Goal: Information Seeking & Learning: Check status

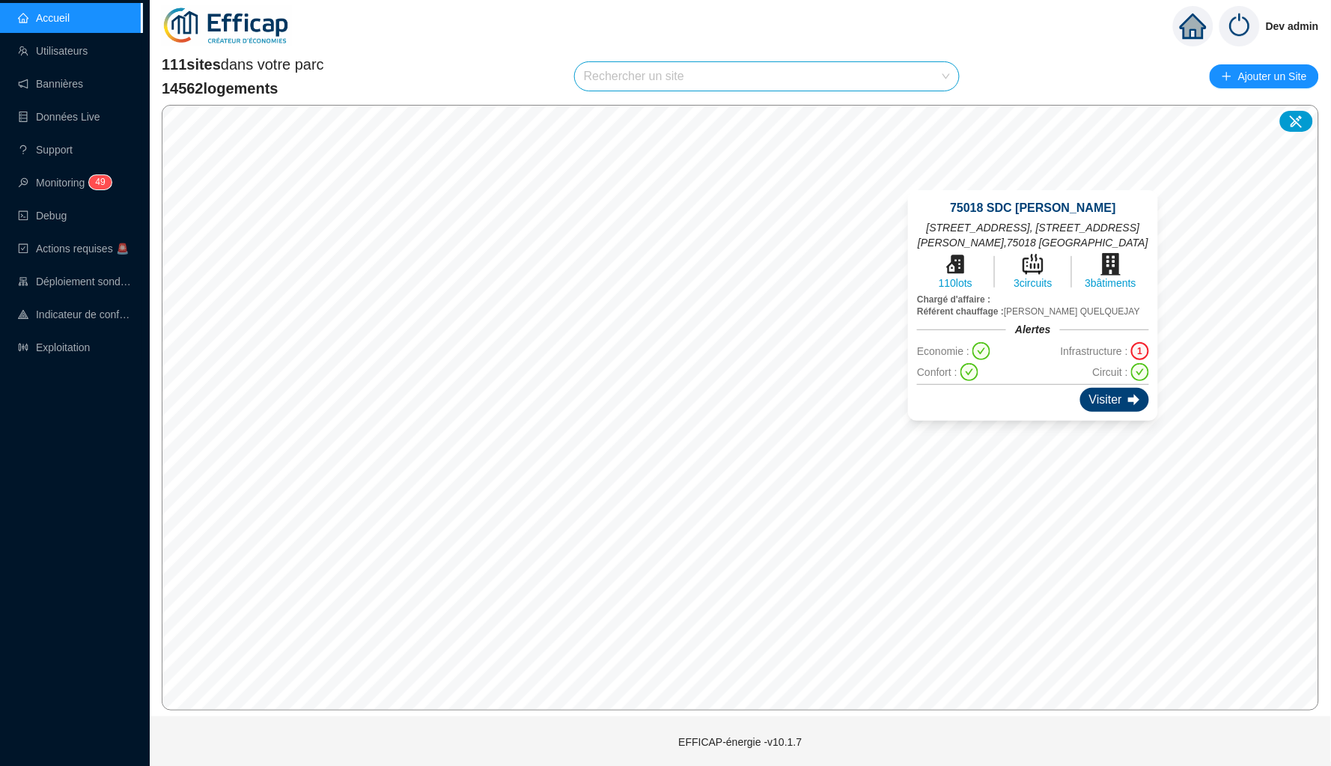
click at [1103, 392] on div "Visiter" at bounding box center [1114, 400] width 69 height 24
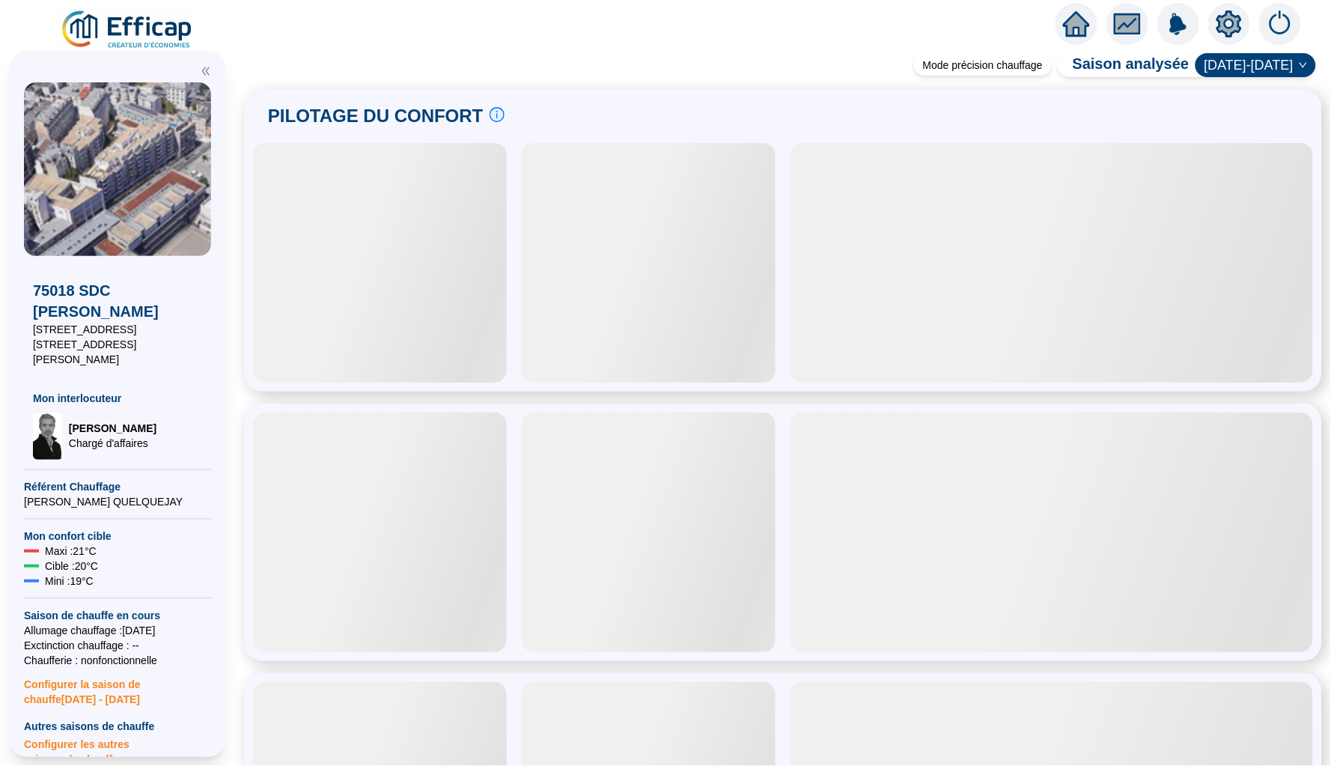
click at [1073, 22] on icon "home" at bounding box center [1076, 23] width 27 height 21
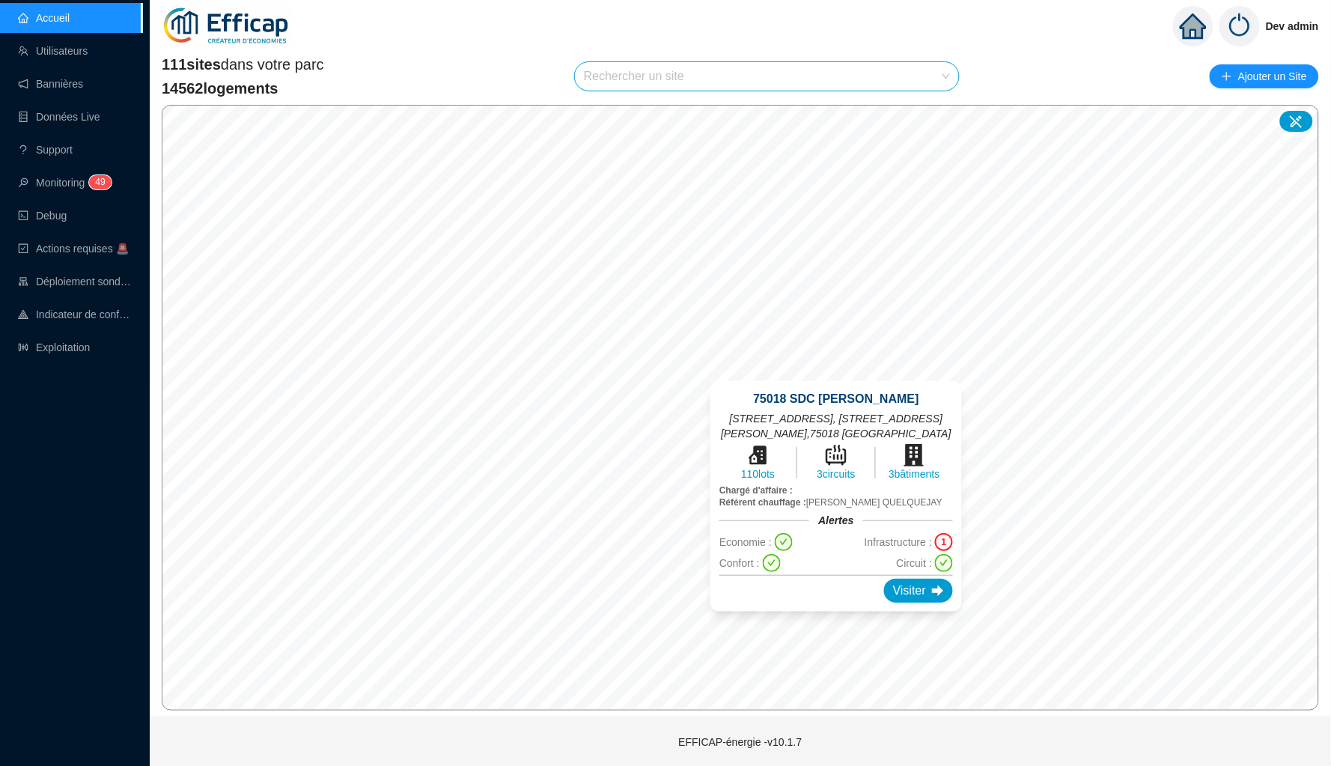
click at [945, 540] on div "1" at bounding box center [944, 542] width 18 height 18
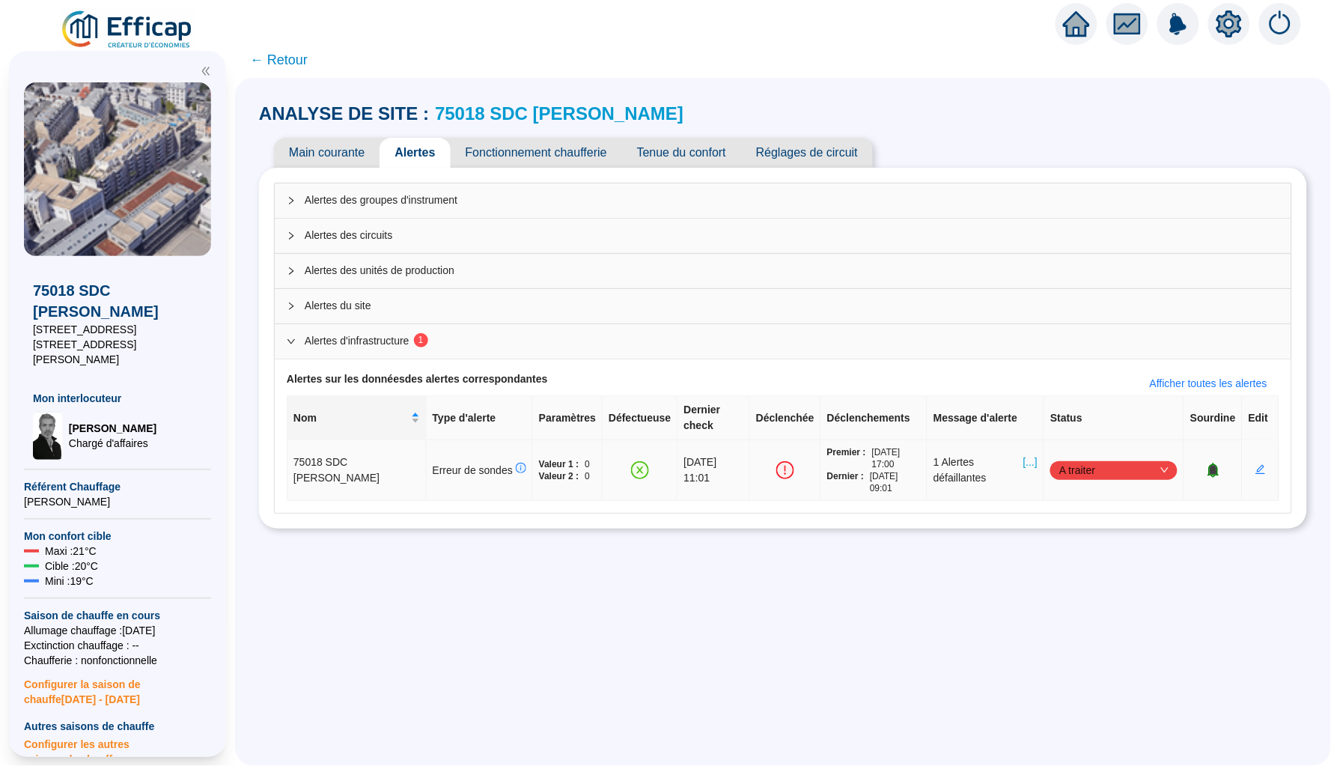
click at [1023, 454] on span "[...]" at bounding box center [1030, 469] width 14 height 31
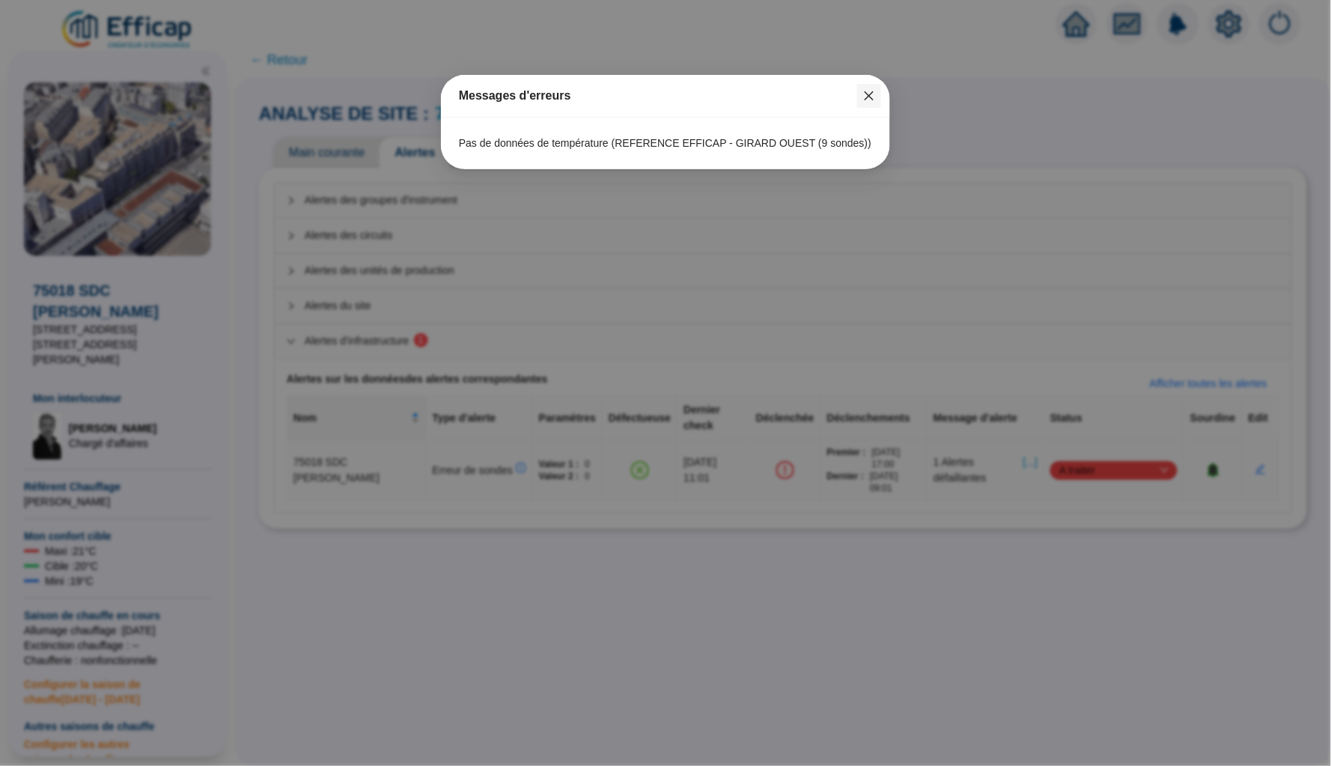
click at [870, 96] on icon "close" at bounding box center [868, 95] width 9 height 9
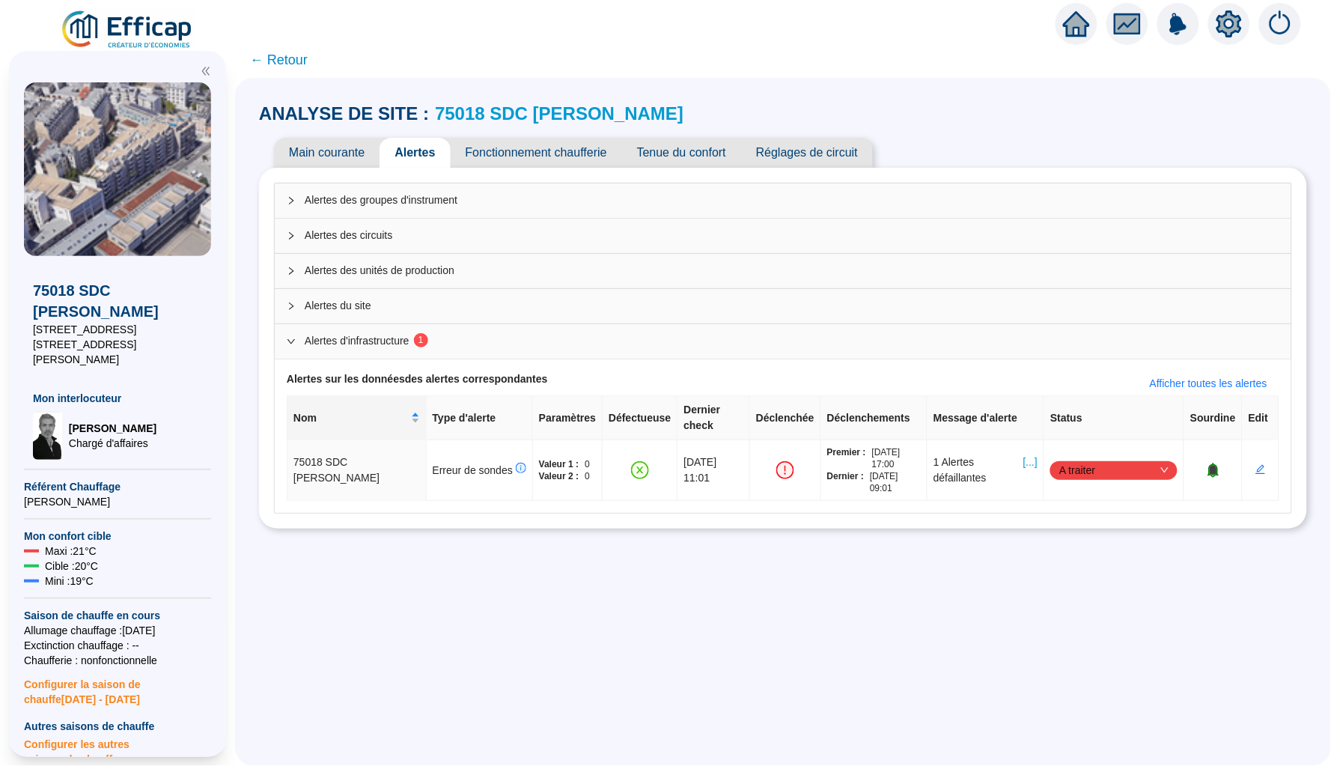
click at [1077, 20] on icon "home" at bounding box center [1076, 23] width 27 height 21
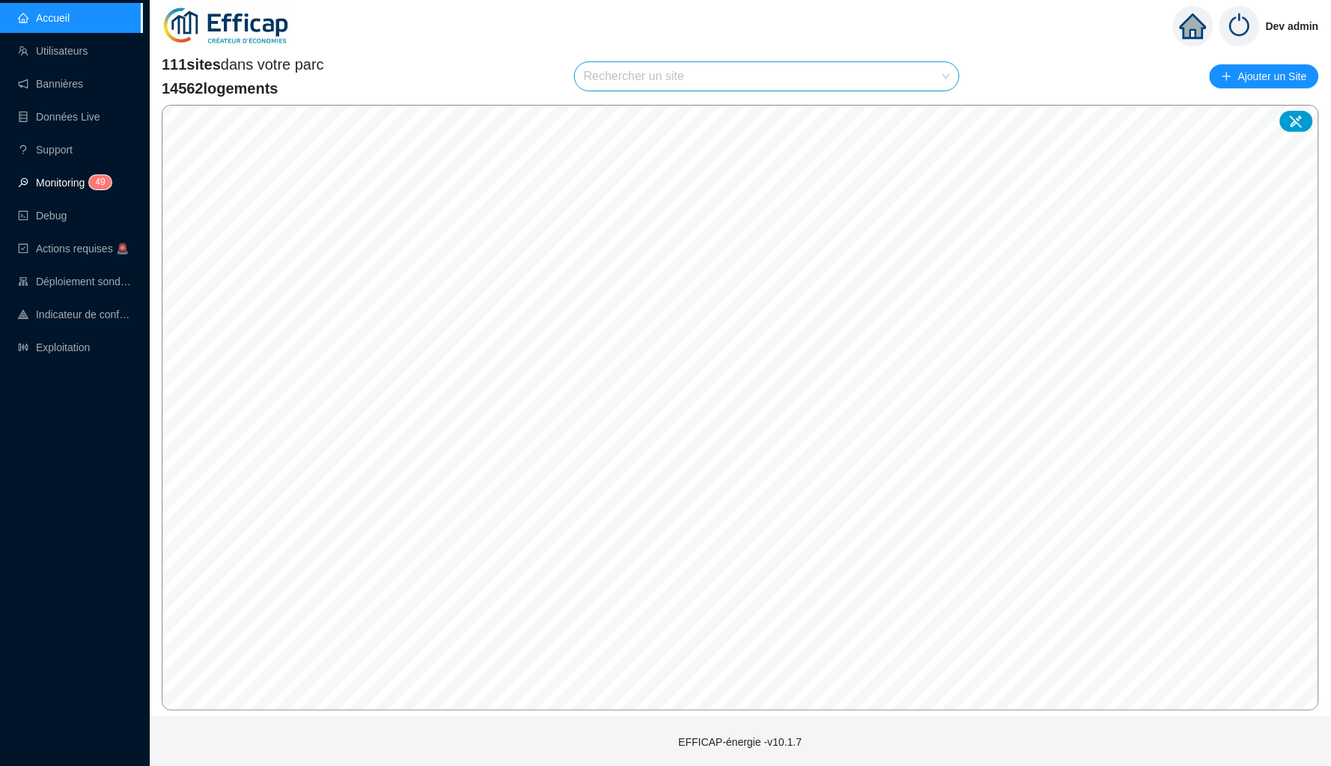
click at [77, 178] on link "Monitoring 4 9" at bounding box center [62, 183] width 89 height 12
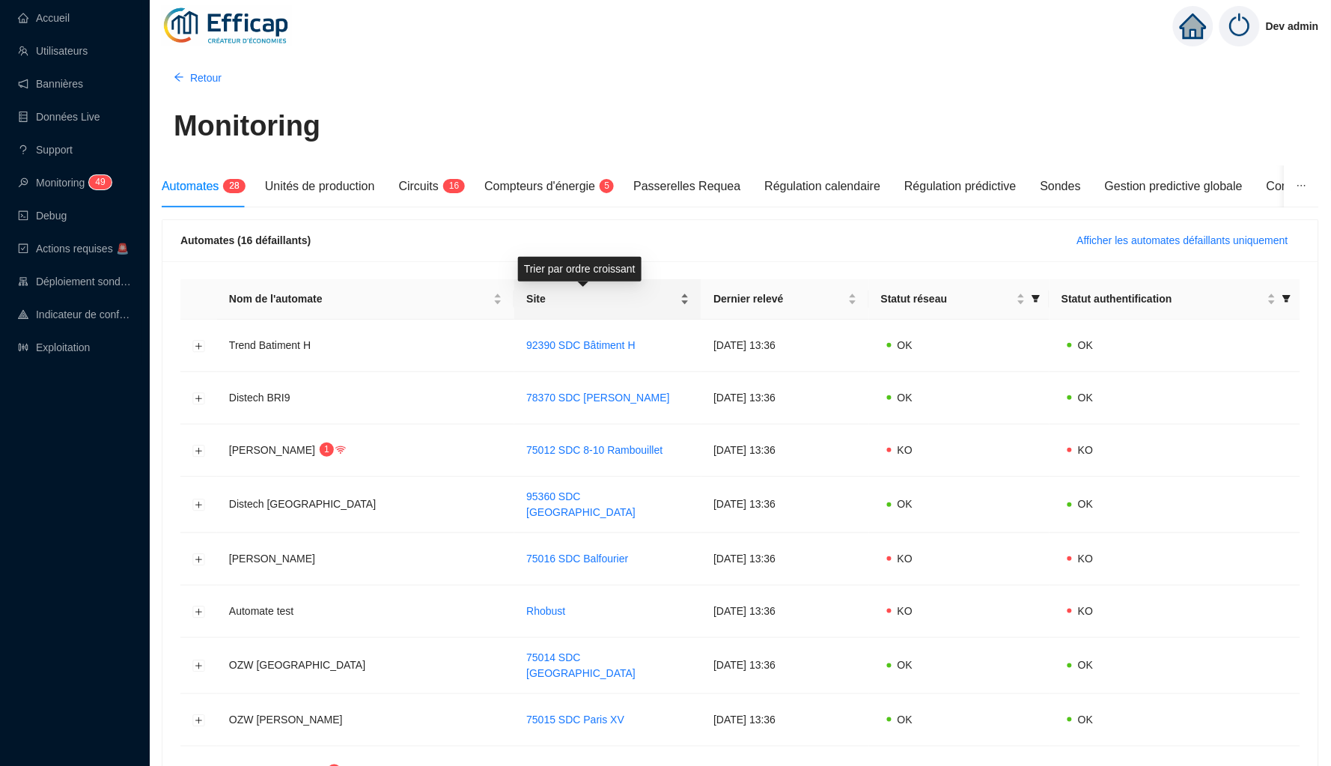
click at [662, 299] on div "Site" at bounding box center [607, 299] width 163 height 16
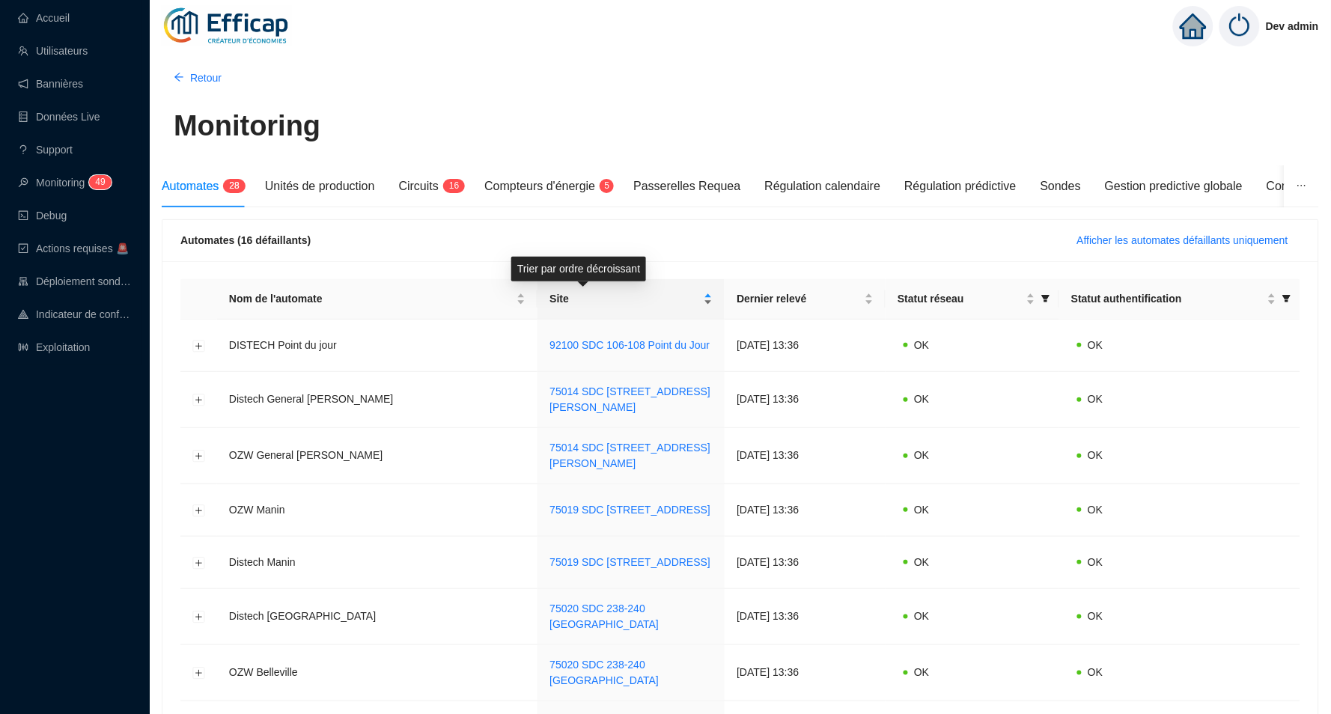
click at [658, 296] on div "Site" at bounding box center [630, 299] width 163 height 16
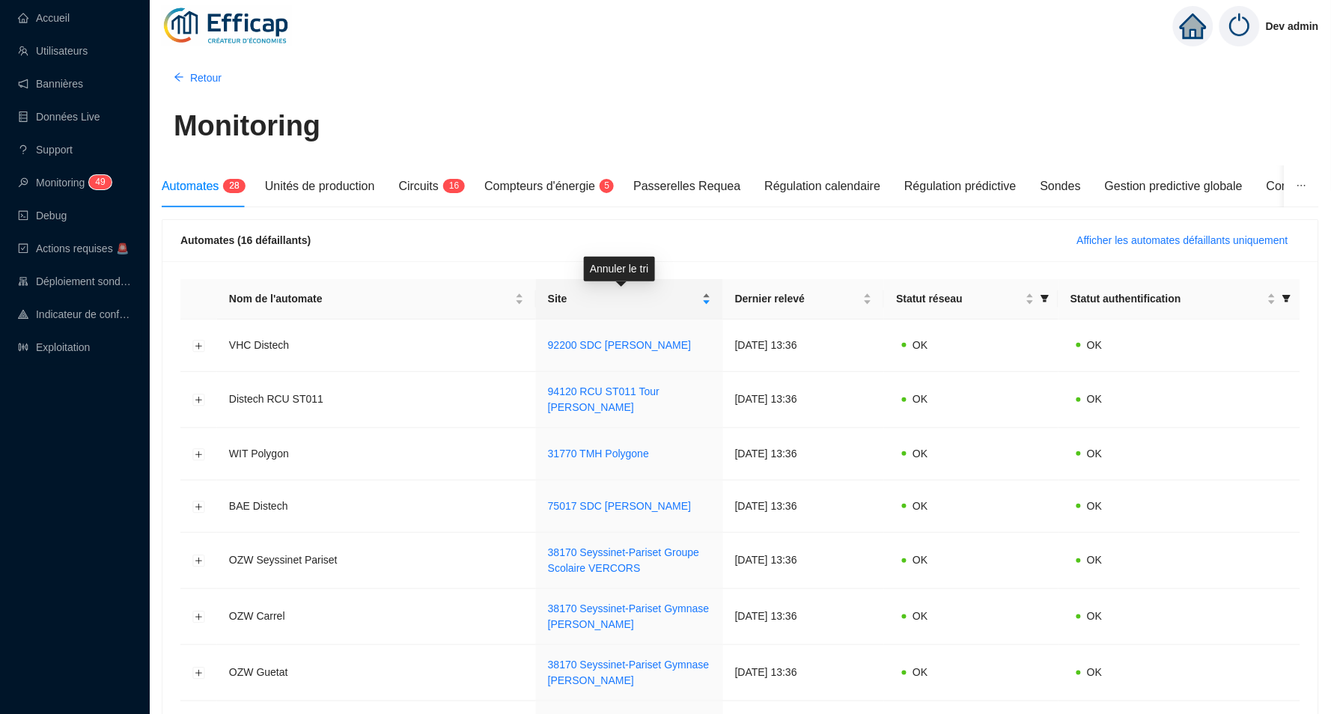
click at [698, 298] on div "Site" at bounding box center [629, 299] width 163 height 16
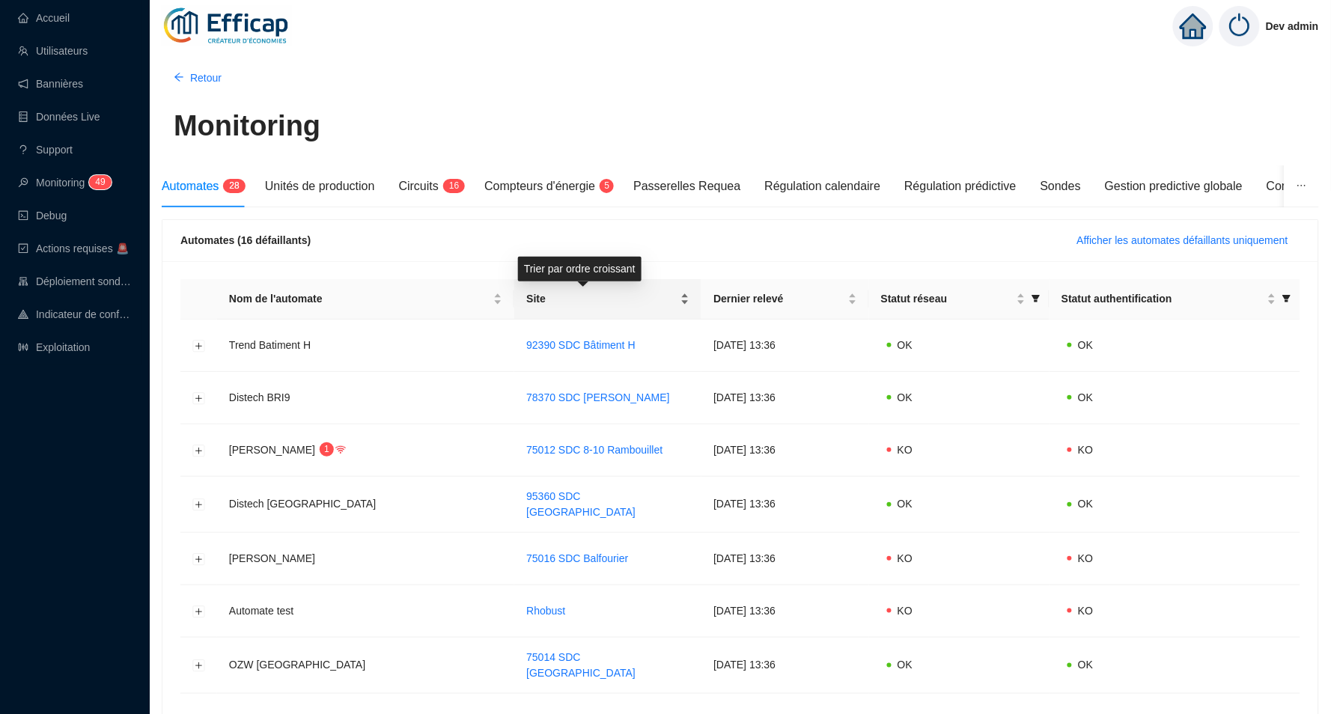
click at [665, 295] on div "Site" at bounding box center [607, 299] width 163 height 16
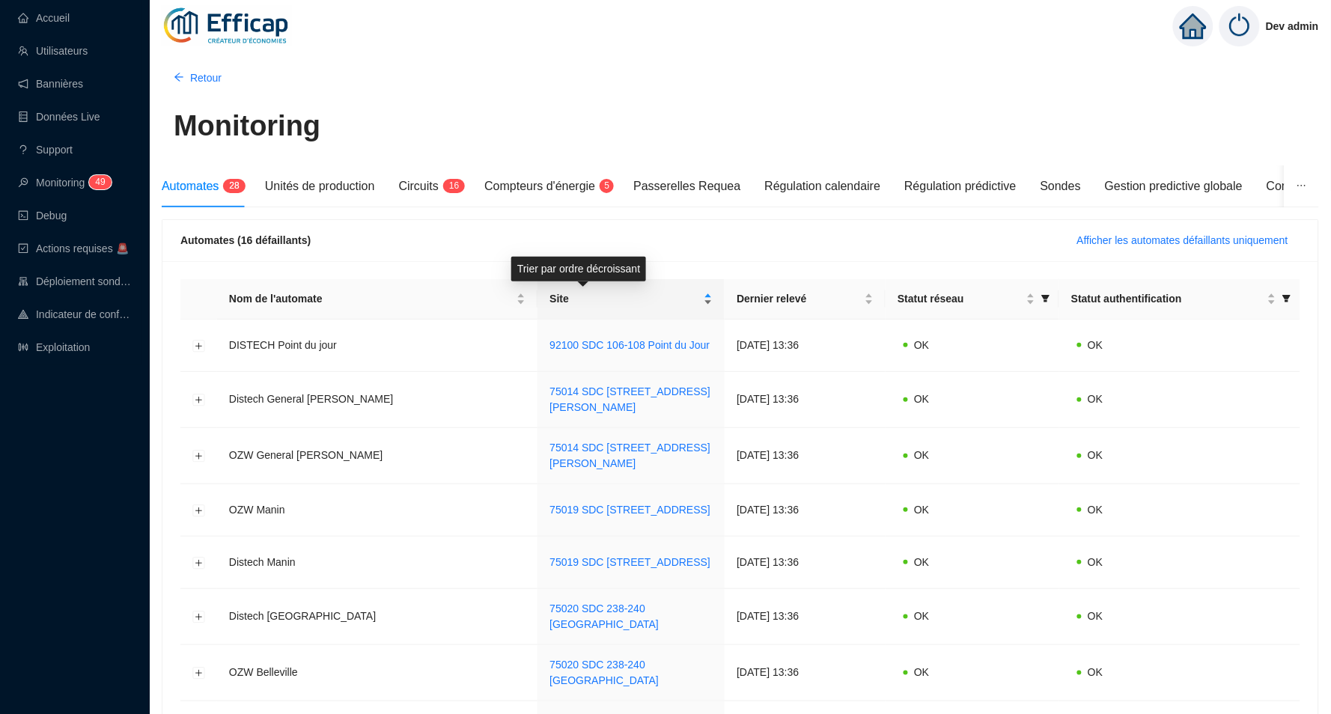
click at [661, 295] on div "Site" at bounding box center [630, 299] width 163 height 16
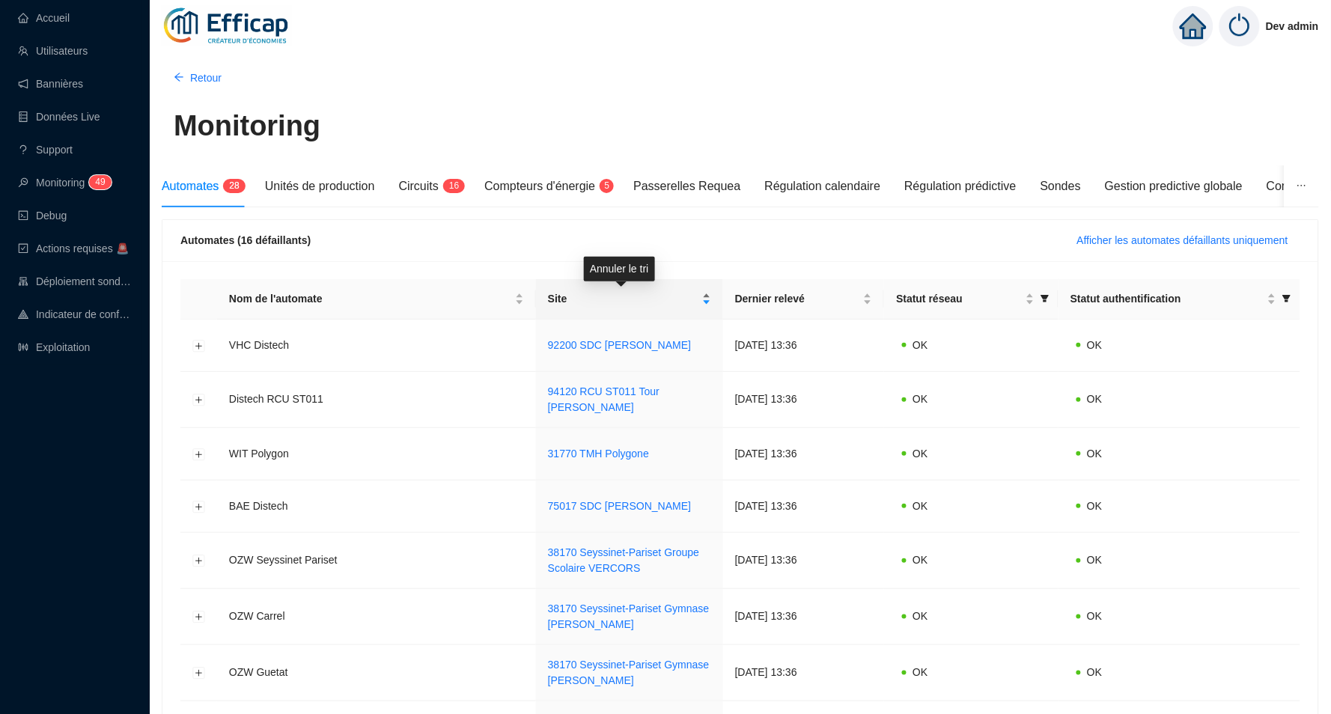
click at [661, 295] on span "Site" at bounding box center [623, 299] width 151 height 16
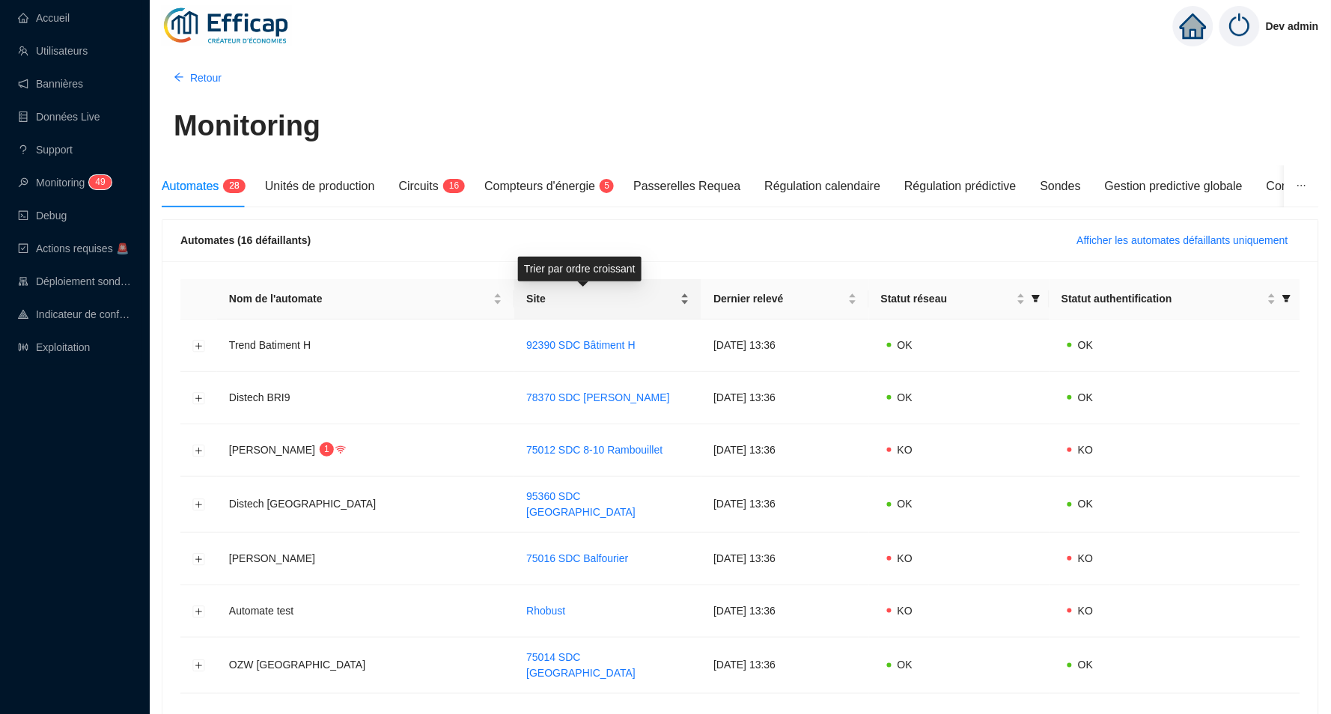
click at [658, 296] on div "Site" at bounding box center [607, 299] width 163 height 16
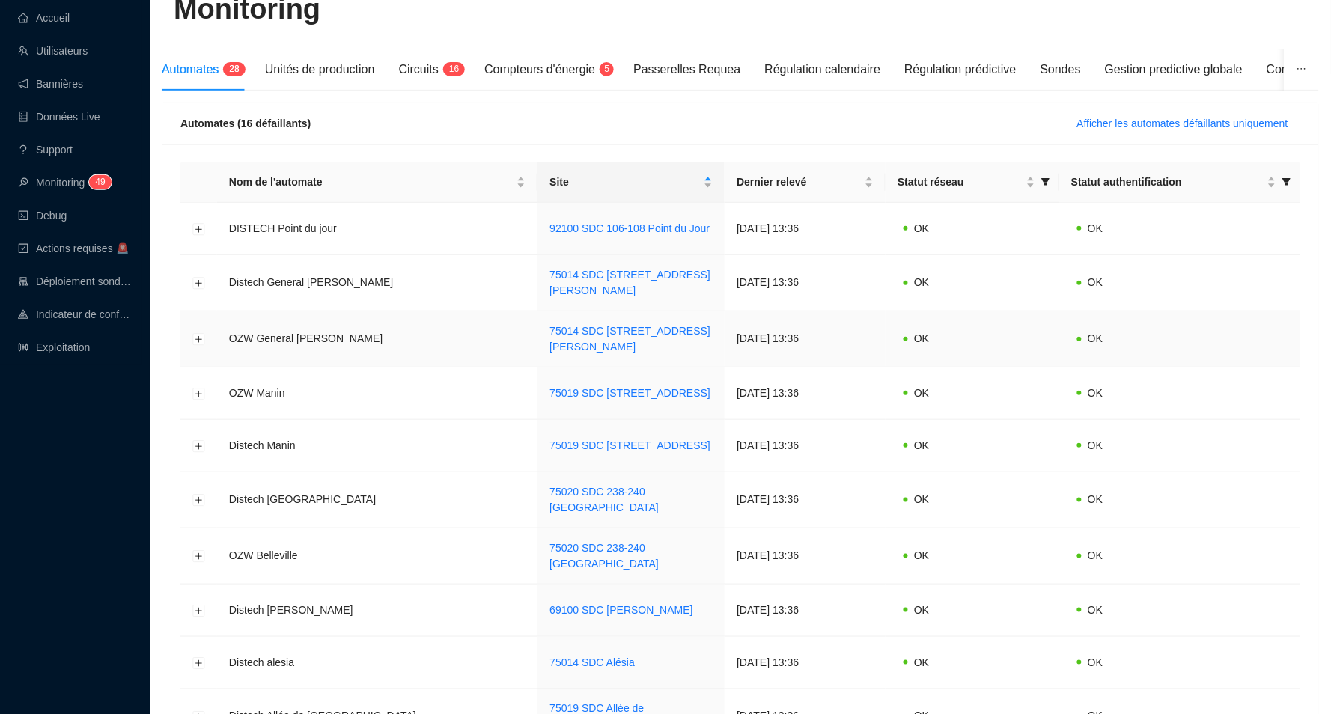
scroll to position [76, 0]
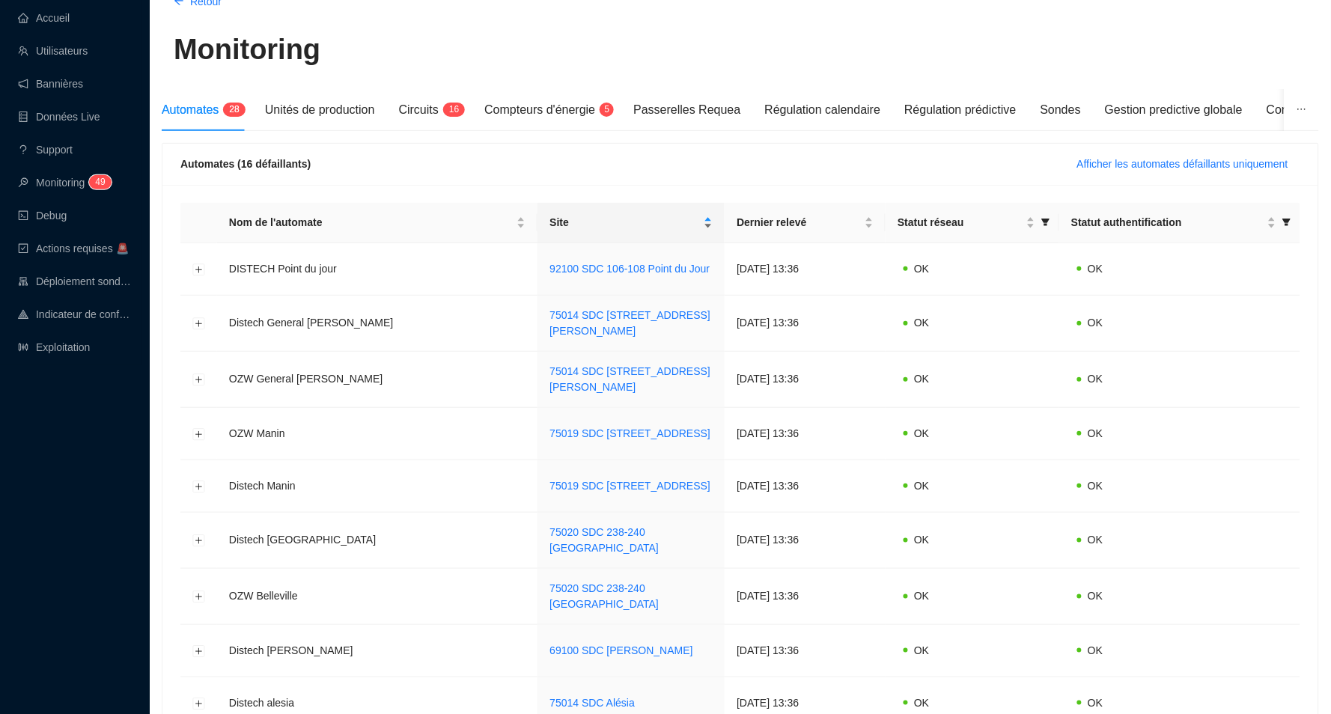
click at [662, 220] on div "Site" at bounding box center [630, 223] width 163 height 16
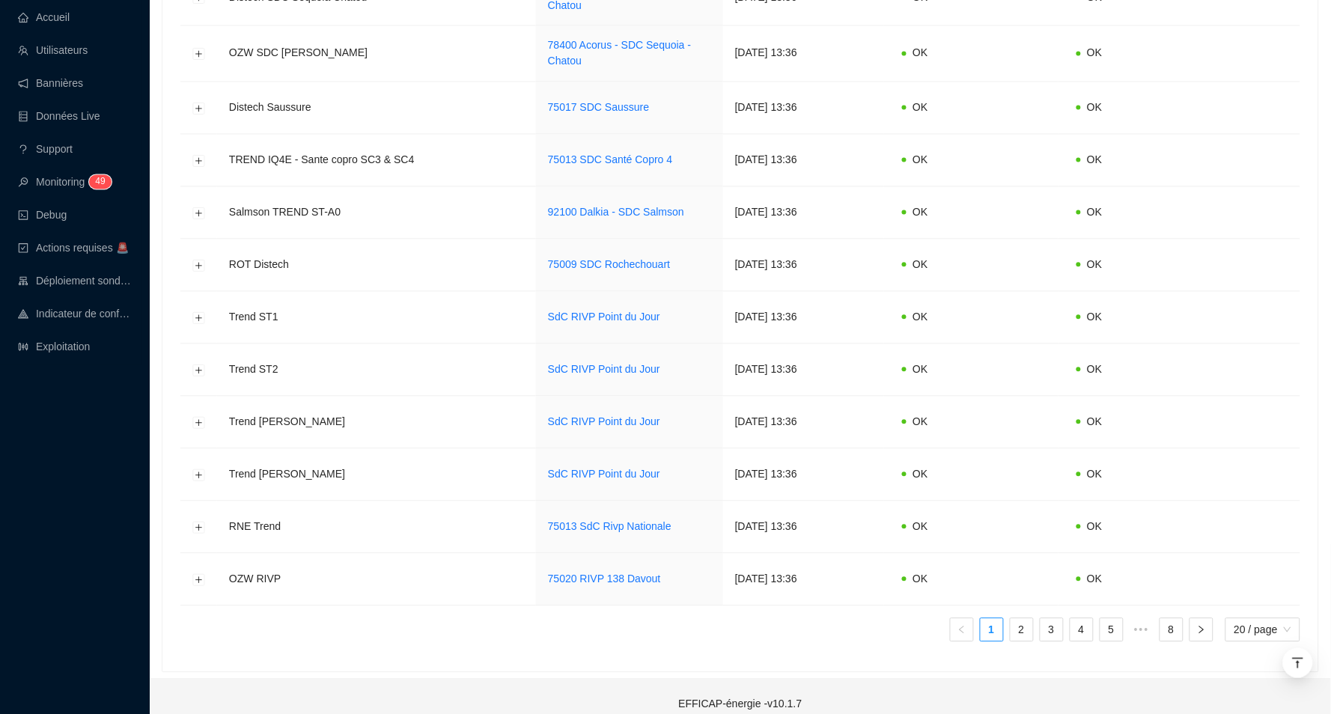
scroll to position [787, 0]
click at [1263, 620] on span "20 / page" at bounding box center [1262, 631] width 57 height 22
click at [1244, 701] on div "100 / page" at bounding box center [1264, 709] width 55 height 16
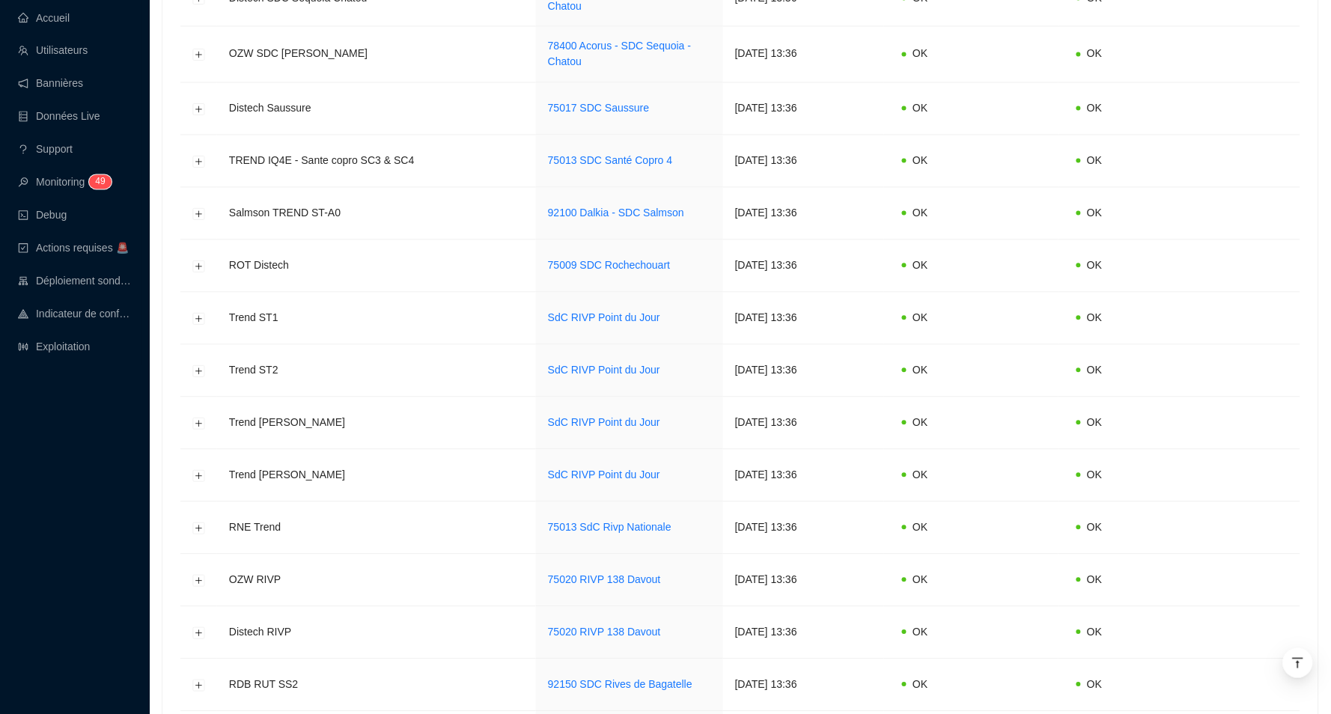
scroll to position [4981, 0]
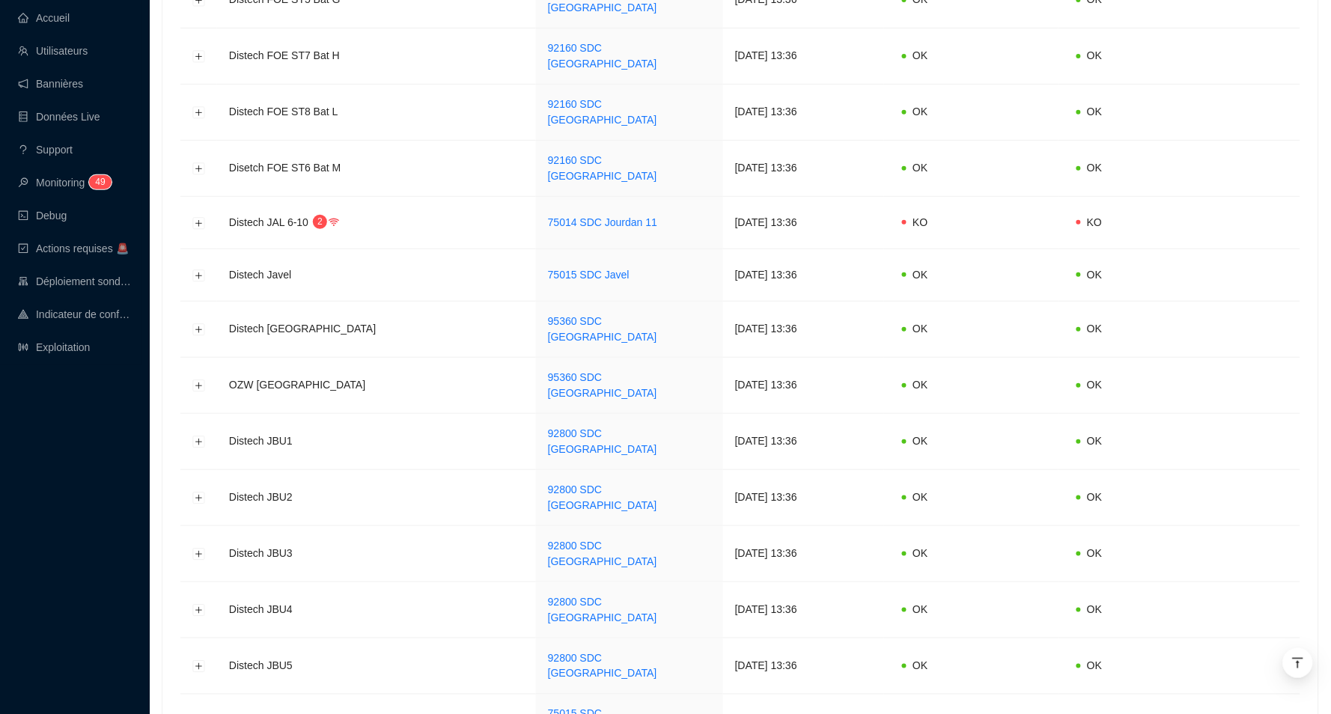
drag, startPoint x: 1230, startPoint y: 2, endPoint x: 1173, endPoint y: -22, distance: 62.0
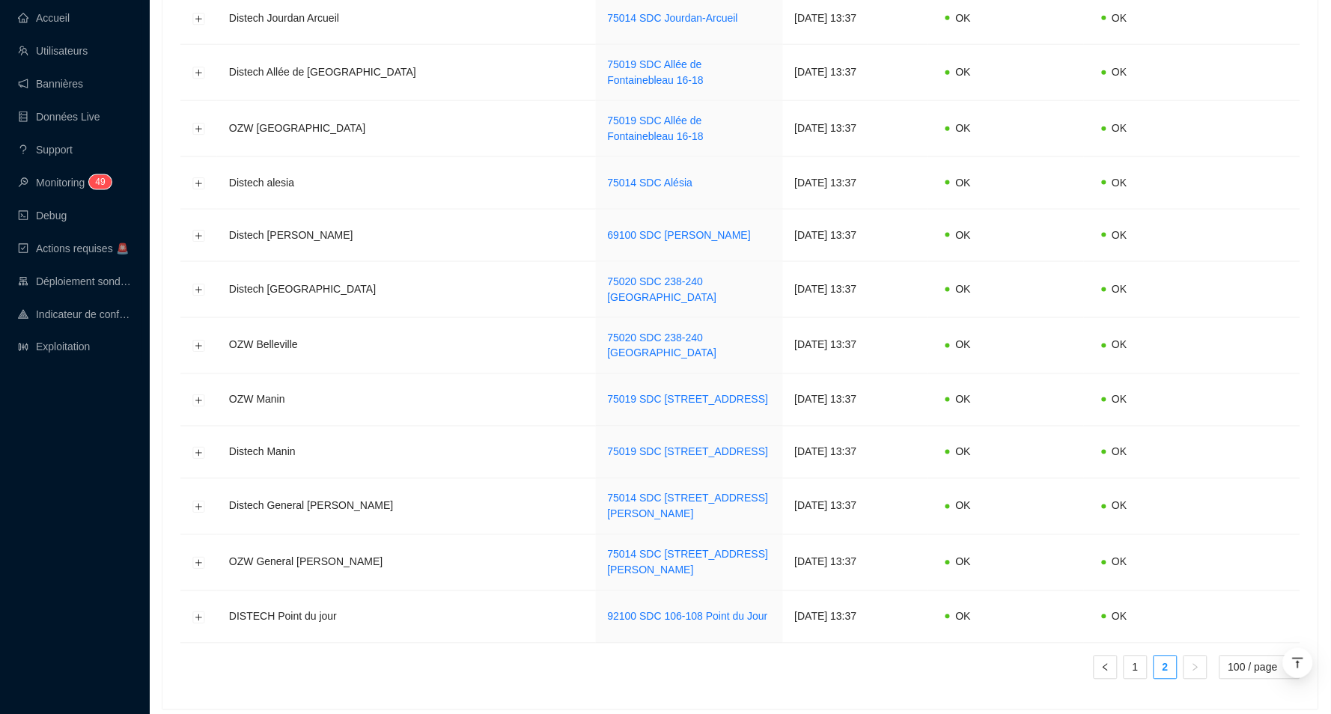
scroll to position [2081, 0]
click at [1140, 657] on link "1" at bounding box center [1135, 668] width 22 height 22
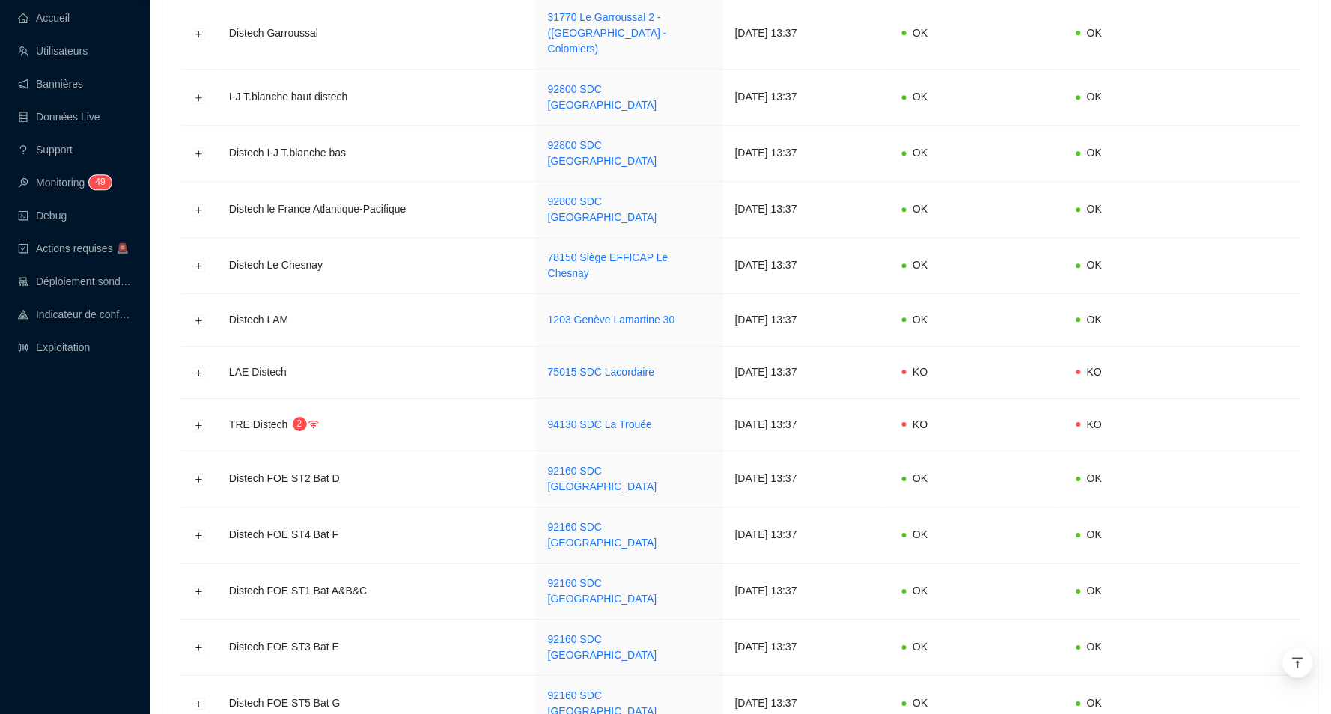
scroll to position [4281, 0]
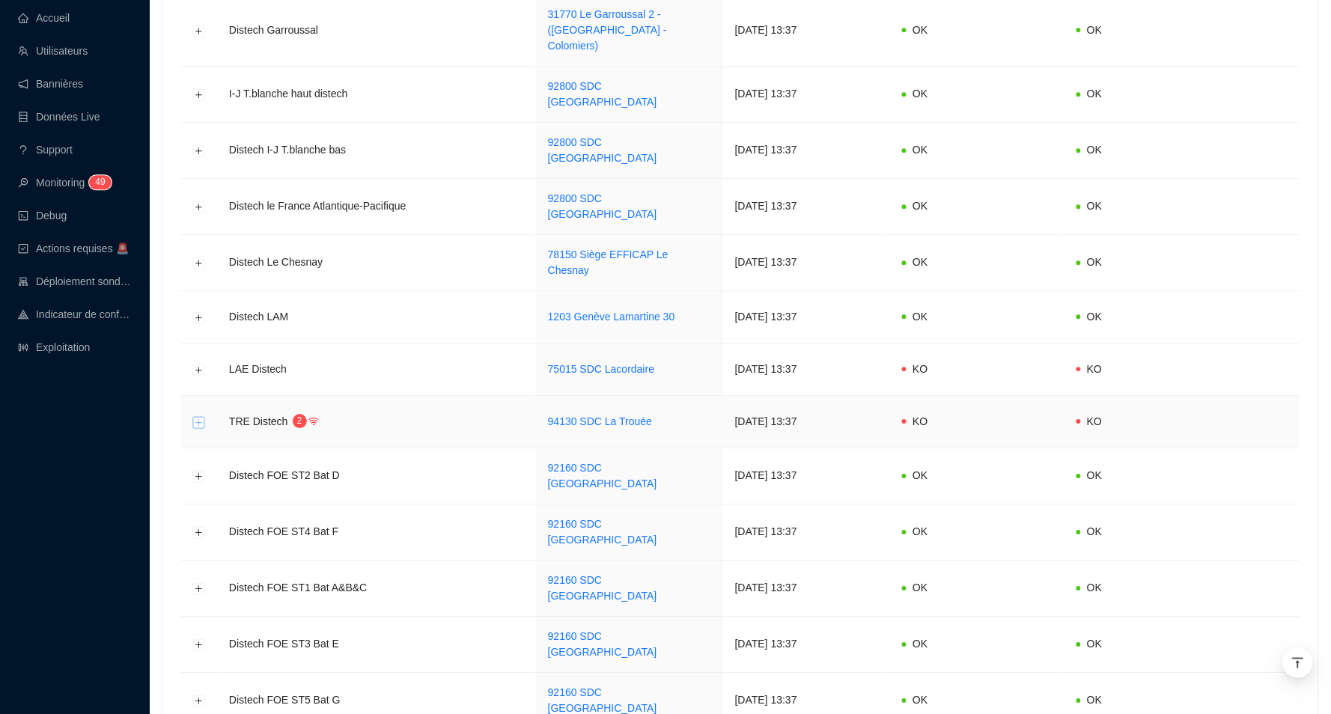
click at [200, 416] on button "Développer la ligne" at bounding box center [199, 422] width 12 height 12
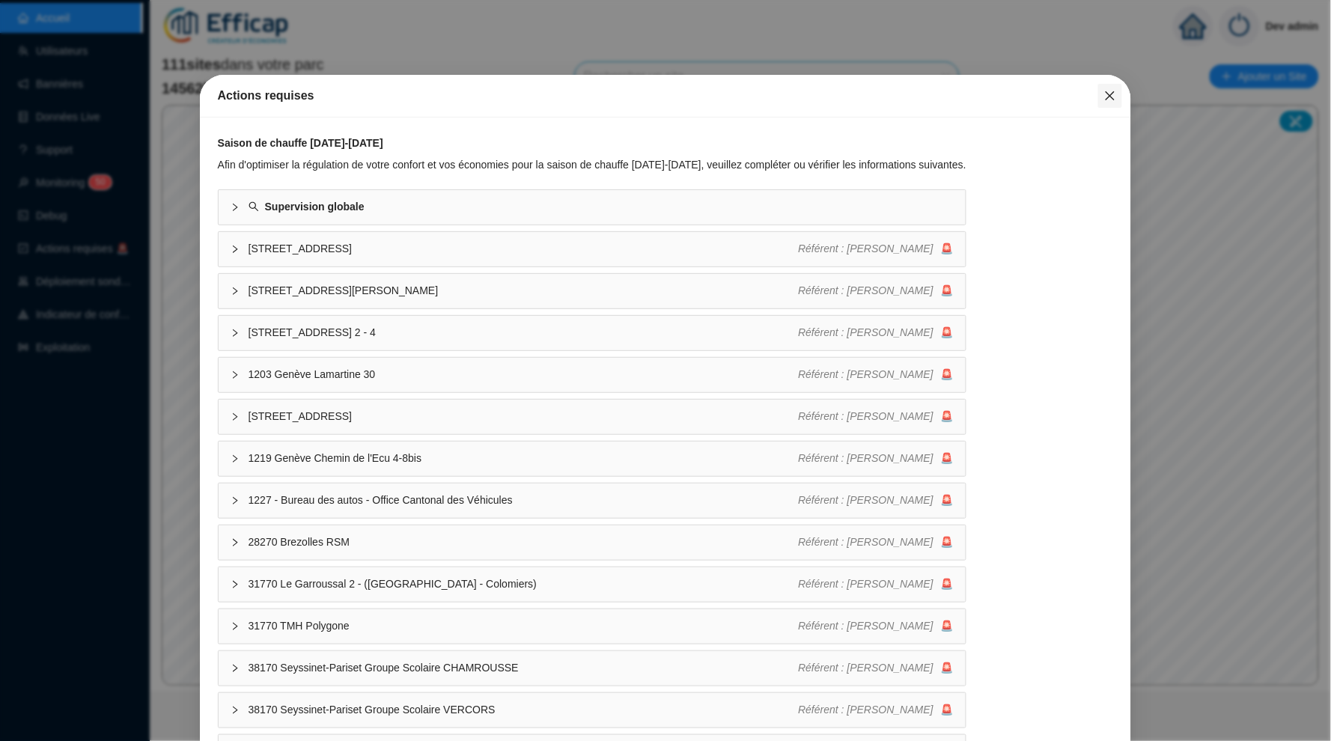
click at [1102, 91] on span "Fermer" at bounding box center [1110, 96] width 24 height 12
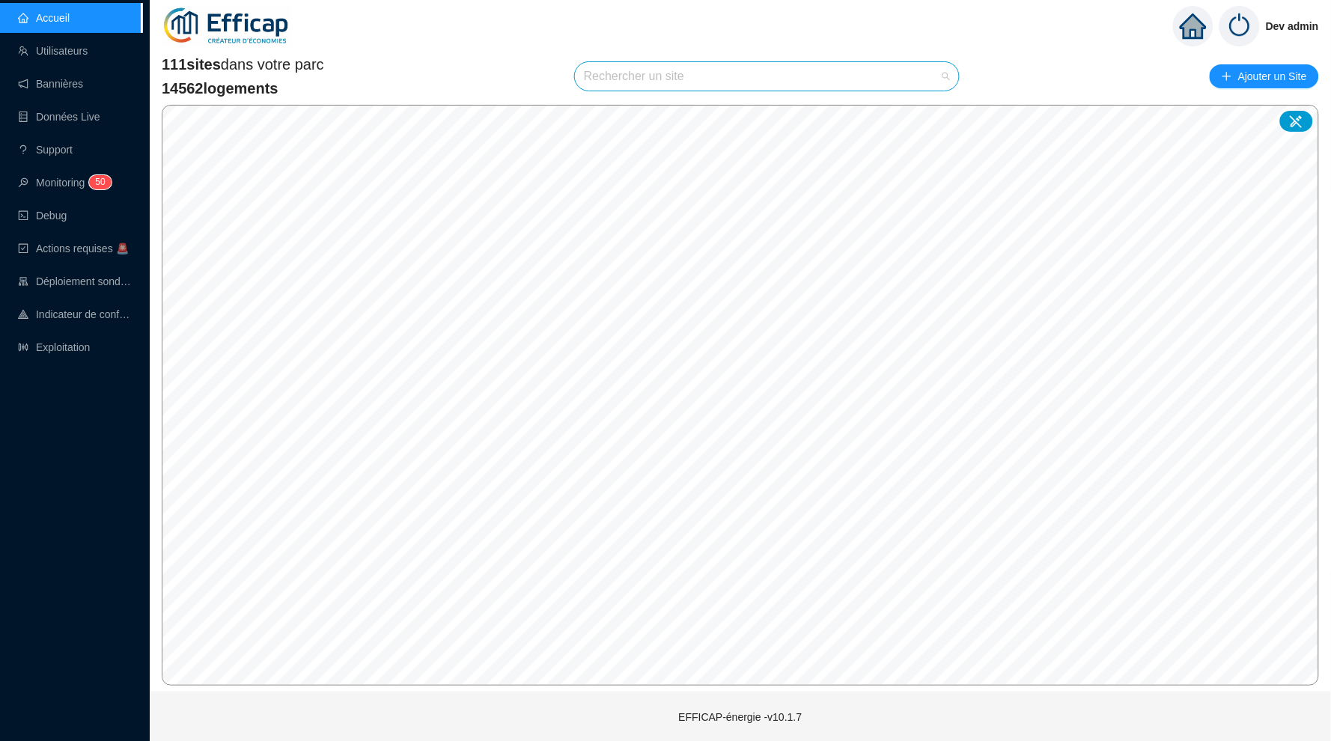
click at [881, 70] on input "search" at bounding box center [760, 76] width 353 height 28
type input "troué"
click at [927, 110] on icon at bounding box center [930, 111] width 10 height 10
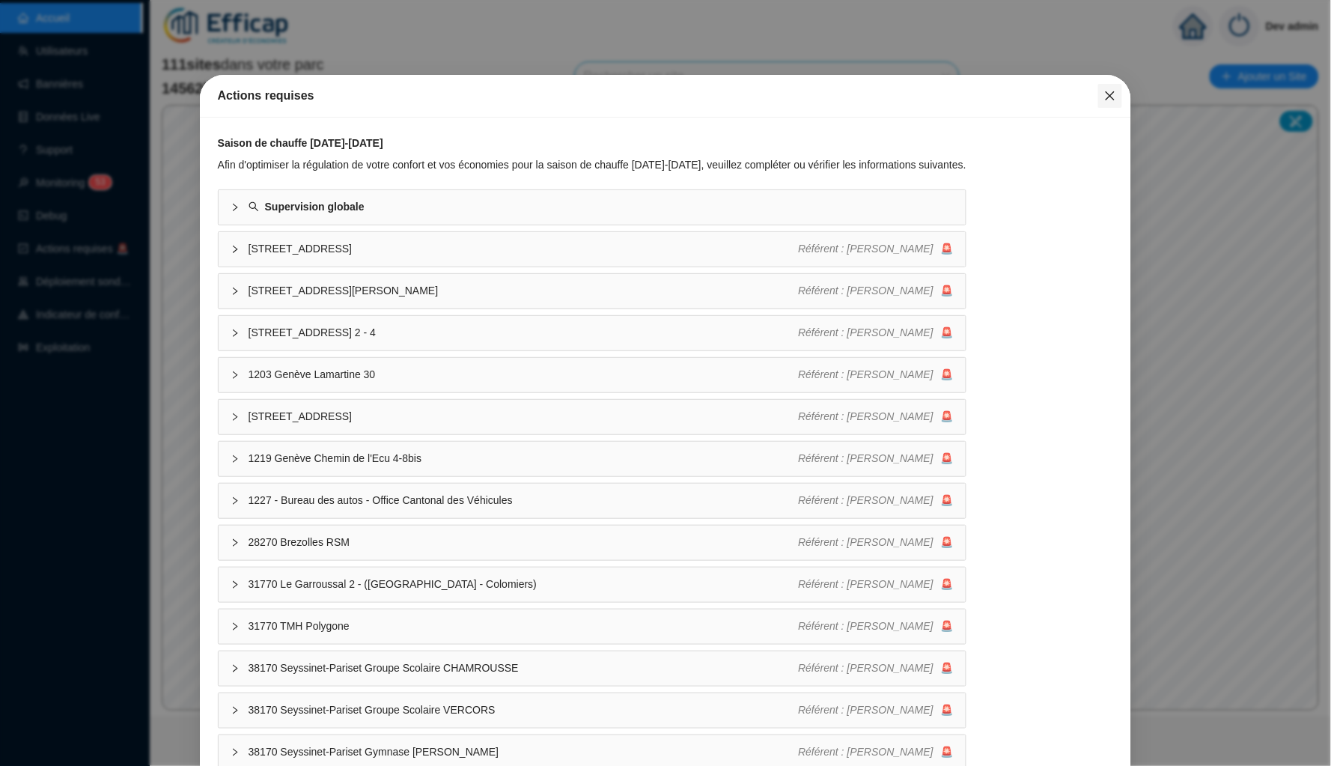
click at [1110, 92] on icon "close" at bounding box center [1110, 96] width 12 height 12
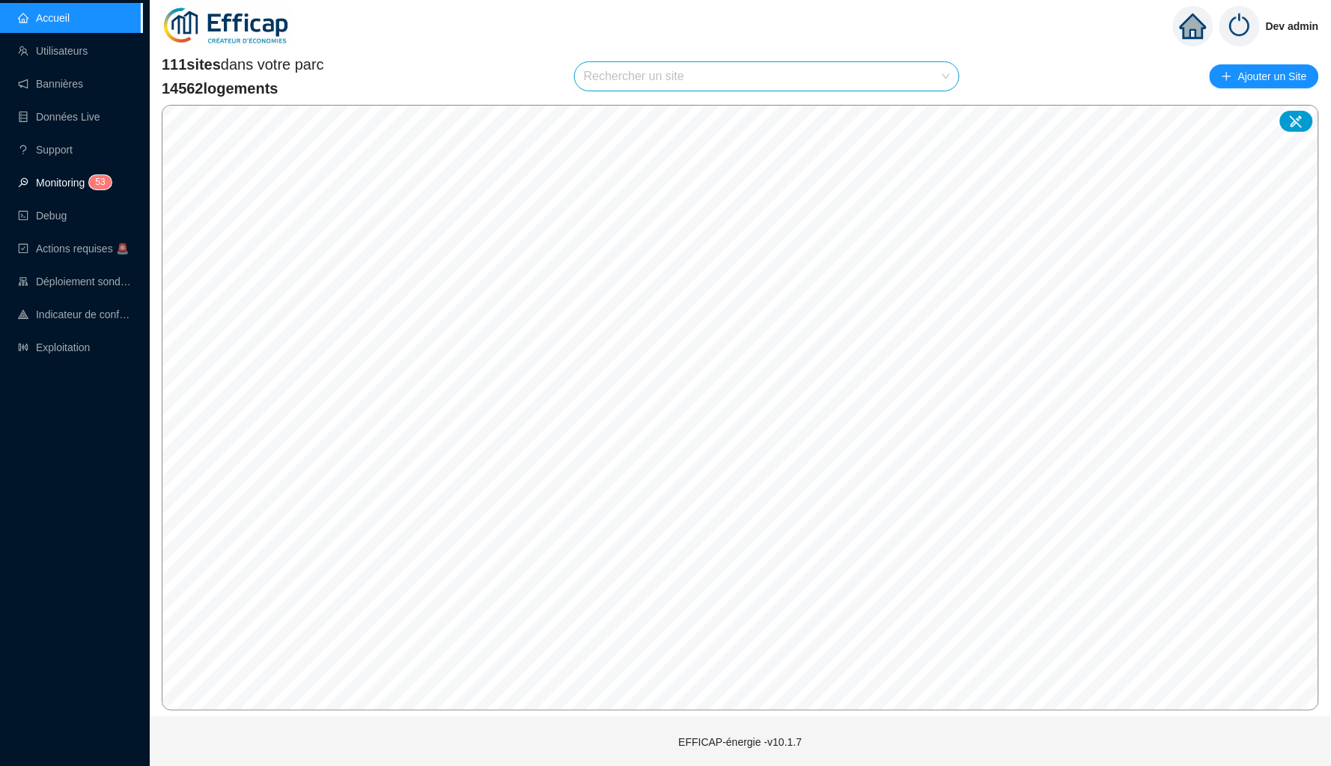
click at [96, 182] on sup "5 3" at bounding box center [100, 182] width 22 height 14
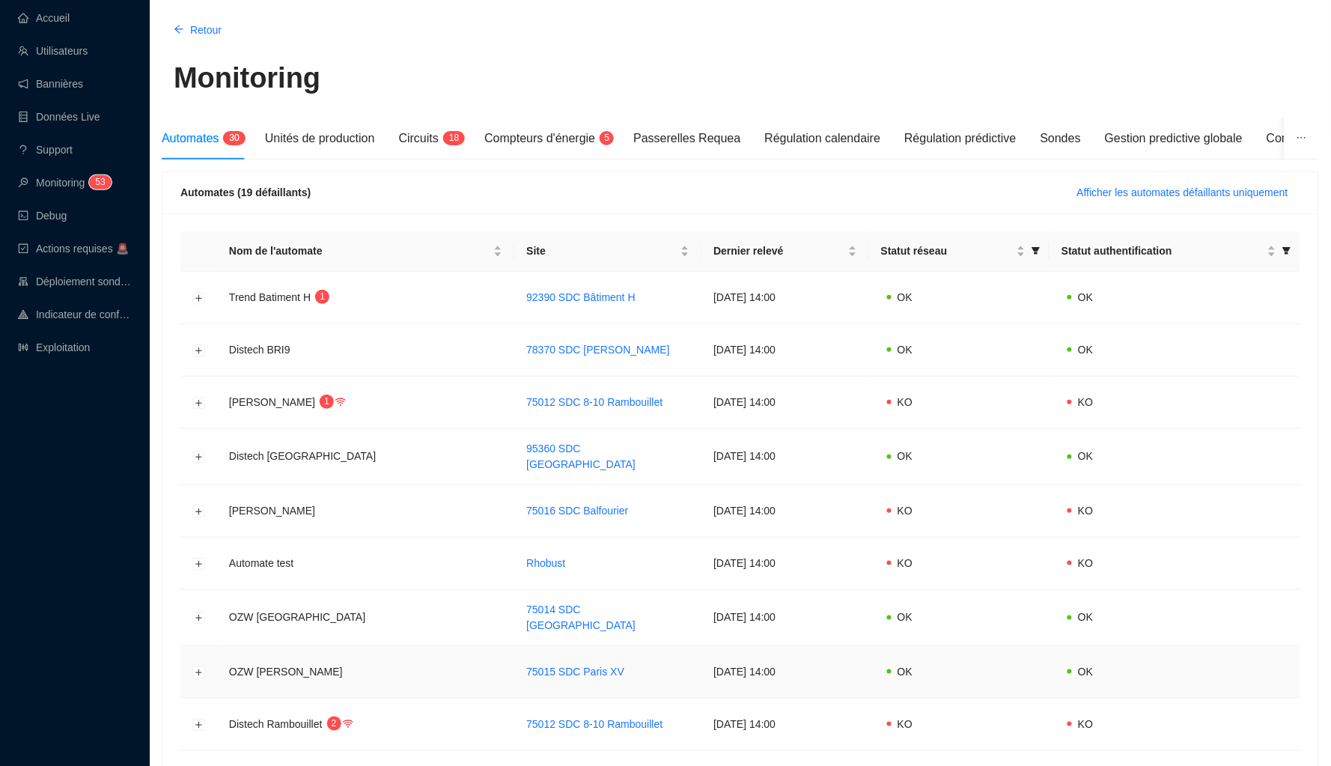
scroll to position [57, 0]
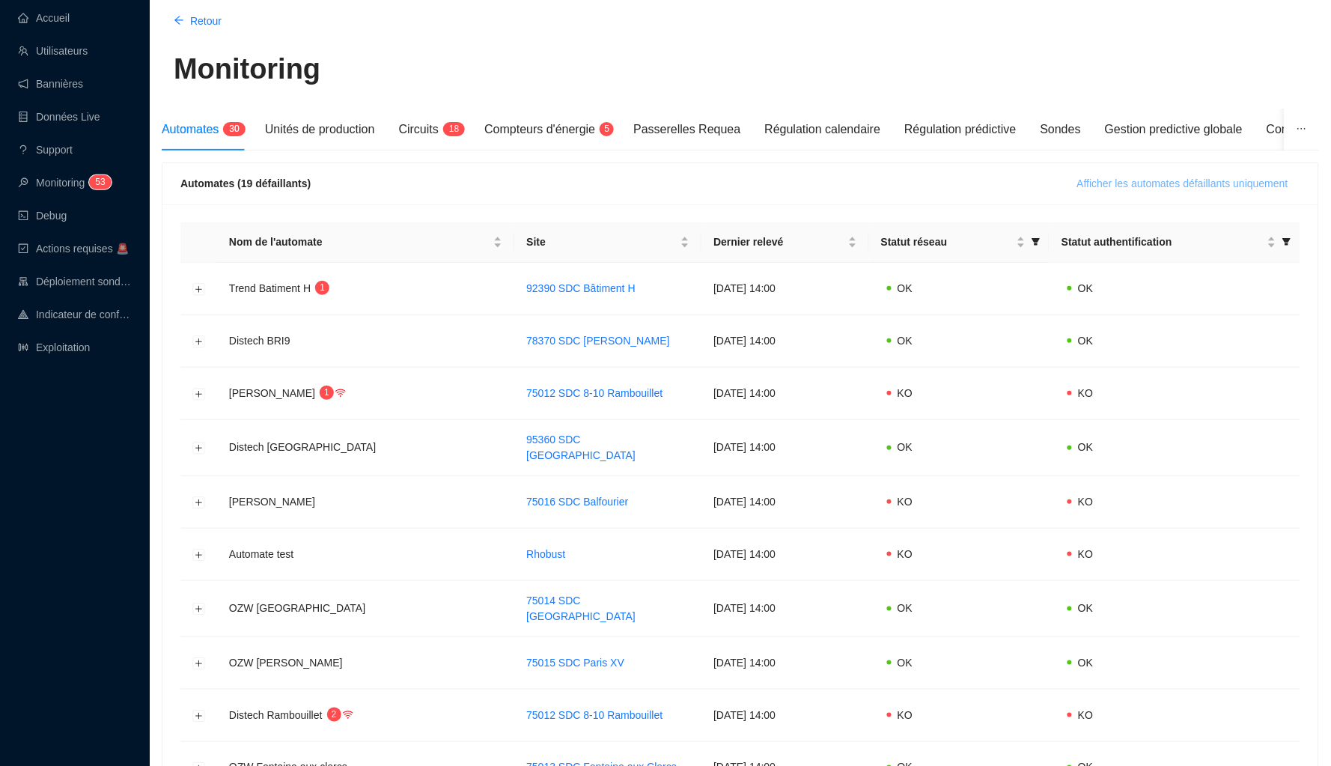
click at [1134, 183] on span "Afficher les automates défaillants uniquement" at bounding box center [1182, 184] width 211 height 16
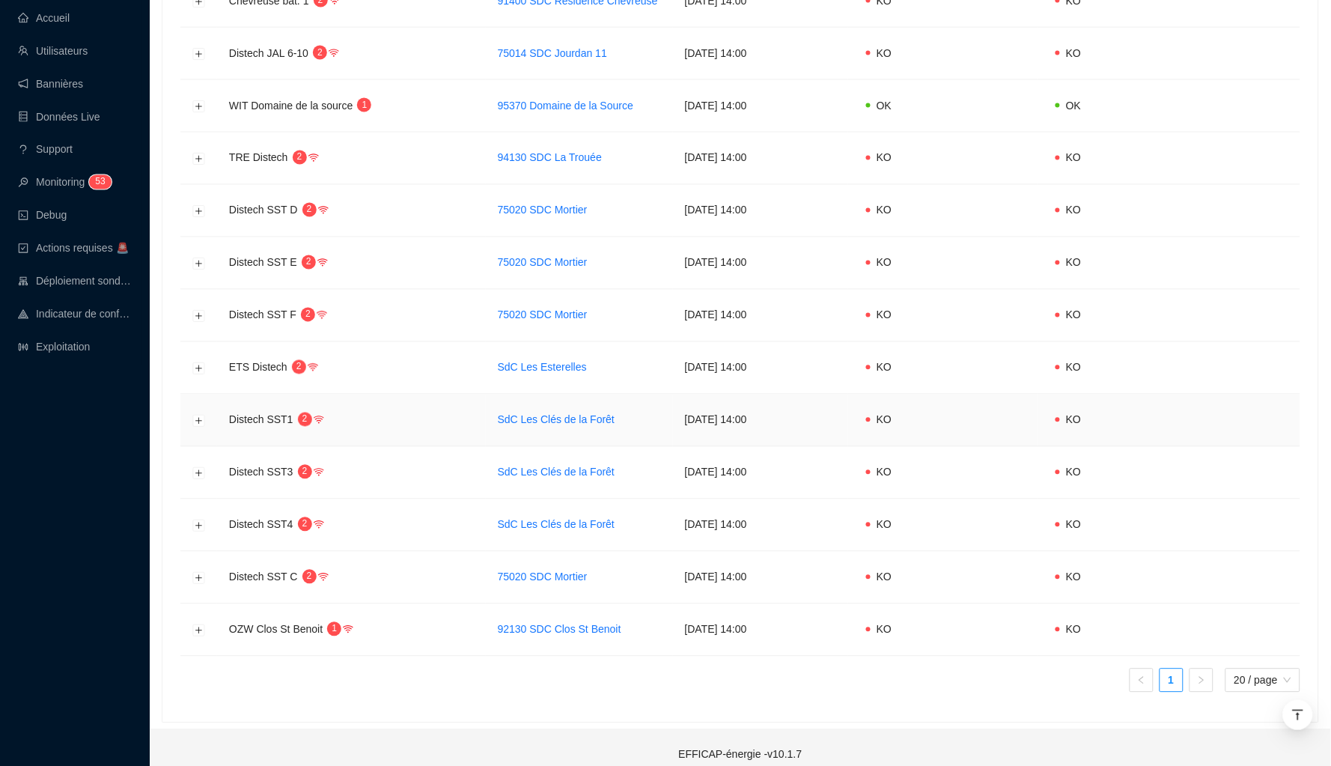
scroll to position [665, 0]
click at [201, 573] on button "Développer la ligne" at bounding box center [199, 579] width 12 height 12
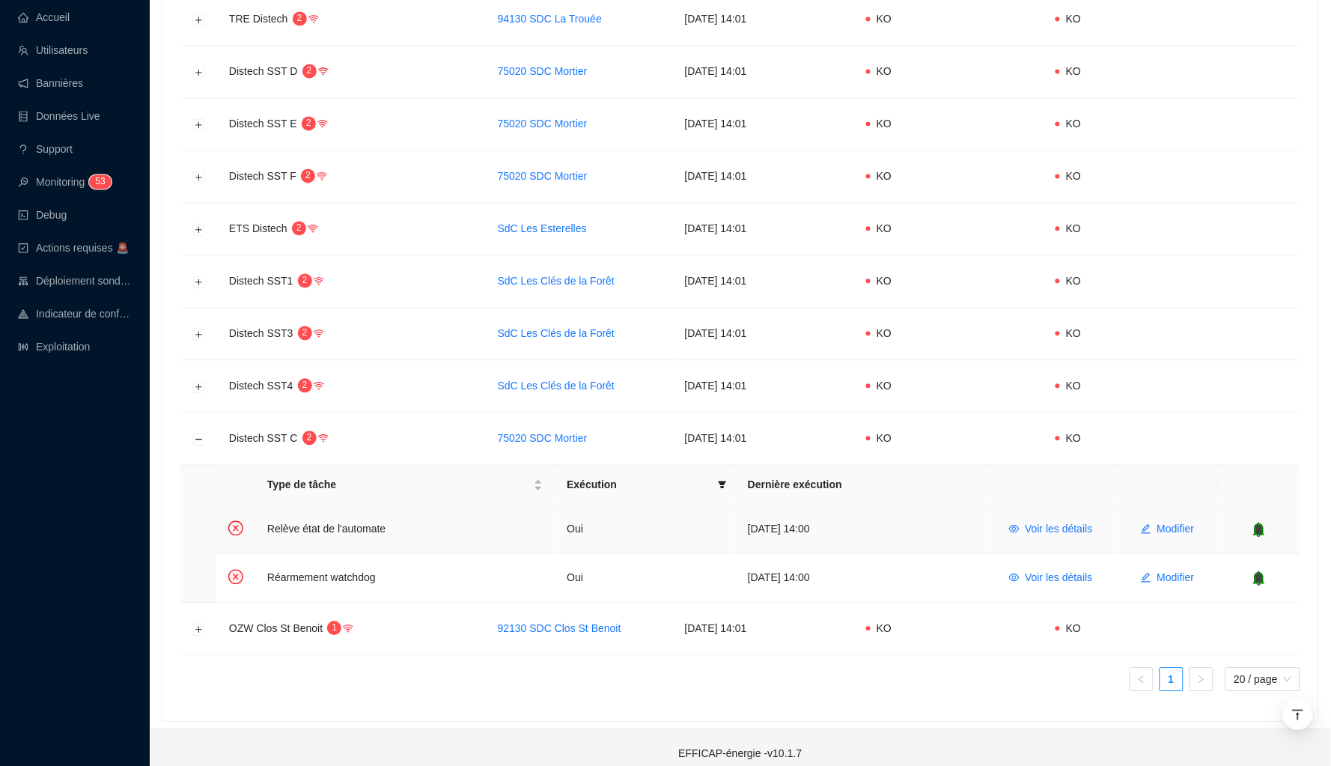
scroll to position [802, 0]
click at [1165, 525] on icon "bell" at bounding box center [1258, 532] width 15 height 15
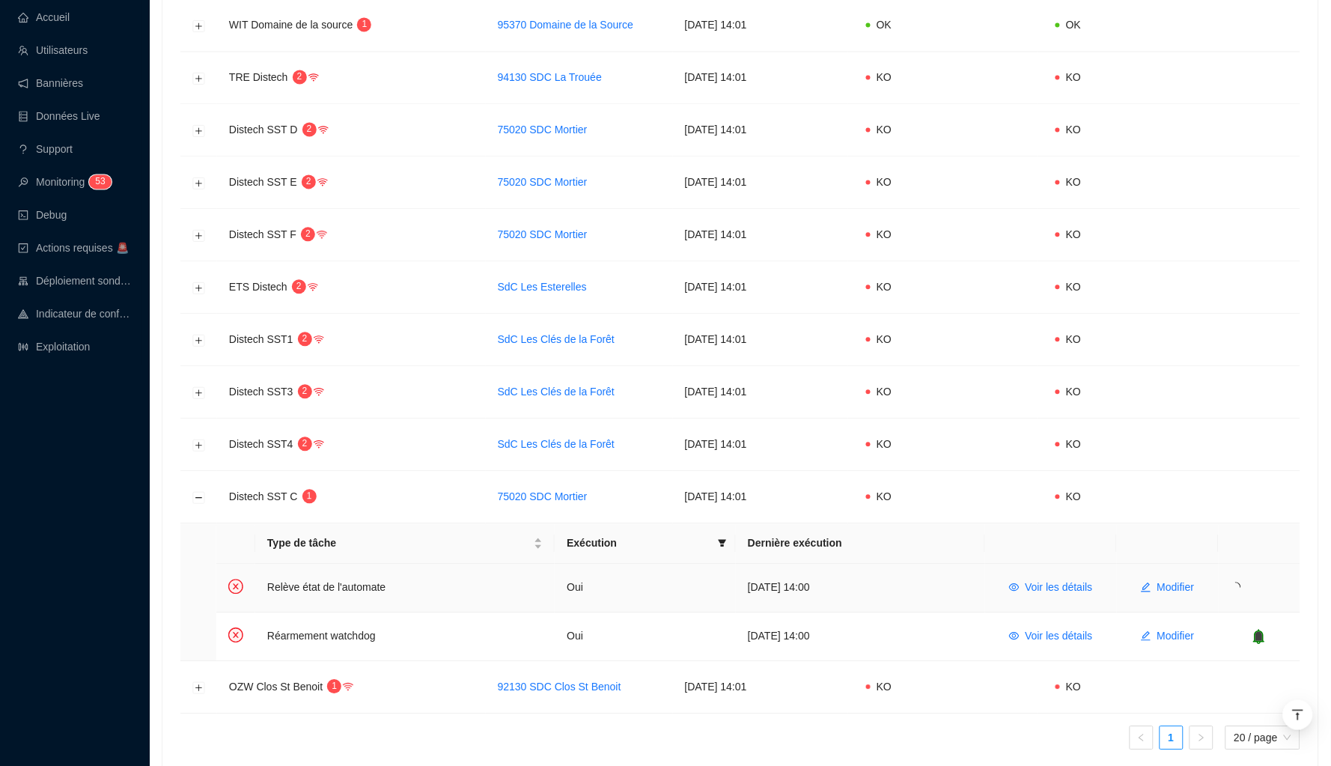
click at [1165, 566] on td at bounding box center [1259, 588] width 82 height 49
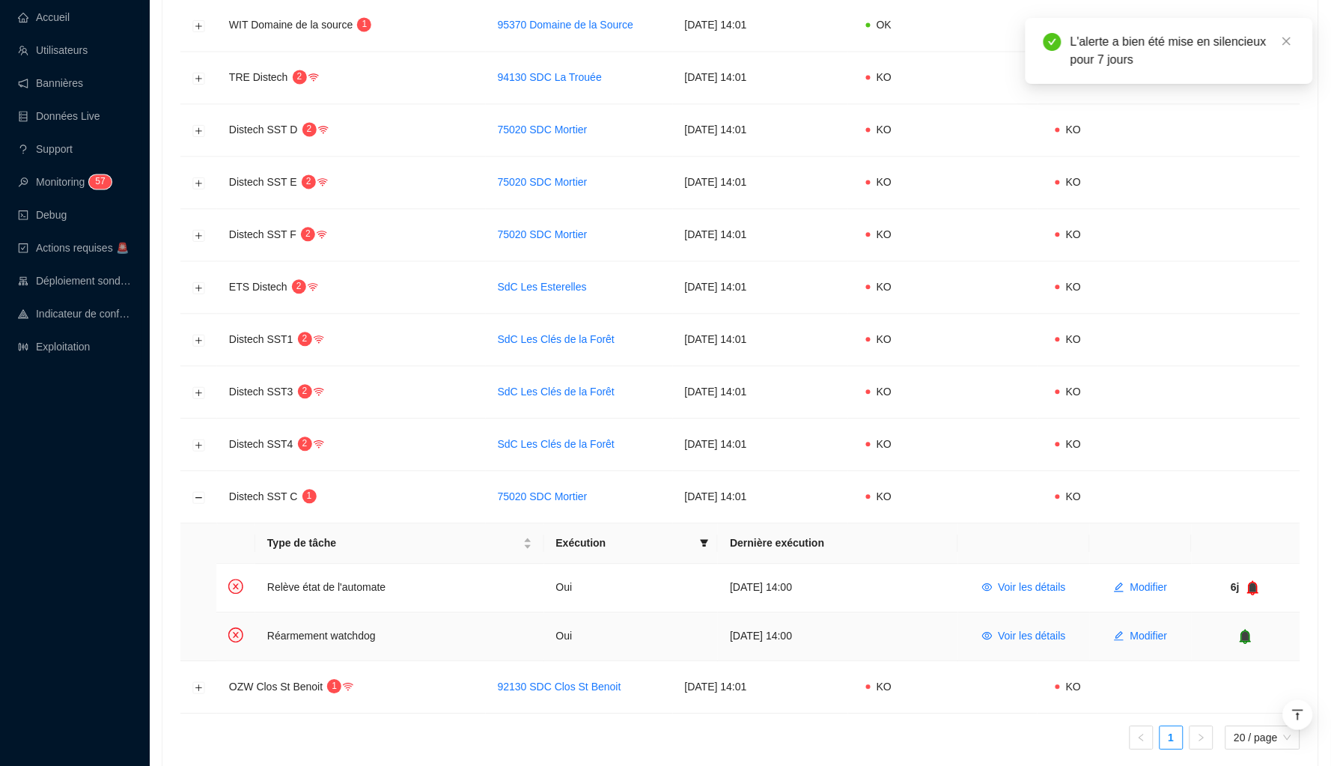
click at [1165, 629] on icon "bell" at bounding box center [1245, 636] width 15 height 15
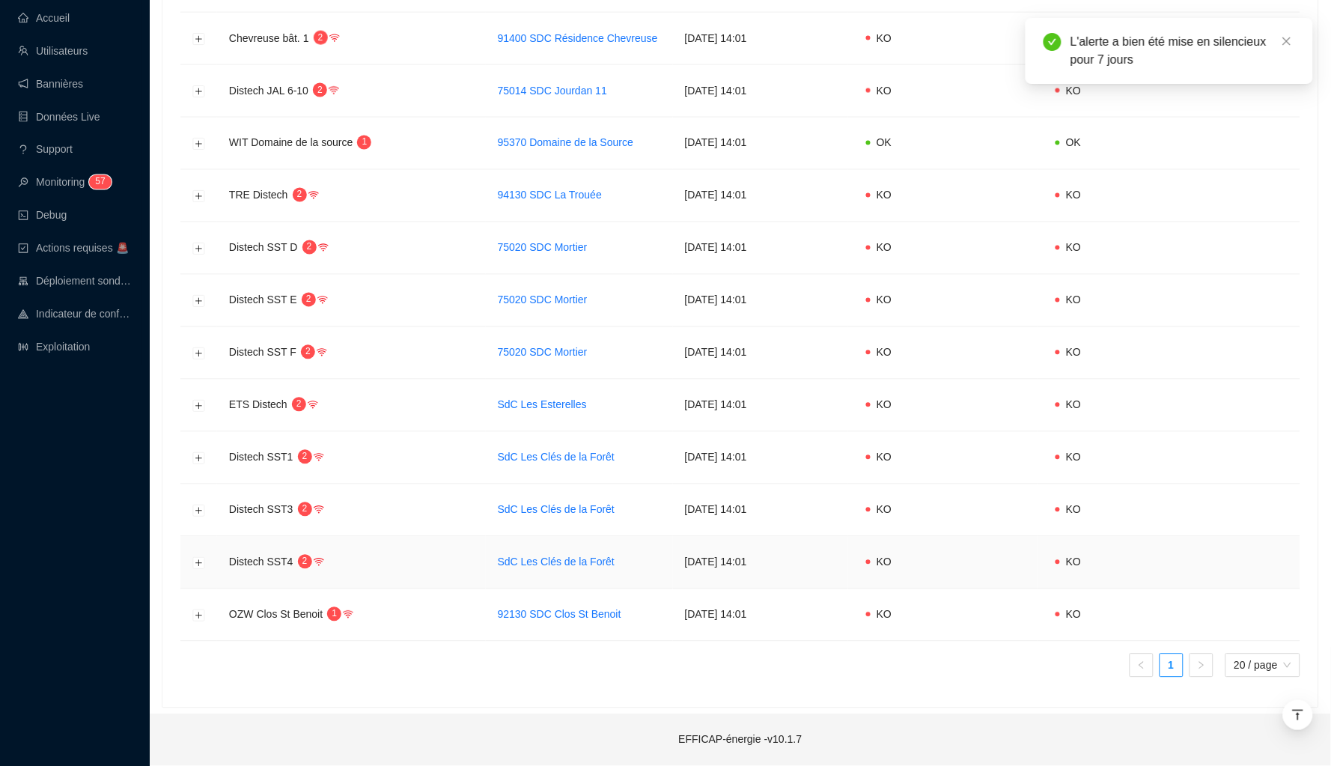
scroll to position [665, 0]
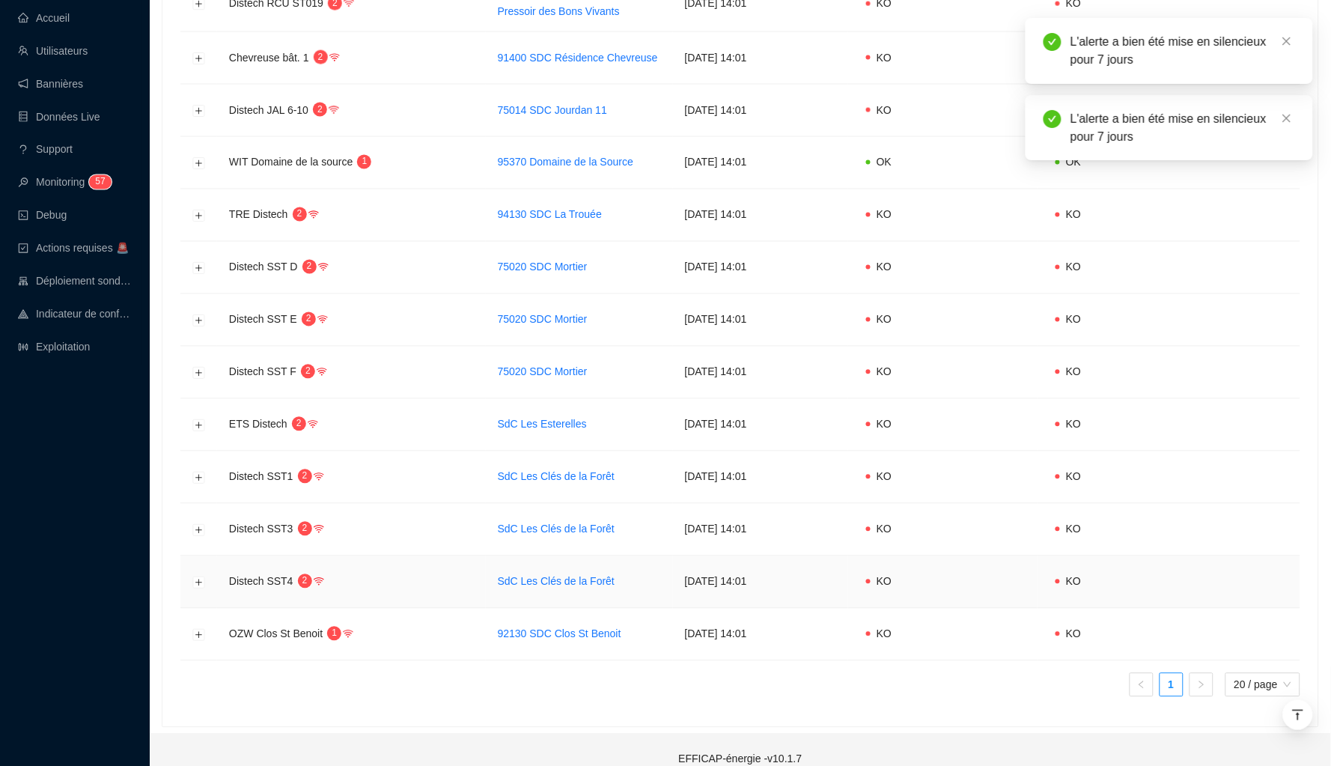
click at [190, 557] on td at bounding box center [198, 582] width 37 height 52
click at [200, 576] on button "Développer la ligne" at bounding box center [199, 582] width 12 height 12
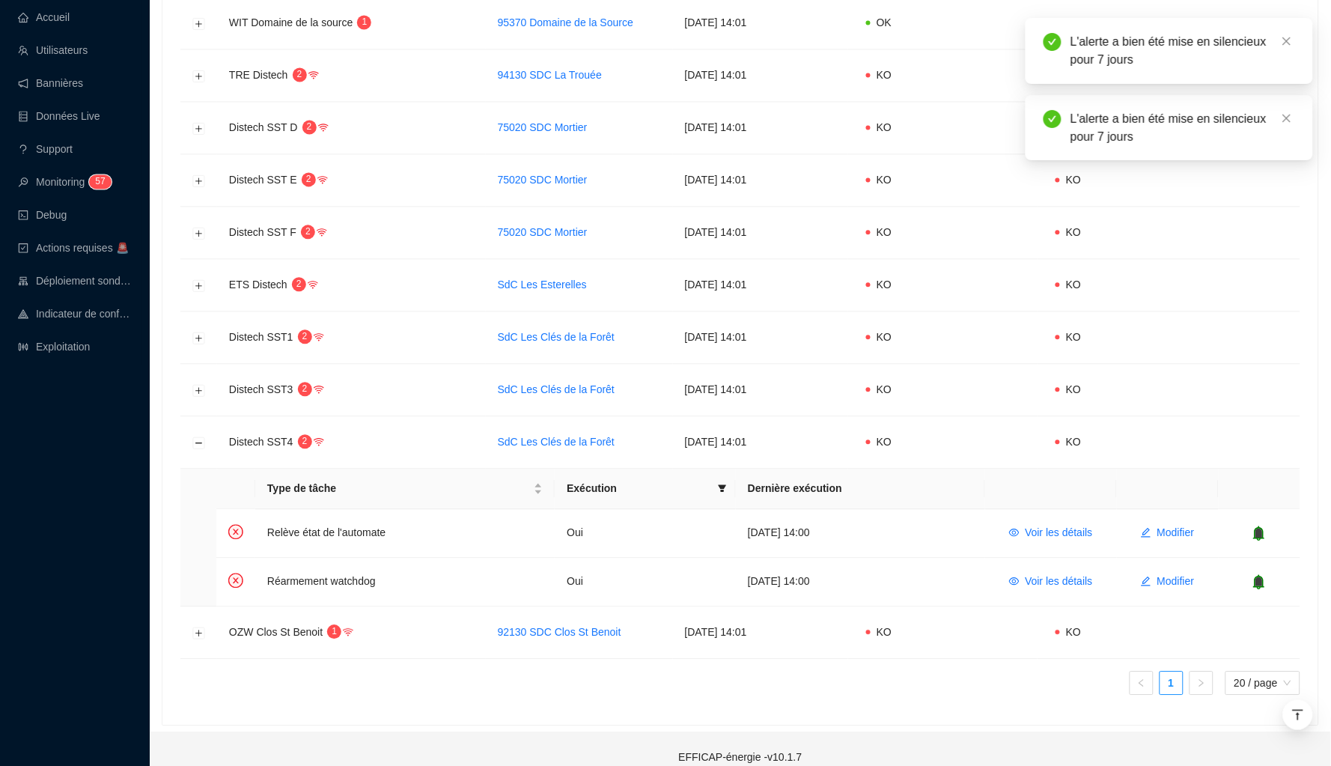
scroll to position [802, 0]
click at [1165, 528] on icon "bell" at bounding box center [1258, 535] width 15 height 15
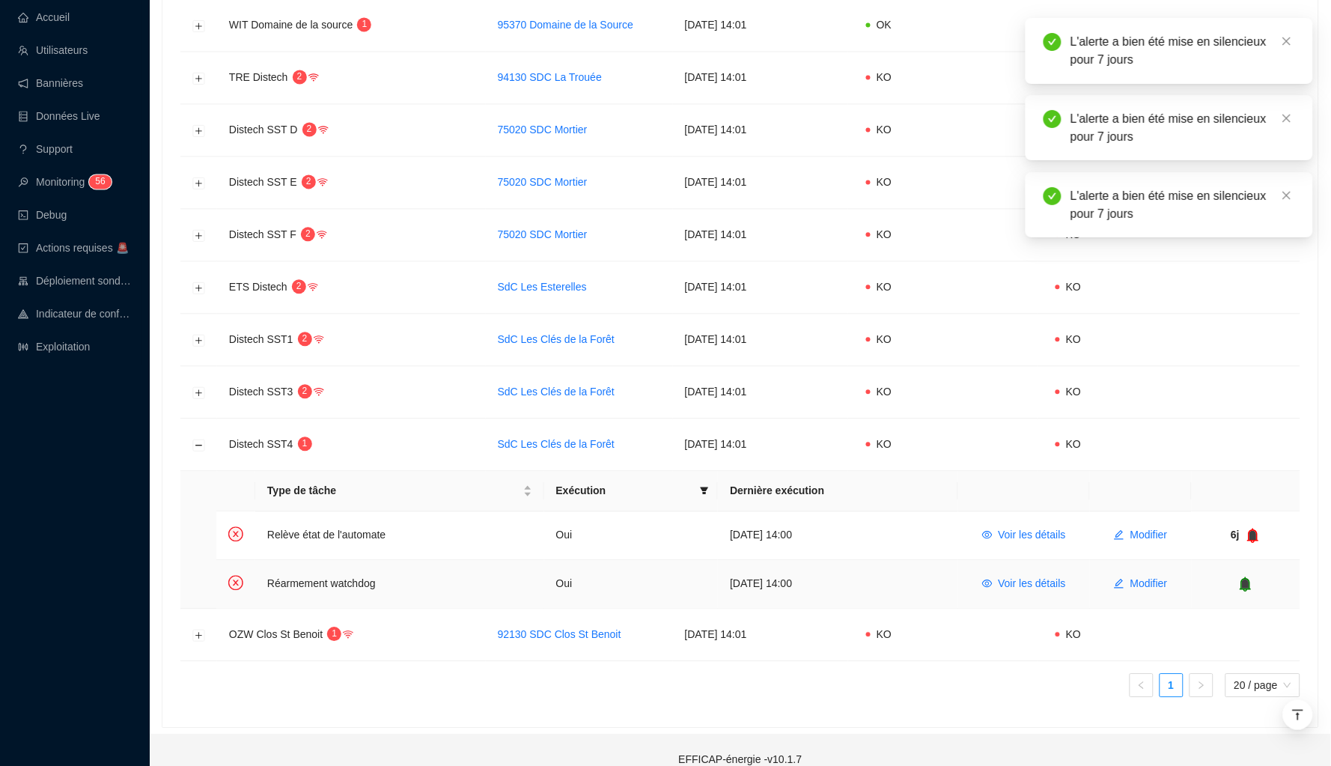
click at [1165, 579] on icon "bell" at bounding box center [1246, 584] width 10 height 10
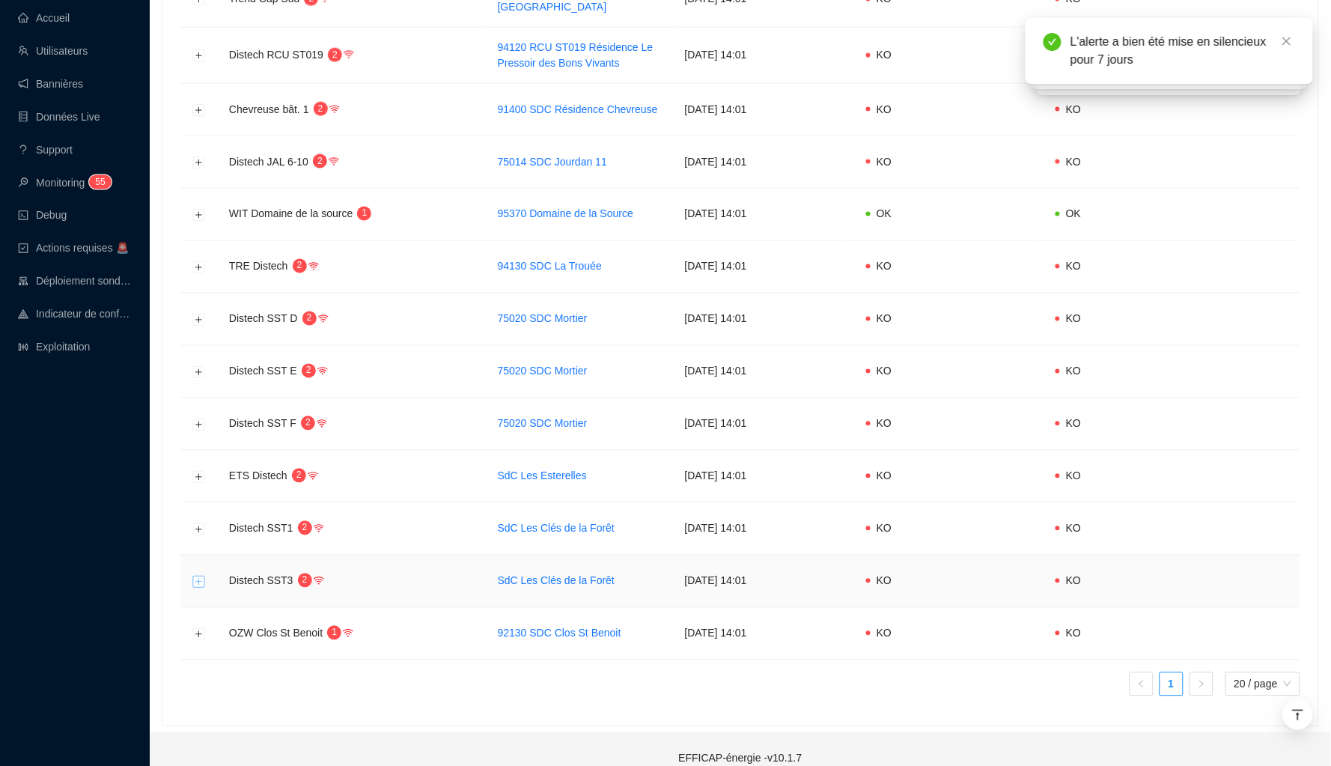
click at [194, 576] on button "Développer la ligne" at bounding box center [199, 582] width 12 height 12
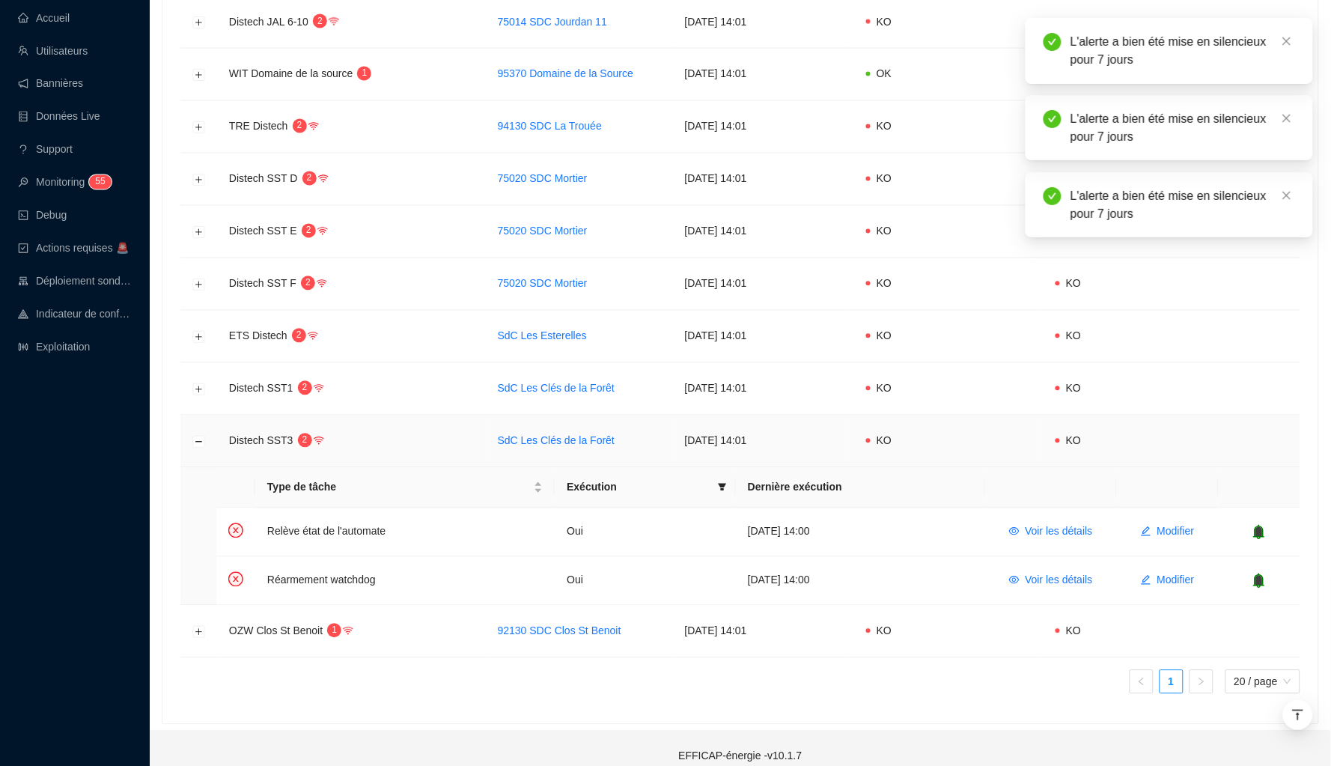
scroll to position [751, 0]
click at [1165, 527] on icon "bell" at bounding box center [1258, 534] width 15 height 15
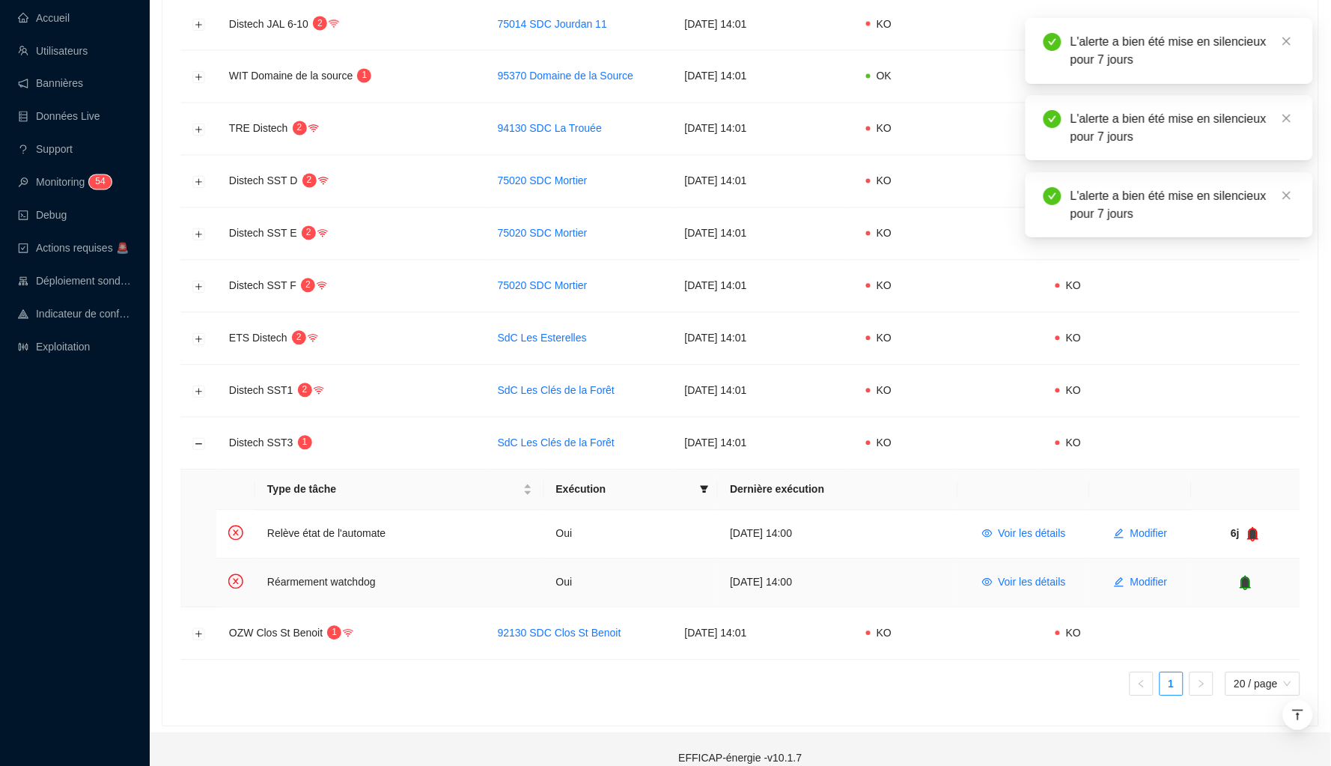
click at [1165, 576] on icon "bell" at bounding box center [1245, 583] width 15 height 15
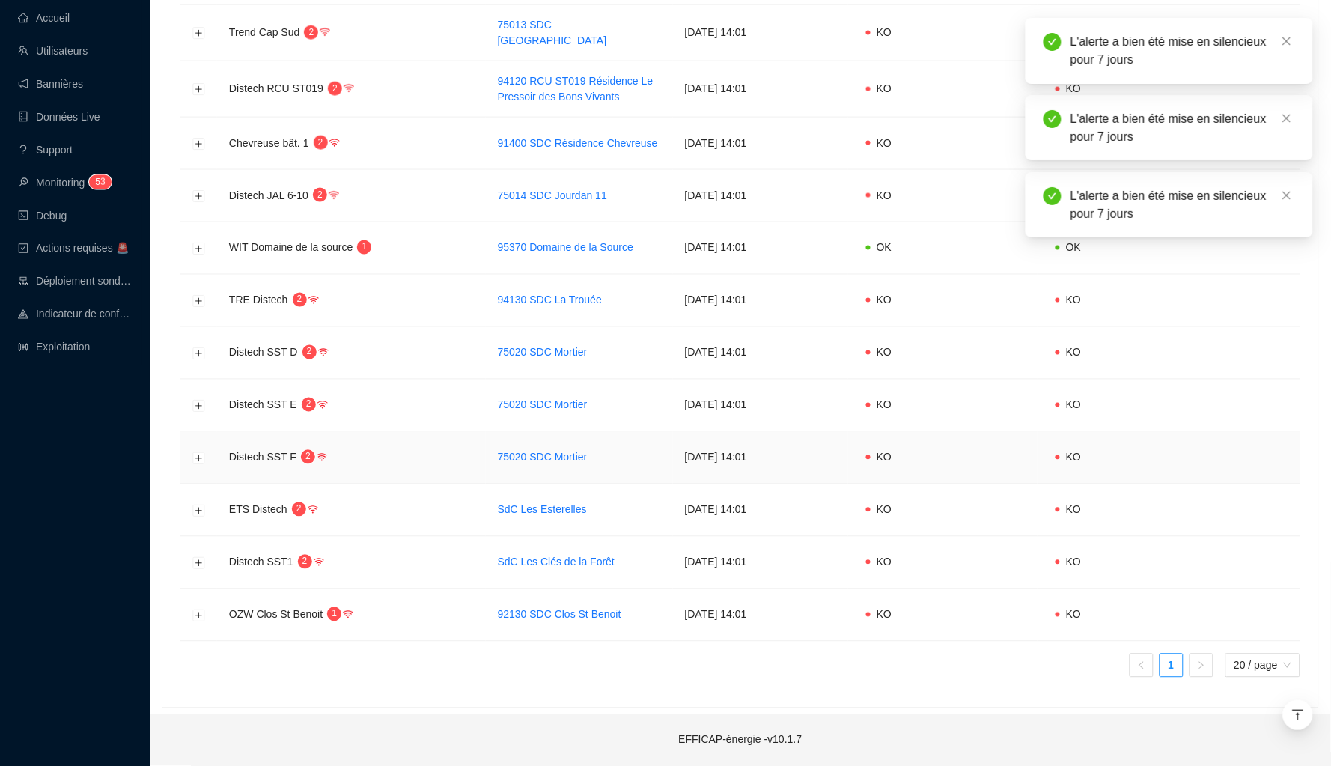
scroll to position [562, 0]
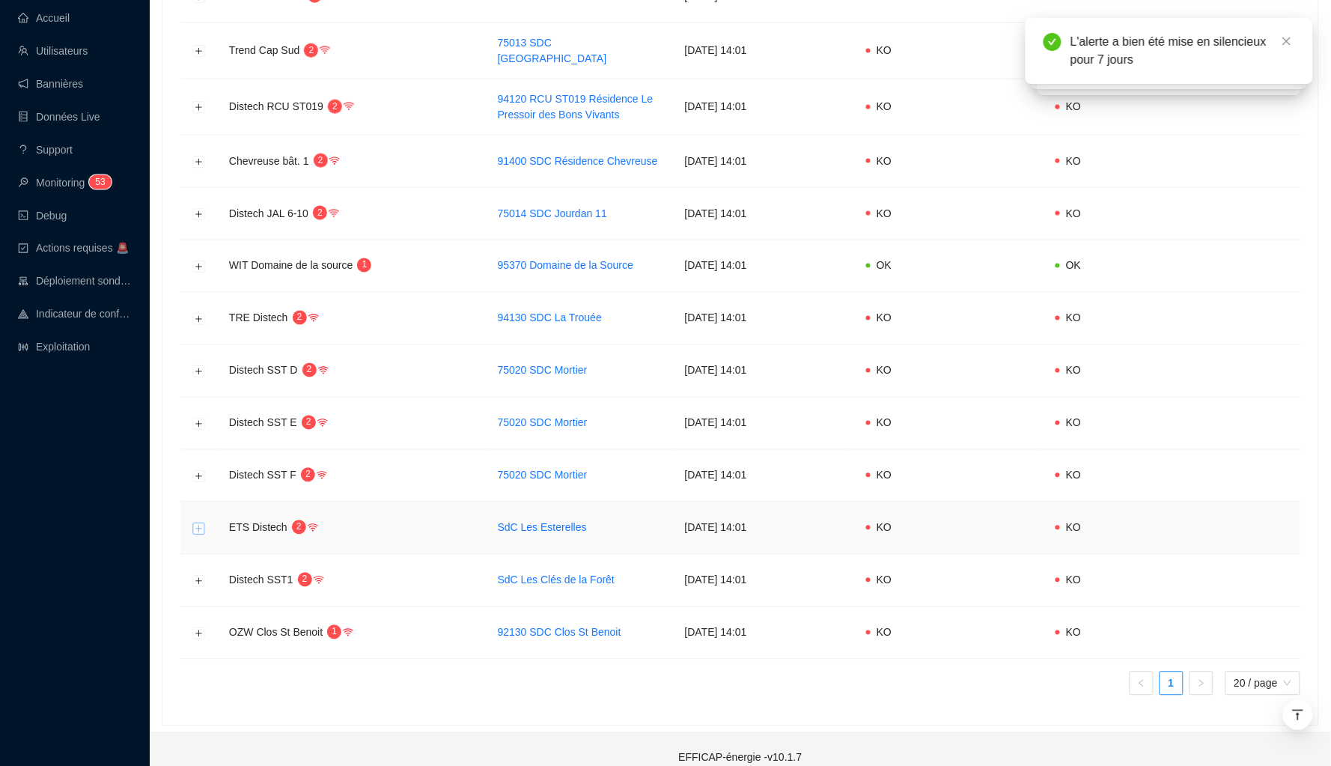
click at [198, 522] on button "Développer la ligne" at bounding box center [199, 528] width 12 height 12
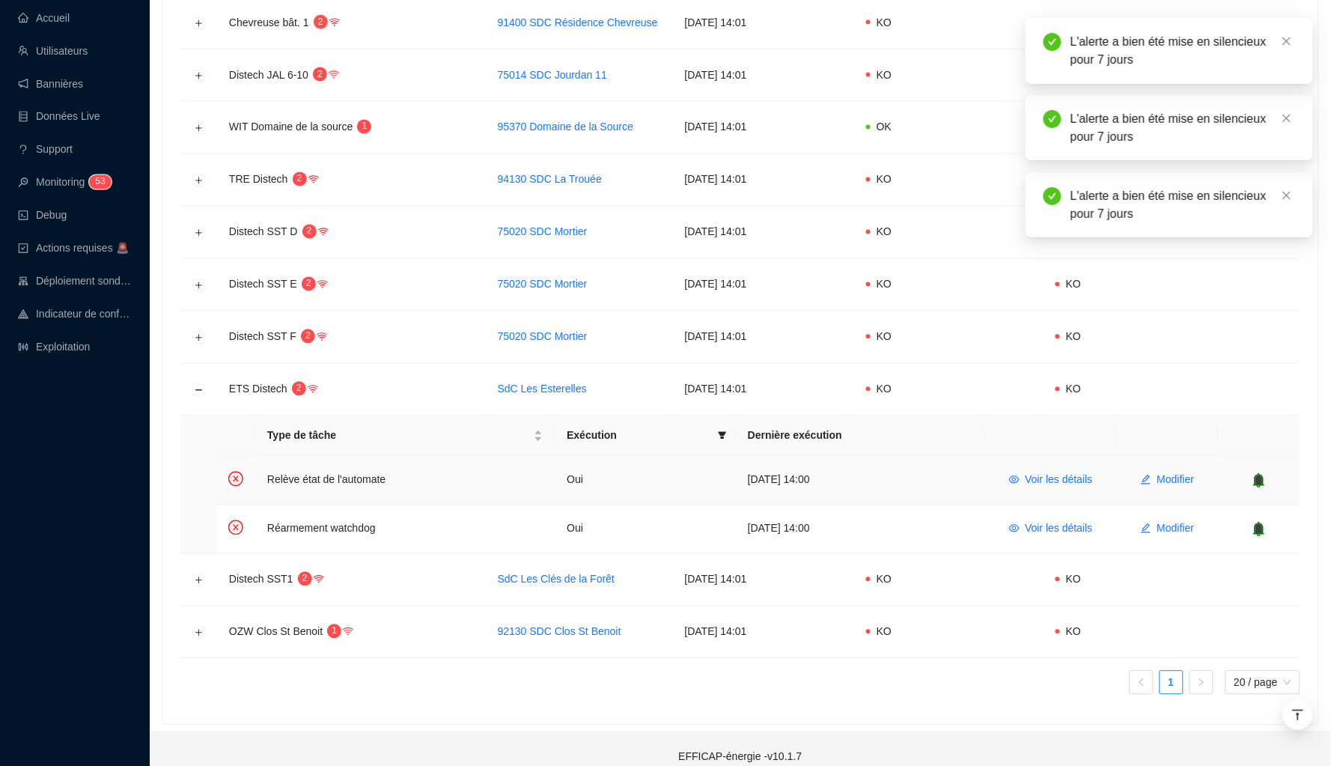
scroll to position [700, 0]
click at [201, 385] on button "Réduire la ligne" at bounding box center [199, 391] width 12 height 12
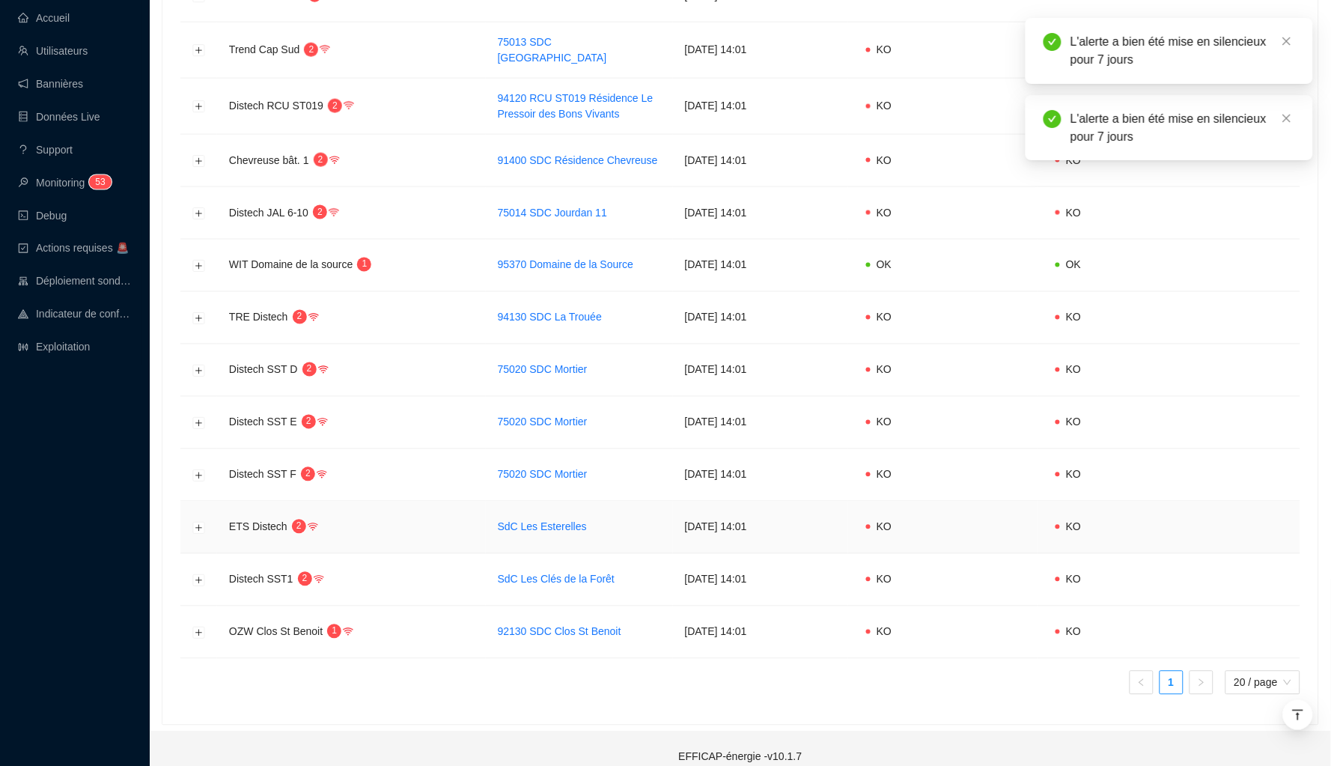
scroll to position [562, 0]
click at [197, 575] on button "Développer la ligne" at bounding box center [199, 581] width 12 height 12
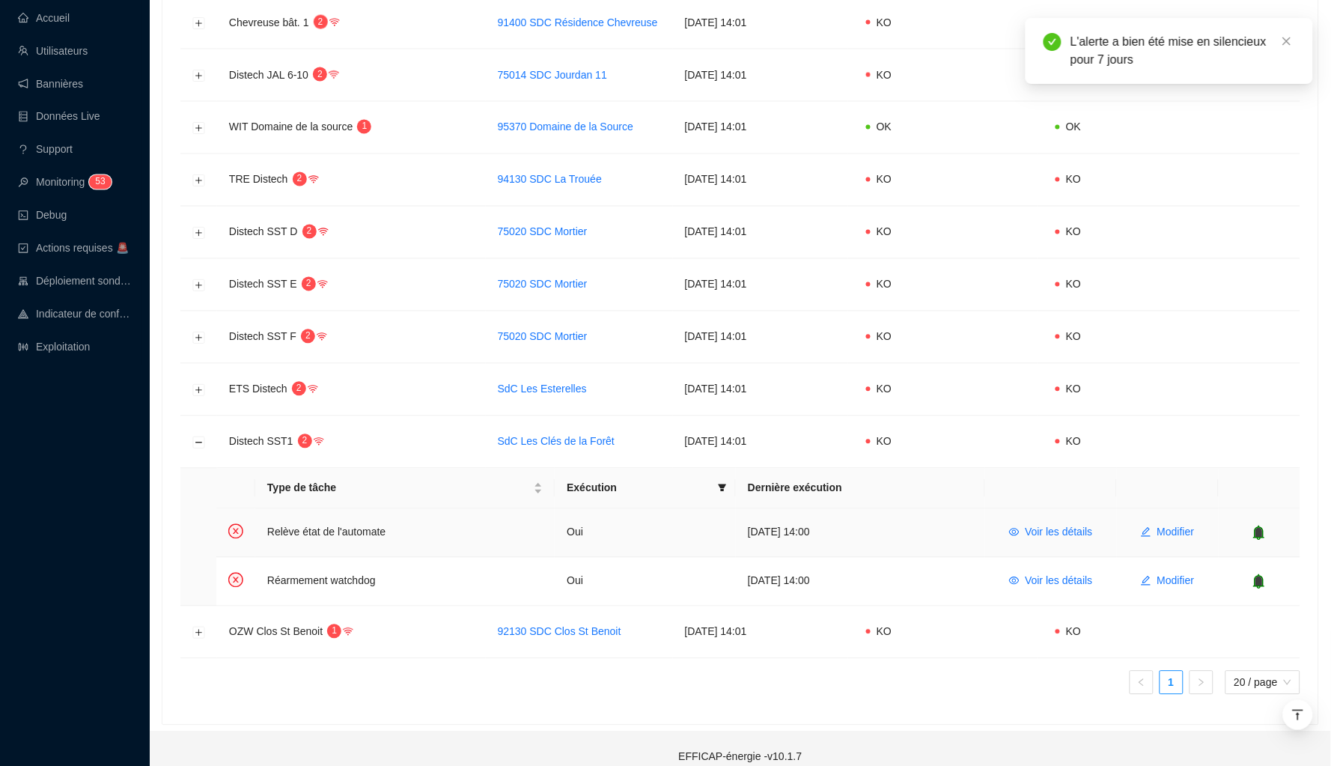
scroll to position [700, 0]
click at [1165, 526] on icon "bell" at bounding box center [1259, 533] width 11 height 15
click at [1149, 525] on span "Modifier" at bounding box center [1148, 533] width 37 height 16
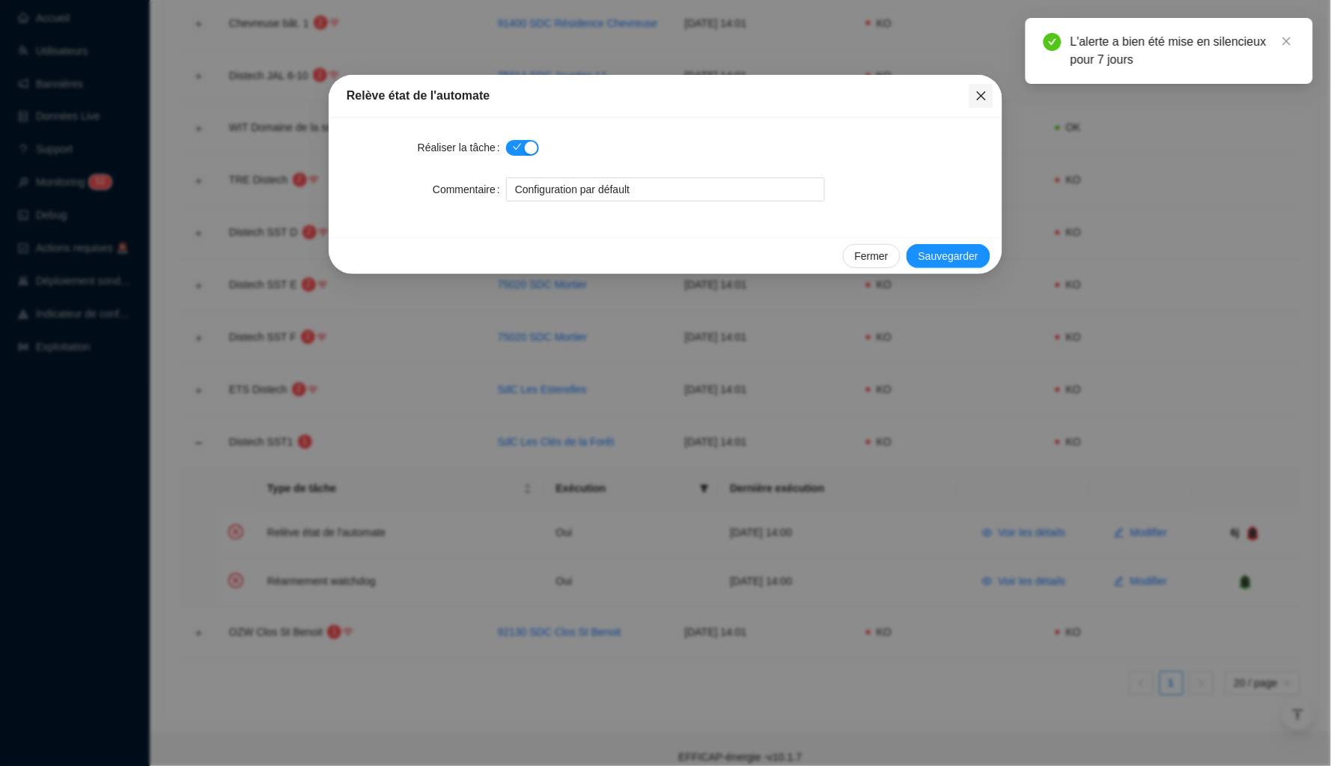
click at [983, 100] on icon "close" at bounding box center [981, 96] width 12 height 12
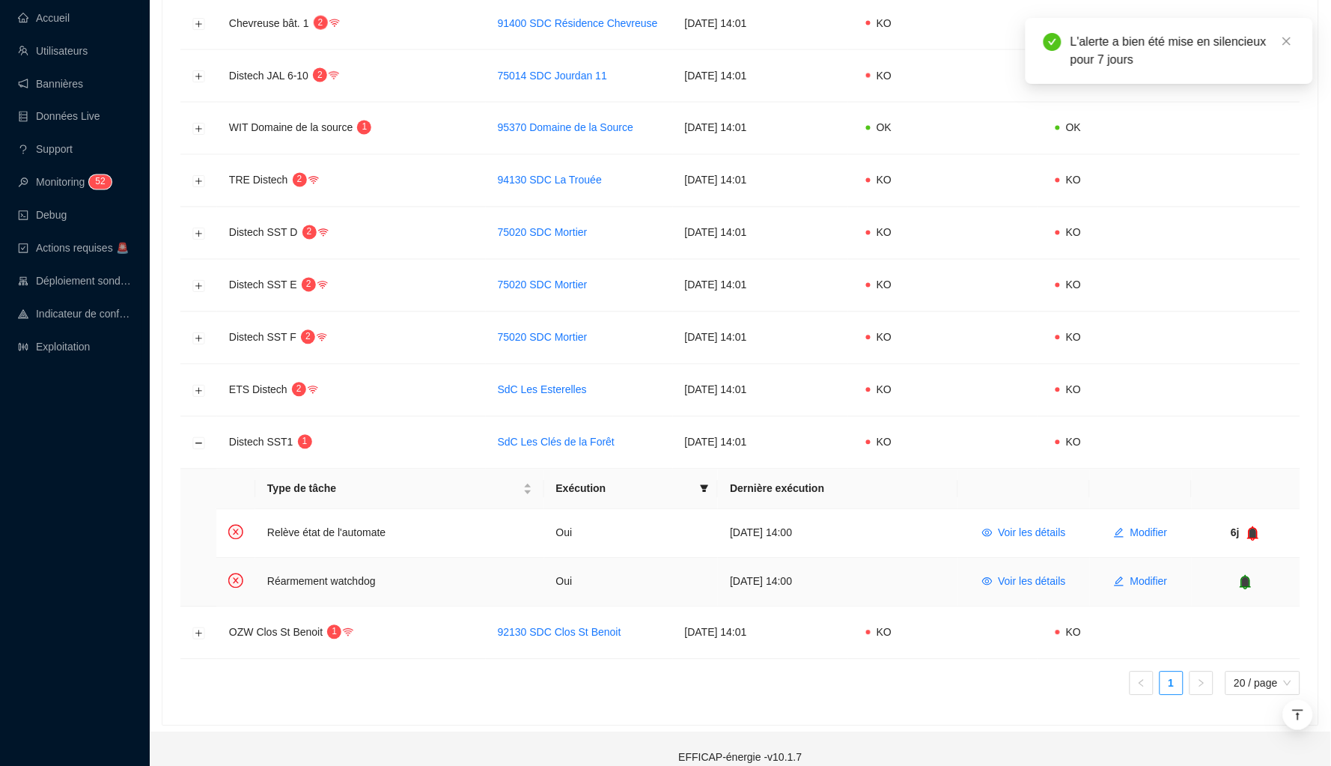
click at [1165, 576] on icon "bell" at bounding box center [1246, 581] width 10 height 10
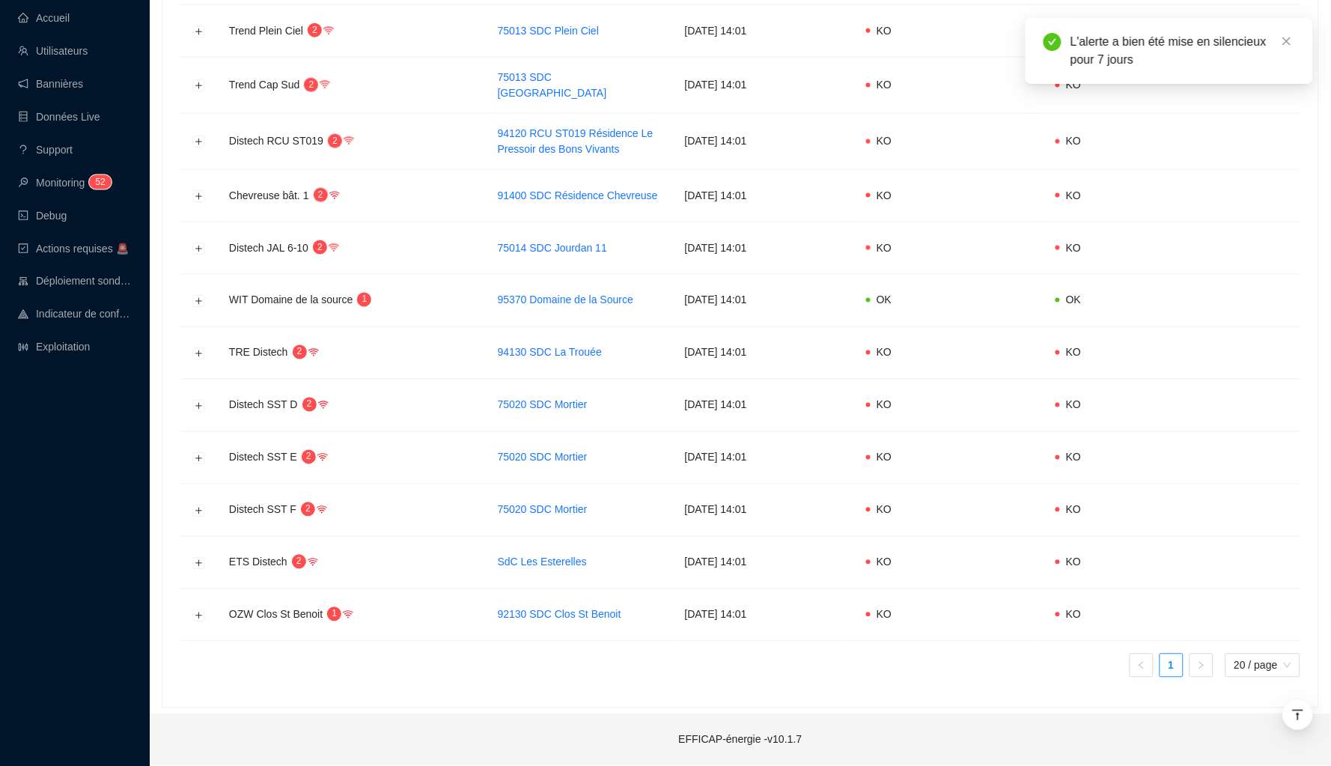
scroll to position [510, 0]
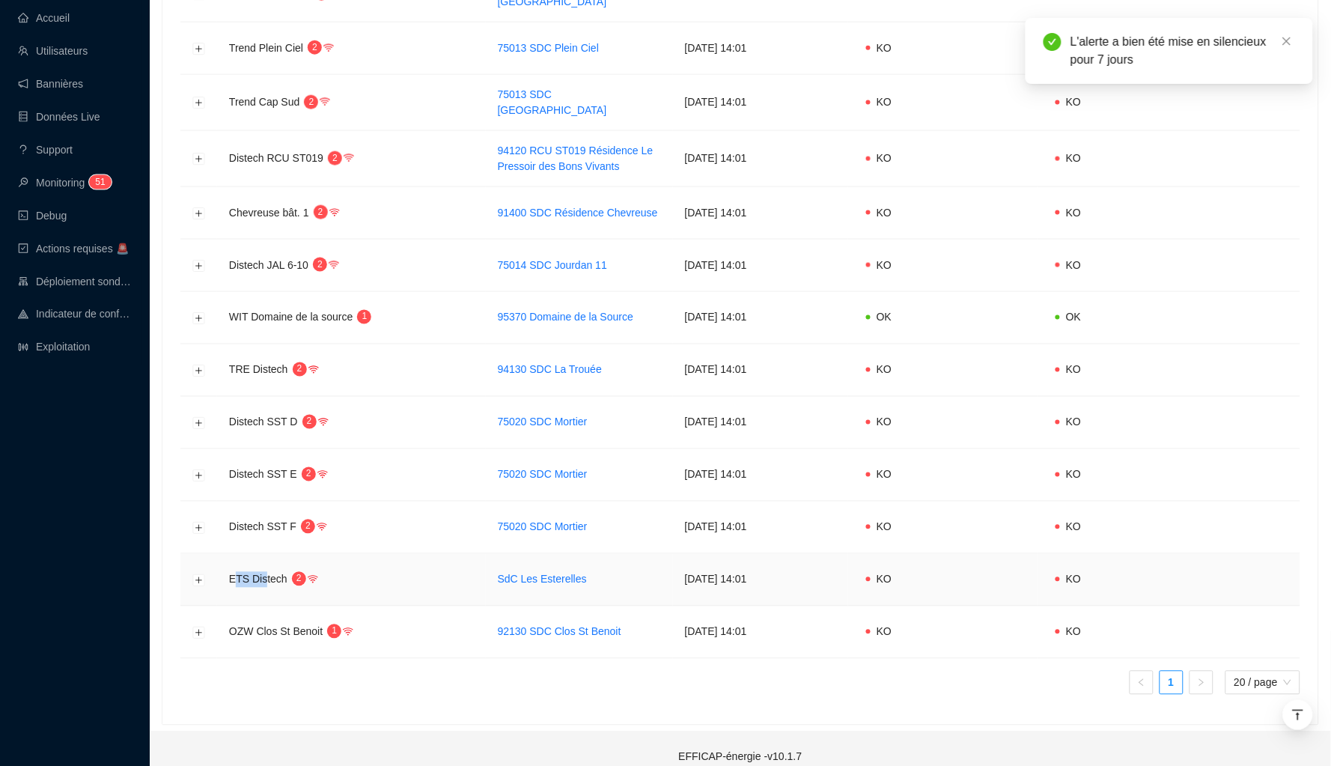
drag, startPoint x: 237, startPoint y: 566, endPoint x: 270, endPoint y: 566, distance: 32.9
click at [269, 573] on span "ETS Distech" at bounding box center [258, 579] width 58 height 12
drag, startPoint x: 421, startPoint y: 562, endPoint x: 430, endPoint y: 562, distance: 9.0
click at [428, 562] on td "ETS Distech 2" at bounding box center [351, 580] width 269 height 52
click at [198, 522] on button "Développer la ligne" at bounding box center [199, 528] width 12 height 12
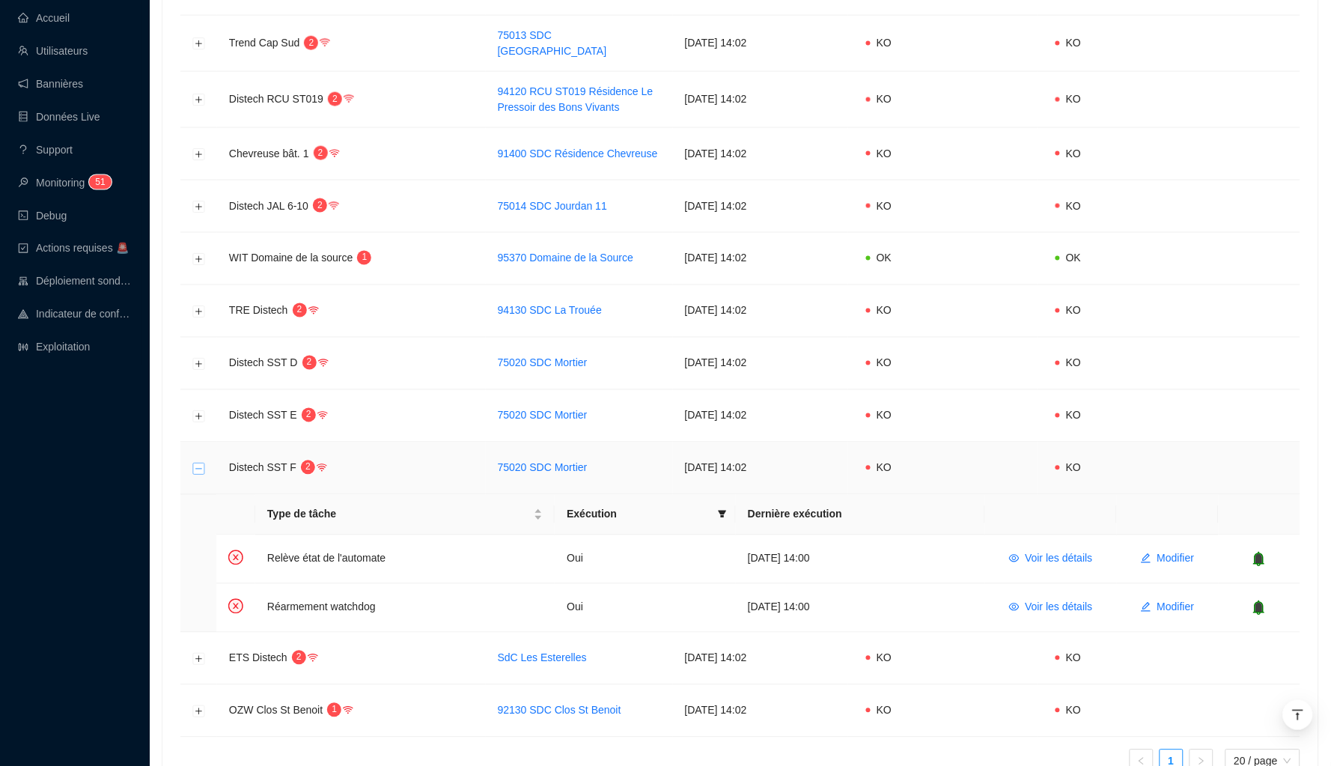
scroll to position [597, 0]
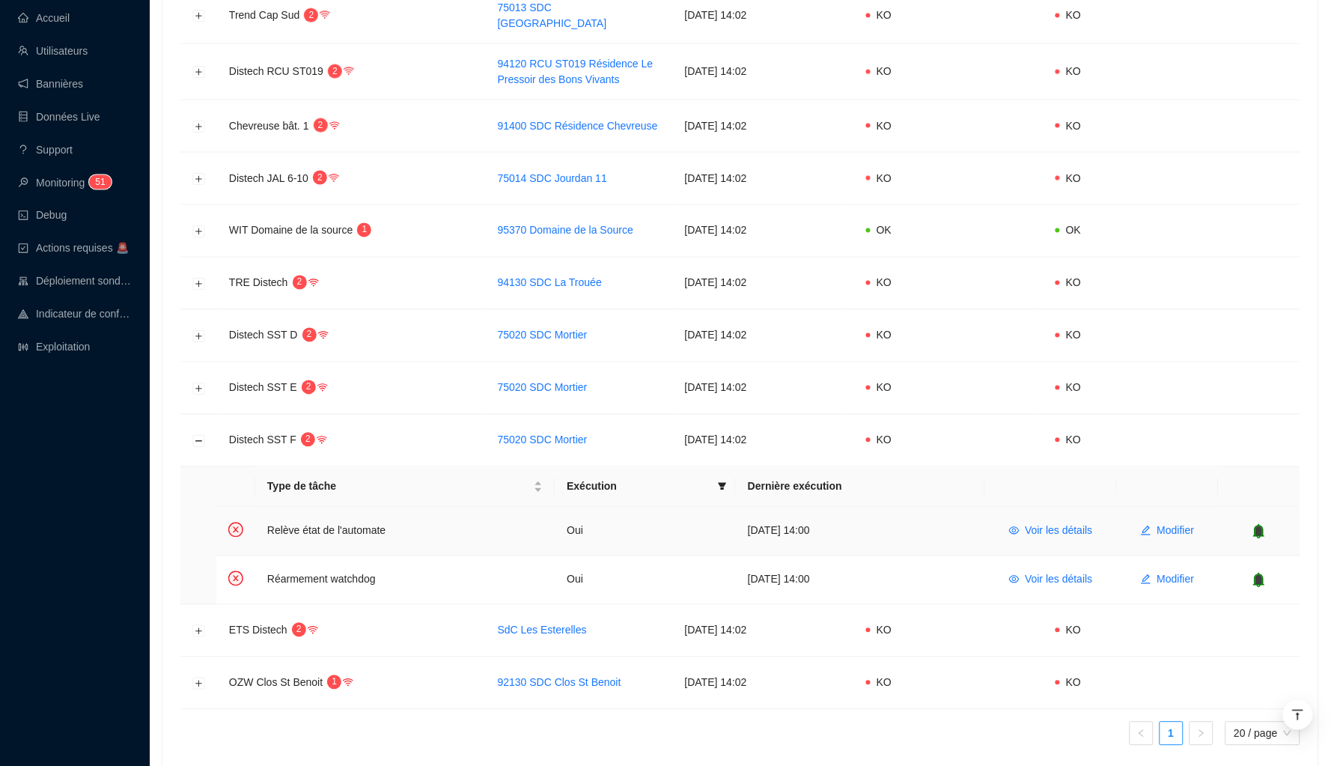
click at [1165, 524] on div at bounding box center [1259, 531] width 58 height 15
click at [1165, 524] on icon "bell" at bounding box center [1258, 531] width 15 height 15
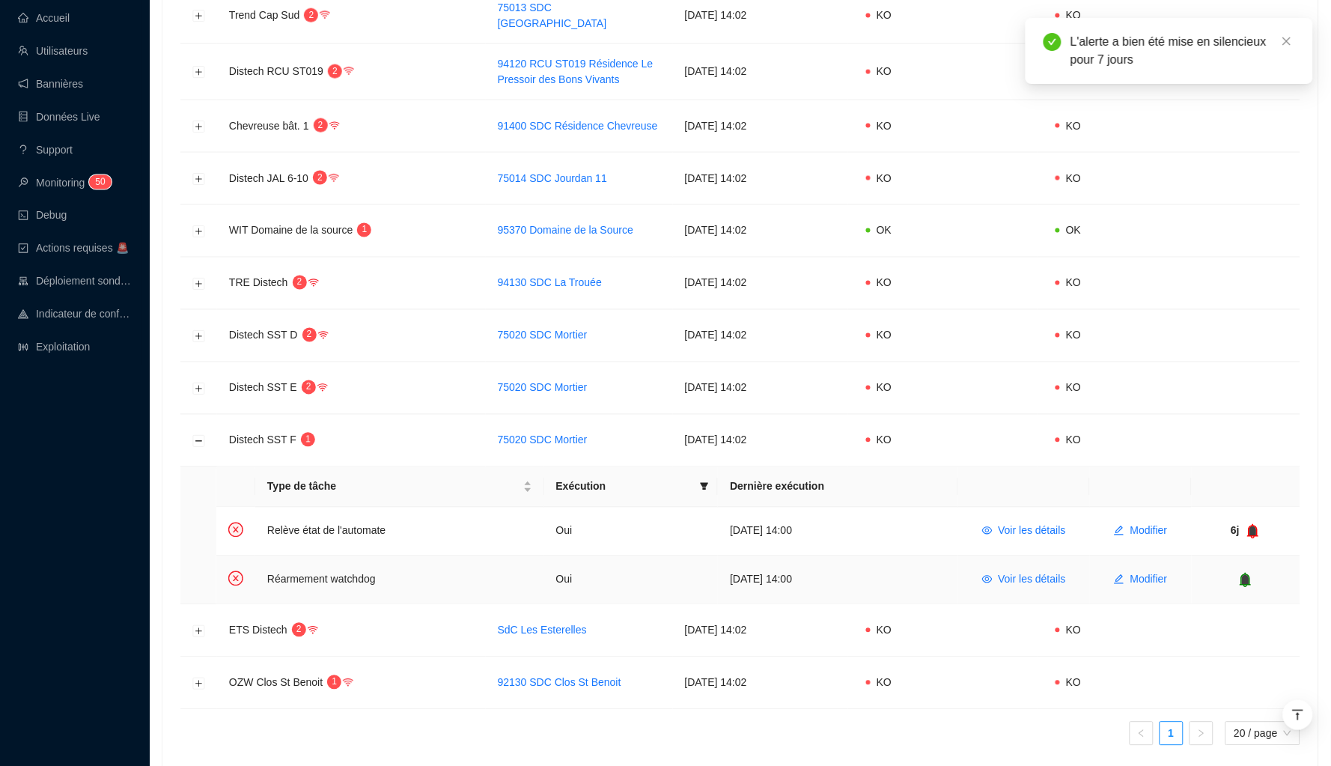
click at [1165, 573] on div at bounding box center [1245, 580] width 85 height 15
click at [1165, 574] on icon "bell" at bounding box center [1246, 579] width 10 height 10
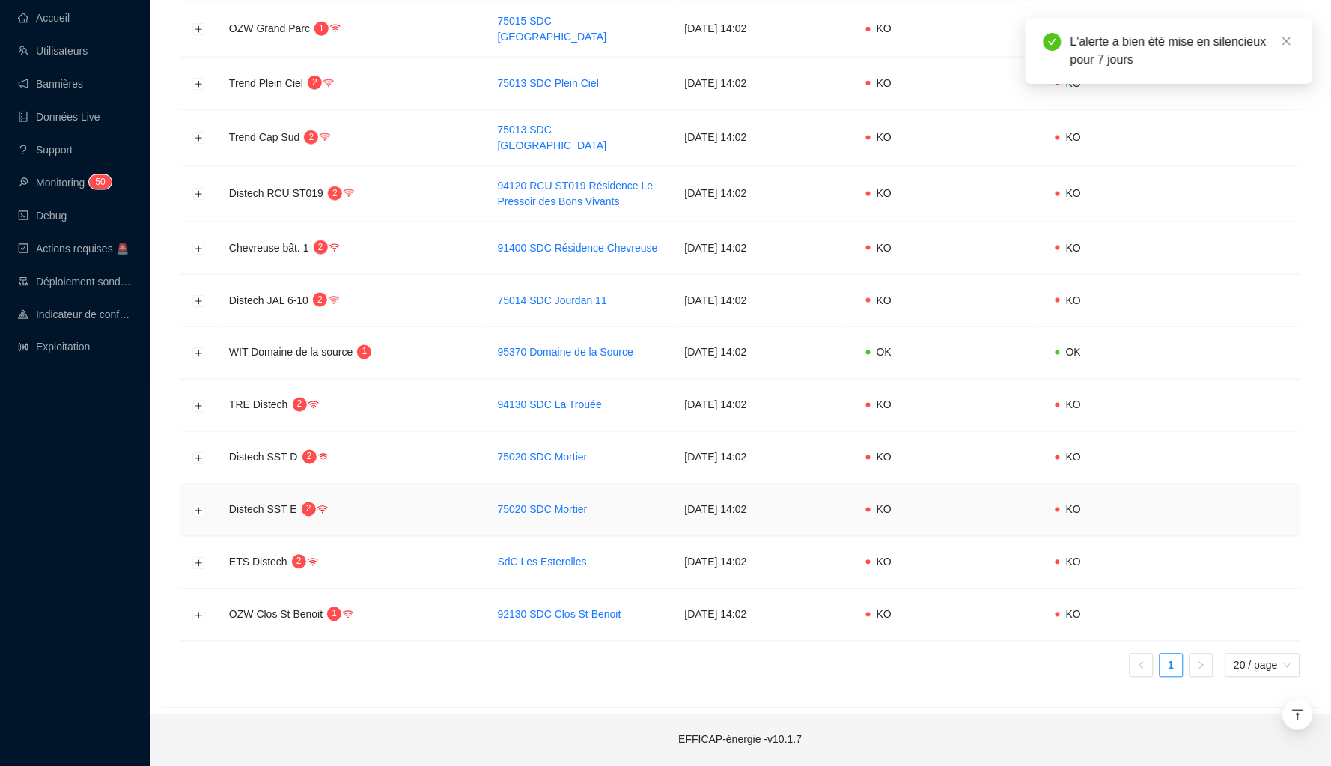
scroll to position [458, 0]
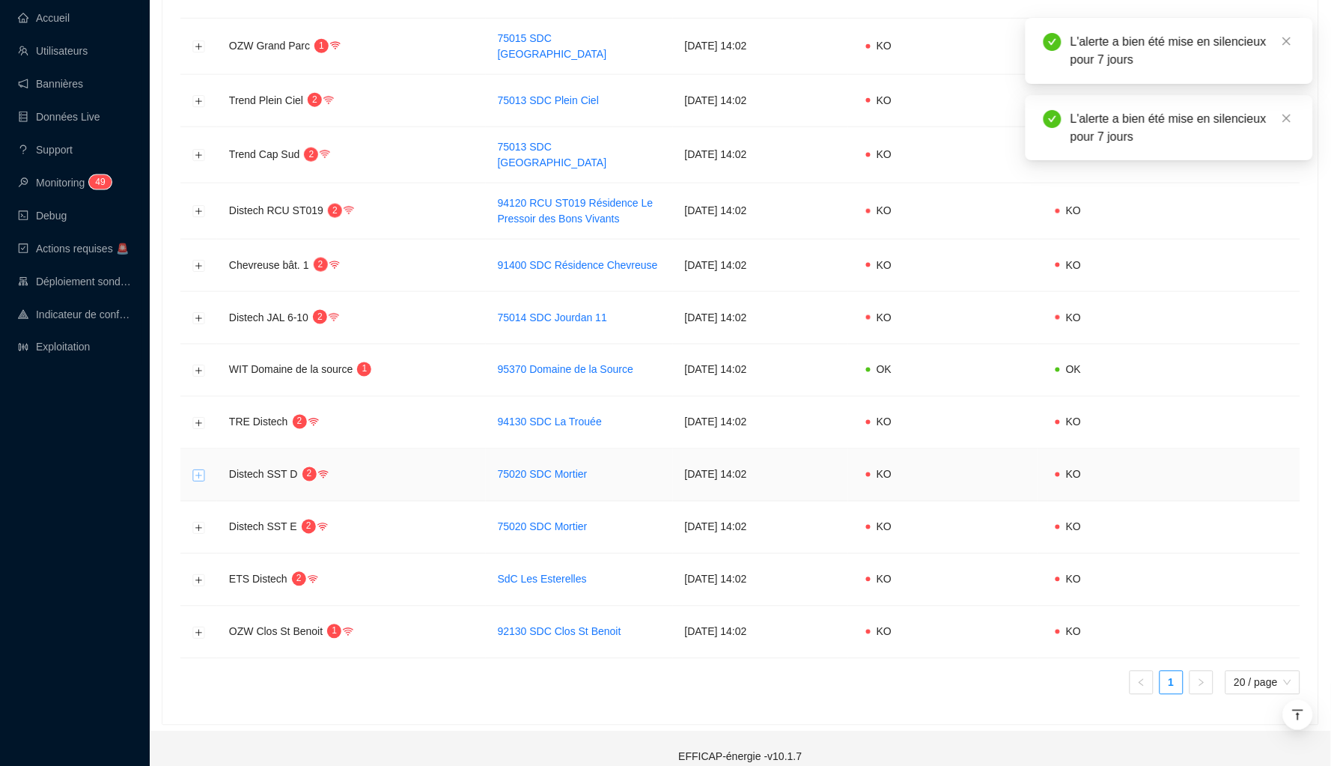
click at [200, 469] on button "Développer la ligne" at bounding box center [199, 475] width 12 height 12
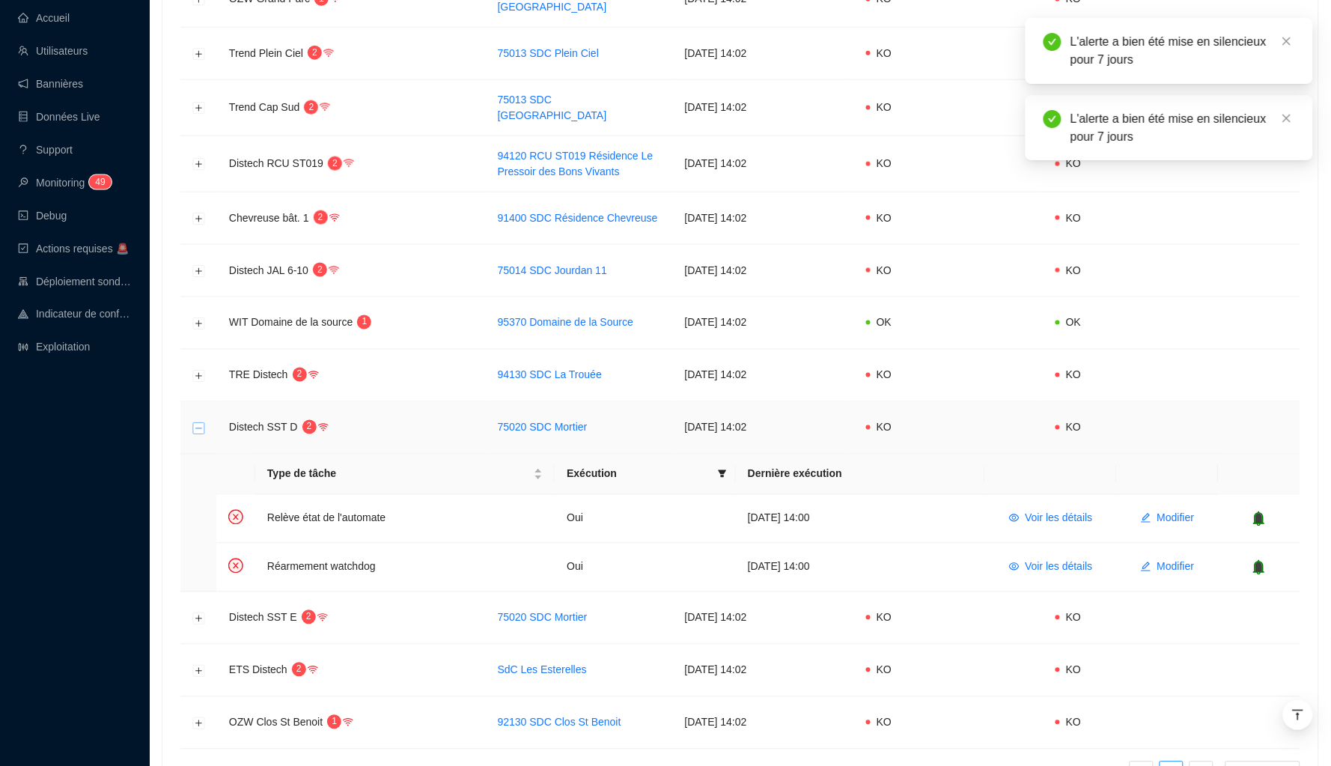
scroll to position [530, 0]
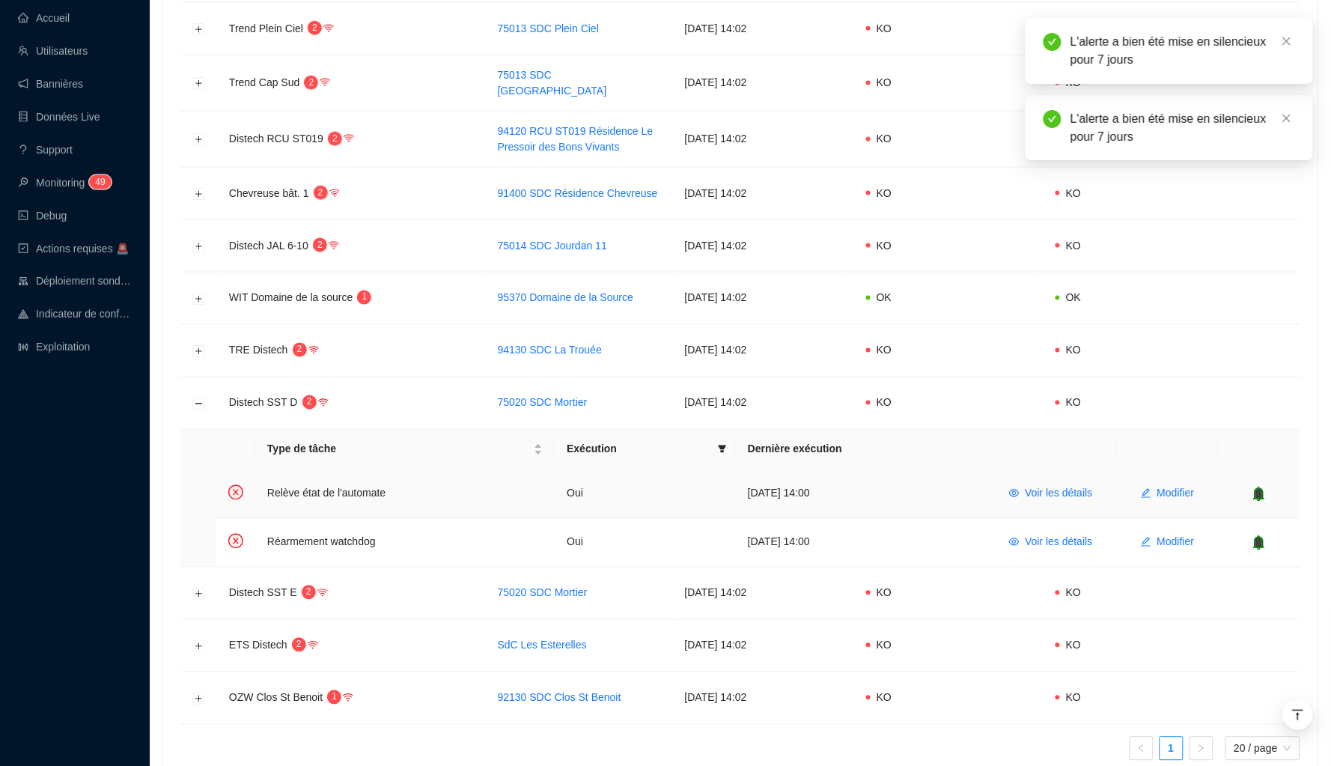
click at [1165, 486] on icon "bell" at bounding box center [1259, 493] width 11 height 15
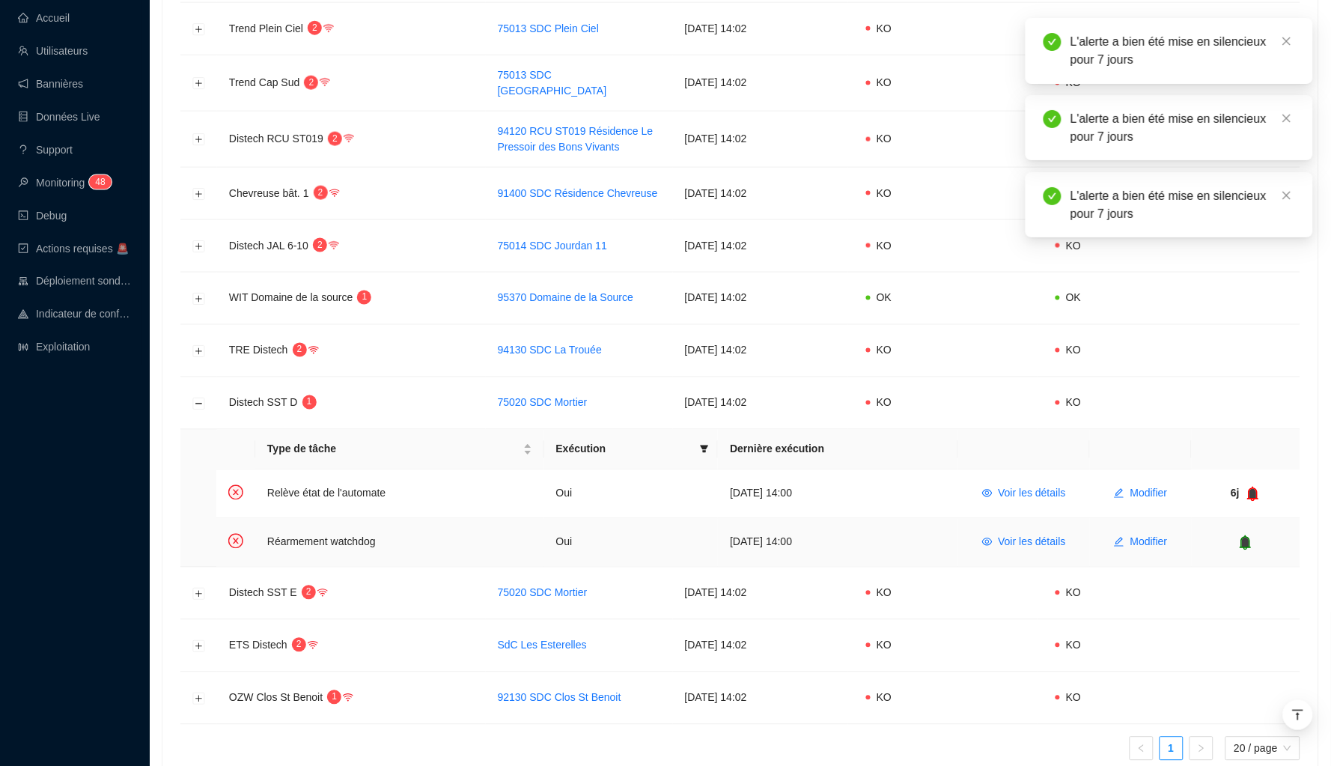
click at [1165, 535] on icon "bell" at bounding box center [1245, 542] width 15 height 15
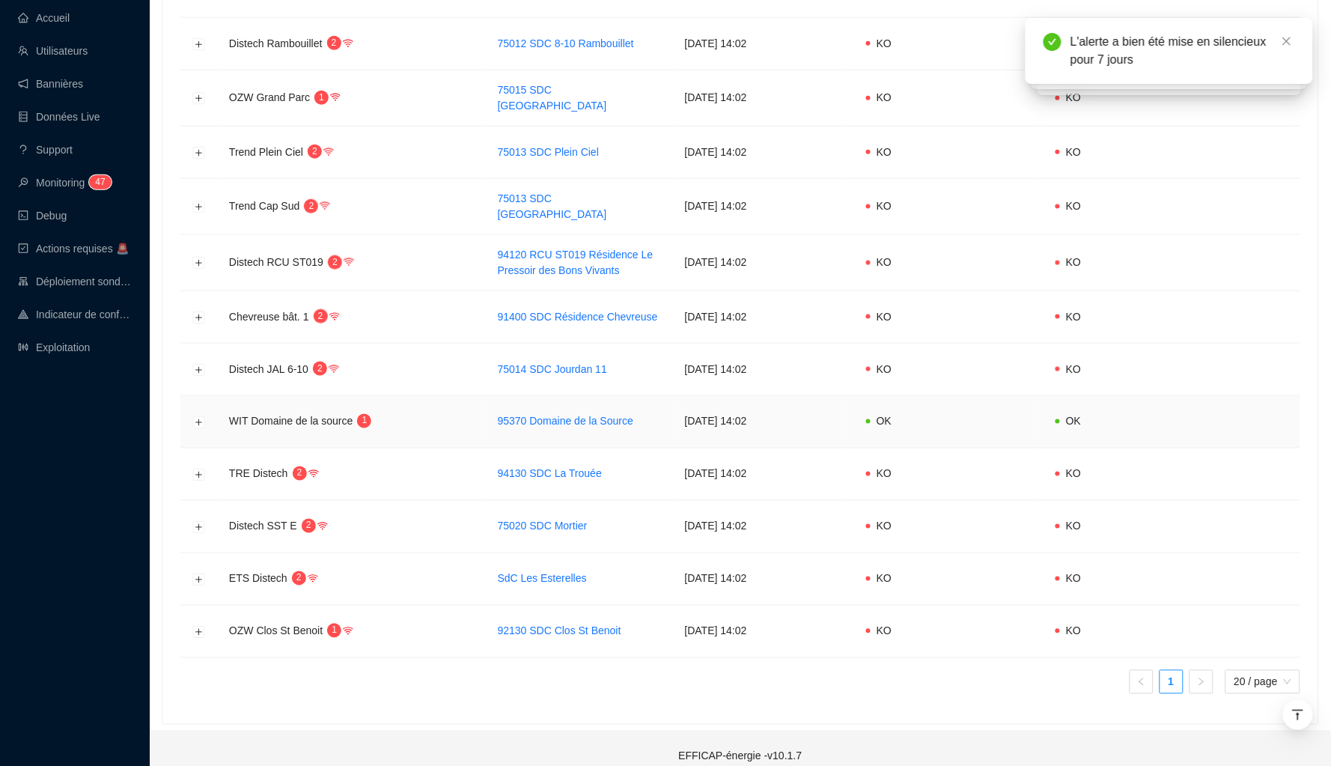
scroll to position [388, 0]
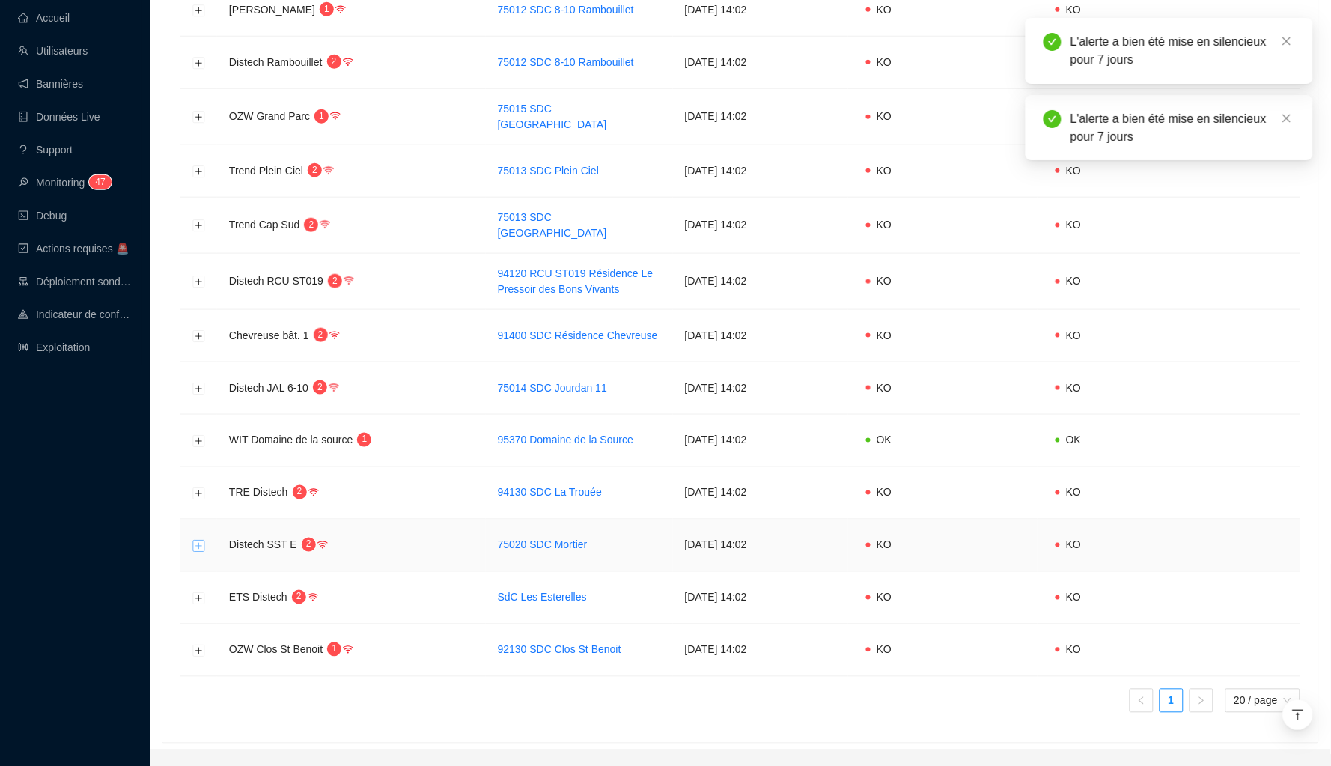
click at [195, 540] on button "Développer la ligne" at bounding box center [199, 546] width 12 height 12
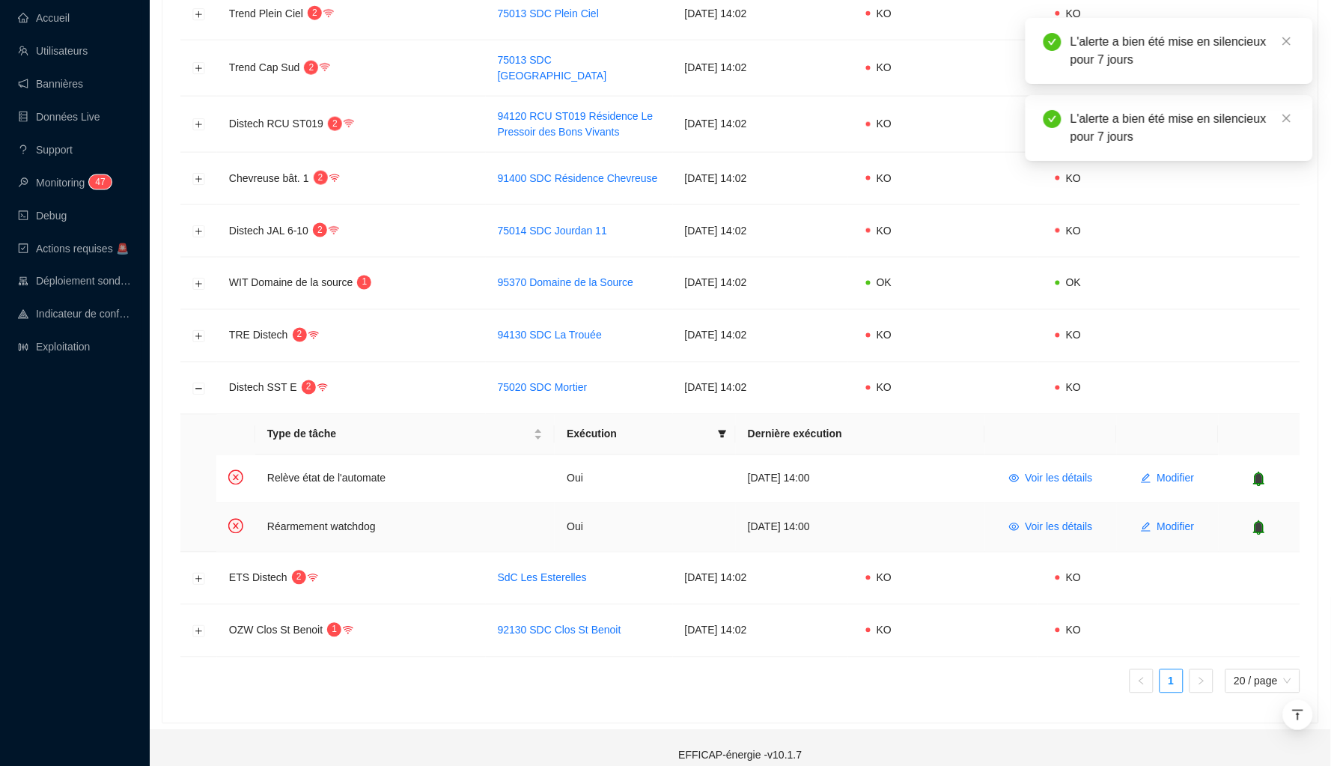
scroll to position [544, 0]
click at [1165, 521] on icon "bell" at bounding box center [1258, 528] width 15 height 15
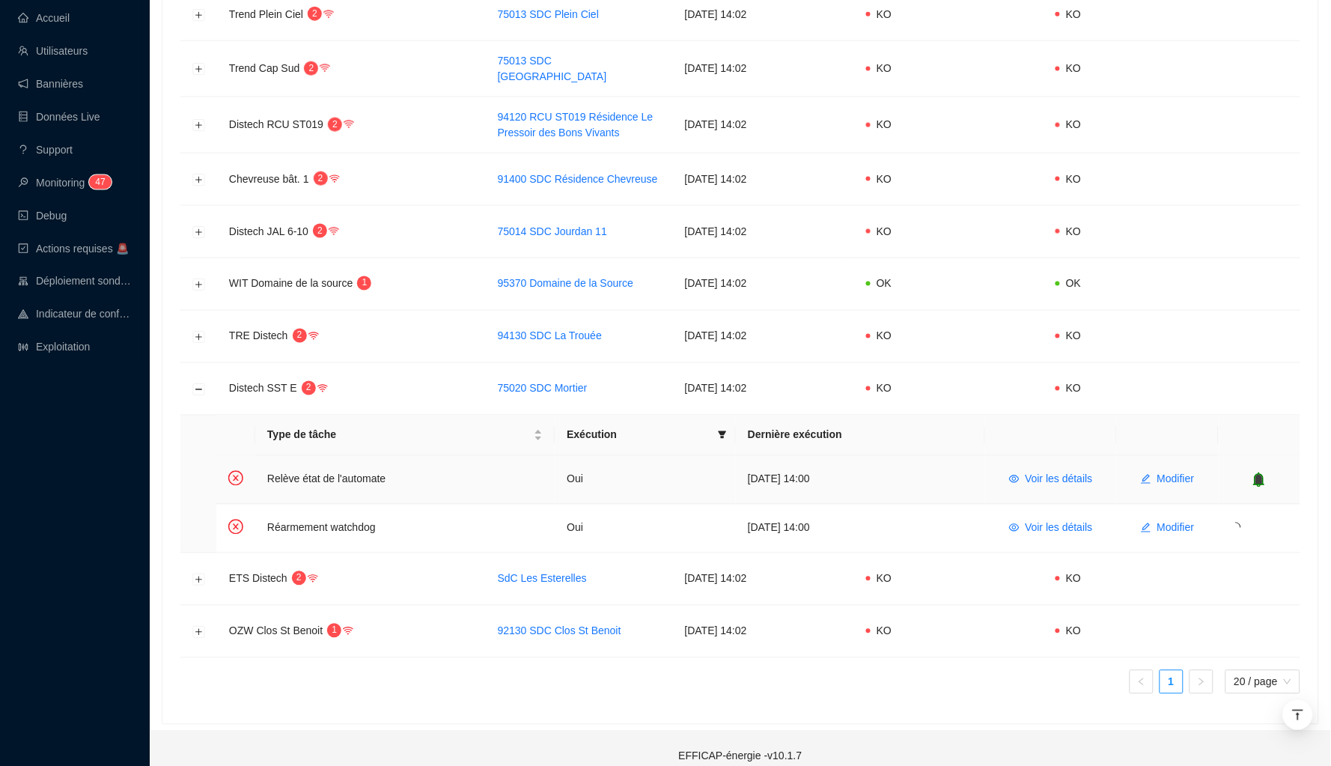
click at [1165, 474] on icon "bell" at bounding box center [1259, 479] width 10 height 10
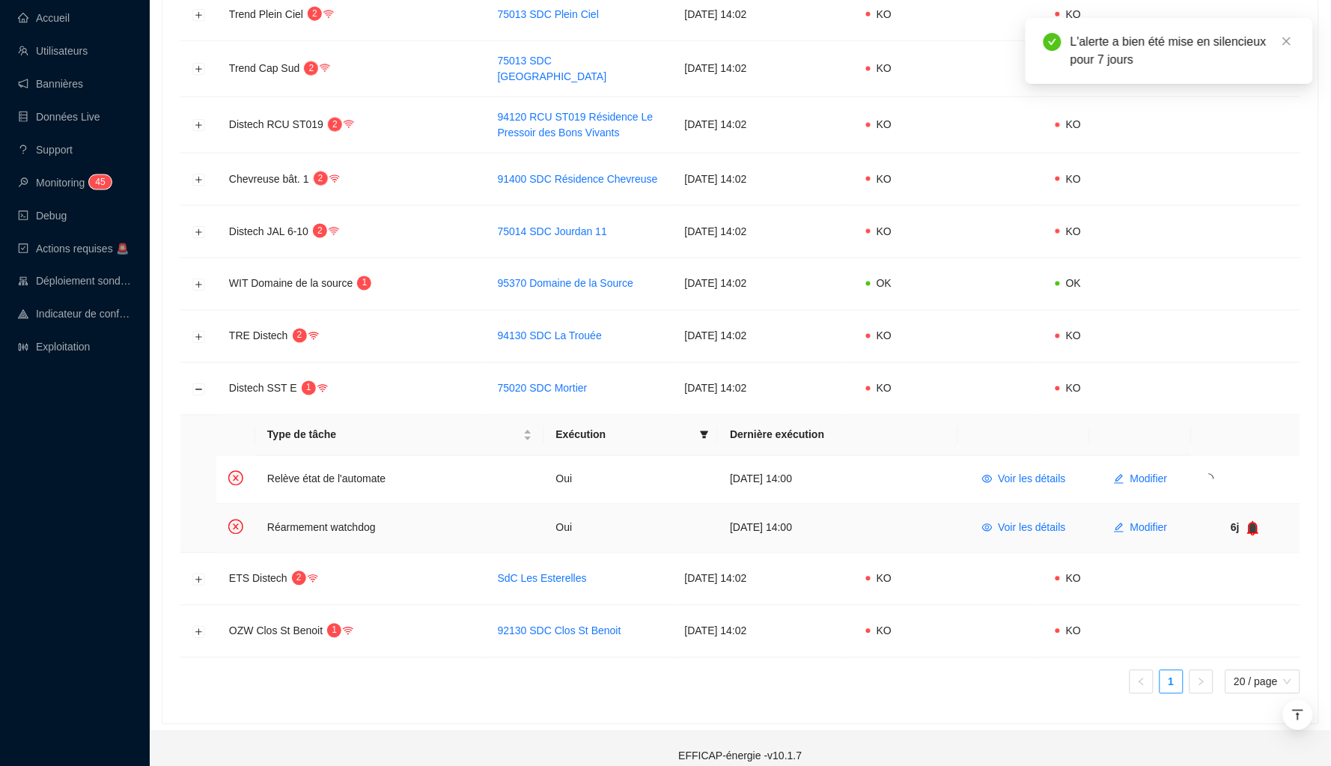
scroll to position [355, 0]
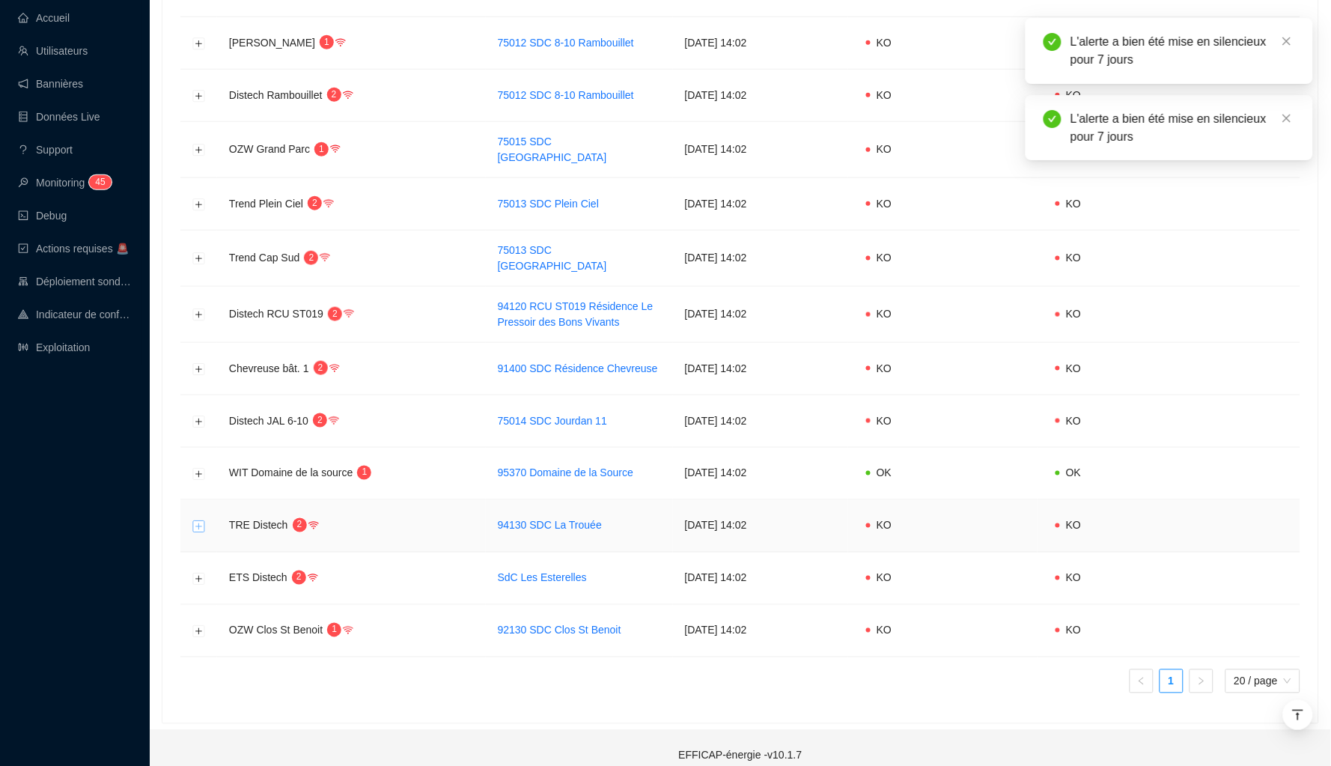
click at [197, 520] on button "Développer la ligne" at bounding box center [199, 526] width 12 height 12
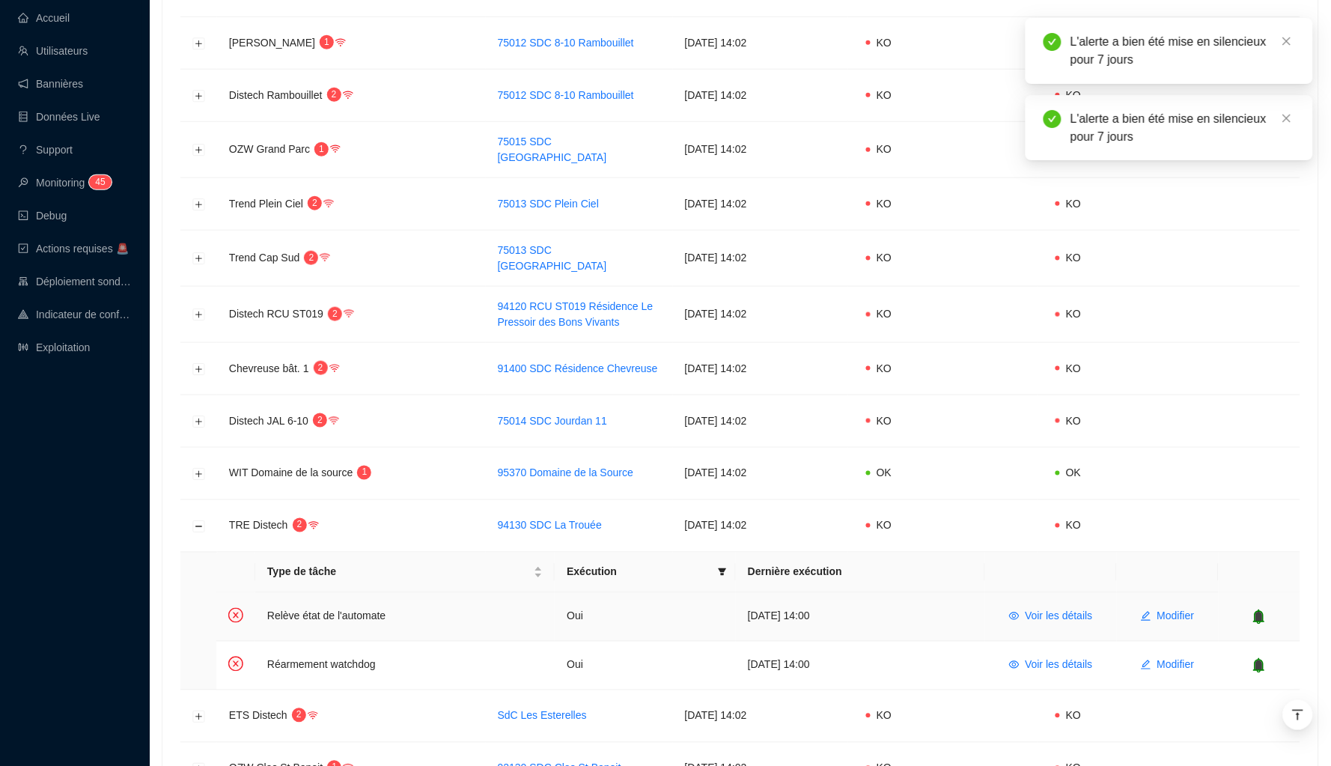
click at [1165, 609] on icon "bell" at bounding box center [1259, 616] width 11 height 15
click at [1165, 658] on icon "bell" at bounding box center [1259, 665] width 11 height 15
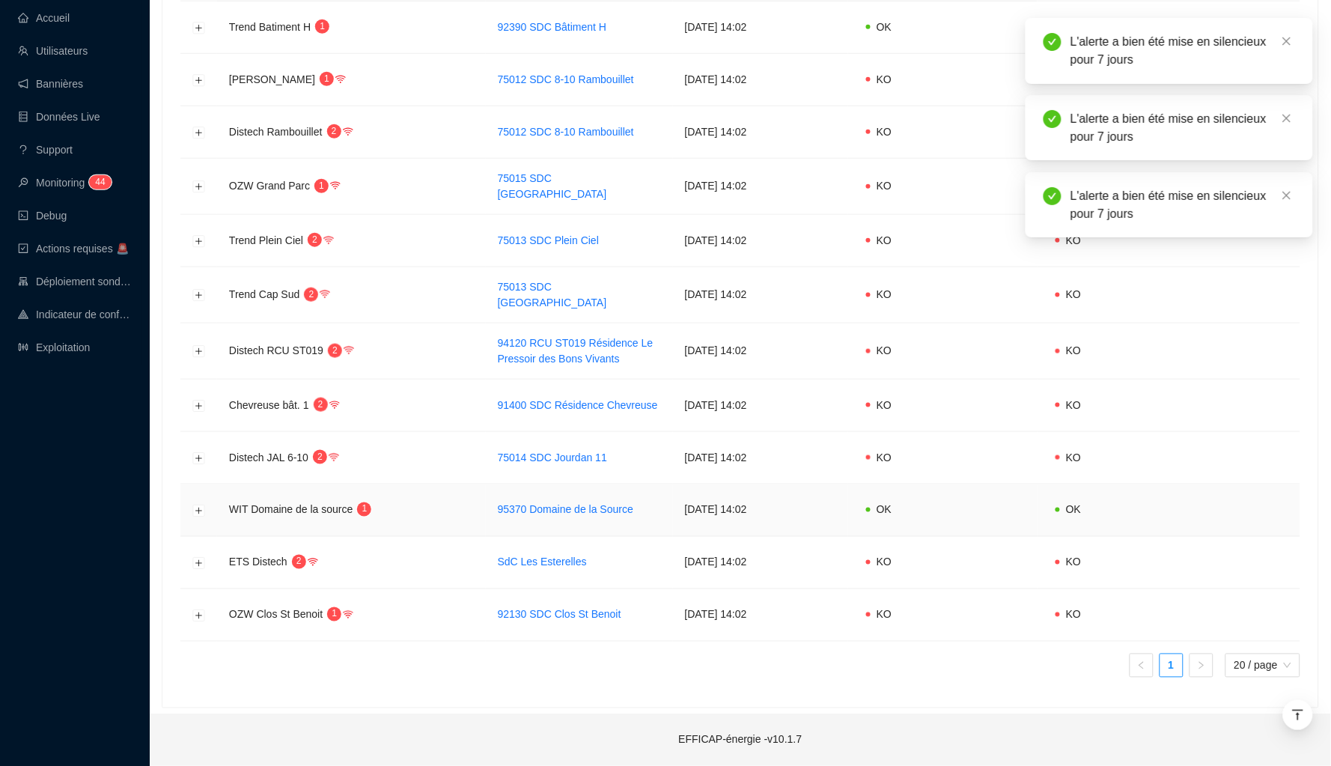
scroll to position [303, 0]
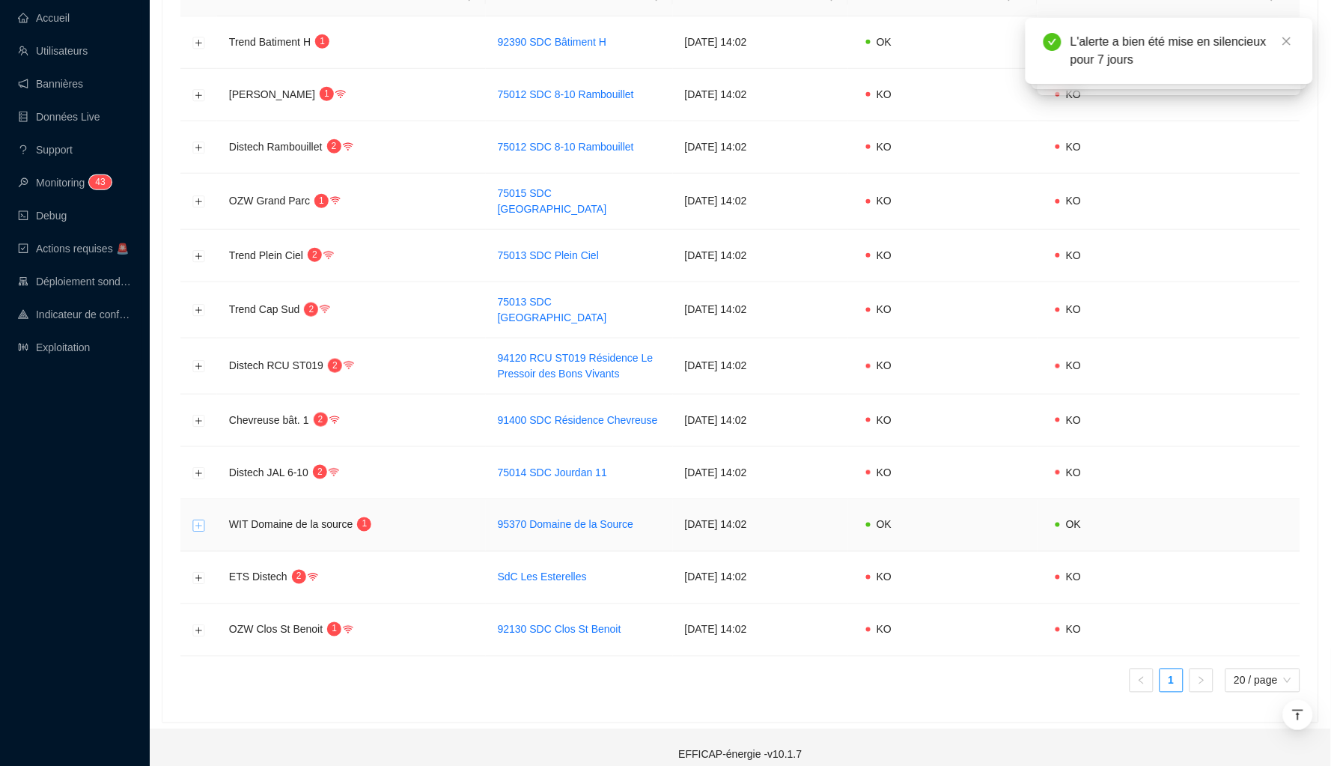
click at [195, 519] on button "Développer la ligne" at bounding box center [199, 525] width 12 height 12
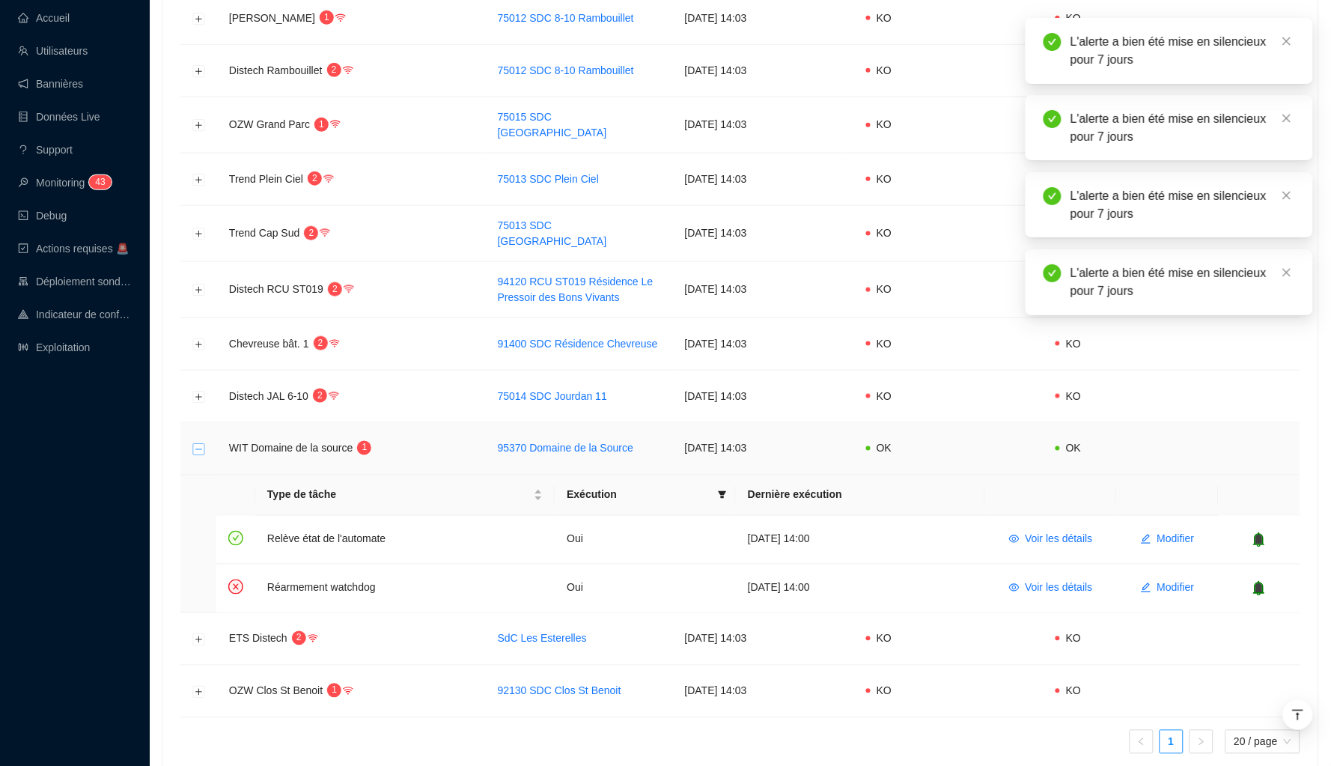
scroll to position [386, 0]
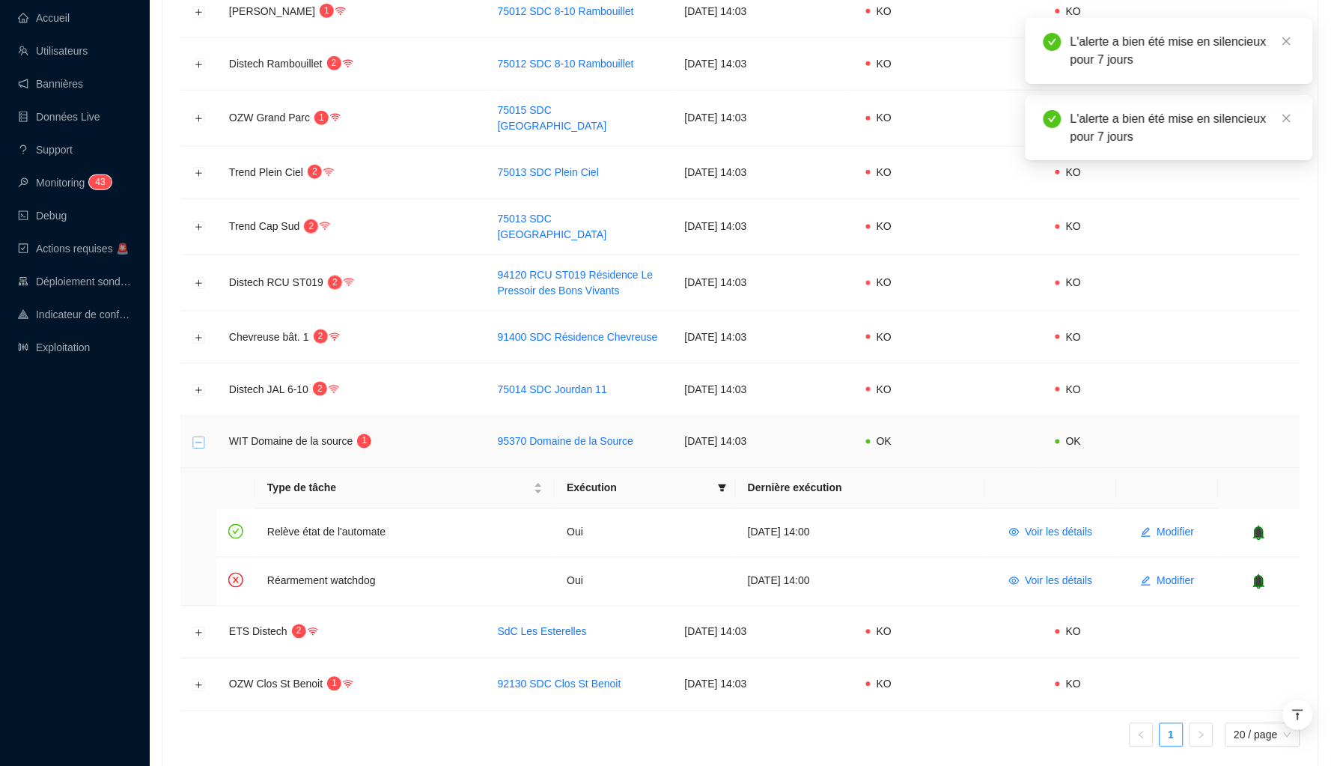
click at [196, 436] on button "Réduire la ligne" at bounding box center [199, 442] width 12 height 12
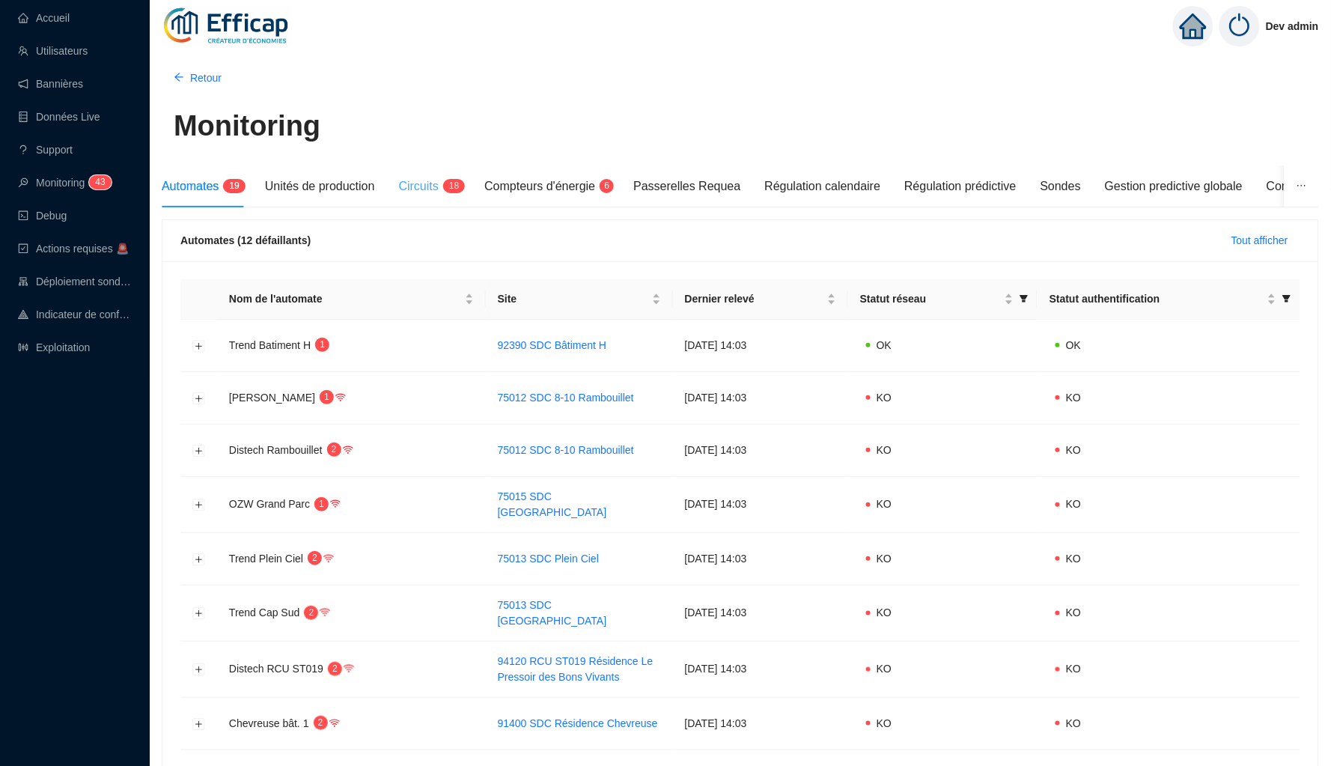
scroll to position [0, 0]
click at [347, 192] on span "Unités de production" at bounding box center [320, 186] width 110 height 13
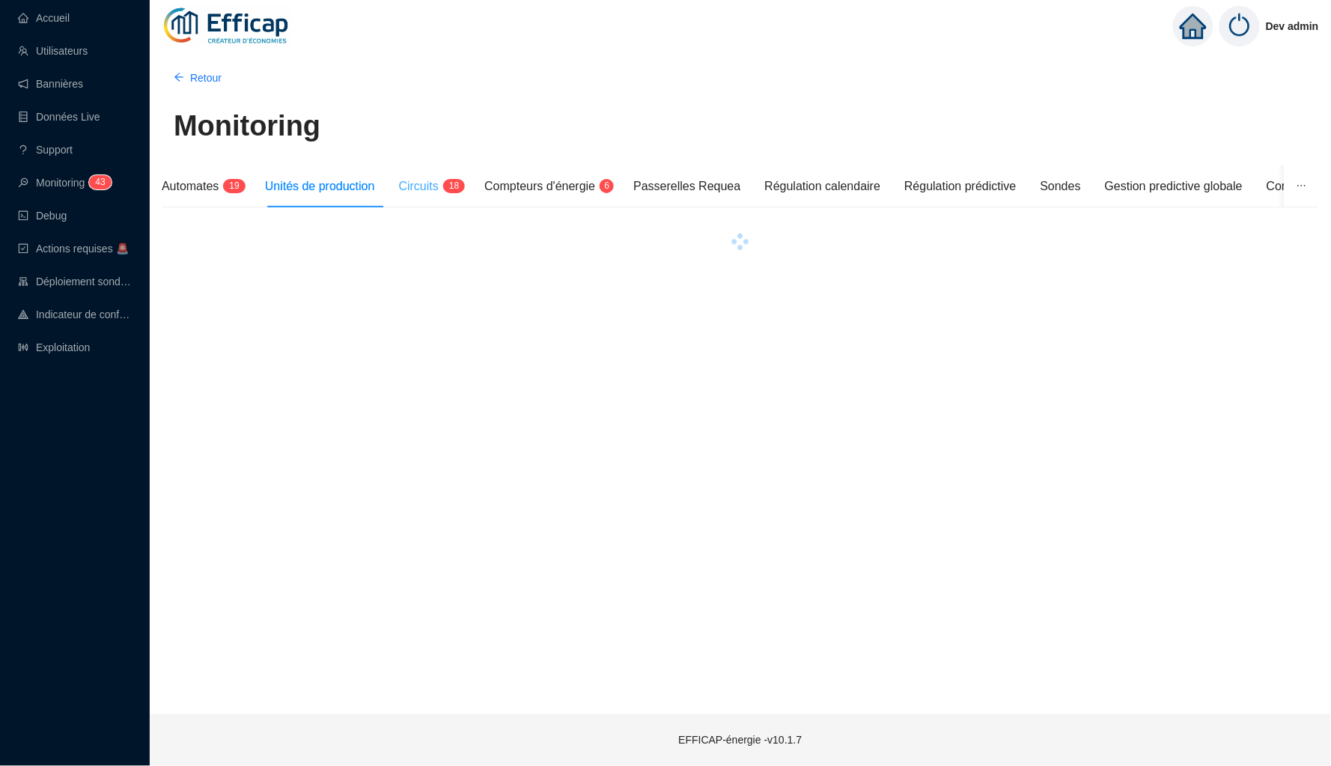
click at [460, 196] on div "Circuits 1 8" at bounding box center [430, 186] width 62 height 42
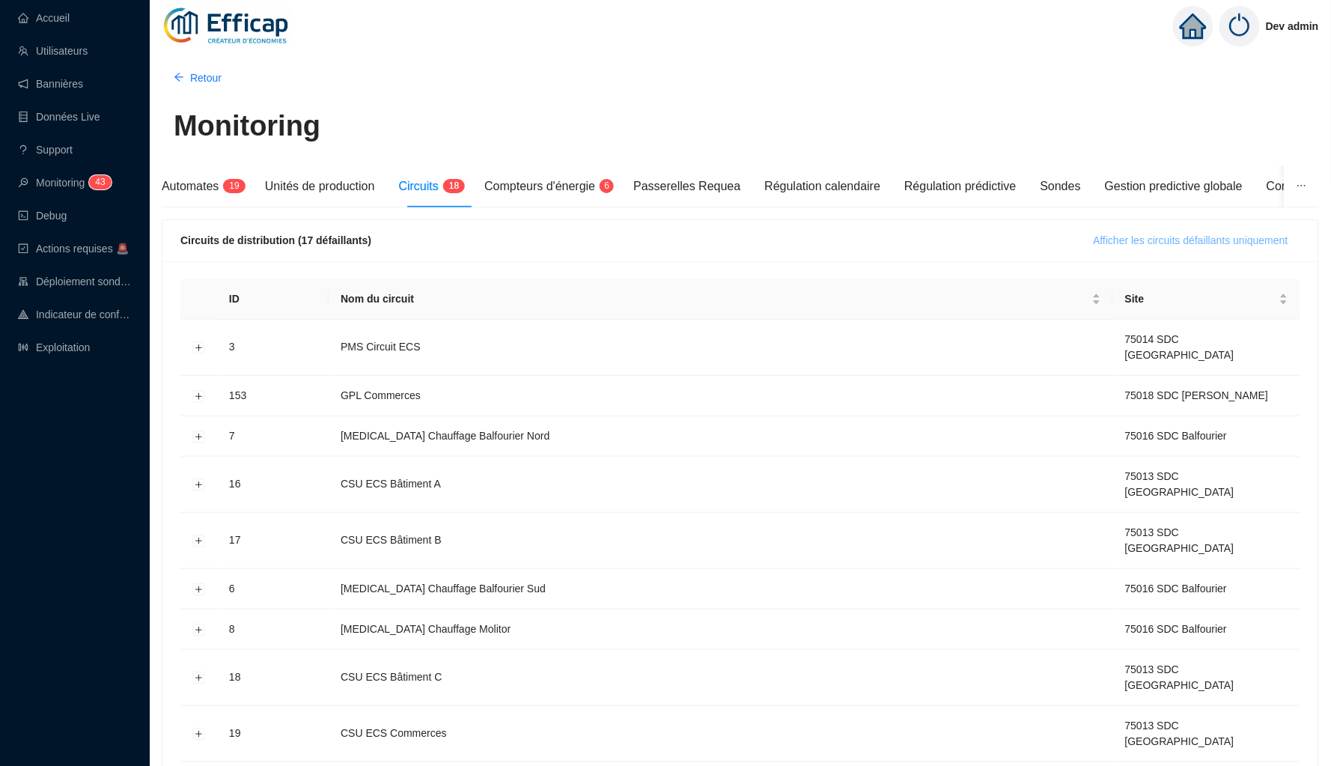
click at [1113, 238] on span "Afficher les circuits défaillants uniquement" at bounding box center [1190, 241] width 195 height 16
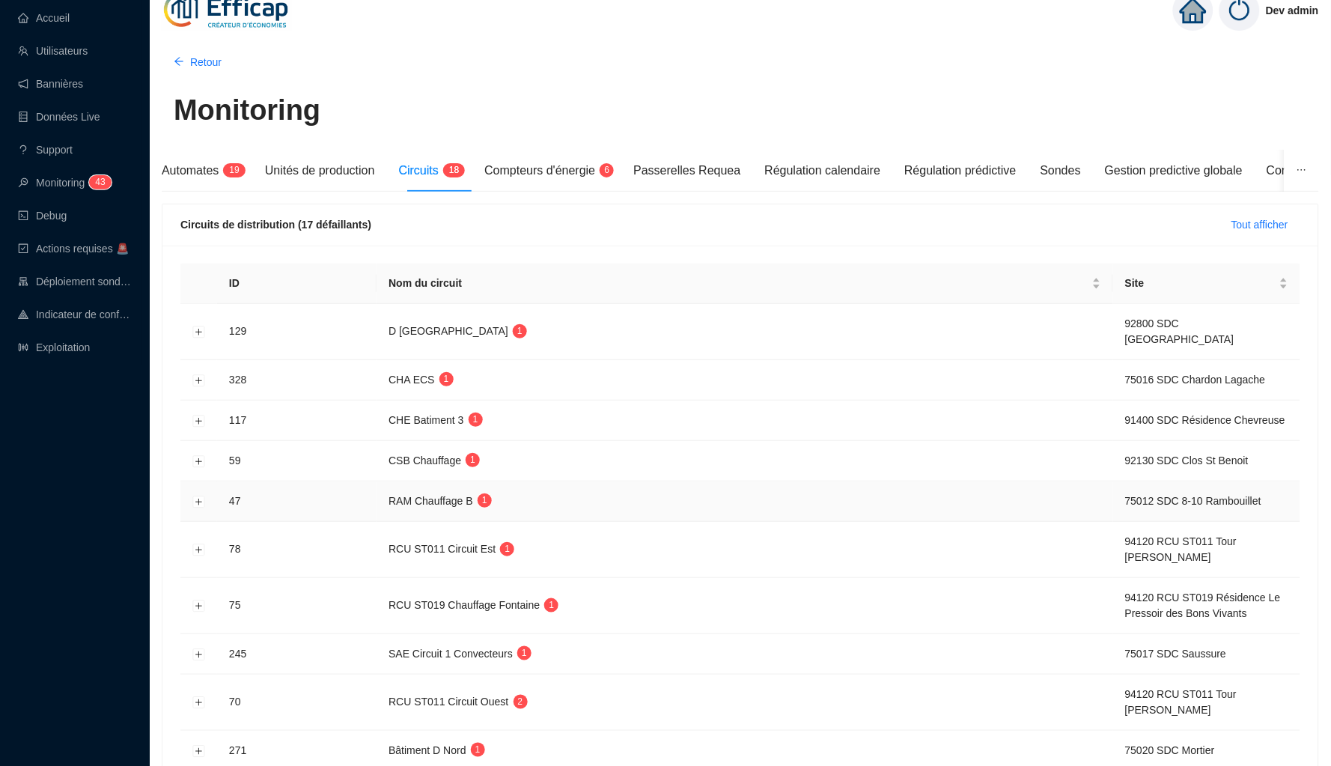
scroll to position [30, 0]
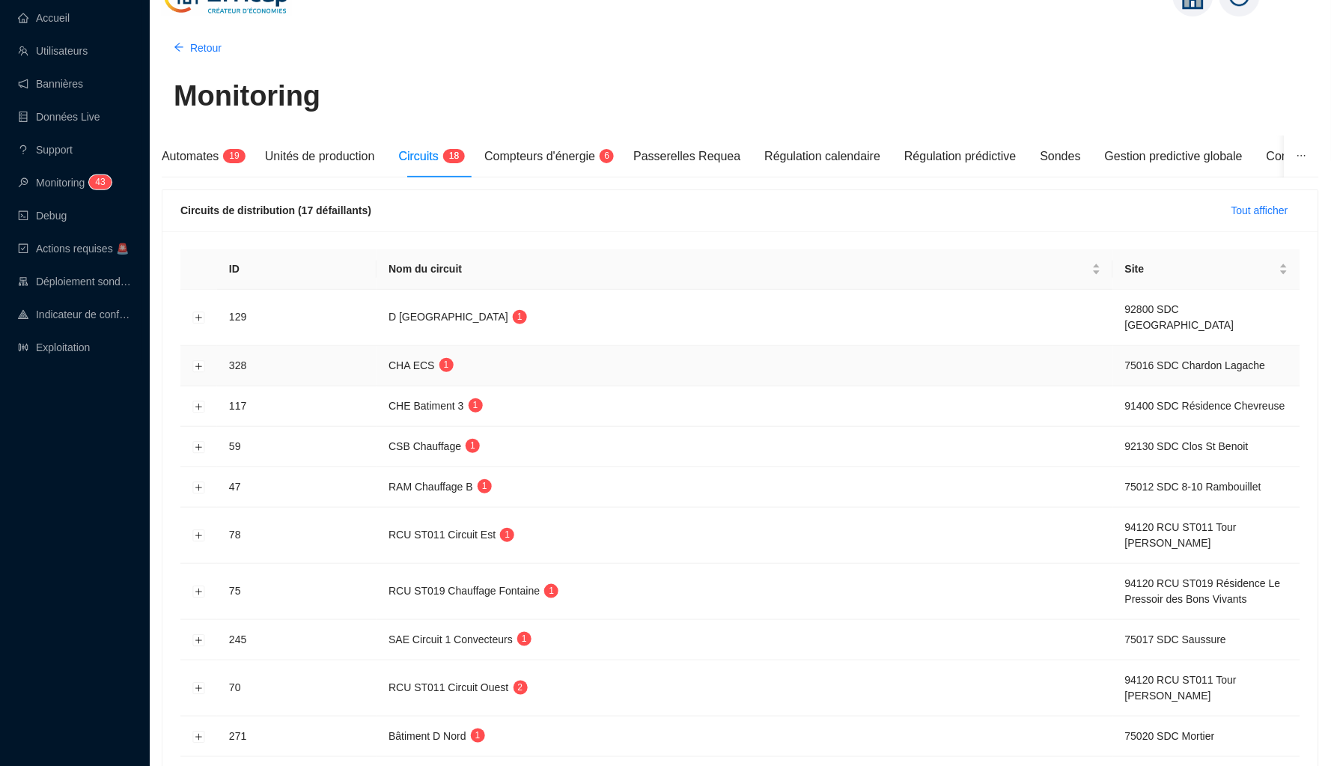
click at [195, 312] on button "Développer la ligne" at bounding box center [199, 318] width 12 height 12
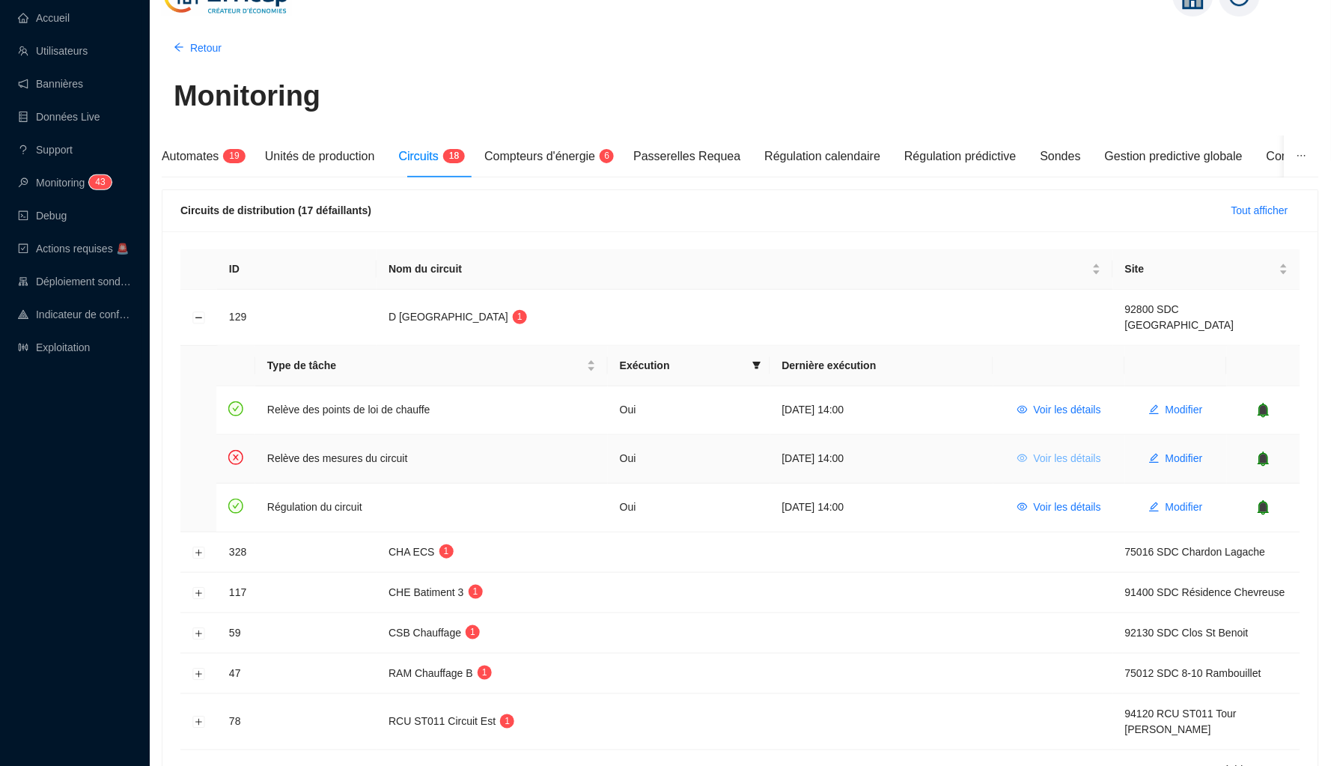
click at [1044, 451] on span "Voir les détails" at bounding box center [1067, 459] width 67 height 16
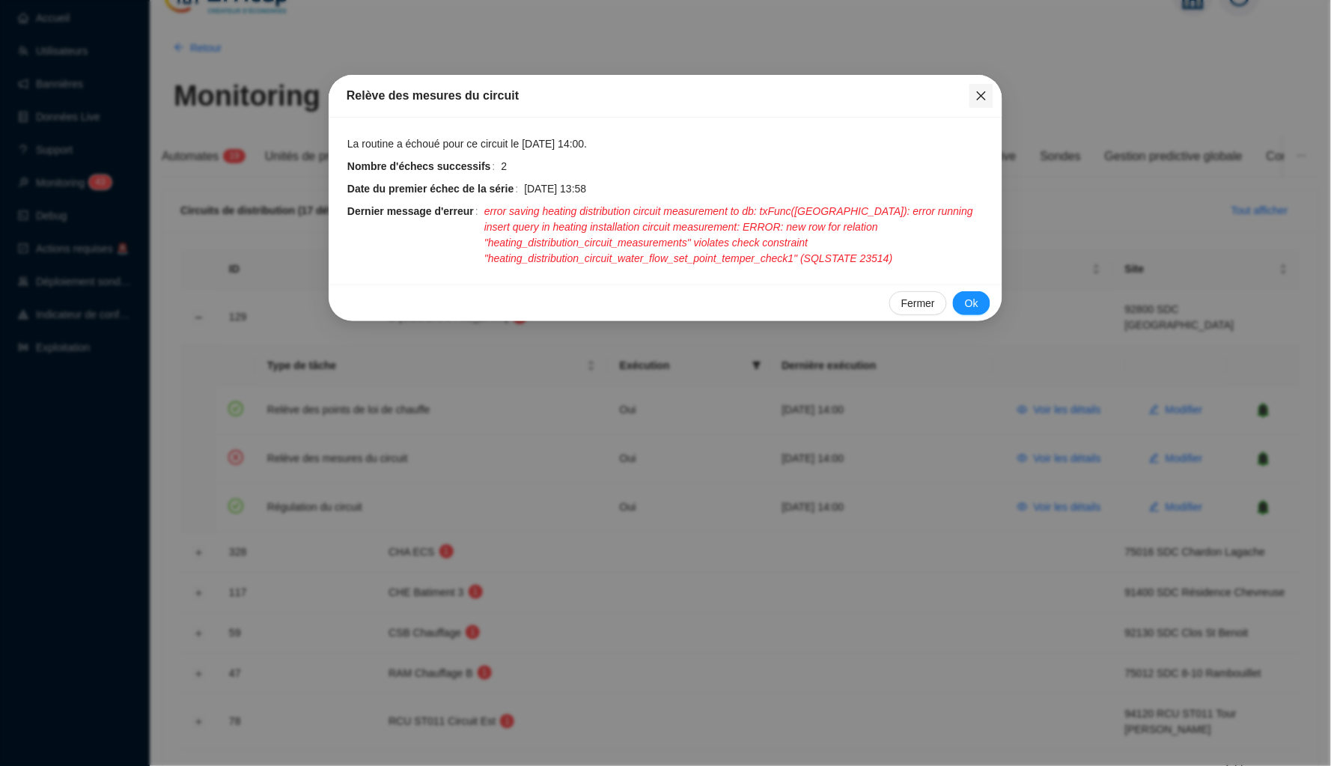
click at [984, 98] on icon "close" at bounding box center [981, 95] width 9 height 9
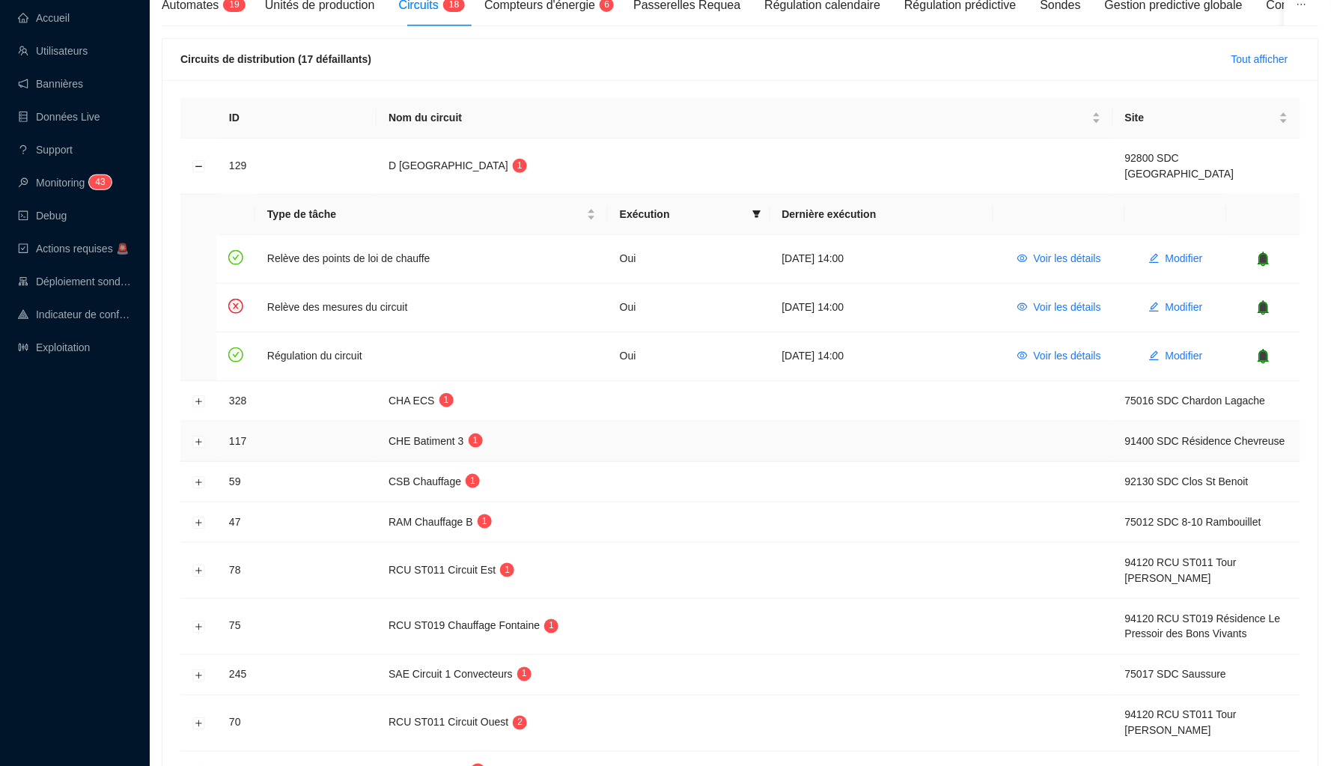
scroll to position [212, 0]
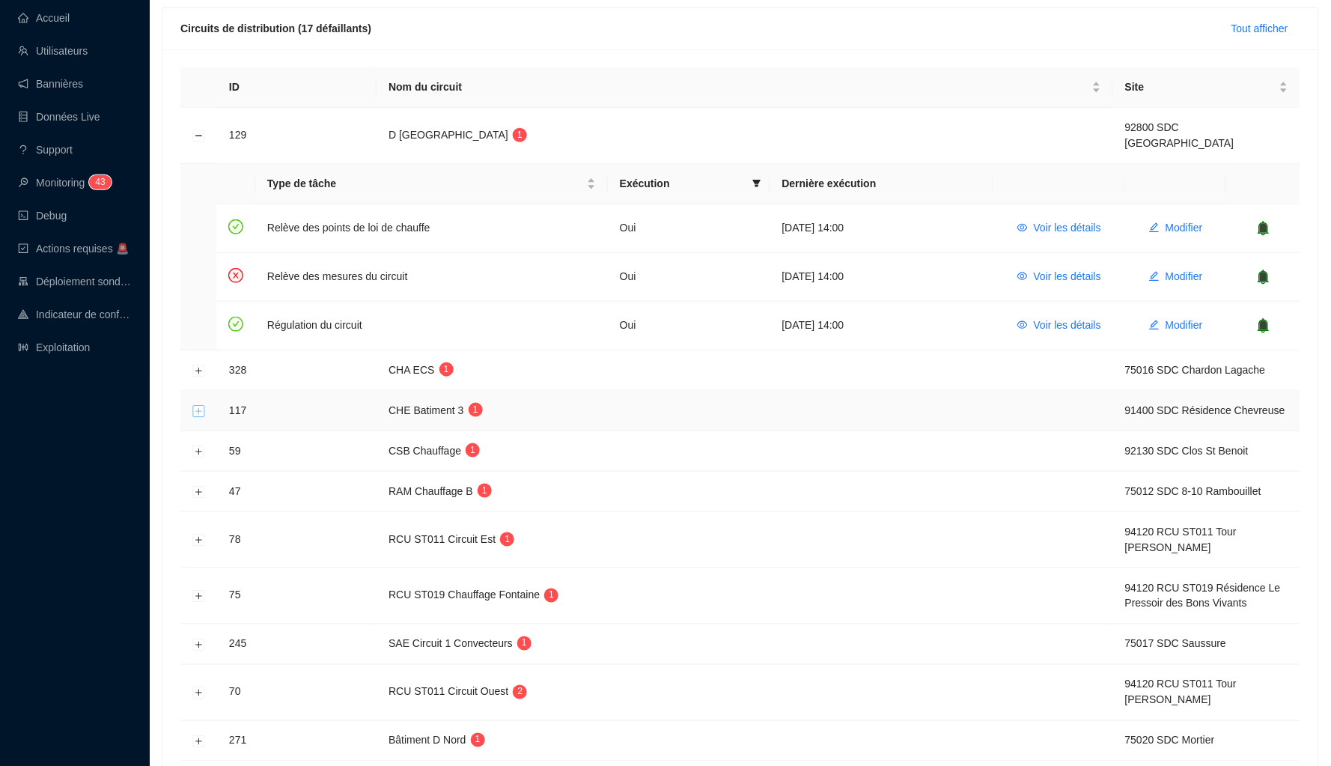
click at [196, 405] on button "Développer la ligne" at bounding box center [199, 411] width 12 height 12
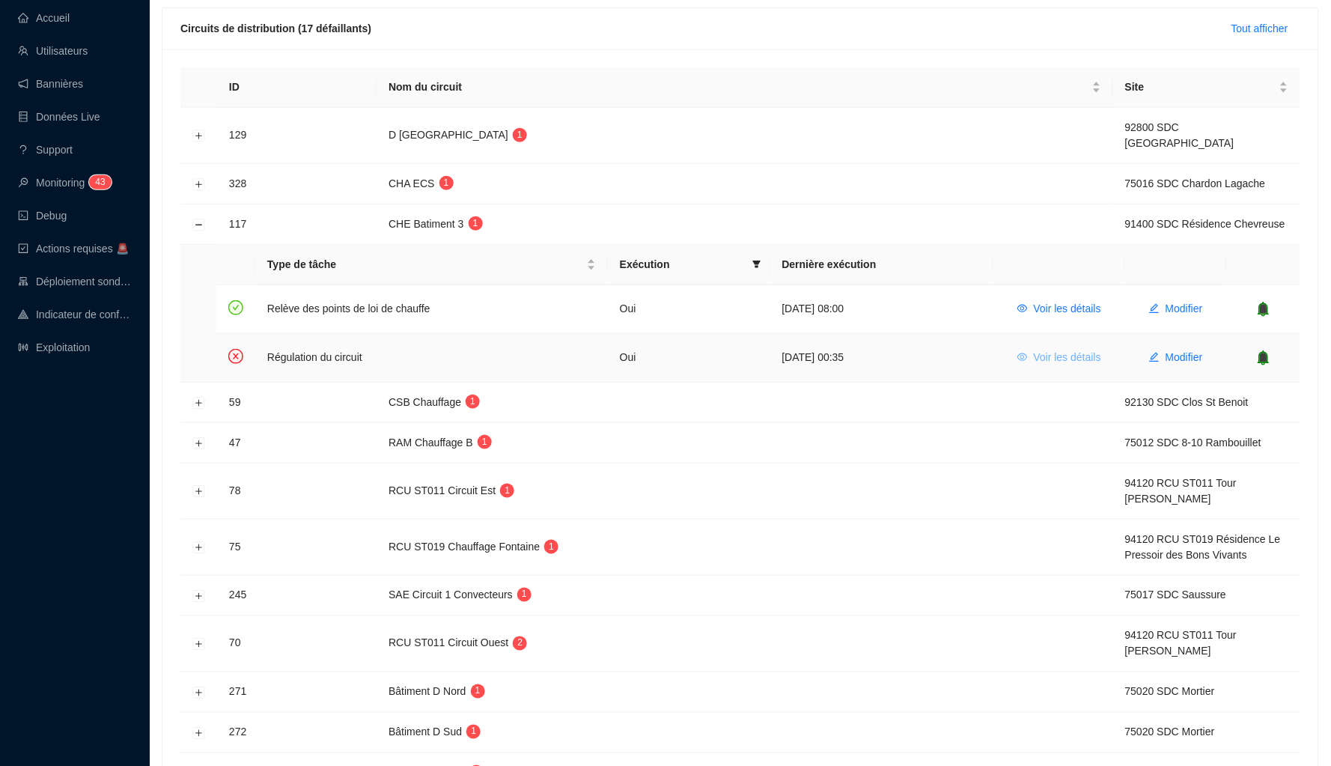
click at [1044, 353] on span "Voir les détails" at bounding box center [1067, 358] width 67 height 16
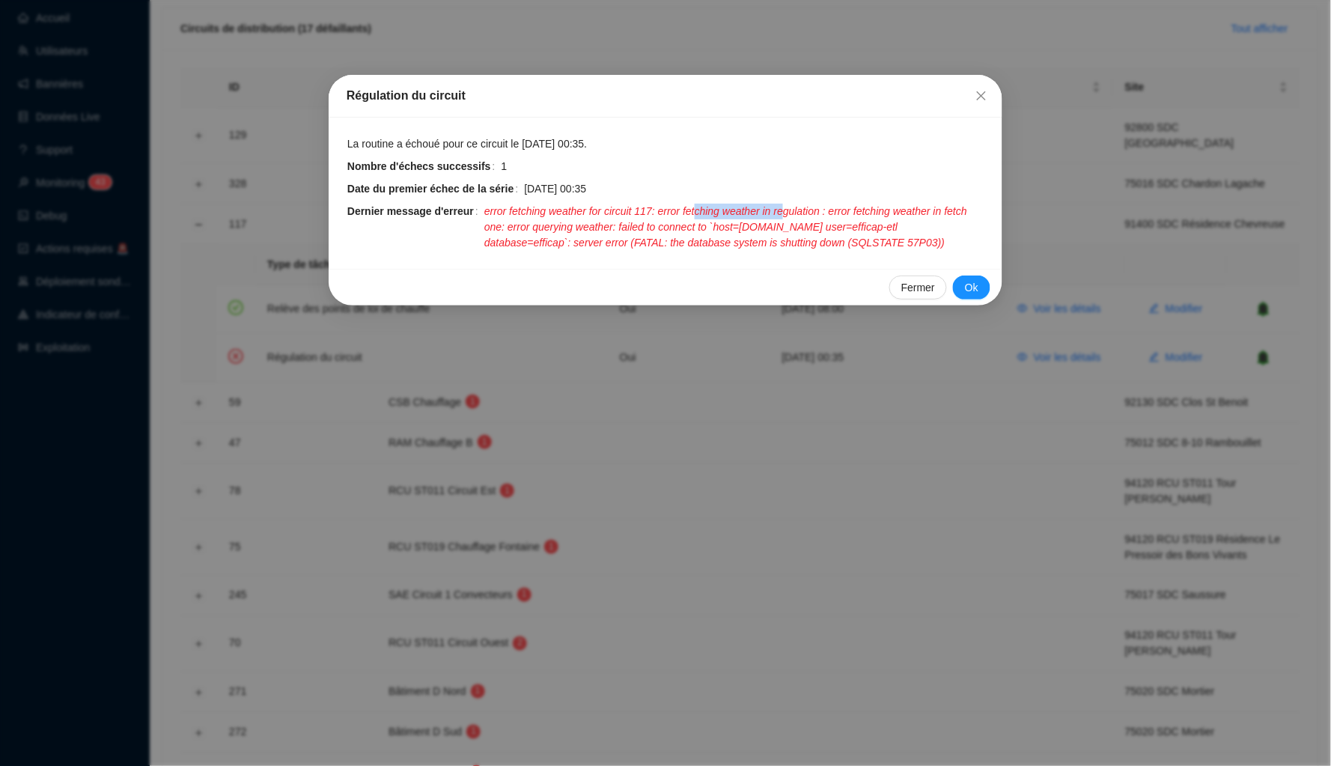
drag, startPoint x: 716, startPoint y: 207, endPoint x: 814, endPoint y: 207, distance: 97.3
click at [814, 207] on span "error fetching weather for circuit 117: error fetching weather in regulation : …" at bounding box center [734, 227] width 500 height 47
drag, startPoint x: 592, startPoint y: 239, endPoint x: 722, endPoint y: 243, distance: 130.3
click at [722, 243] on span "error fetching weather for circuit 117: error fetching weather in regulation : …" at bounding box center [734, 227] width 500 height 47
click at [982, 98] on icon "close" at bounding box center [981, 96] width 12 height 12
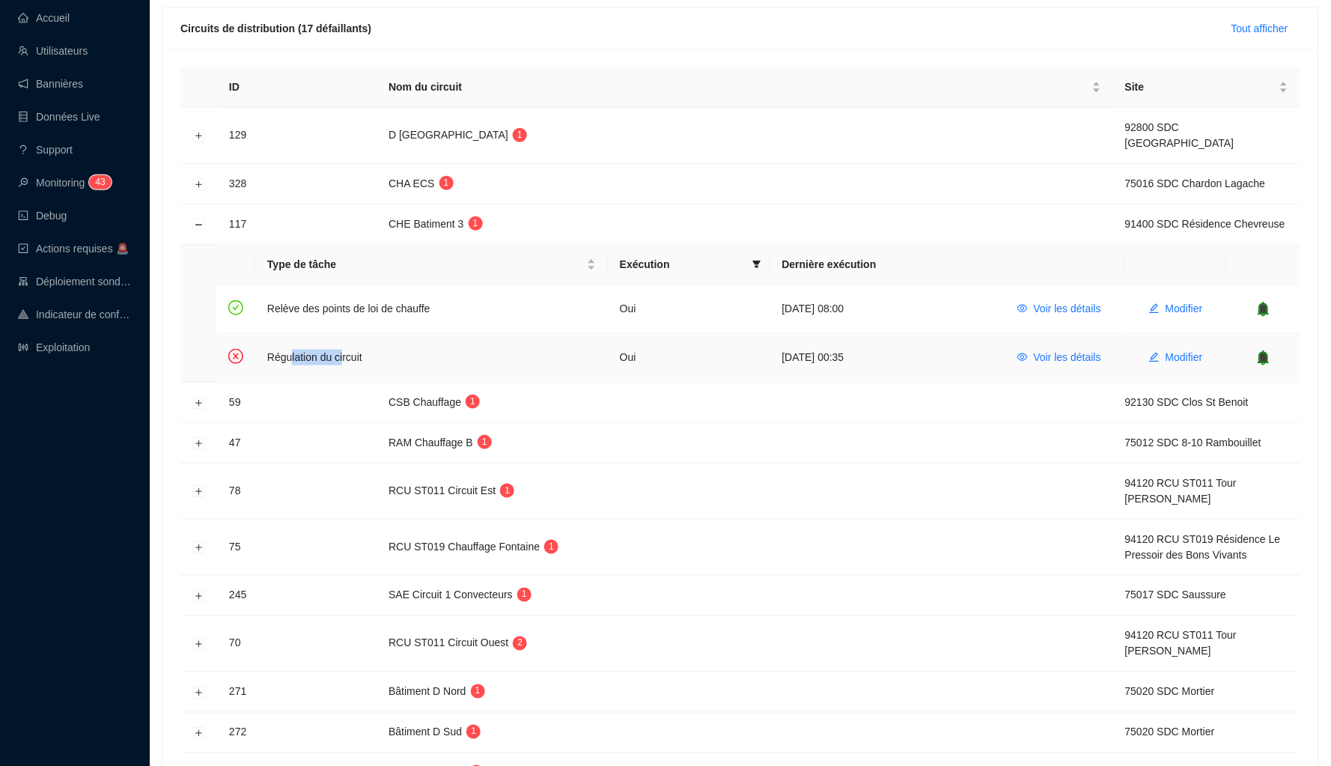
drag, startPoint x: 347, startPoint y: 357, endPoint x: 291, endPoint y: 357, distance: 55.4
click at [291, 357] on td "Régulation du circuit" at bounding box center [431, 358] width 353 height 48
click at [1058, 355] on span "Voir les détails" at bounding box center [1067, 358] width 67 height 16
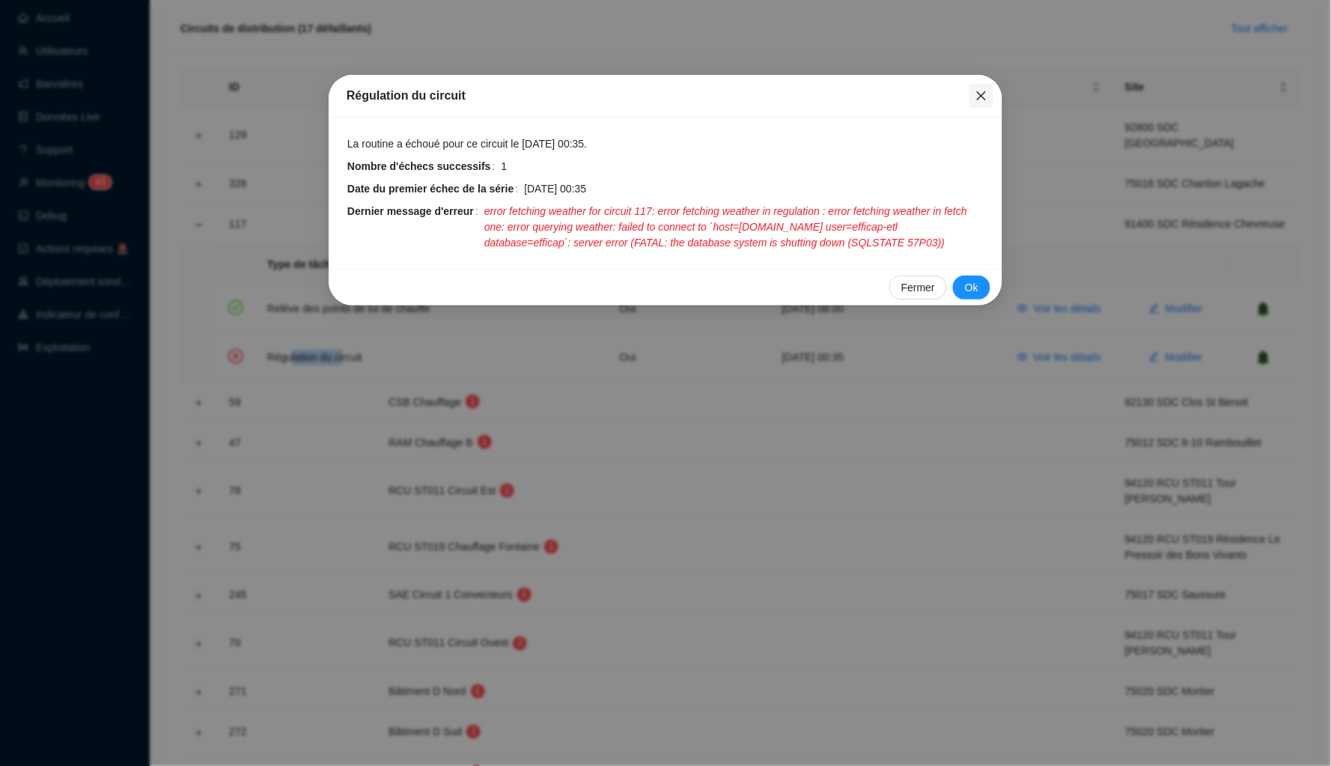
click at [981, 97] on icon "close" at bounding box center [981, 96] width 12 height 12
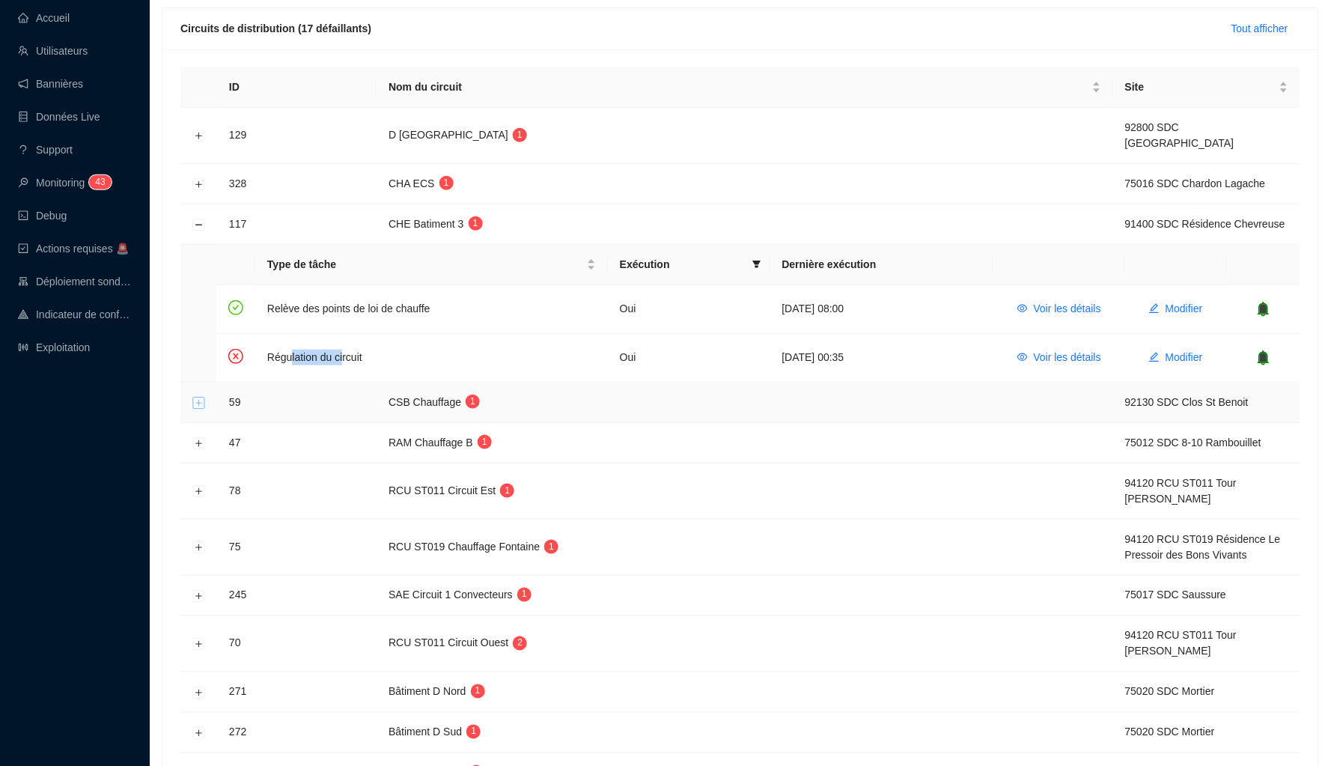
click at [196, 400] on button "Développer la ligne" at bounding box center [199, 403] width 12 height 12
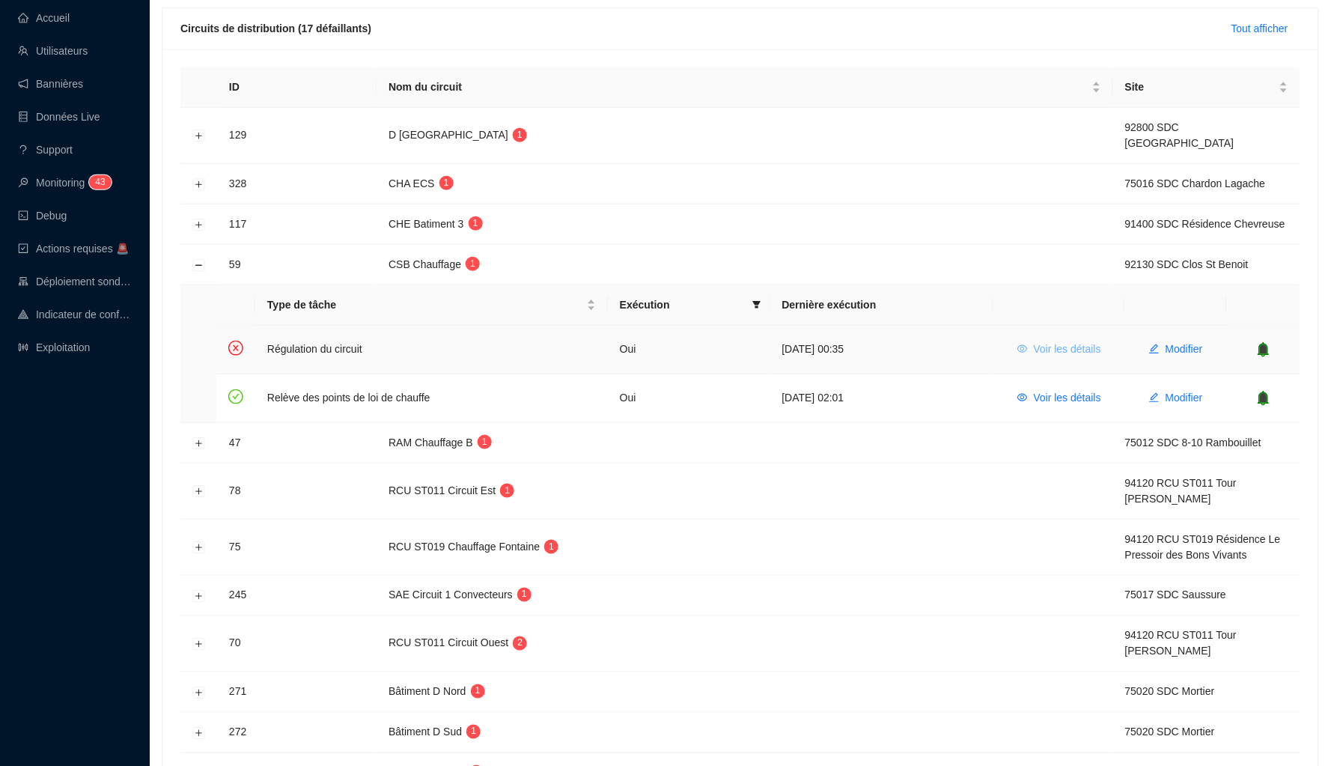
click at [1042, 345] on span "Voir les détails" at bounding box center [1067, 349] width 67 height 16
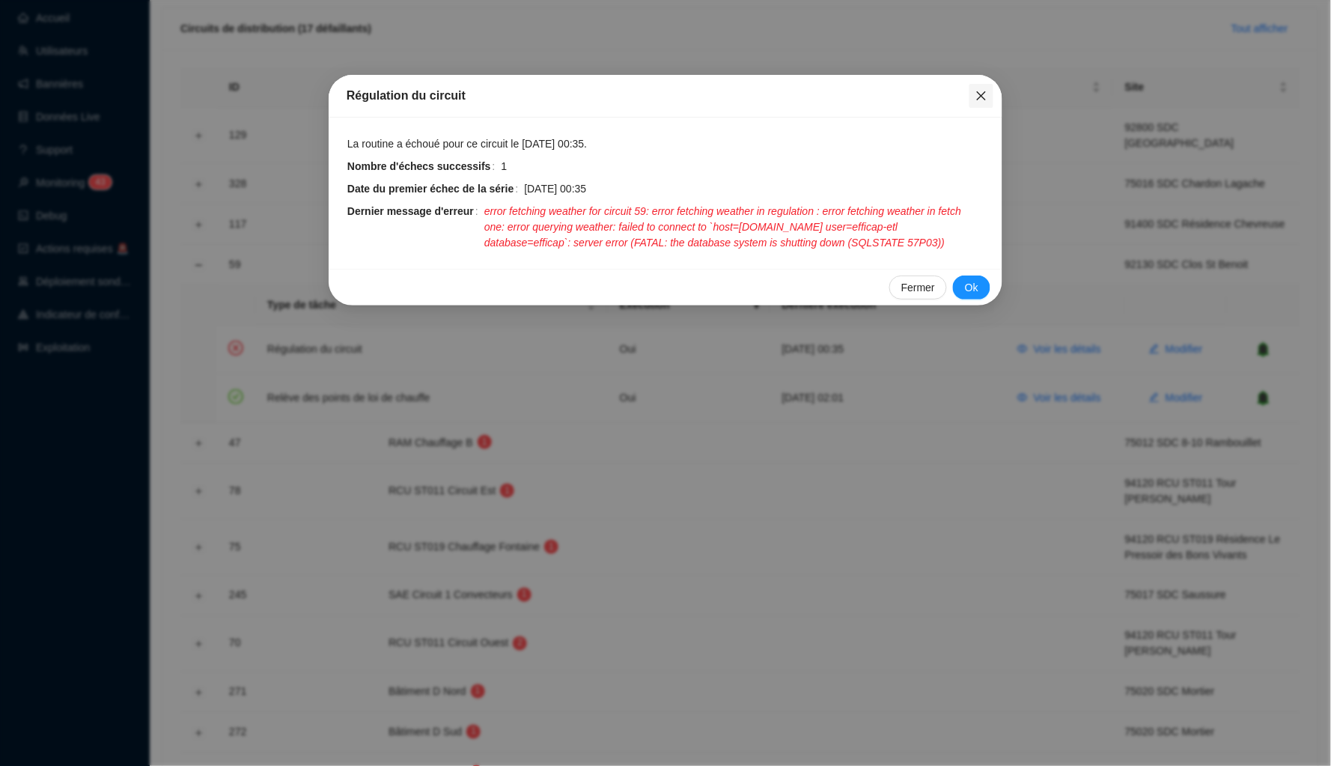
click at [982, 102] on button "Close" at bounding box center [981, 96] width 24 height 24
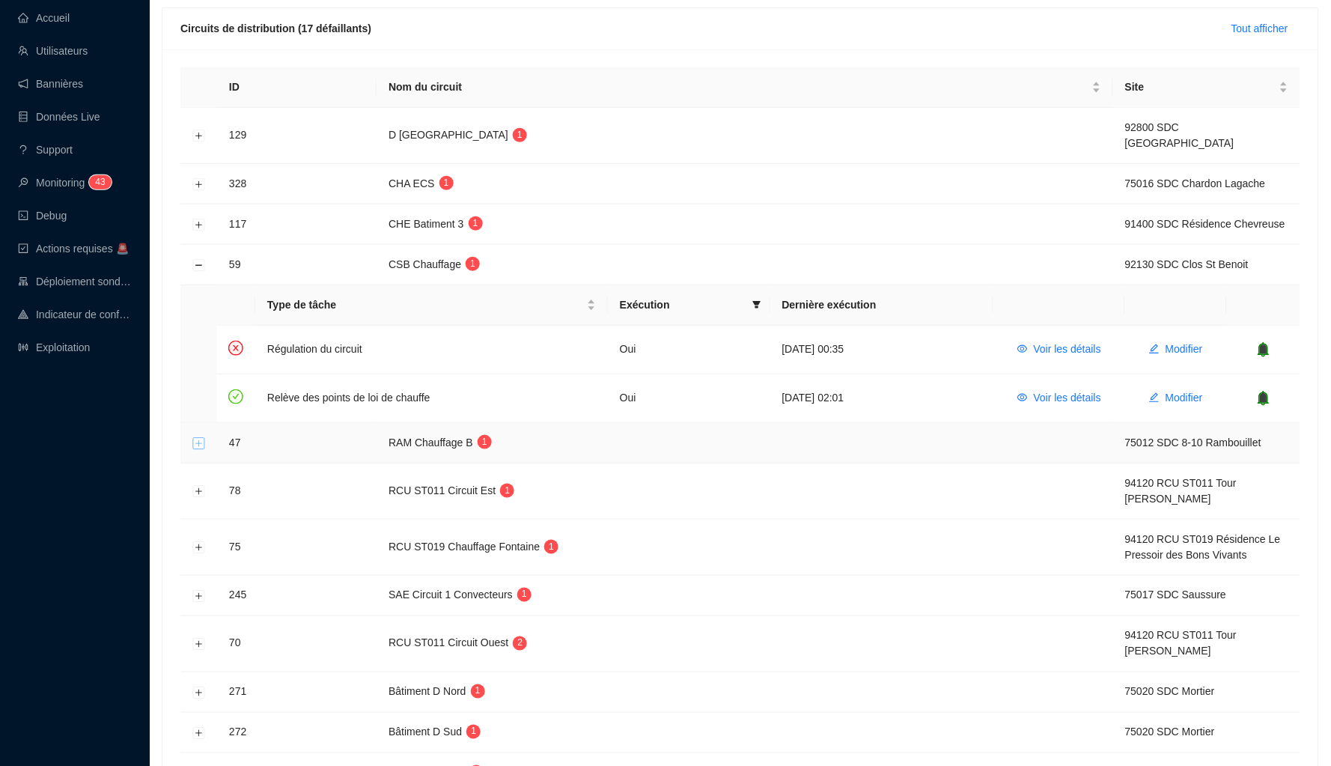
click at [201, 439] on button "Développer la ligne" at bounding box center [199, 443] width 12 height 12
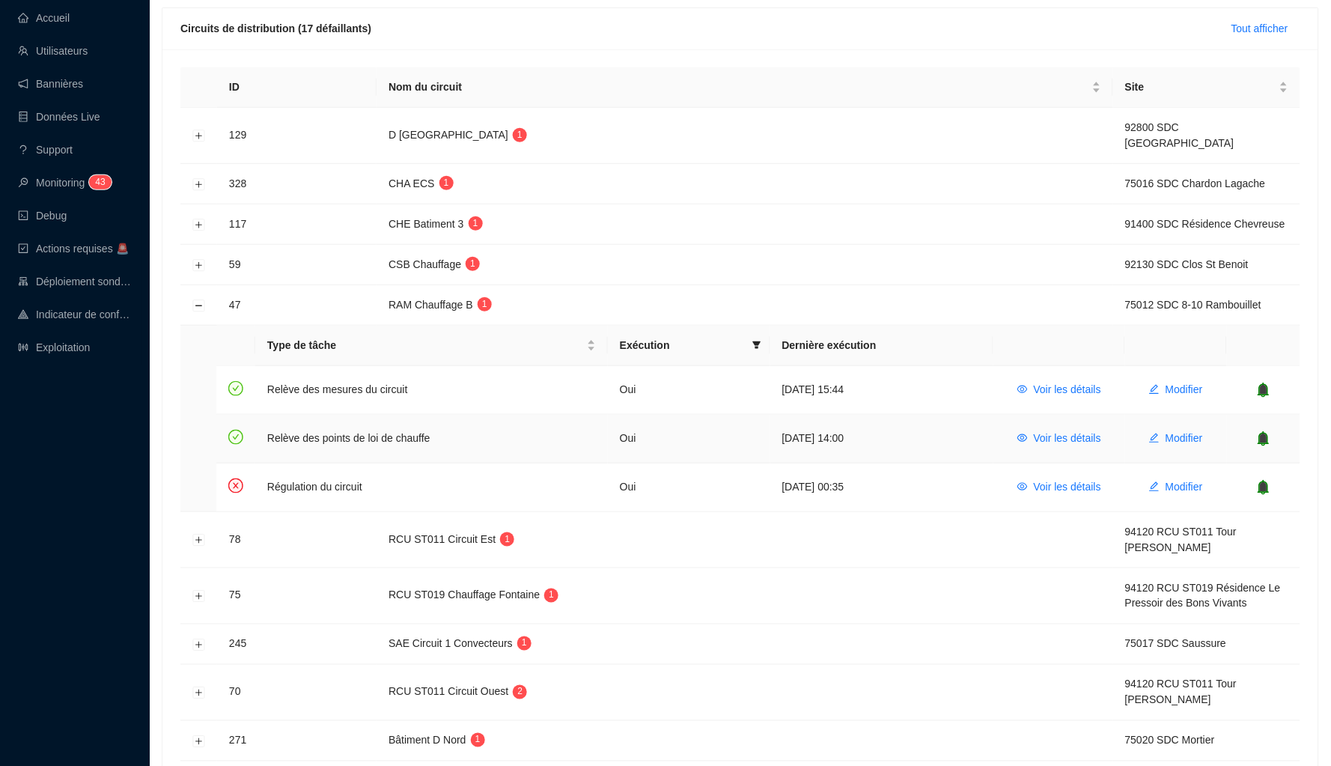
scroll to position [235, 0]
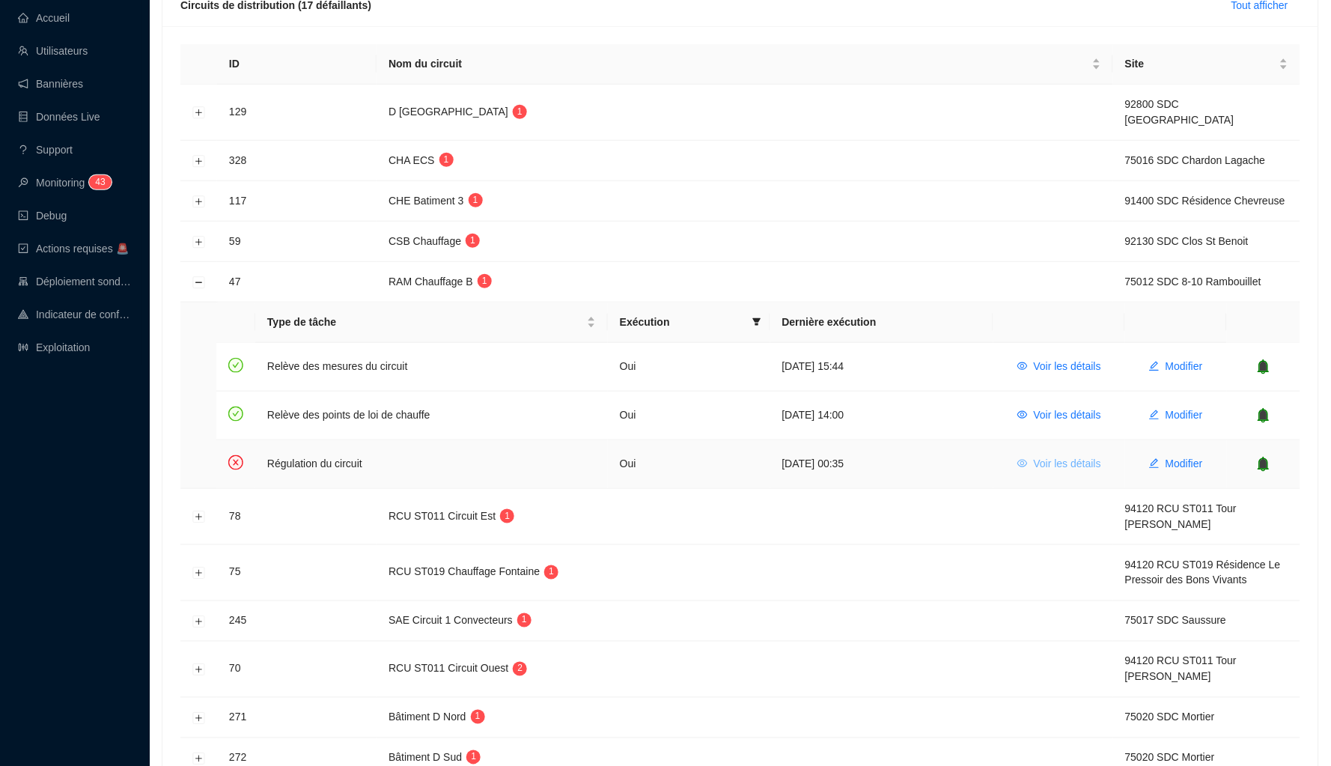
click at [1061, 463] on span "Voir les détails" at bounding box center [1067, 464] width 67 height 16
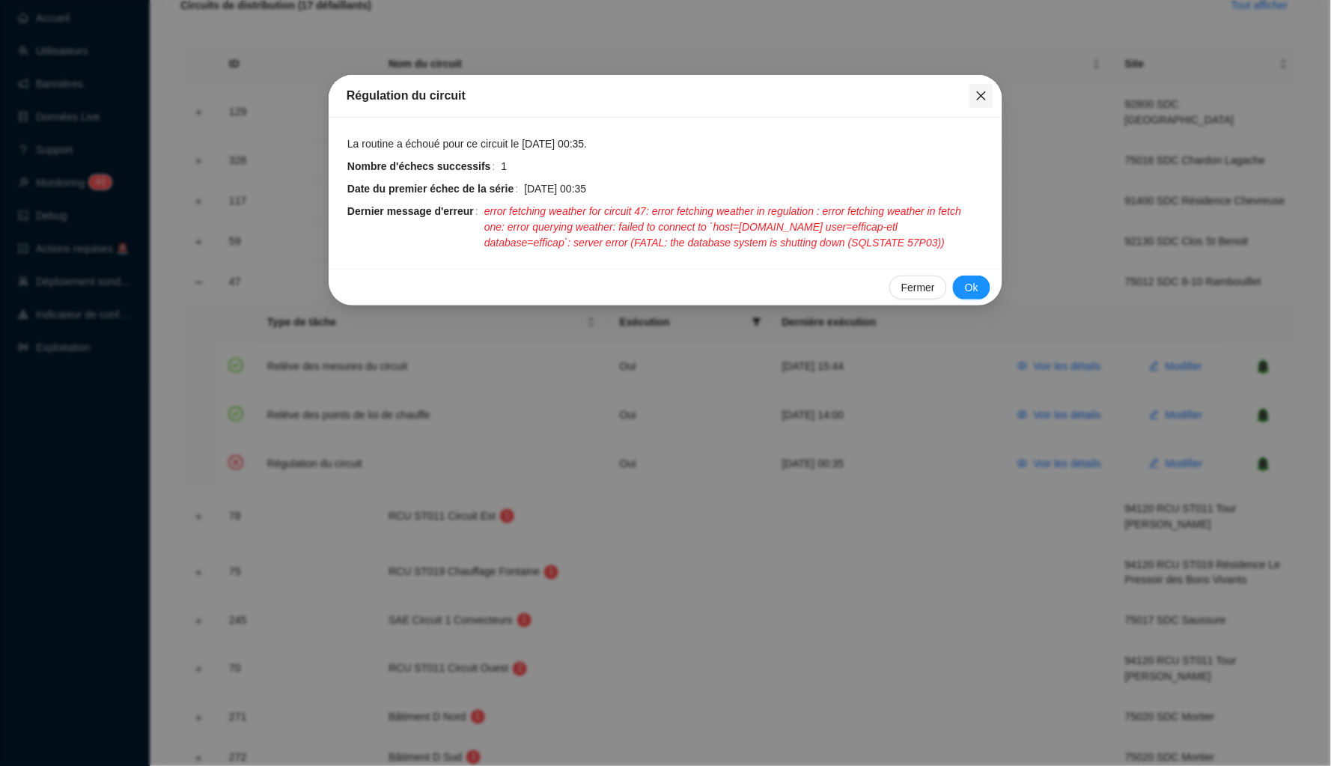
click at [987, 97] on span "Fermer" at bounding box center [981, 96] width 24 height 12
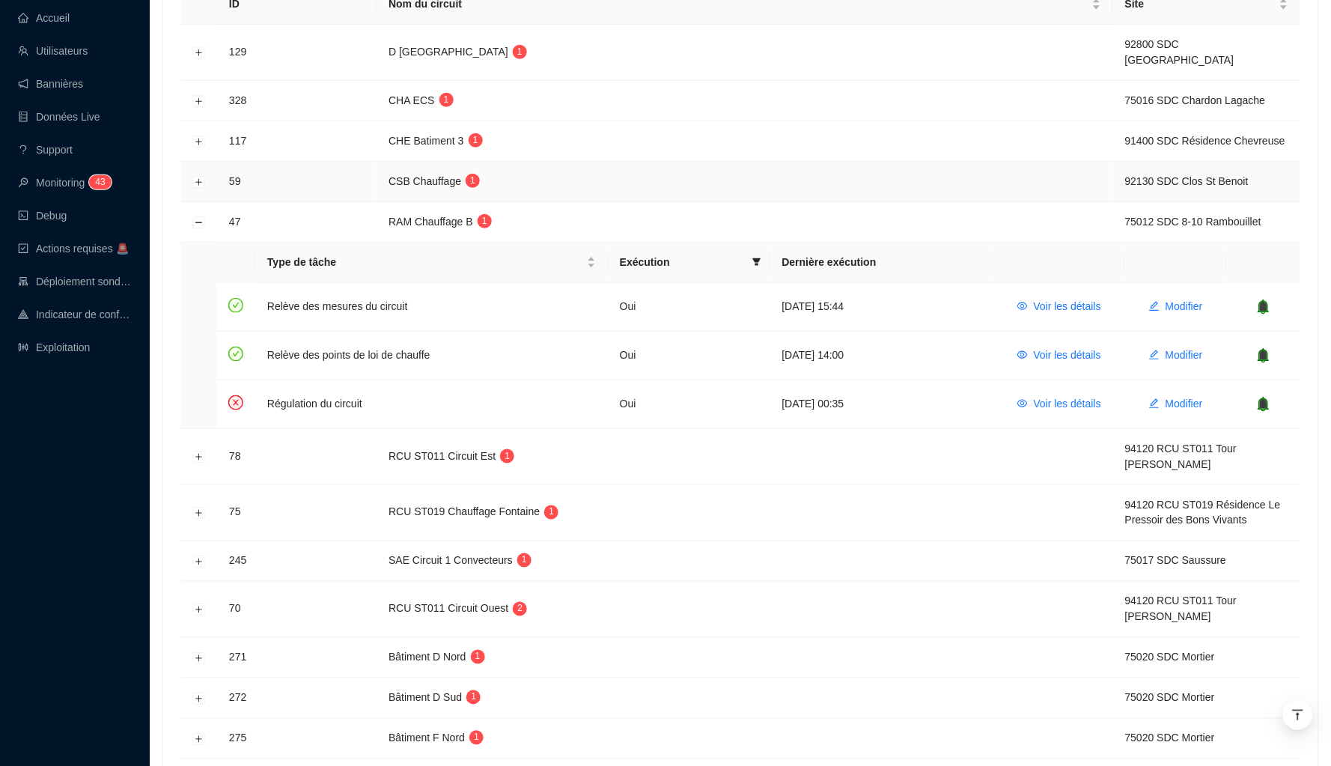
scroll to position [314, 0]
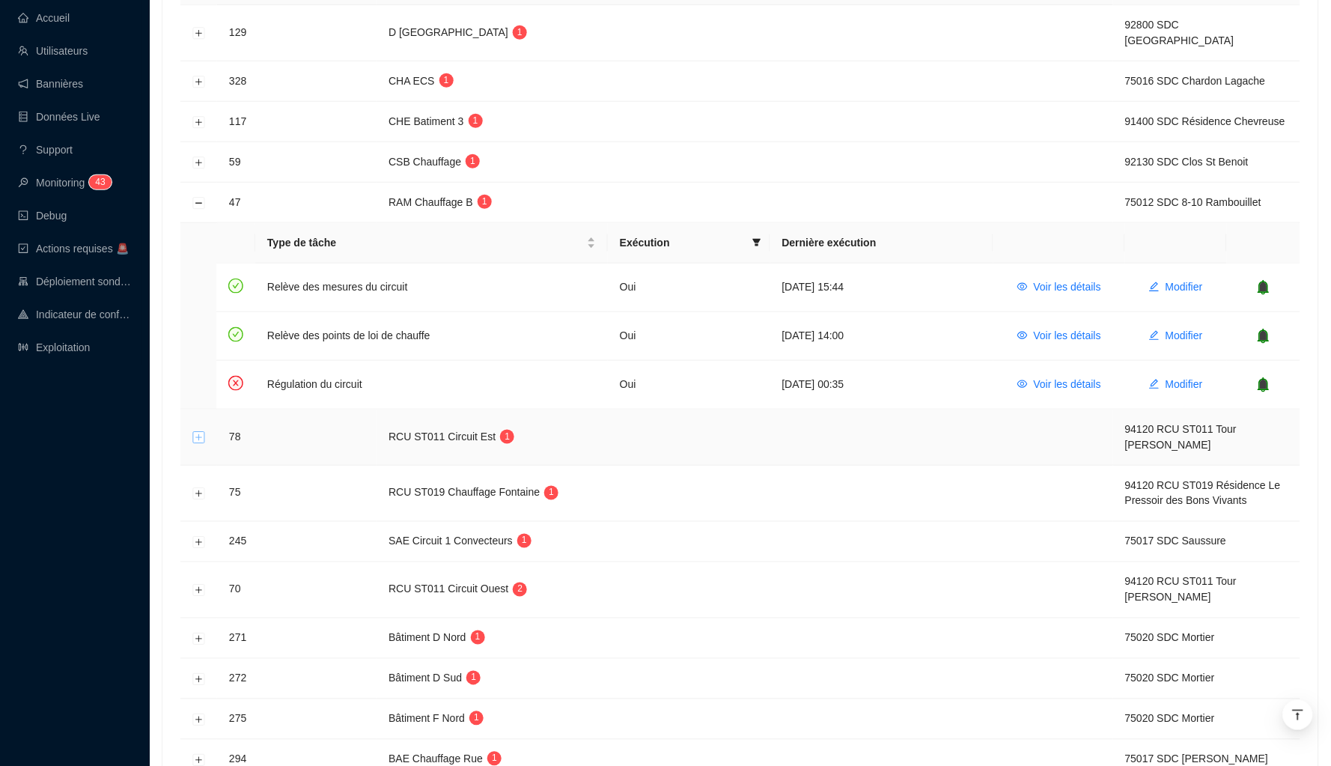
click at [198, 432] on button "Développer la ligne" at bounding box center [199, 438] width 12 height 12
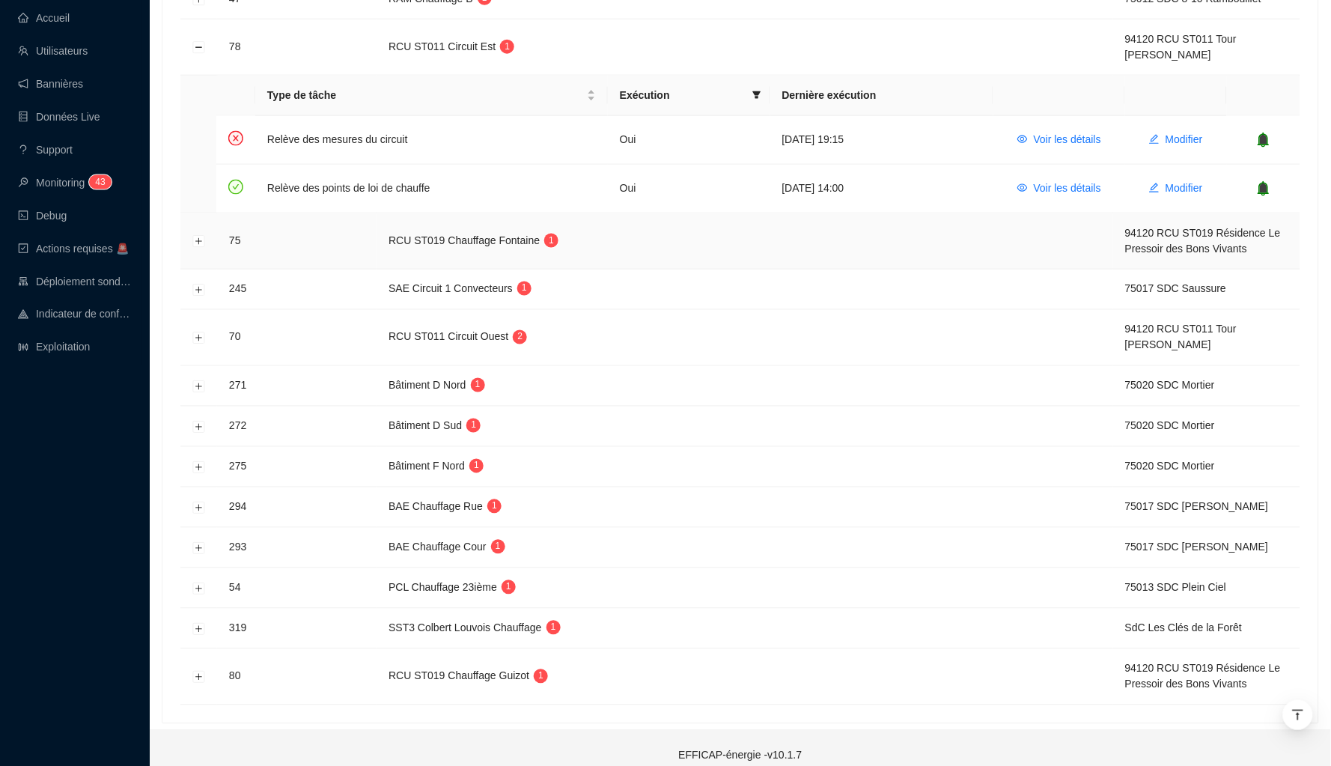
scroll to position [517, 0]
click at [194, 284] on button "Développer la ligne" at bounding box center [199, 290] width 12 height 12
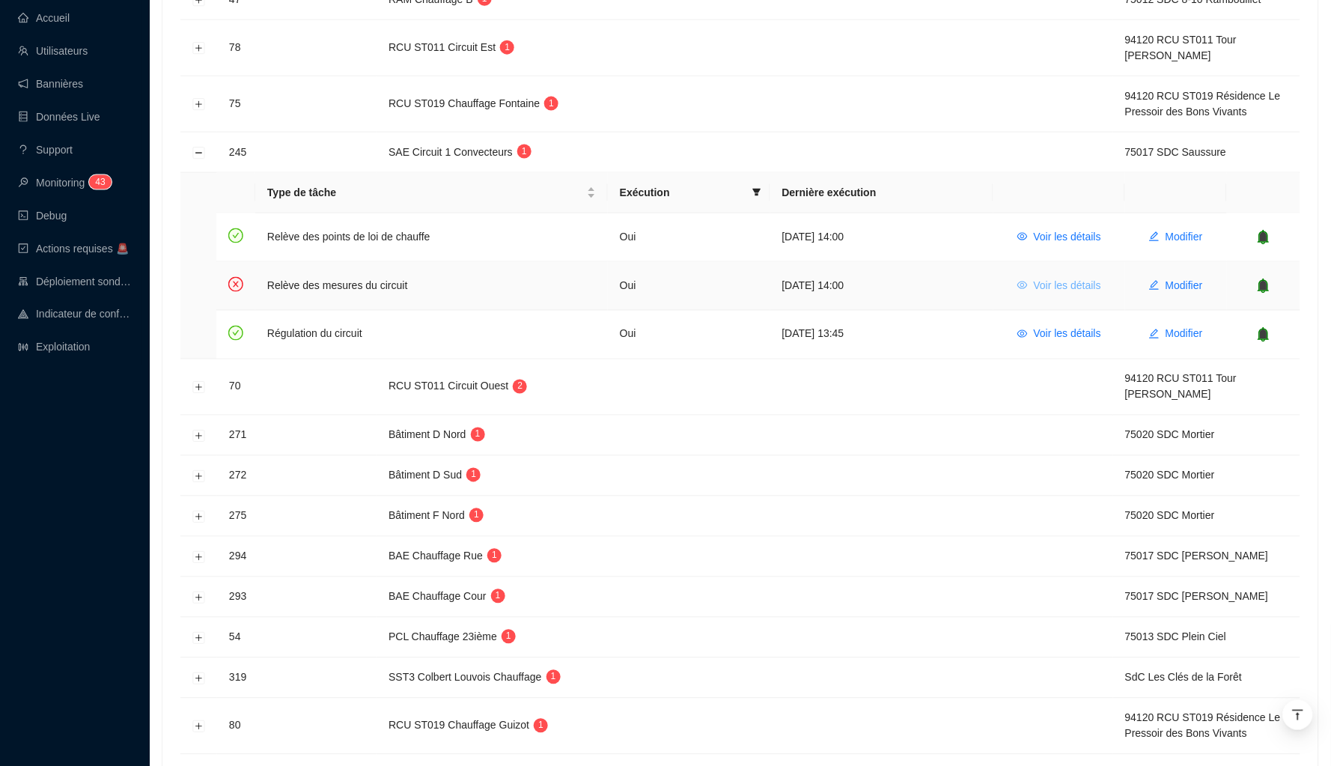
click at [1066, 278] on span "Voir les détails" at bounding box center [1067, 286] width 67 height 16
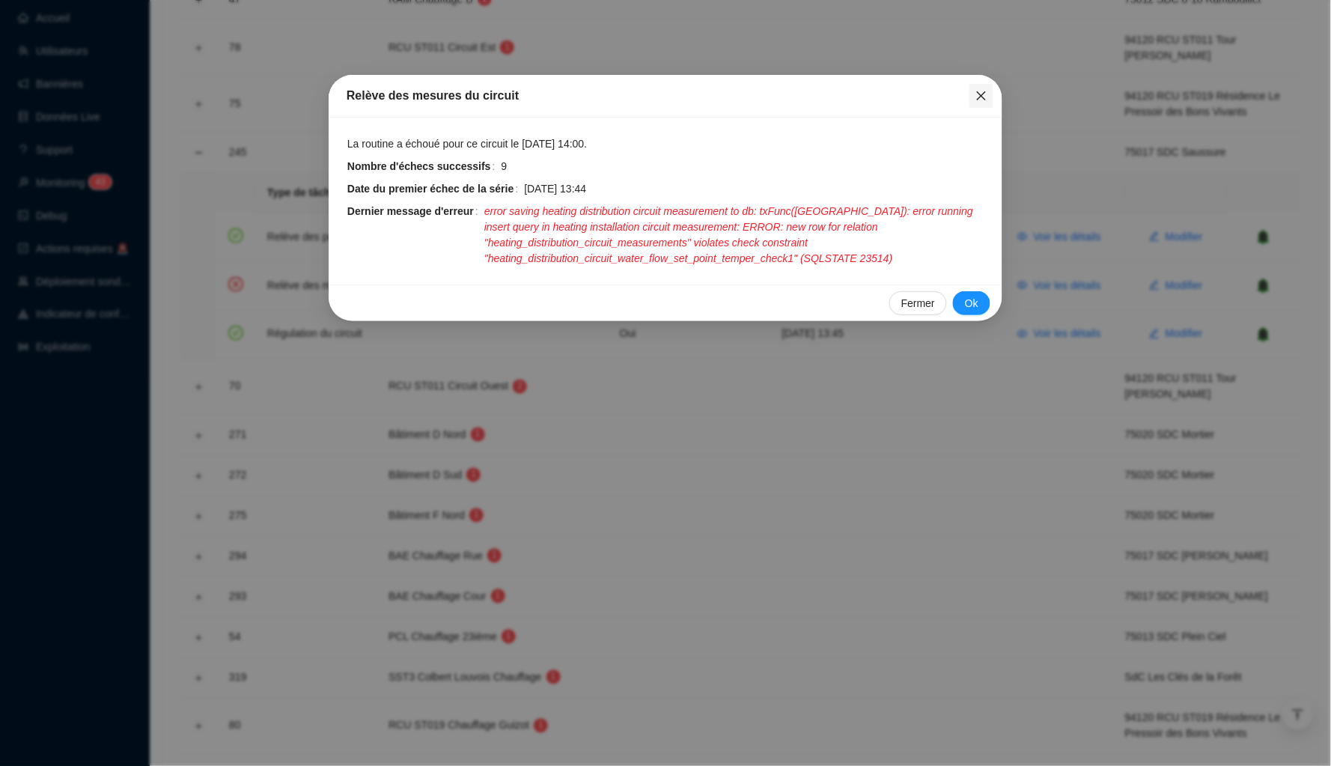
click at [979, 91] on icon "close" at bounding box center [981, 96] width 12 height 12
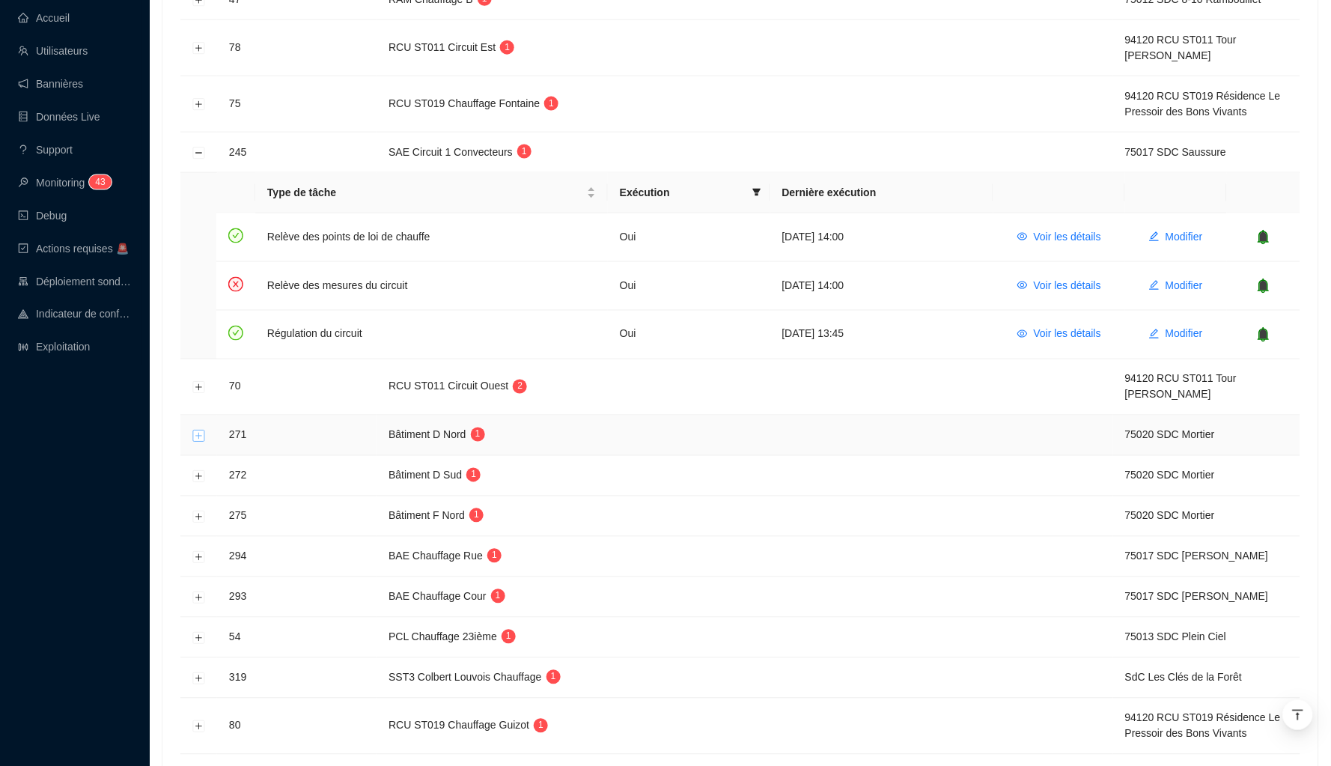
click at [201, 430] on button "Développer la ligne" at bounding box center [199, 436] width 12 height 12
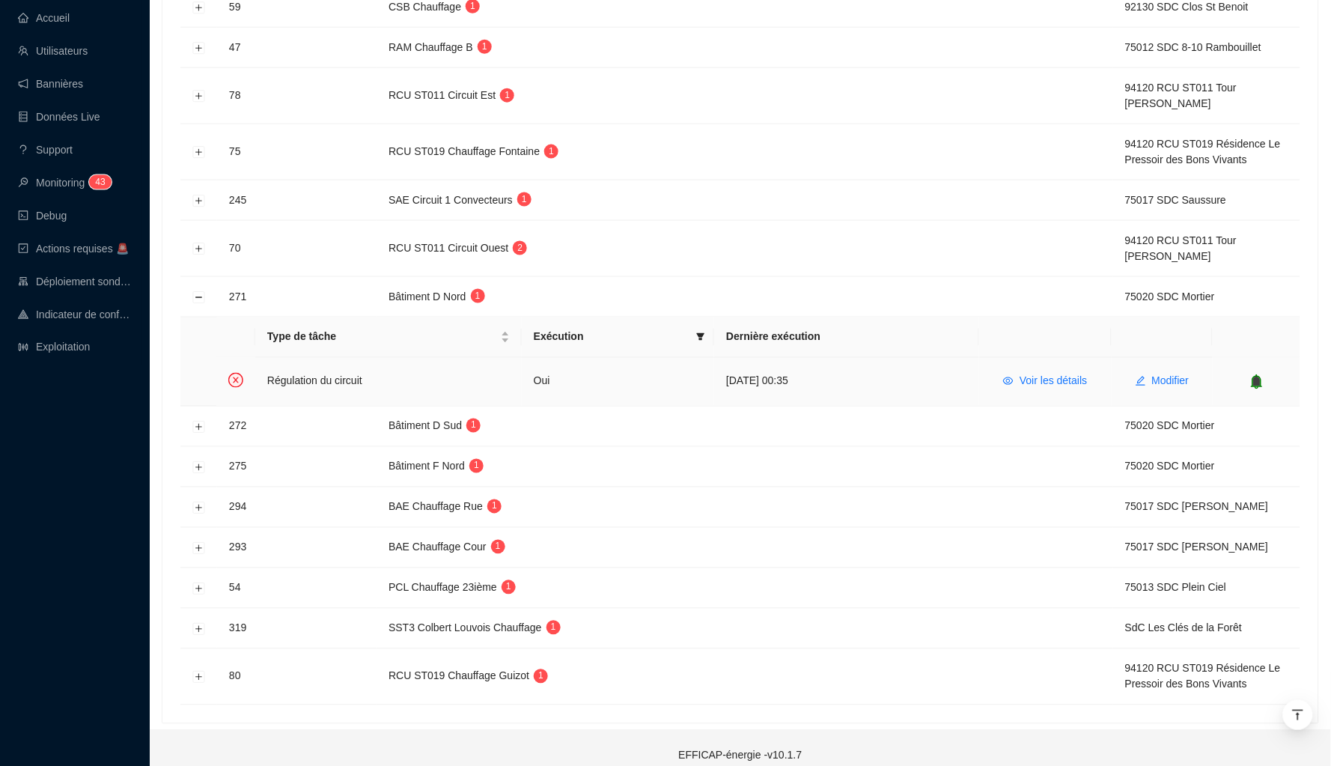
scroll to position [468, 0]
click at [1061, 375] on span "Voir les détails" at bounding box center [1052, 383] width 67 height 16
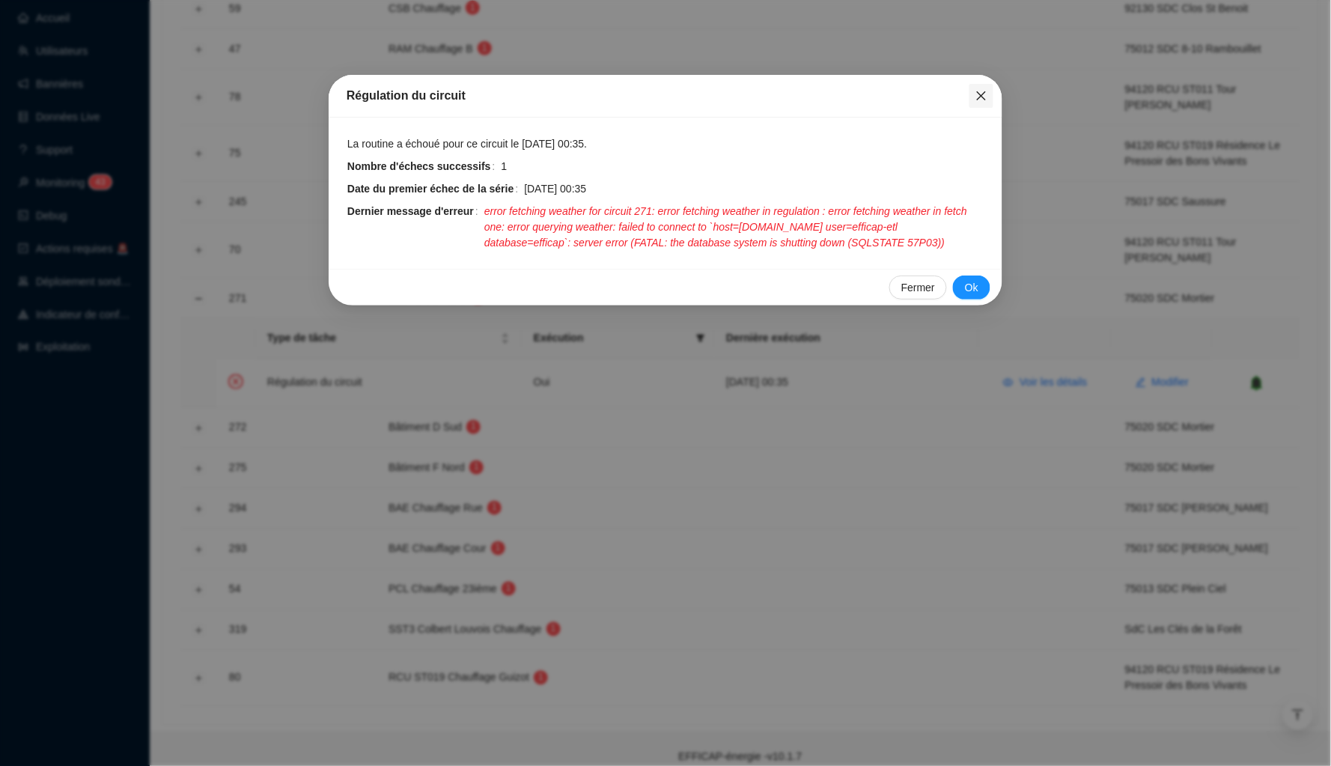
click at [977, 94] on icon "close" at bounding box center [981, 96] width 12 height 12
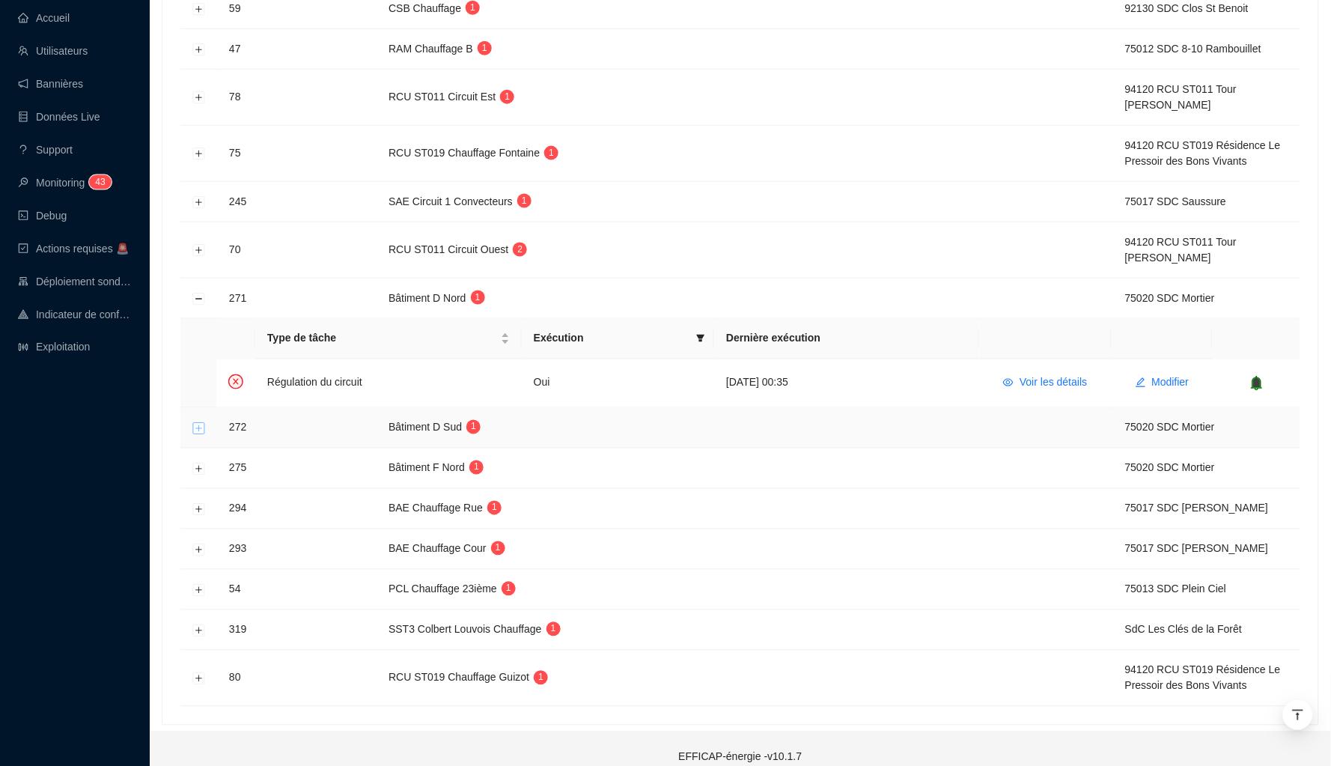
click at [198, 422] on button "Développer la ligne" at bounding box center [199, 428] width 12 height 12
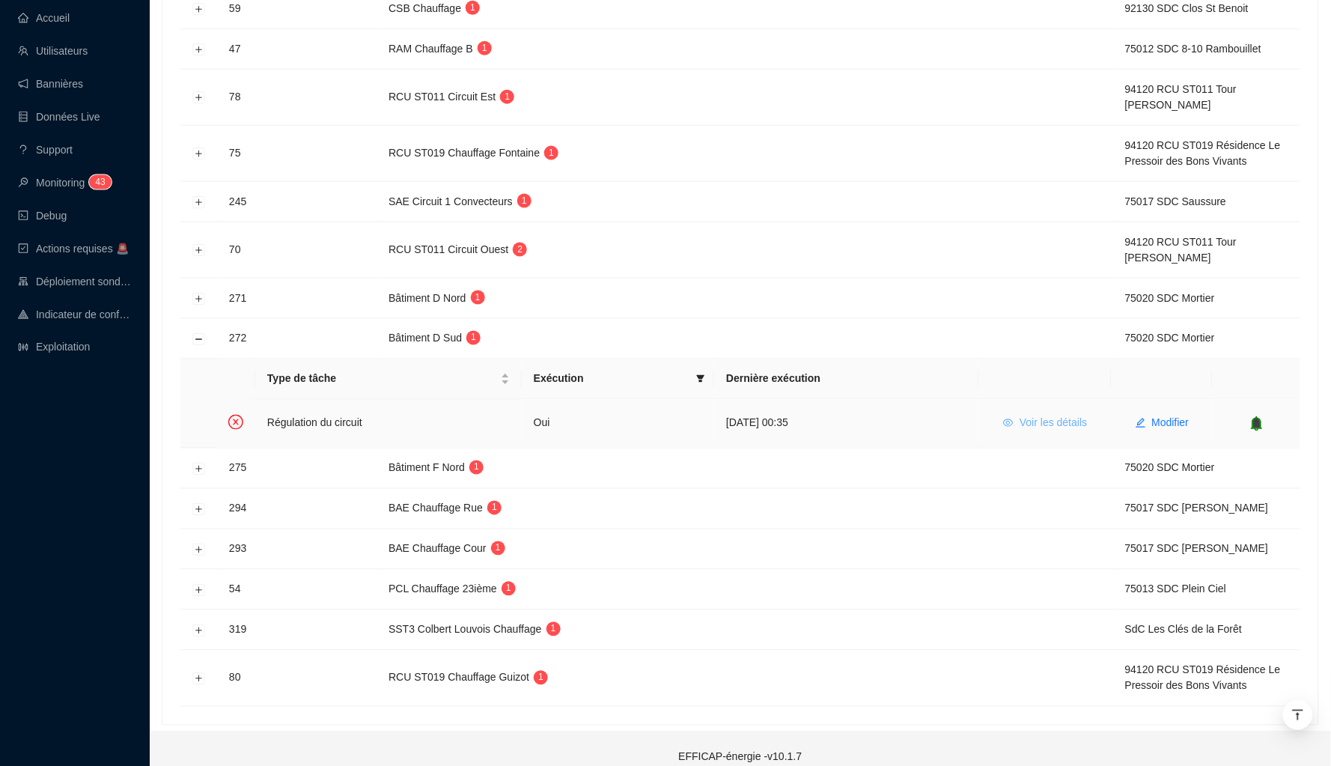
click at [1034, 415] on span "Voir les détails" at bounding box center [1052, 423] width 67 height 16
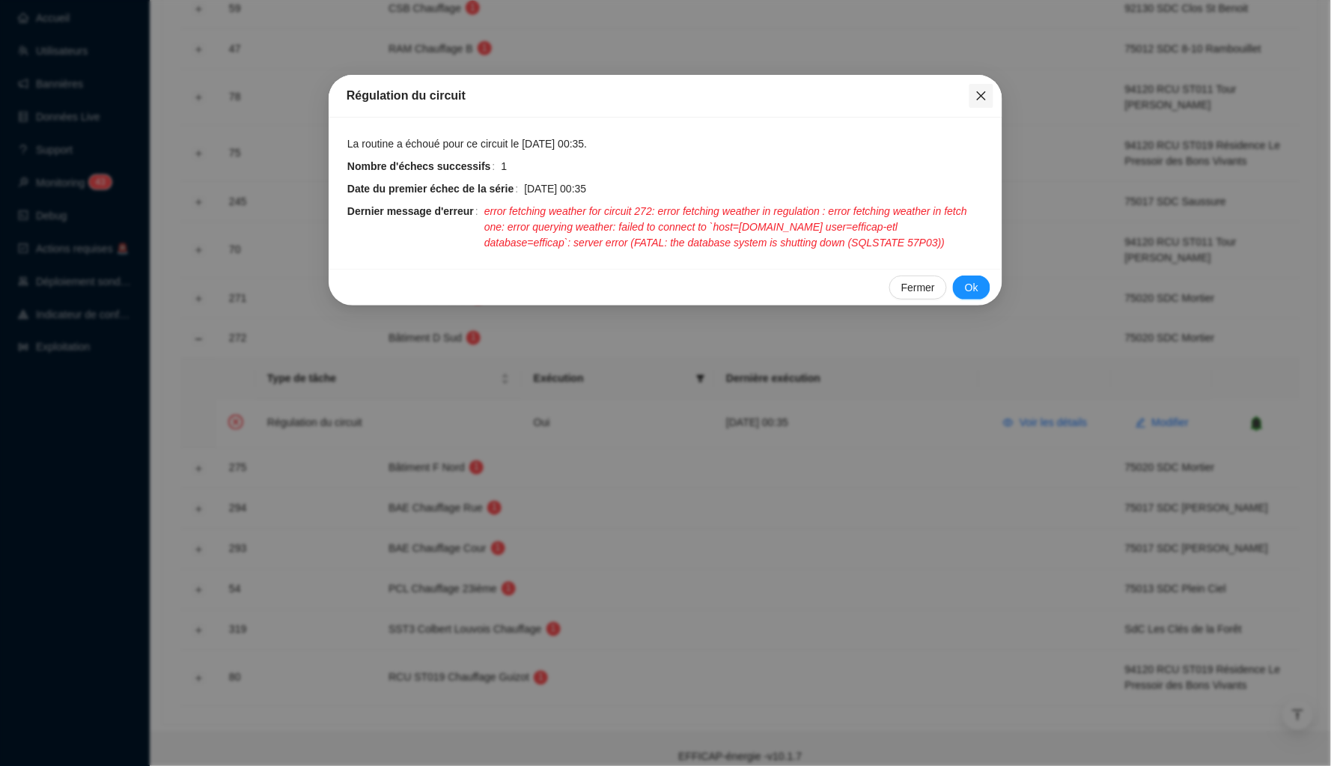
click at [984, 103] on button "Close" at bounding box center [981, 96] width 24 height 24
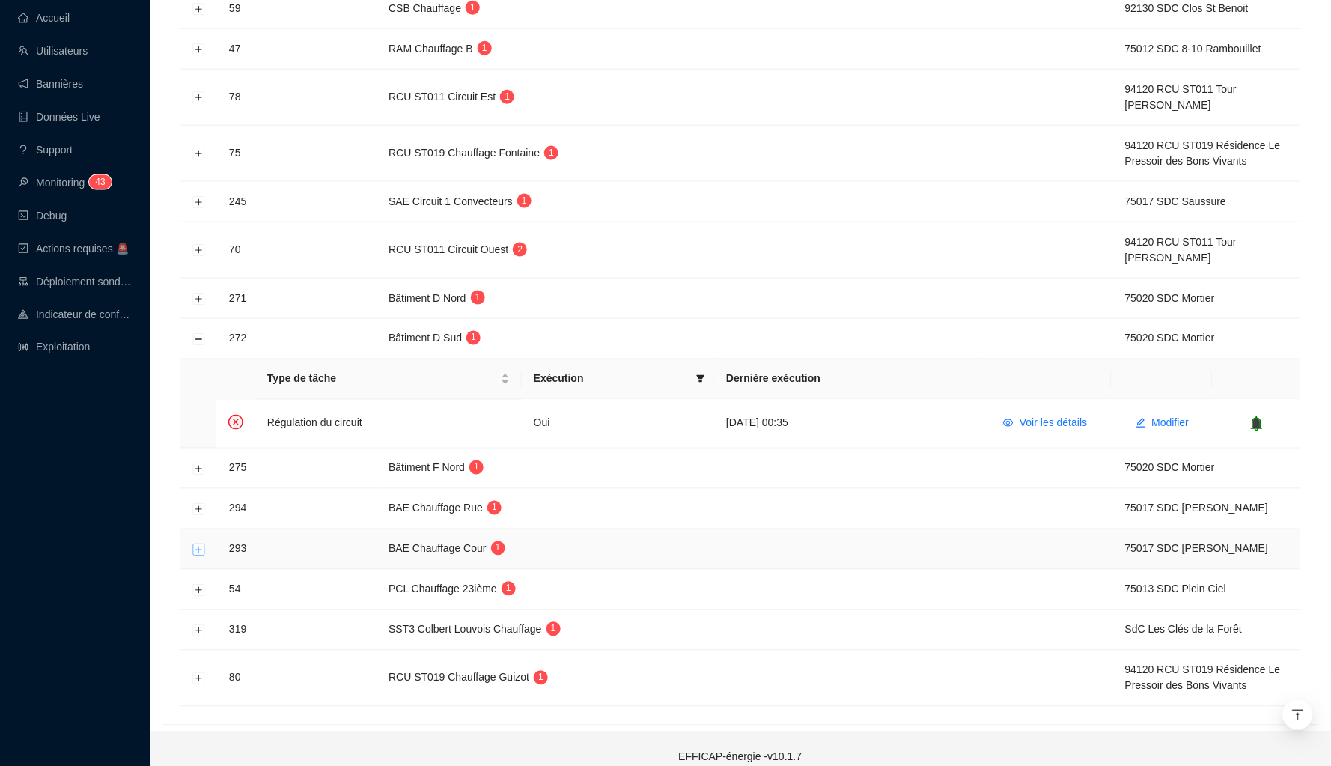
click at [201, 543] on button "Développer la ligne" at bounding box center [199, 549] width 12 height 12
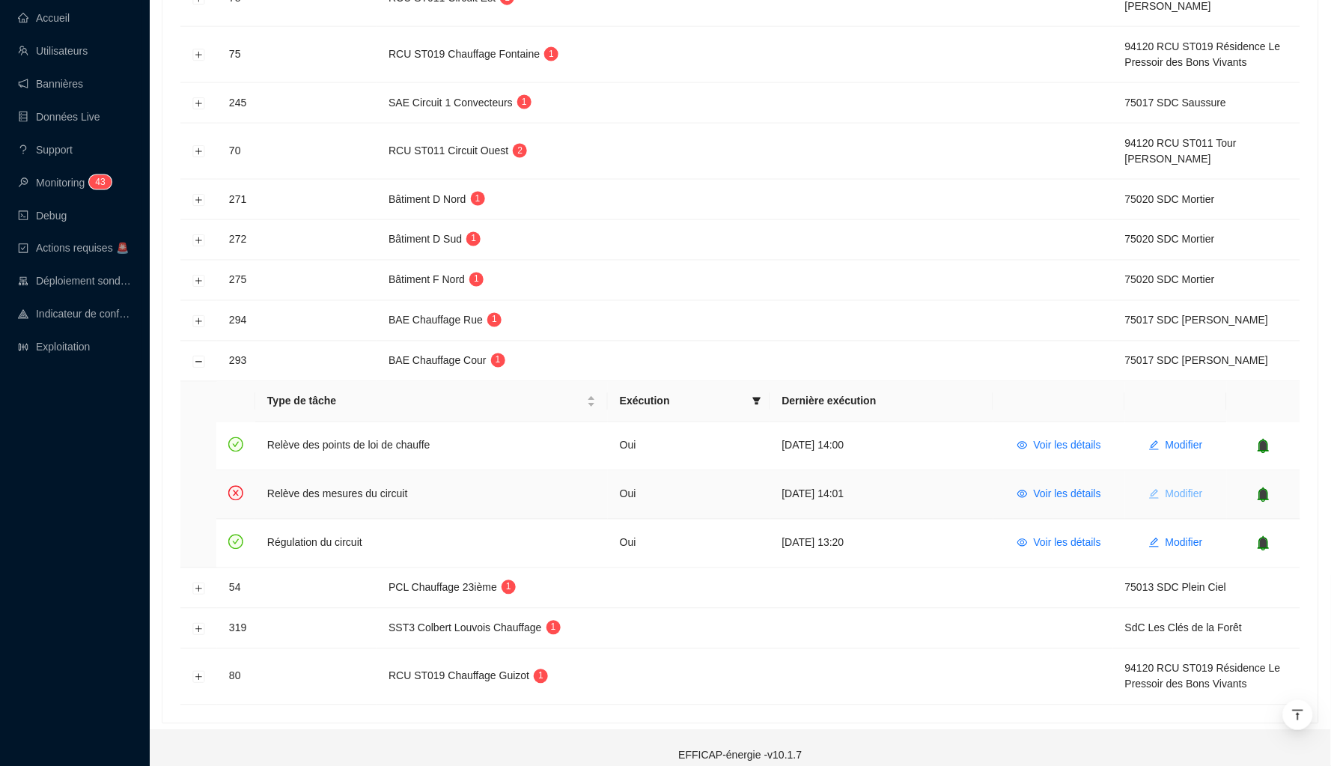
scroll to position [566, 0]
click at [1070, 487] on span "Voir les détails" at bounding box center [1067, 495] width 67 height 16
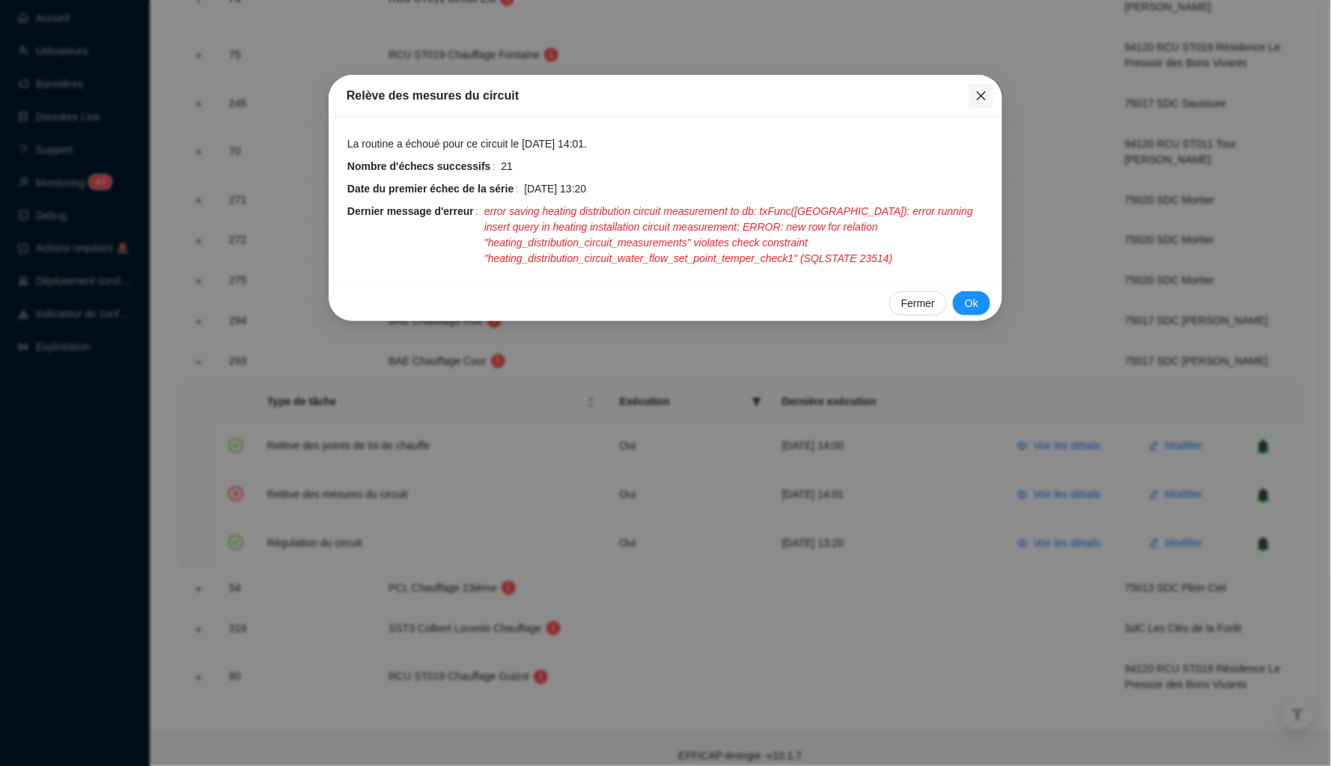
click at [980, 93] on icon "close" at bounding box center [981, 96] width 12 height 12
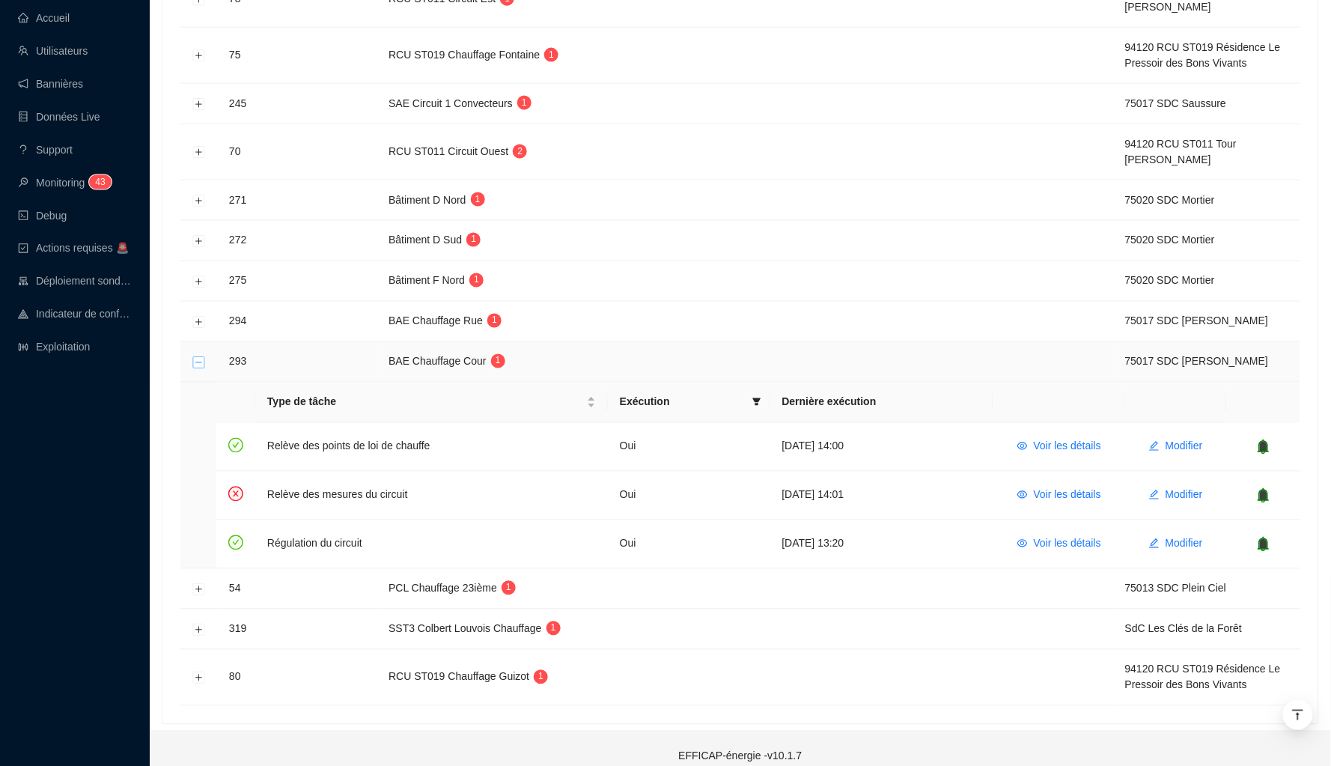
click at [195, 356] on button "Réduire la ligne" at bounding box center [199, 362] width 12 height 12
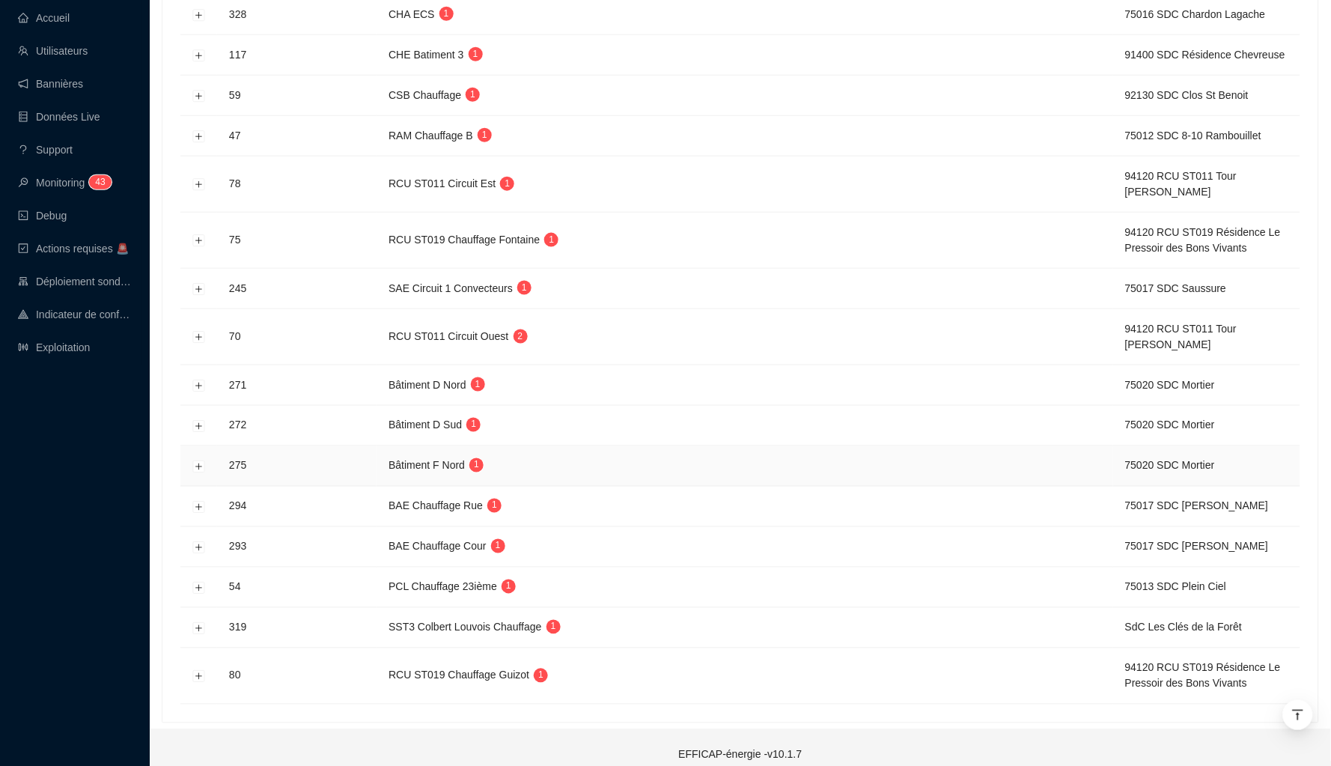
scroll to position [379, 0]
click at [193, 623] on button "Développer la ligne" at bounding box center [199, 629] width 12 height 12
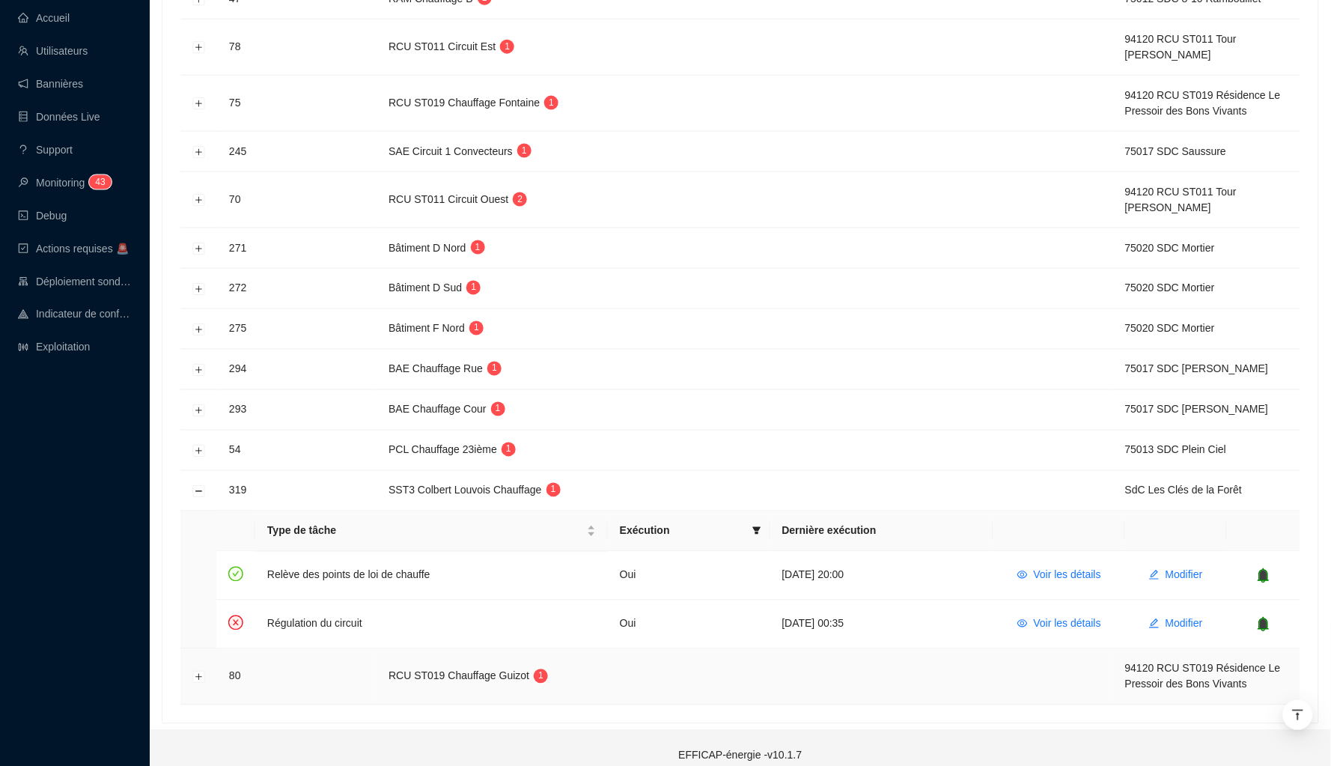
scroll to position [517, 0]
click at [1039, 617] on span "Voir les détails" at bounding box center [1067, 625] width 67 height 16
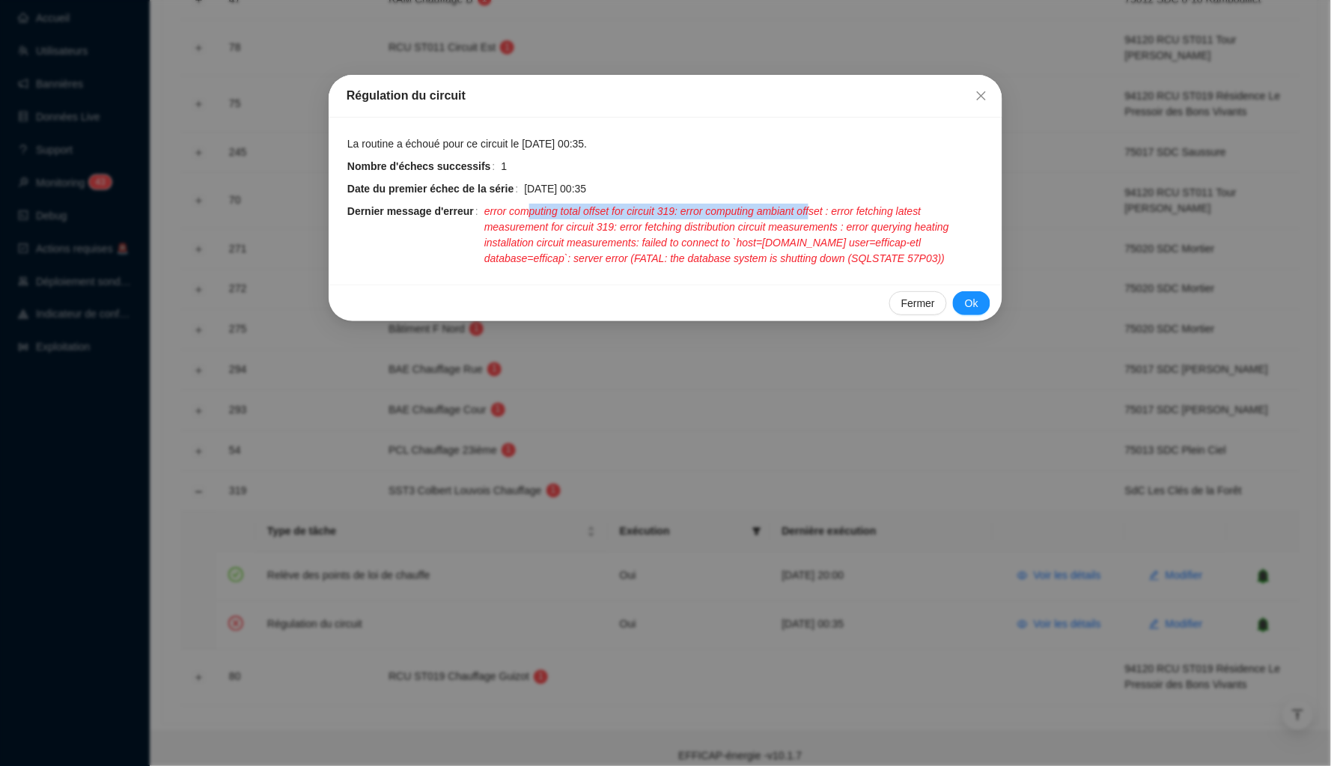
drag, startPoint x: 540, startPoint y: 207, endPoint x: 843, endPoint y: 211, distance: 303.1
click at [843, 211] on span "error computing total offset for circuit 319: error computing ambiant offset : …" at bounding box center [734, 235] width 500 height 63
click at [982, 98] on icon "close" at bounding box center [981, 96] width 12 height 12
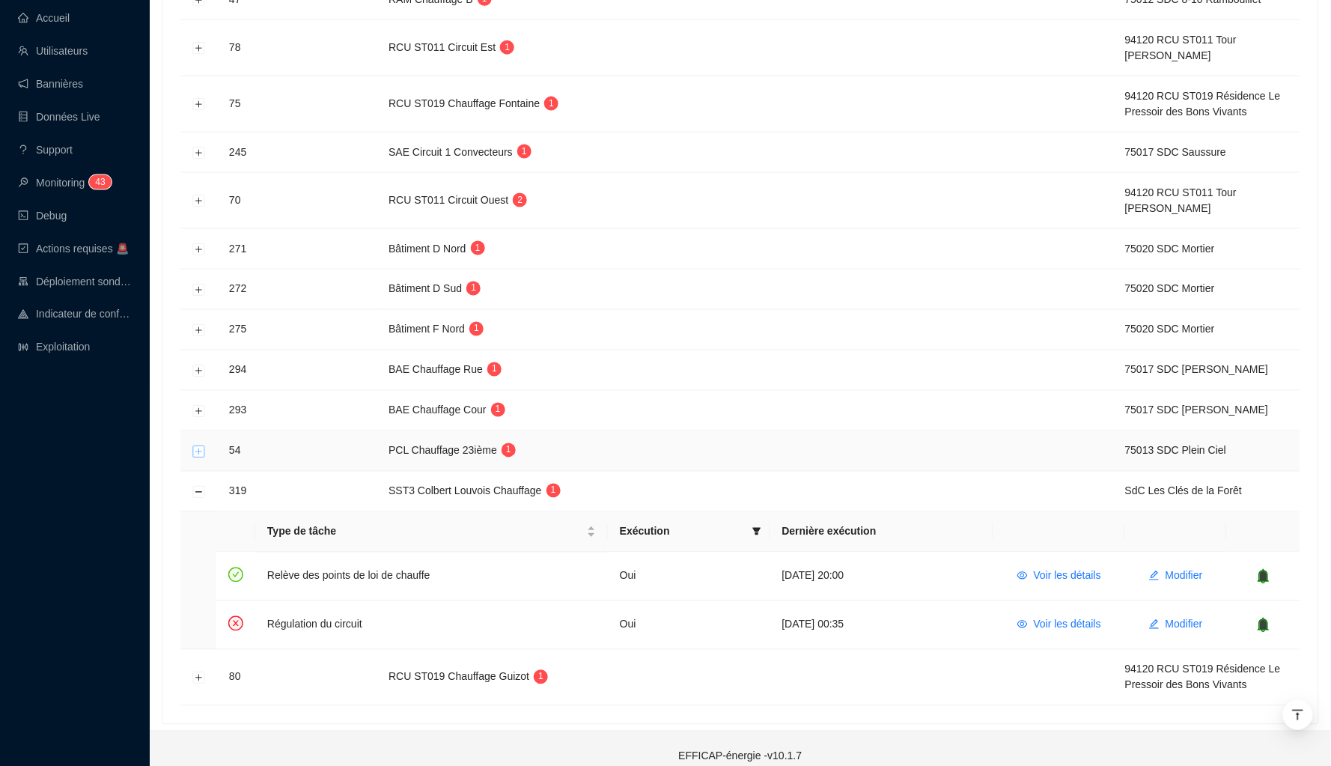
click at [195, 445] on button "Développer la ligne" at bounding box center [199, 451] width 12 height 12
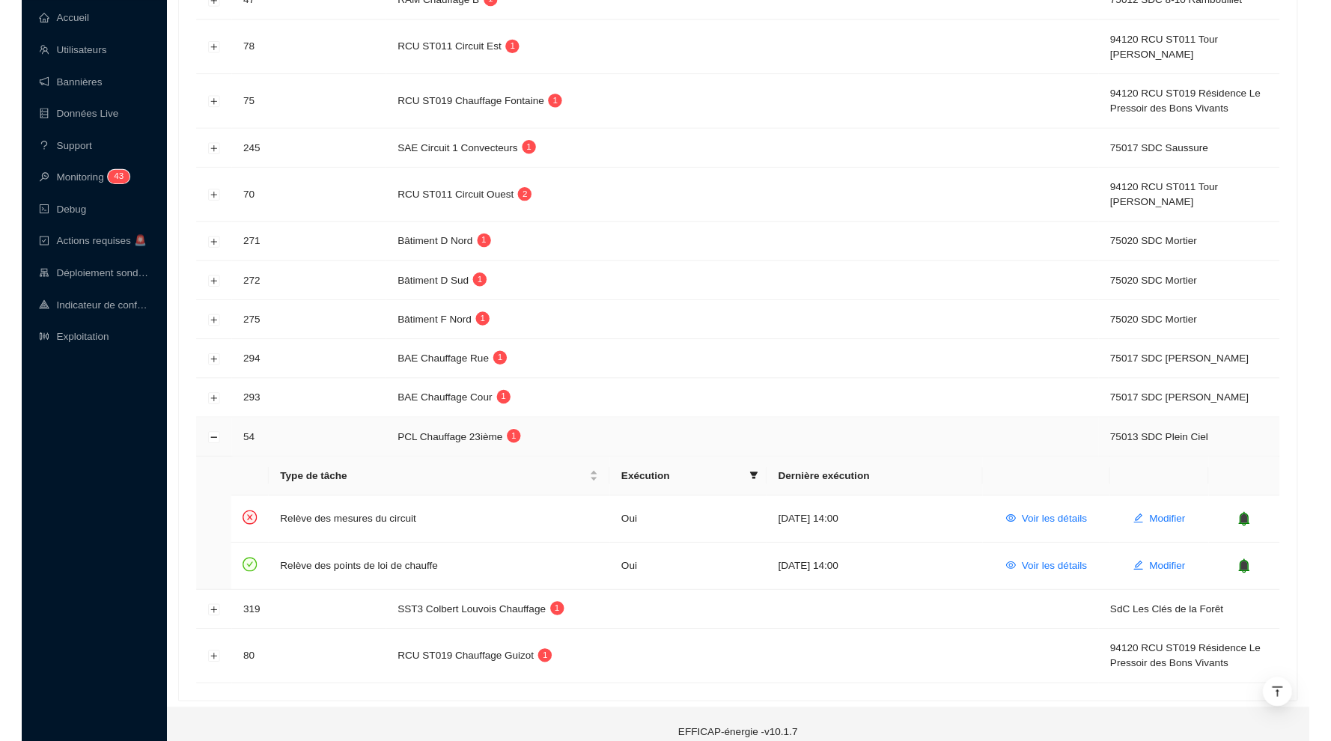
scroll to position [502, 0]
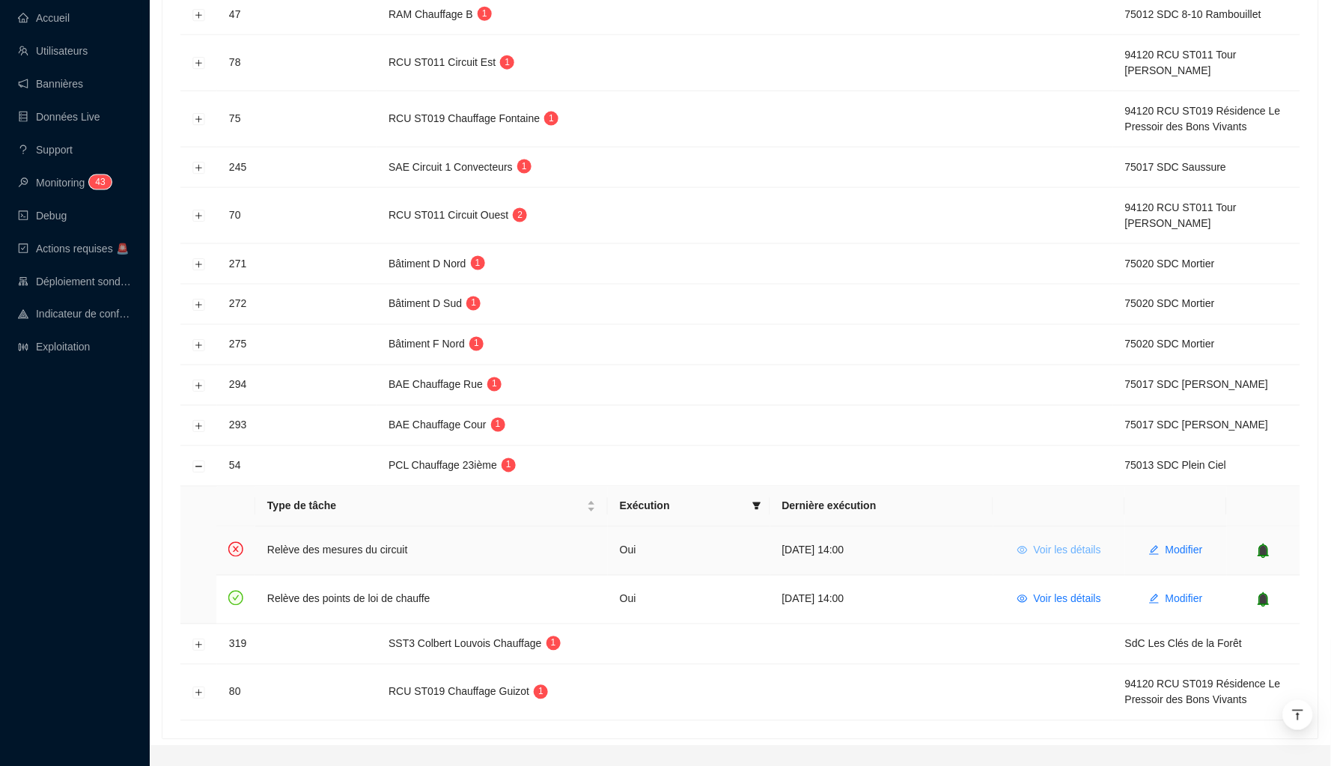
click at [1054, 543] on span "Voir les détails" at bounding box center [1067, 551] width 67 height 16
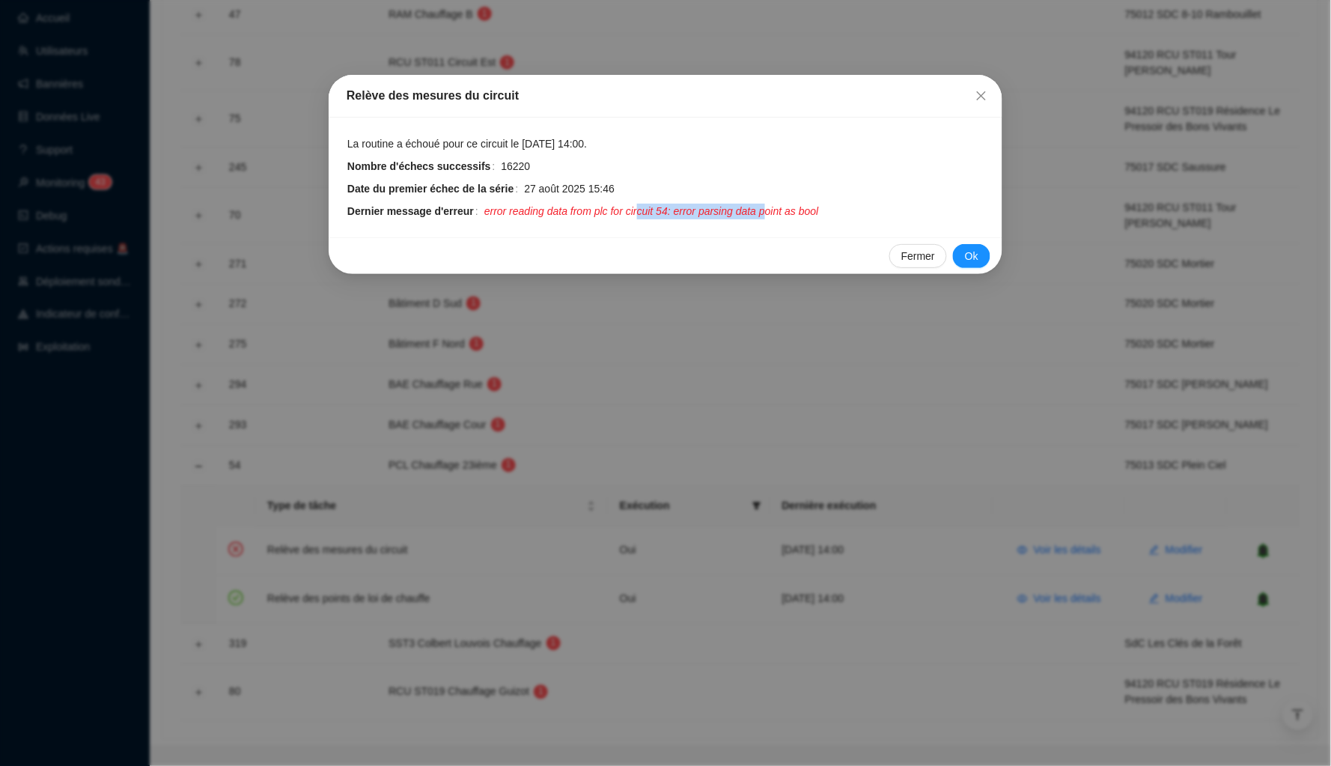
drag, startPoint x: 792, startPoint y: 207, endPoint x: 656, endPoint y: 210, distance: 135.5
click at [656, 210] on span "error reading data from plc for circuit 54: error parsing data point as bool" at bounding box center [651, 212] width 335 height 16
drag, startPoint x: 596, startPoint y: 207, endPoint x: 799, endPoint y: 206, distance: 202.8
click at [799, 206] on span "error reading data from plc for circuit 54: error parsing data point as bool" at bounding box center [651, 212] width 335 height 16
drag, startPoint x: 809, startPoint y: 208, endPoint x: 568, endPoint y: 211, distance: 241.0
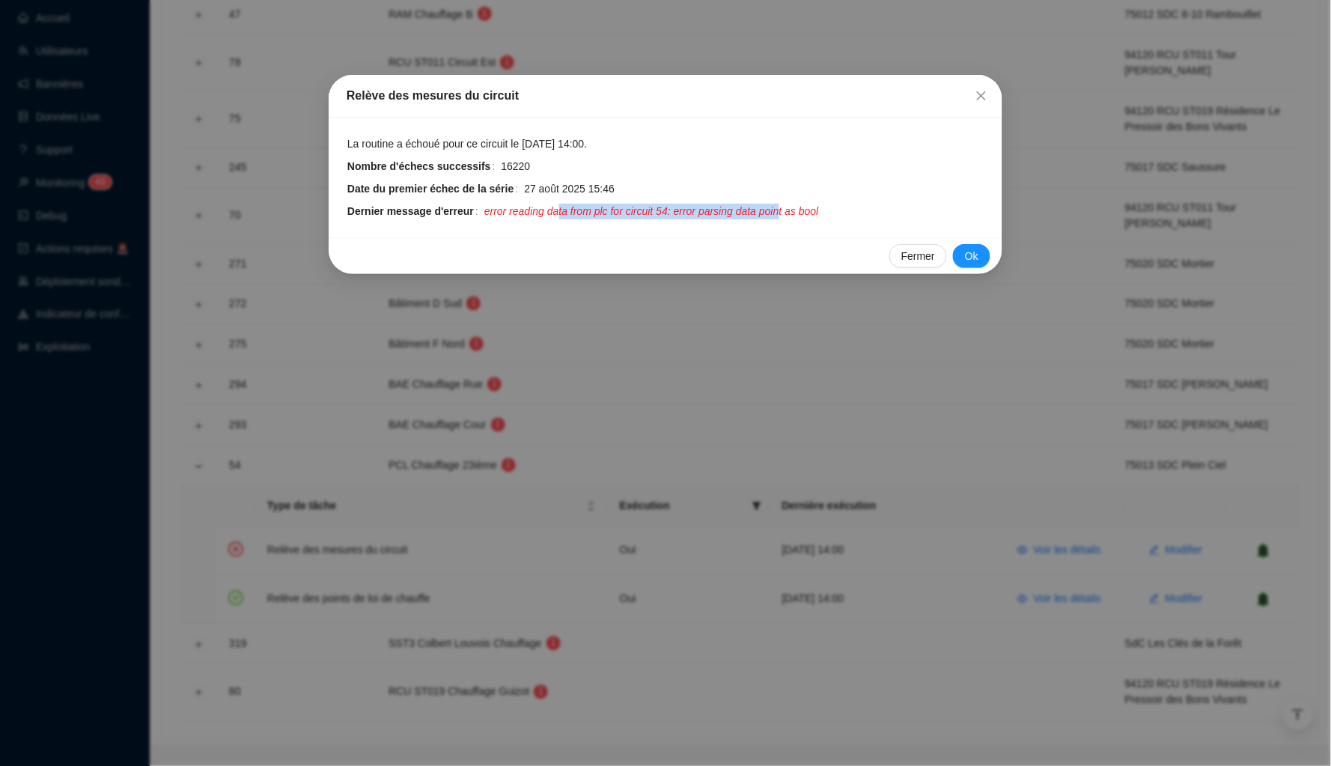
click at [567, 212] on span "error reading data from plc for circuit 54: error parsing data point as bool" at bounding box center [651, 212] width 335 height 16
drag, startPoint x: 564, startPoint y: 211, endPoint x: 835, endPoint y: 208, distance: 270.9
click at [819, 208] on span "error reading data from plc for circuit 54: error parsing data point as bool" at bounding box center [651, 212] width 335 height 16
drag, startPoint x: 842, startPoint y: 208, endPoint x: 565, endPoint y: 211, distance: 276.9
click at [565, 211] on span "error reading data from plc for circuit 54: error parsing data point as bool" at bounding box center [651, 212] width 335 height 16
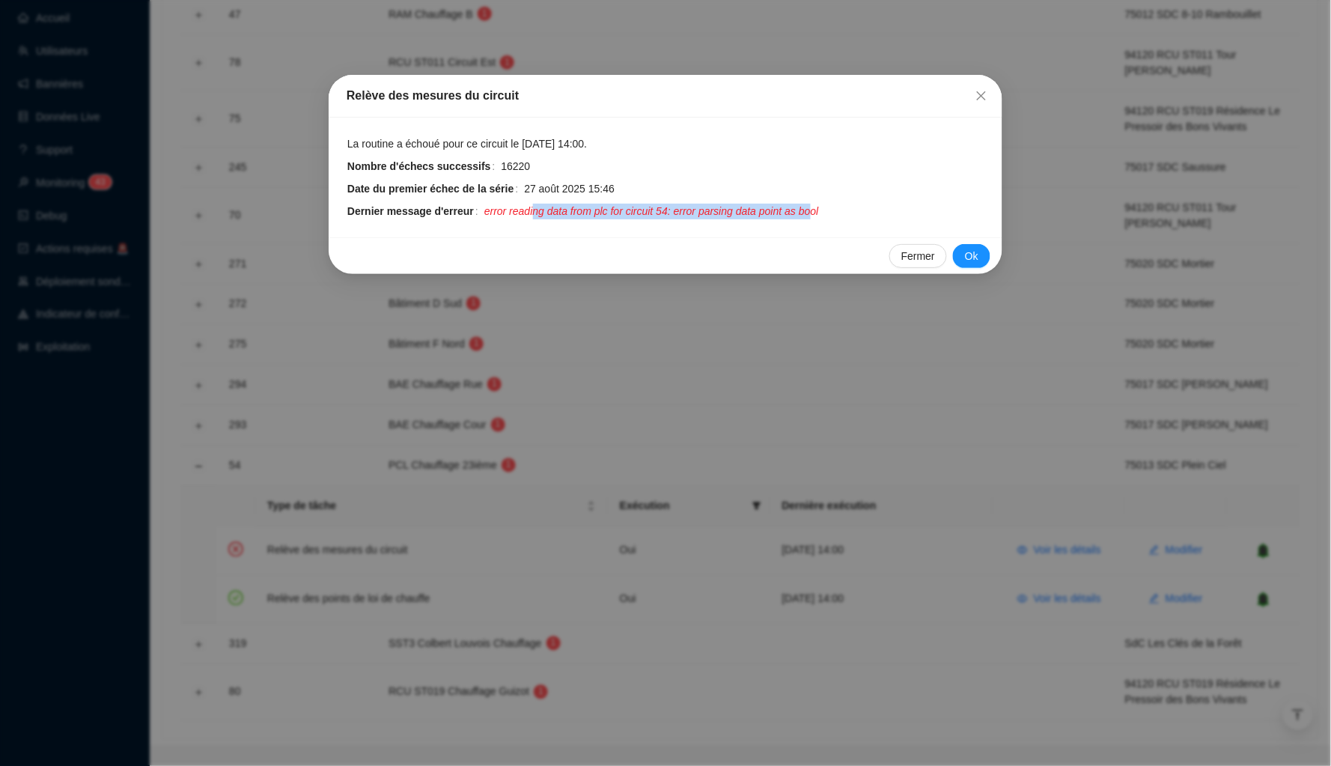
drag, startPoint x: 541, startPoint y: 211, endPoint x: 843, endPoint y: 211, distance: 302.4
click at [819, 211] on span "error reading data from plc for circuit 54: error parsing data point as bool" at bounding box center [651, 212] width 335 height 16
drag, startPoint x: 849, startPoint y: 210, endPoint x: 525, endPoint y: 209, distance: 324.1
click at [525, 209] on span "error reading data from plc for circuit 54: error parsing data point as bool" at bounding box center [651, 212] width 335 height 16
click at [989, 90] on span "Fermer" at bounding box center [981, 96] width 24 height 12
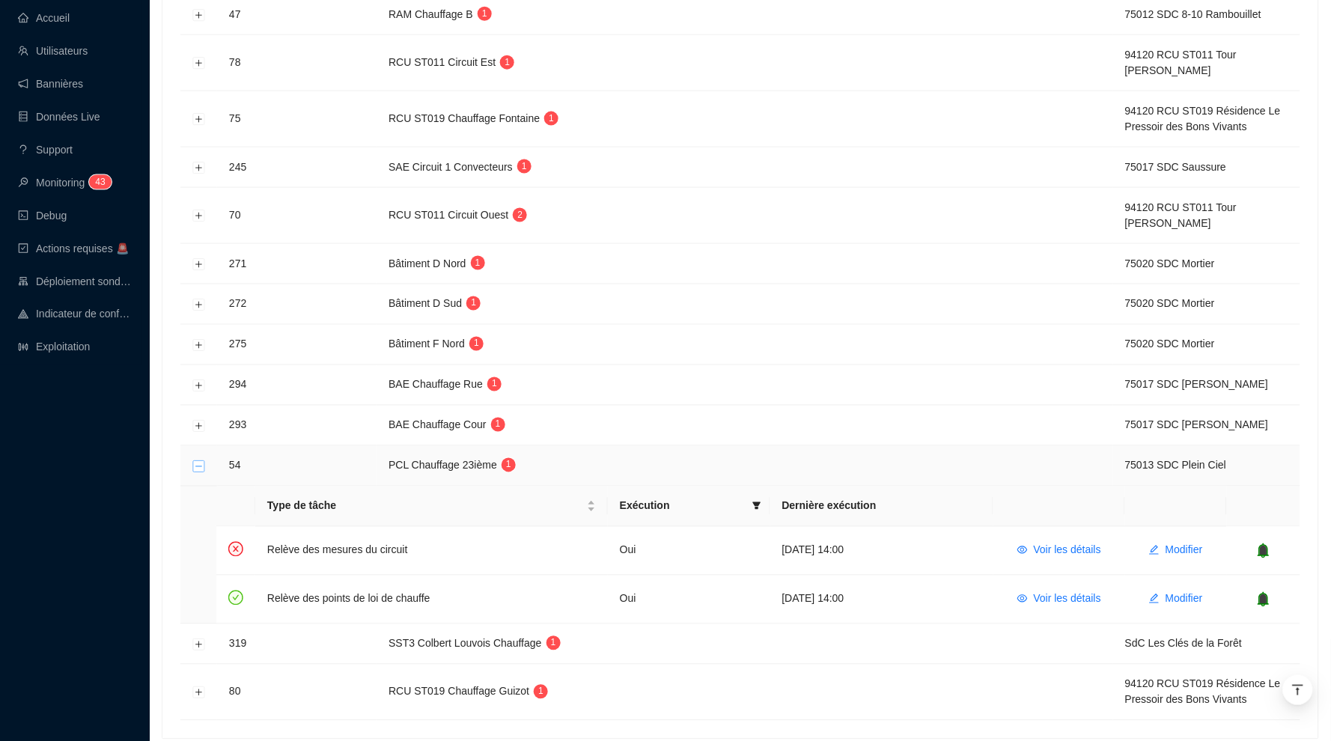
click at [197, 460] on button "Réduire la ligne" at bounding box center [199, 466] width 12 height 12
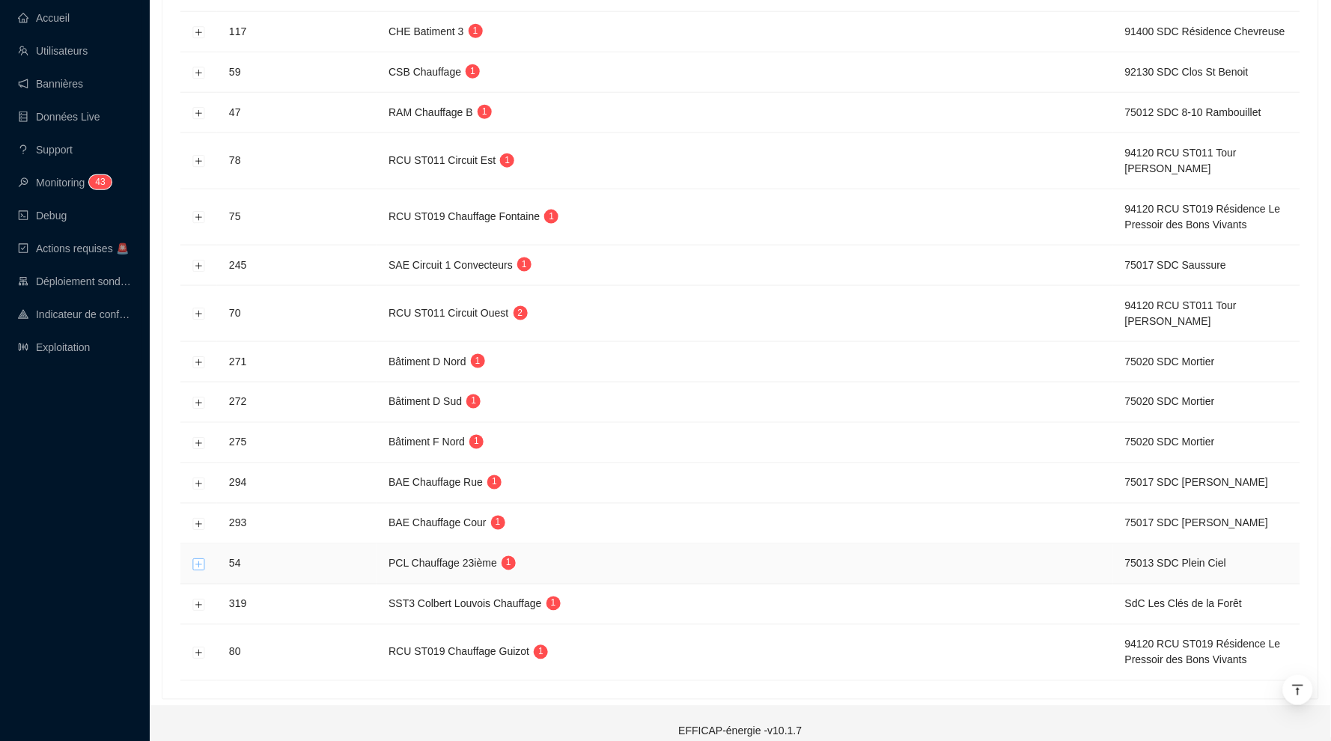
click at [200, 558] on button "Développer la ligne" at bounding box center [199, 564] width 12 height 12
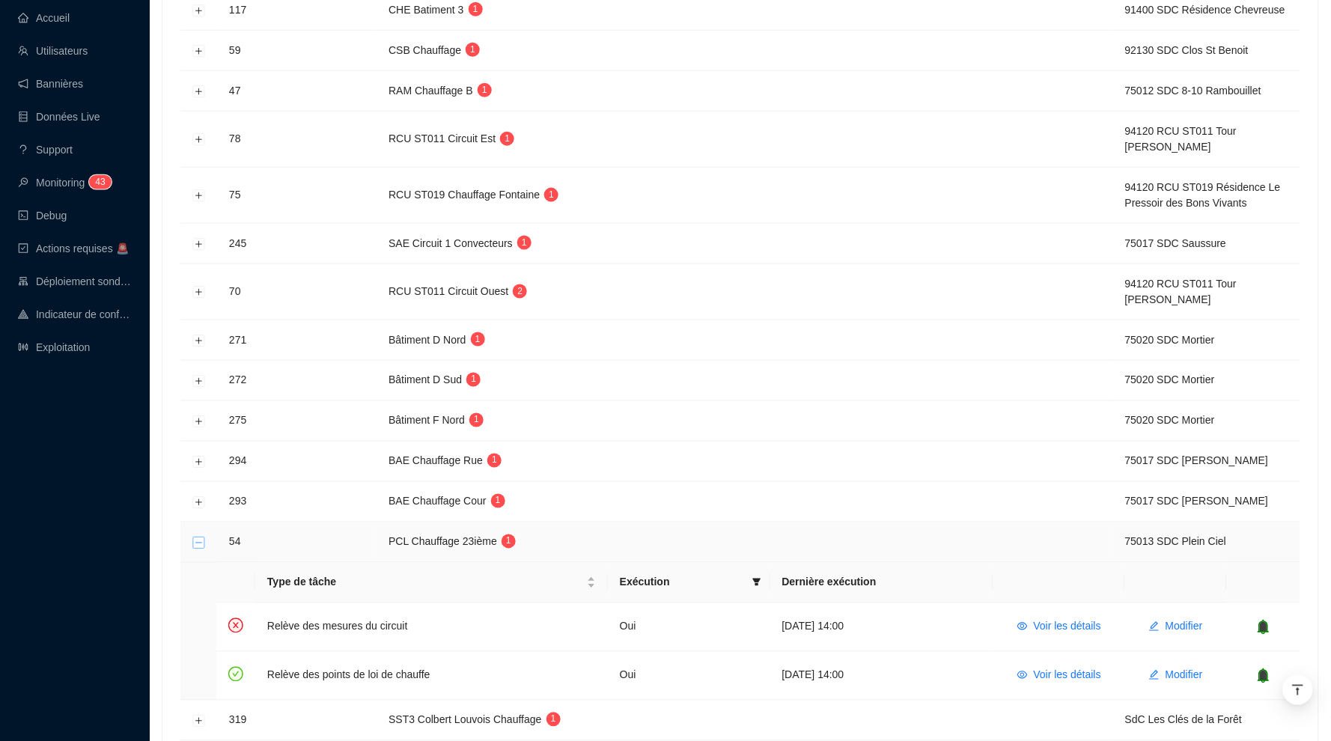
scroll to position [436, 0]
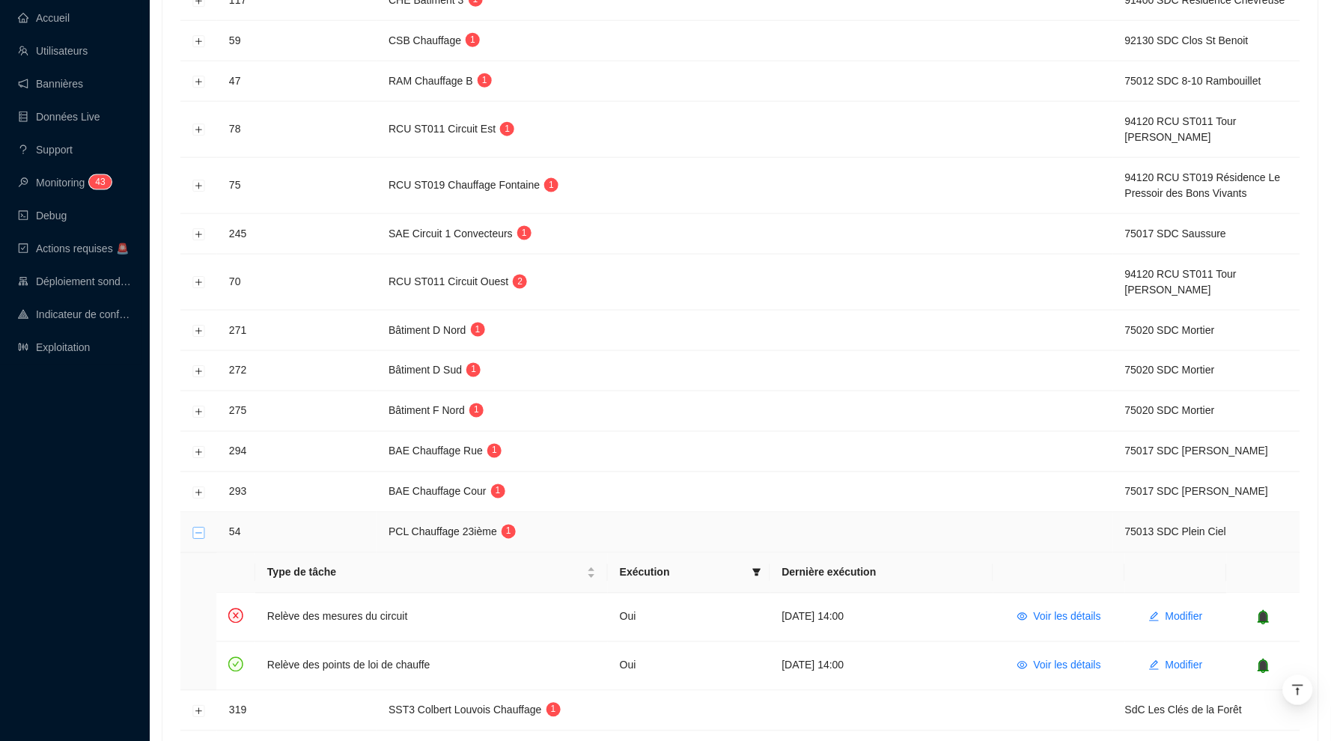
click at [198, 527] on button "Réduire la ligne" at bounding box center [199, 533] width 12 height 12
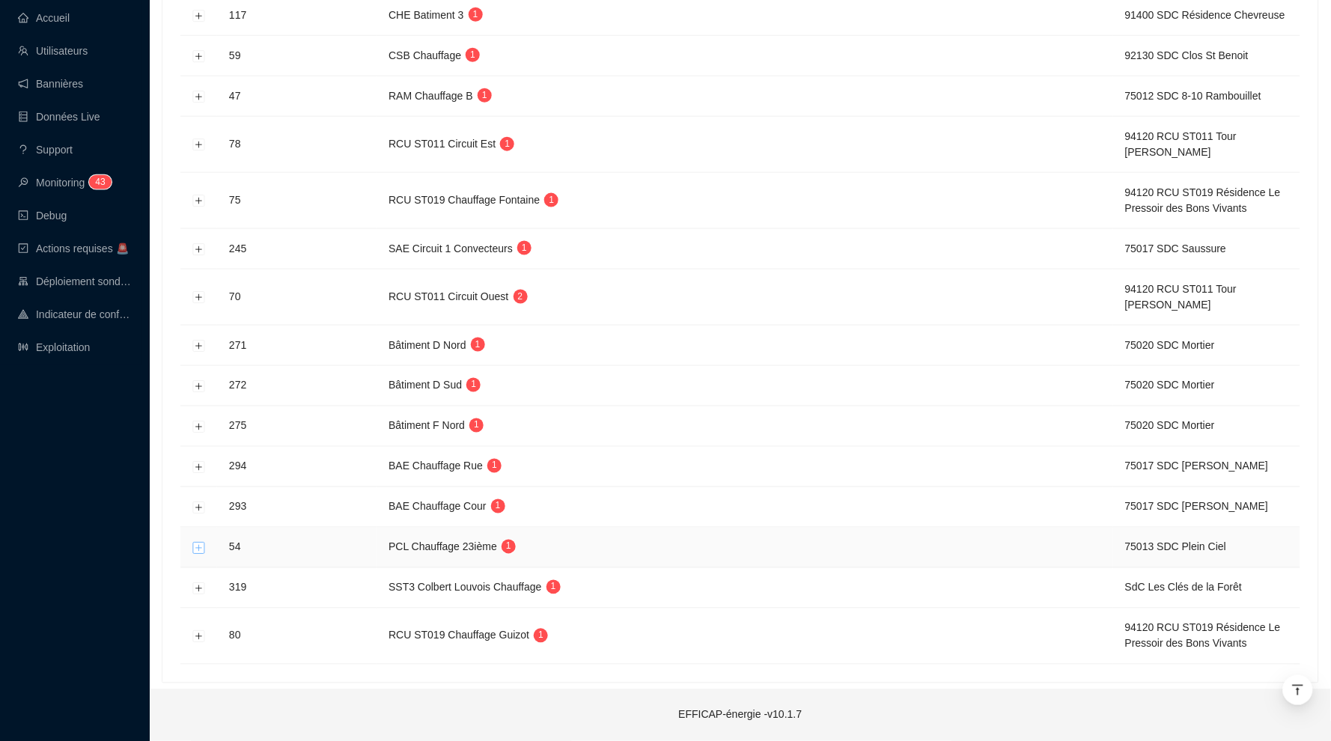
scroll to position [404, 0]
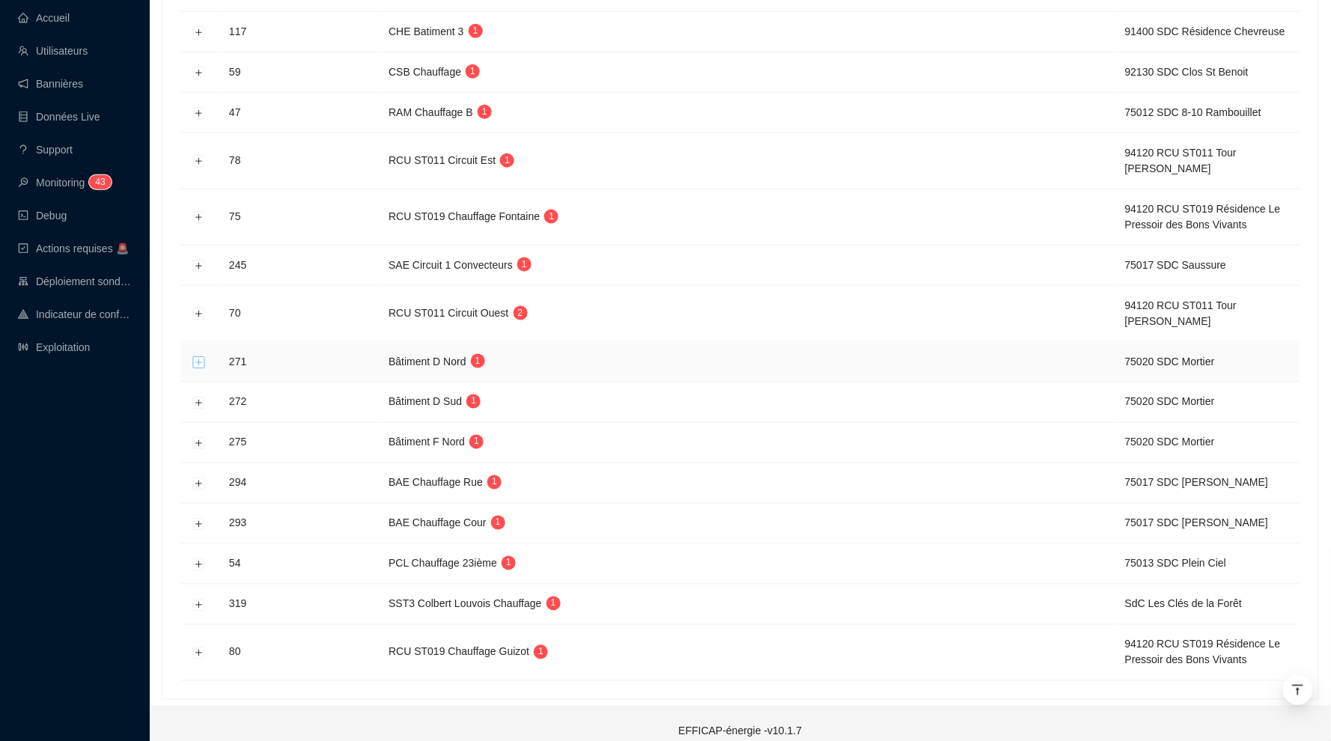
click at [201, 356] on button "Développer la ligne" at bounding box center [199, 362] width 12 height 12
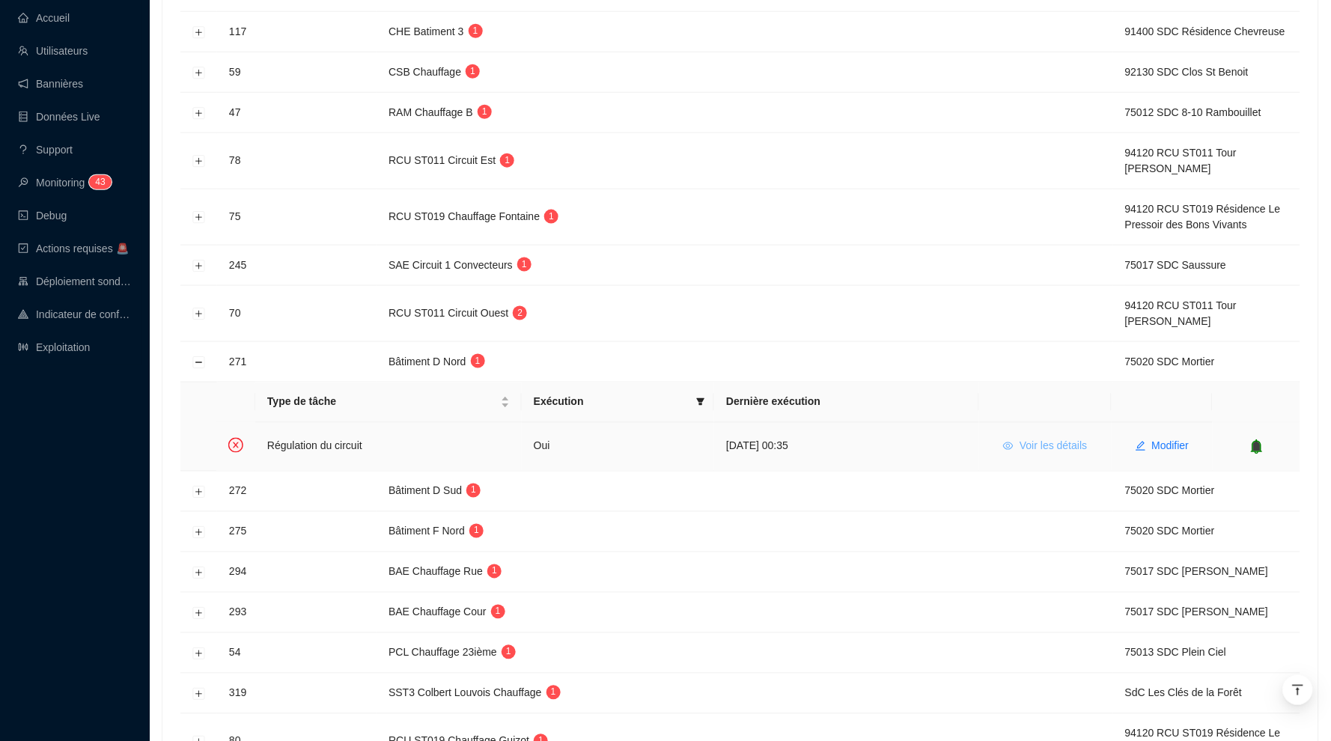
click at [1040, 440] on span "Voir les détails" at bounding box center [1052, 447] width 67 height 16
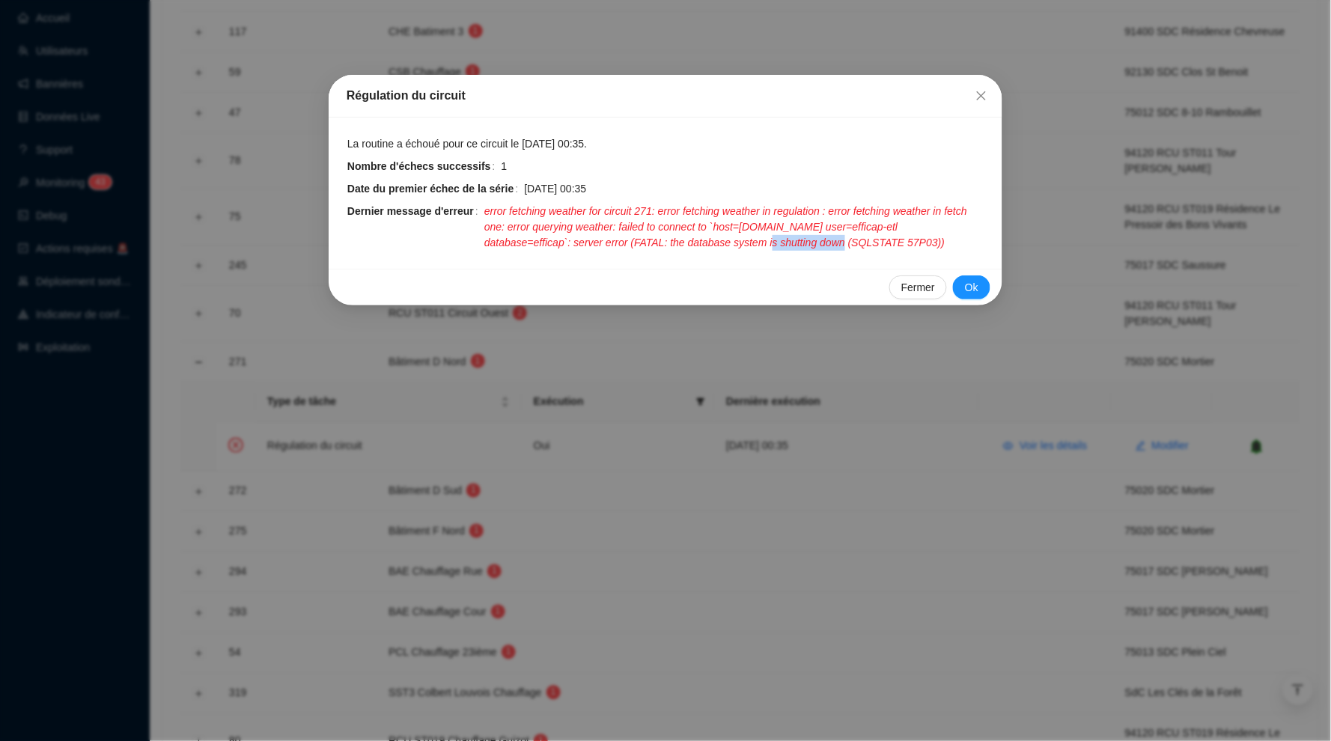
drag, startPoint x: 828, startPoint y: 234, endPoint x: 892, endPoint y: 235, distance: 63.6
click at [892, 235] on span "error fetching weather for circuit 271: error fetching weather in regulation : …" at bounding box center [734, 227] width 500 height 47
click at [451, 170] on strong "Nombre d'échecs successifs" at bounding box center [419, 166] width 144 height 12
drag, startPoint x: 472, startPoint y: 170, endPoint x: 517, endPoint y: 164, distance: 45.3
click at [517, 164] on div "Nombre d'échecs successifs 1" at bounding box center [665, 167] width 637 height 16
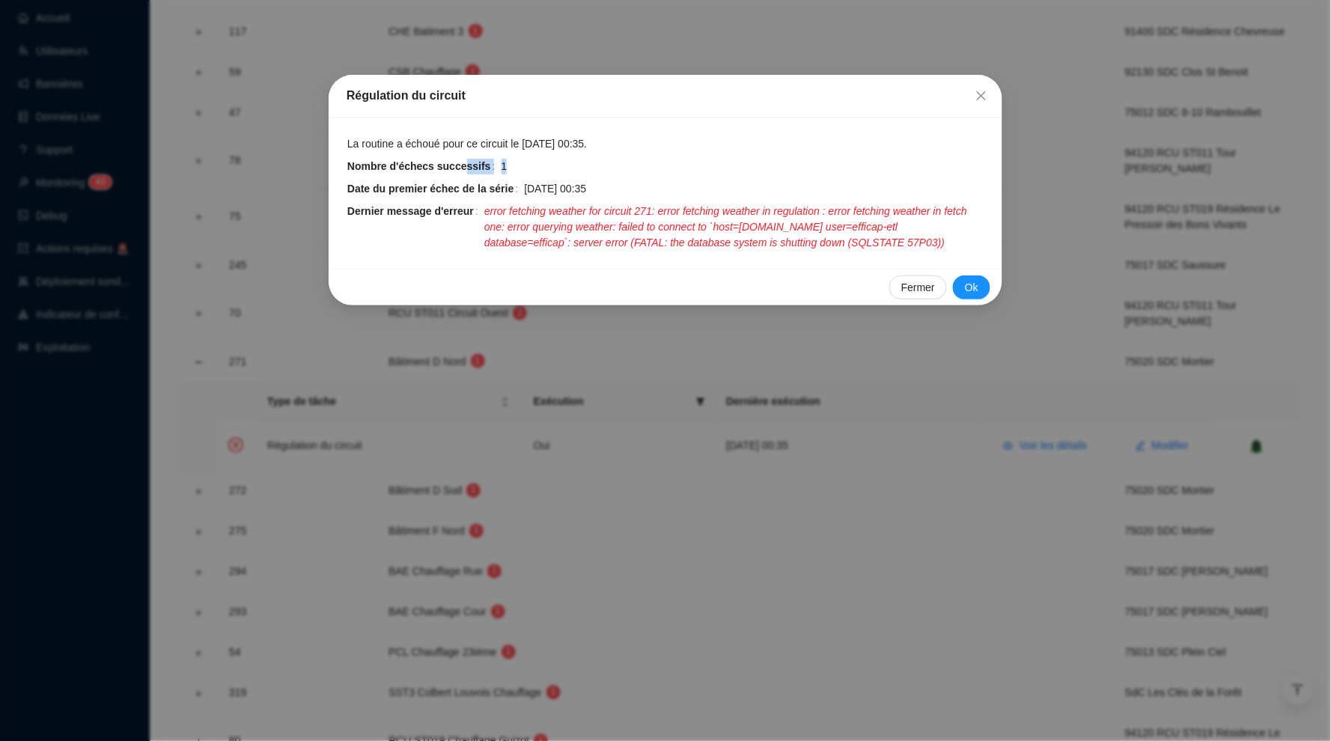
click at [517, 164] on span "1" at bounding box center [742, 167] width 483 height 16
drag, startPoint x: 520, startPoint y: 164, endPoint x: 445, endPoint y: 164, distance: 74.8
click at [445, 164] on div "Nombre d'échecs successifs 1" at bounding box center [665, 167] width 637 height 16
click at [702, 216] on span "error fetching weather for circuit 271: error fetching weather in regulation : …" at bounding box center [734, 227] width 500 height 47
drag, startPoint x: 588, startPoint y: 140, endPoint x: 657, endPoint y: 140, distance: 69.6
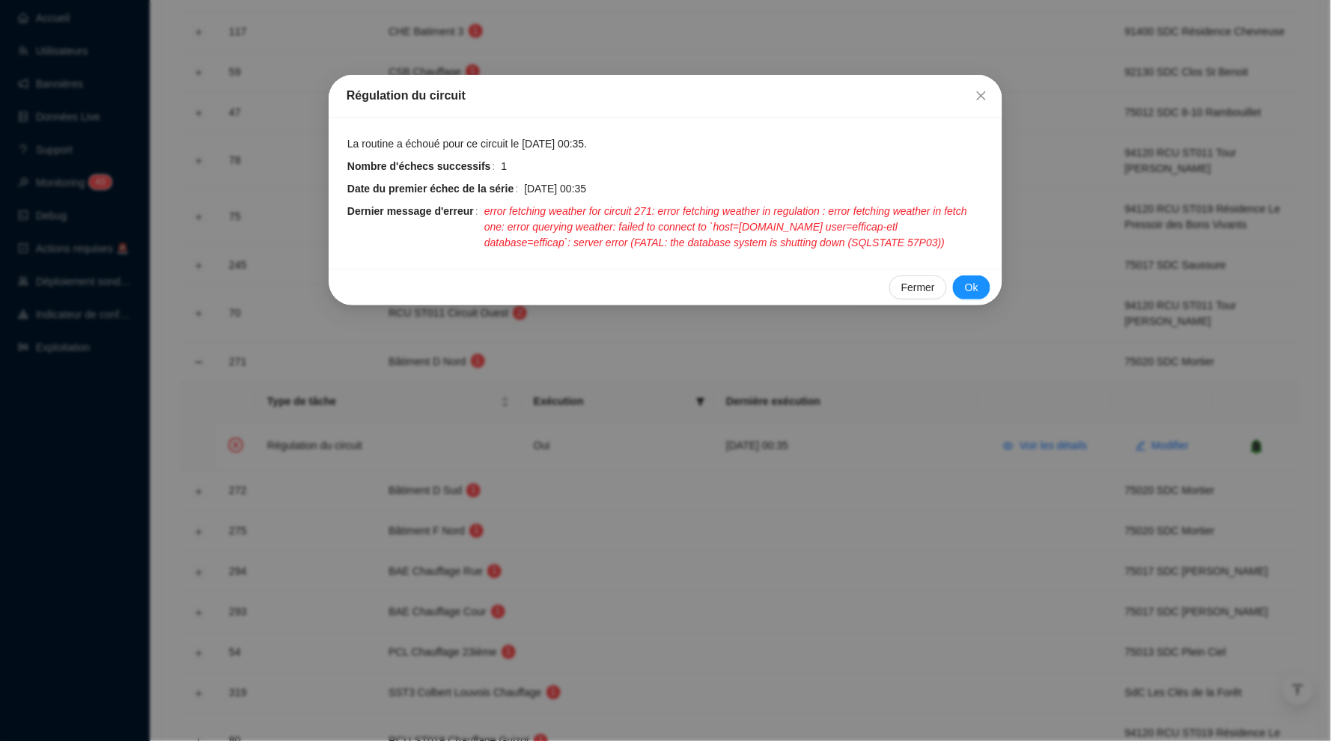
click at [657, 140] on span "La routine a échoué pour ce circuit le [DATE] 00:35." at bounding box center [665, 144] width 637 height 16
click at [644, 186] on span "[DATE] 00:35" at bounding box center [754, 189] width 460 height 16
drag, startPoint x: 644, startPoint y: 186, endPoint x: 585, endPoint y: 190, distance: 59.2
click at [585, 190] on span "[DATE] 00:35" at bounding box center [754, 189] width 460 height 16
click at [980, 97] on icon "close" at bounding box center [981, 95] width 9 height 9
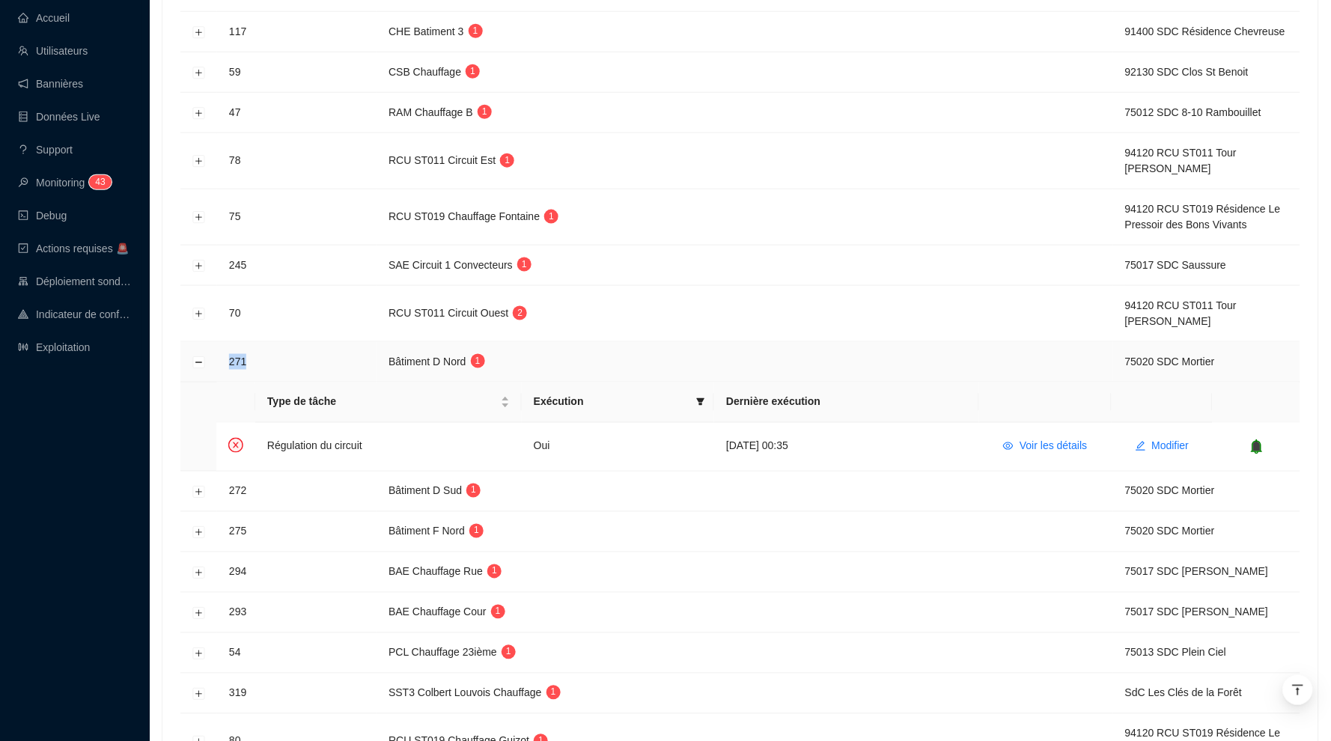
drag, startPoint x: 247, startPoint y: 353, endPoint x: 228, endPoint y: 352, distance: 18.7
click at [228, 352] on td "271" at bounding box center [296, 362] width 159 height 40
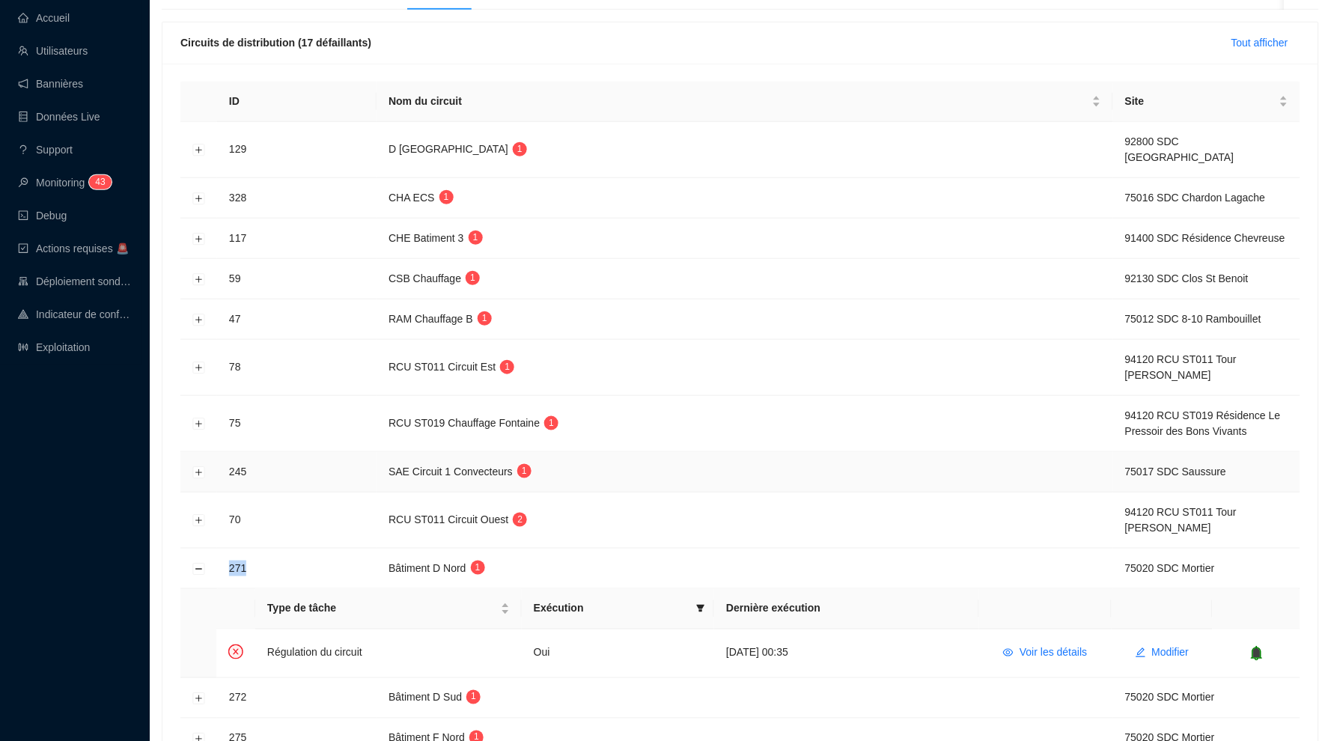
scroll to position [158, 0]
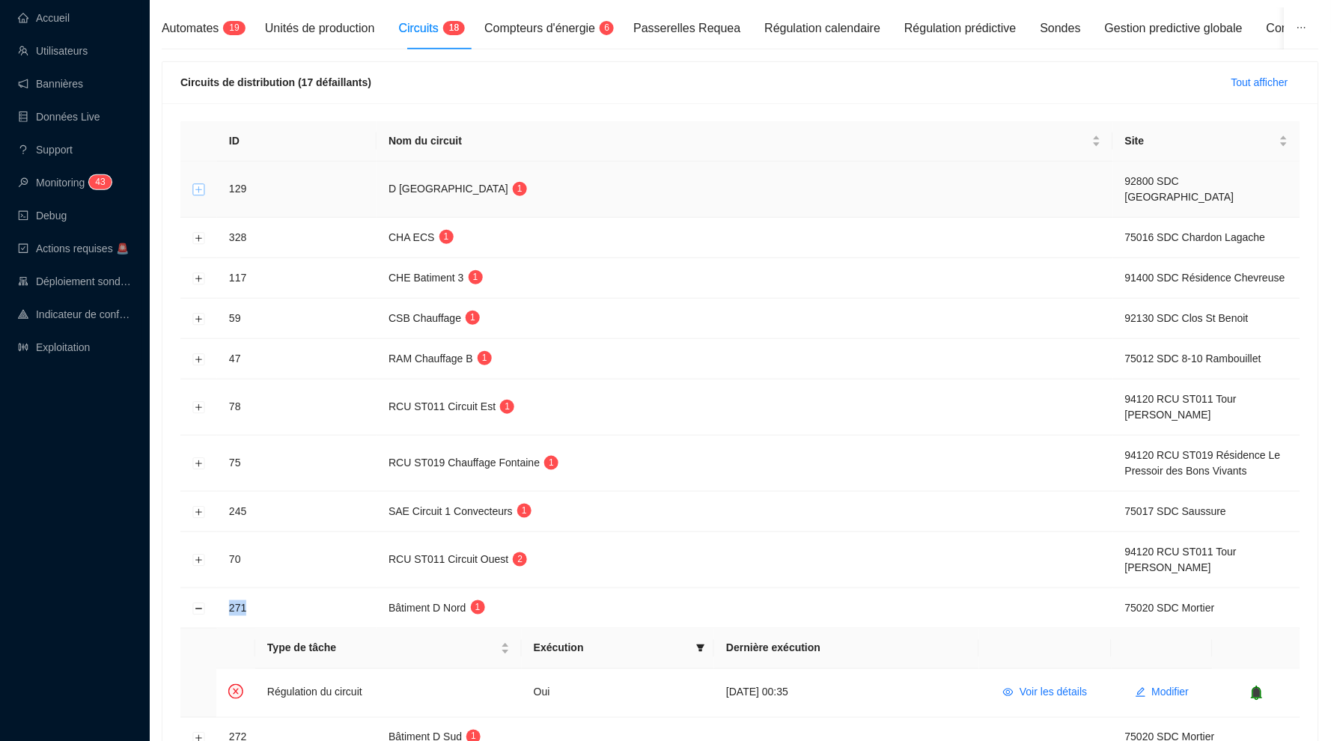
click at [197, 184] on button "Développer la ligne" at bounding box center [199, 190] width 12 height 12
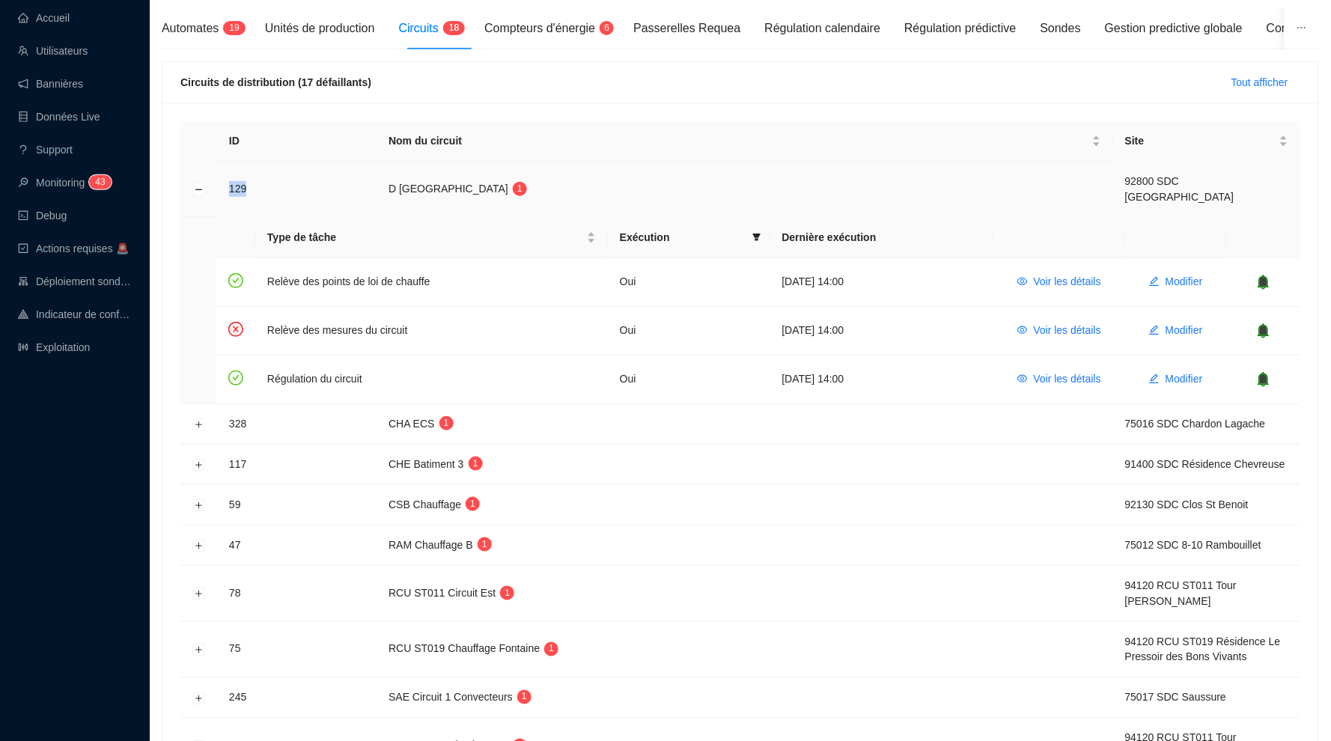
drag, startPoint x: 245, startPoint y: 183, endPoint x: 230, endPoint y: 183, distance: 15.0
click at [230, 183] on td "129" at bounding box center [296, 190] width 159 height 56
click at [1083, 323] on span "Voir les détails" at bounding box center [1067, 331] width 67 height 16
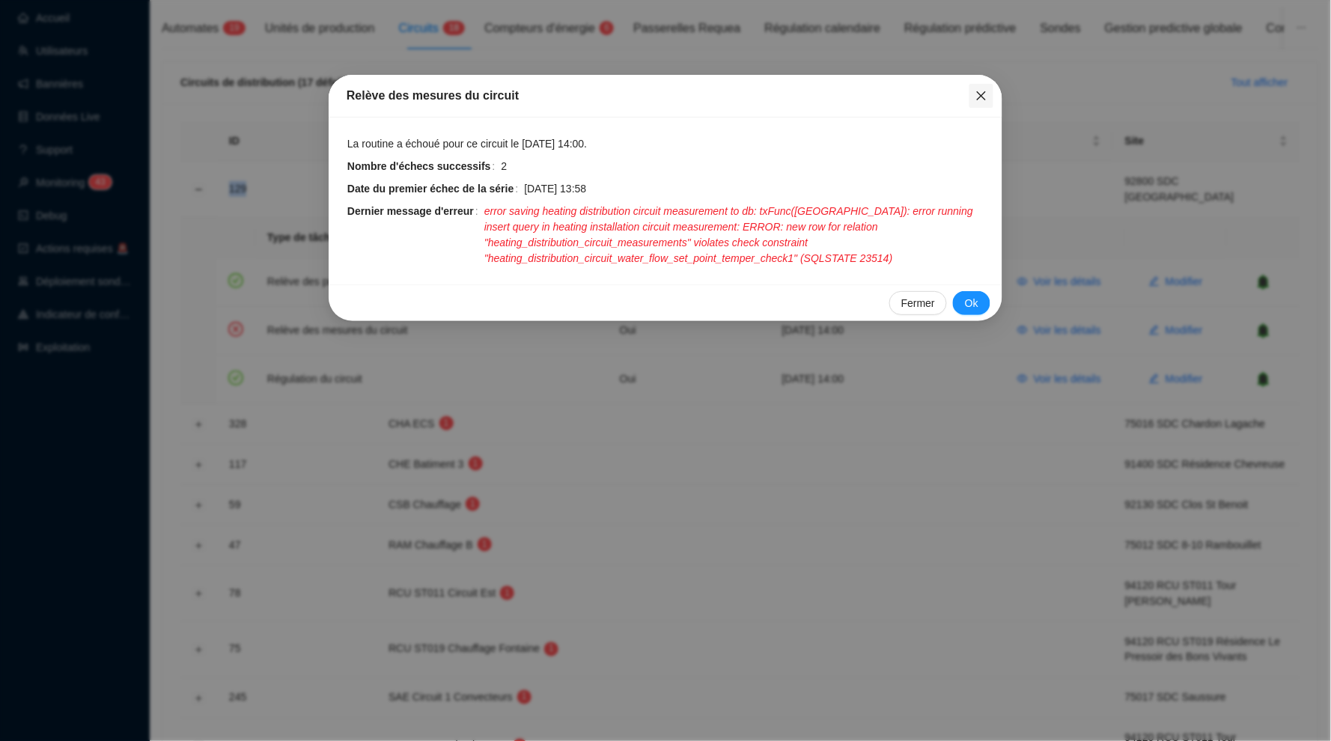
click at [982, 90] on icon "close" at bounding box center [981, 96] width 12 height 12
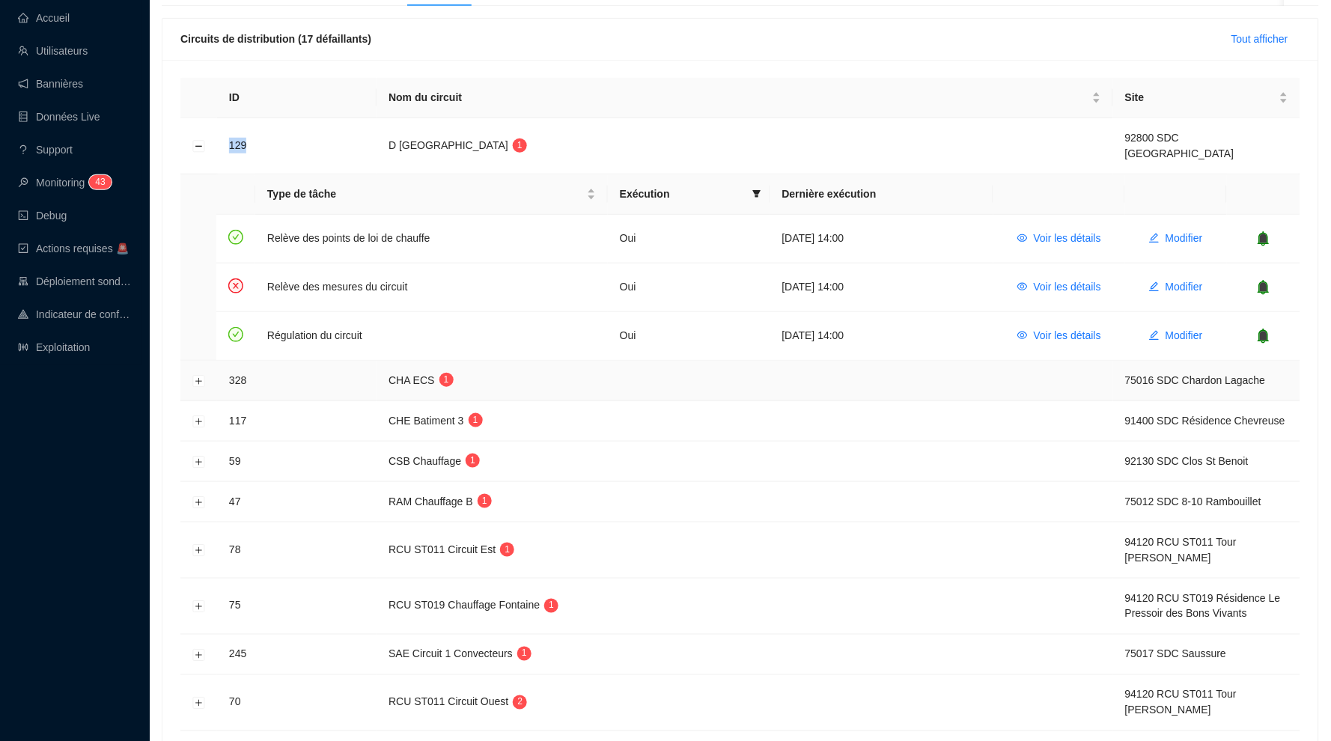
scroll to position [190, 0]
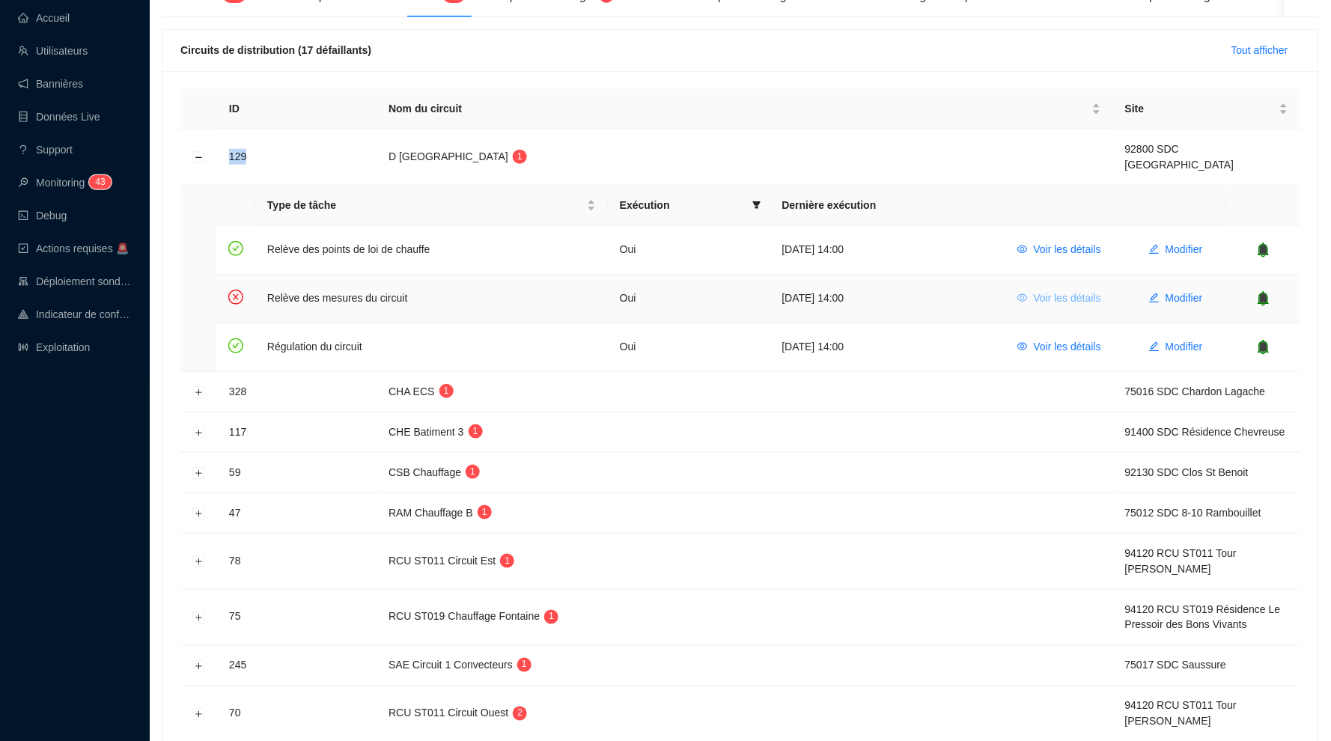
click at [1073, 290] on span "Voir les détails" at bounding box center [1067, 298] width 67 height 16
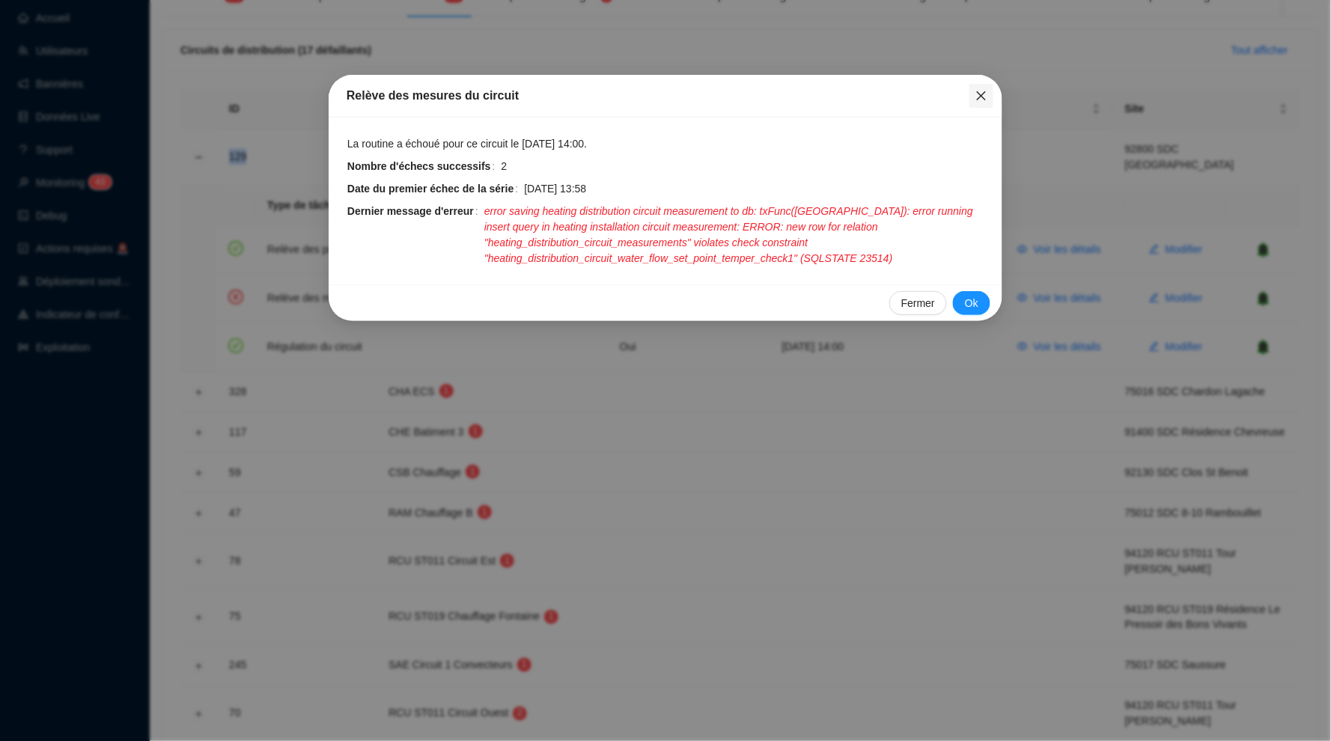
click at [985, 97] on icon "close" at bounding box center [981, 96] width 12 height 12
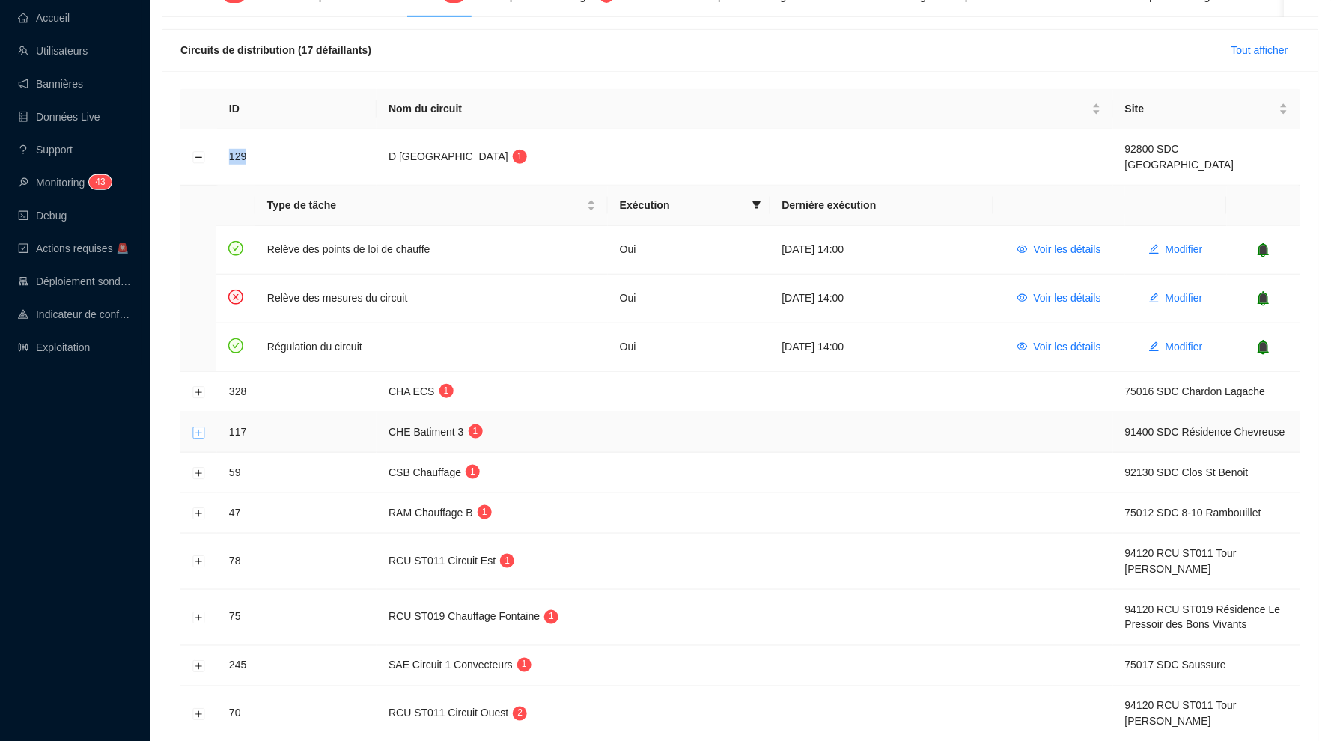
click at [201, 427] on button "Développer la ligne" at bounding box center [199, 433] width 12 height 12
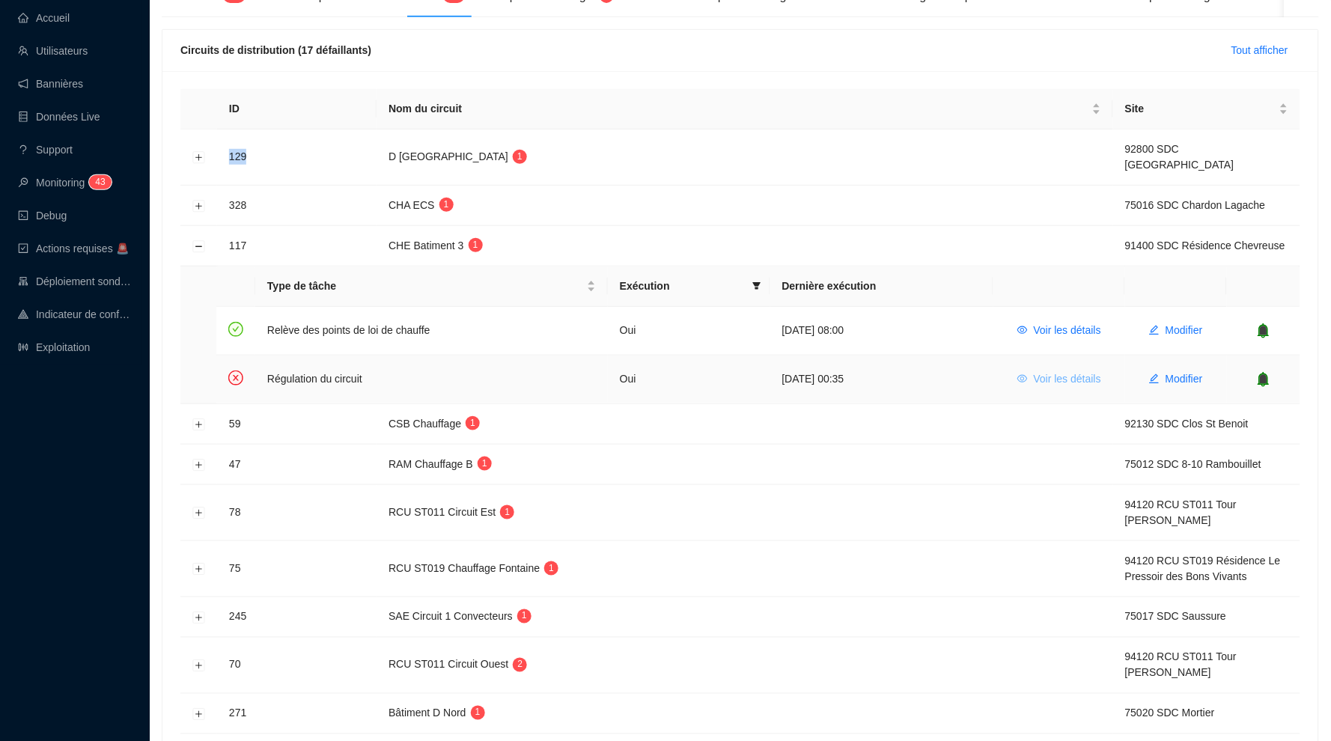
click at [1056, 373] on span "Voir les détails" at bounding box center [1067, 379] width 67 height 16
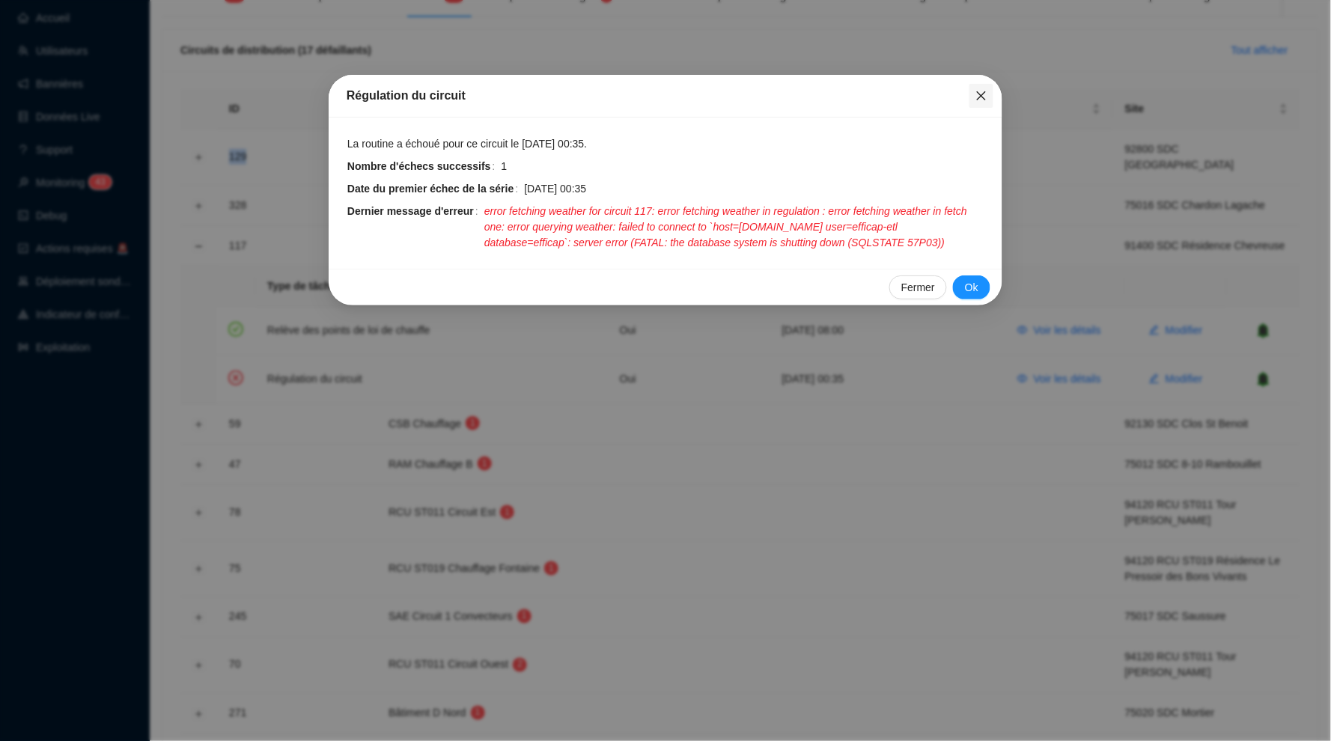
click at [974, 102] on button "Close" at bounding box center [981, 96] width 24 height 24
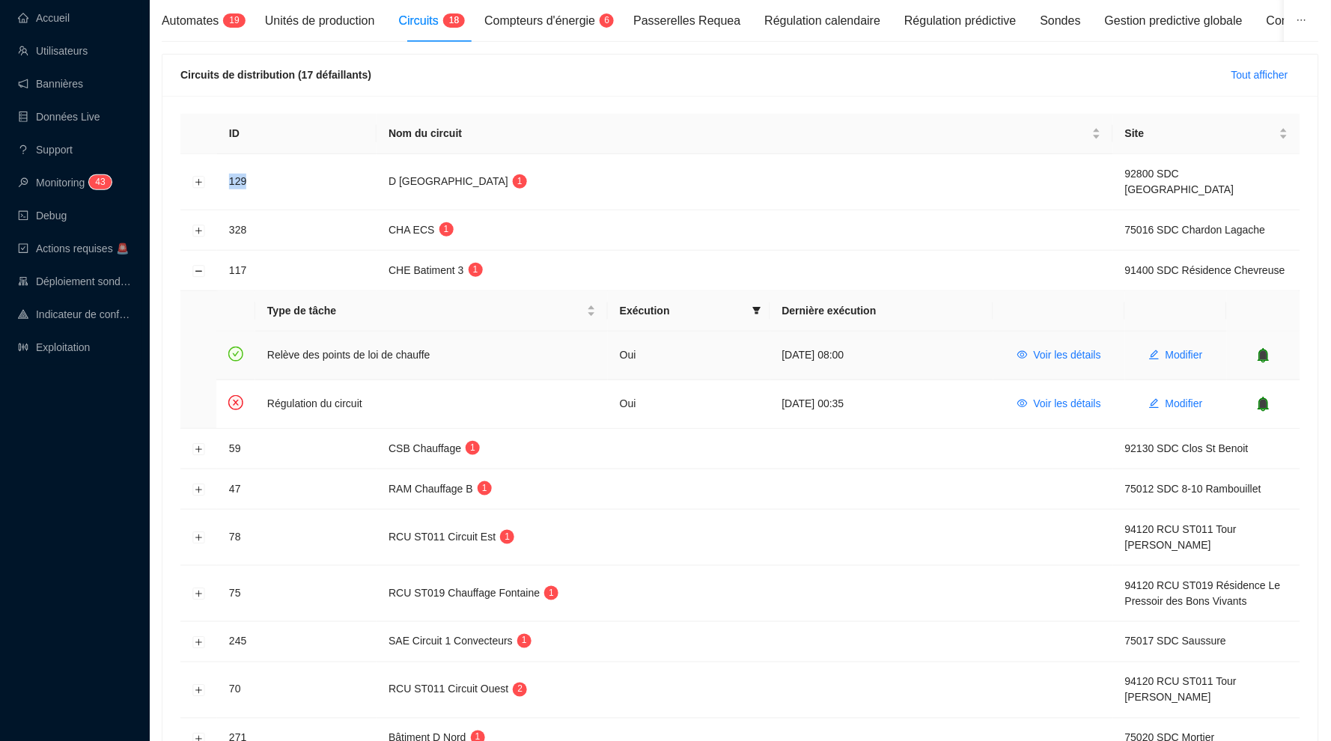
scroll to position [161, 0]
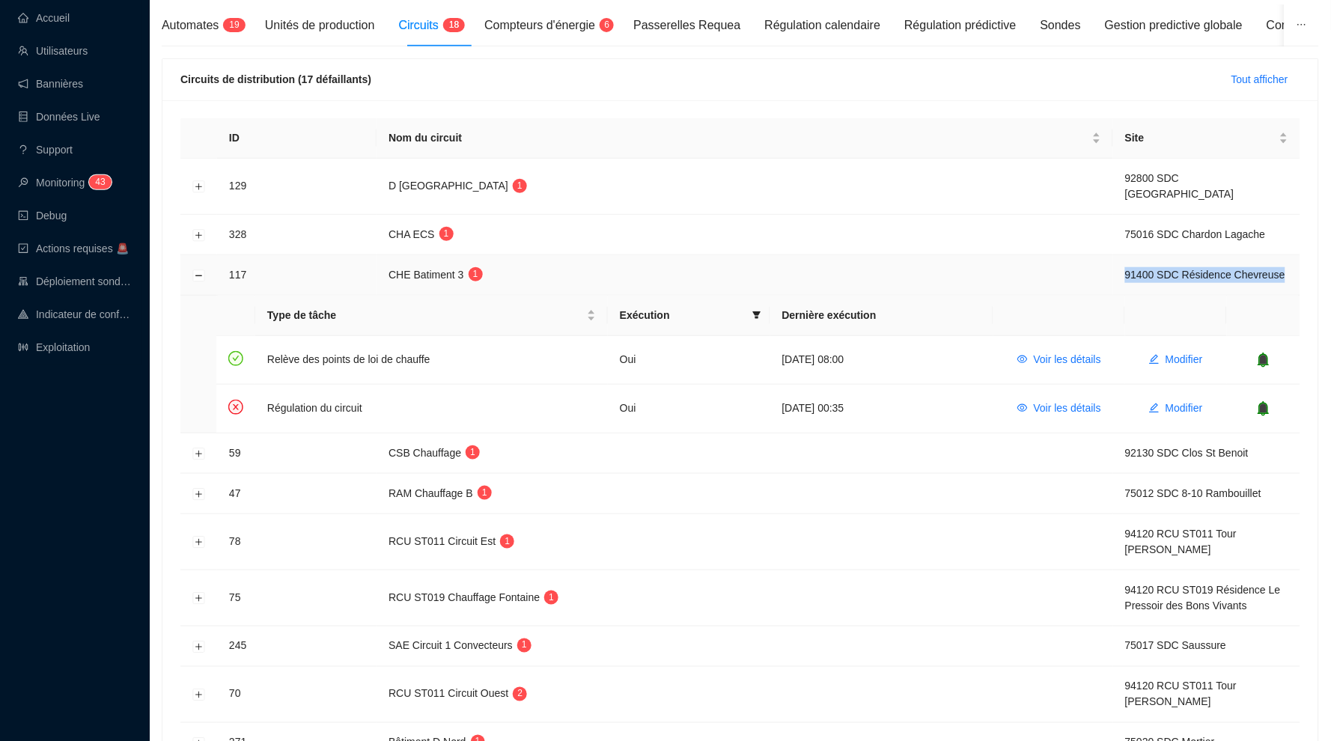
drag, startPoint x: 1124, startPoint y: 253, endPoint x: 1206, endPoint y: 278, distance: 85.2
click at [1165, 278] on td "91400 SDC Résidence Chevreuse" at bounding box center [1206, 275] width 187 height 40
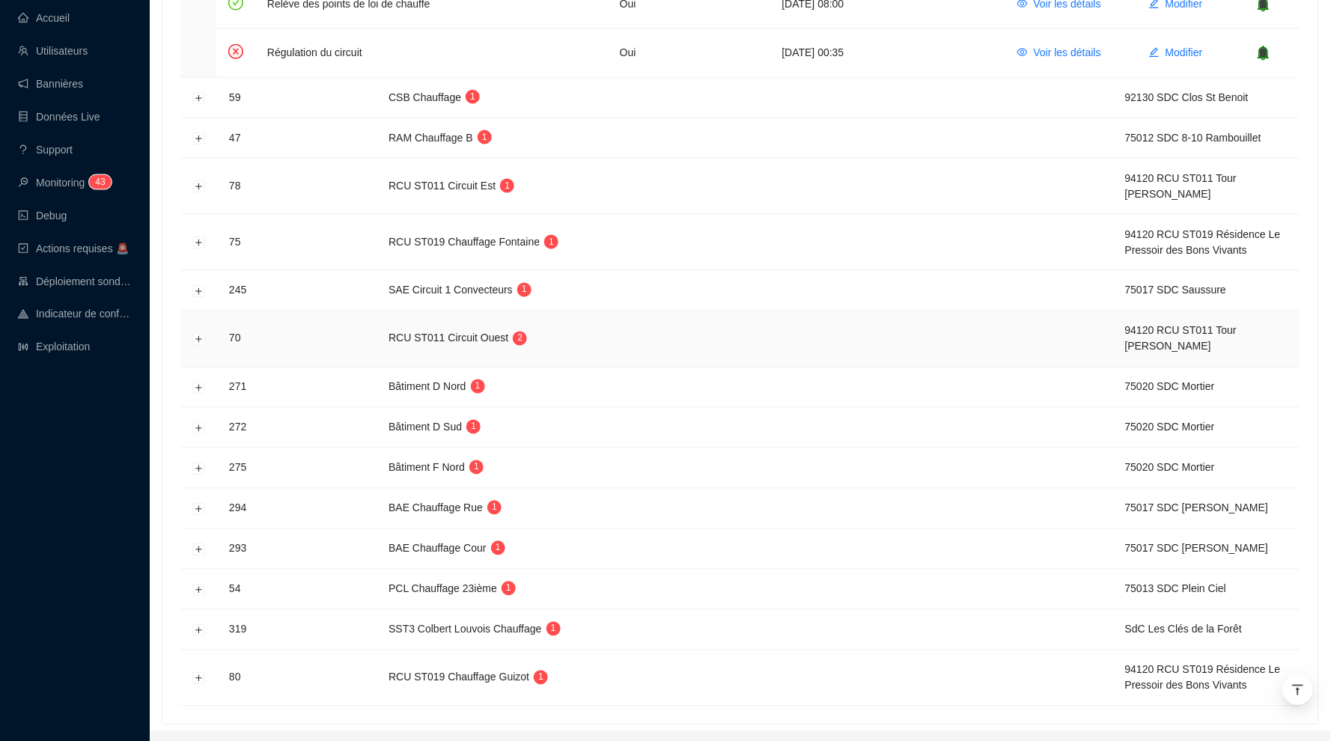
scroll to position [510, 0]
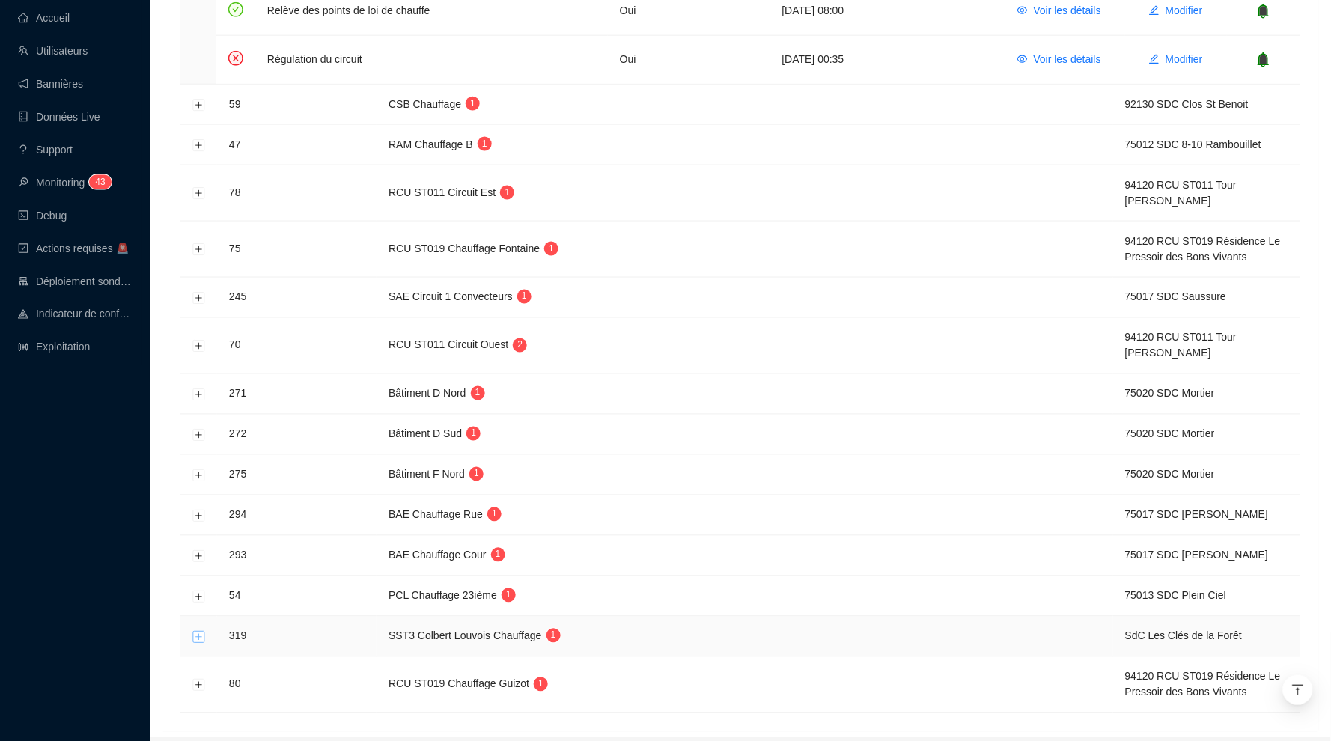
click at [203, 631] on button "Développer la ligne" at bounding box center [199, 637] width 12 height 12
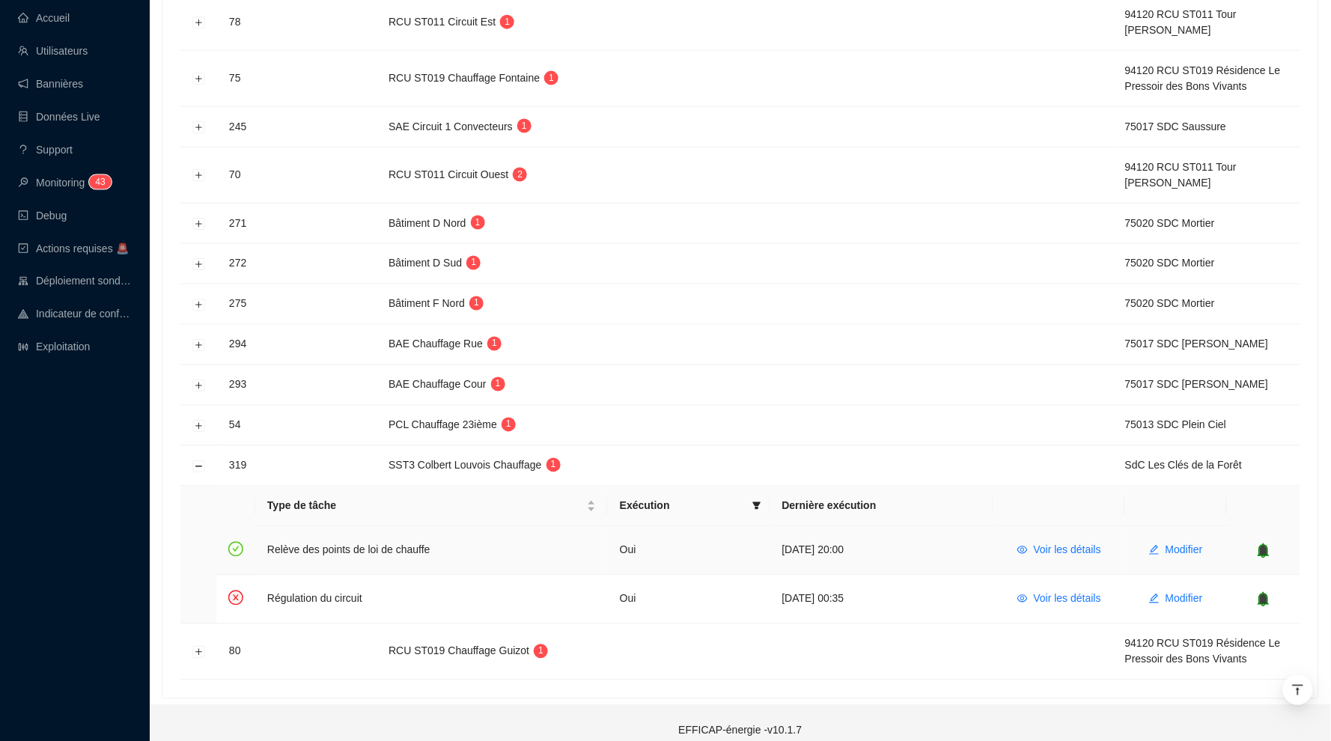
scroll to position [542, 0]
click at [1057, 592] on span "Voir les détails" at bounding box center [1067, 600] width 67 height 16
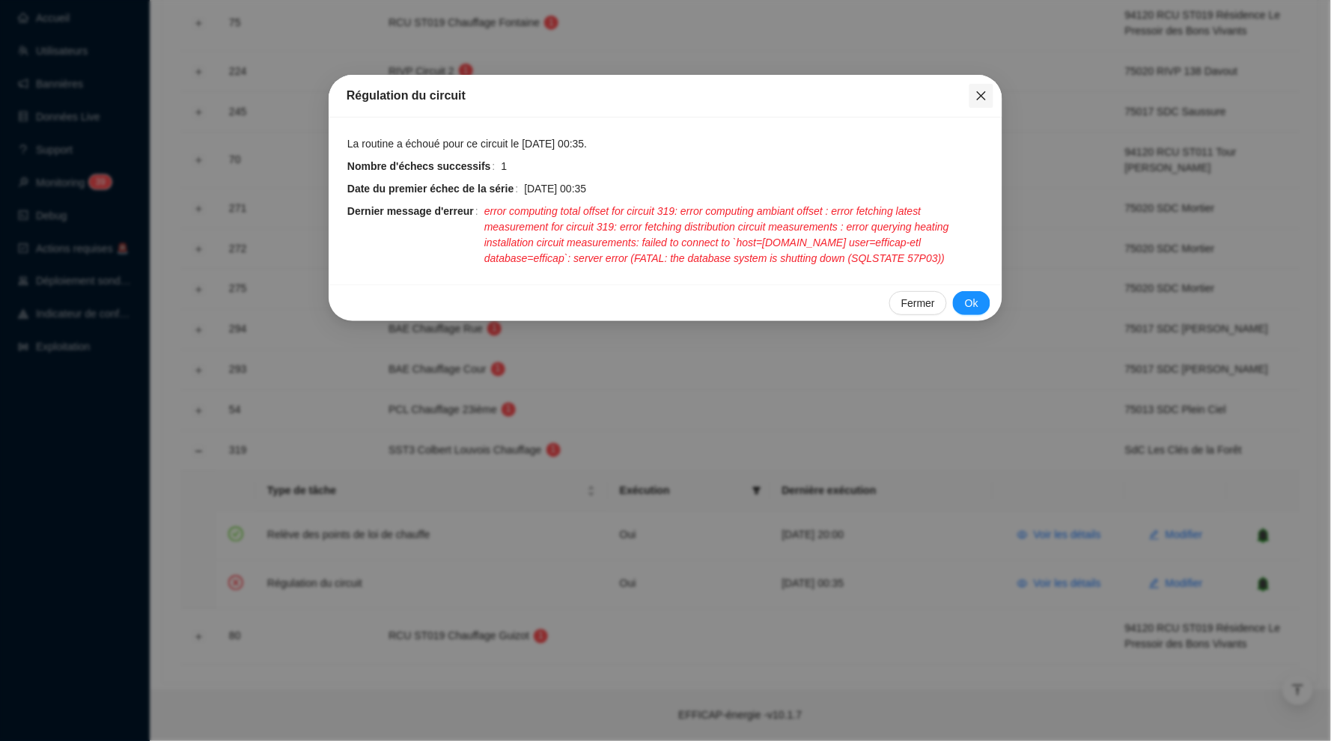
click at [980, 99] on icon "close" at bounding box center [981, 96] width 12 height 12
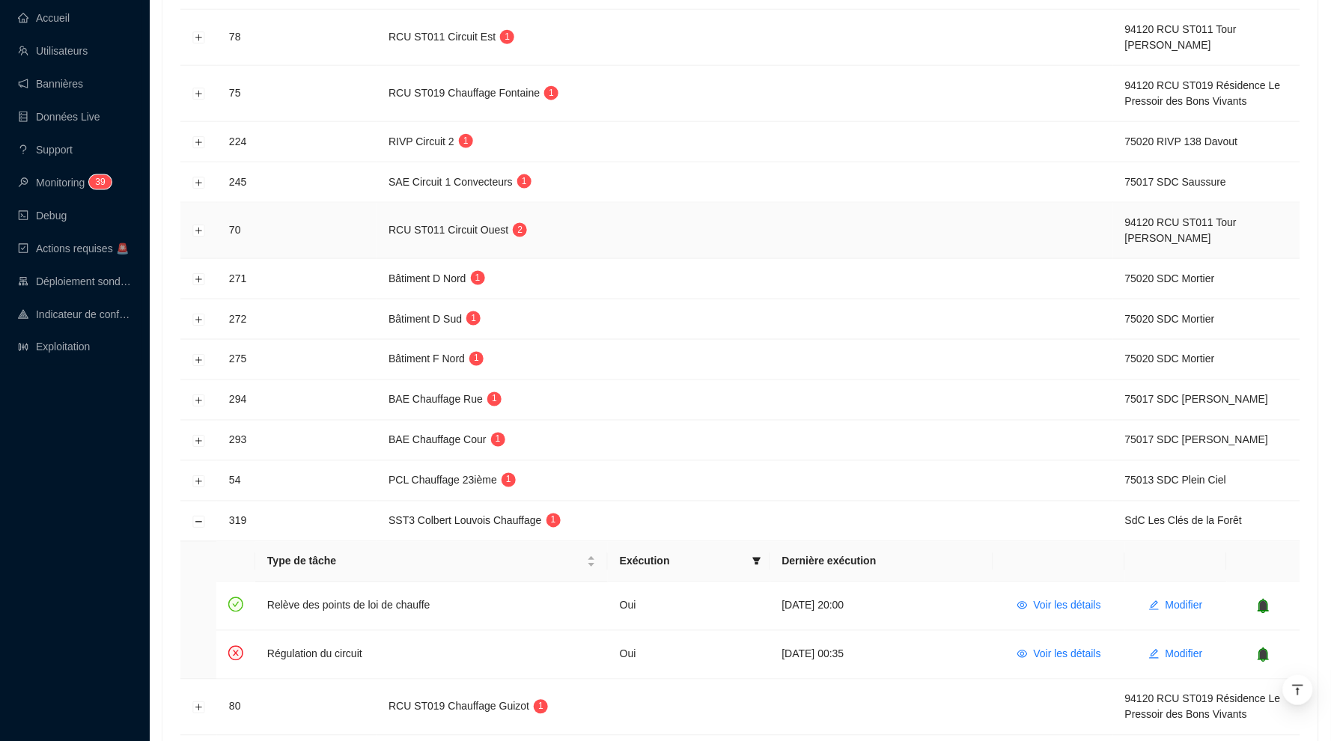
scroll to position [481, 0]
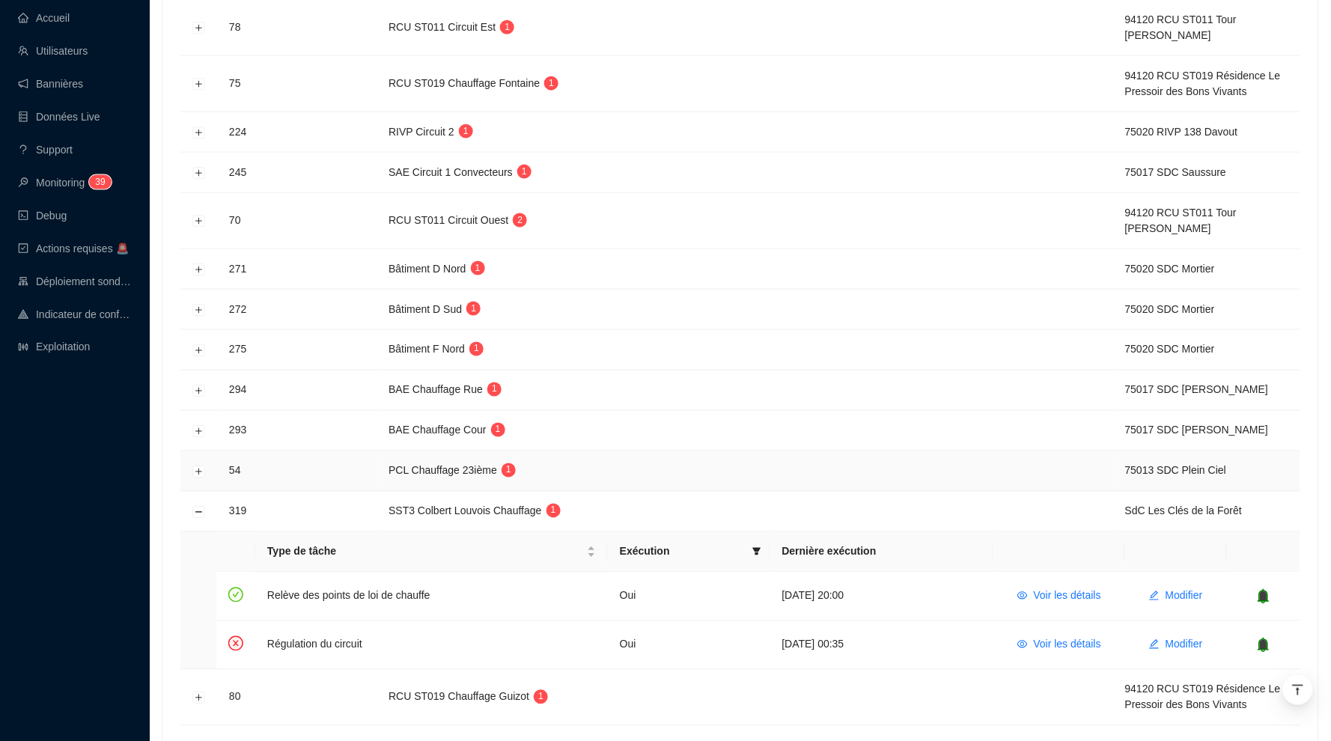
click at [198, 467] on td at bounding box center [198, 471] width 37 height 40
click at [198, 472] on button "Développer la ligne" at bounding box center [199, 472] width 12 height 12
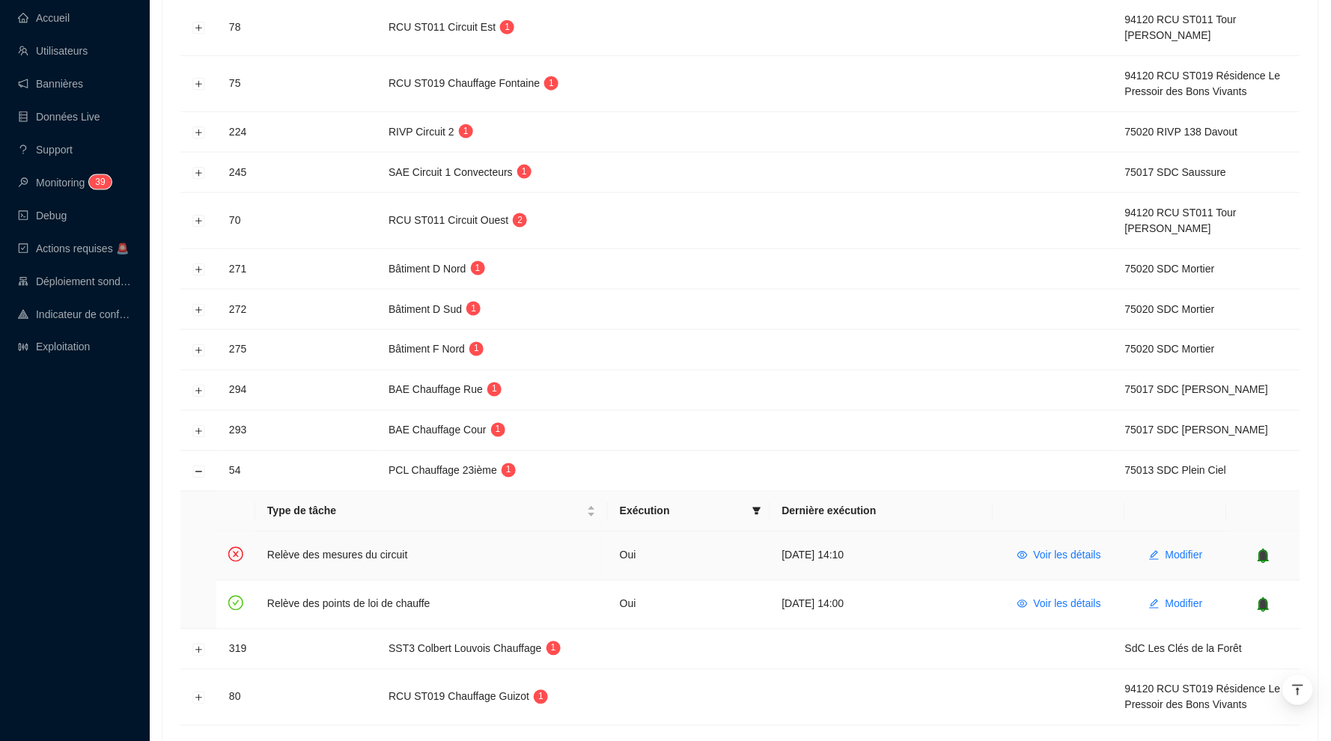
click at [1086, 545] on td "Voir les détails" at bounding box center [1059, 556] width 132 height 49
click at [1066, 557] on span "Voir les détails" at bounding box center [1067, 556] width 67 height 16
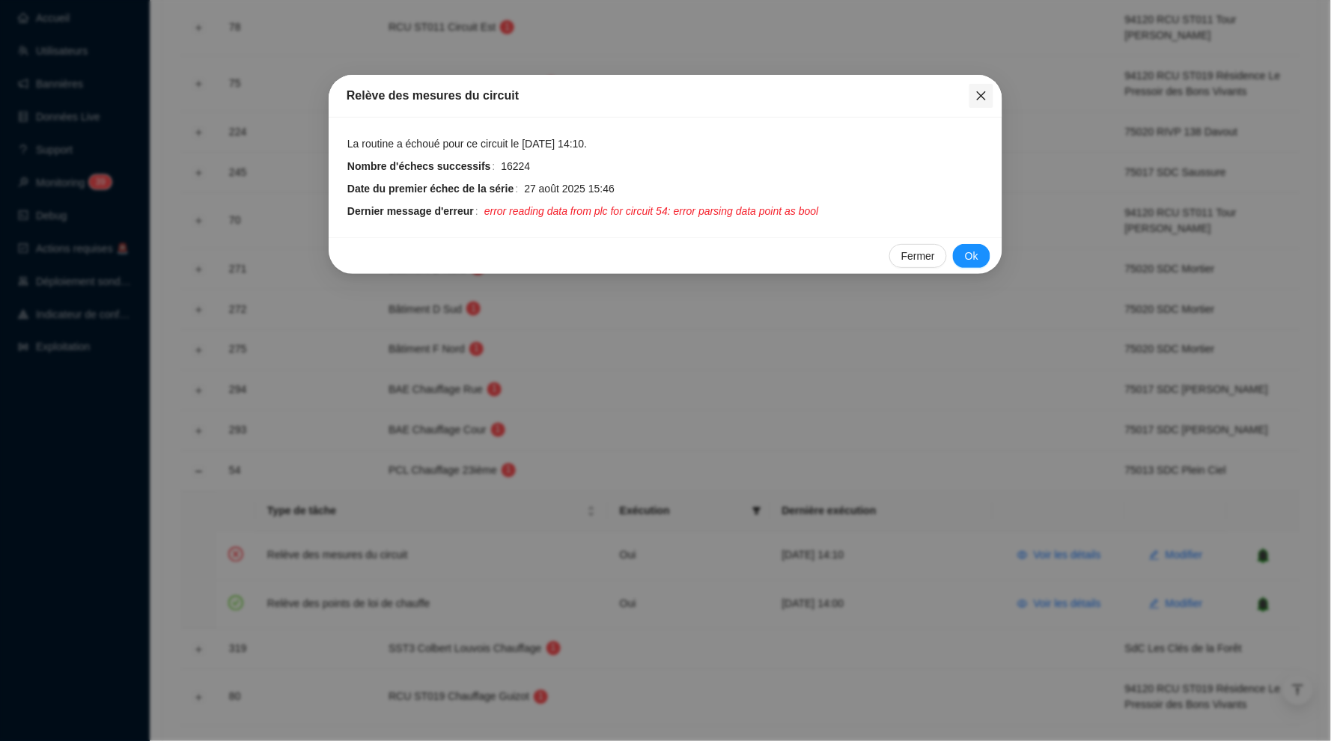
click at [984, 97] on icon "close" at bounding box center [981, 96] width 12 height 12
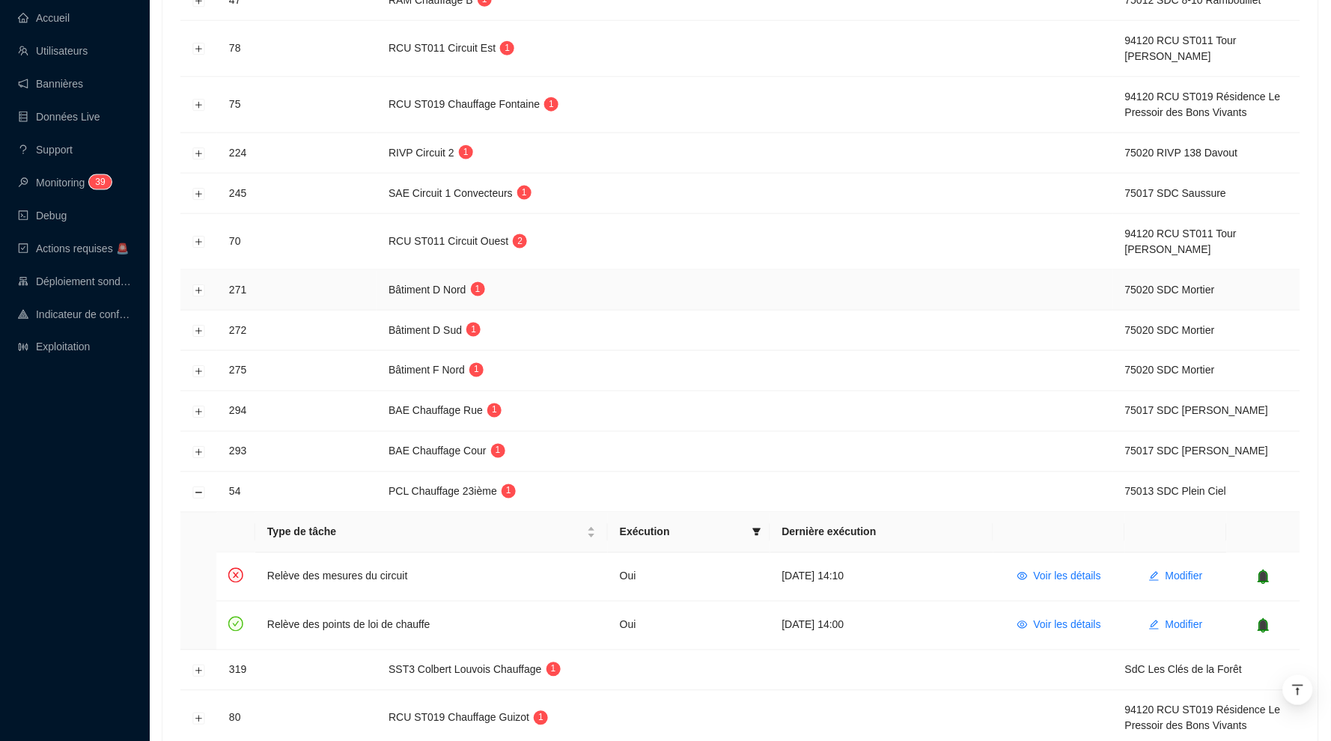
scroll to position [468, 0]
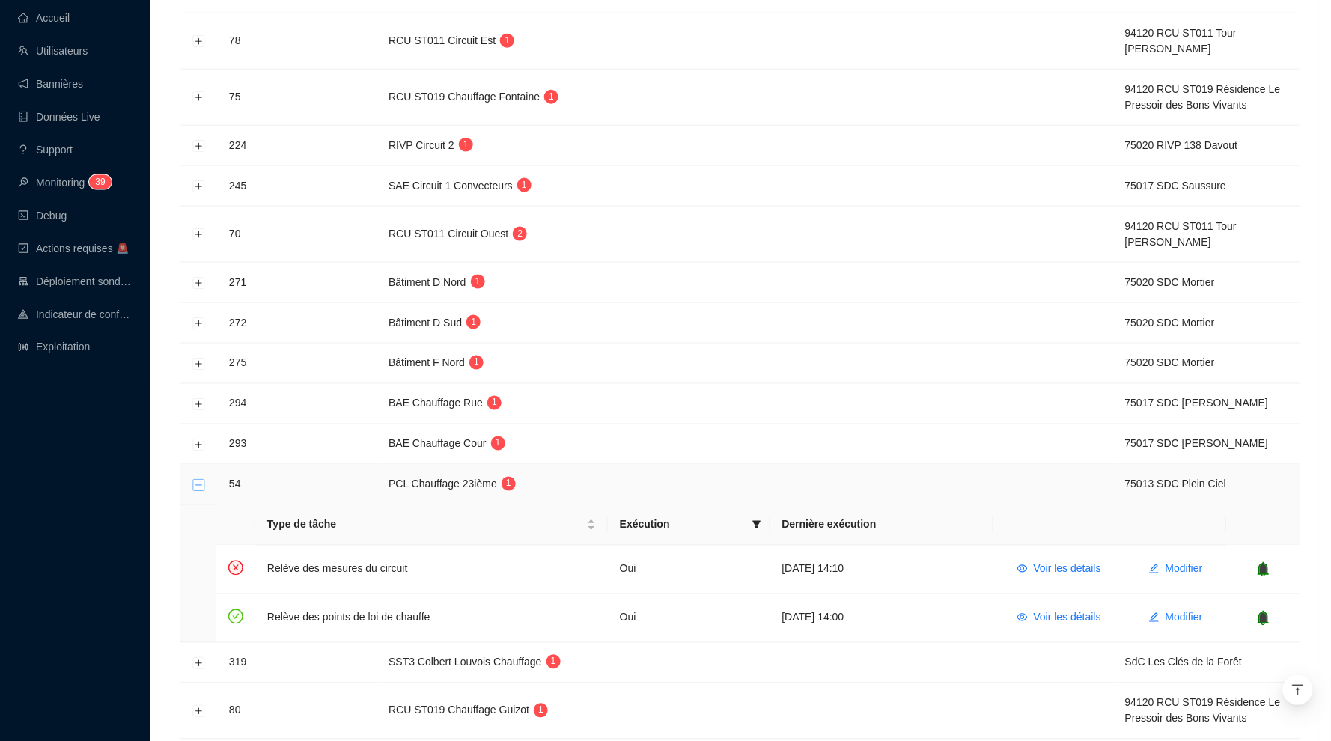
click at [195, 488] on button "Réduire la ligne" at bounding box center [199, 485] width 12 height 12
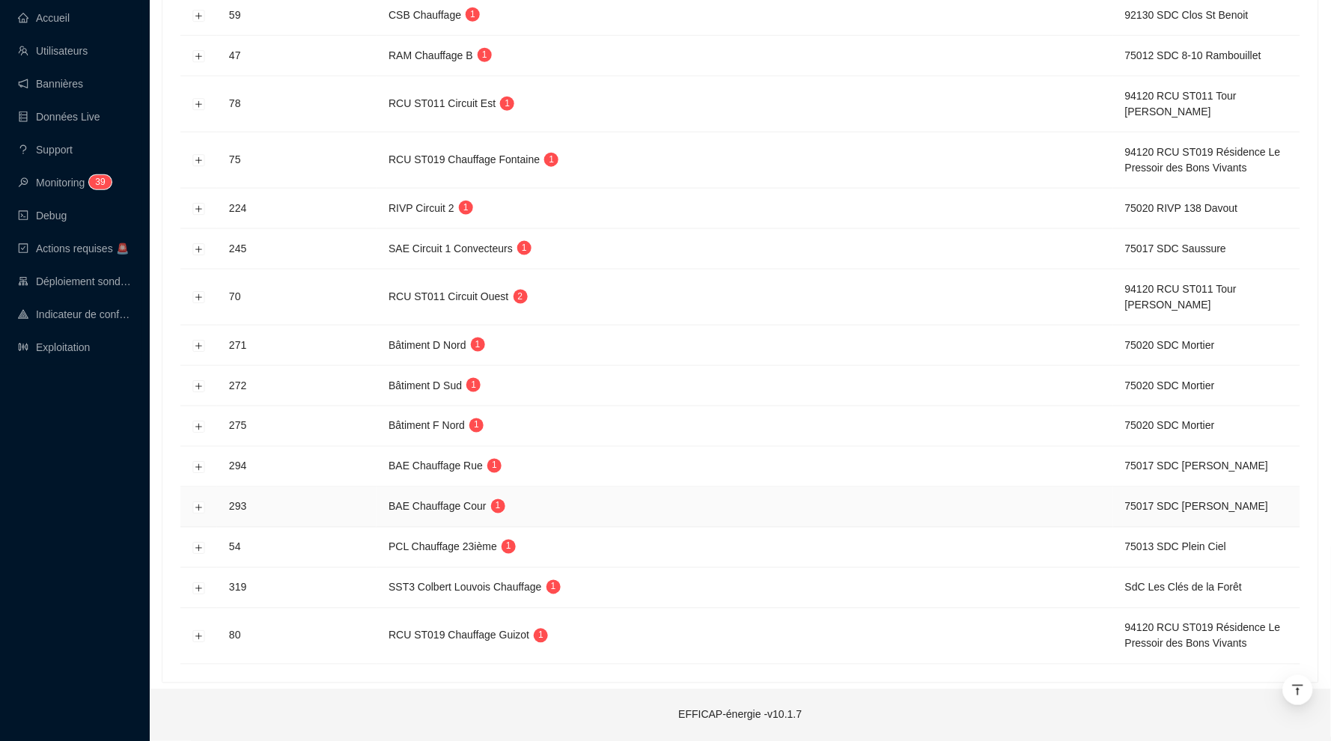
scroll to position [385, 0]
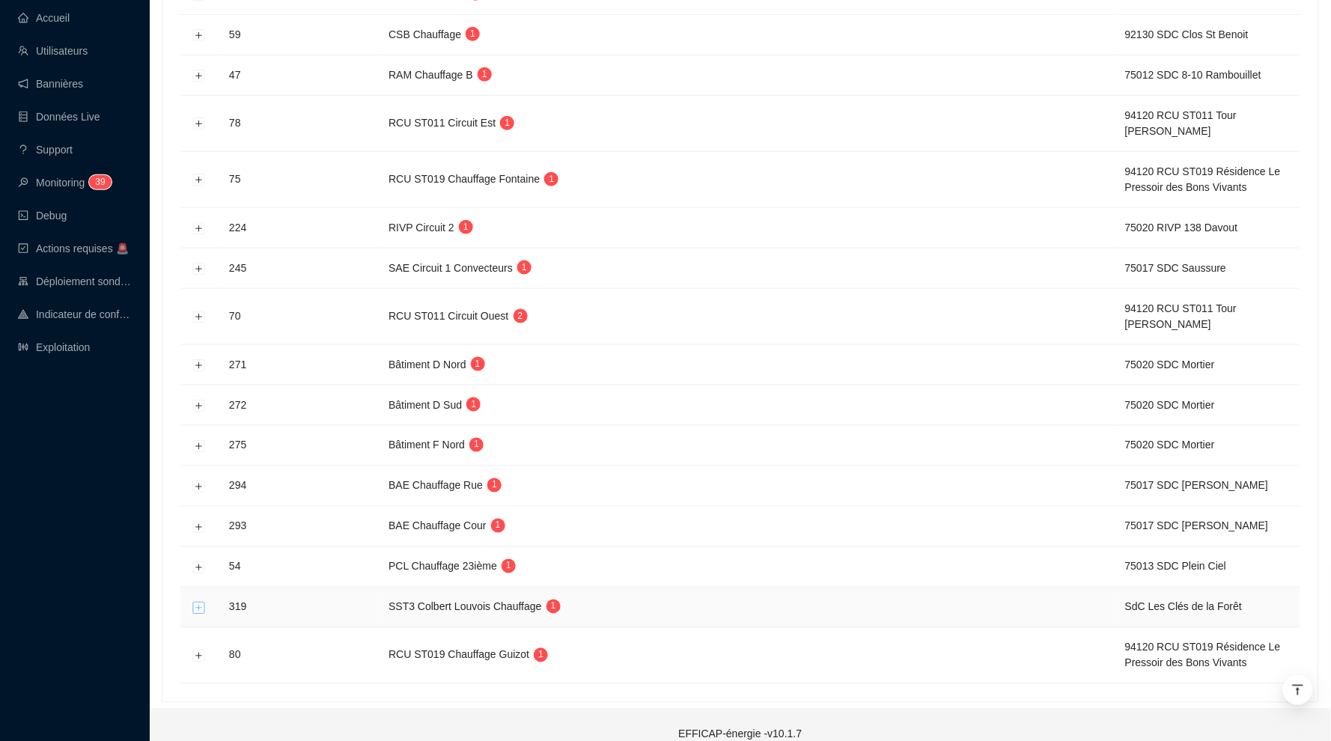
click at [196, 606] on button "Développer la ligne" at bounding box center [199, 608] width 12 height 12
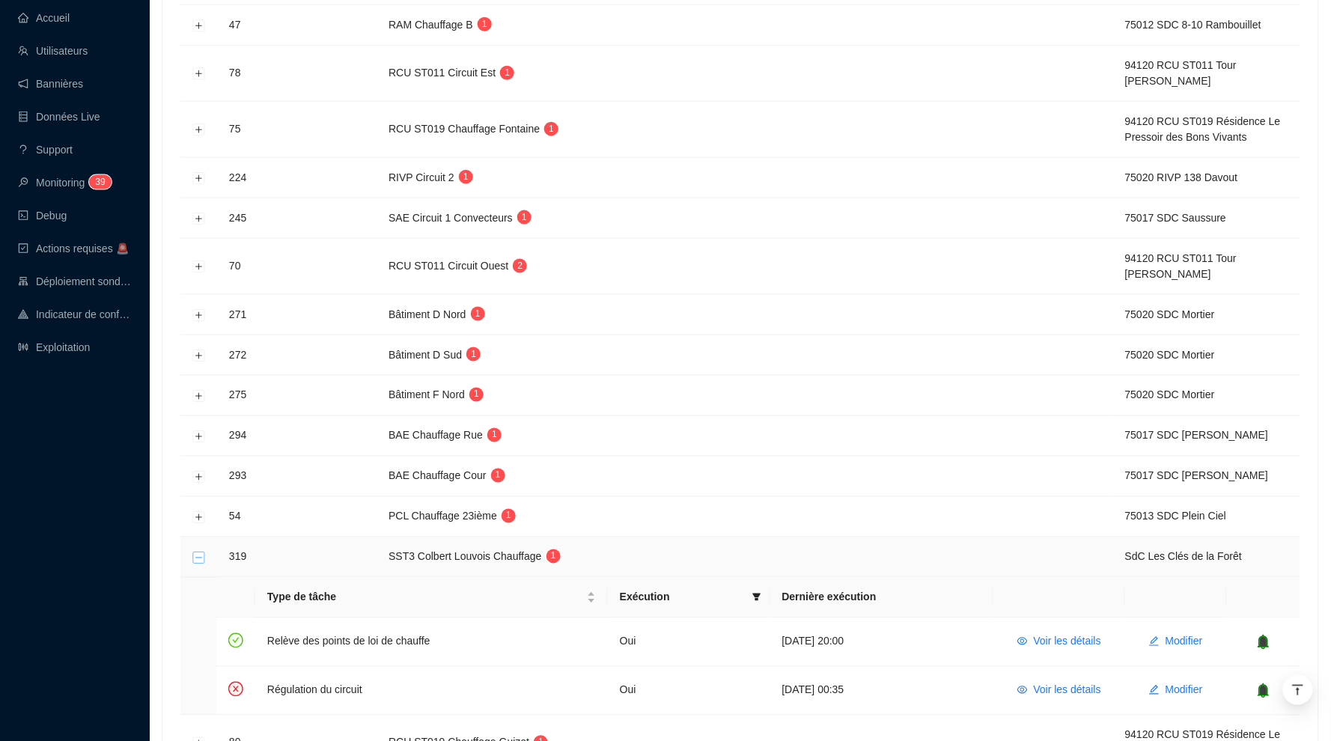
scroll to position [500, 0]
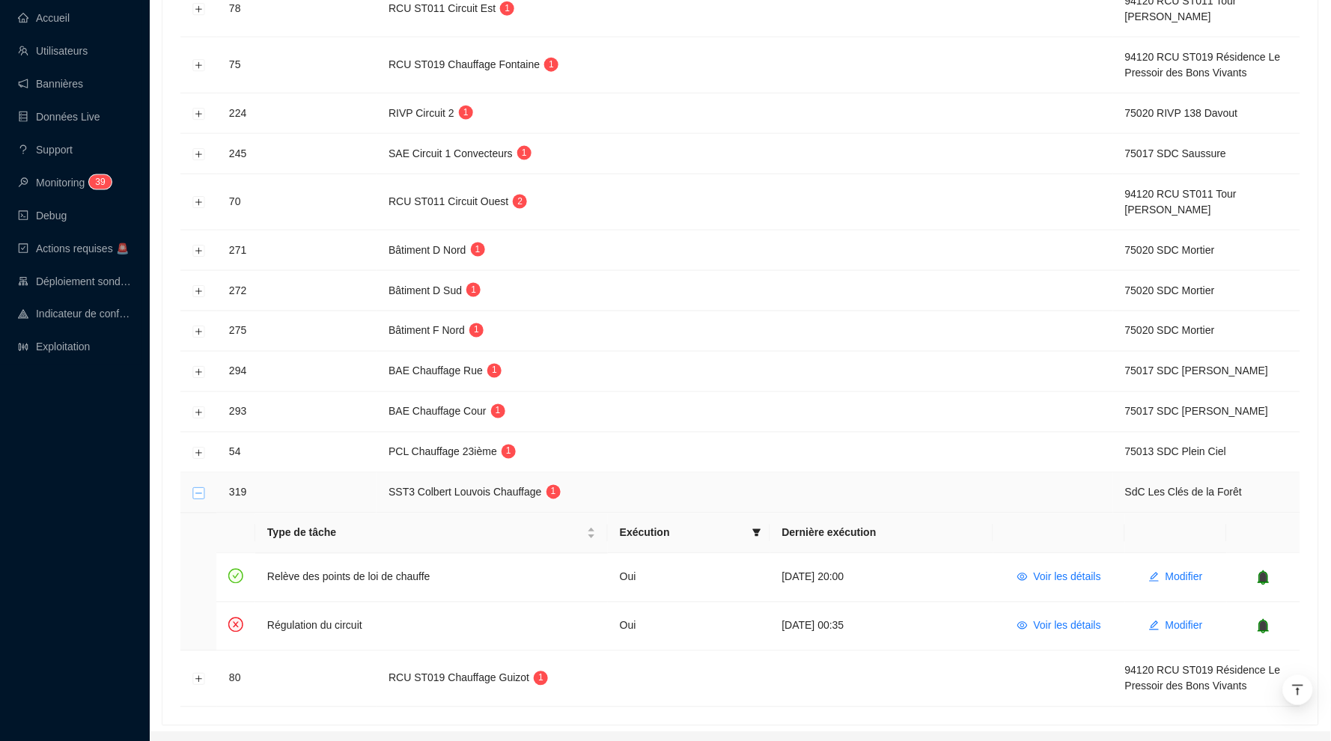
click at [197, 495] on button "Réduire la ligne" at bounding box center [199, 493] width 12 height 12
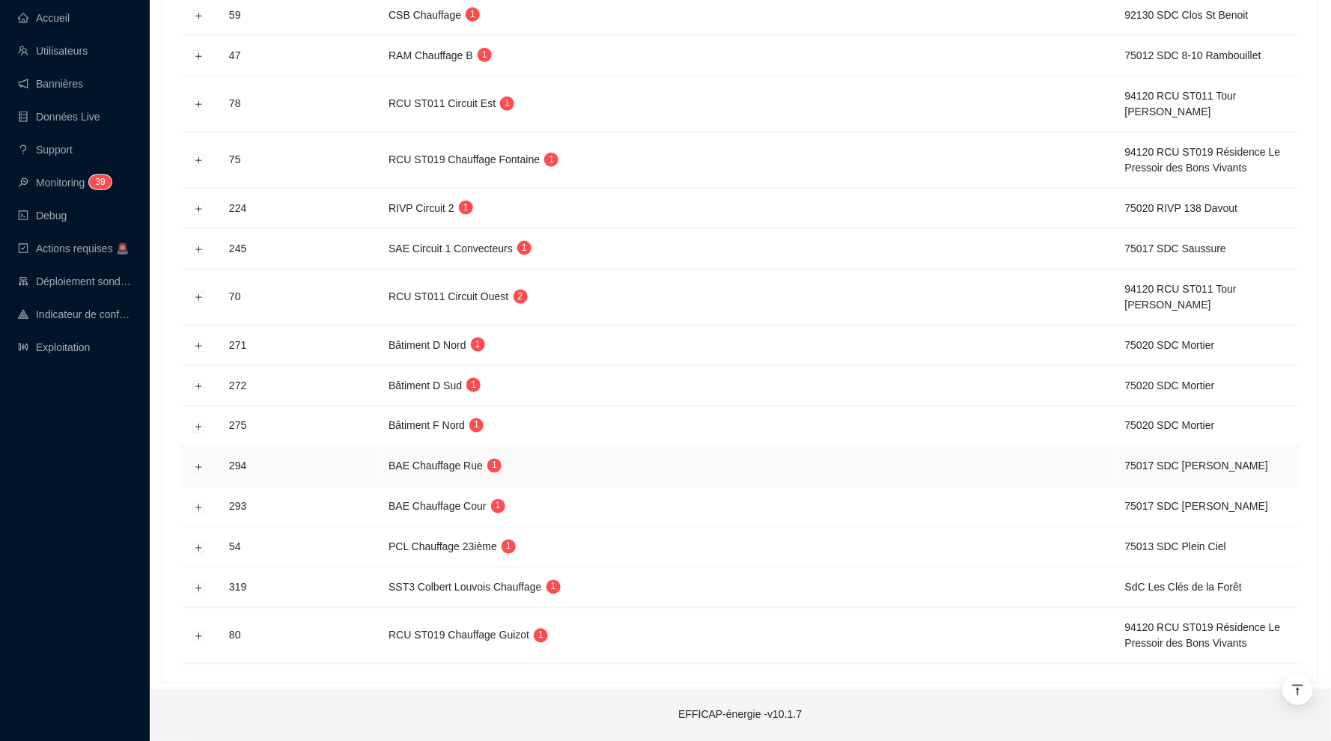
scroll to position [404, 0]
click at [200, 513] on button "Développer la ligne" at bounding box center [199, 508] width 12 height 12
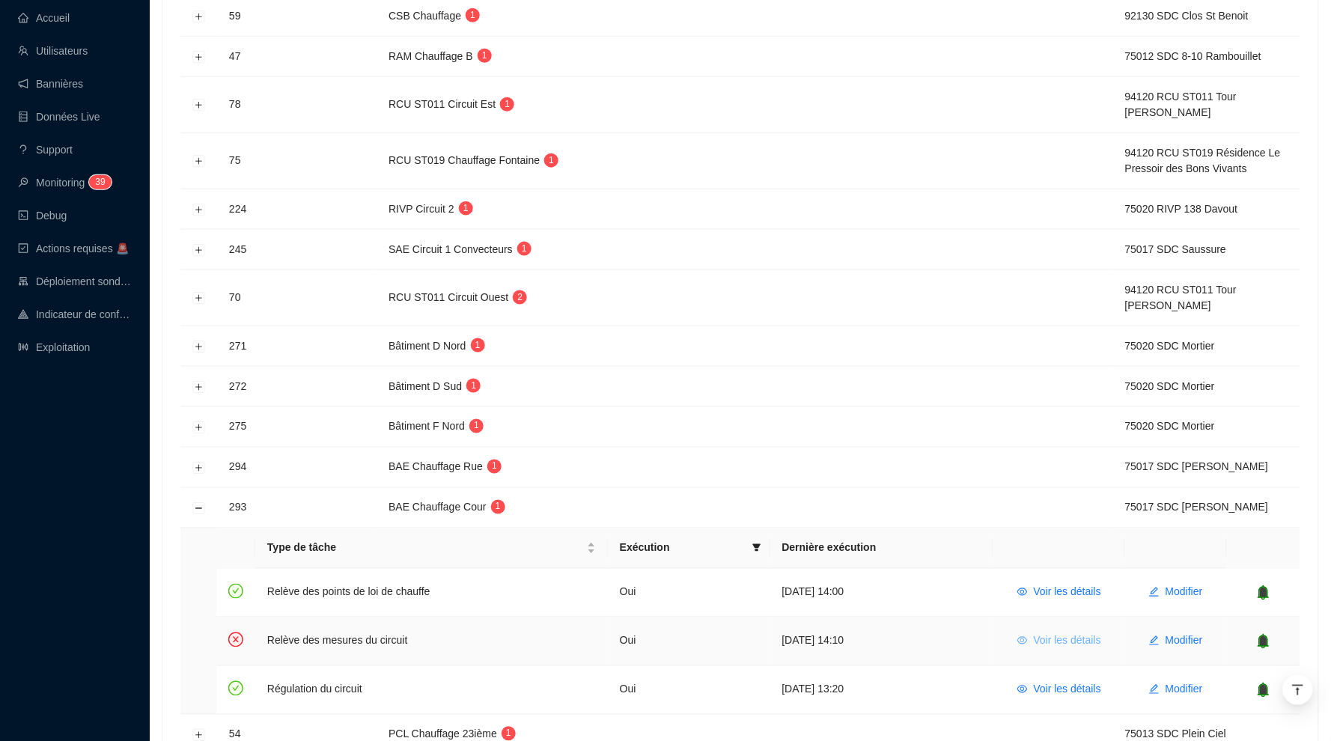
click at [1043, 643] on span "Voir les détails" at bounding box center [1067, 641] width 67 height 16
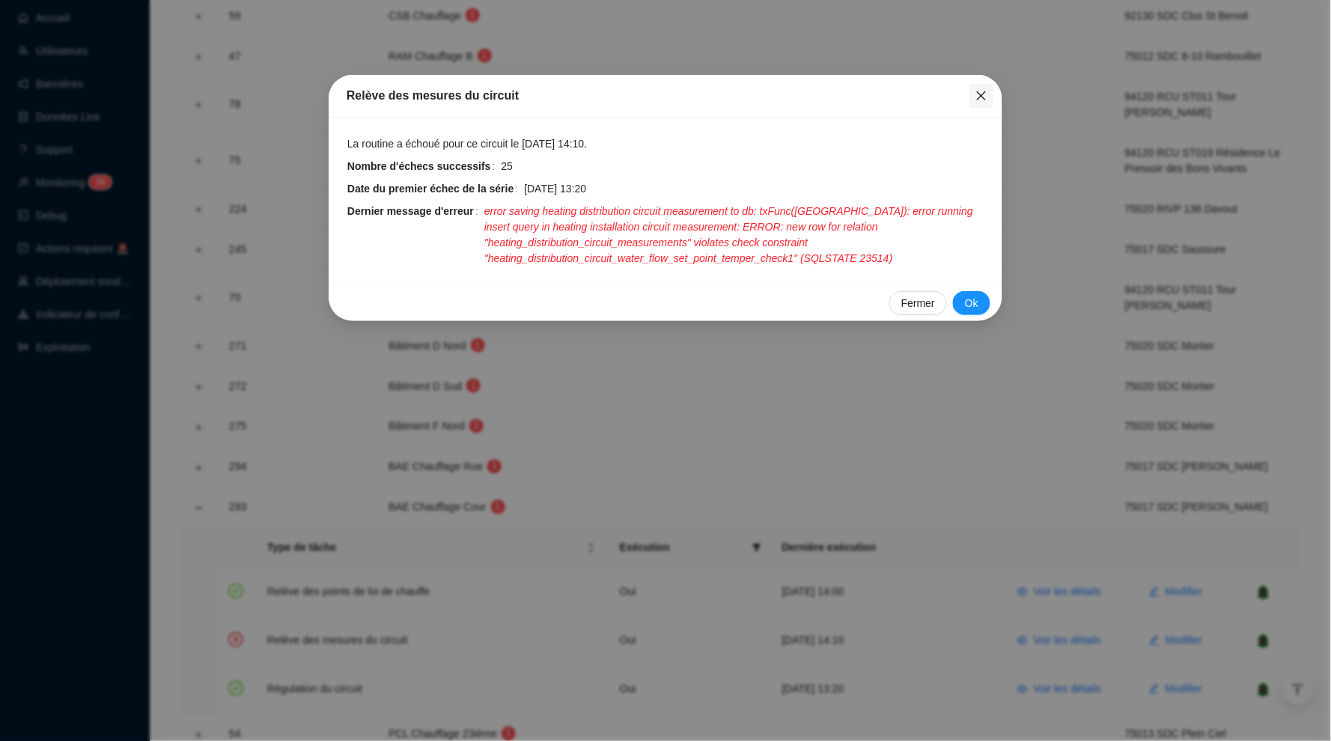
click at [977, 93] on icon "close" at bounding box center [981, 96] width 12 height 12
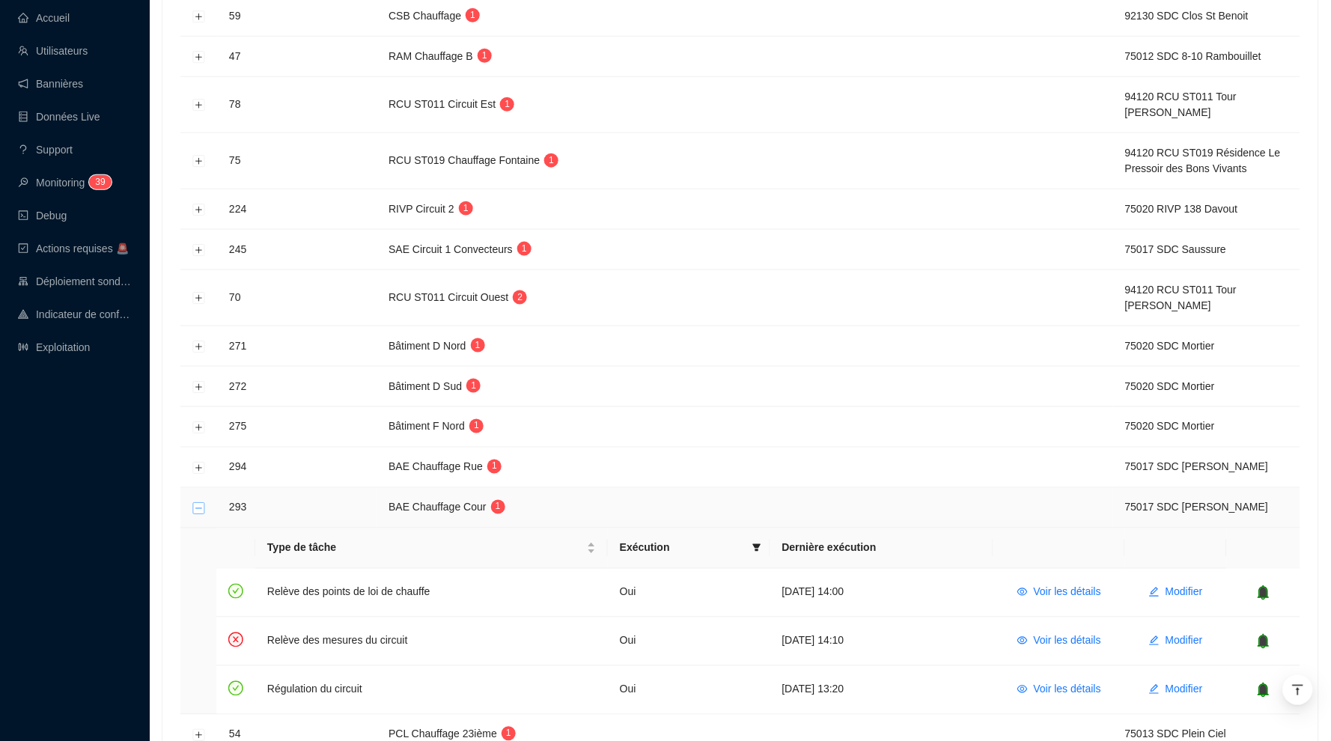
click at [198, 507] on button "Réduire la ligne" at bounding box center [199, 508] width 12 height 12
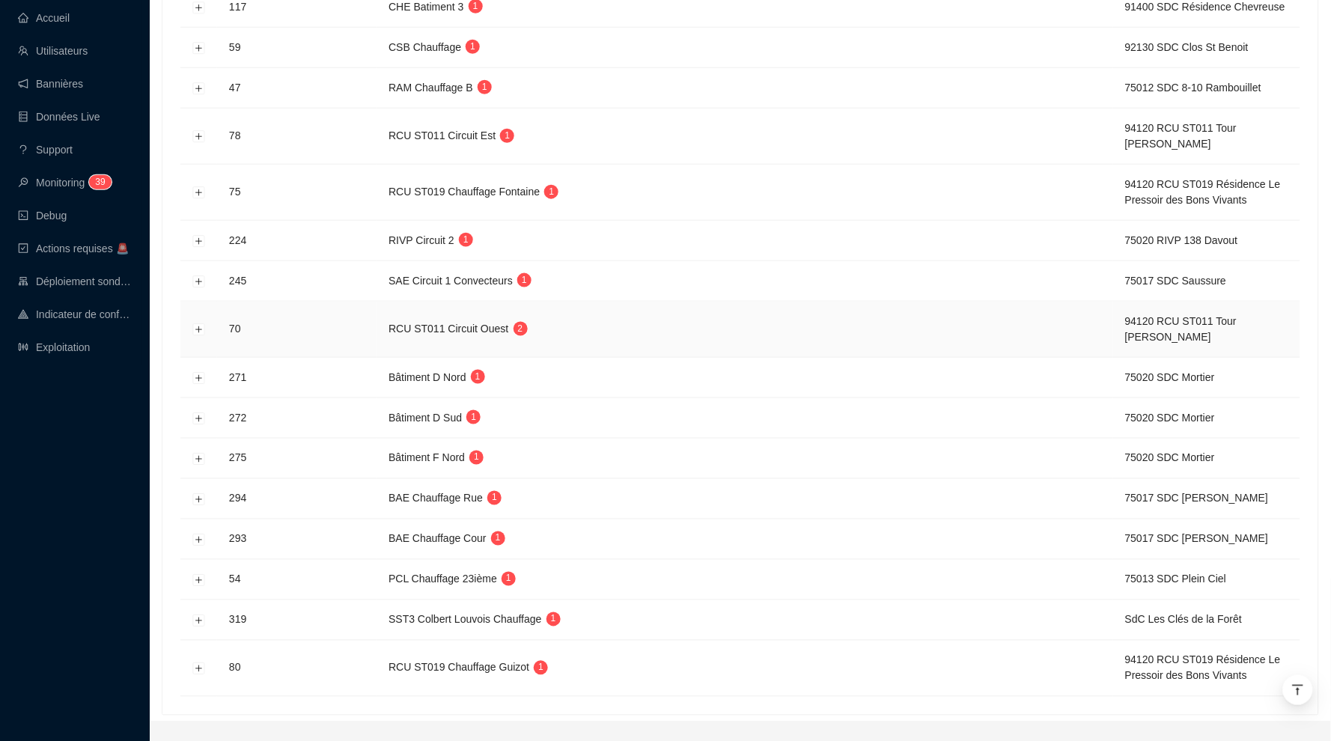
scroll to position [375, 0]
click at [203, 380] on button "Développer la ligne" at bounding box center [199, 376] width 12 height 12
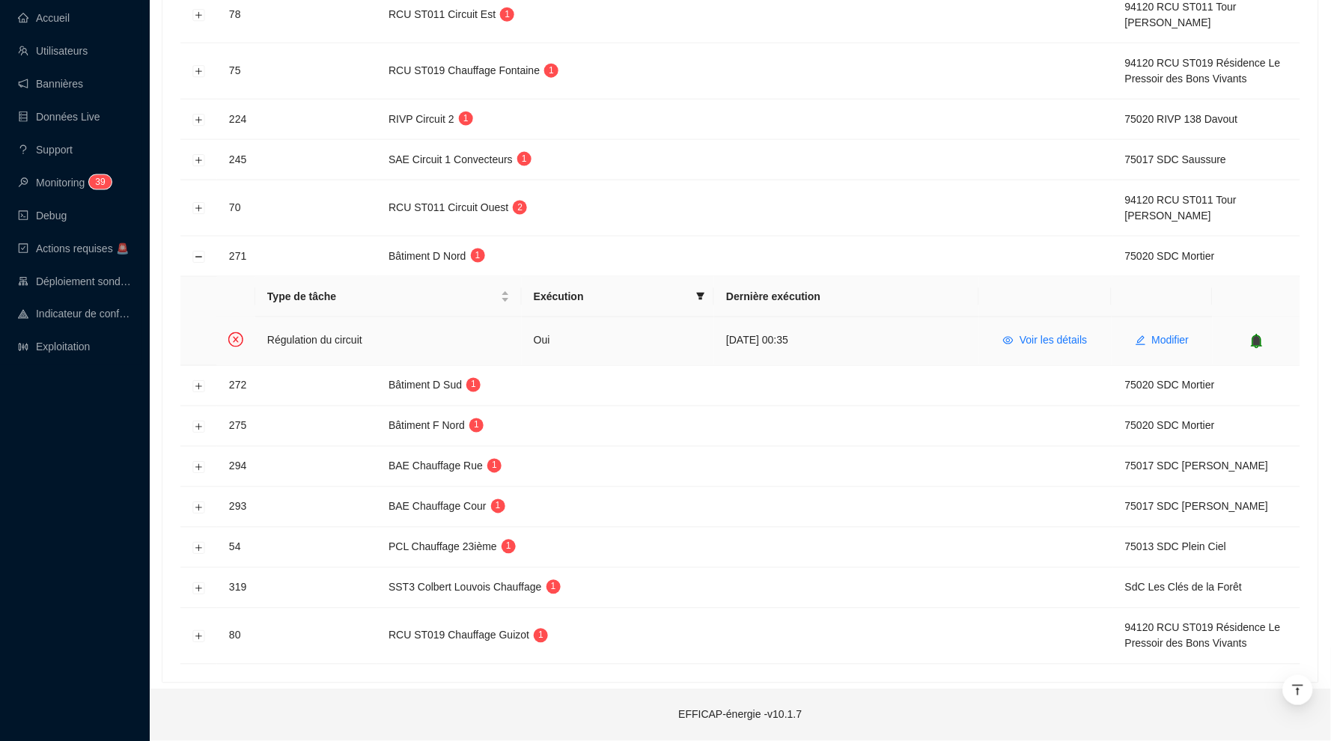
scroll to position [492, 0]
click at [1159, 348] on span "Modifier" at bounding box center [1170, 343] width 37 height 16
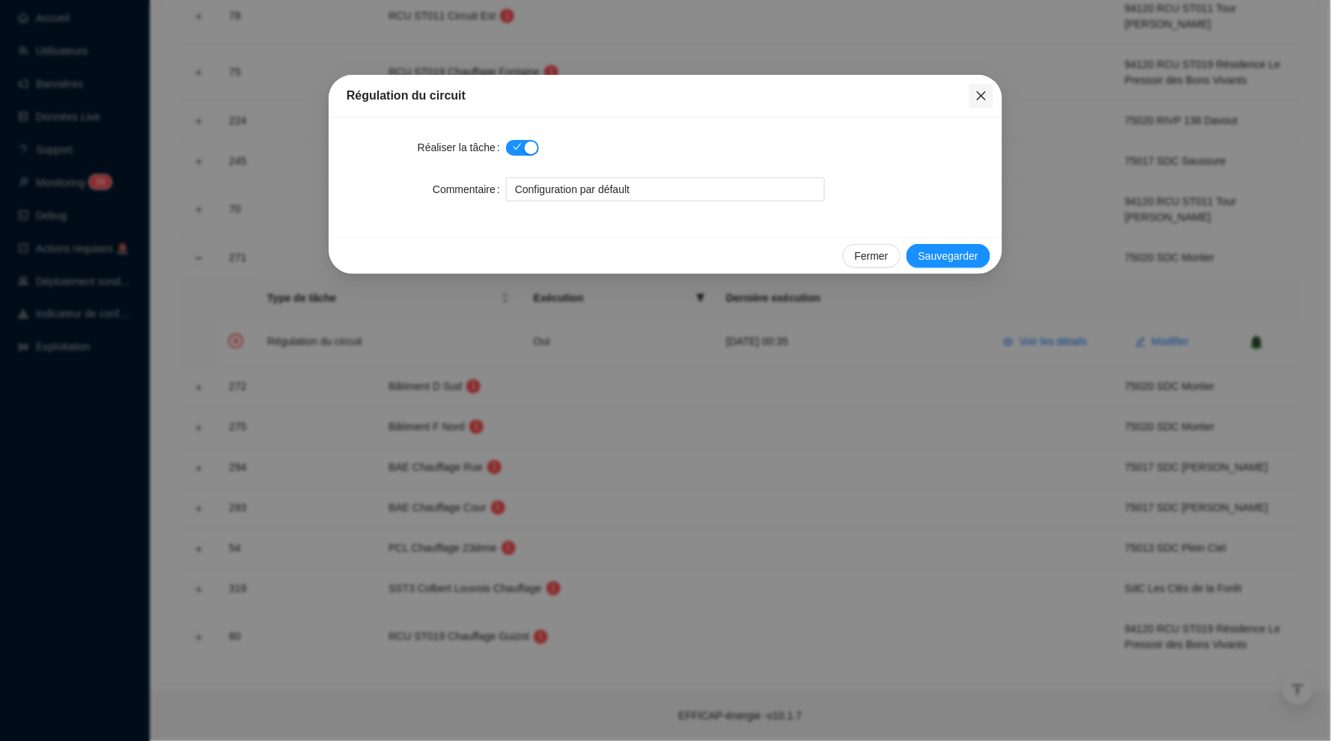
click at [978, 94] on icon "close" at bounding box center [981, 96] width 12 height 12
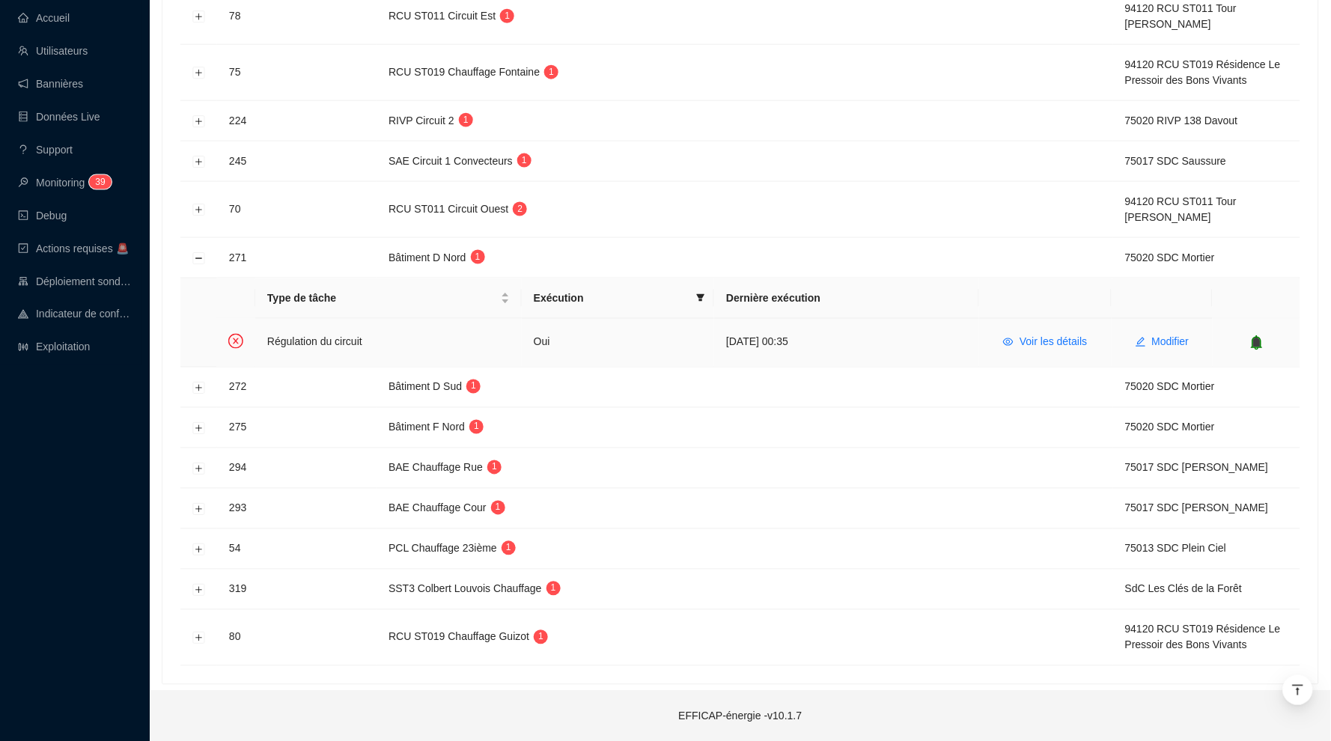
scroll to position [448, 0]
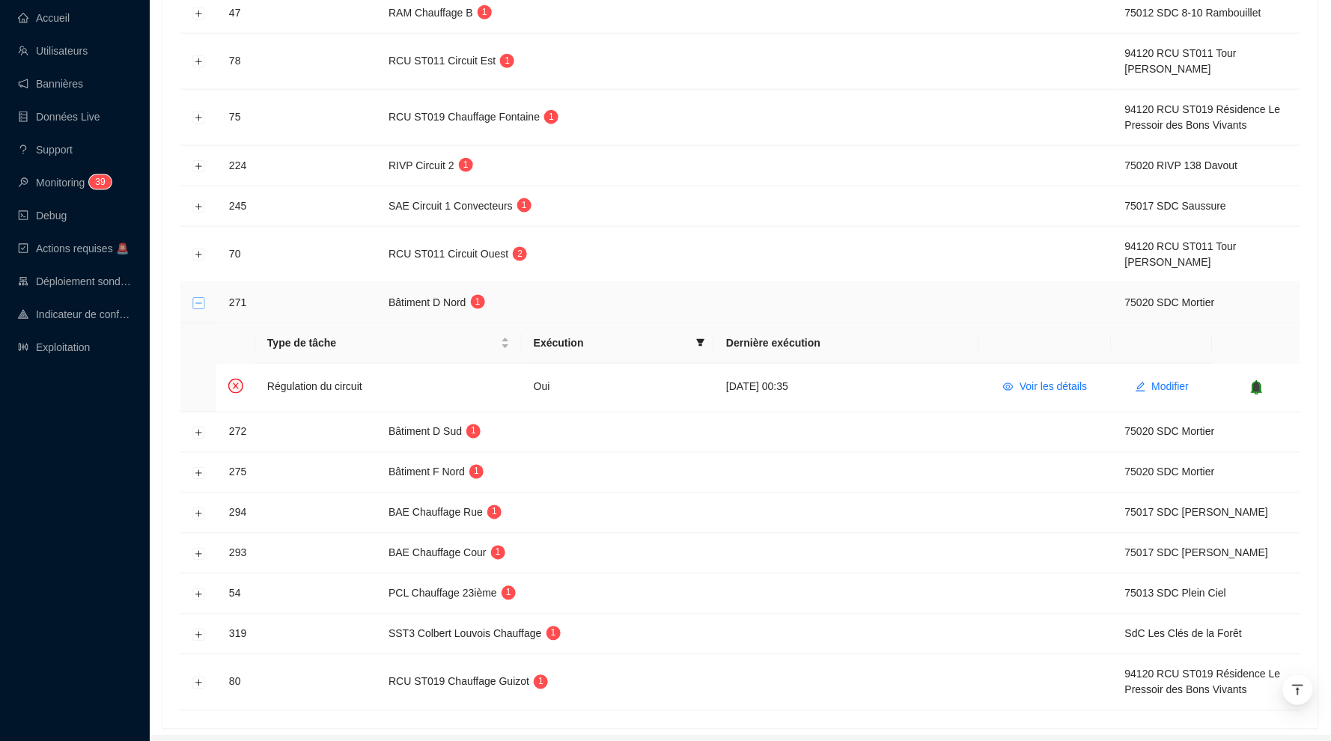
click at [195, 309] on button "Réduire la ligne" at bounding box center [199, 303] width 12 height 12
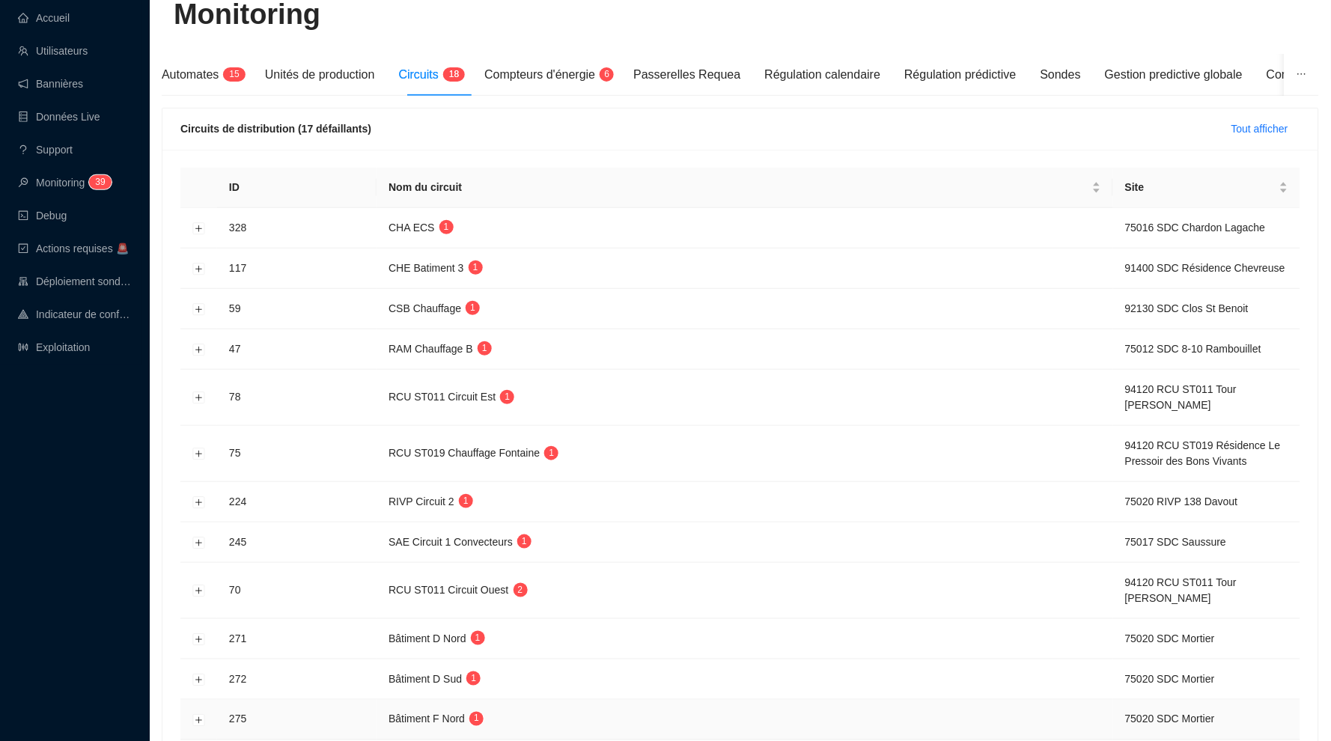
scroll to position [101, 0]
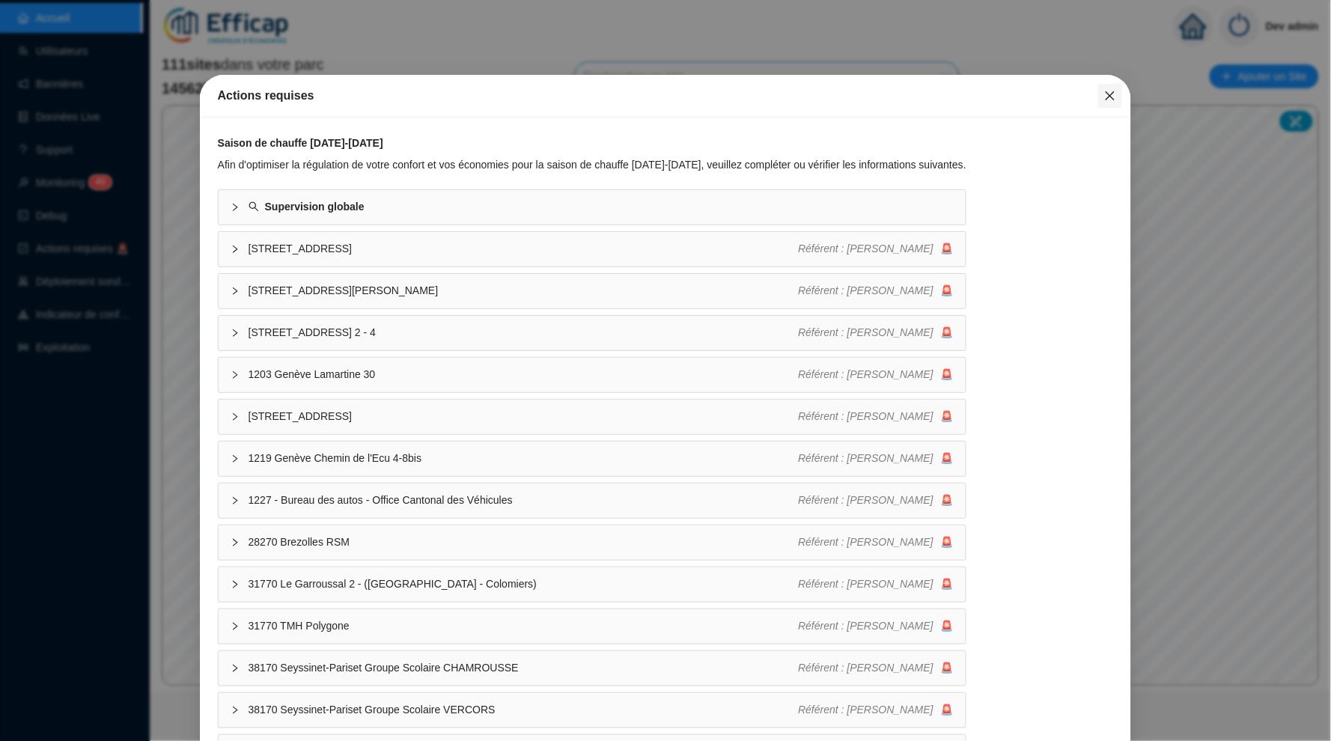
click at [1110, 90] on icon "close" at bounding box center [1110, 96] width 12 height 12
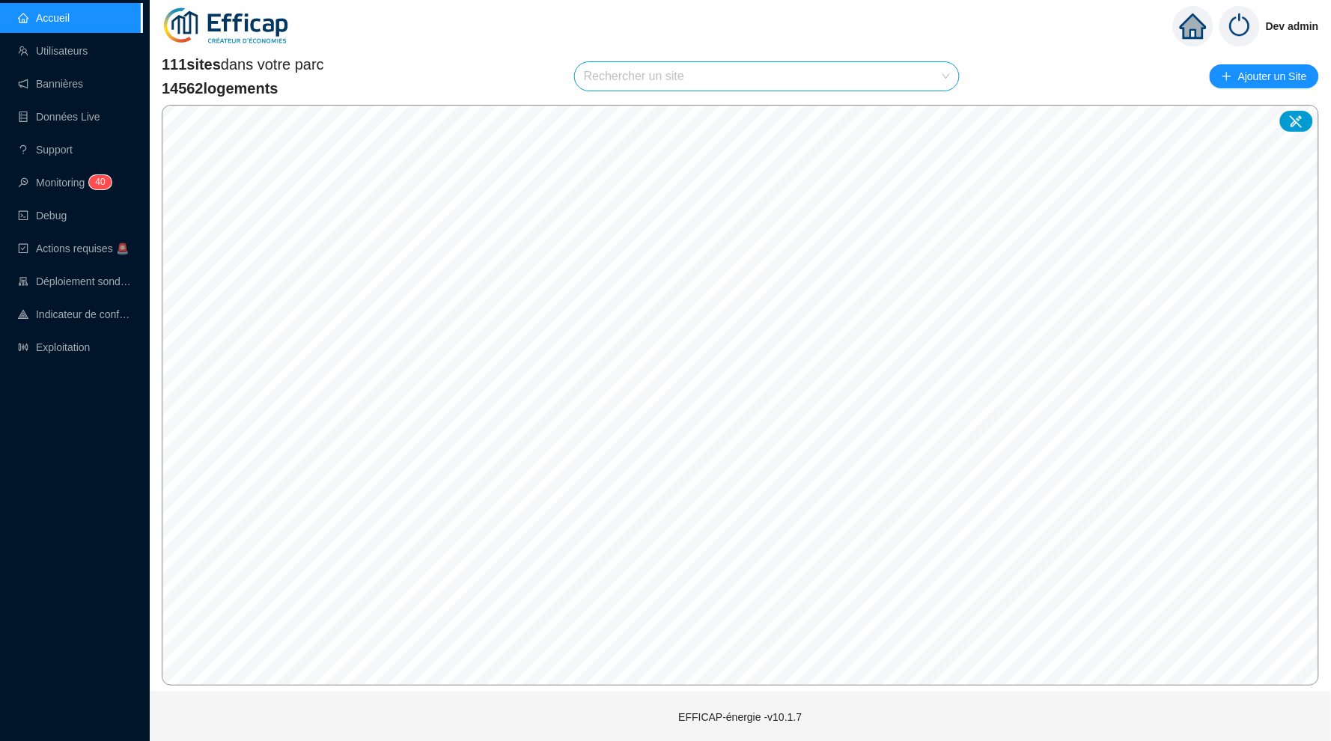
click at [750, 78] on input "search" at bounding box center [760, 76] width 353 height 28
type input "plei"
click at [933, 115] on icon at bounding box center [930, 111] width 10 height 10
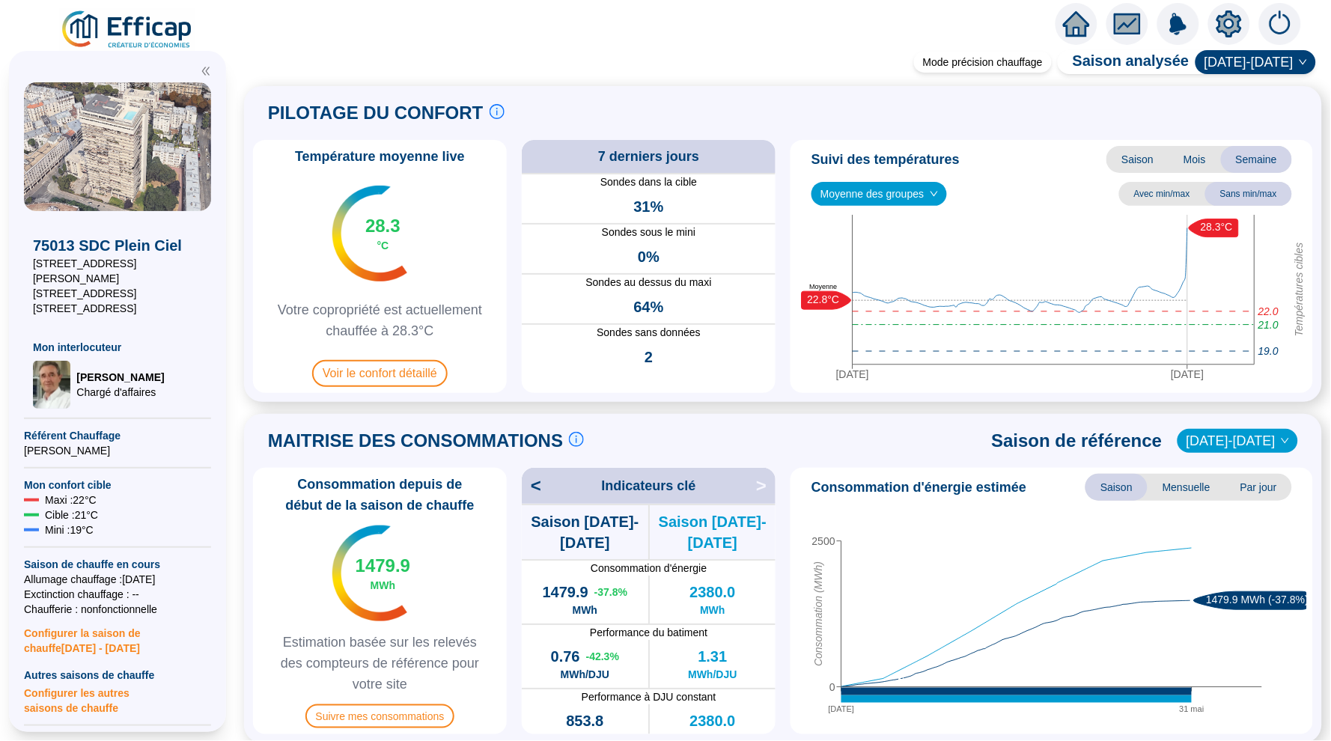
click at [1230, 25] on icon "setting" at bounding box center [1228, 23] width 27 height 27
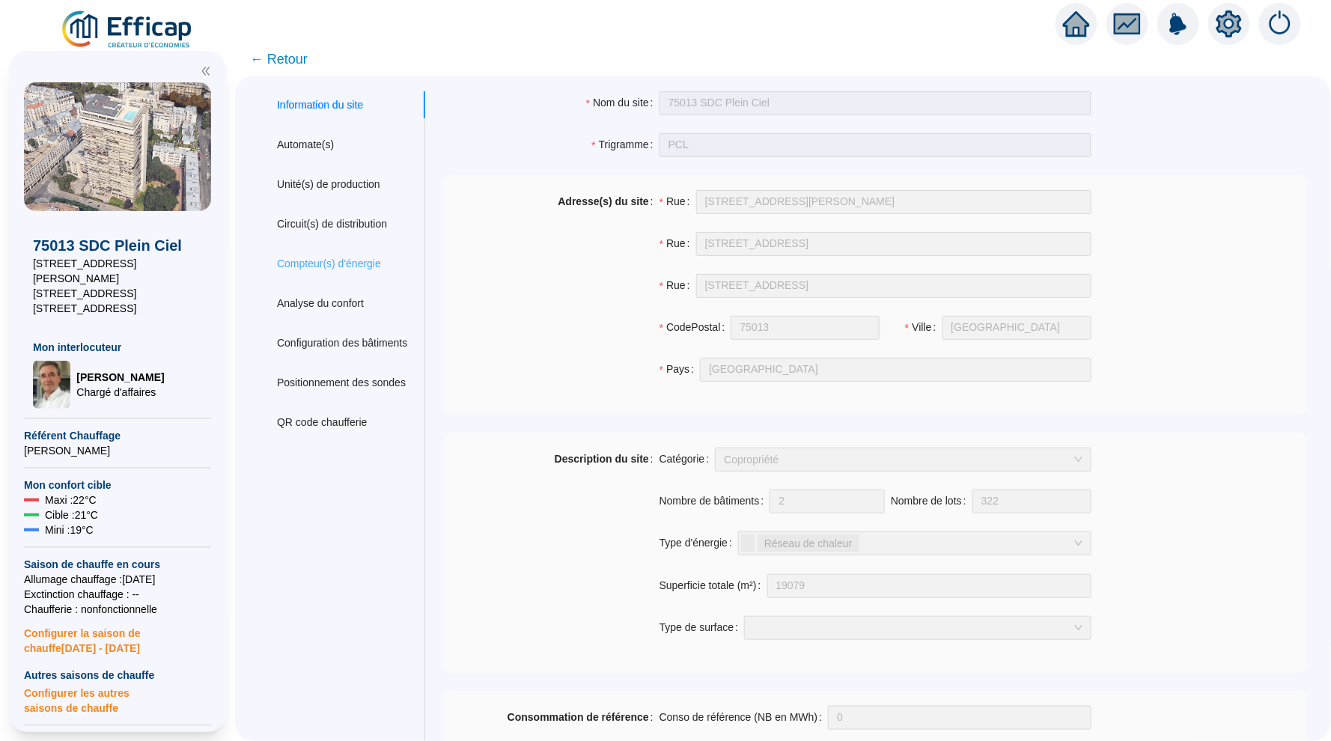
click at [343, 251] on div "Compteur(s) d'énergie" at bounding box center [342, 264] width 166 height 28
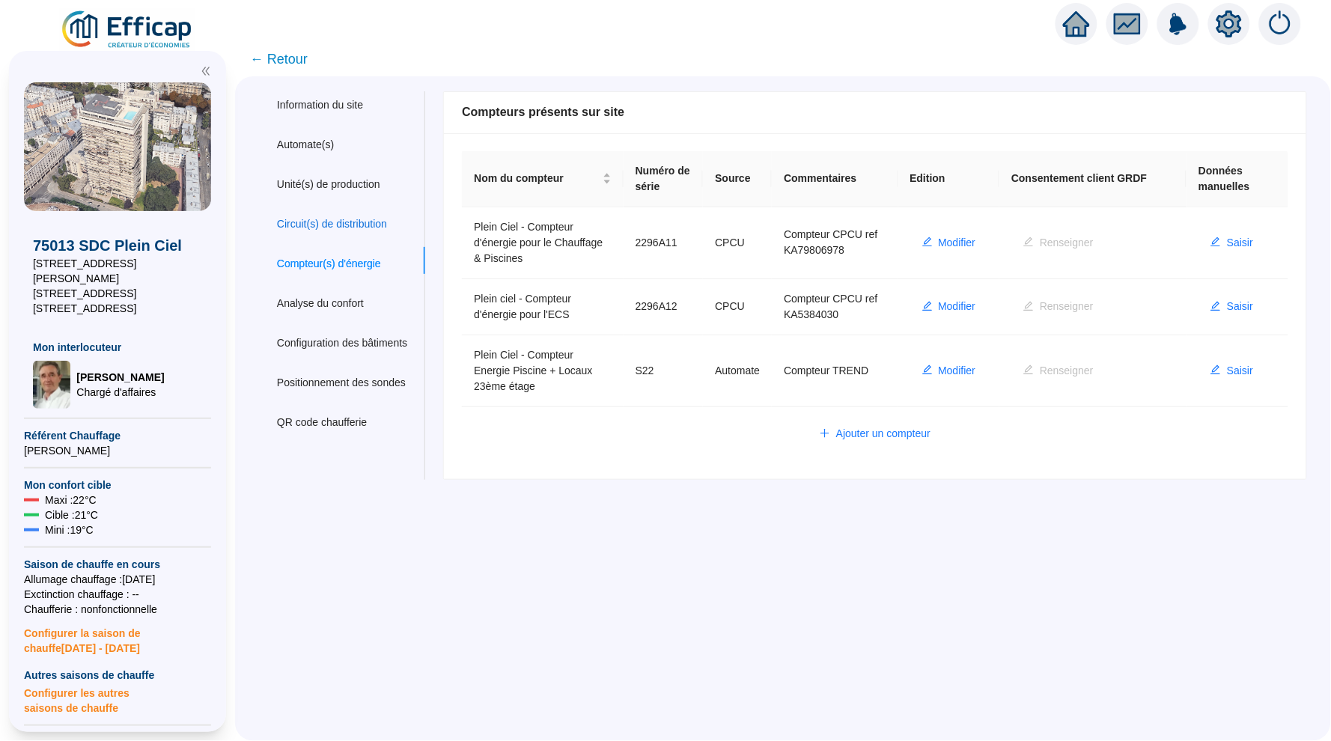
click at [347, 220] on div "Circuit(s) de distribution" at bounding box center [332, 224] width 110 height 16
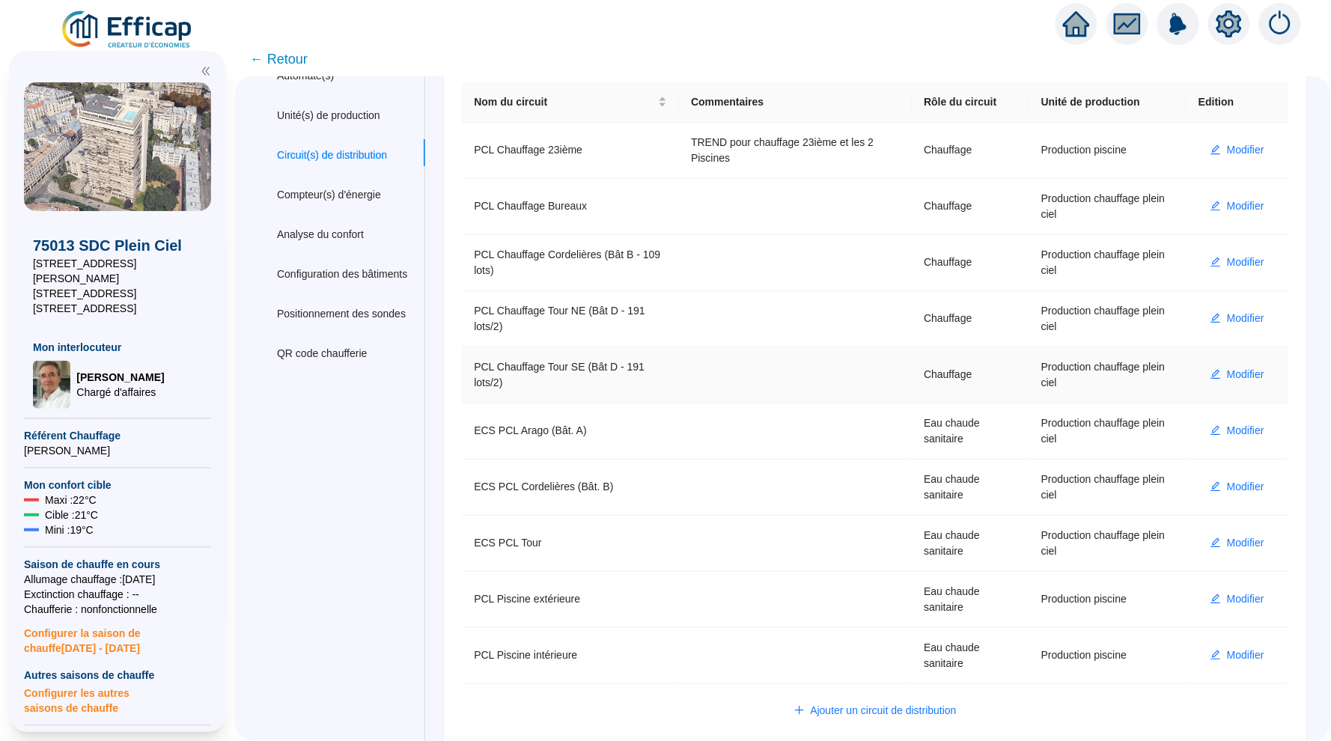
scroll to position [32, 0]
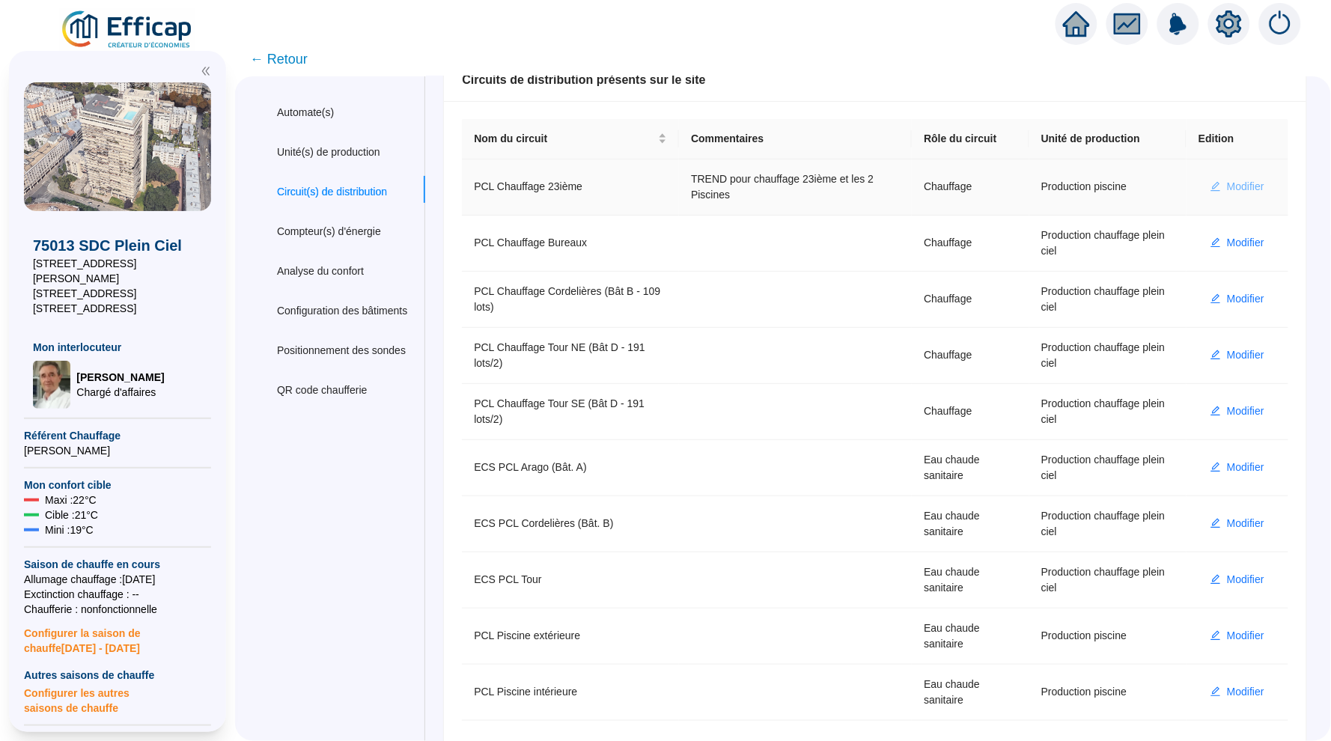
click at [1227, 187] on span "Modifier" at bounding box center [1245, 187] width 37 height 16
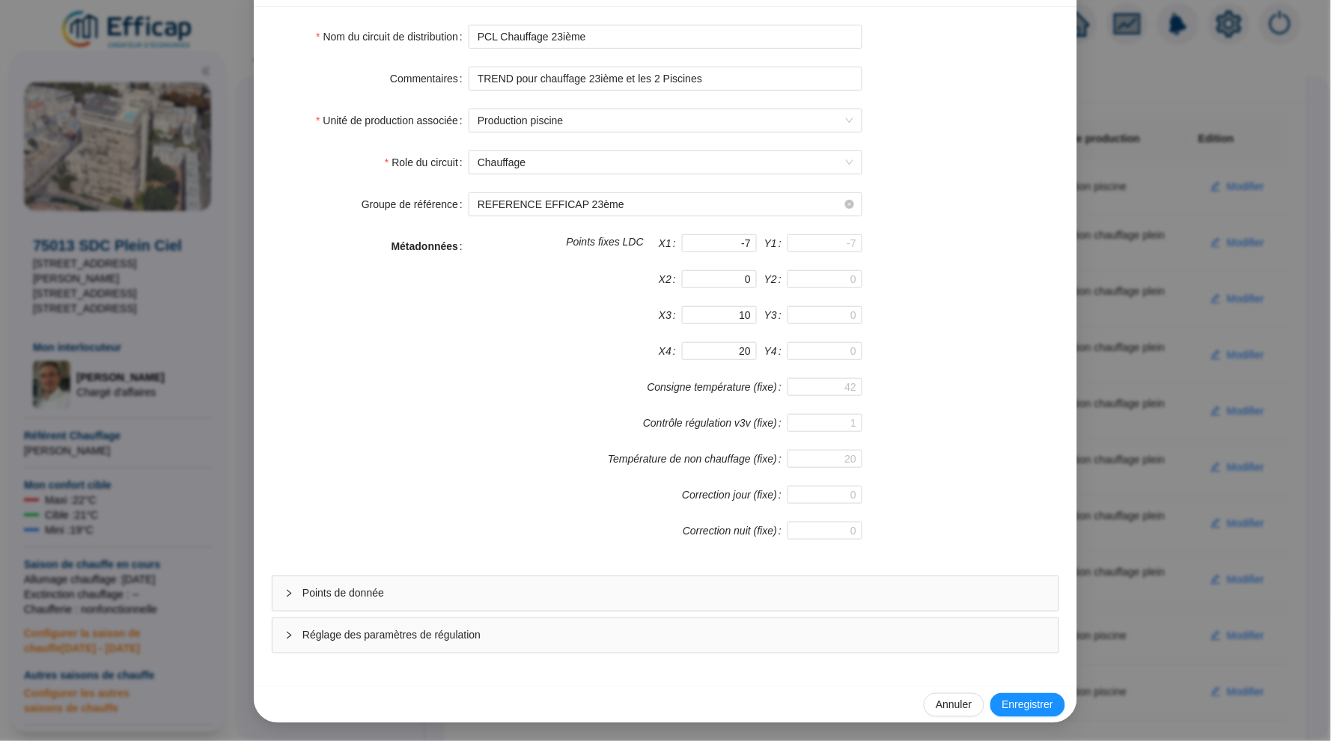
click at [522, 641] on span "Réglage des paramètres de régulation" at bounding box center [674, 635] width 744 height 16
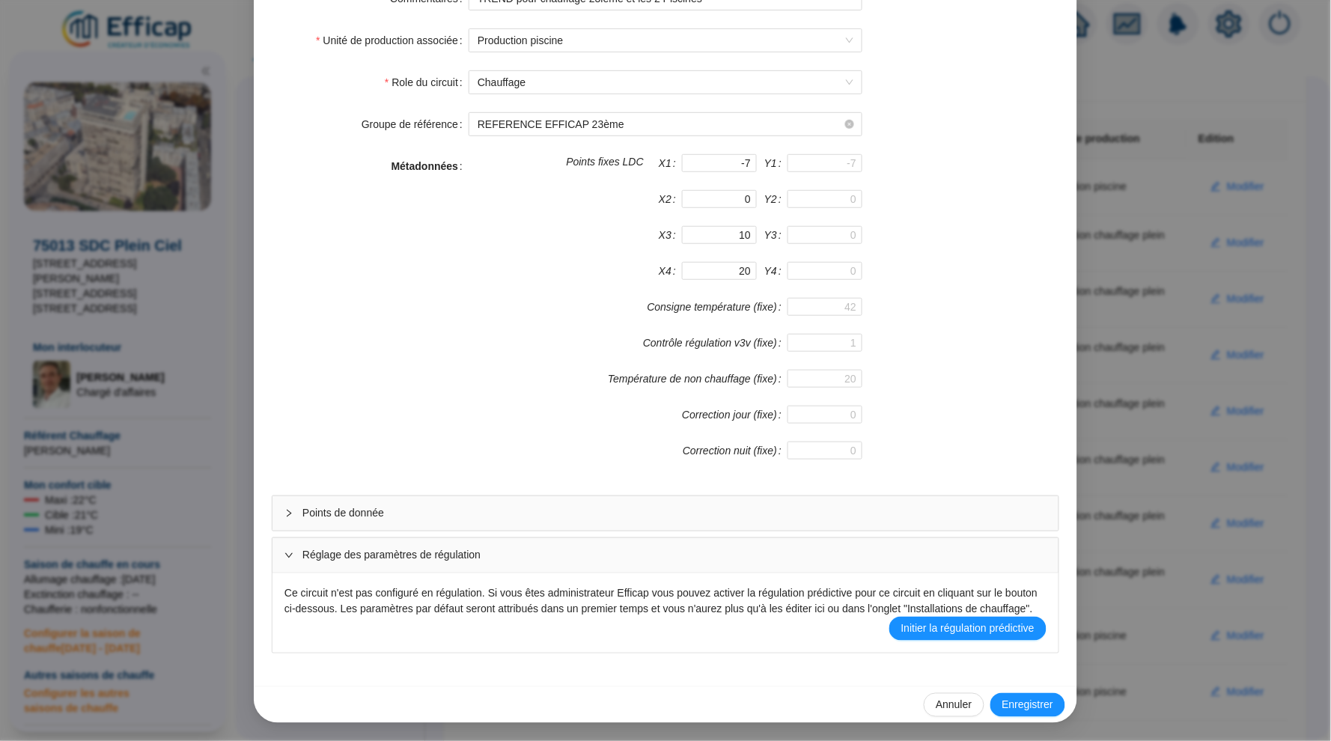
scroll to position [207, 0]
click at [552, 519] on div "Points de donnée Réglage des paramètres de régulation Ce circuit n'est pas conf…" at bounding box center [665, 574] width 787 height 158
click at [565, 510] on div "Points de donnée" at bounding box center [665, 513] width 786 height 34
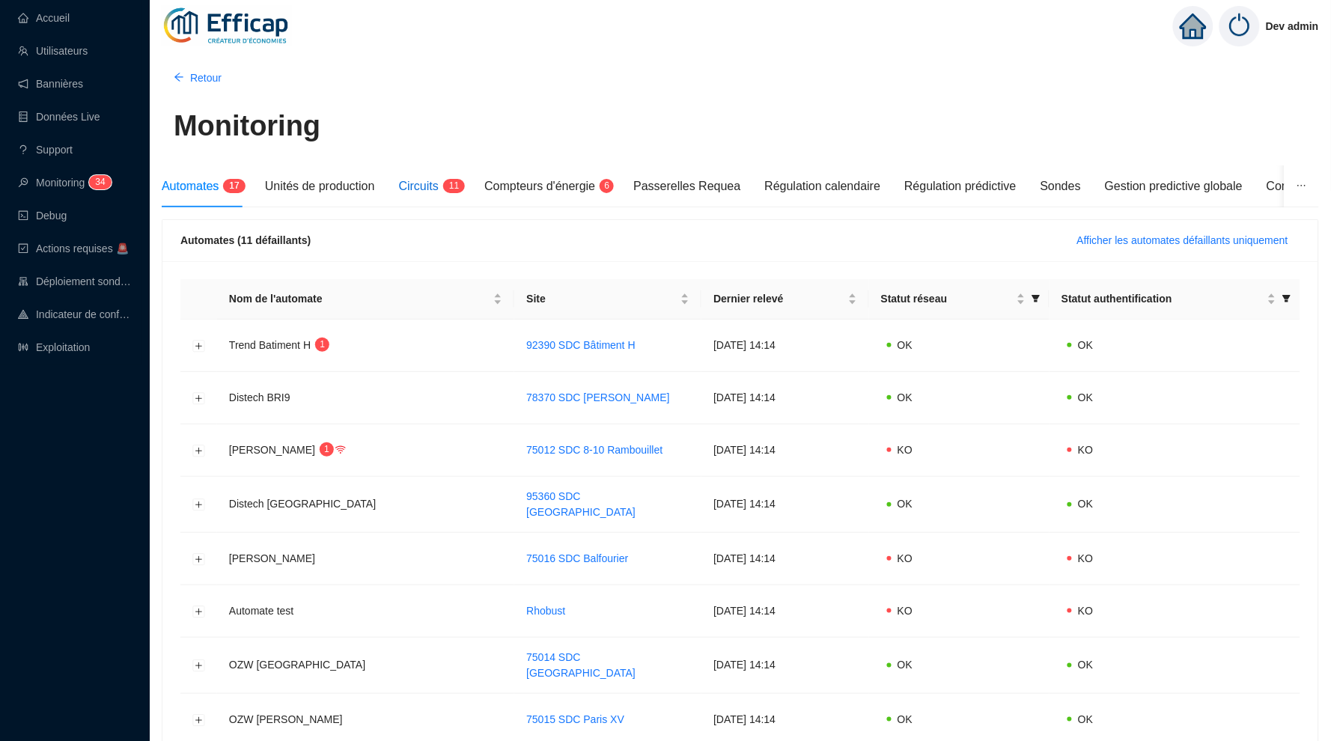
click at [439, 190] on span "Circuits" at bounding box center [419, 186] width 40 height 13
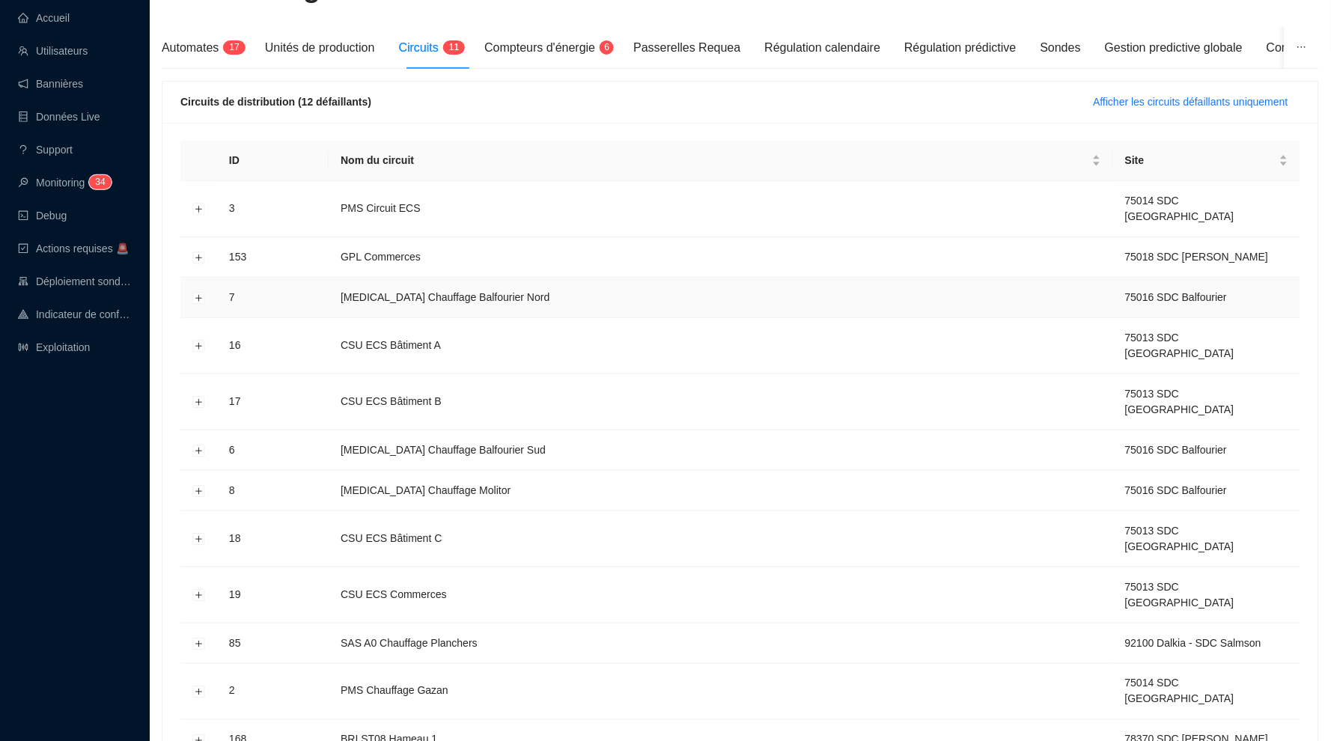
scroll to position [160, 0]
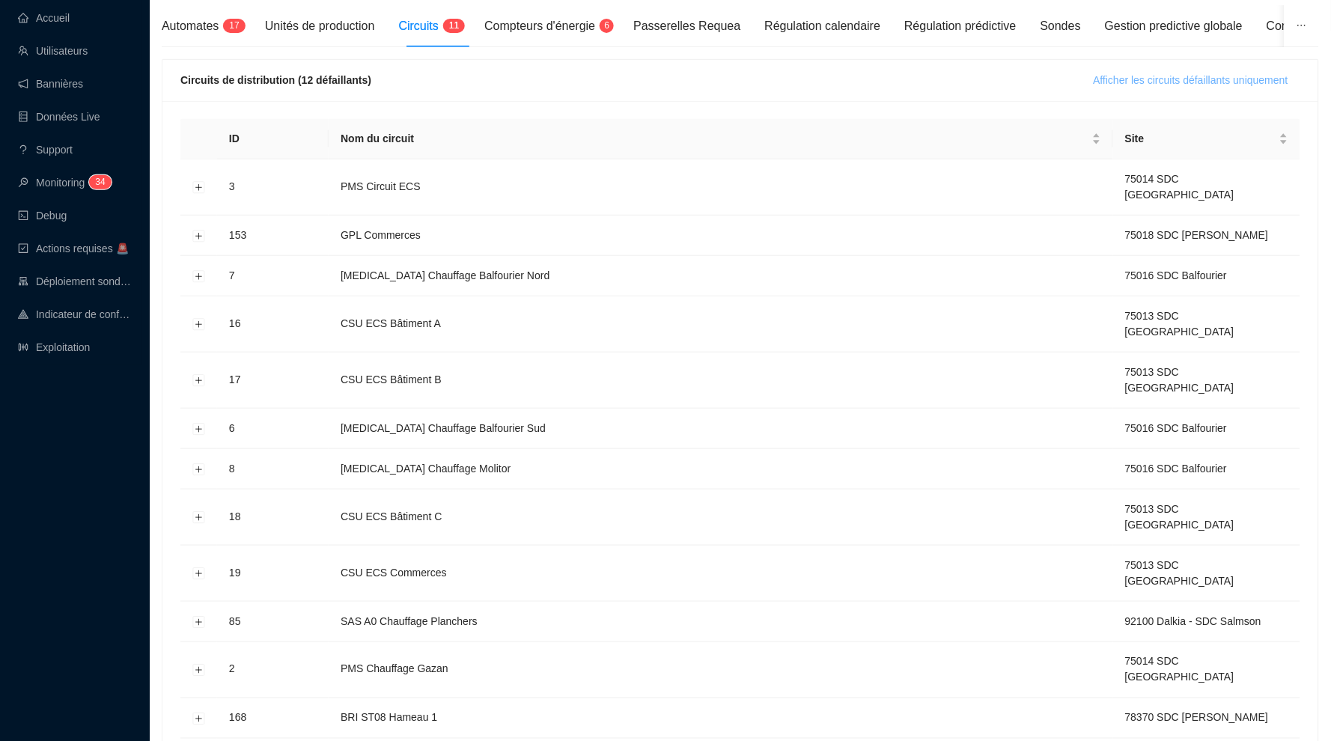
click at [1134, 84] on span "Afficher les circuits défaillants uniquement" at bounding box center [1190, 81] width 195 height 16
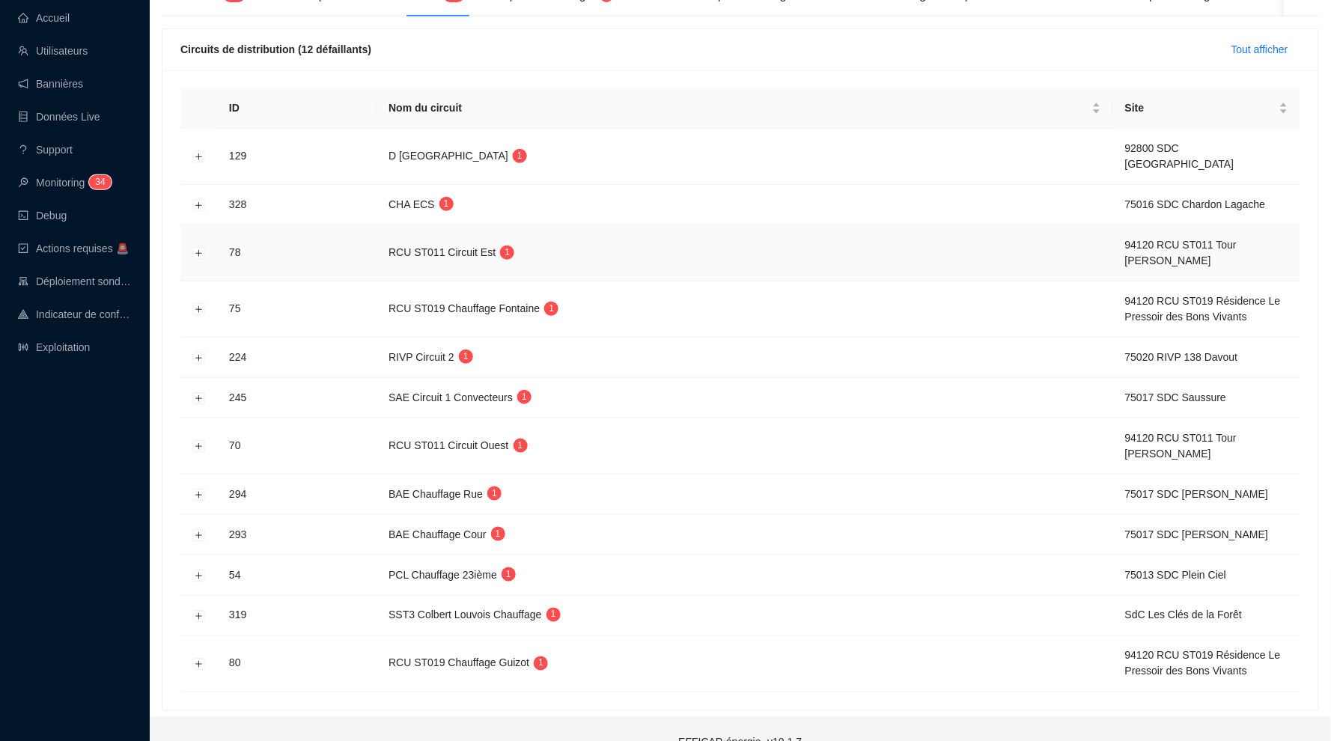
scroll to position [190, 0]
click at [201, 489] on button "Développer la ligne" at bounding box center [199, 495] width 12 height 12
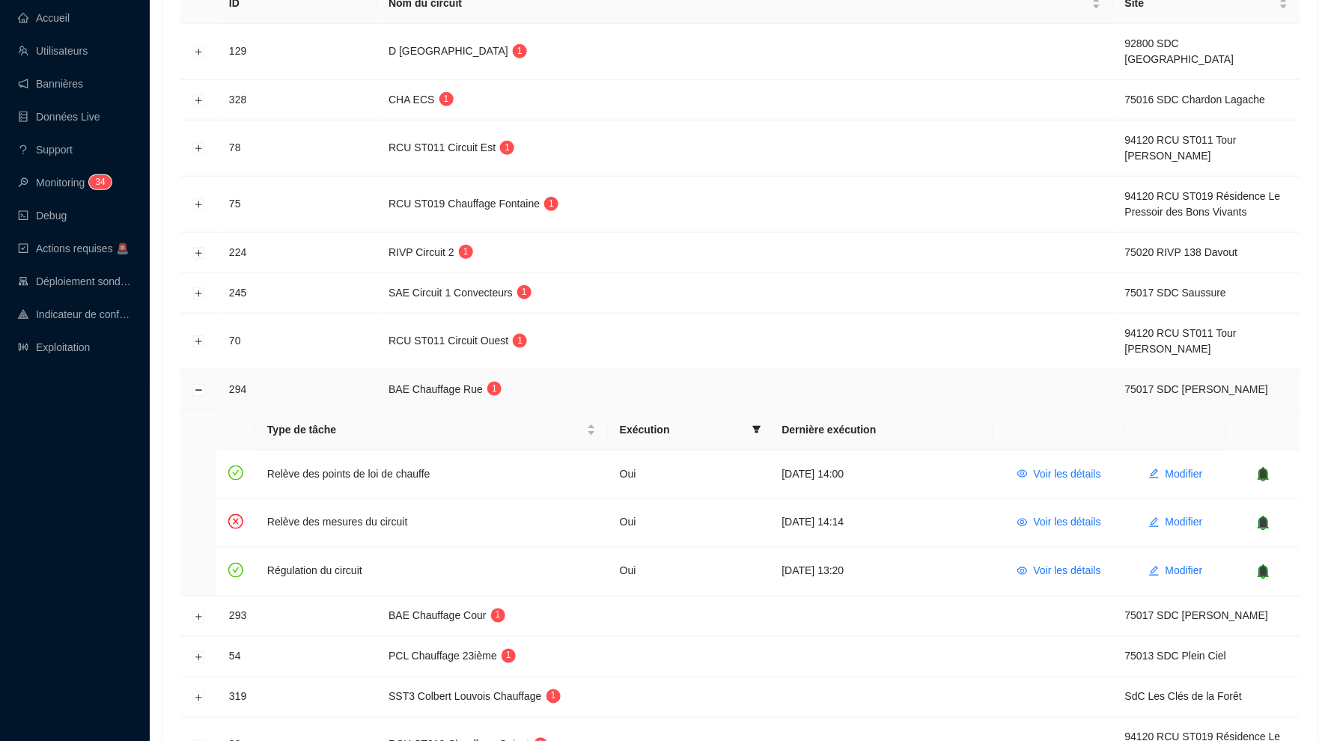
scroll to position [331, 0]
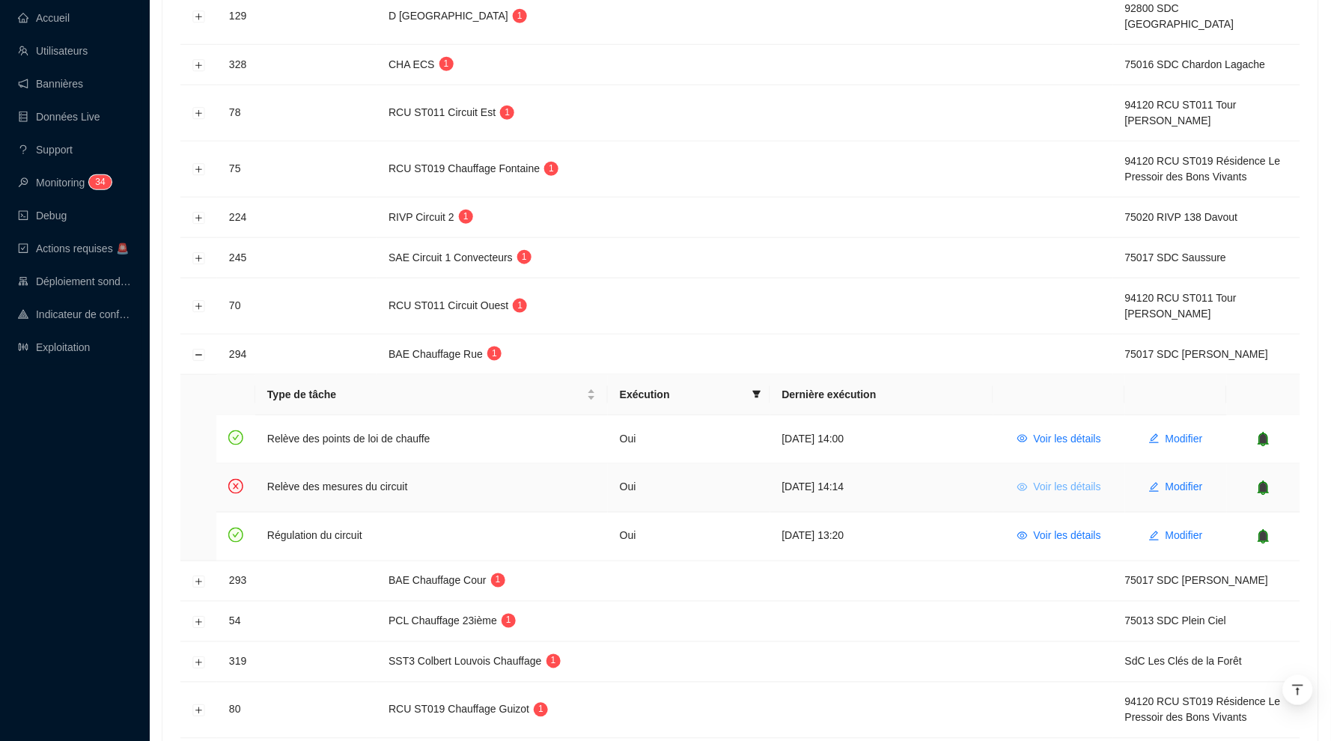
click at [1051, 480] on span "Voir les détails" at bounding box center [1067, 488] width 67 height 16
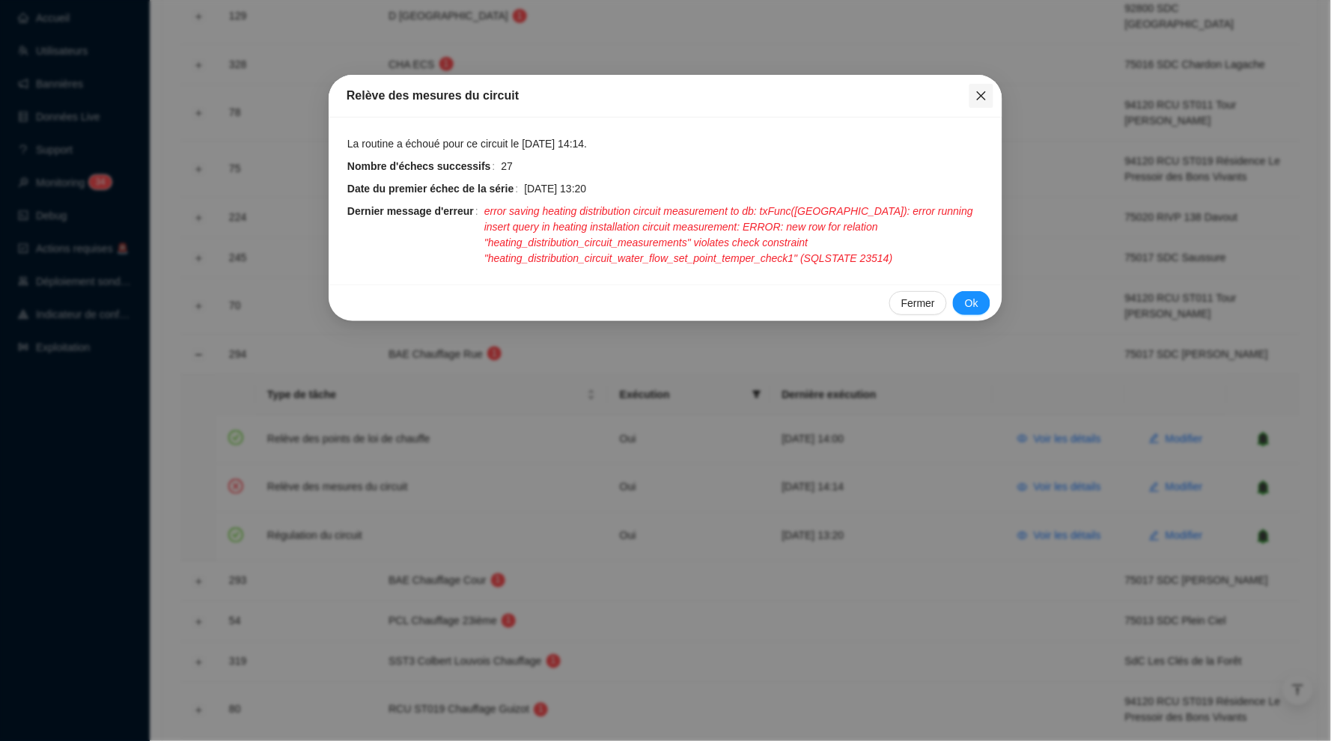
click at [984, 94] on icon "close" at bounding box center [981, 96] width 12 height 12
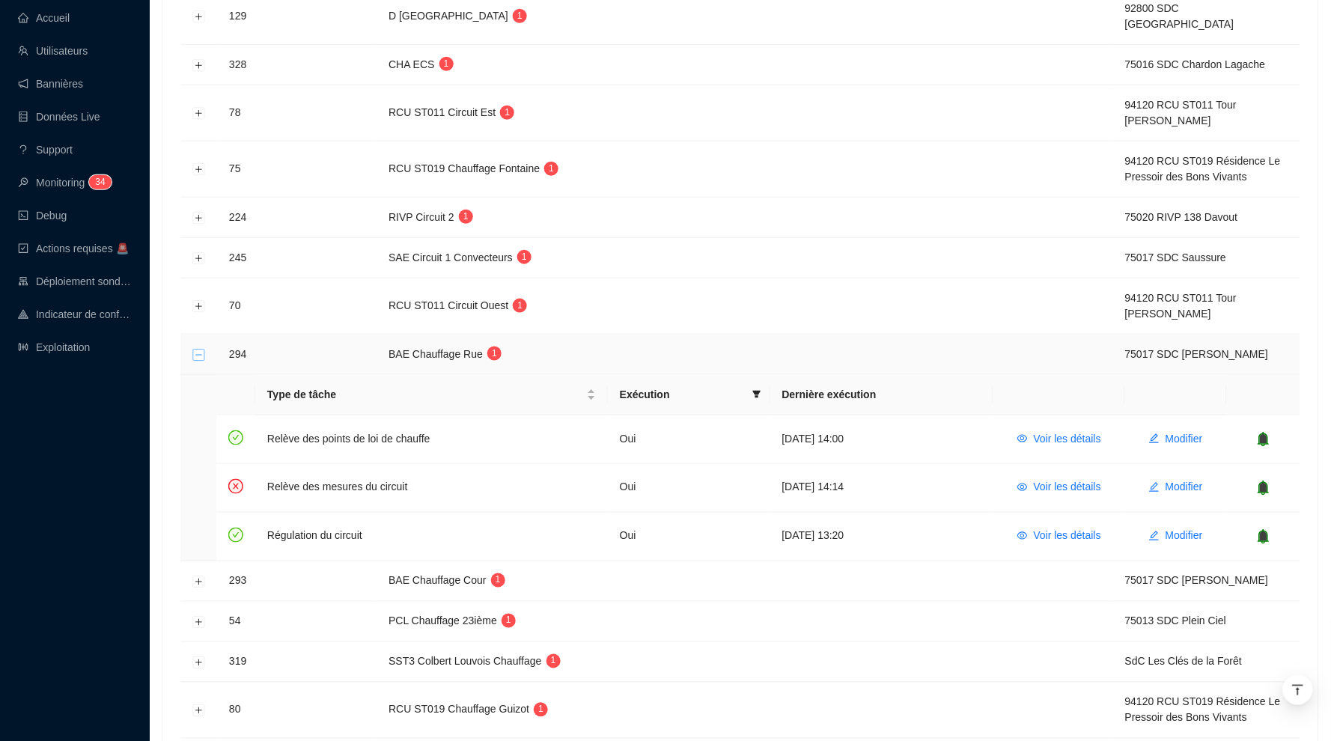
click at [201, 349] on button "Réduire la ligne" at bounding box center [199, 355] width 12 height 12
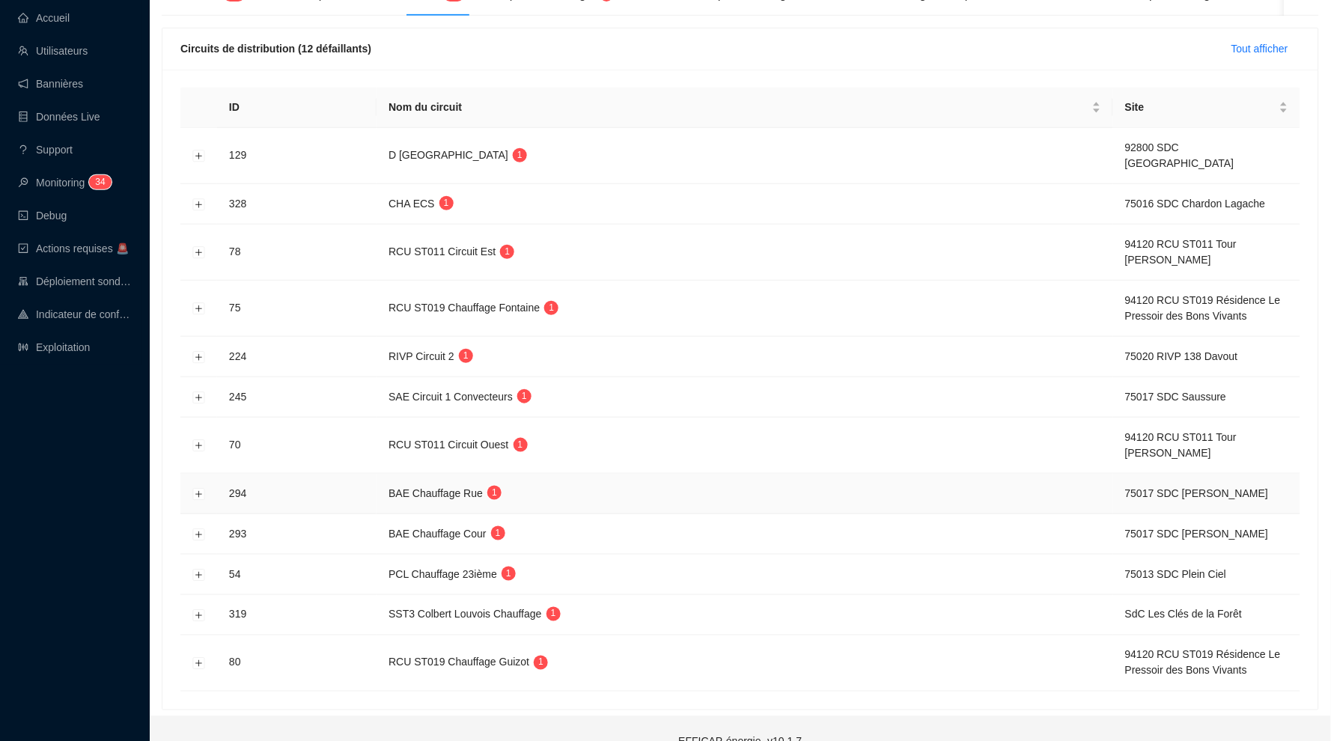
scroll to position [190, 0]
click at [157, 353] on div "Retour Monitoring Automates 1 7 Unités de production Circuits 1 1 Compteurs d'é…" at bounding box center [740, 288] width 1181 height 860
click at [201, 353] on button "Développer la ligne" at bounding box center [199, 359] width 12 height 12
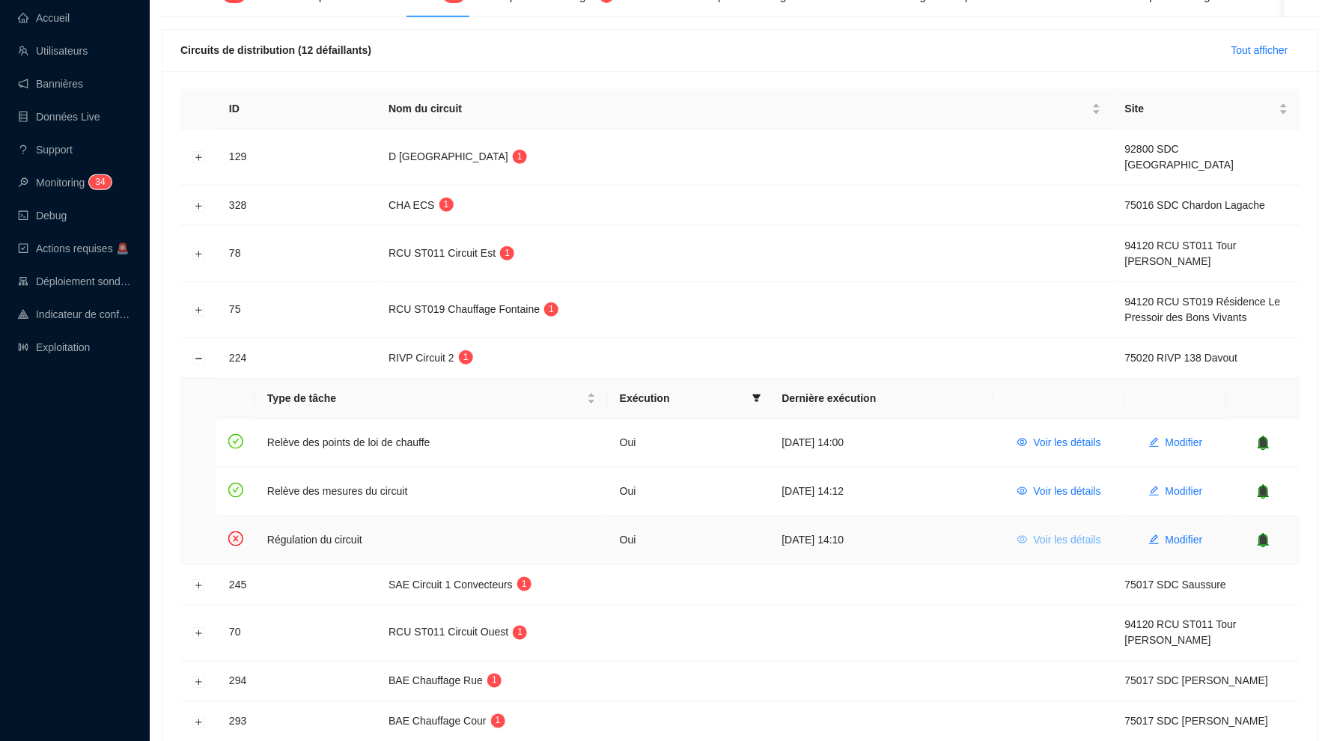
click at [1081, 532] on span "Voir les détails" at bounding box center [1067, 540] width 67 height 16
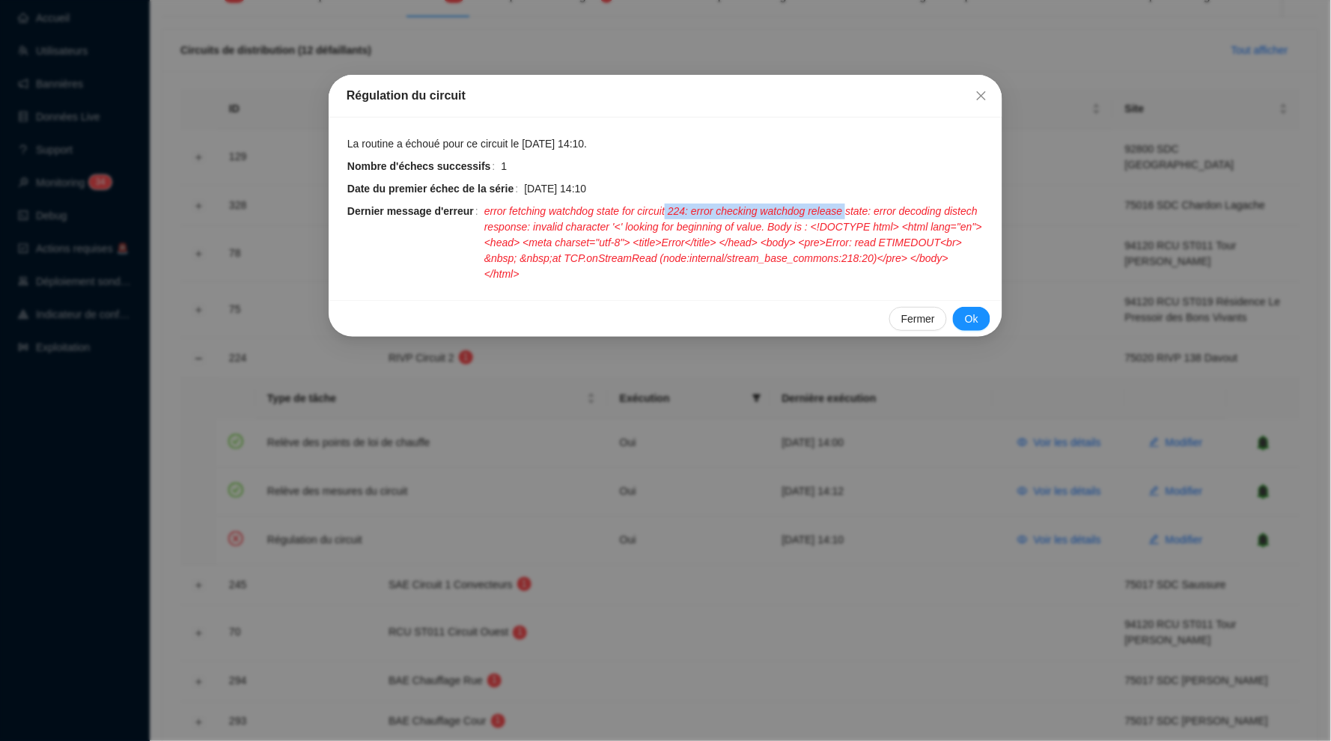
drag, startPoint x: 686, startPoint y: 209, endPoint x: 882, endPoint y: 212, distance: 195.4
click at [882, 212] on span "error fetching watchdog state for circuit 224: error checking watchdog release …" at bounding box center [734, 243] width 500 height 79
click at [989, 94] on span "Fermer" at bounding box center [981, 96] width 24 height 12
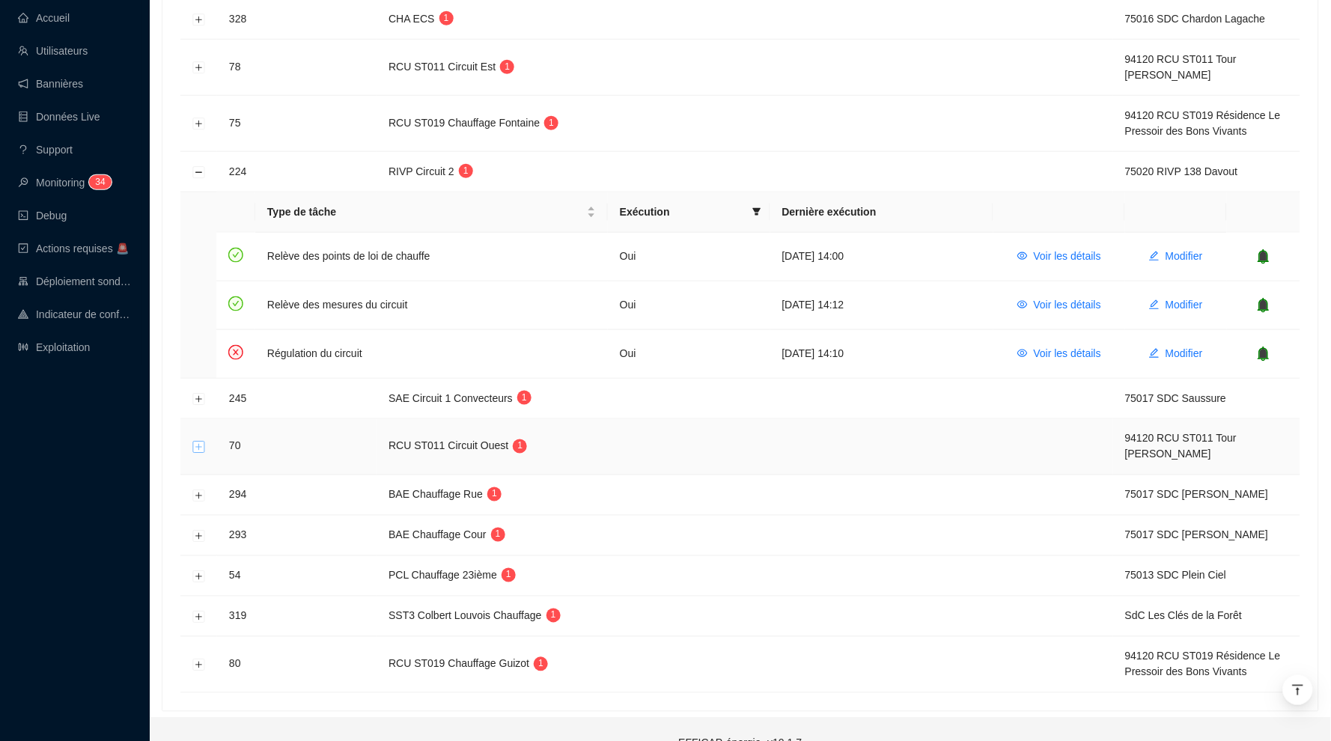
click at [201, 442] on button "Développer la ligne" at bounding box center [199, 448] width 12 height 12
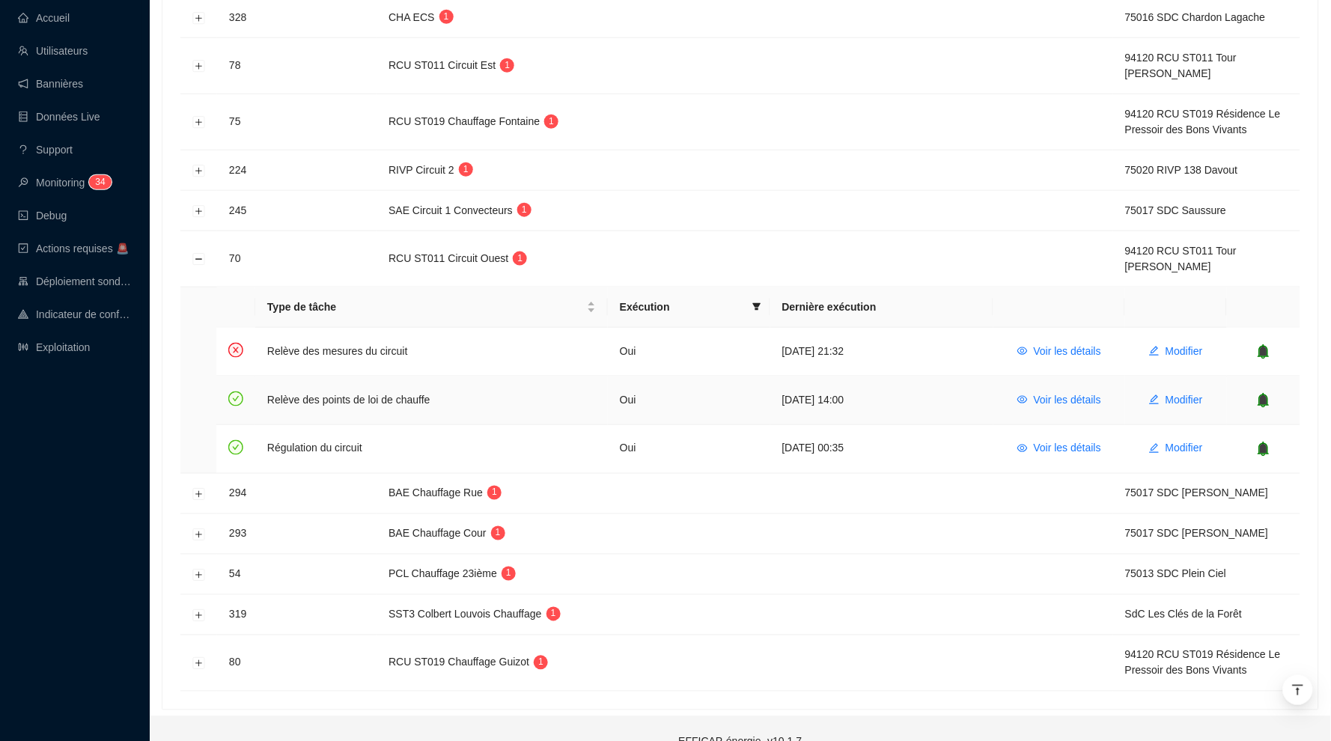
scroll to position [376, 0]
click at [1078, 345] on span "Voir les détails" at bounding box center [1067, 353] width 67 height 16
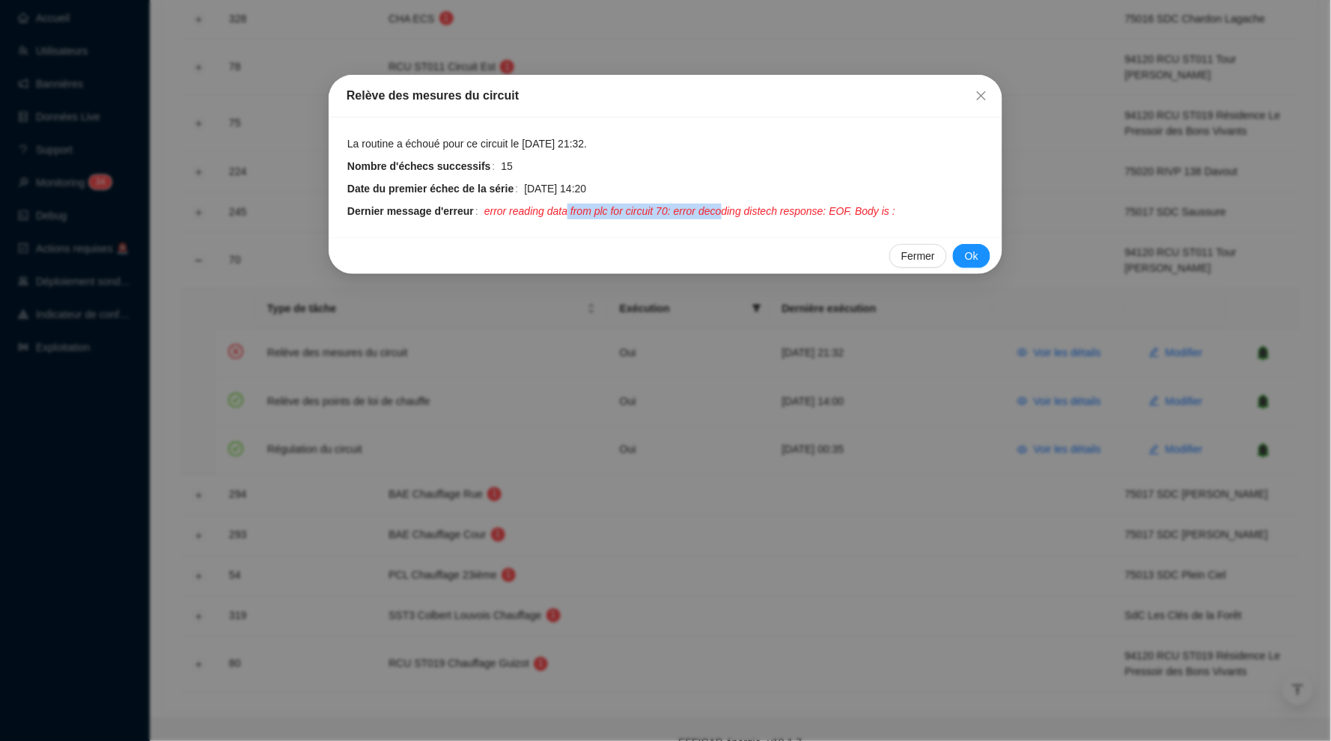
drag, startPoint x: 580, startPoint y: 204, endPoint x: 745, endPoint y: 209, distance: 164.7
click at [745, 209] on span "error reading data from plc for circuit 70: error decoding distech response: EO…" at bounding box center [689, 212] width 411 height 16
click at [982, 103] on button "Close" at bounding box center [981, 96] width 24 height 24
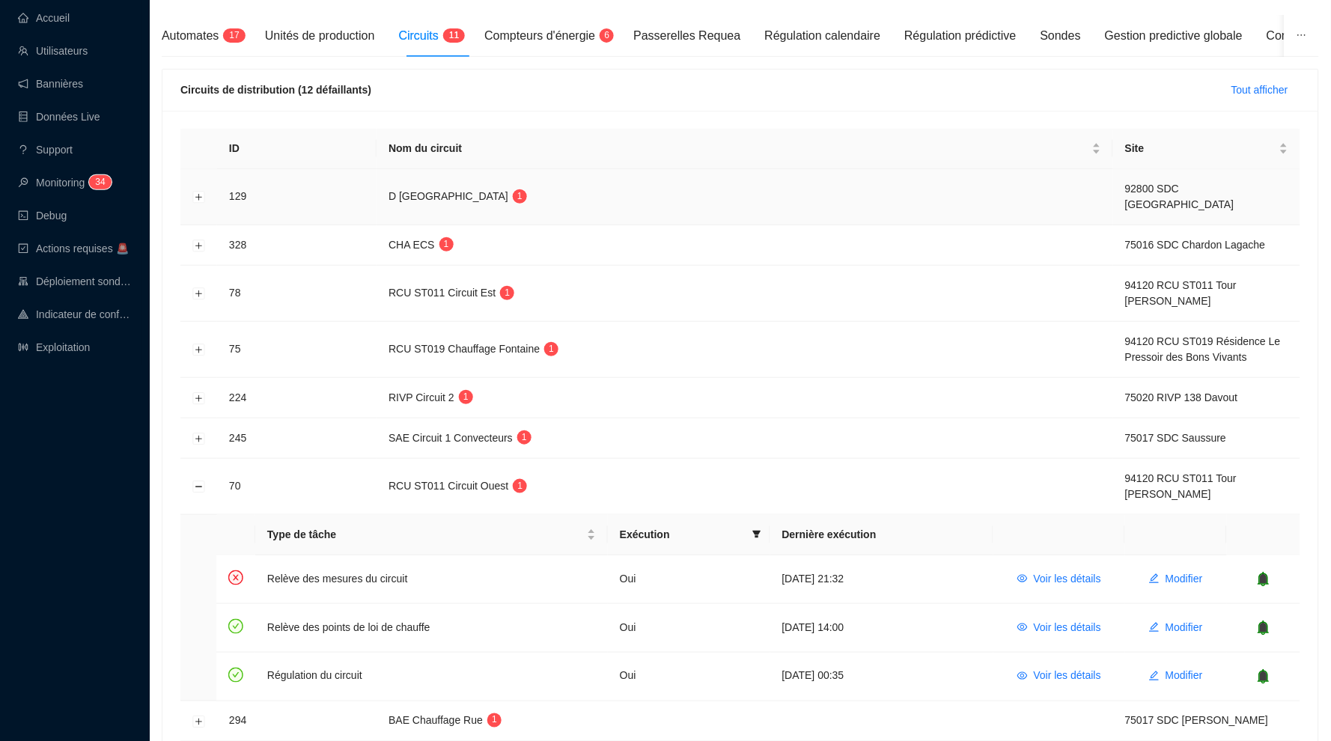
scroll to position [207, 0]
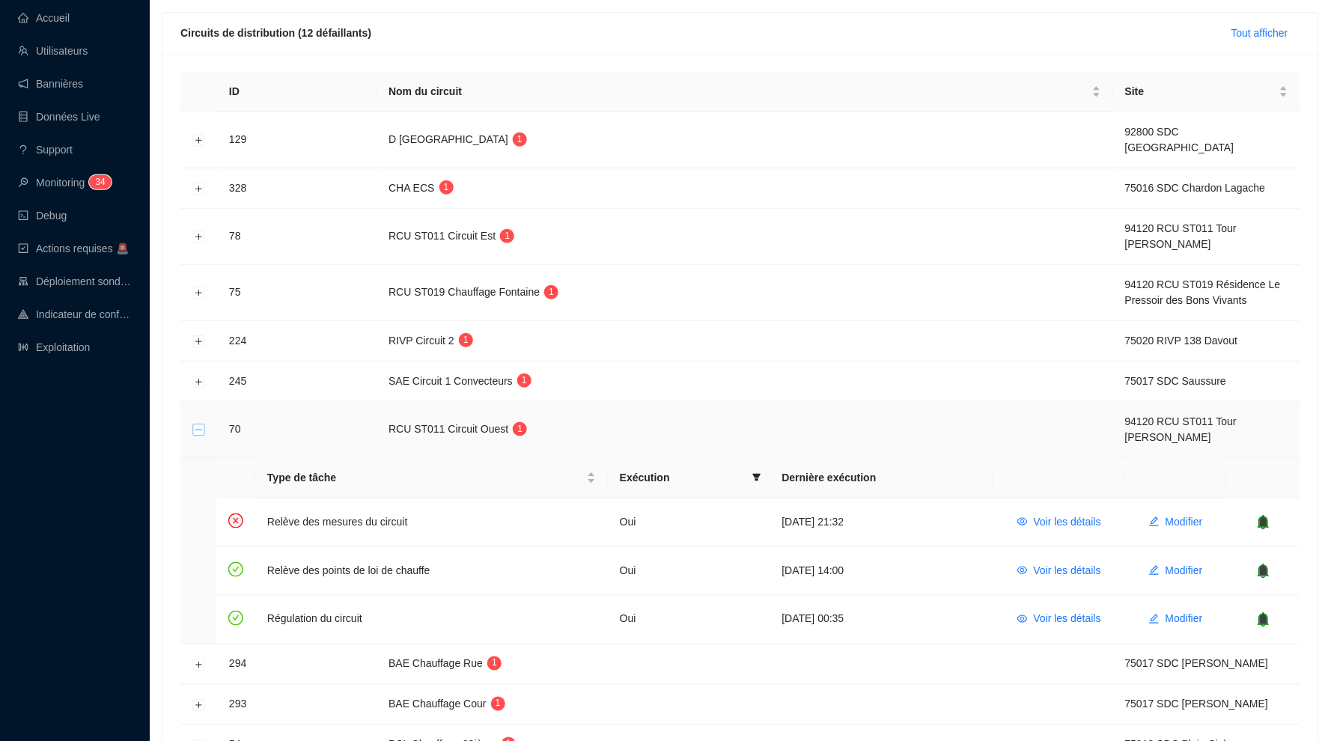
click at [194, 424] on button "Réduire la ligne" at bounding box center [199, 430] width 12 height 12
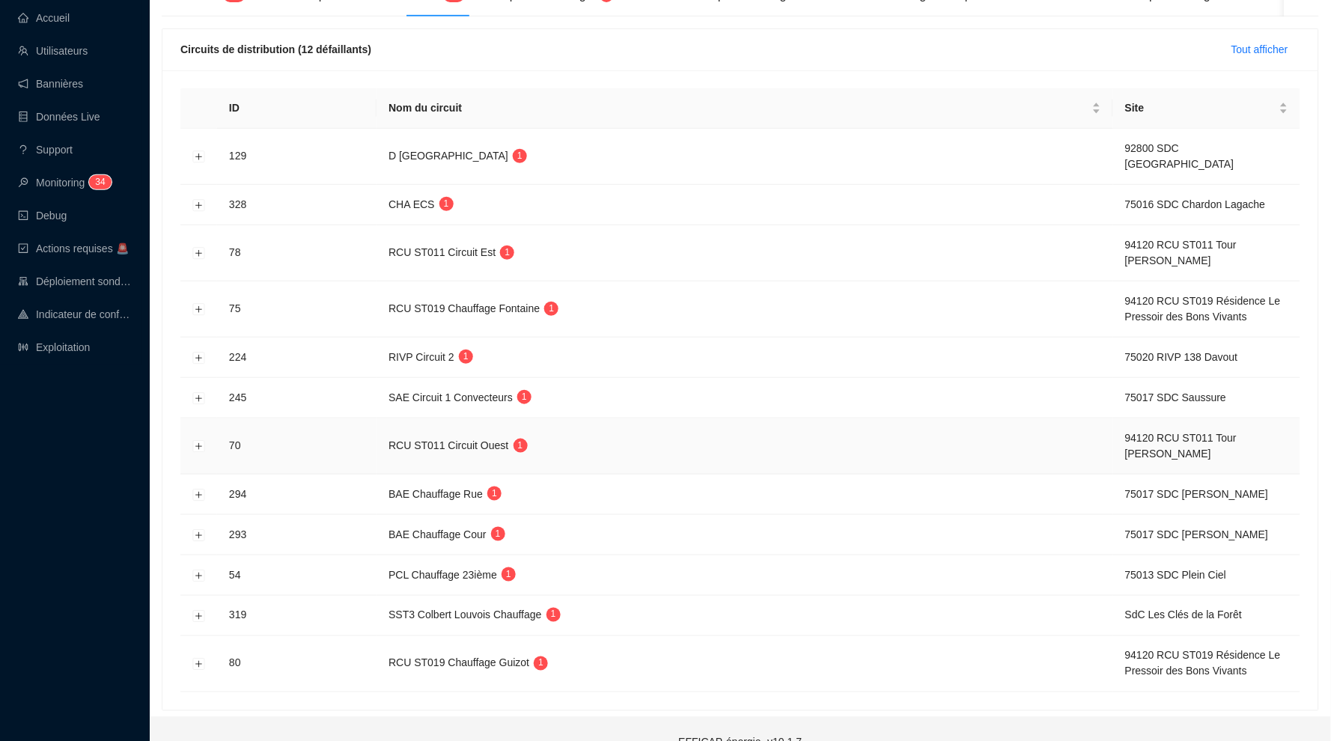
scroll to position [190, 0]
click at [202, 152] on button "Développer la ligne" at bounding box center [199, 158] width 12 height 12
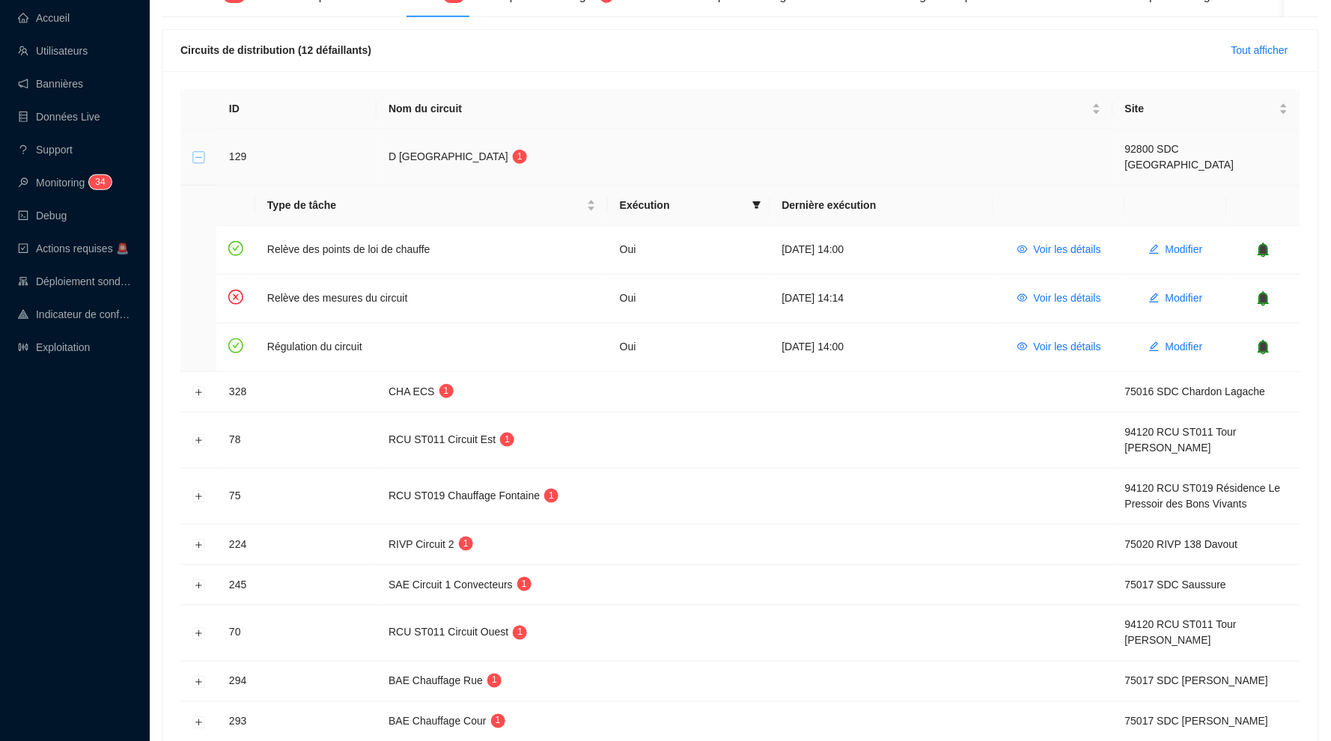
click at [201, 152] on button "Réduire la ligne" at bounding box center [199, 158] width 12 height 12
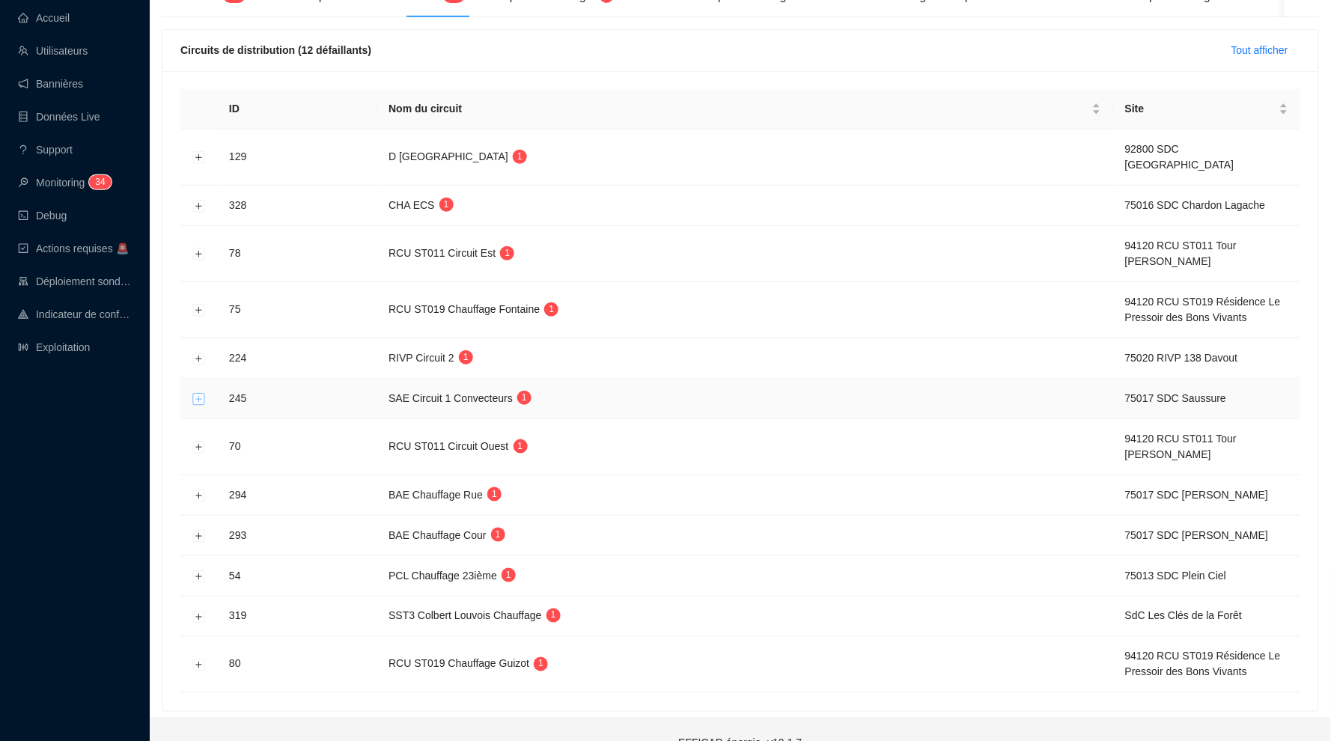
click at [197, 393] on button "Développer la ligne" at bounding box center [199, 399] width 12 height 12
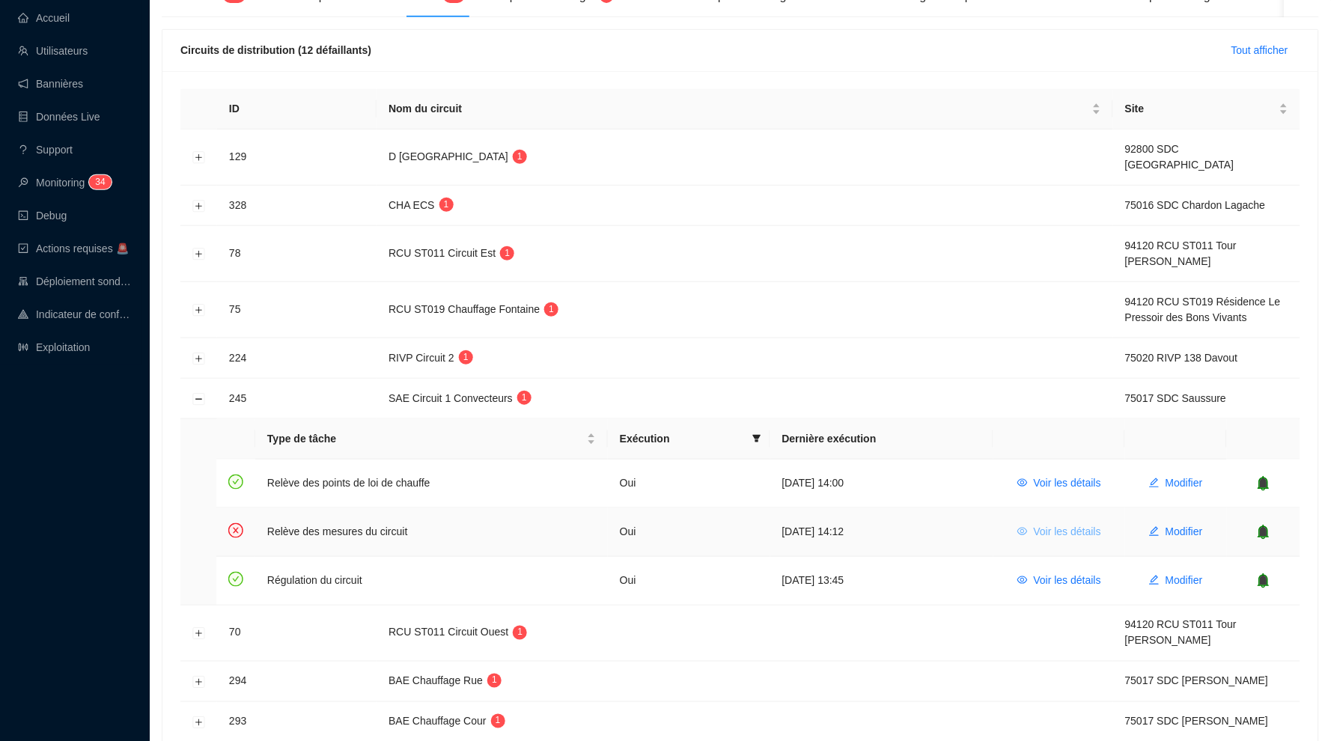
click at [1084, 524] on span "Voir les détails" at bounding box center [1067, 532] width 67 height 16
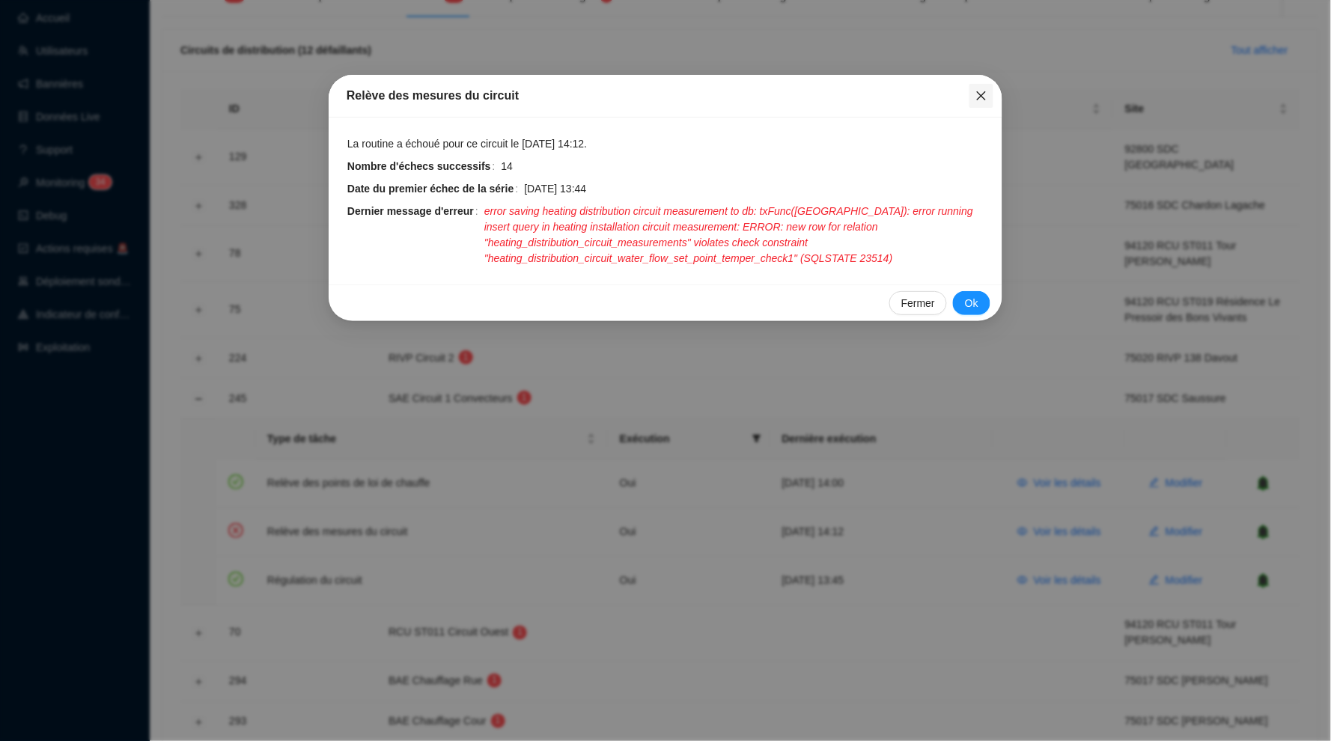
click at [980, 93] on icon "close" at bounding box center [981, 96] width 12 height 12
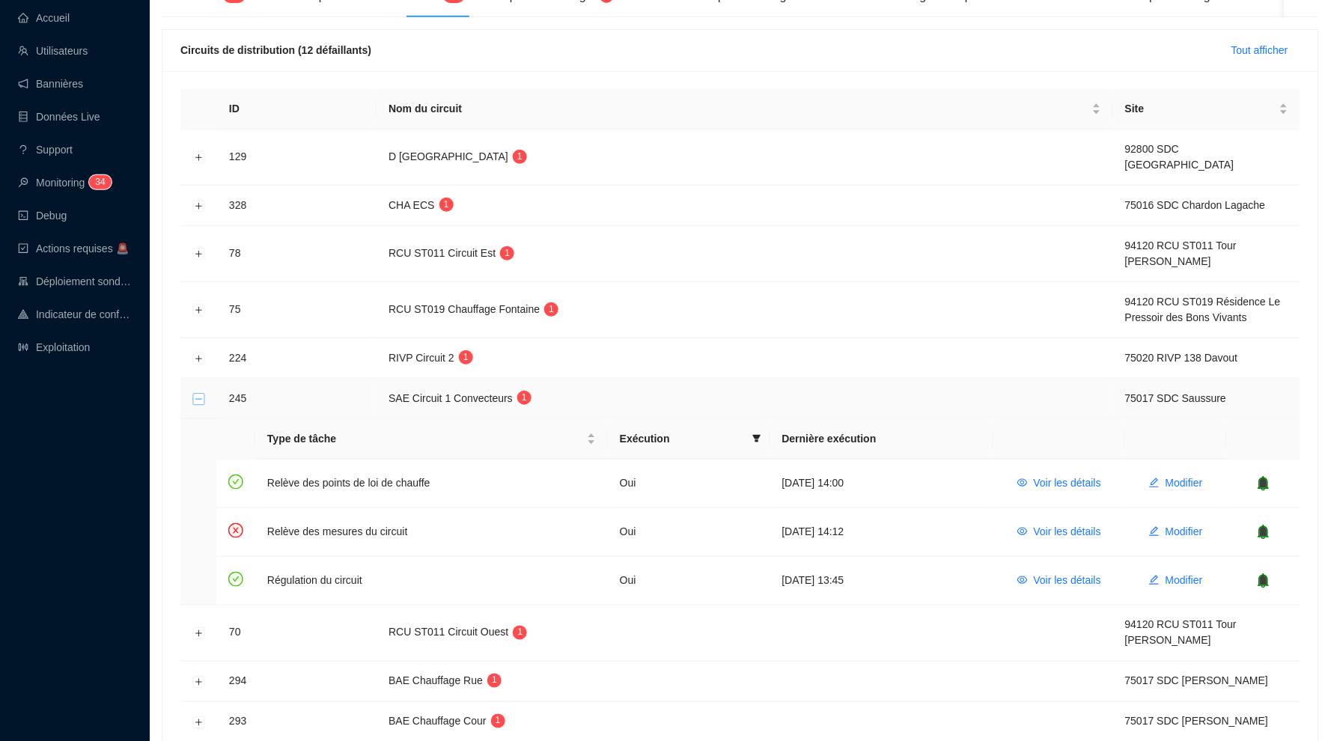
click at [198, 393] on button "Réduire la ligne" at bounding box center [199, 399] width 12 height 12
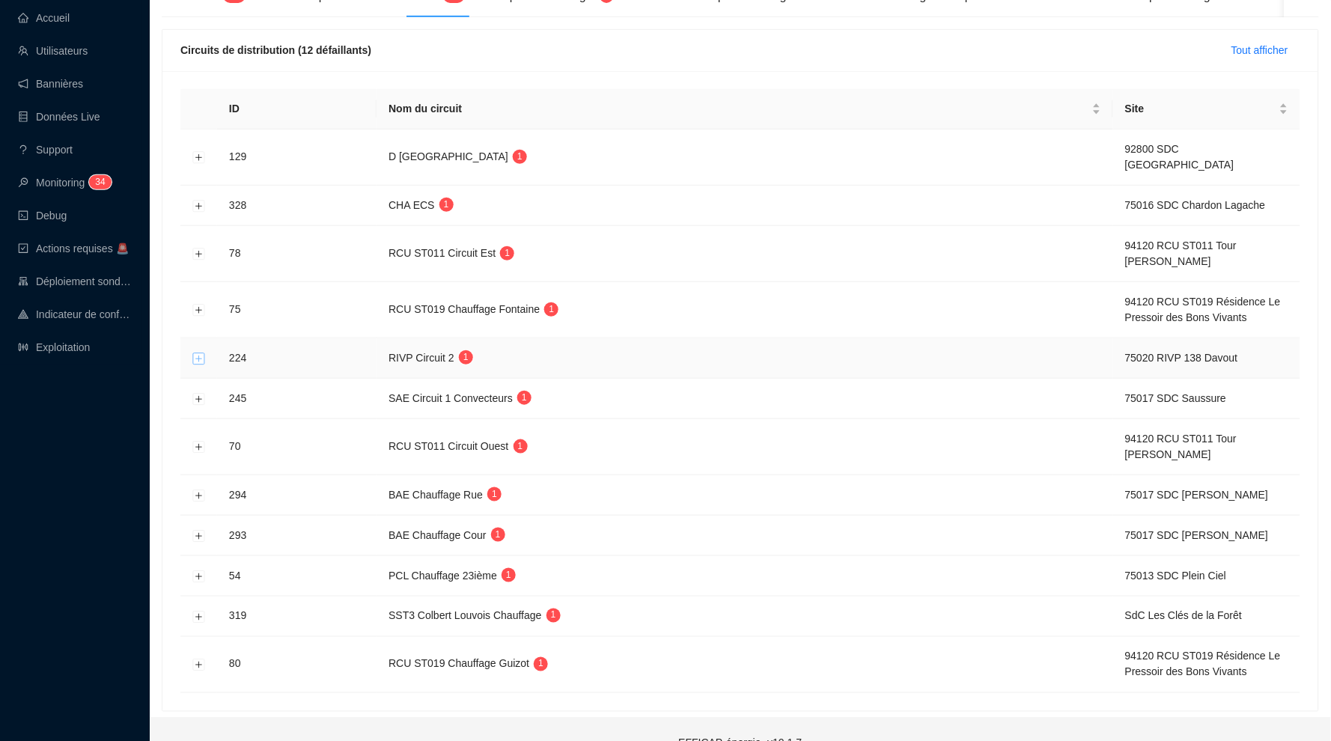
click at [198, 353] on button "Développer la ligne" at bounding box center [199, 359] width 12 height 12
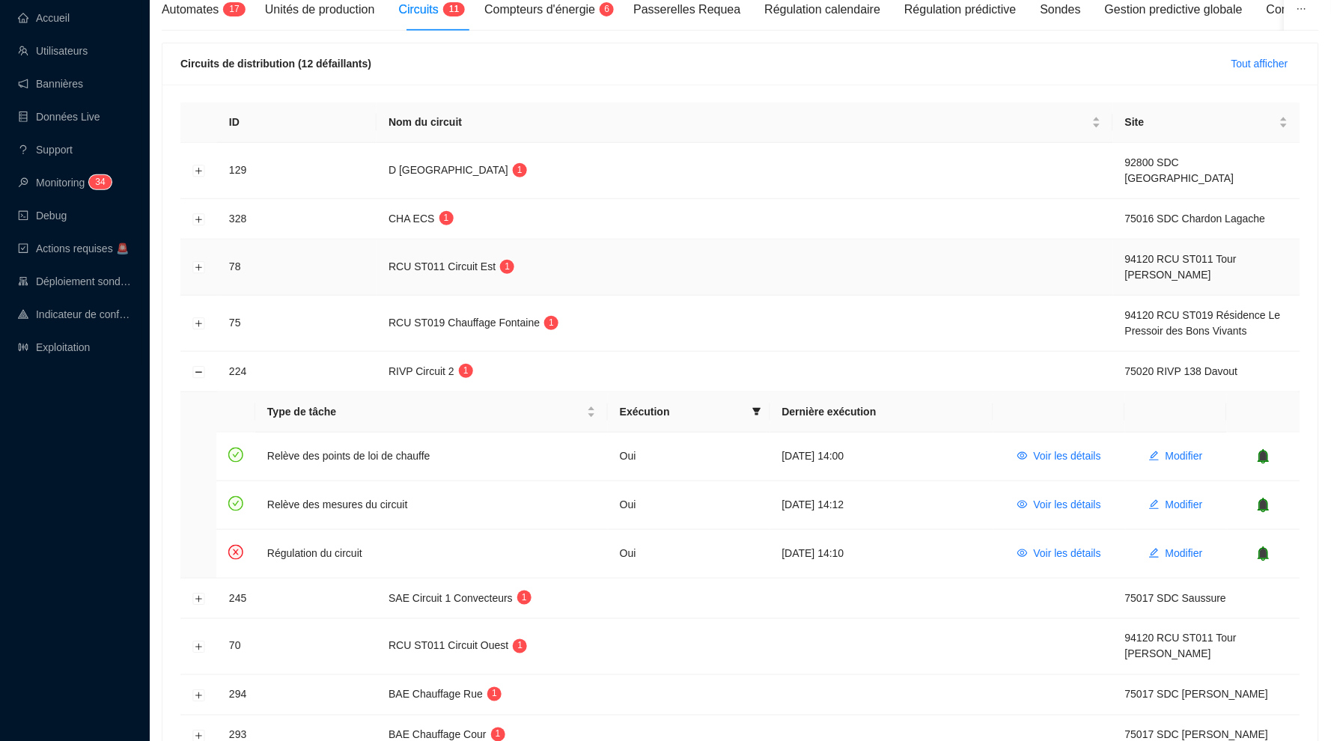
scroll to position [165, 0]
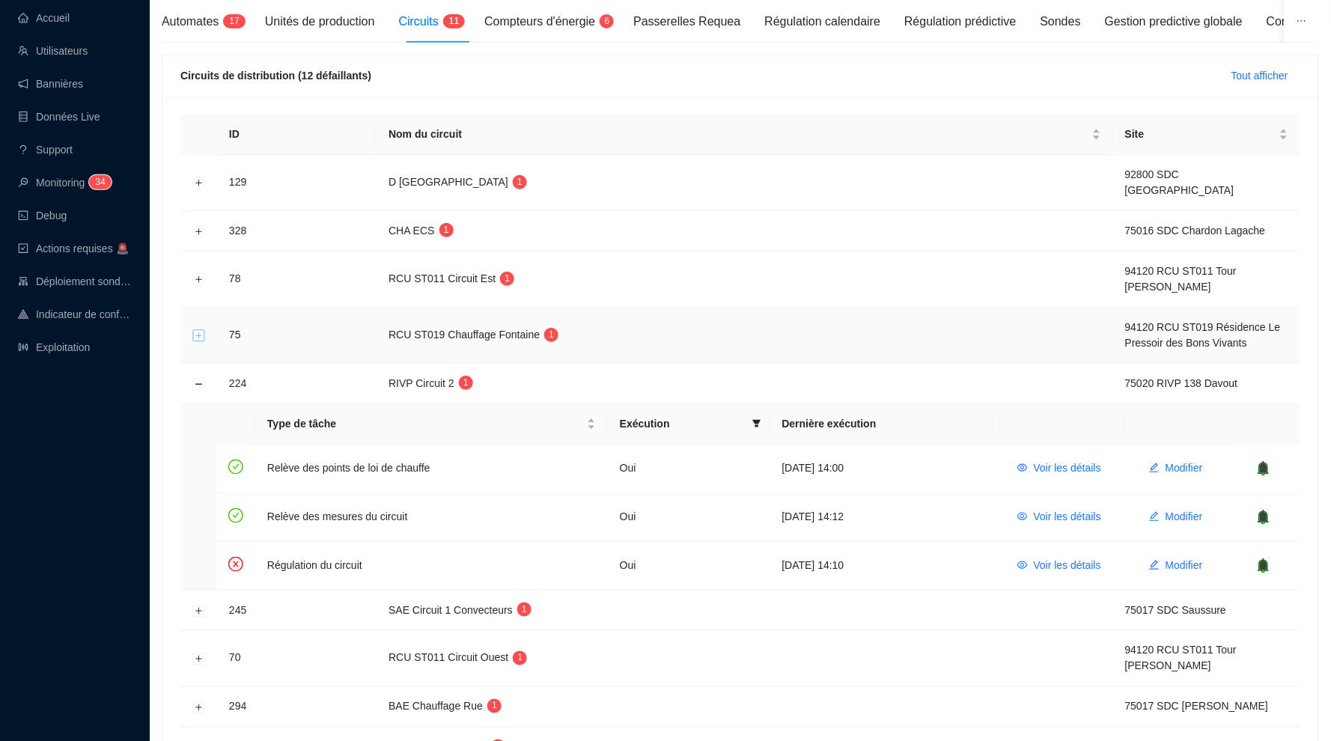
click at [198, 330] on button "Développer la ligne" at bounding box center [199, 336] width 12 height 12
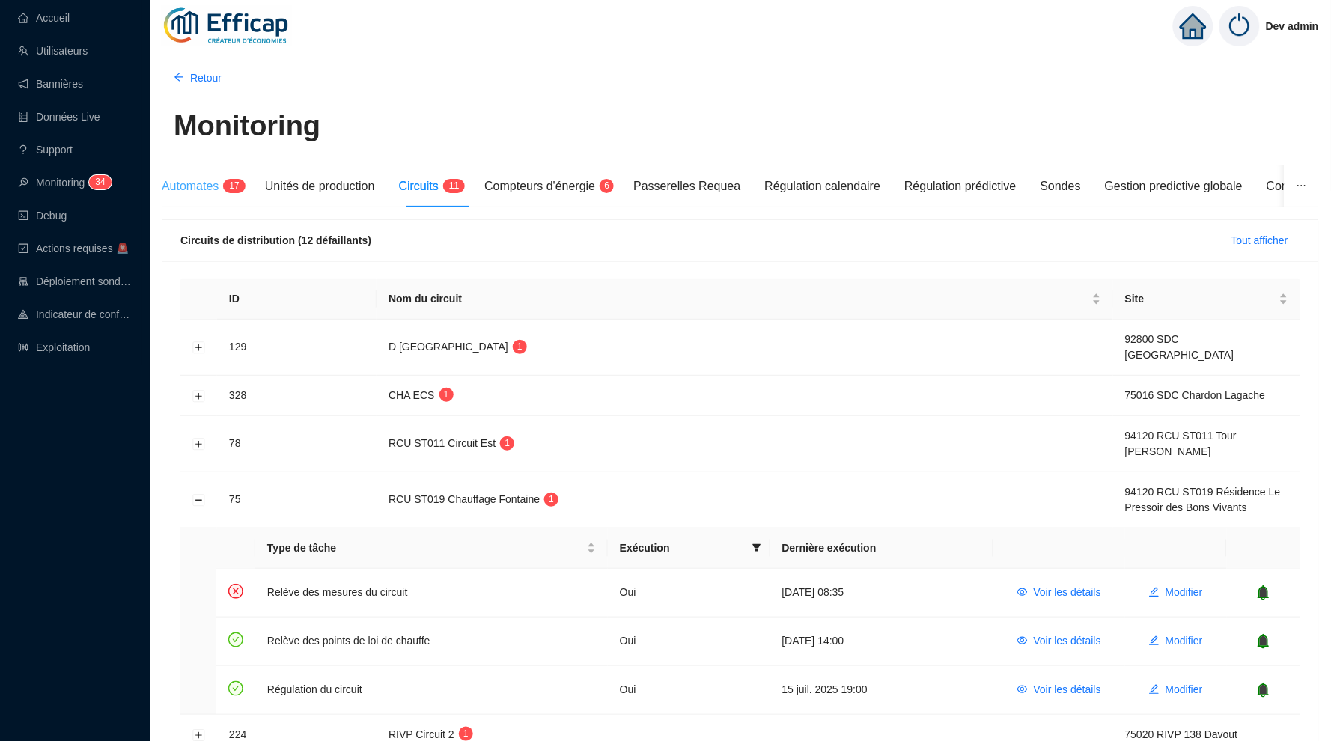
scroll to position [0, 0]
click at [201, 176] on div "Automates 1 7" at bounding box center [201, 186] width 79 height 42
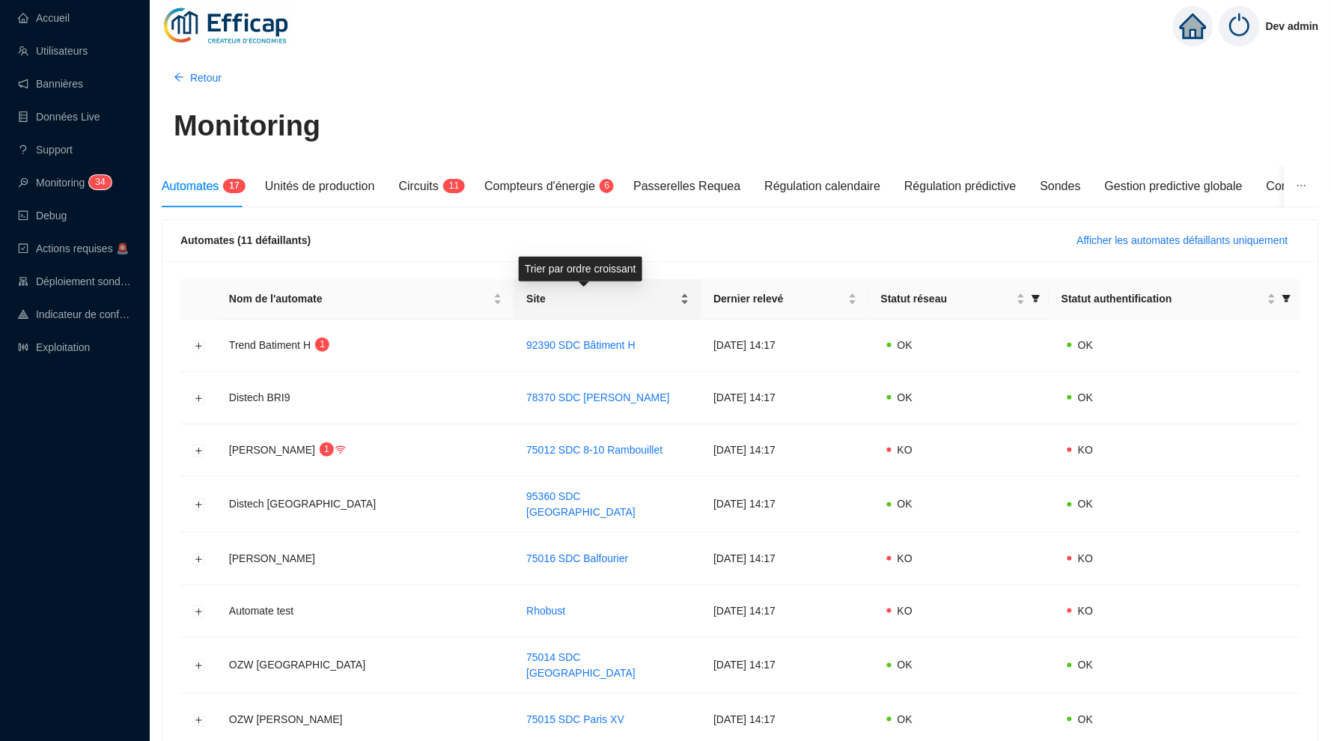
click at [664, 296] on div "Site" at bounding box center [607, 299] width 163 height 16
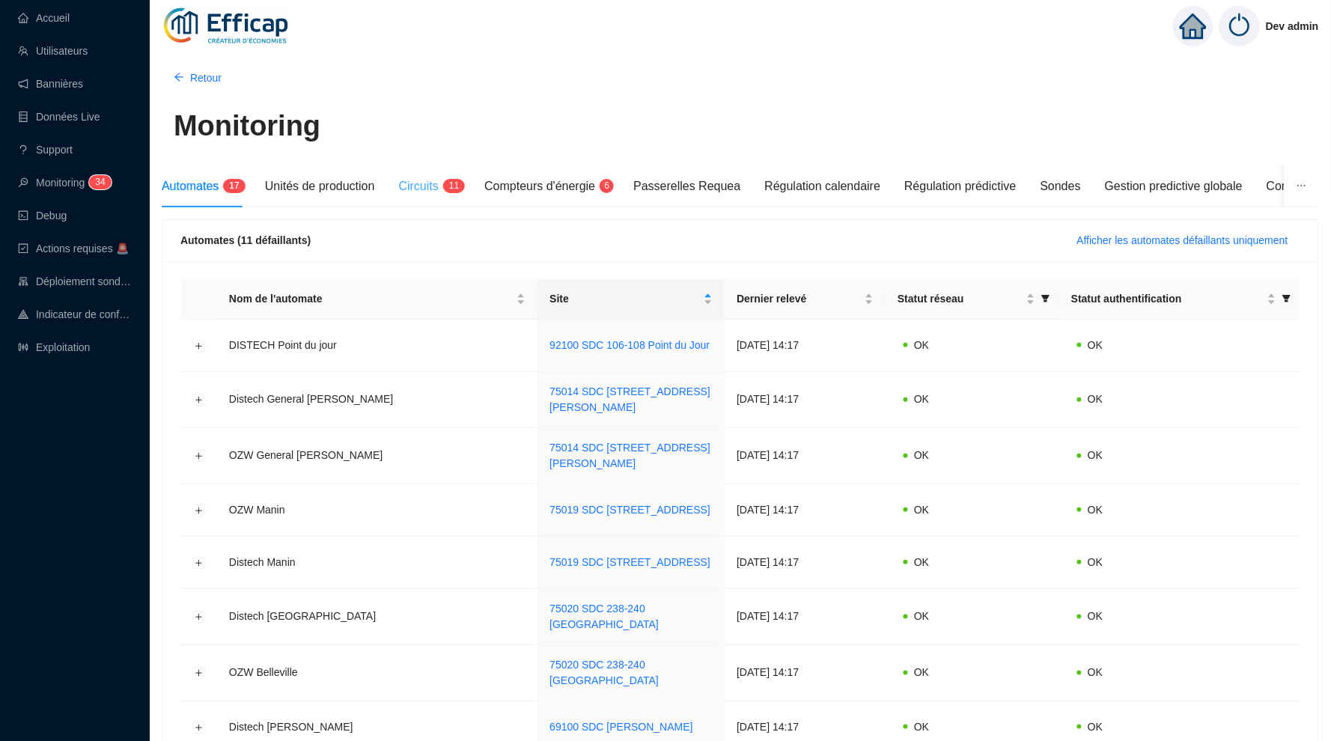
click at [442, 196] on div "Circuits 1 1" at bounding box center [430, 186] width 62 height 42
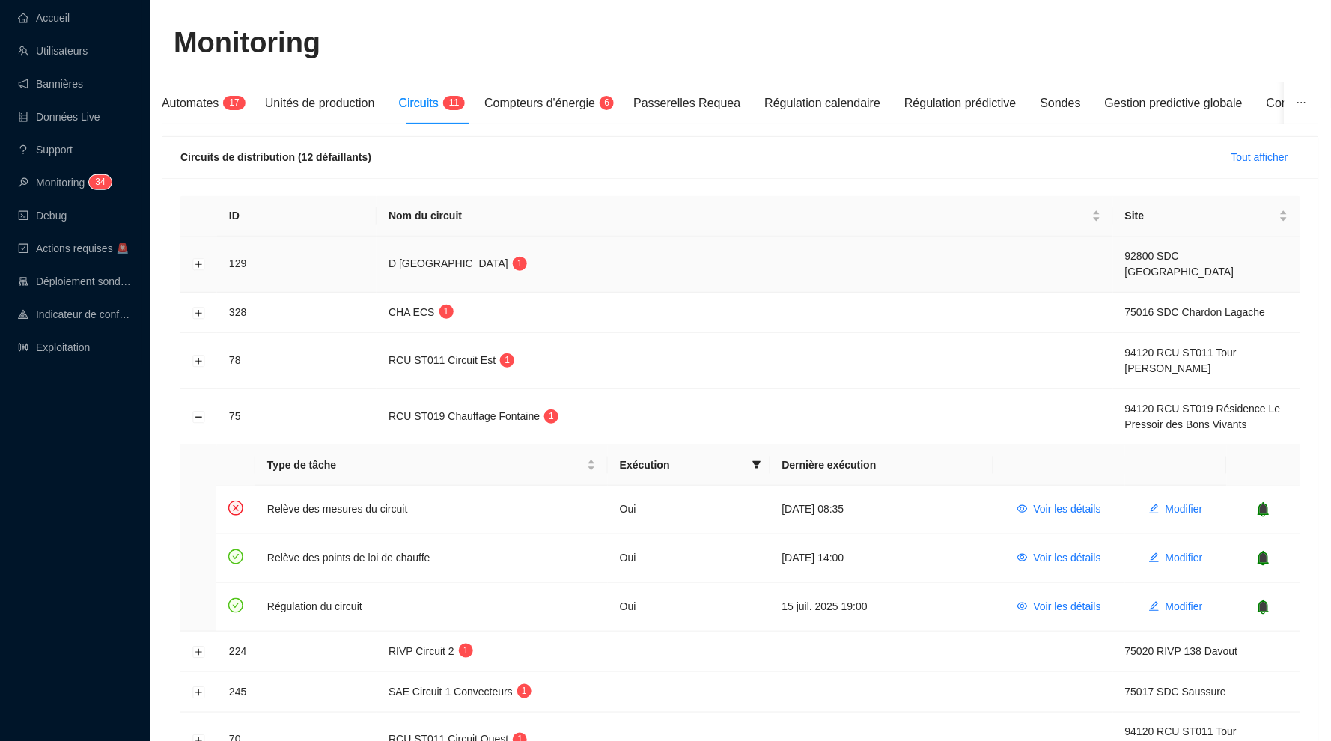
scroll to position [136, 0]
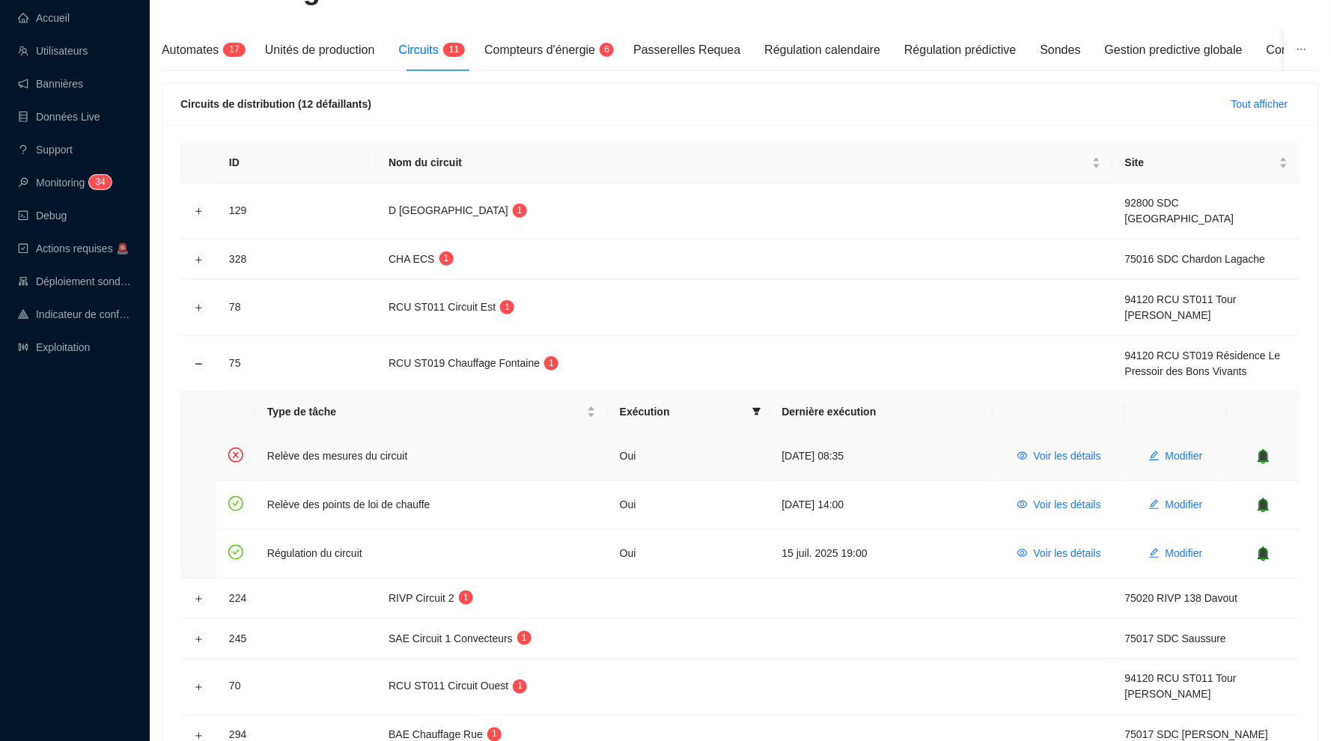
click at [1266, 451] on icon "bell" at bounding box center [1264, 456] width 10 height 10
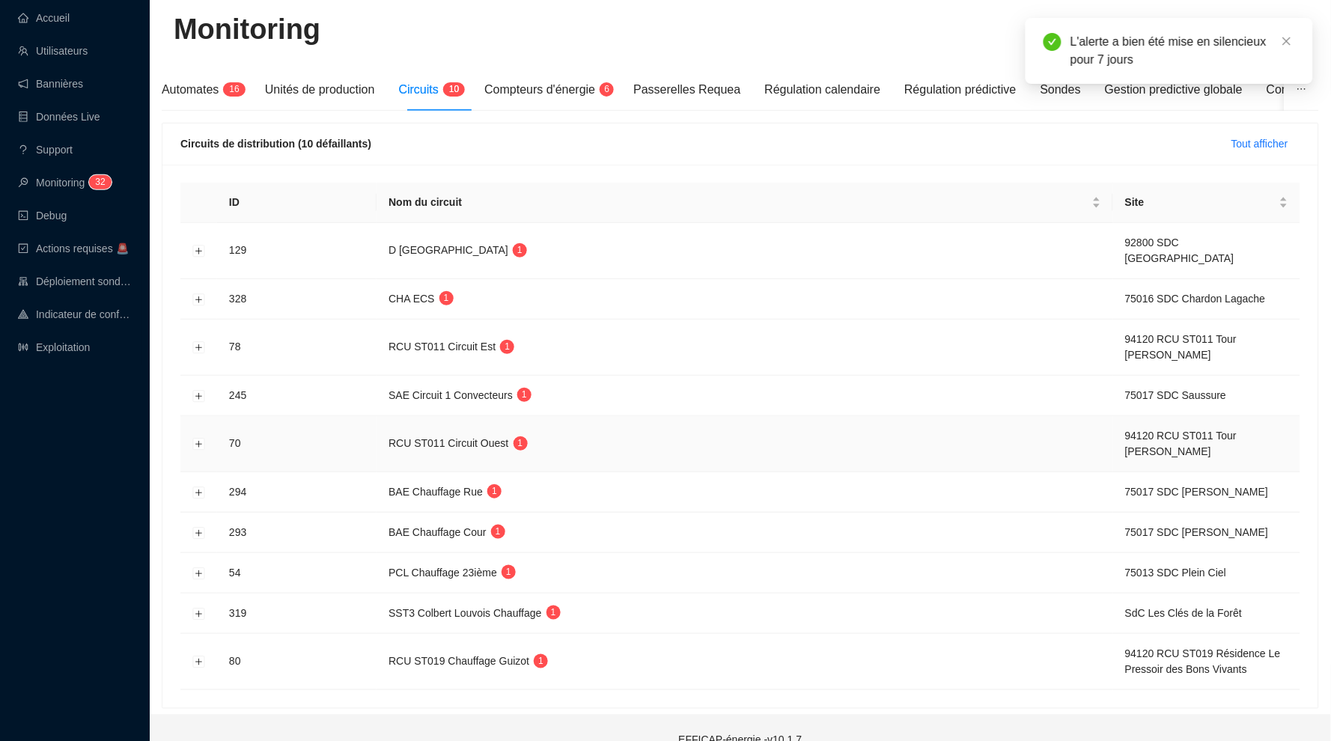
scroll to position [96, 0]
click at [201, 439] on button "Développer la ligne" at bounding box center [199, 445] width 12 height 12
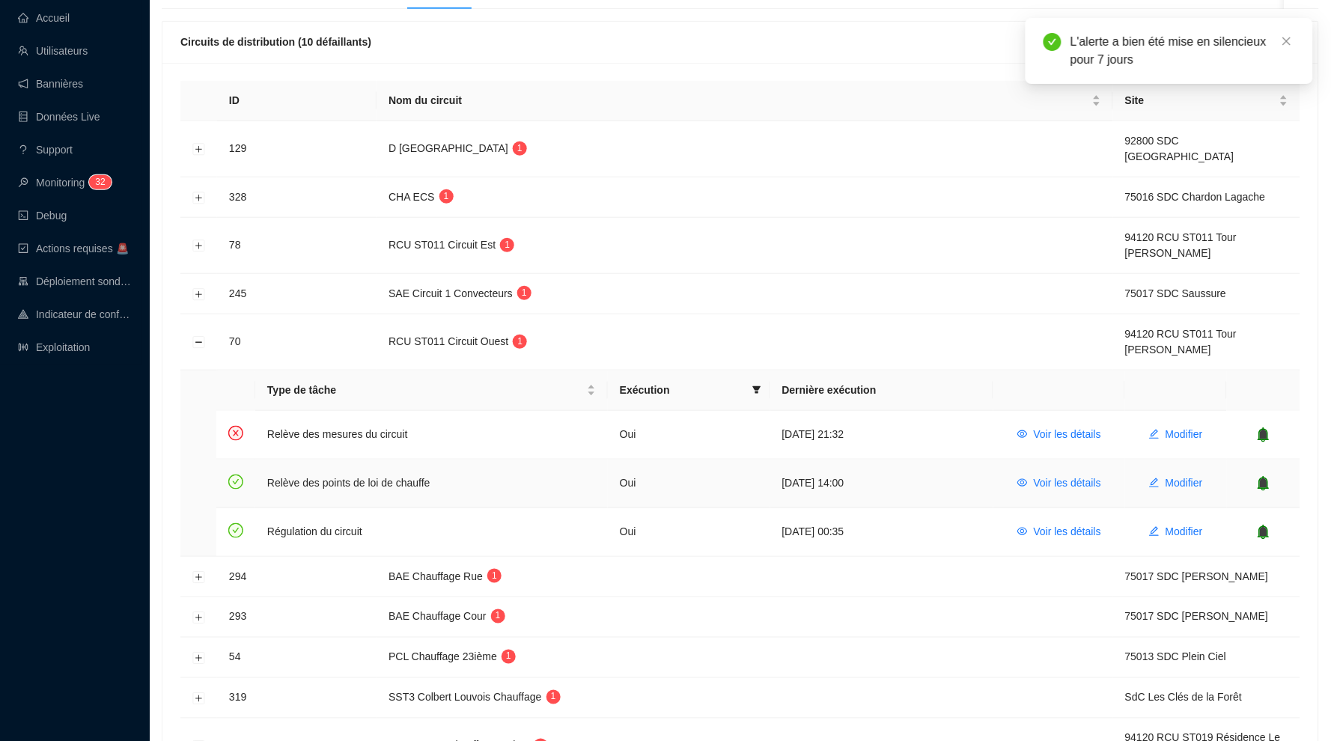
scroll to position [215, 0]
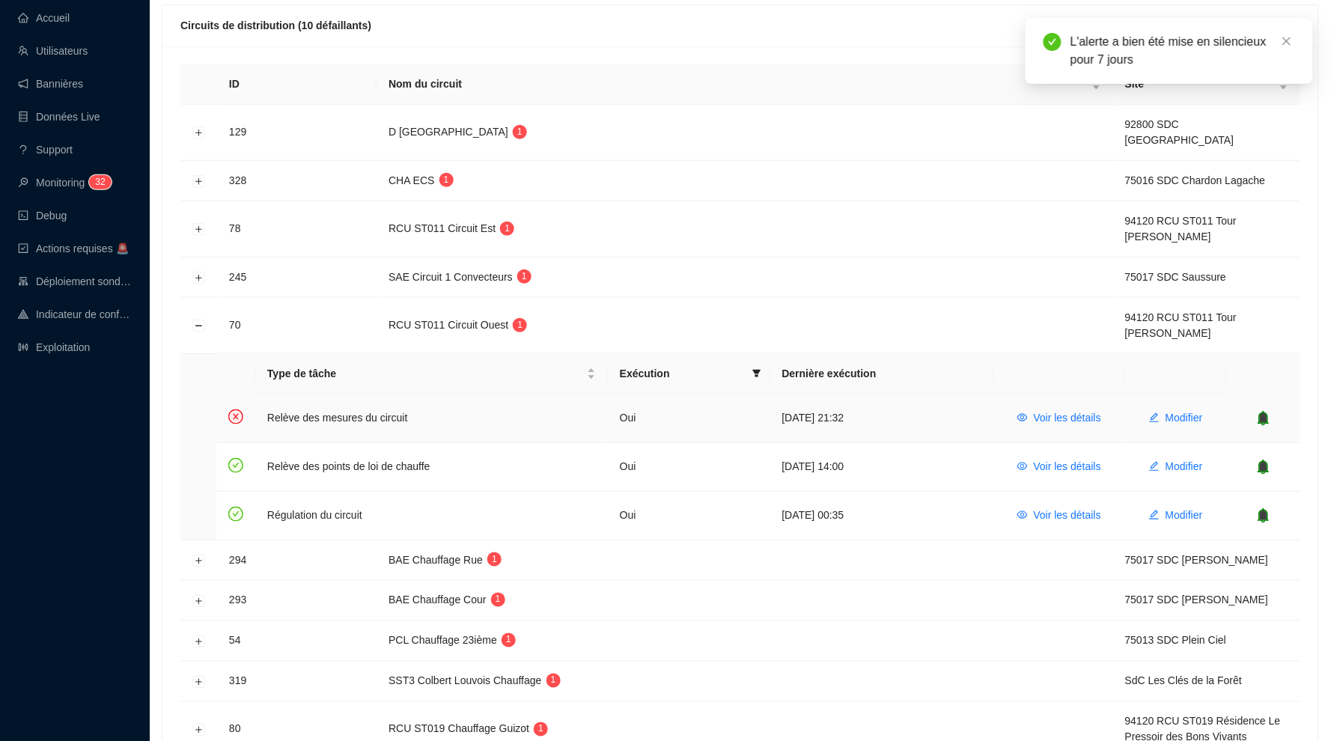
click at [1263, 412] on icon "bell" at bounding box center [1264, 417] width 10 height 10
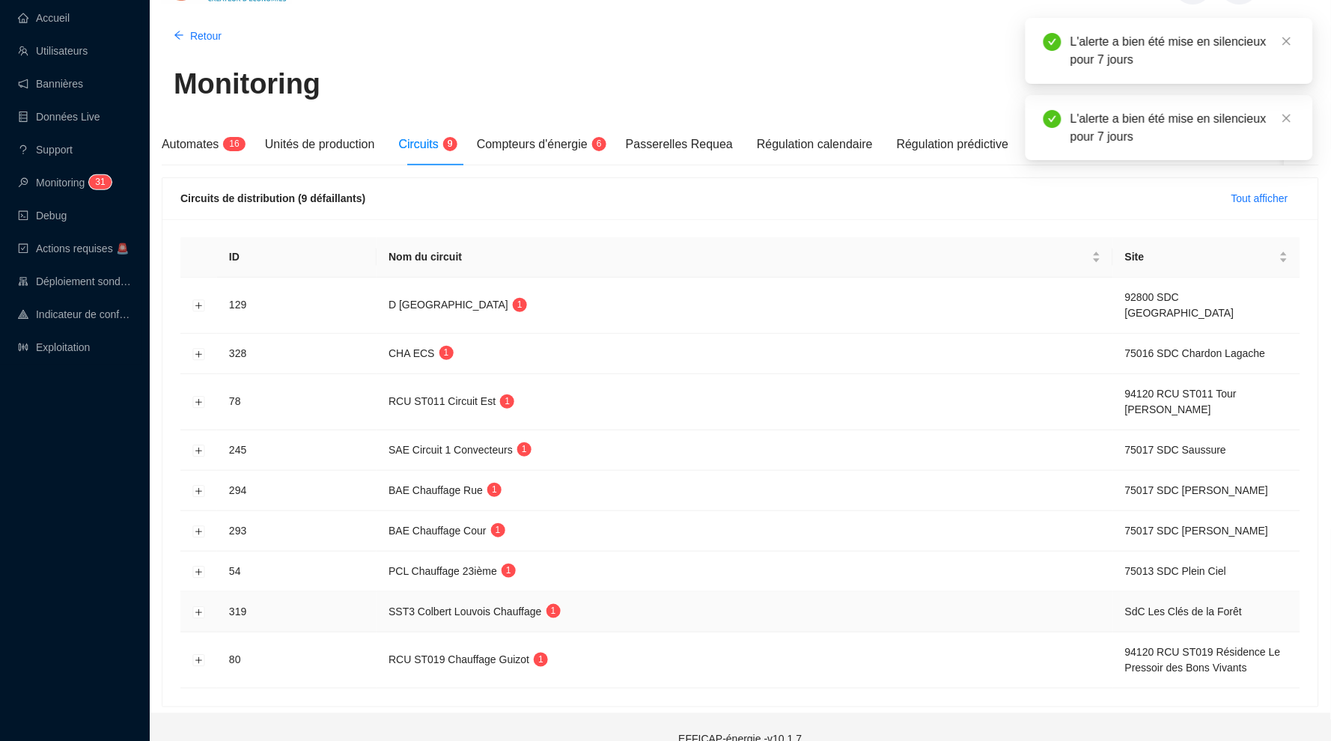
scroll to position [41, 0]
click at [198, 656] on button "Développer la ligne" at bounding box center [199, 662] width 12 height 12
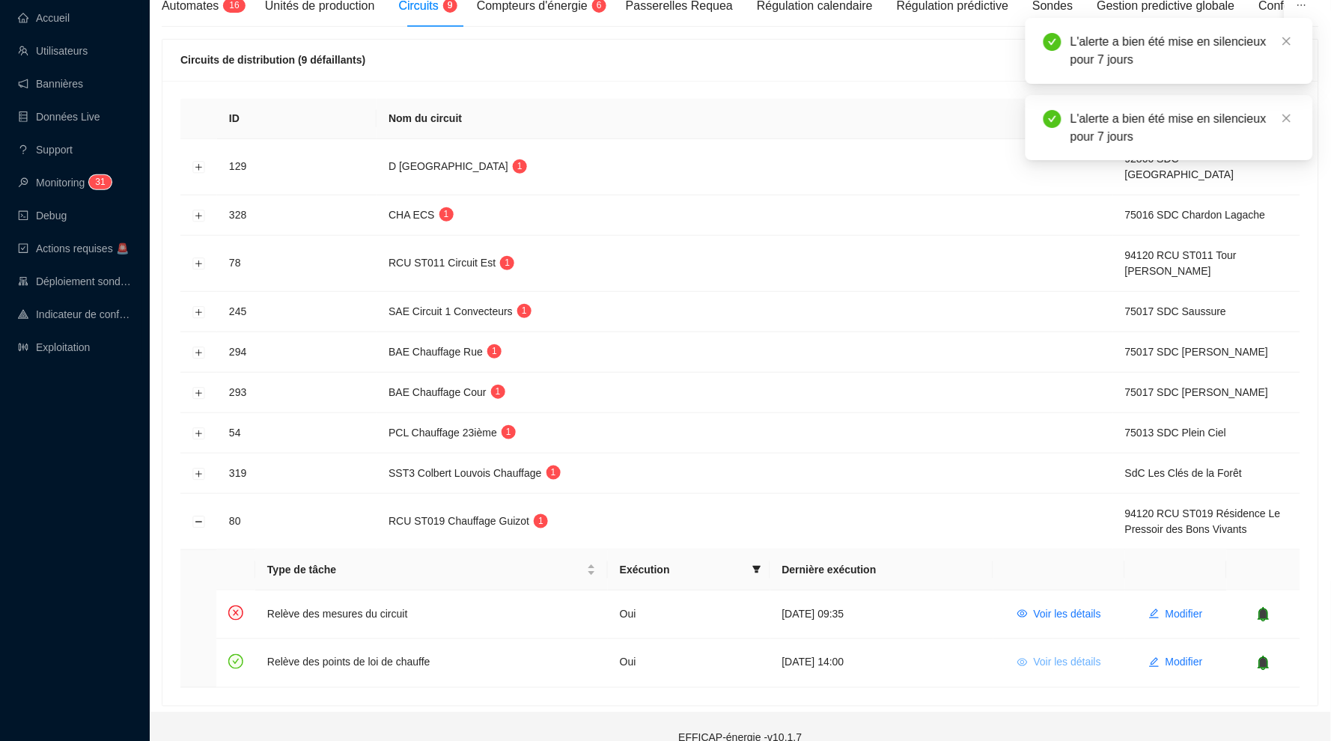
scroll to position [178, 0]
click at [1268, 611] on icon "bell" at bounding box center [1264, 616] width 10 height 10
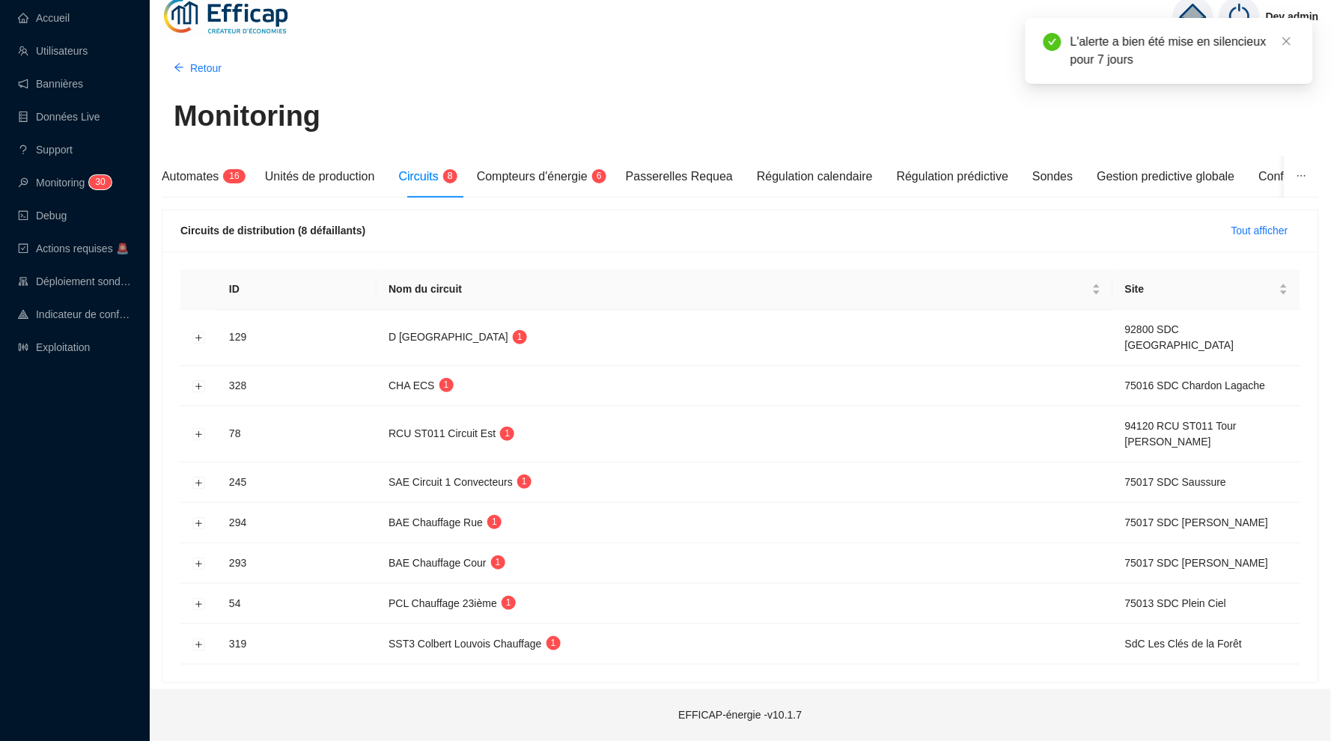
scroll to position [0, 0]
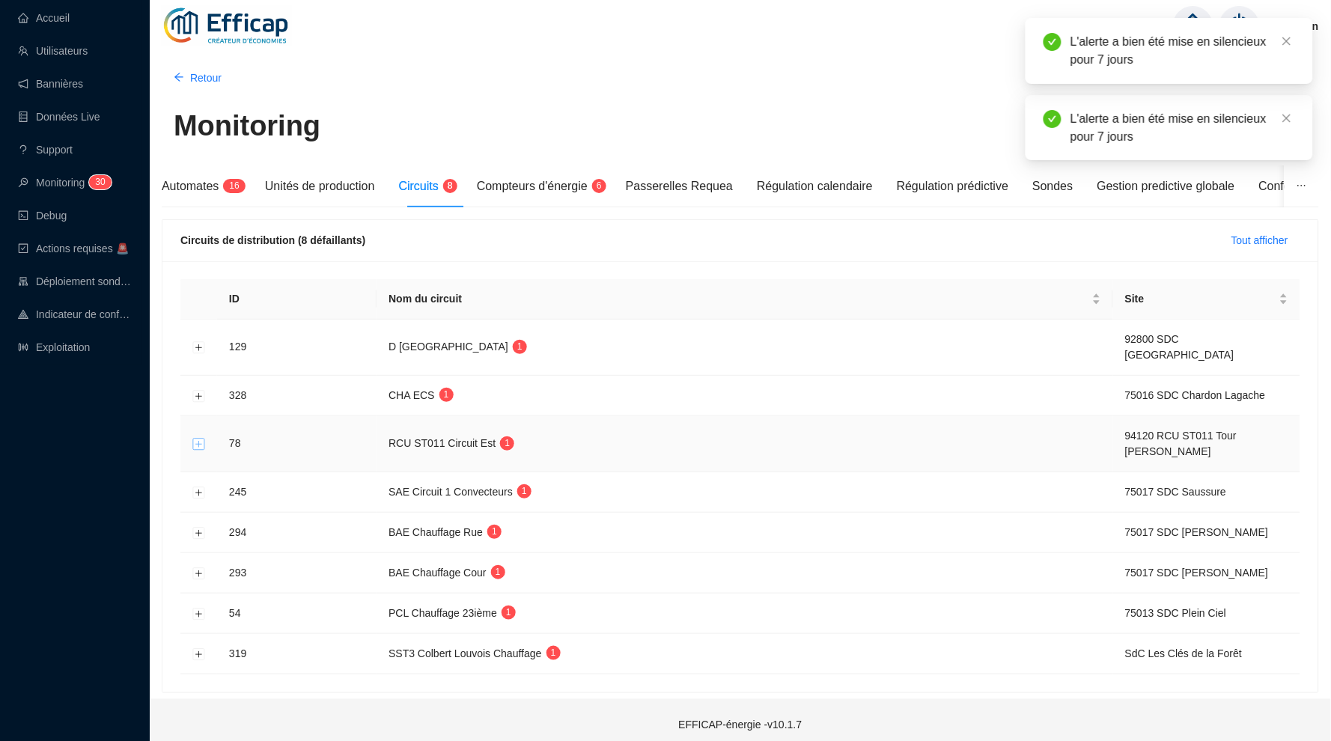
click at [195, 439] on button "Développer la ligne" at bounding box center [199, 445] width 12 height 12
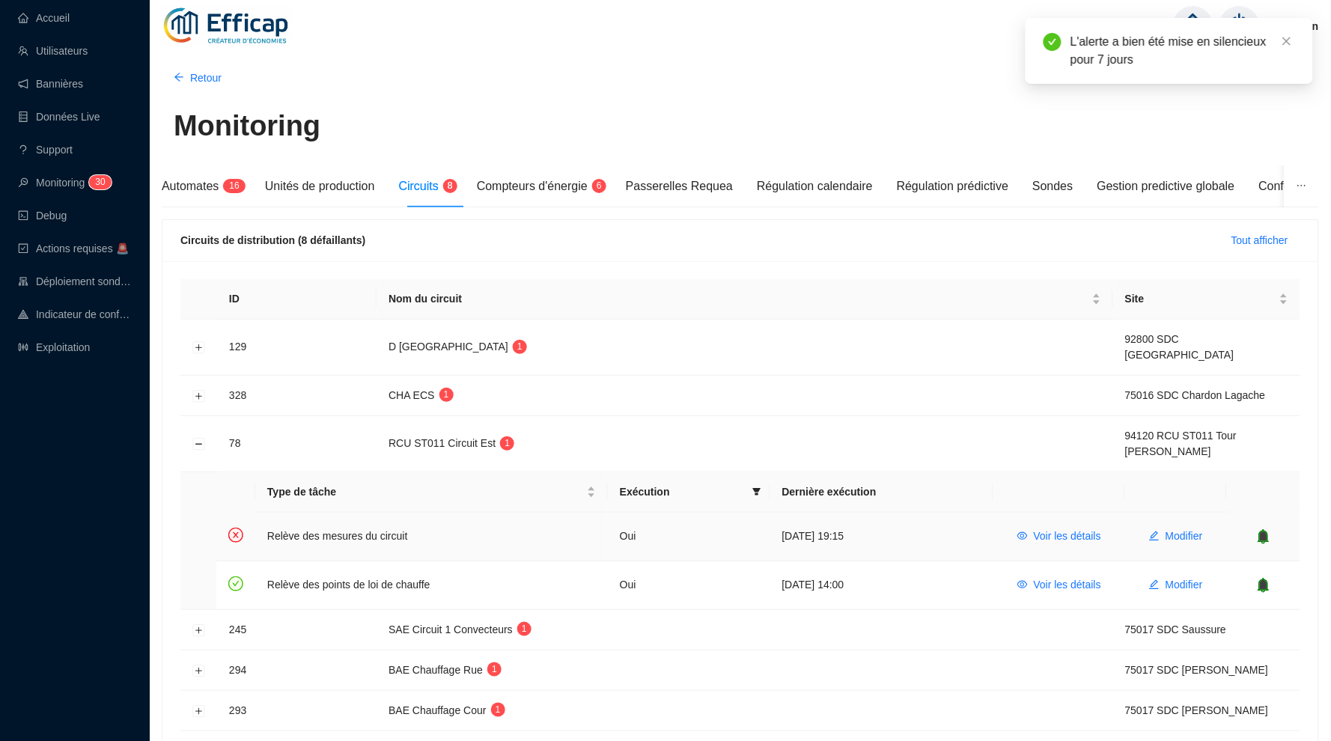
click at [1263, 531] on icon "bell" at bounding box center [1264, 536] width 10 height 10
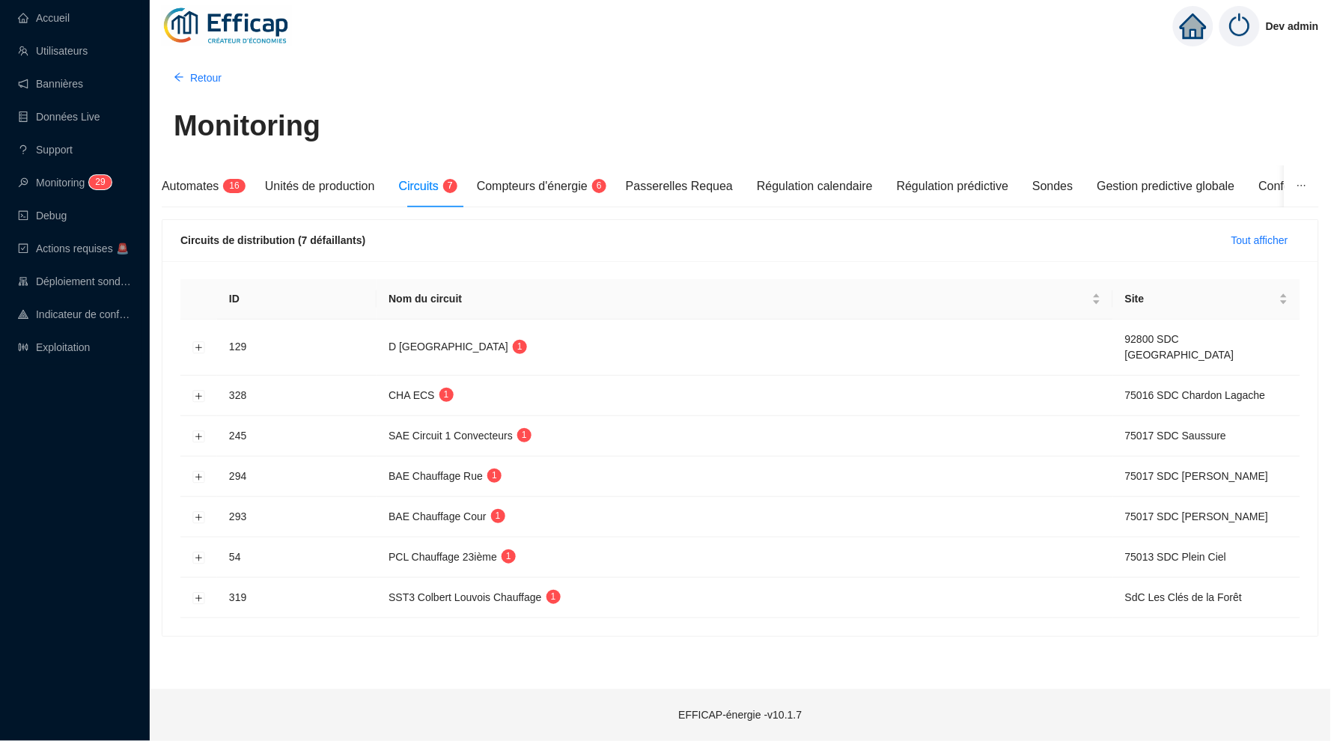
click at [488, 627] on div "Retour Monitoring Automates 1 6 Unités de production Circuits 7 Compteurs d'éne…" at bounding box center [740, 368] width 1181 height 641
click at [200, 592] on button "Développer la ligne" at bounding box center [199, 598] width 12 height 12
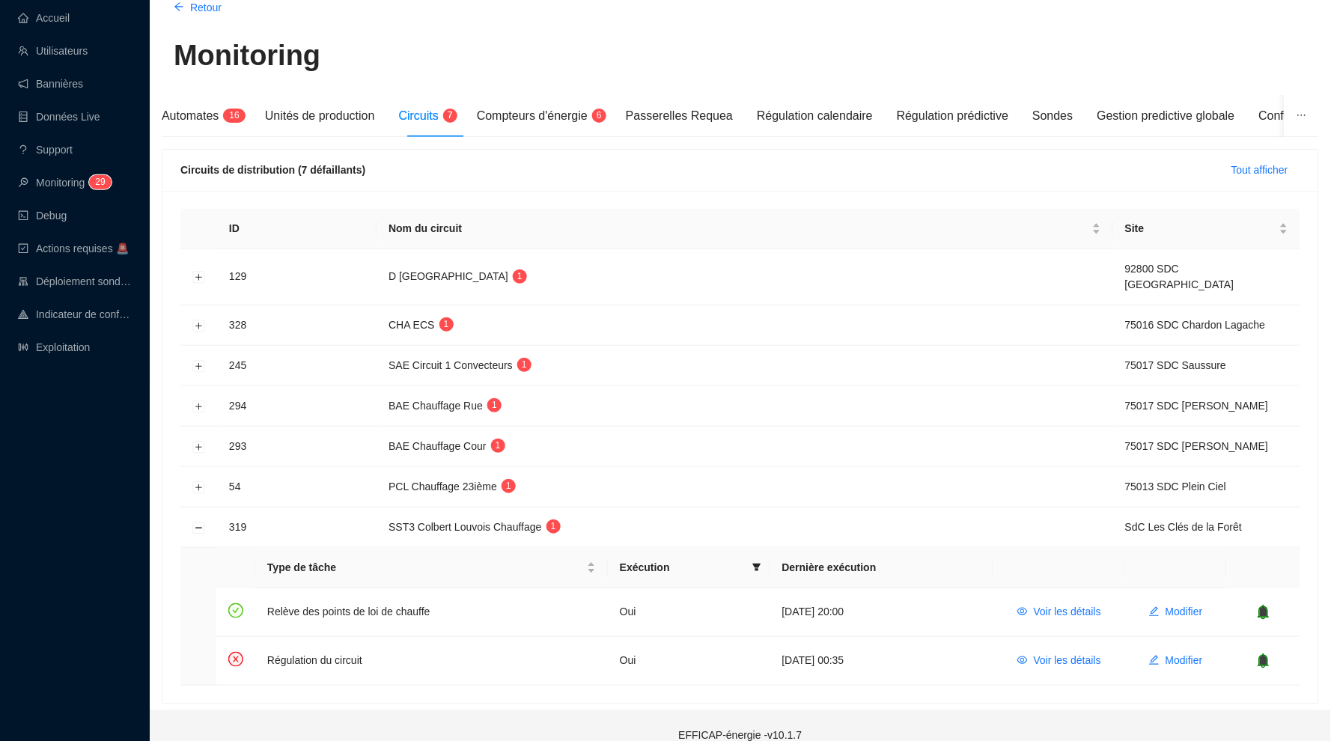
scroll to position [69, 0]
click at [1075, 654] on span "Voir les détails" at bounding box center [1067, 662] width 67 height 16
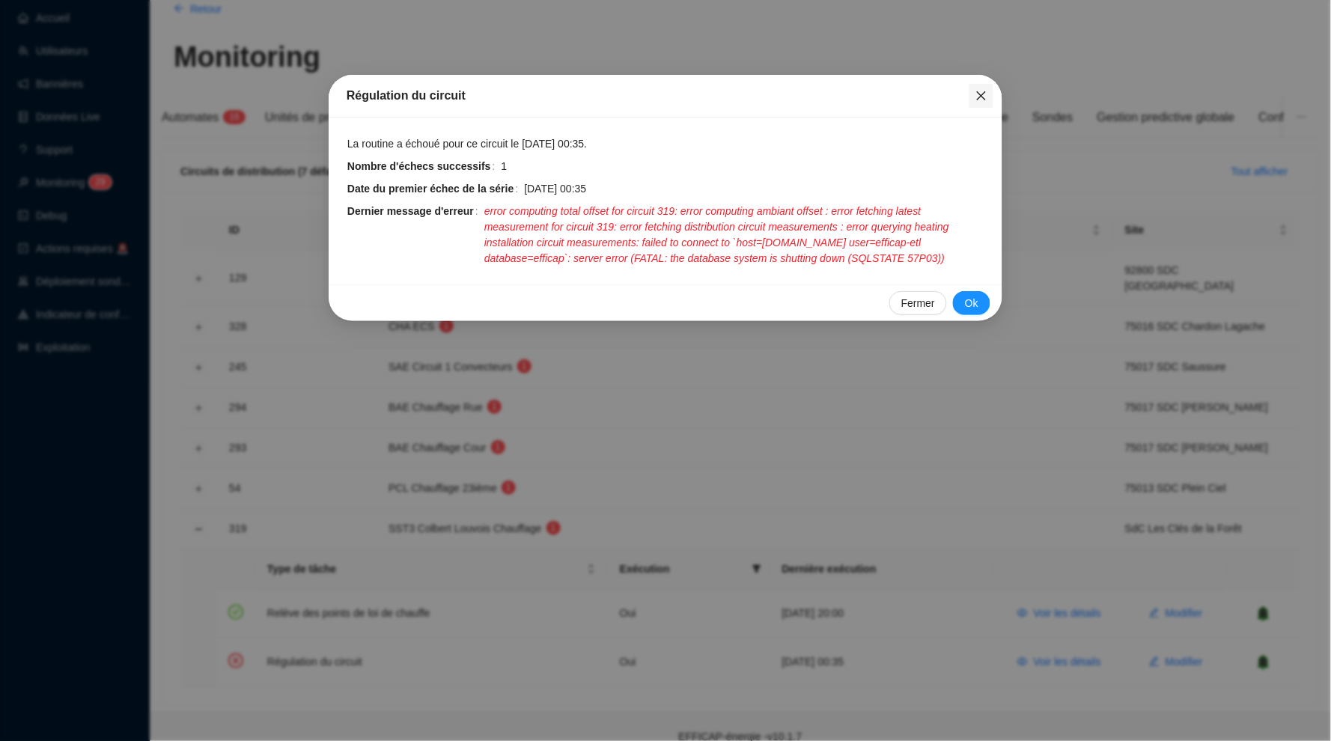
click at [986, 96] on icon "close" at bounding box center [981, 96] width 12 height 12
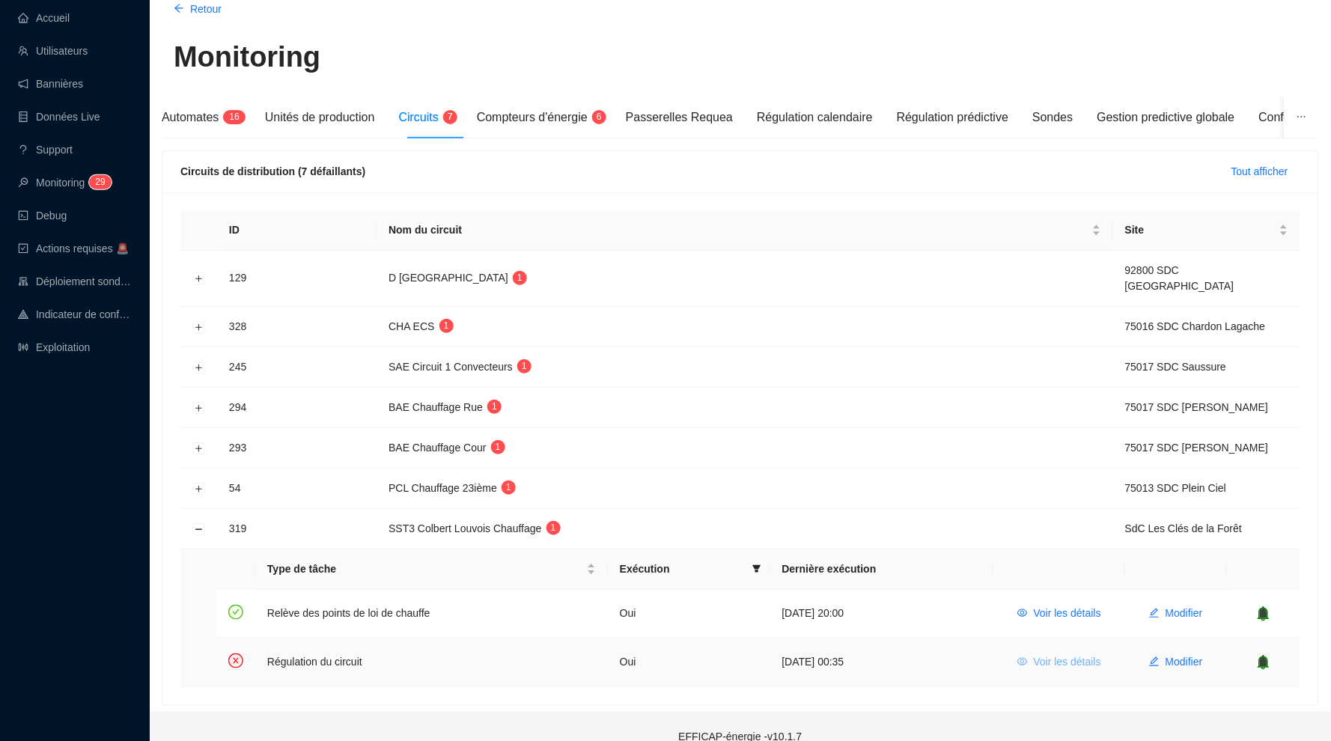
click at [1046, 654] on span "Voir les détails" at bounding box center [1067, 662] width 67 height 16
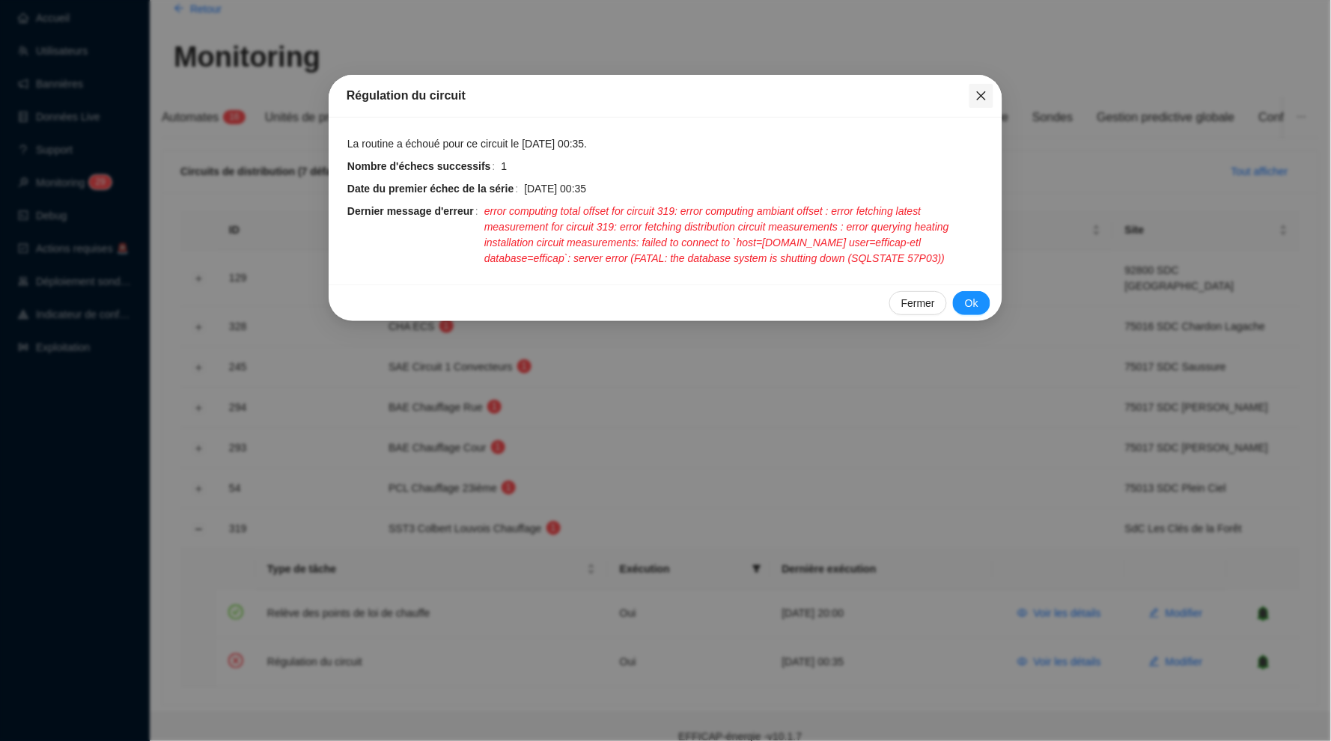
click at [984, 91] on icon "close" at bounding box center [981, 96] width 12 height 12
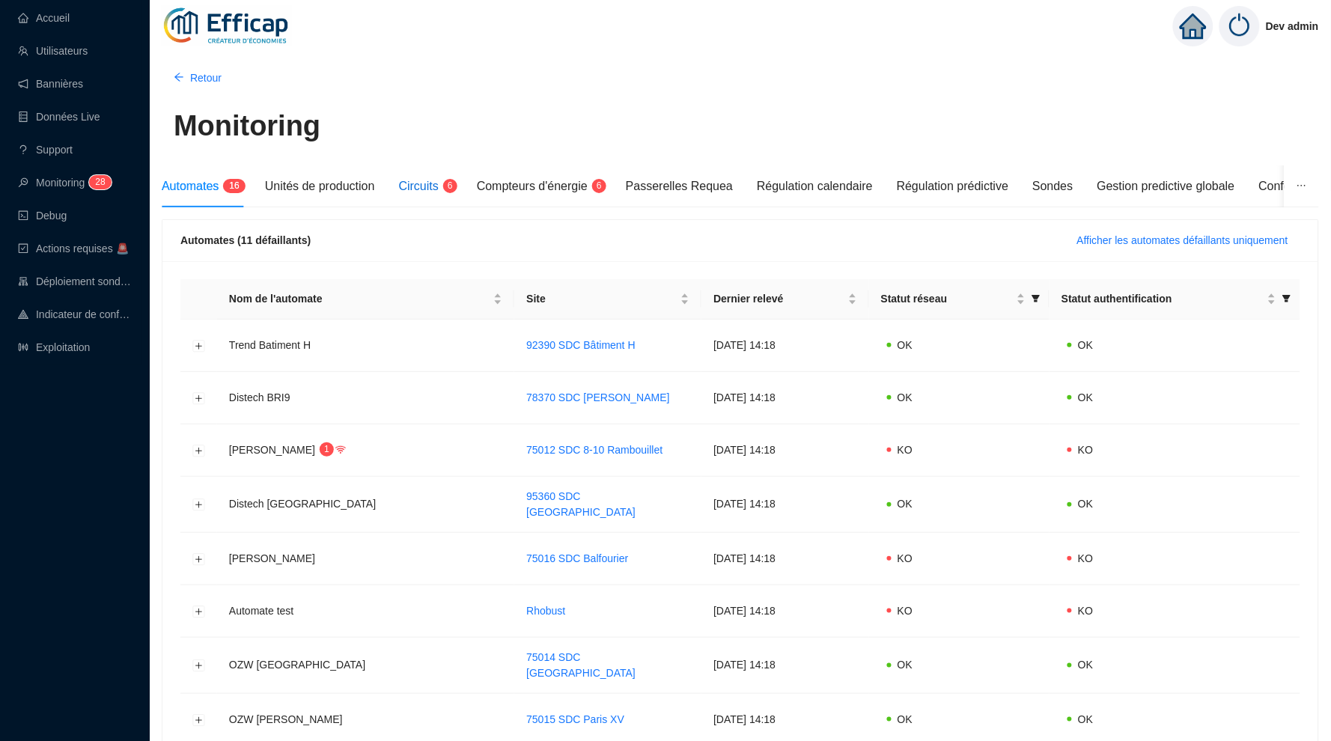
click at [424, 191] on span "Circuits" at bounding box center [419, 186] width 40 height 13
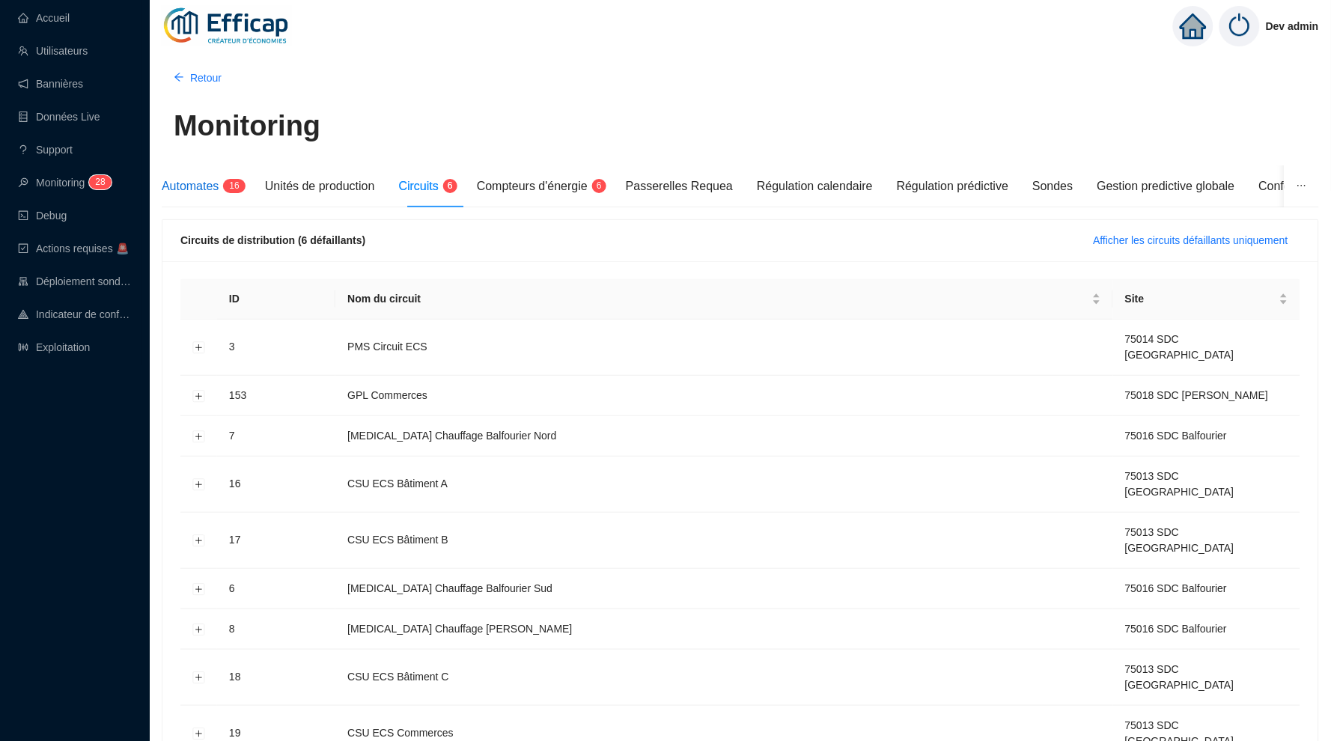
drag, startPoint x: 236, startPoint y: 190, endPoint x: 605, endPoint y: 383, distance: 416.4
click at [236, 190] on span "6" at bounding box center [236, 185] width 5 height 10
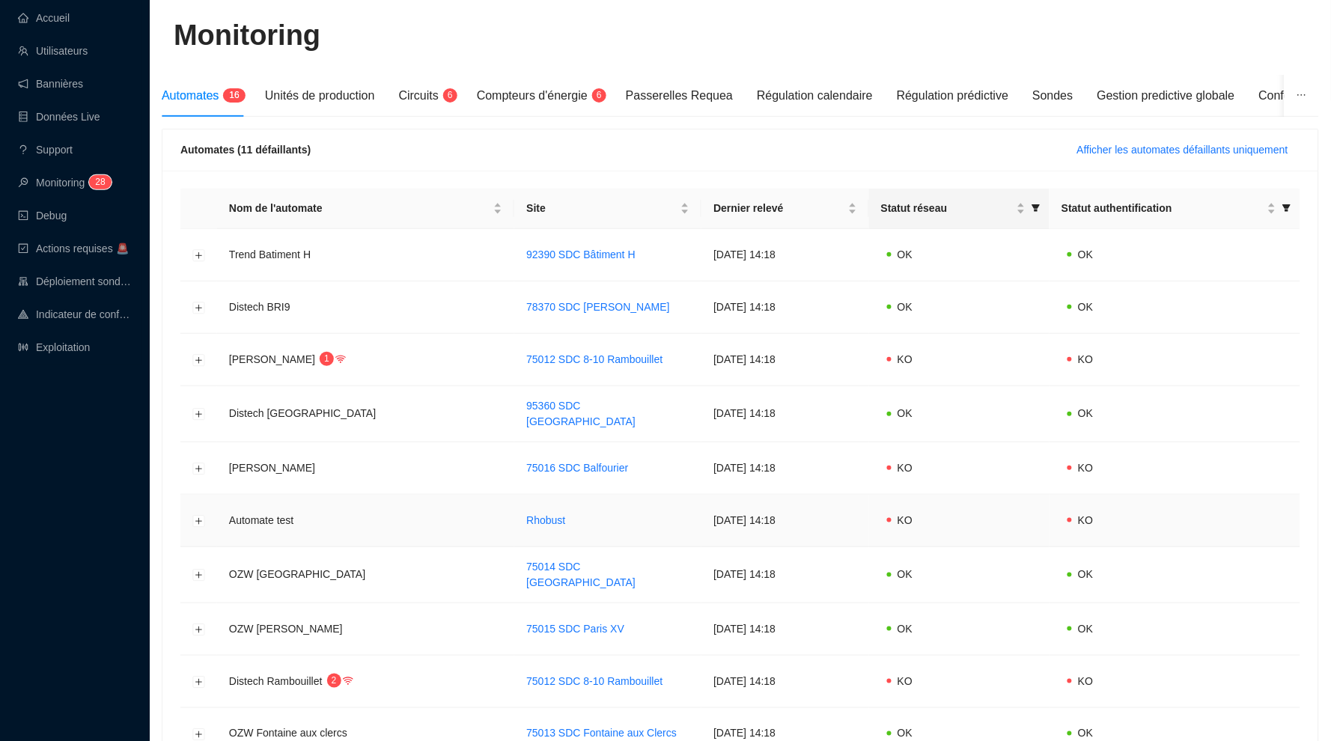
scroll to position [48, 0]
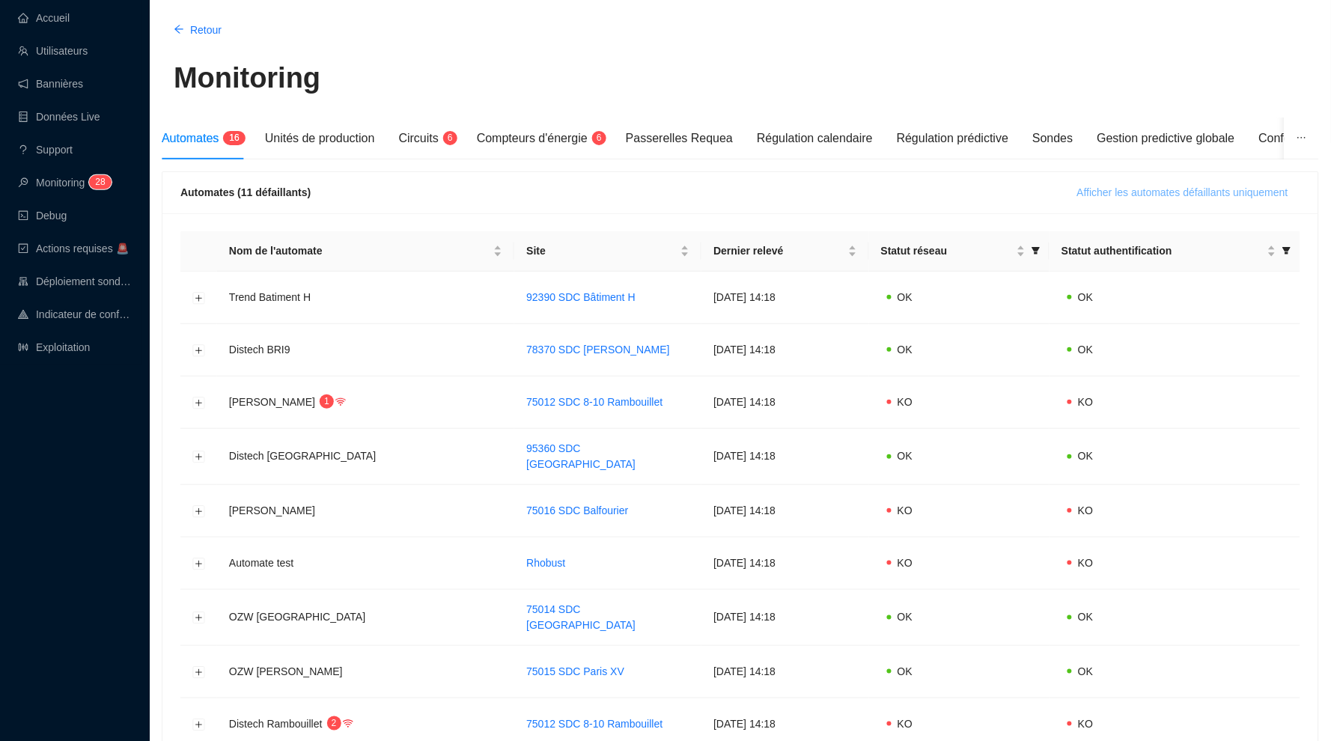
click at [1088, 185] on span "Afficher les automates défaillants uniquement" at bounding box center [1182, 193] width 211 height 16
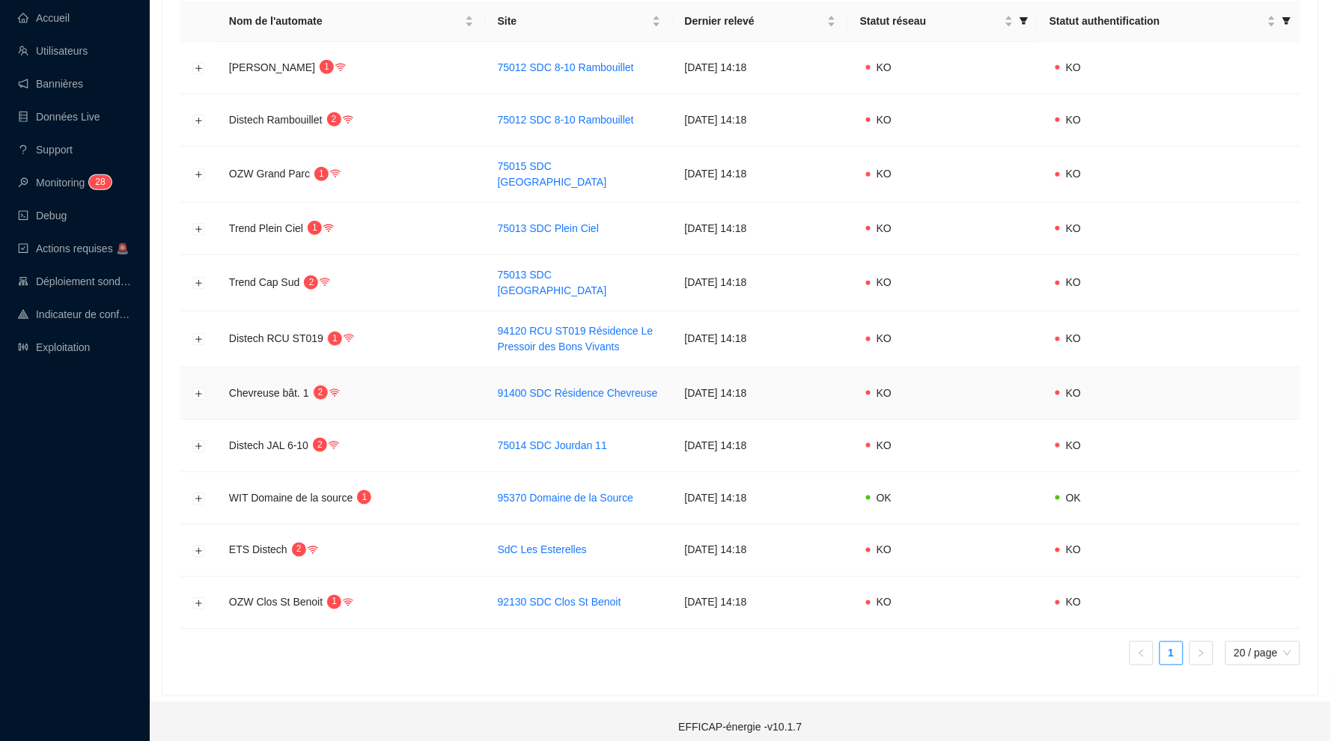
scroll to position [276, 0]
click at [192, 433] on td at bounding box center [198, 447] width 37 height 52
click at [197, 442] on button "Développer la ligne" at bounding box center [199, 448] width 12 height 12
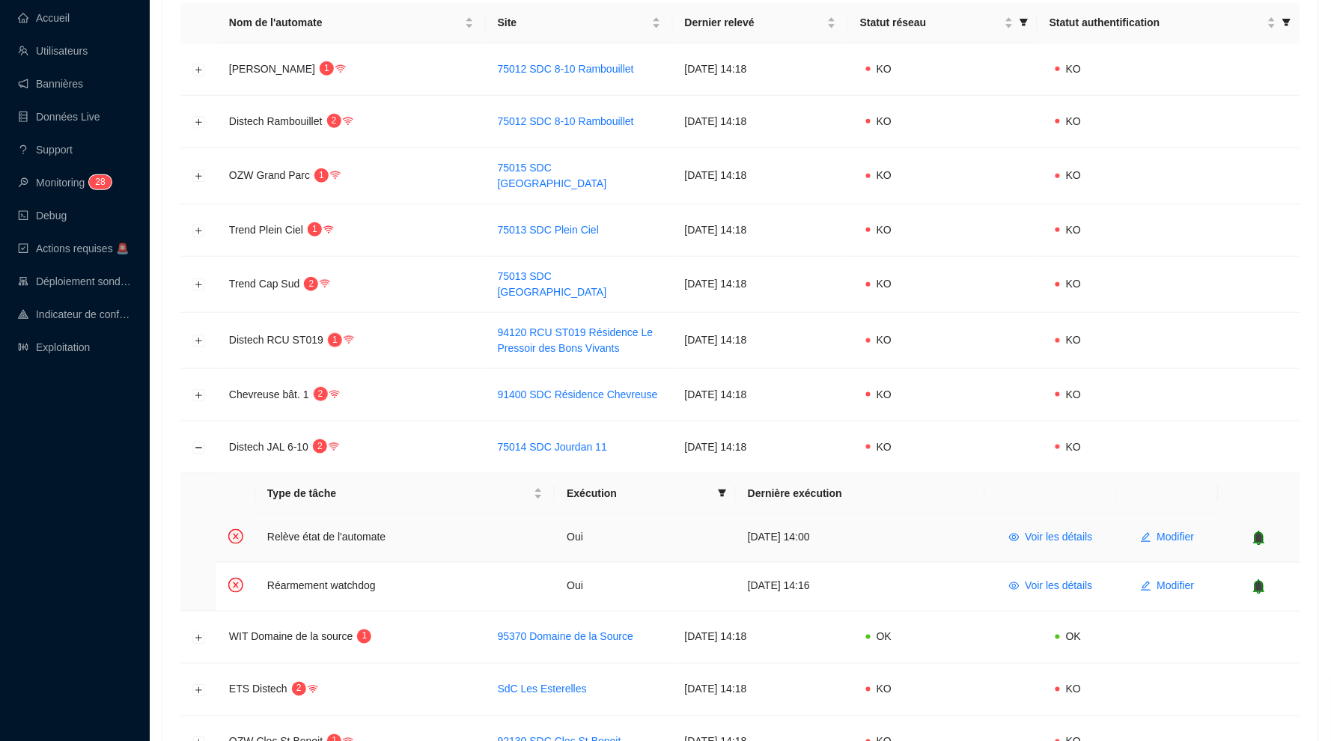
click at [1258, 516] on td at bounding box center [1259, 538] width 82 height 49
click at [1259, 534] on td at bounding box center [1259, 538] width 82 height 49
click at [1259, 532] on icon "bell" at bounding box center [1259, 537] width 10 height 10
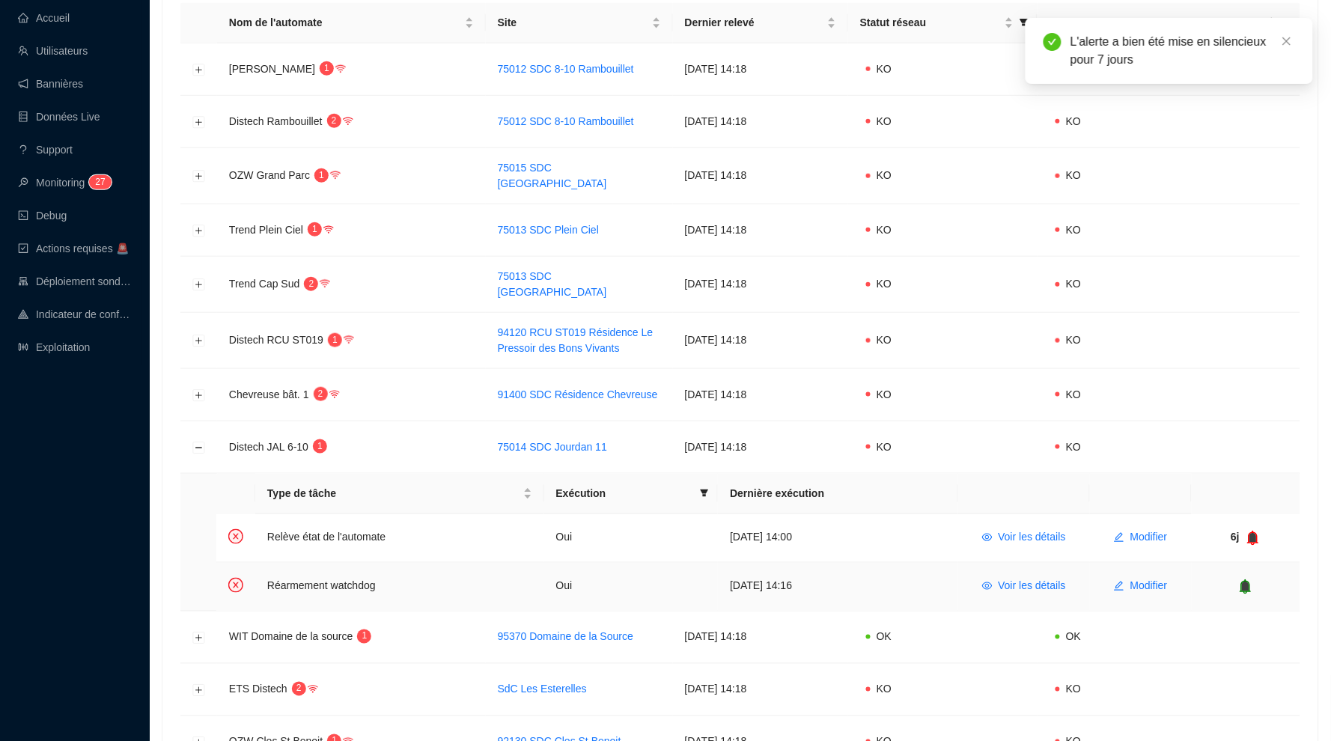
click at [1248, 581] on icon "bell" at bounding box center [1246, 586] width 10 height 10
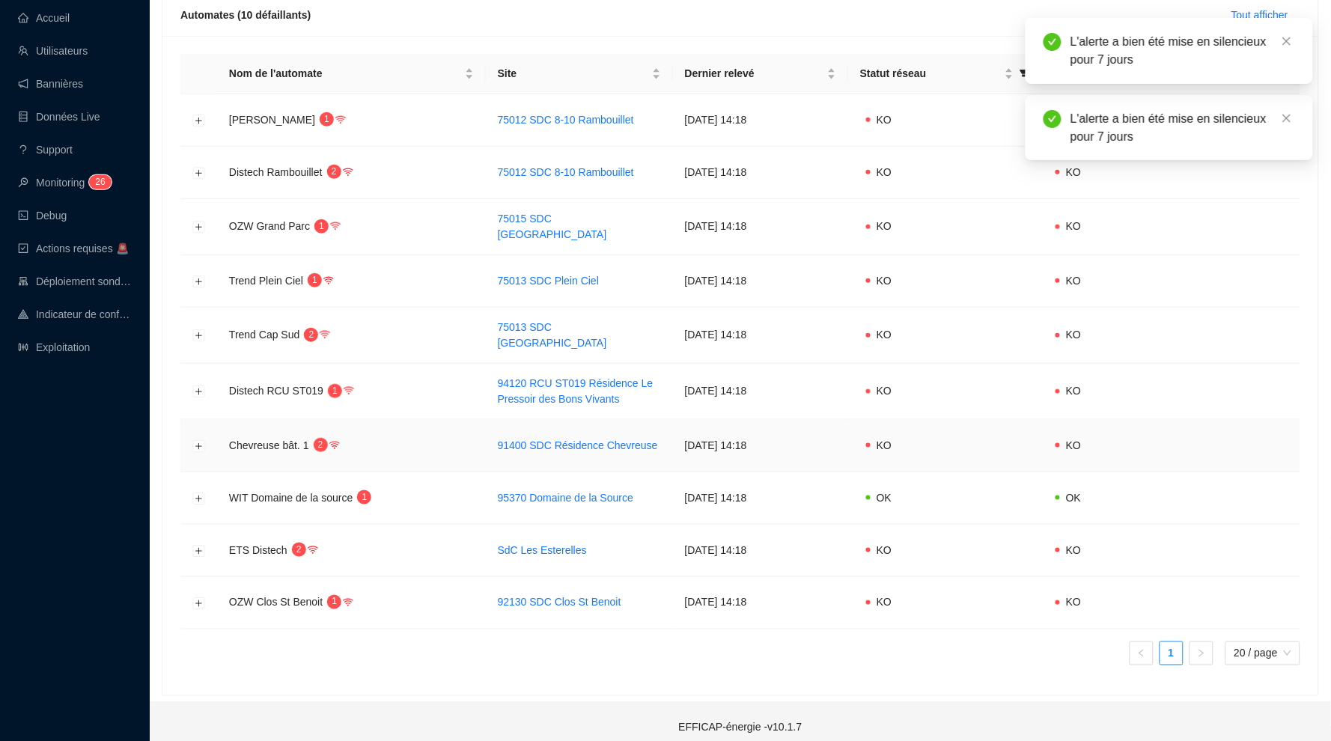
scroll to position [225, 0]
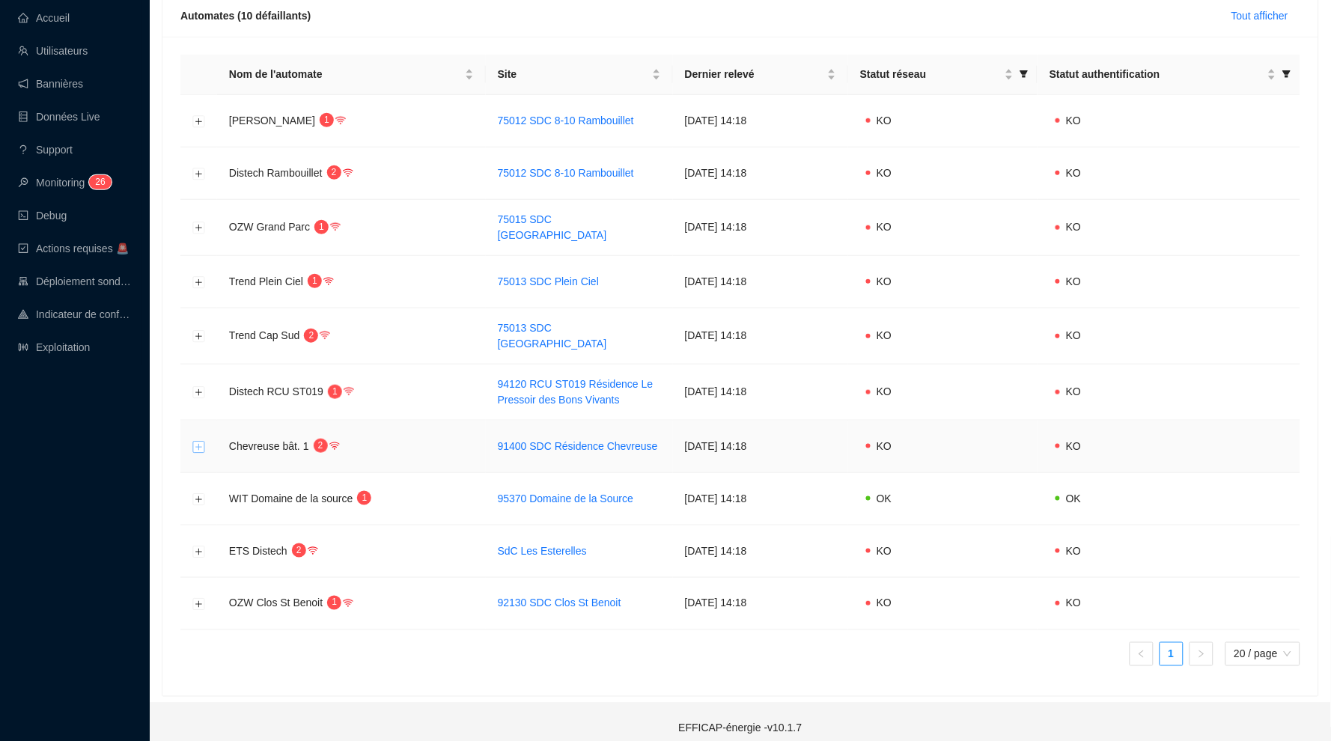
click at [201, 441] on button "Développer la ligne" at bounding box center [199, 447] width 12 height 12
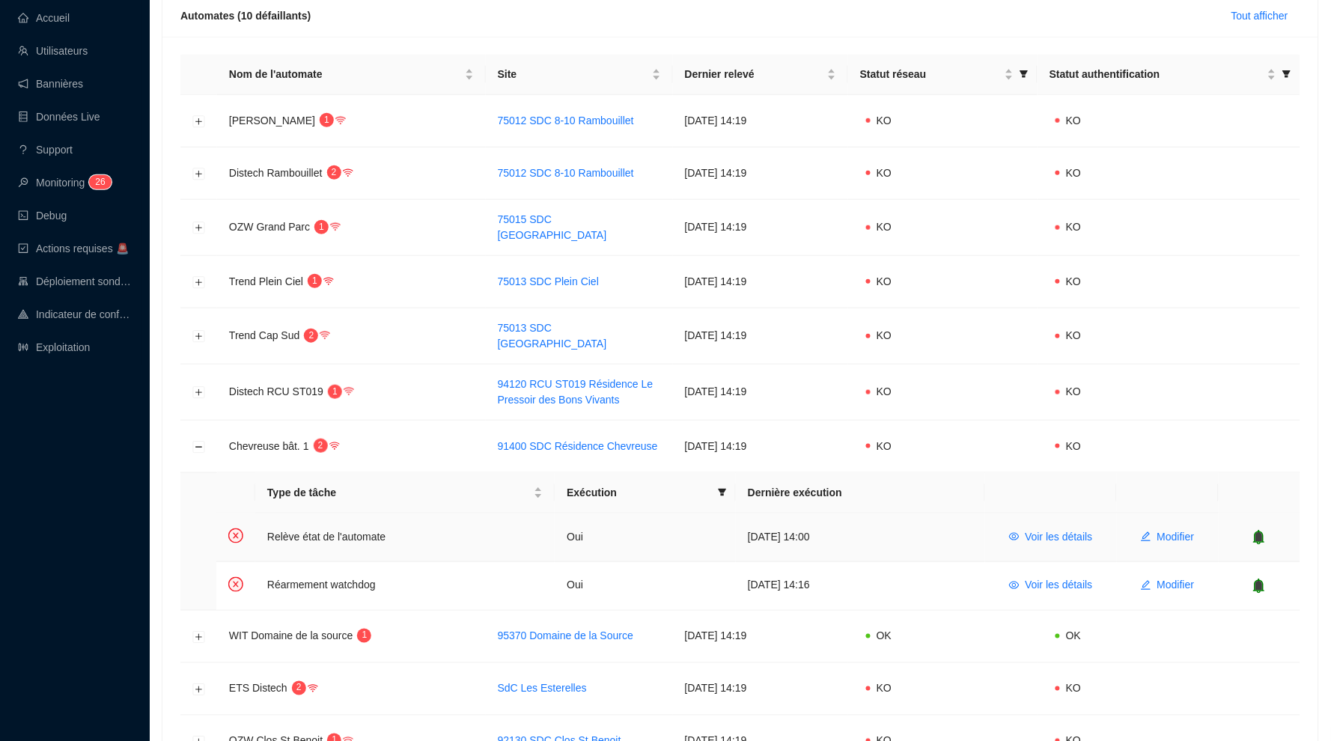
click at [1261, 531] on icon "bell" at bounding box center [1259, 536] width 10 height 10
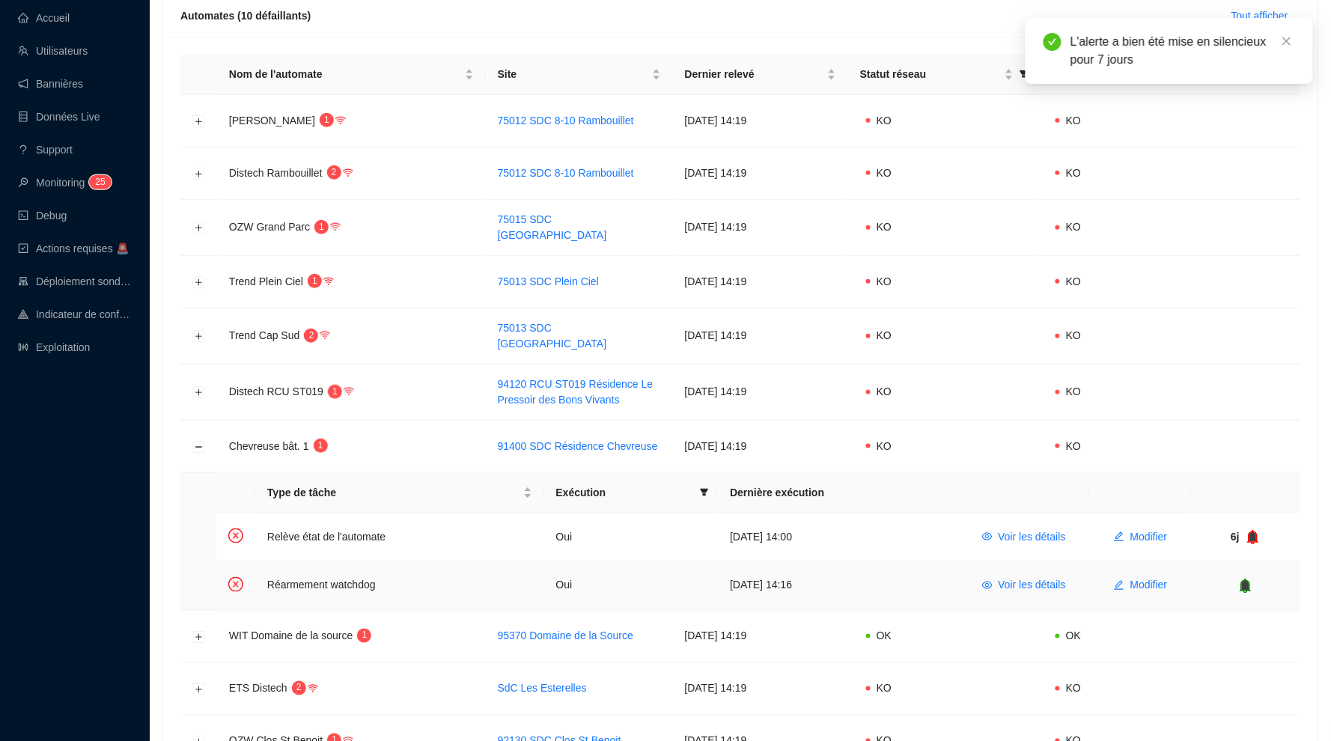
click at [1249, 580] on icon "bell" at bounding box center [1246, 585] width 10 height 10
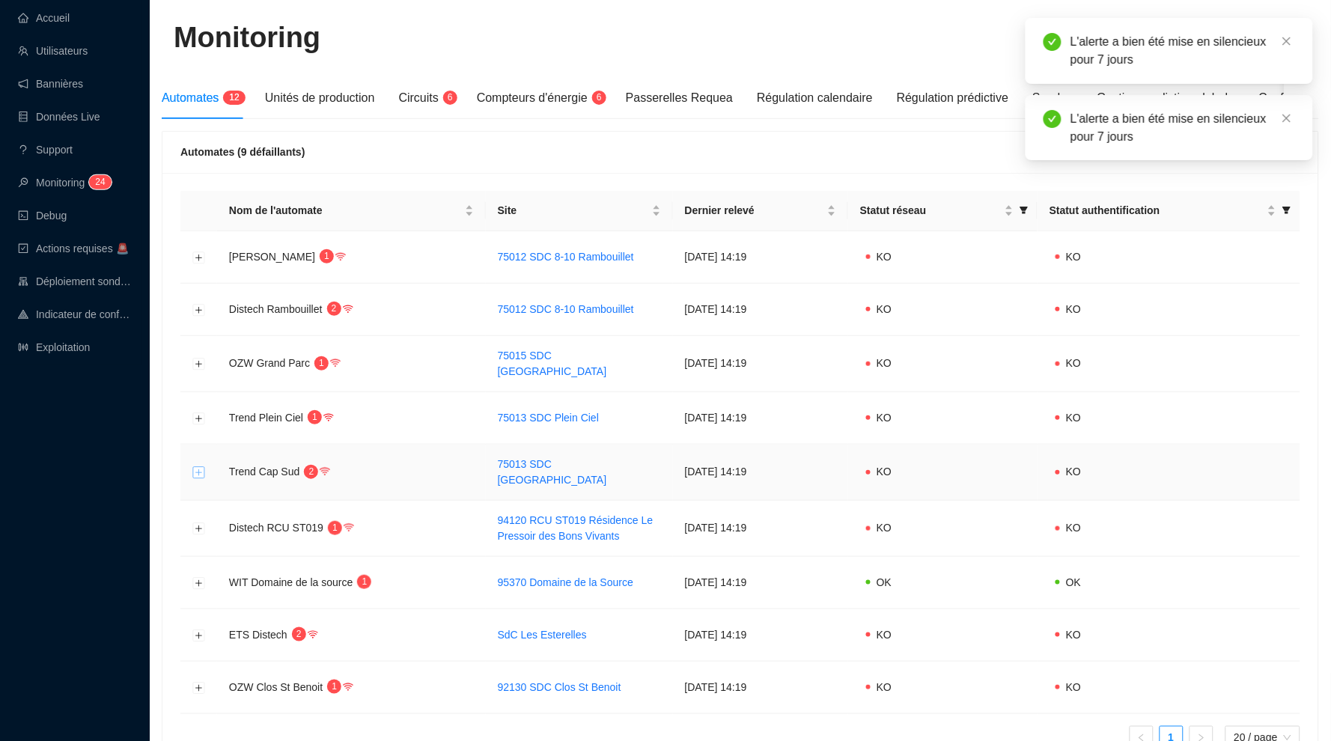
scroll to position [67, 0]
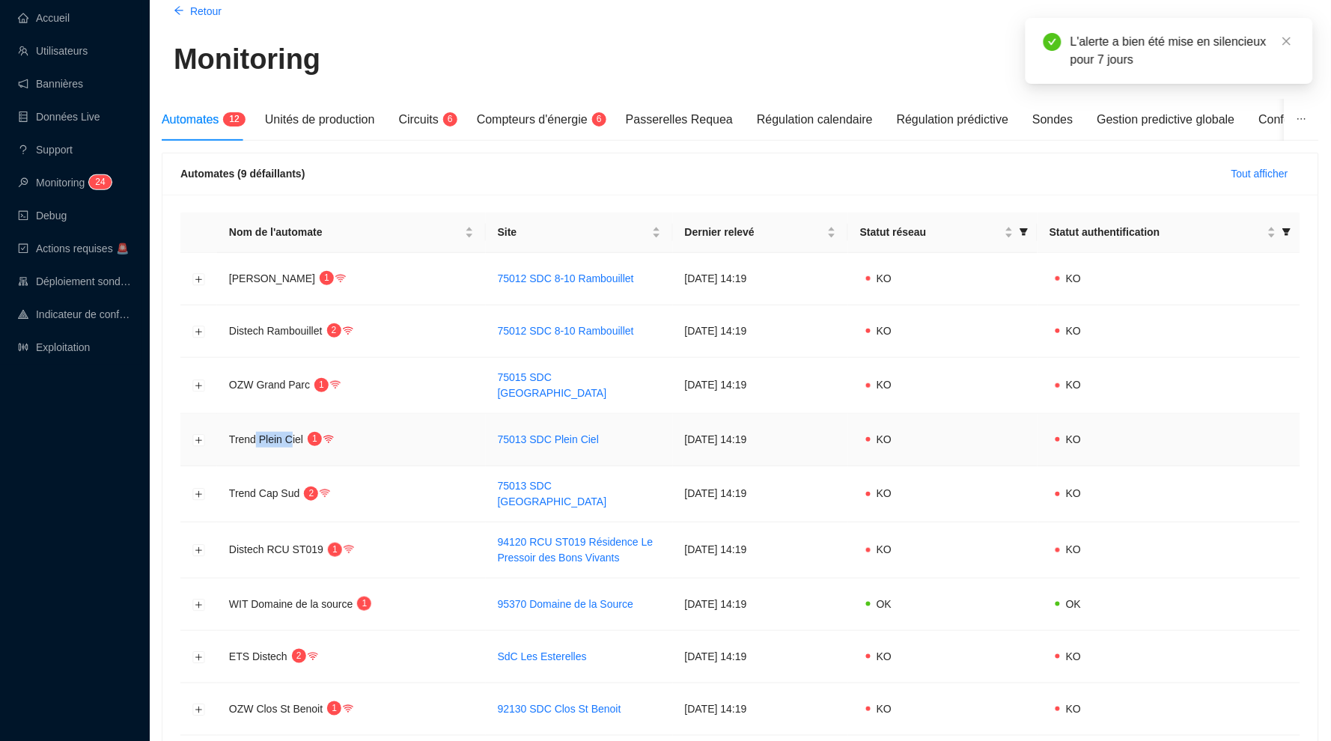
drag, startPoint x: 295, startPoint y: 432, endPoint x: 252, endPoint y: 432, distance: 42.7
click at [252, 433] on span "Trend Plein Ciel" at bounding box center [266, 439] width 74 height 12
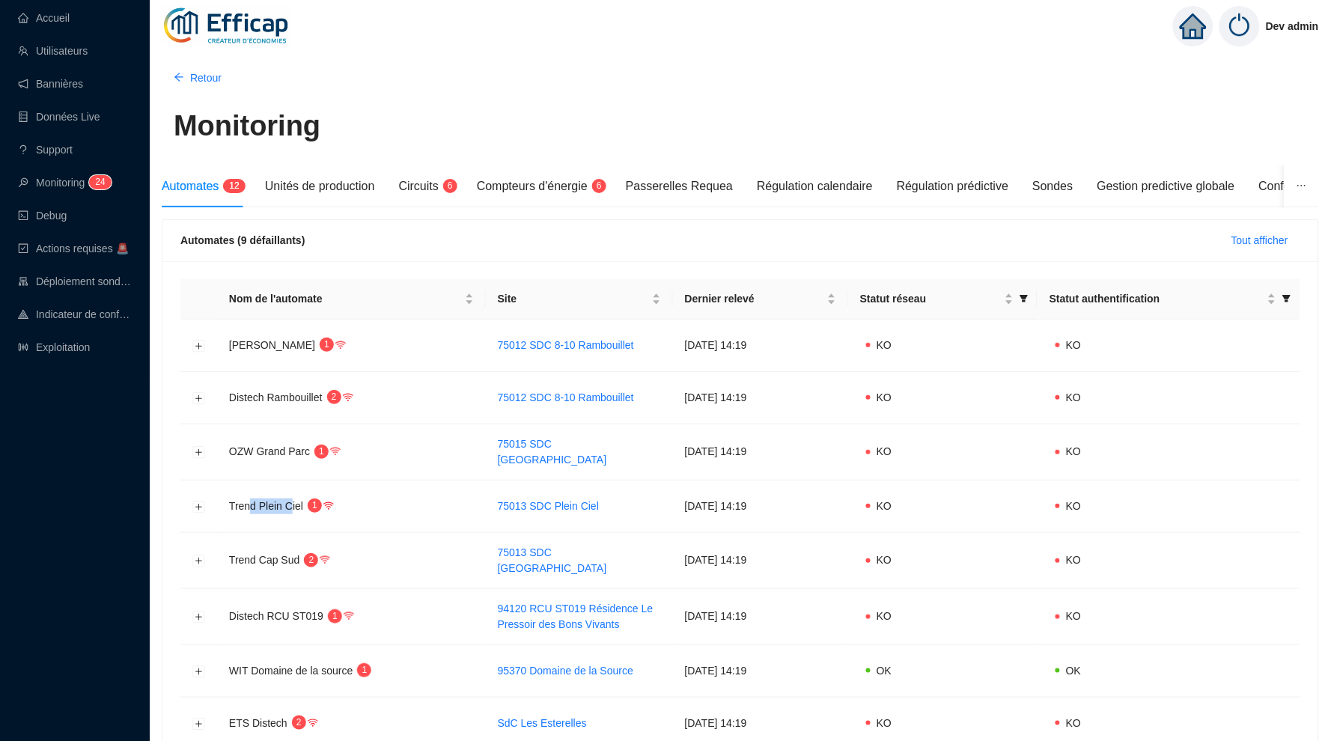
scroll to position [0, 0]
click at [558, 189] on span "Compteurs d'énergie" at bounding box center [532, 186] width 111 height 13
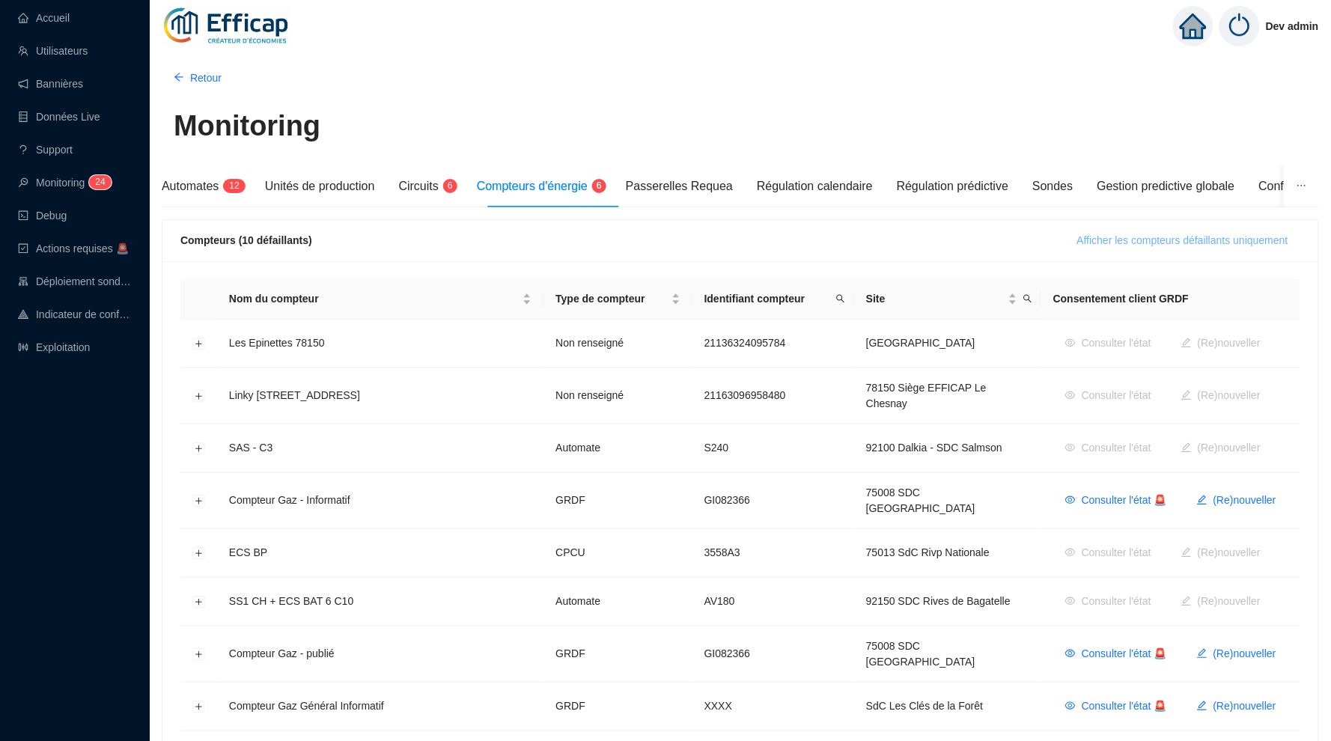
click at [1109, 236] on span "Afficher les compteurs défaillants uniquement" at bounding box center [1182, 241] width 211 height 16
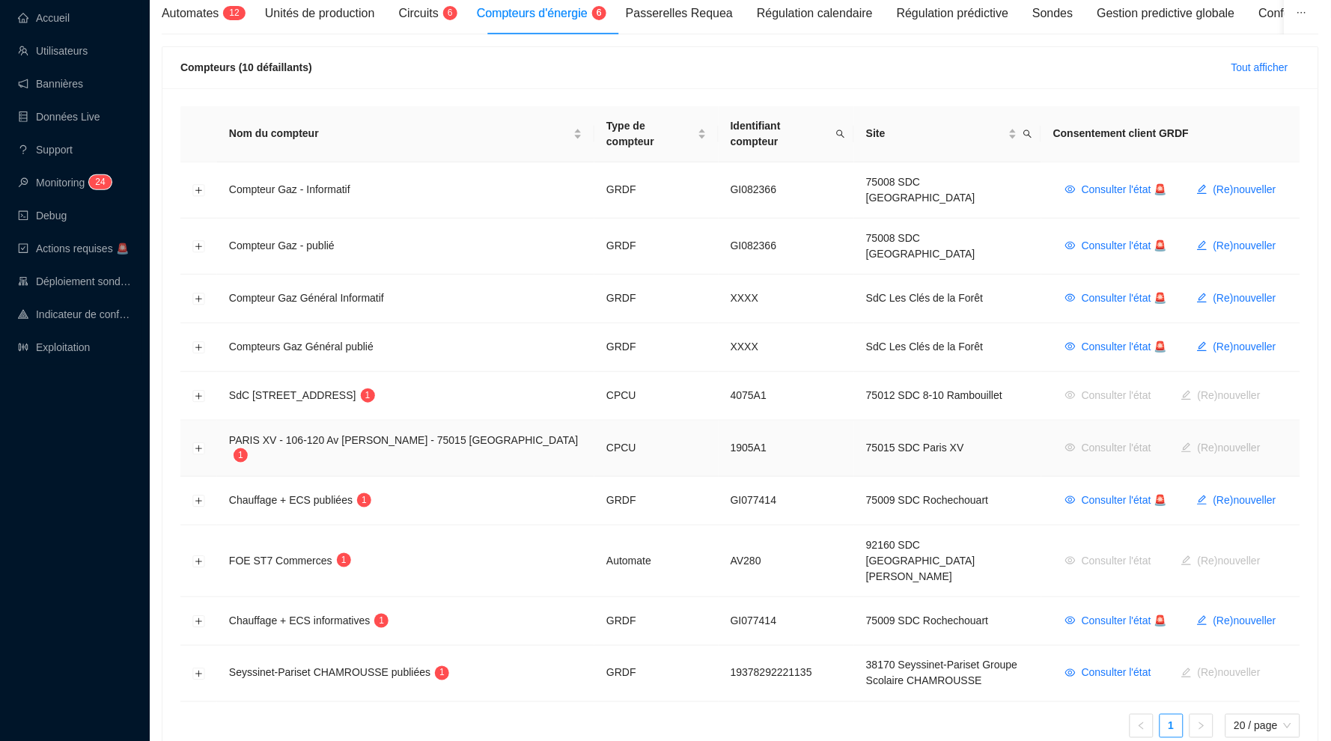
scroll to position [136, 0]
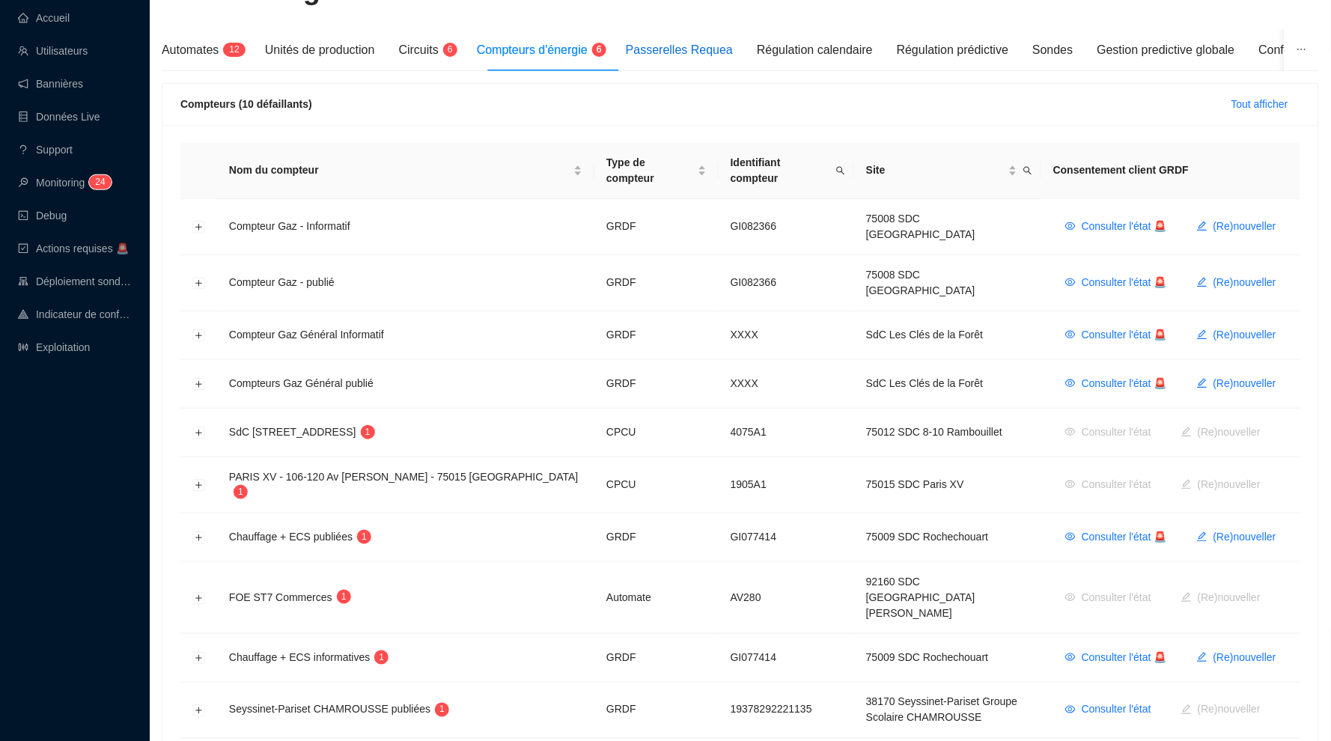
click at [698, 56] on span "Passerelles Requea" at bounding box center [679, 49] width 107 height 13
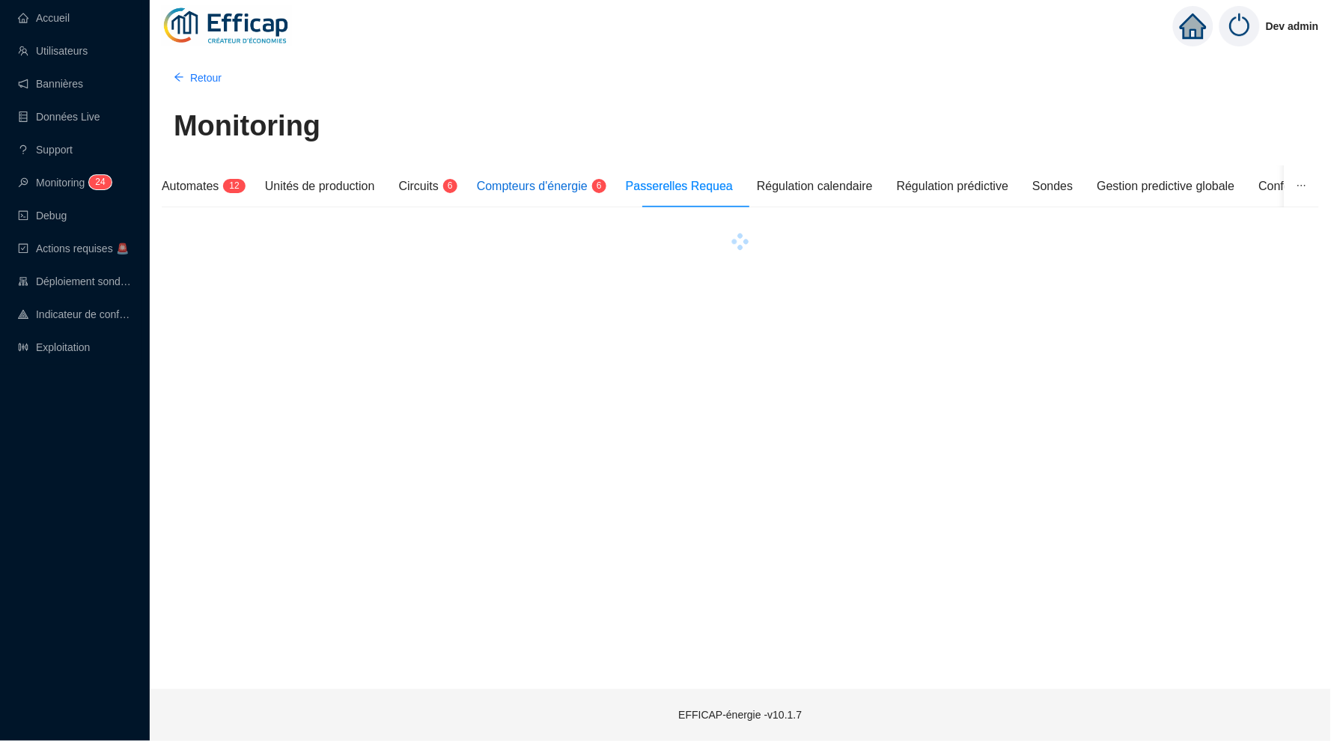
click at [559, 186] on span "Compteurs d'énergie" at bounding box center [532, 186] width 111 height 13
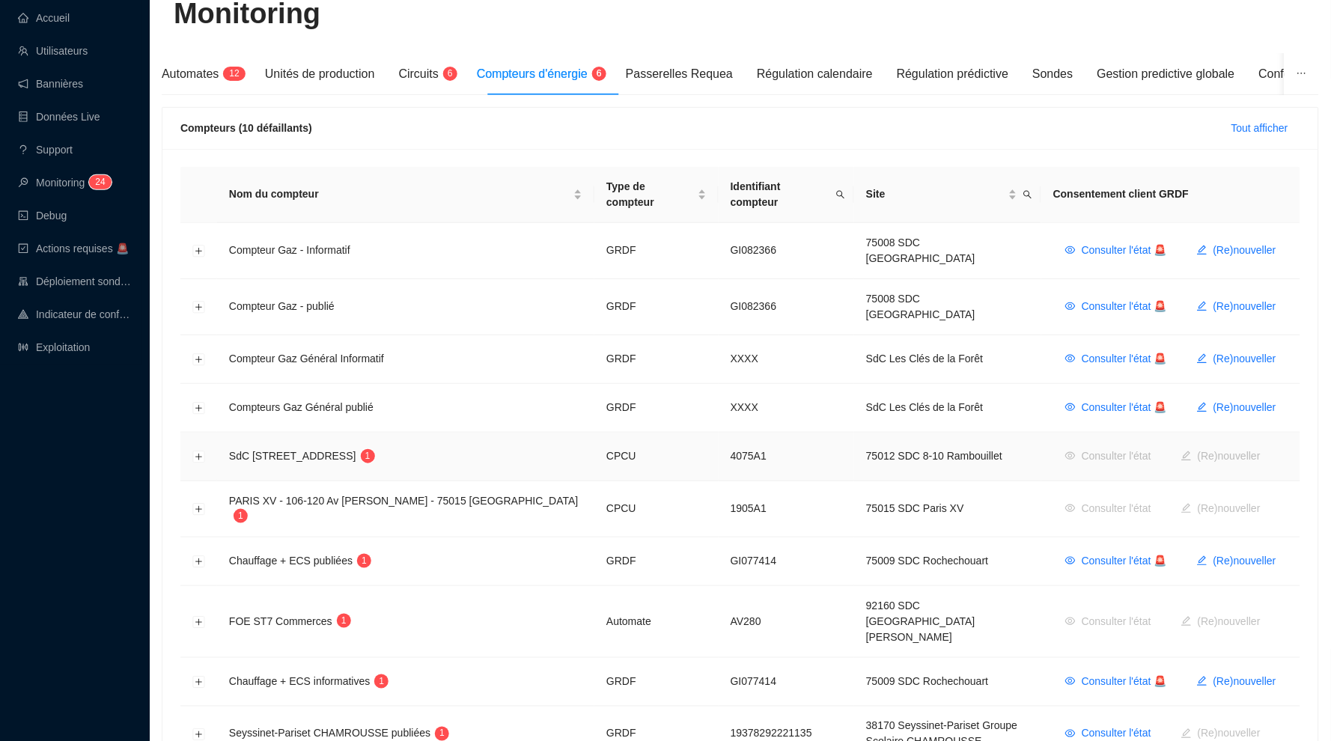
scroll to position [103, 0]
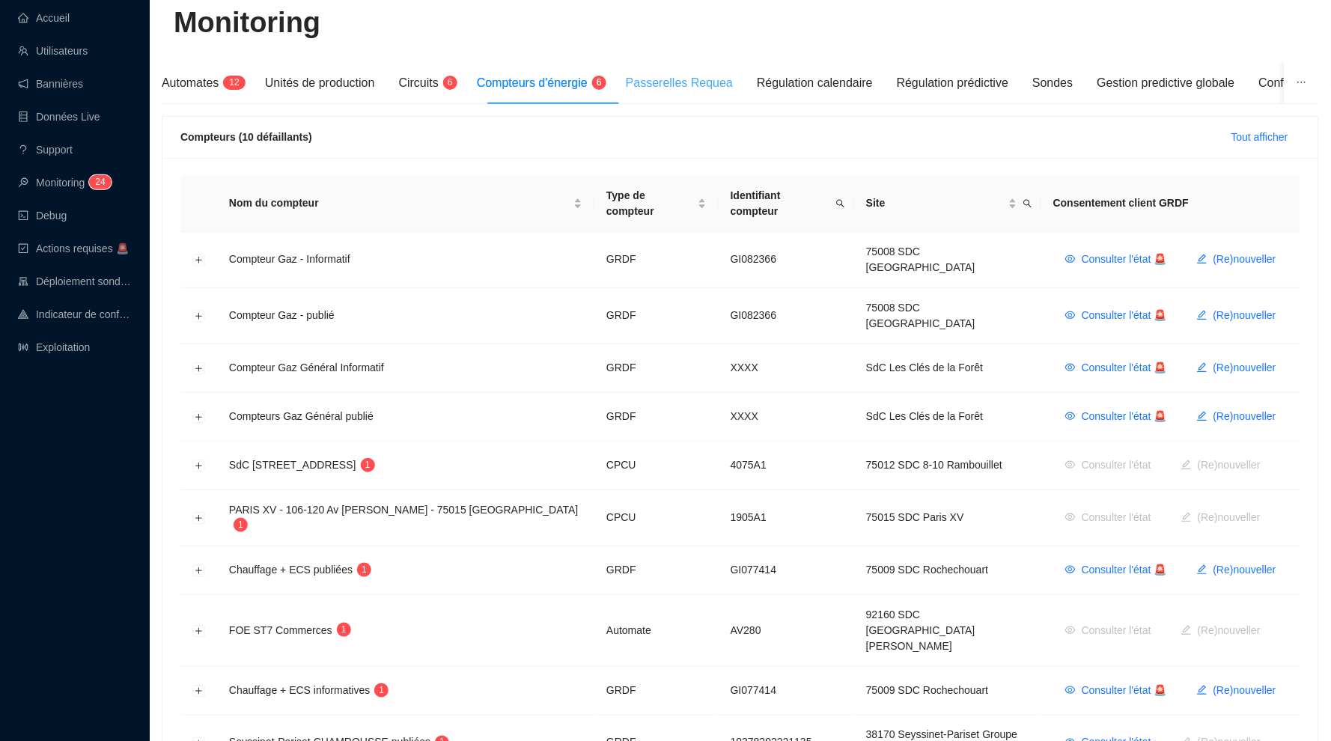
click at [676, 94] on div "Passerelles Requea" at bounding box center [679, 83] width 107 height 42
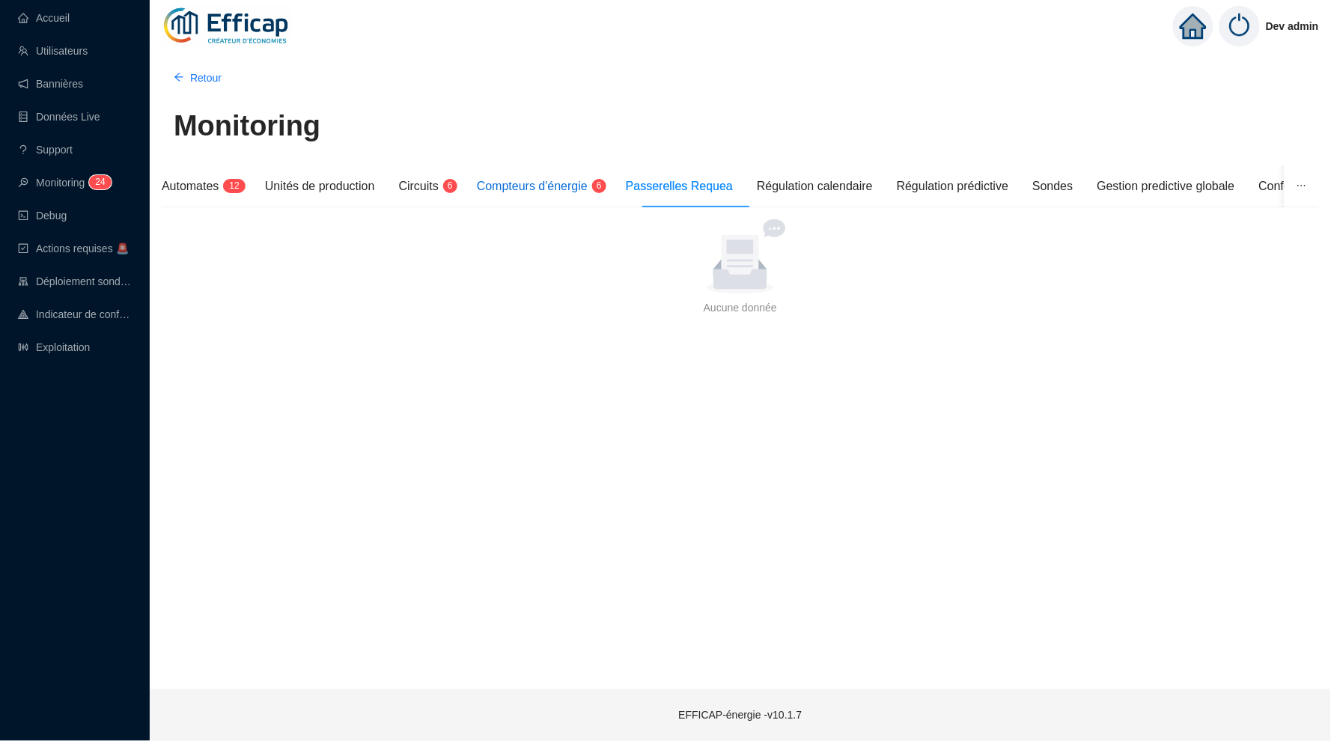
click at [575, 192] on span "Compteurs d'énergie" at bounding box center [532, 186] width 111 height 13
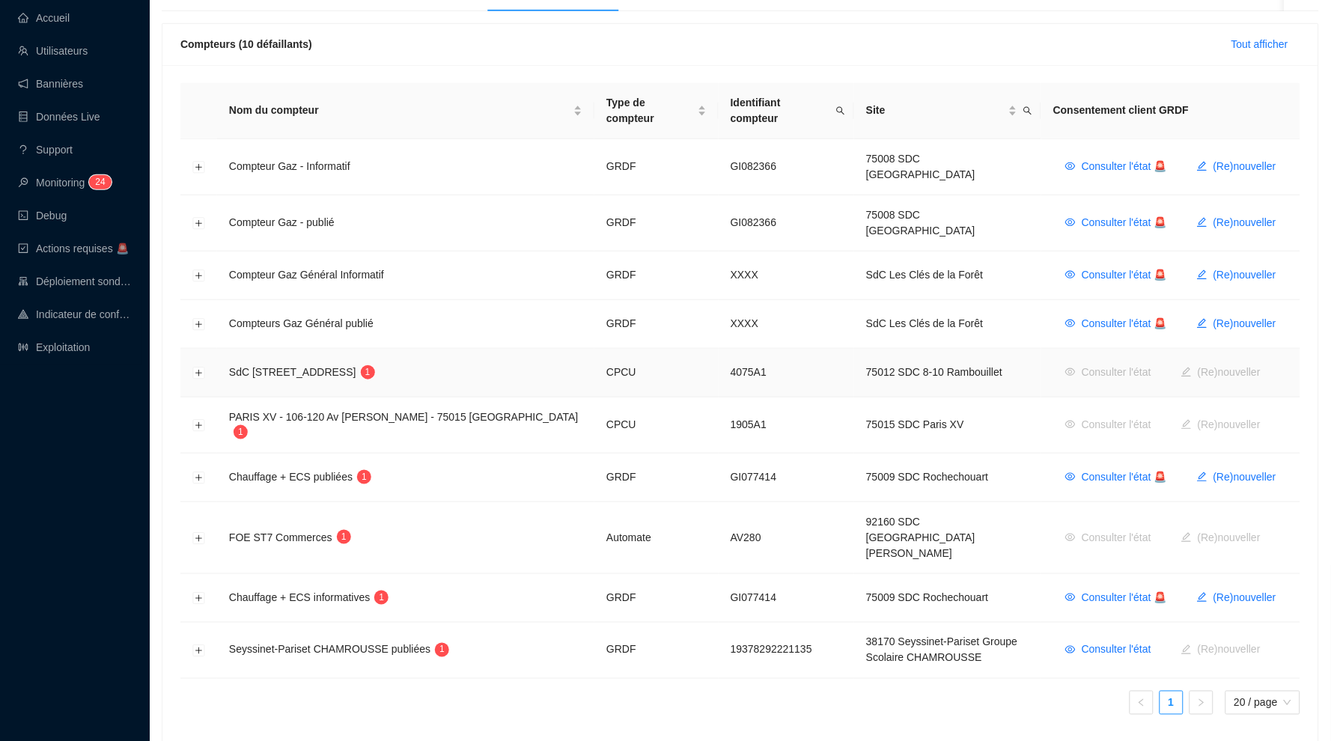
scroll to position [195, 0]
click at [200, 534] on button "Développer la ligne" at bounding box center [199, 540] width 12 height 12
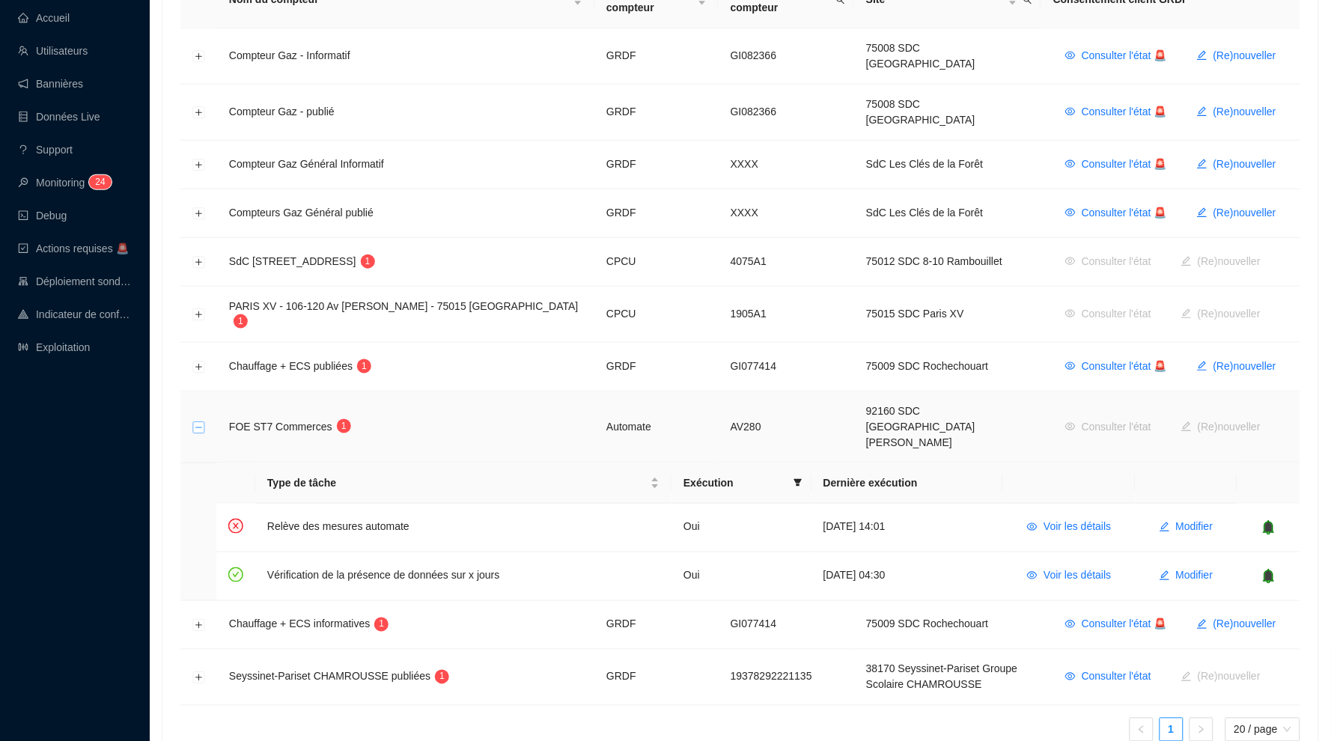
scroll to position [311, 0]
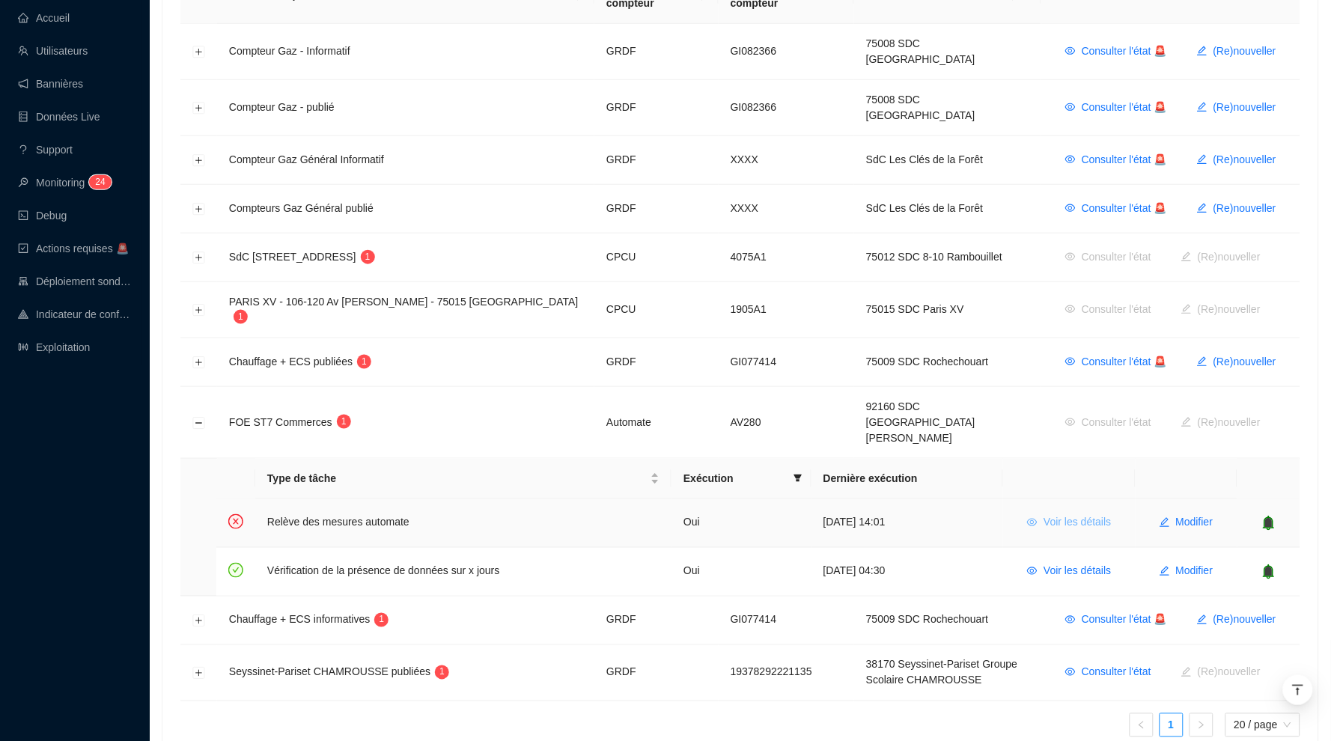
click at [1060, 515] on span "Voir les détails" at bounding box center [1076, 523] width 67 height 16
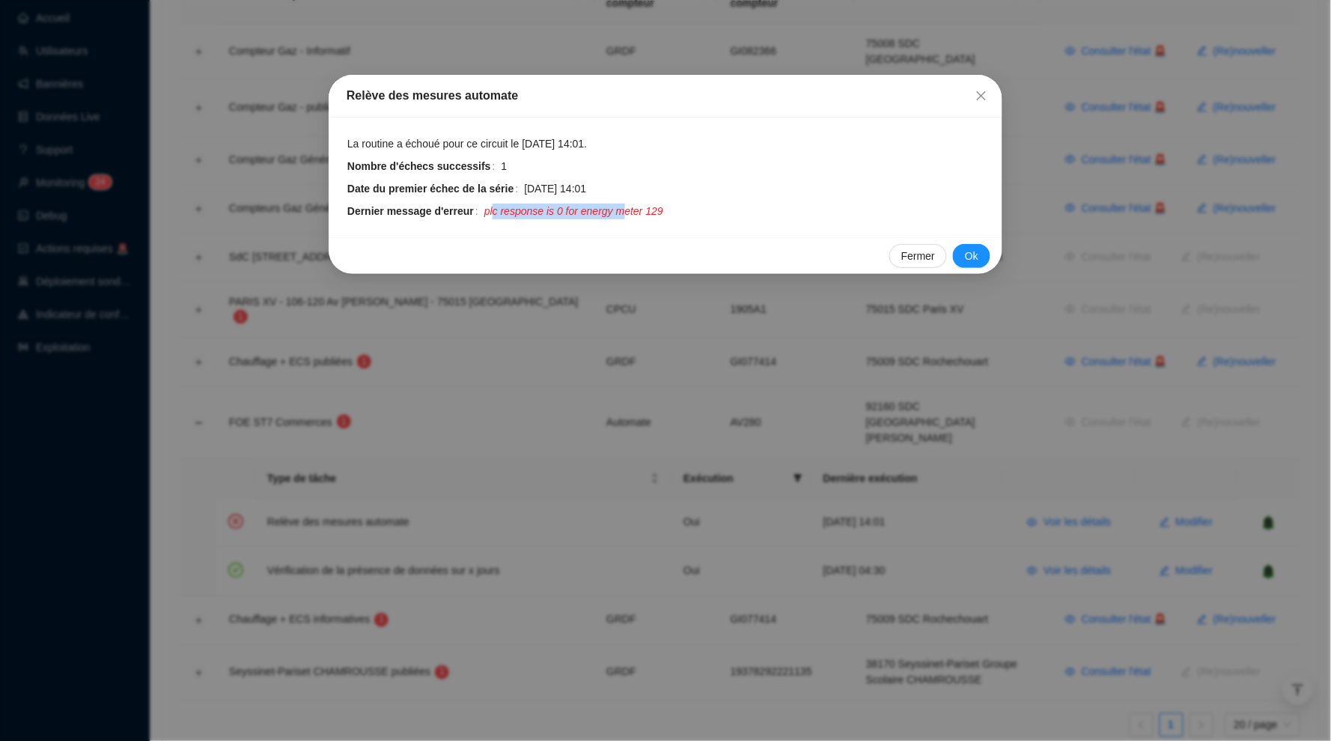
drag, startPoint x: 500, startPoint y: 208, endPoint x: 636, endPoint y: 211, distance: 136.2
click at [636, 211] on span "plc response is 0 for energy meter 129" at bounding box center [573, 212] width 179 height 16
click at [980, 96] on icon "close" at bounding box center [981, 95] width 9 height 9
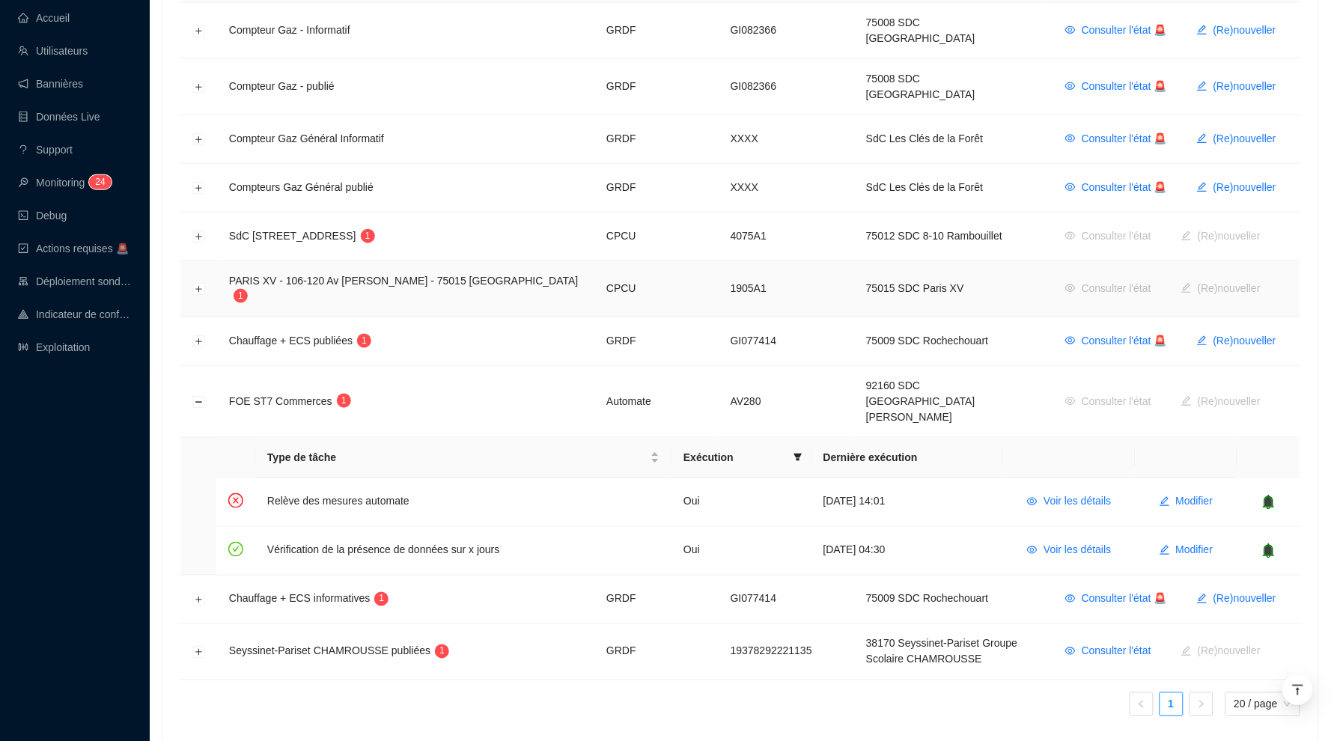
scroll to position [332, 0]
click at [201, 397] on button "Réduire la ligne" at bounding box center [199, 403] width 12 height 12
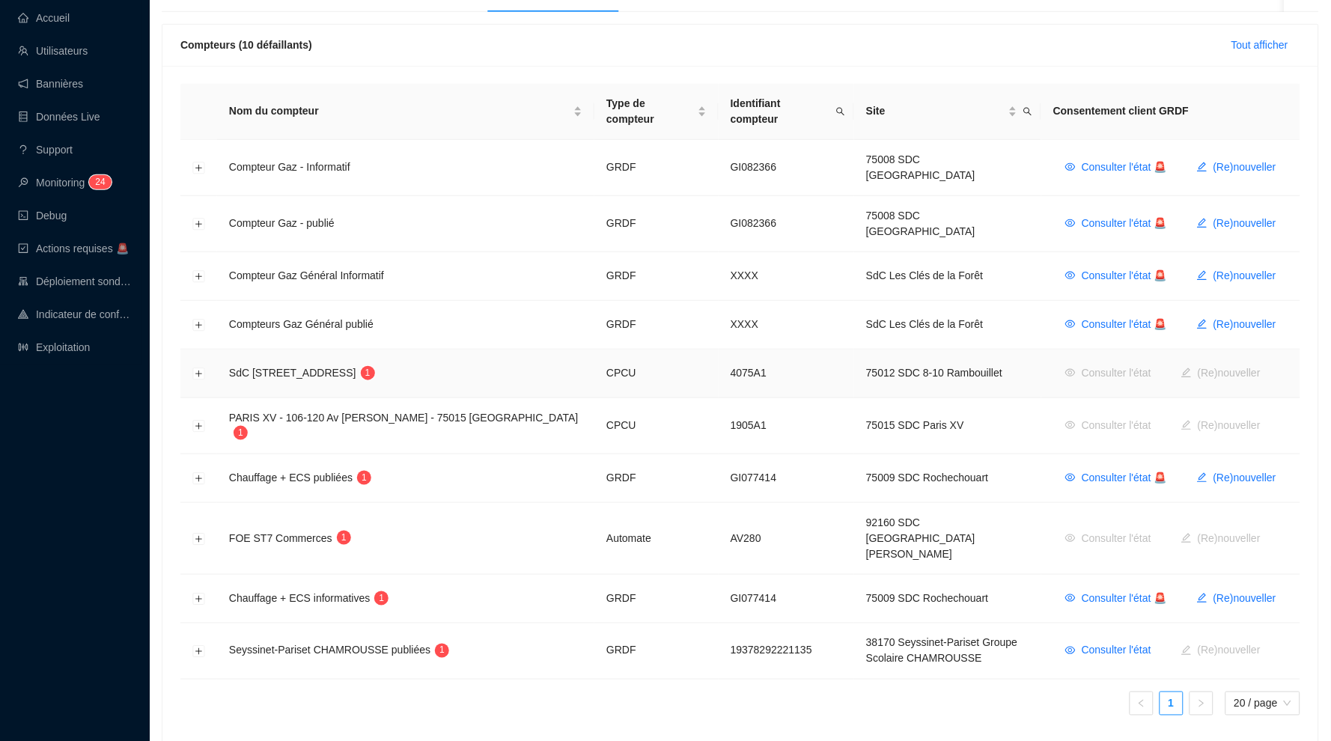
scroll to position [195, 0]
click at [200, 369] on button "Développer la ligne" at bounding box center [199, 375] width 12 height 12
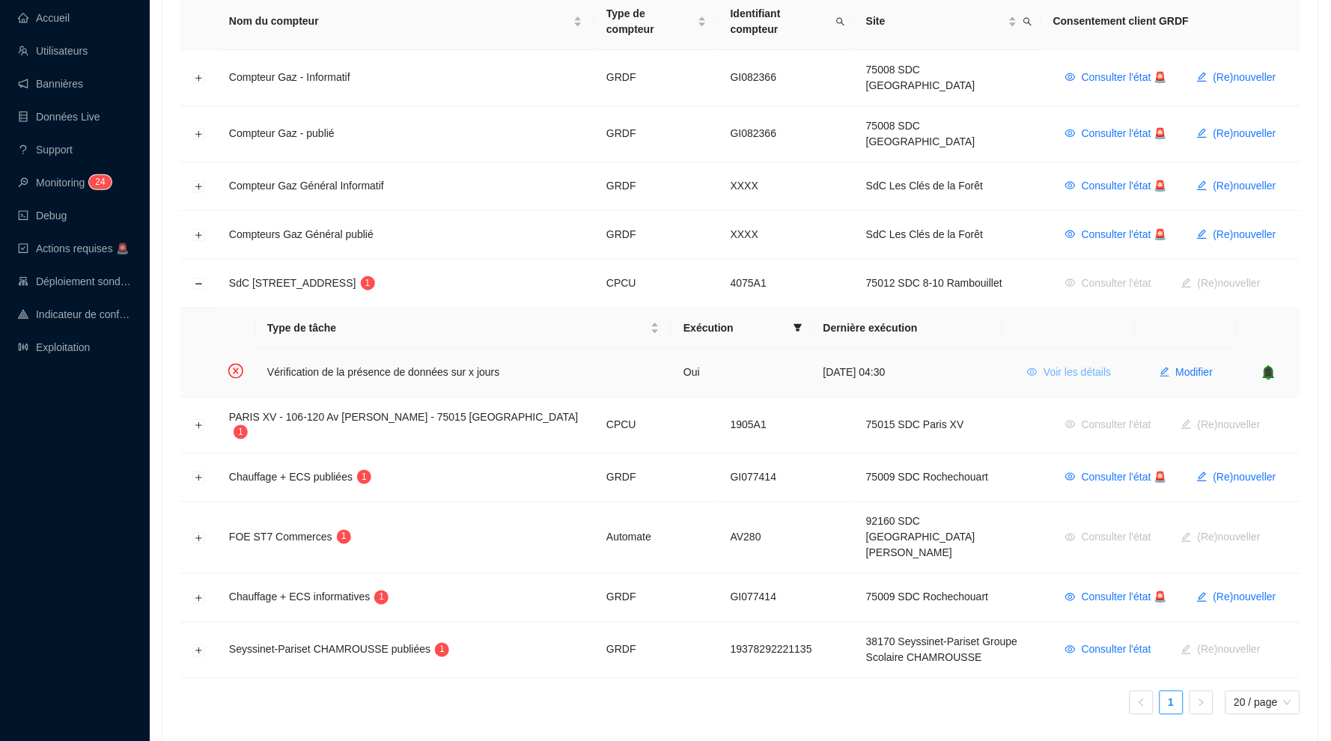
scroll to position [283, 0]
click at [1090, 367] on span "Voir les détails" at bounding box center [1076, 375] width 67 height 16
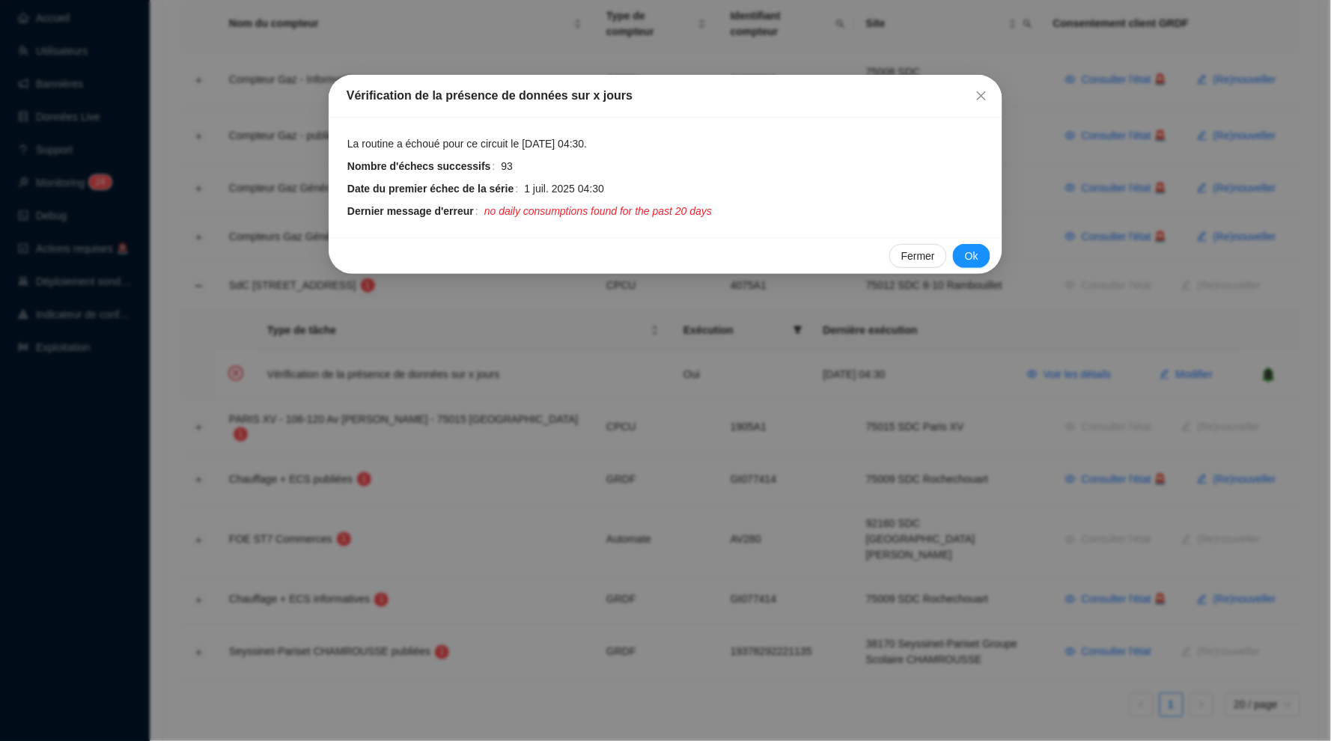
click at [984, 91] on icon "close" at bounding box center [981, 96] width 12 height 12
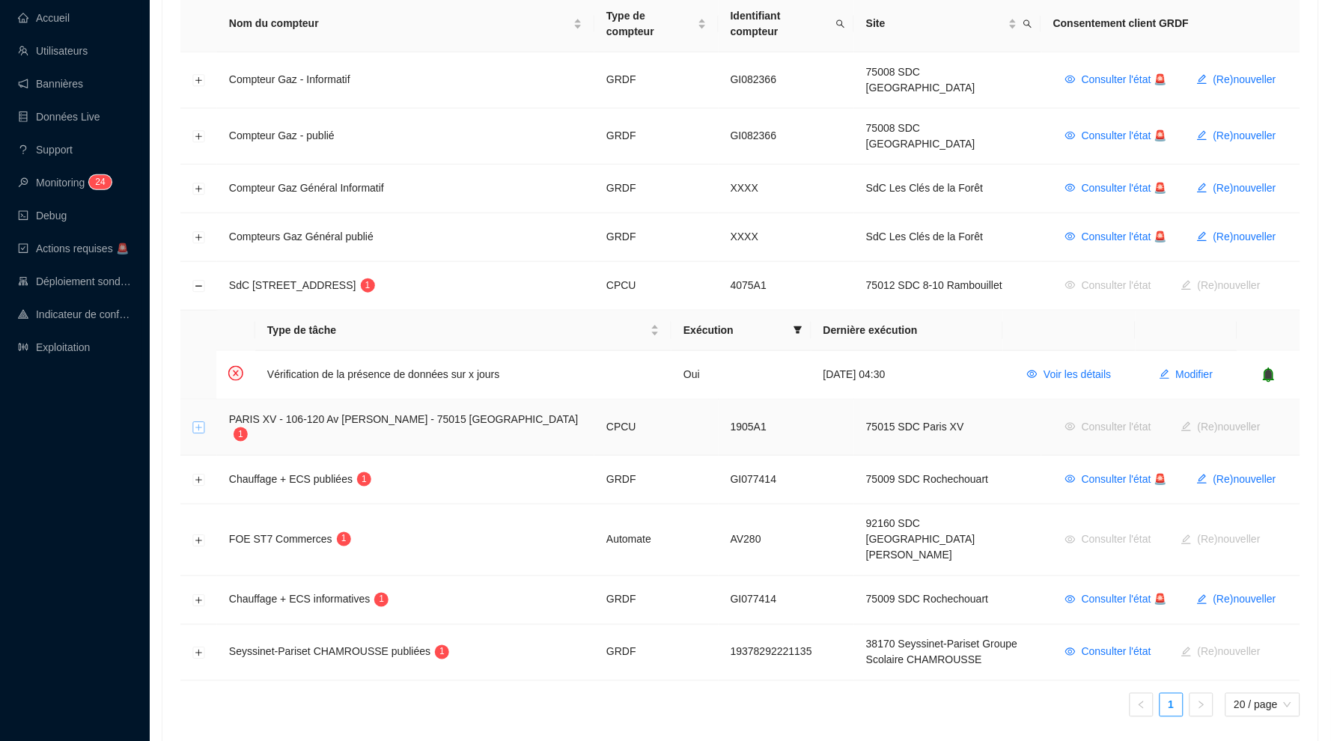
click at [196, 422] on button "Développer la ligne" at bounding box center [199, 428] width 12 height 12
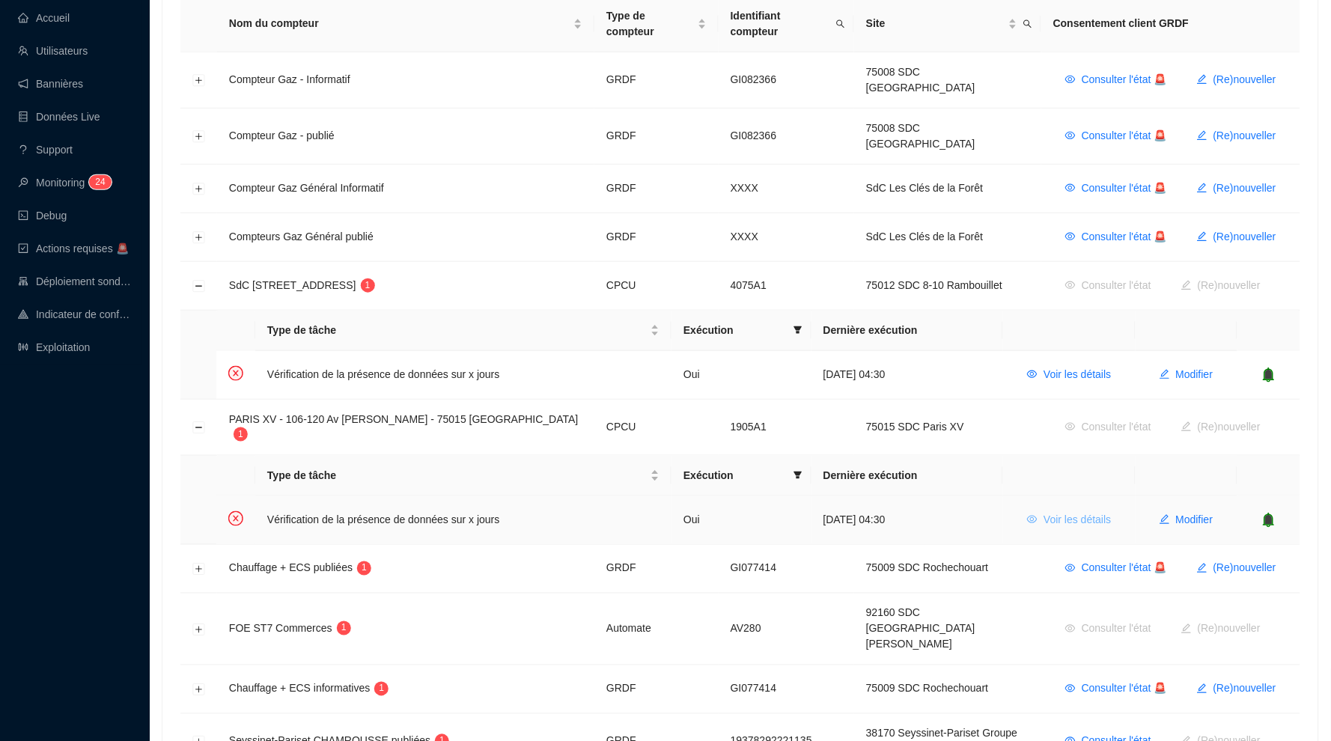
click at [1043, 512] on span "Voir les détails" at bounding box center [1076, 520] width 67 height 16
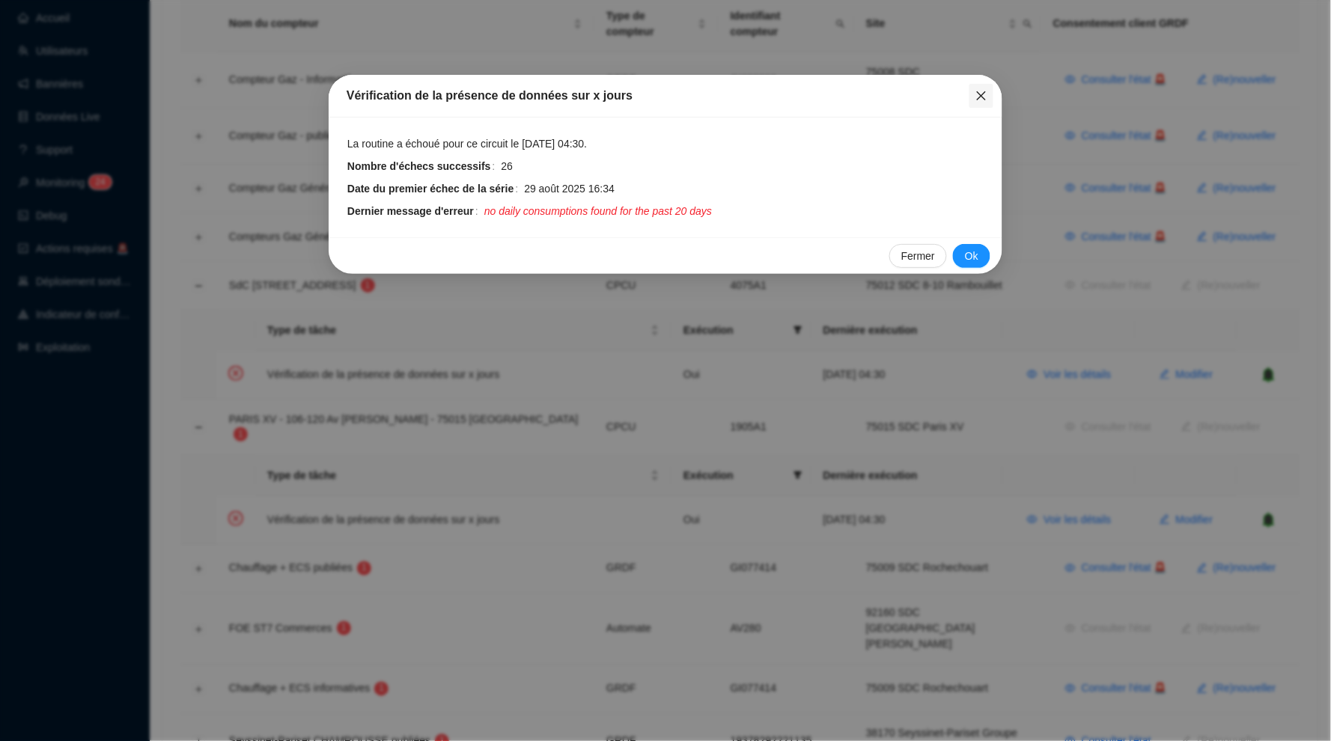
click at [986, 92] on icon "close" at bounding box center [981, 96] width 12 height 12
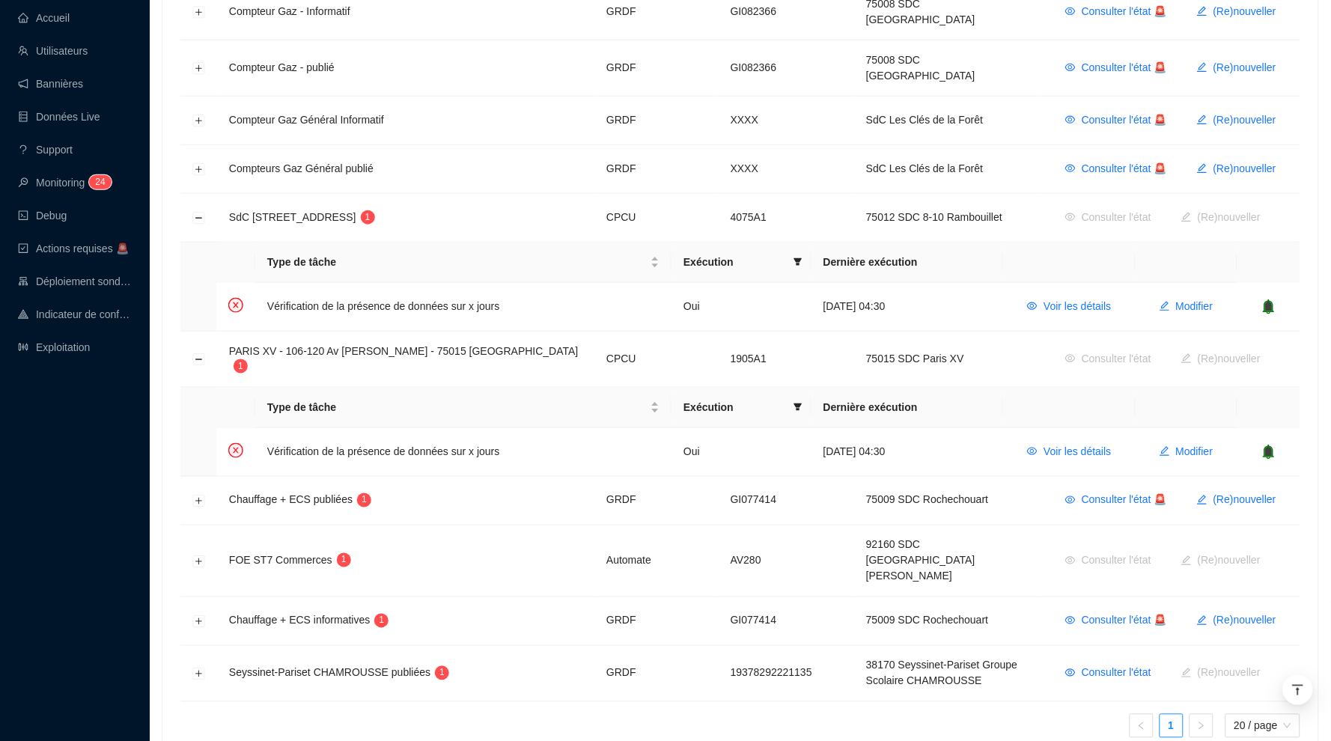
scroll to position [361, 0]
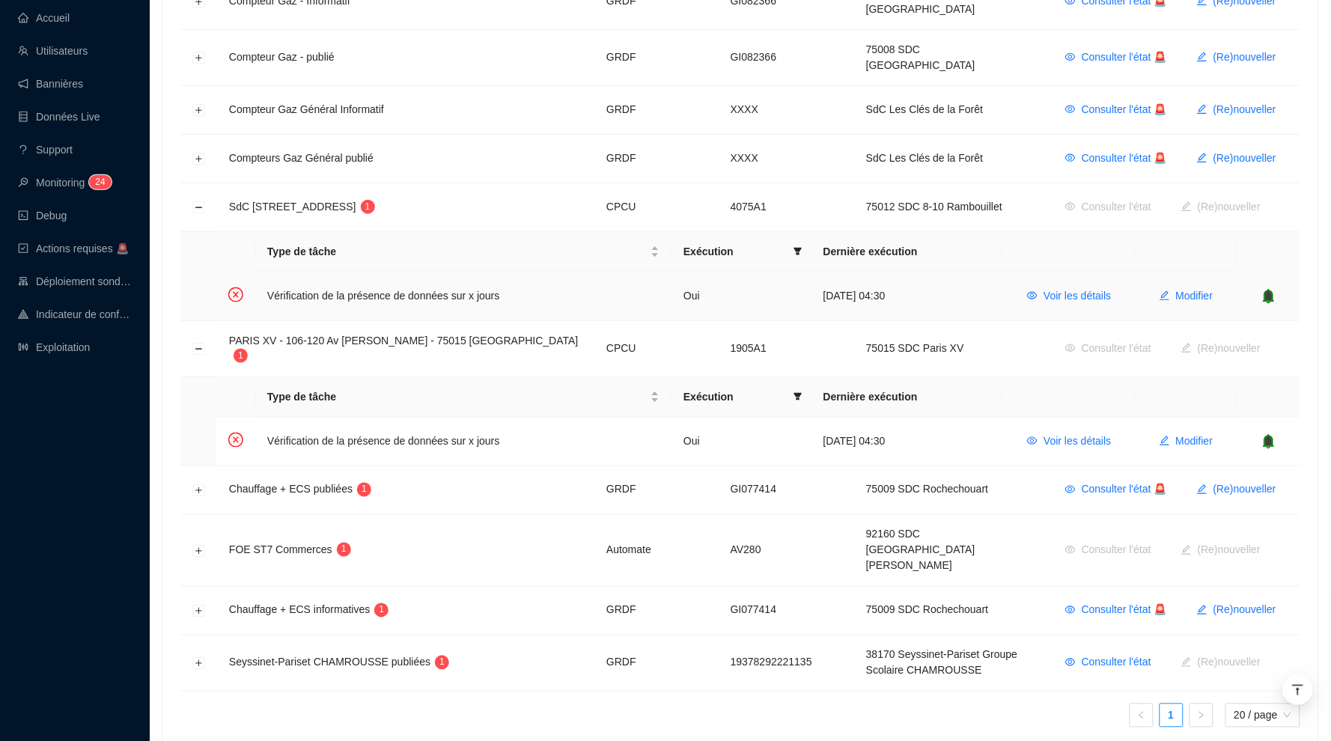
click at [1269, 290] on icon "bell" at bounding box center [1269, 295] width 10 height 10
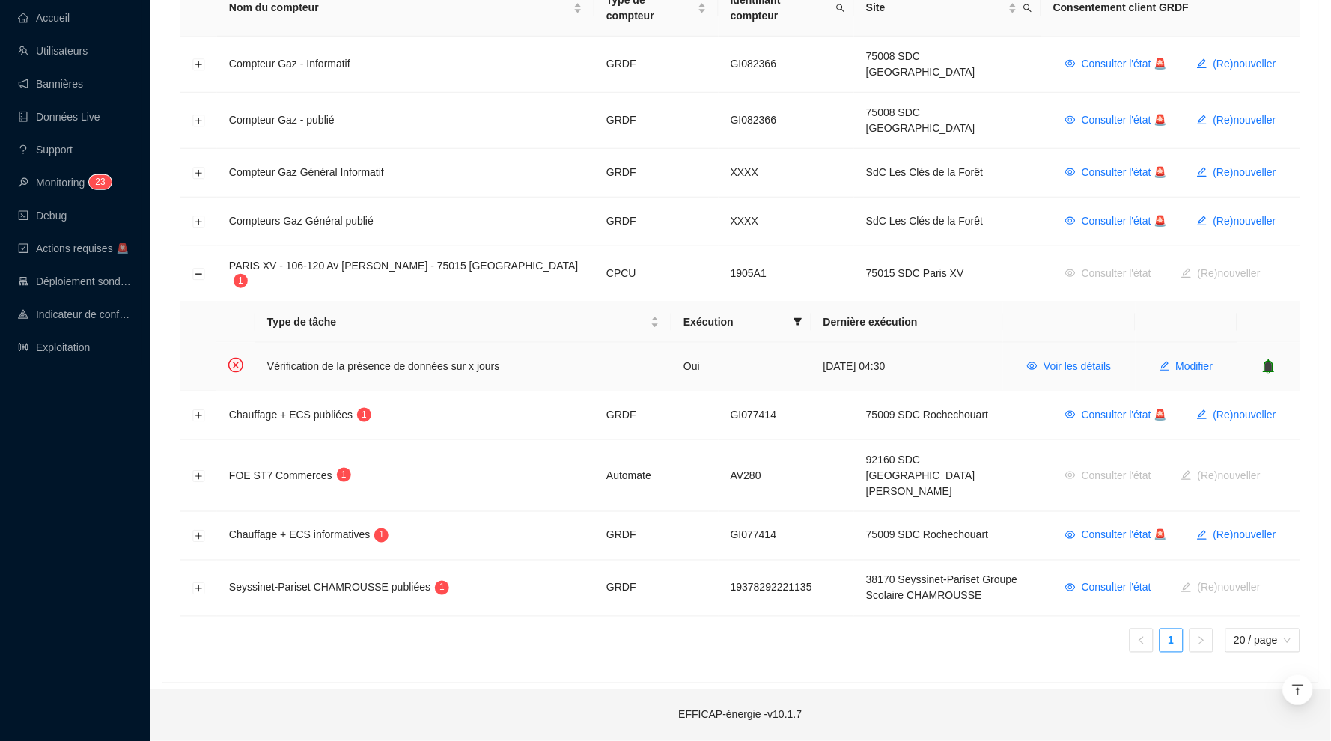
scroll to position [235, 0]
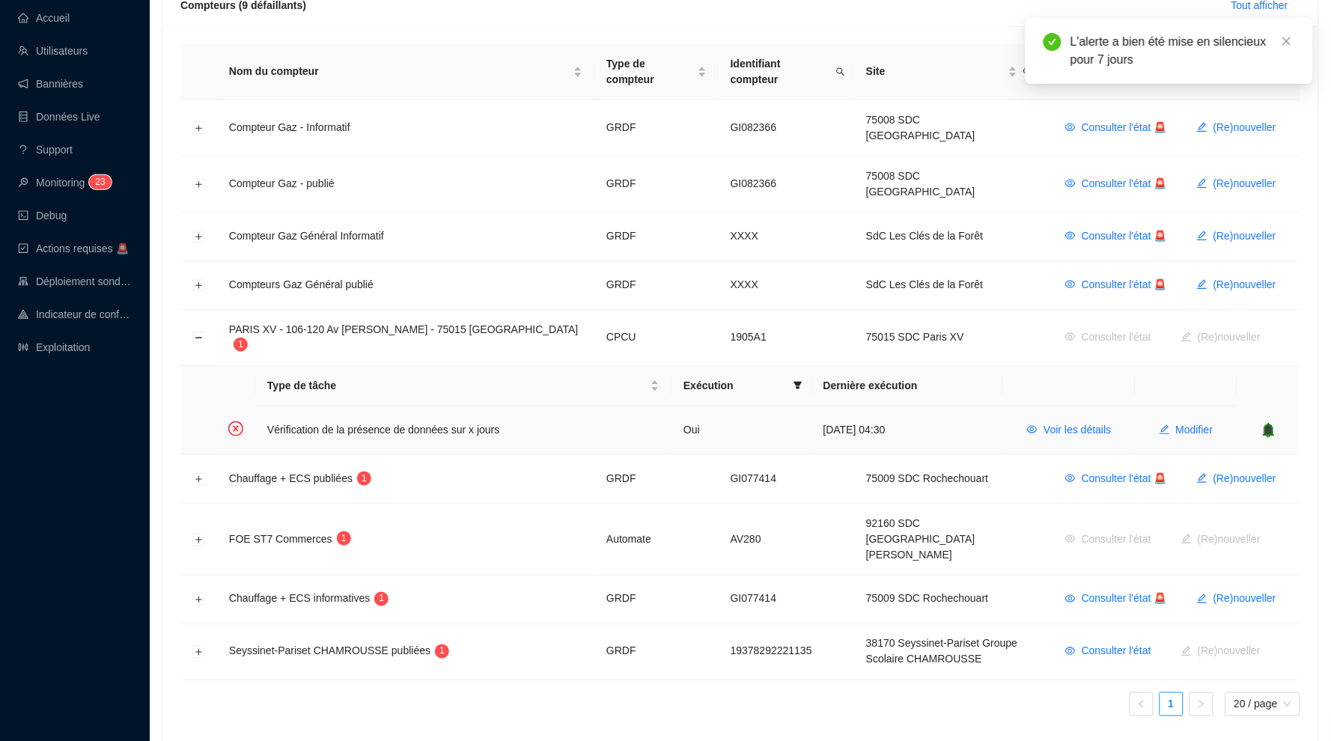
click at [1273, 424] on icon "bell" at bounding box center [1269, 429] width 10 height 10
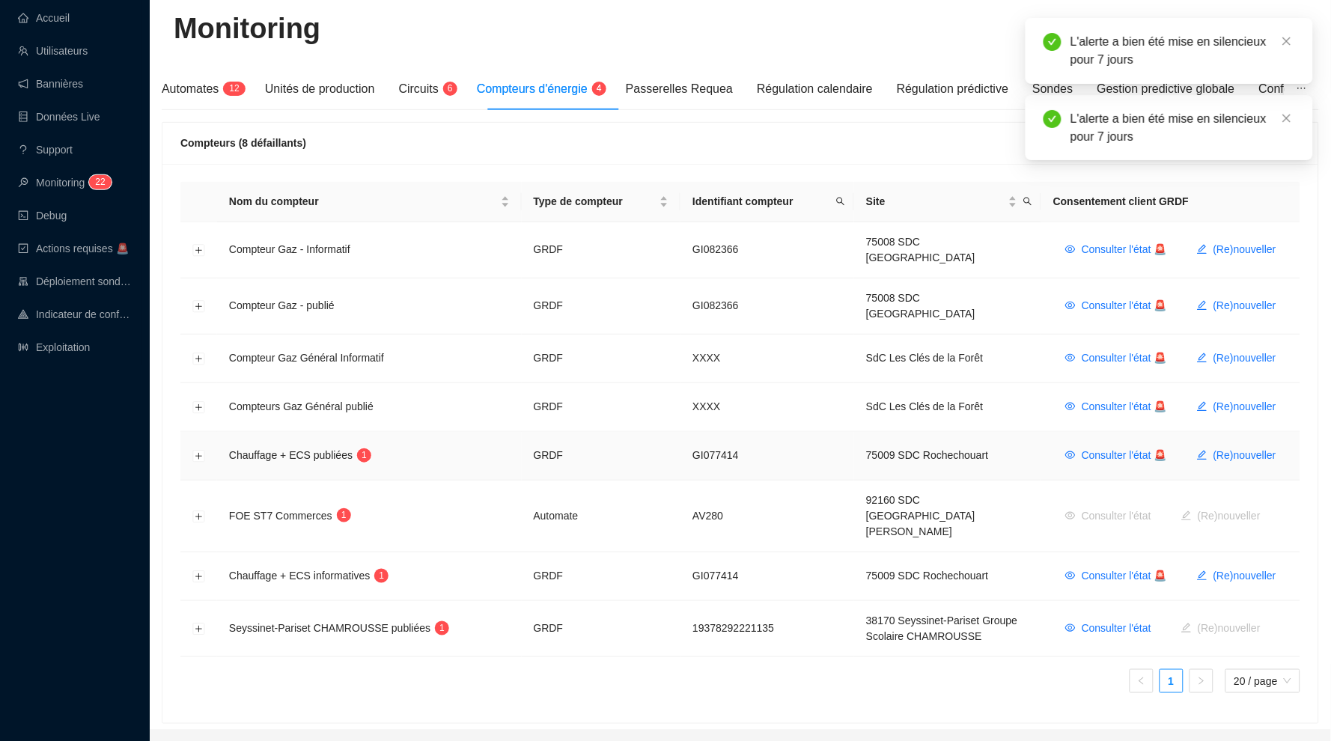
scroll to position [97, 0]
click at [203, 451] on button "Développer la ligne" at bounding box center [199, 457] width 12 height 12
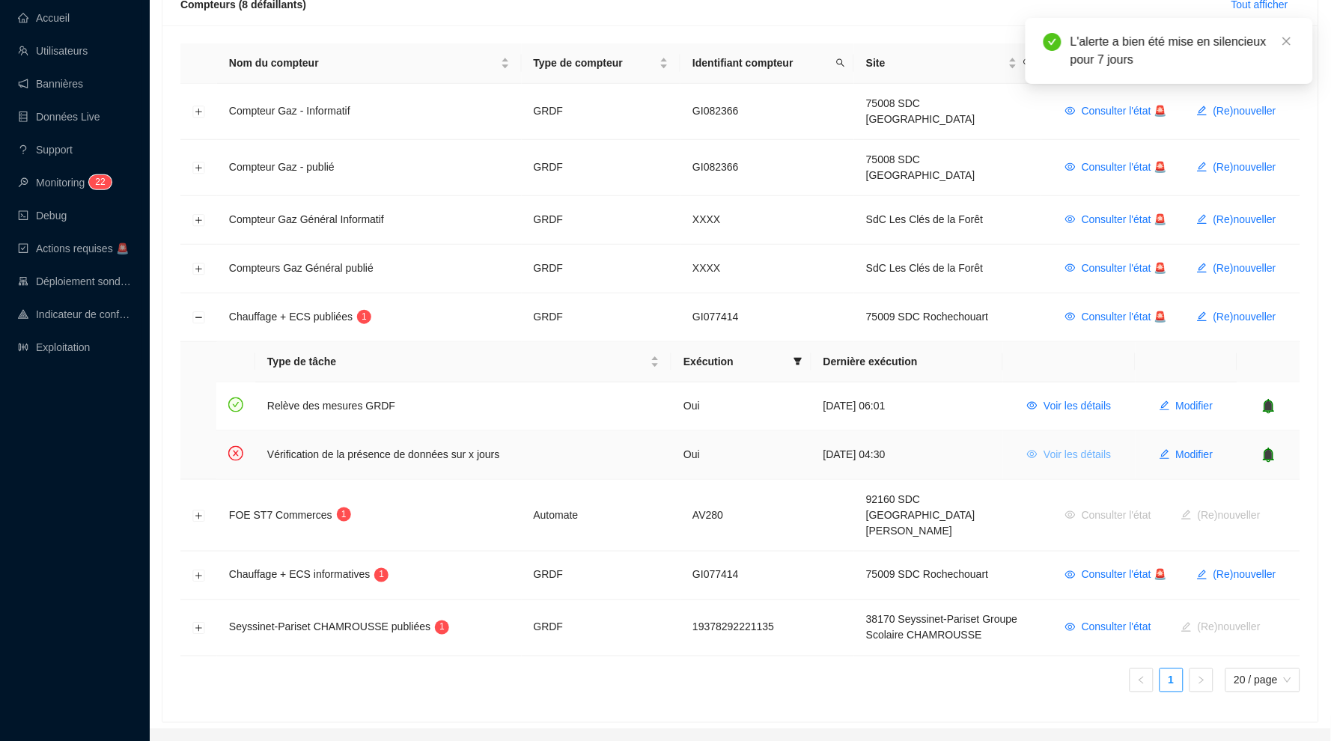
scroll to position [235, 0]
click at [1063, 448] on span "Voir les détails" at bounding box center [1076, 456] width 67 height 16
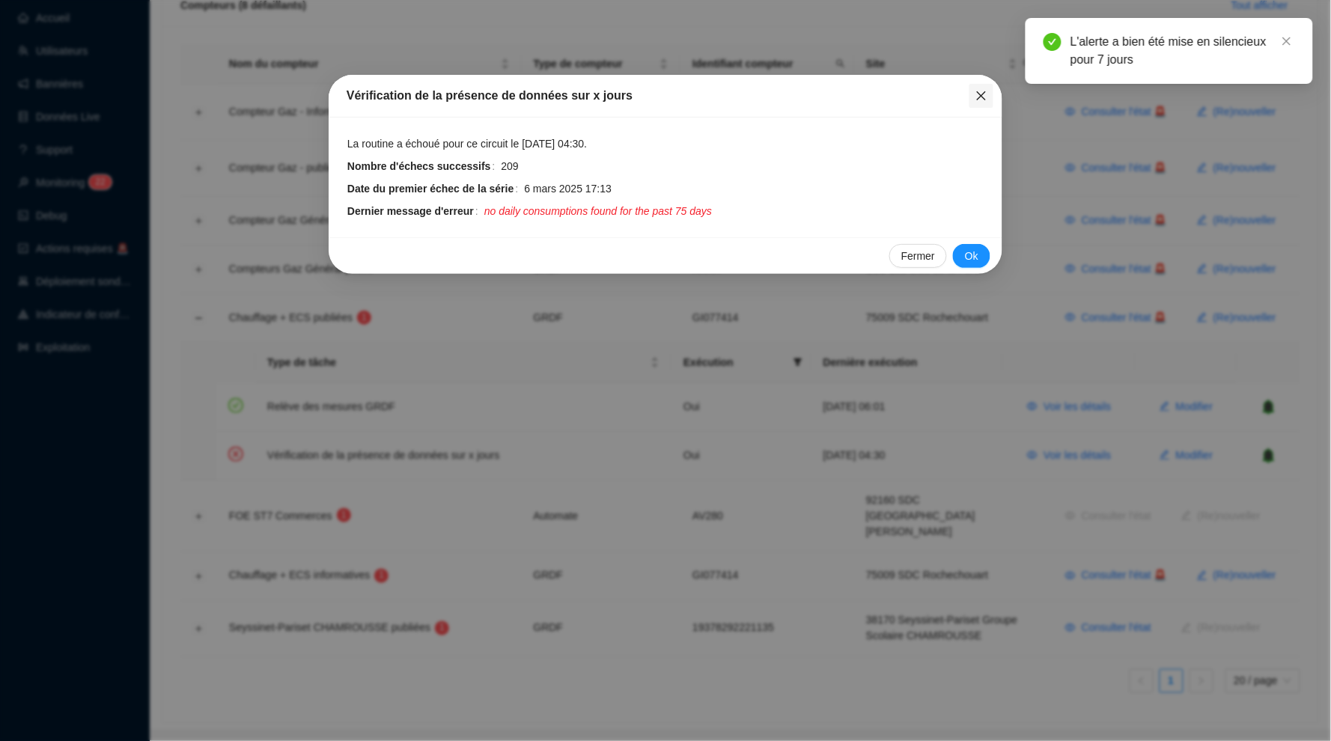
click at [980, 96] on icon "close" at bounding box center [981, 95] width 9 height 9
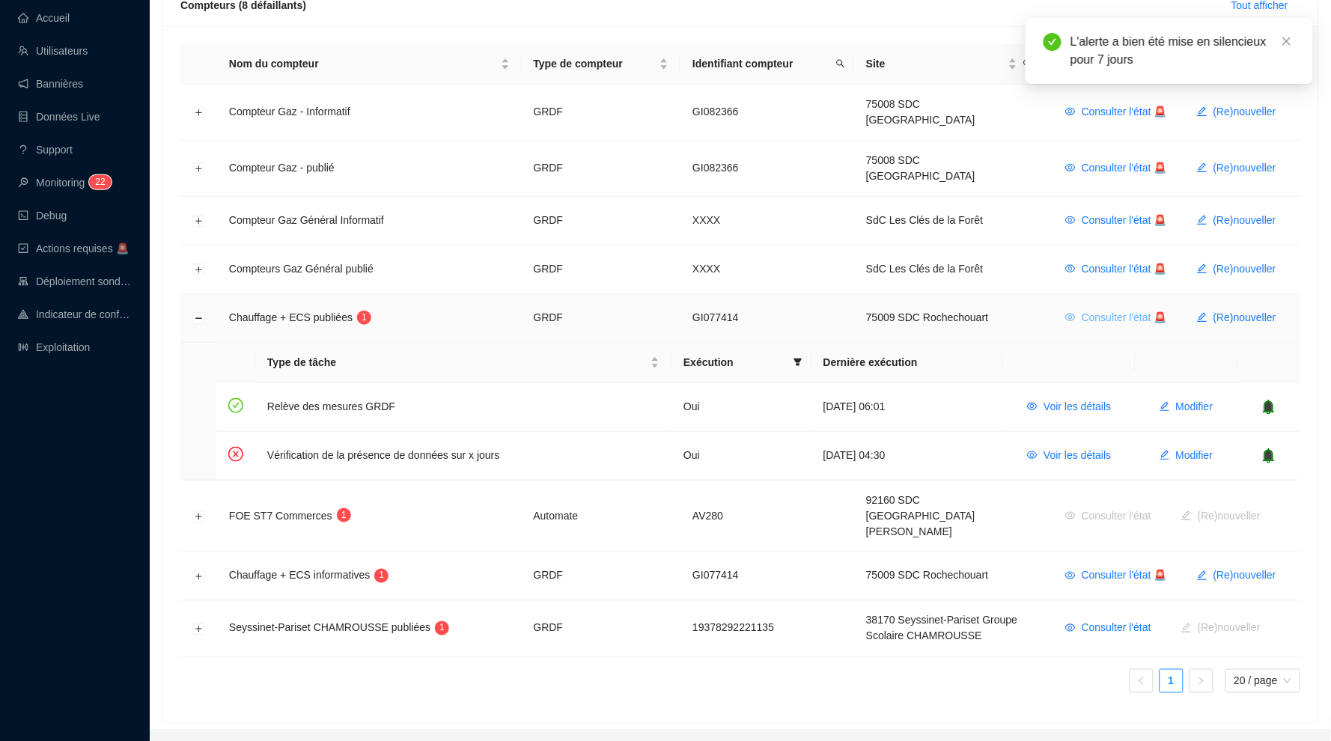
click at [1110, 310] on span "Consulter l'état 🚨" at bounding box center [1123, 318] width 85 height 16
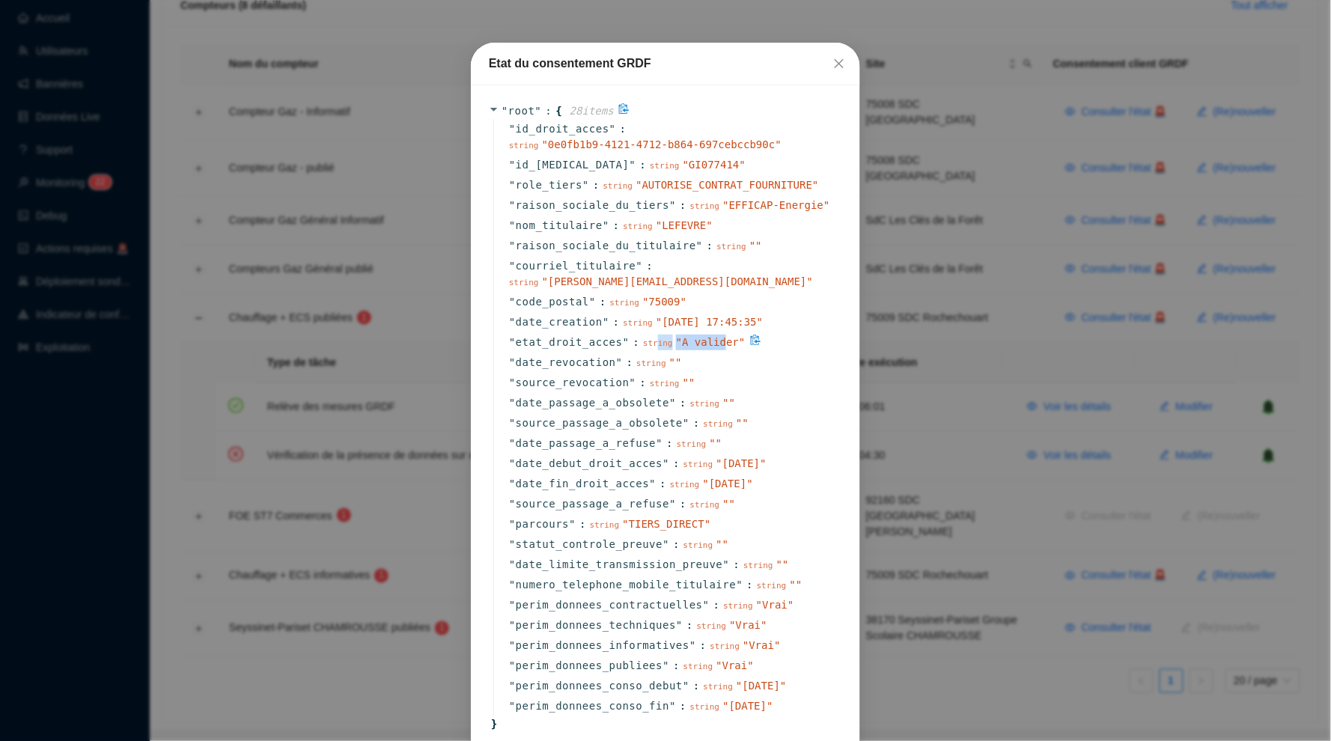
drag, startPoint x: 727, startPoint y: 313, endPoint x: 656, endPoint y: 313, distance: 70.4
click at [656, 335] on div "string " A valider "" at bounding box center [694, 343] width 102 height 16
click at [775, 373] on div "" source_revocation " : string " "" at bounding box center [667, 383] width 349 height 20
click at [840, 67] on icon "close" at bounding box center [839, 64] width 12 height 12
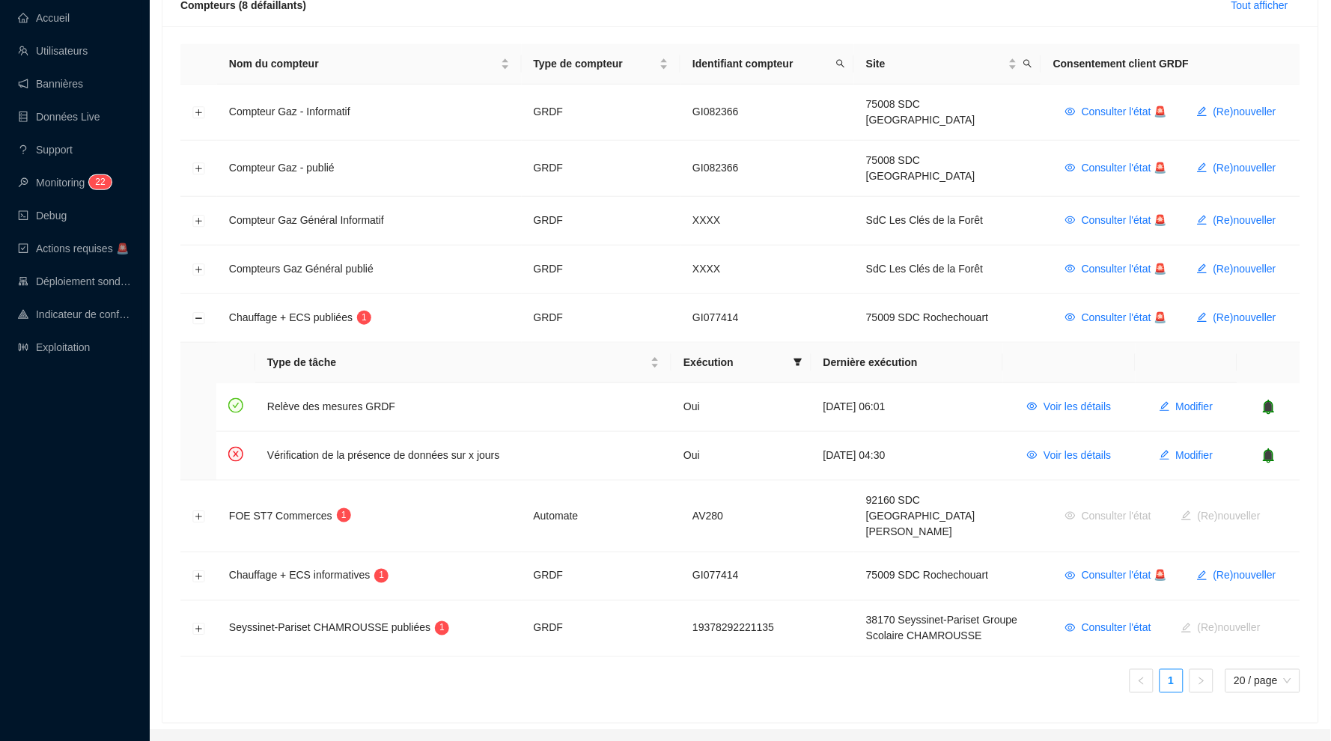
scroll to position [0, 0]
click at [1269, 450] on icon "bell" at bounding box center [1269, 455] width 10 height 10
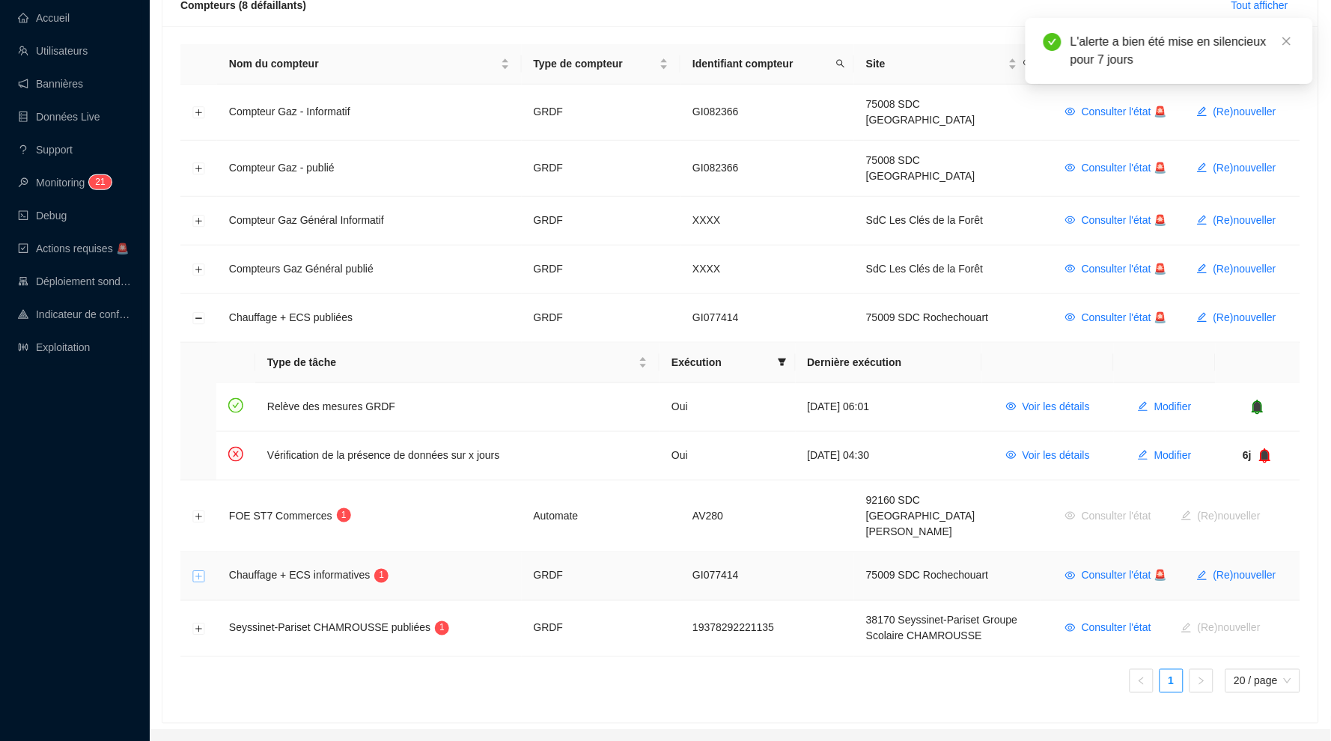
click at [200, 571] on button "Développer la ligne" at bounding box center [199, 577] width 12 height 12
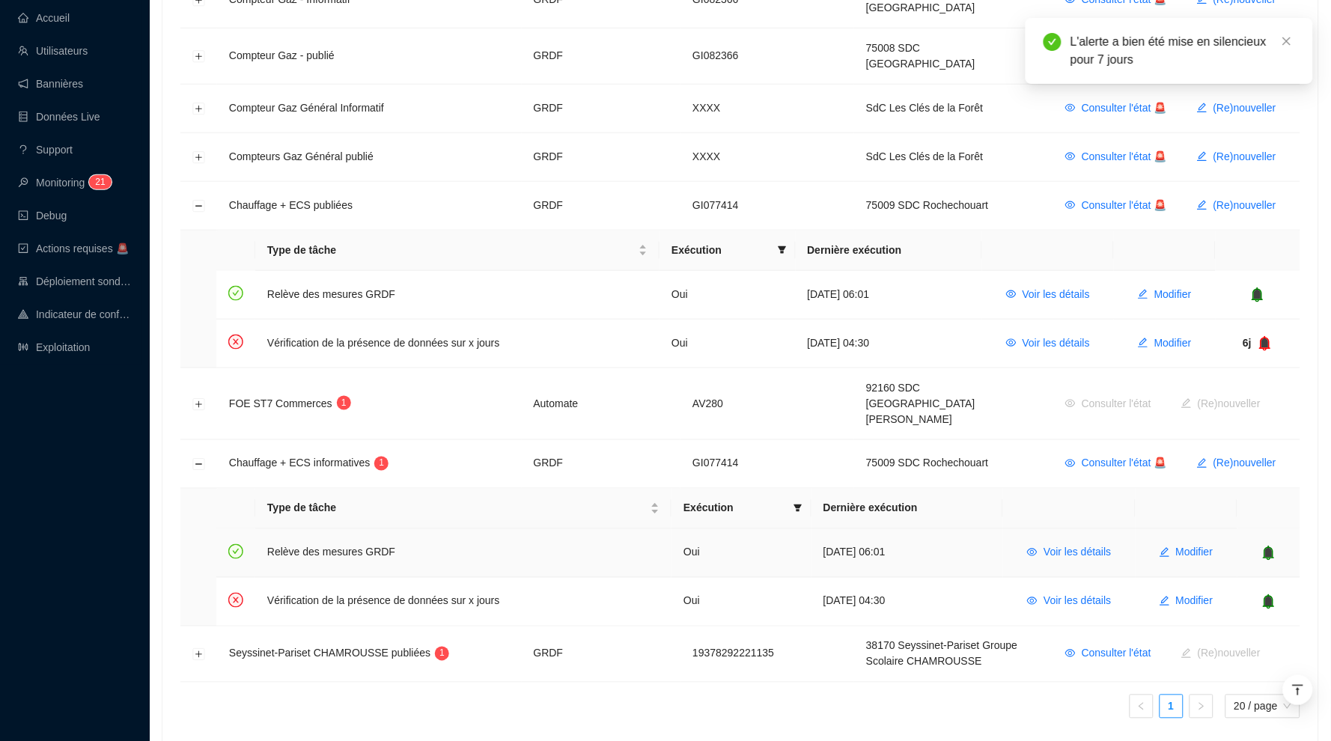
scroll to position [358, 0]
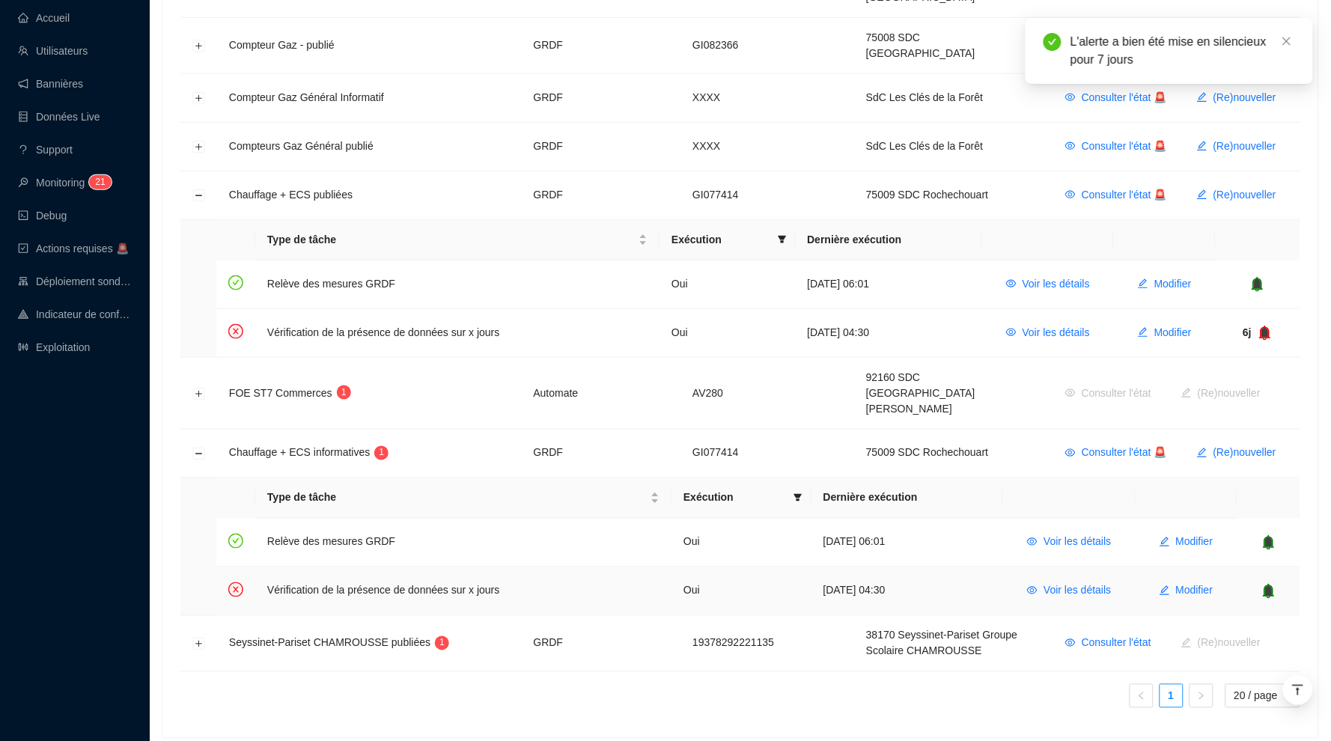
click at [1269, 585] on icon "bell" at bounding box center [1269, 590] width 10 height 10
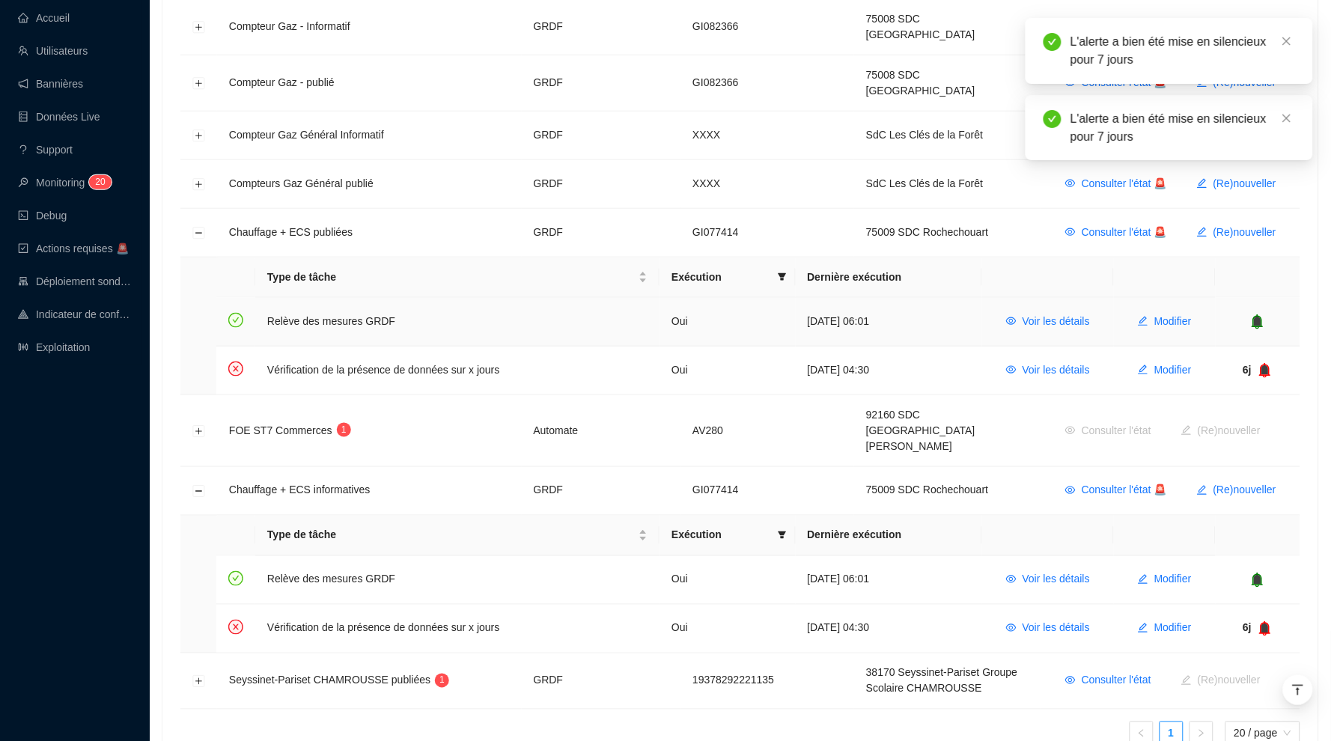
scroll to position [303, 0]
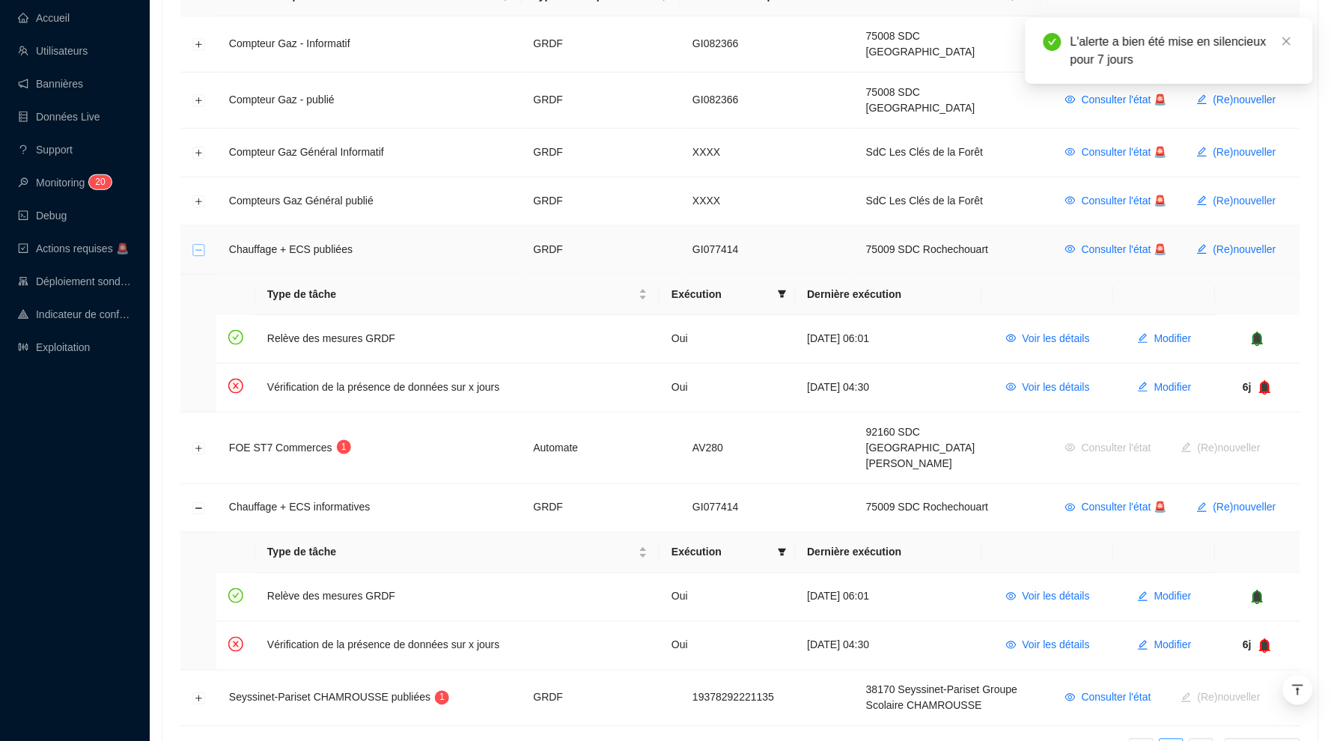
click at [201, 245] on button "Réduire la ligne" at bounding box center [199, 251] width 12 height 12
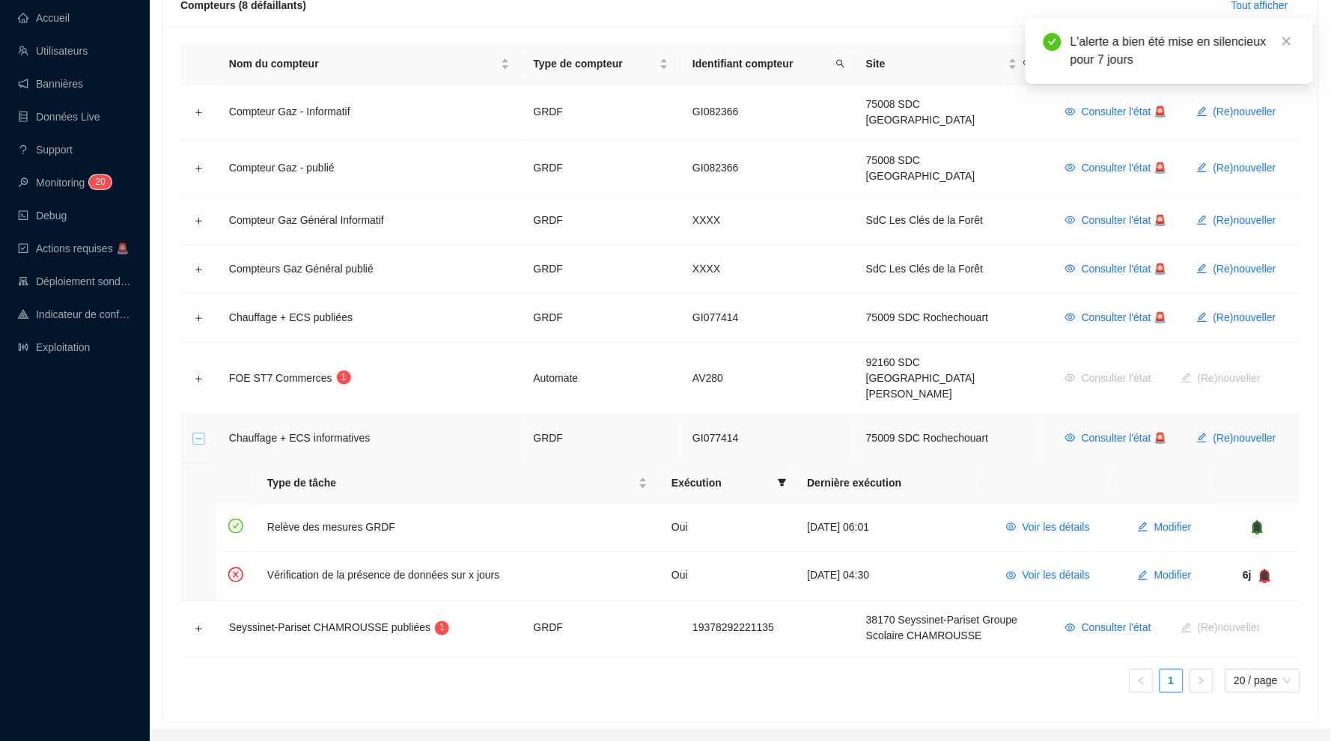
click at [198, 433] on button "Réduire la ligne" at bounding box center [199, 439] width 12 height 12
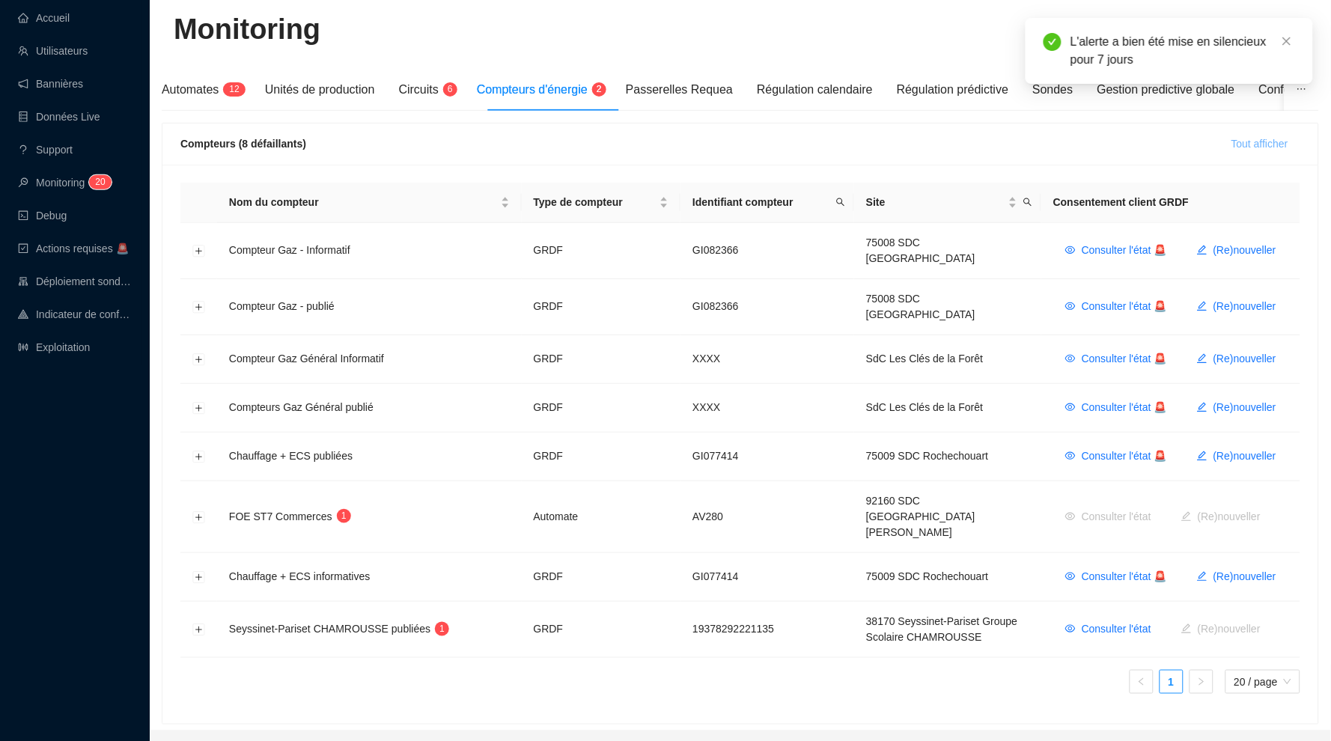
click at [1283, 142] on span "Tout afficher" at bounding box center [1259, 144] width 57 height 16
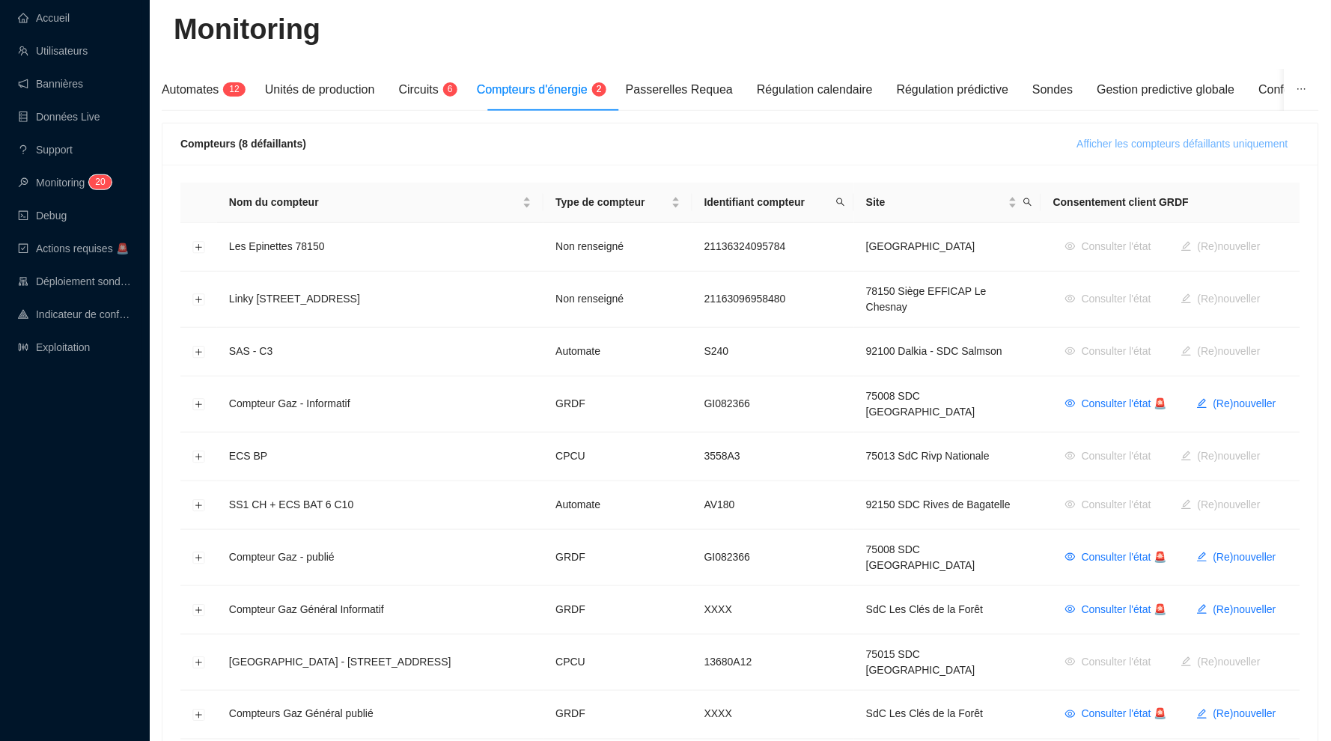
click at [1269, 142] on span "Afficher les compteurs défaillants uniquement" at bounding box center [1182, 144] width 211 height 16
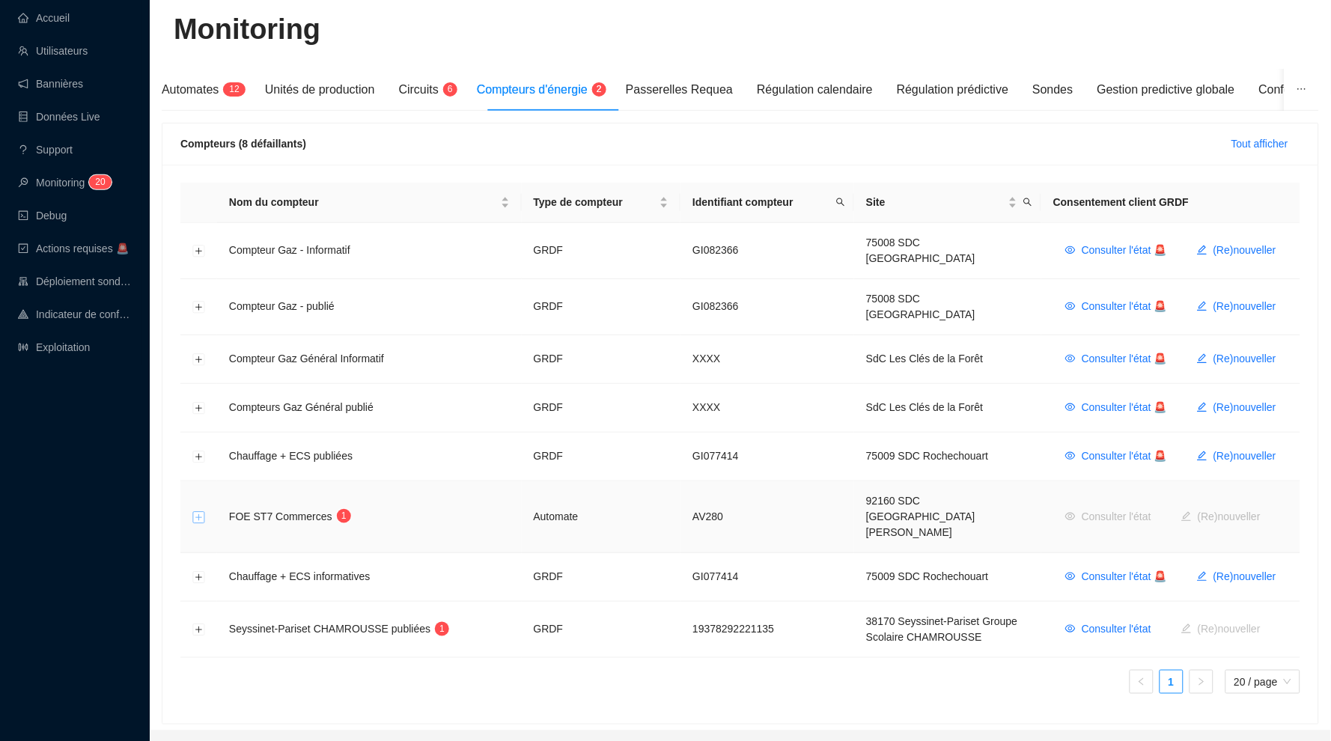
click at [203, 511] on button "Développer la ligne" at bounding box center [199, 517] width 12 height 12
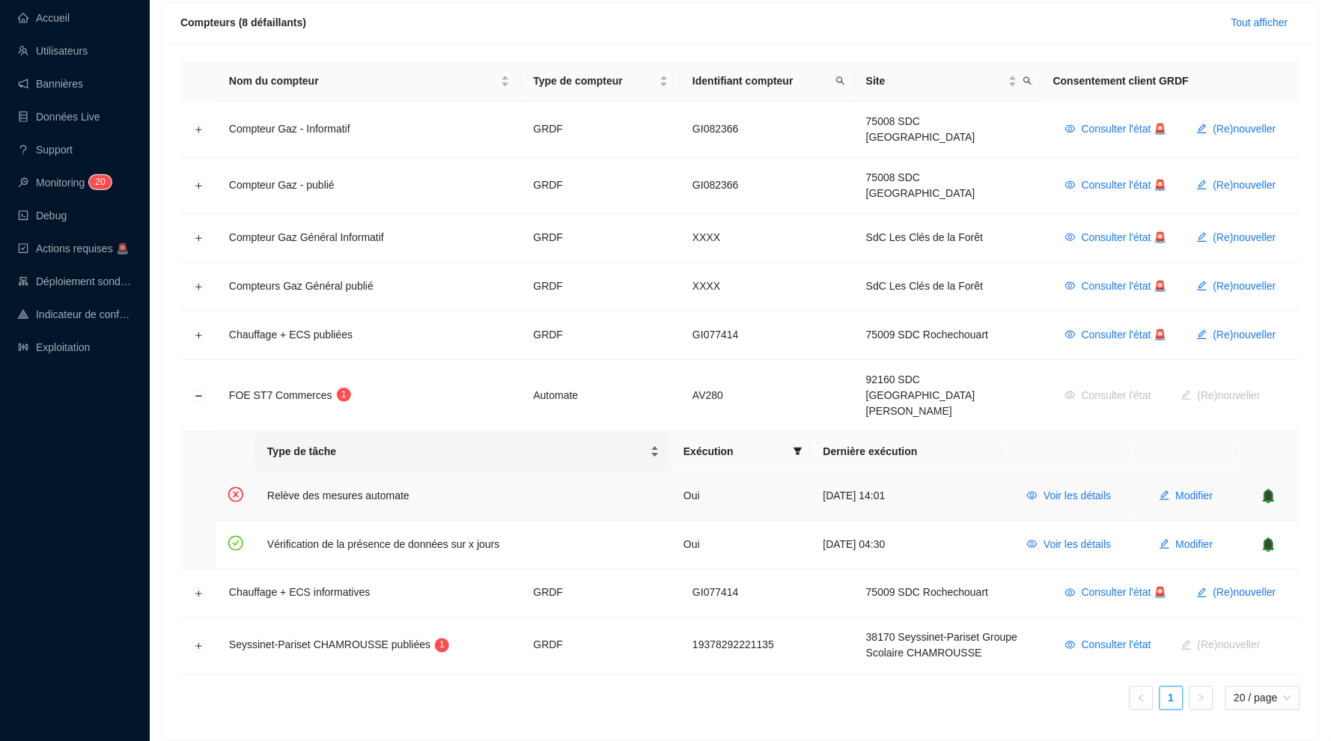
scroll to position [222, 0]
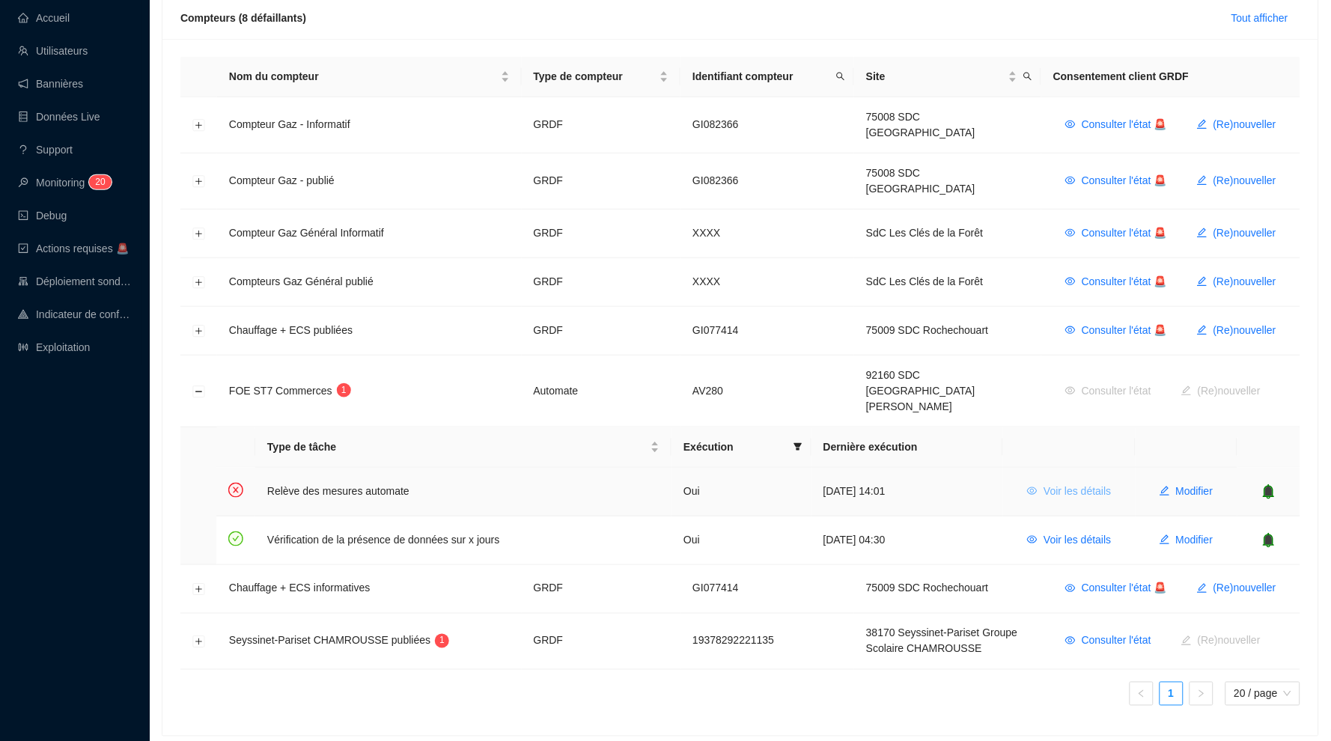
click at [1066, 483] on span "Voir les détails" at bounding box center [1076, 491] width 67 height 16
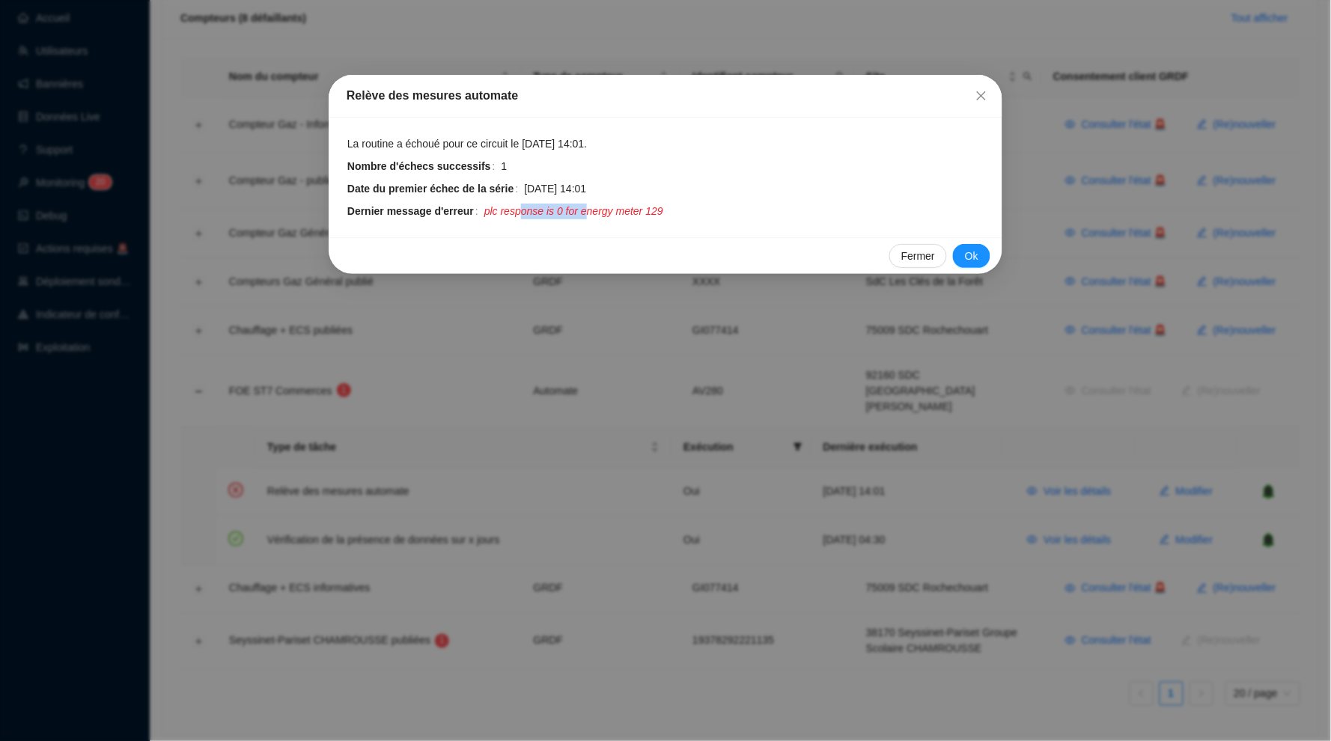
drag, startPoint x: 526, startPoint y: 207, endPoint x: 593, endPoint y: 208, distance: 66.6
click at [594, 208] on span "plc response is 0 for energy meter 129" at bounding box center [573, 212] width 179 height 16
click at [975, 96] on icon "close" at bounding box center [981, 96] width 12 height 12
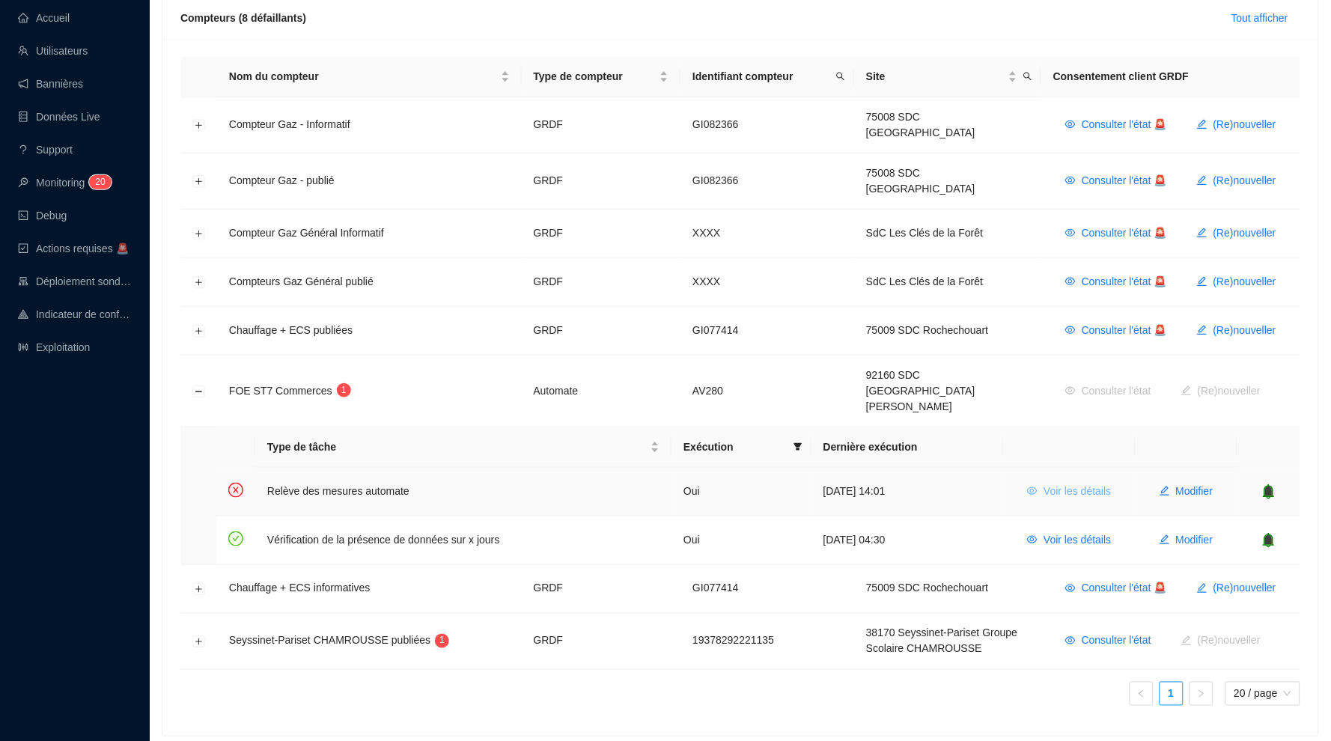
click at [1061, 483] on span "Voir les détails" at bounding box center [1076, 491] width 67 height 16
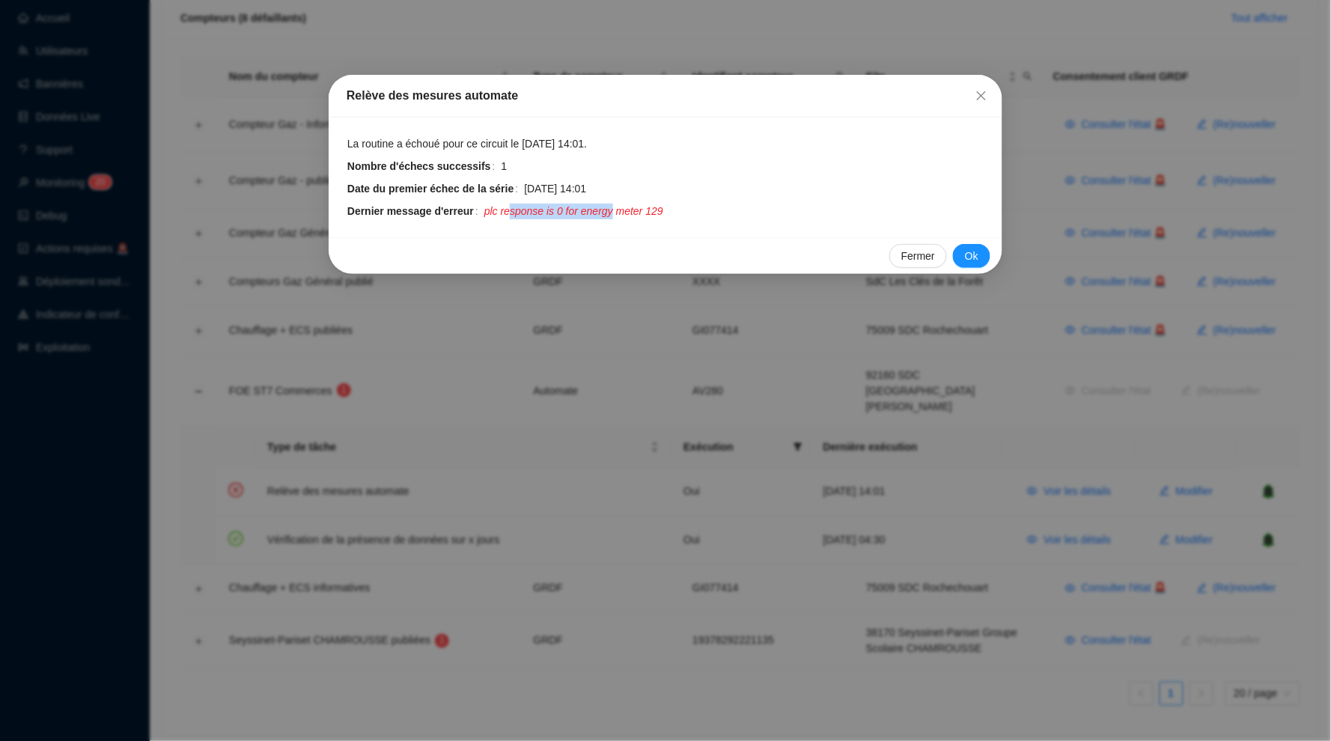
drag, startPoint x: 515, startPoint y: 212, endPoint x: 627, endPoint y: 212, distance: 112.3
click at [627, 212] on span "plc response is 0 for energy meter 129" at bounding box center [573, 212] width 179 height 16
drag, startPoint x: 627, startPoint y: 143, endPoint x: 593, endPoint y: 143, distance: 34.4
click at [587, 143] on span "La routine a échoué pour ce circuit le 19 sept. 2025 14:01." at bounding box center [466, 144] width 239 height 16
click at [979, 98] on icon "close" at bounding box center [981, 95] width 9 height 9
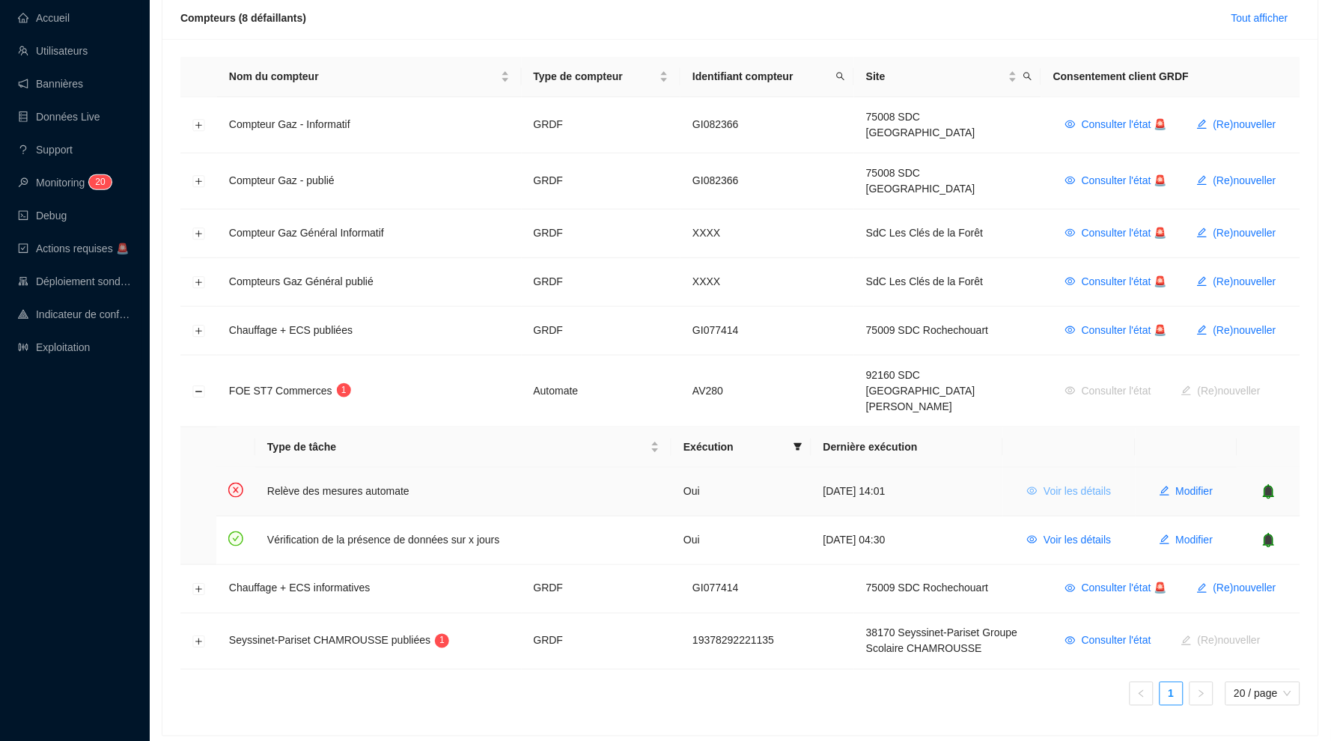
click at [1090, 483] on span "Voir les détails" at bounding box center [1076, 491] width 67 height 16
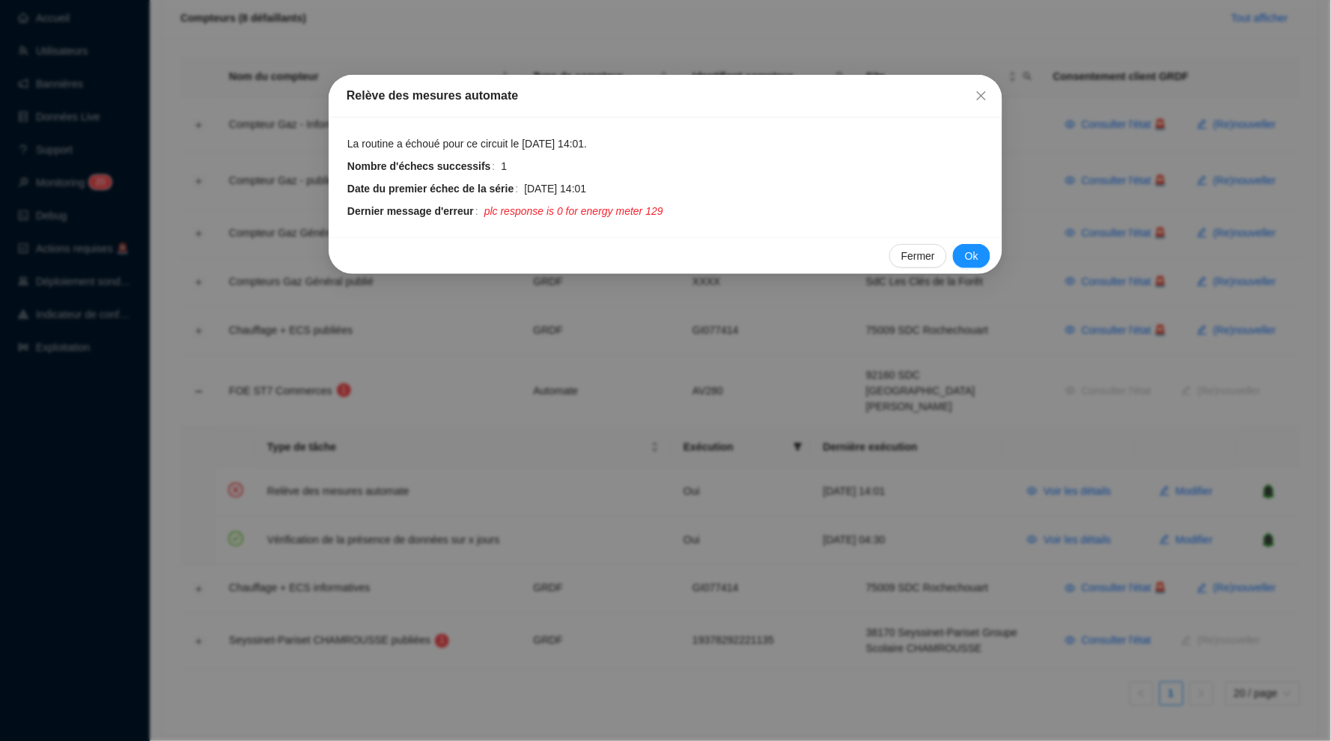
drag, startPoint x: 520, startPoint y: 156, endPoint x: 501, endPoint y: 162, distance: 20.4
click at [500, 162] on tbody "La routine a échoué pour ce circuit le 19 sept. 2025 14:01. Nombre d'échecs suc…" at bounding box center [666, 177] width 638 height 84
click at [501, 162] on span "Nombre d'échecs successifs" at bounding box center [424, 167] width 154 height 16
drag, startPoint x: 510, startPoint y: 162, endPoint x: 715, endPoint y: 162, distance: 205.8
click at [701, 162] on span "1" at bounding box center [742, 167] width 483 height 16
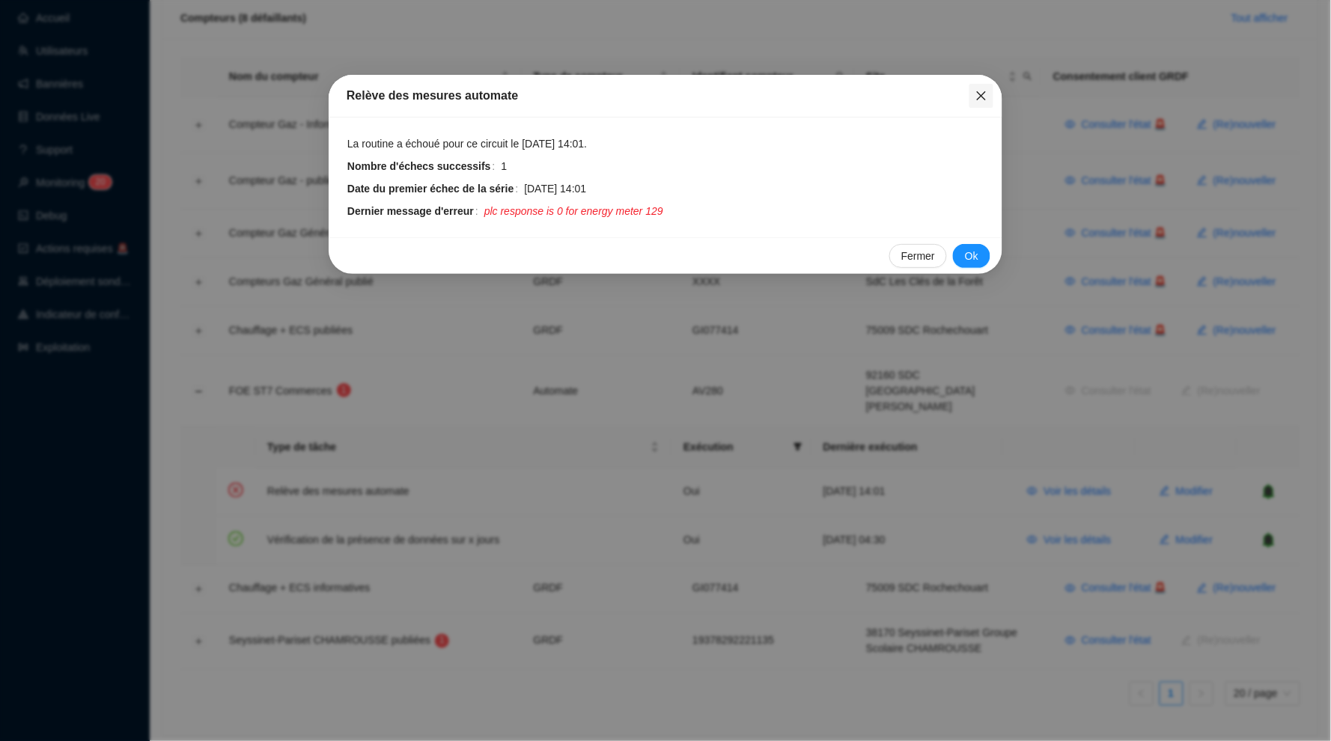
click at [979, 92] on icon "close" at bounding box center [981, 96] width 12 height 12
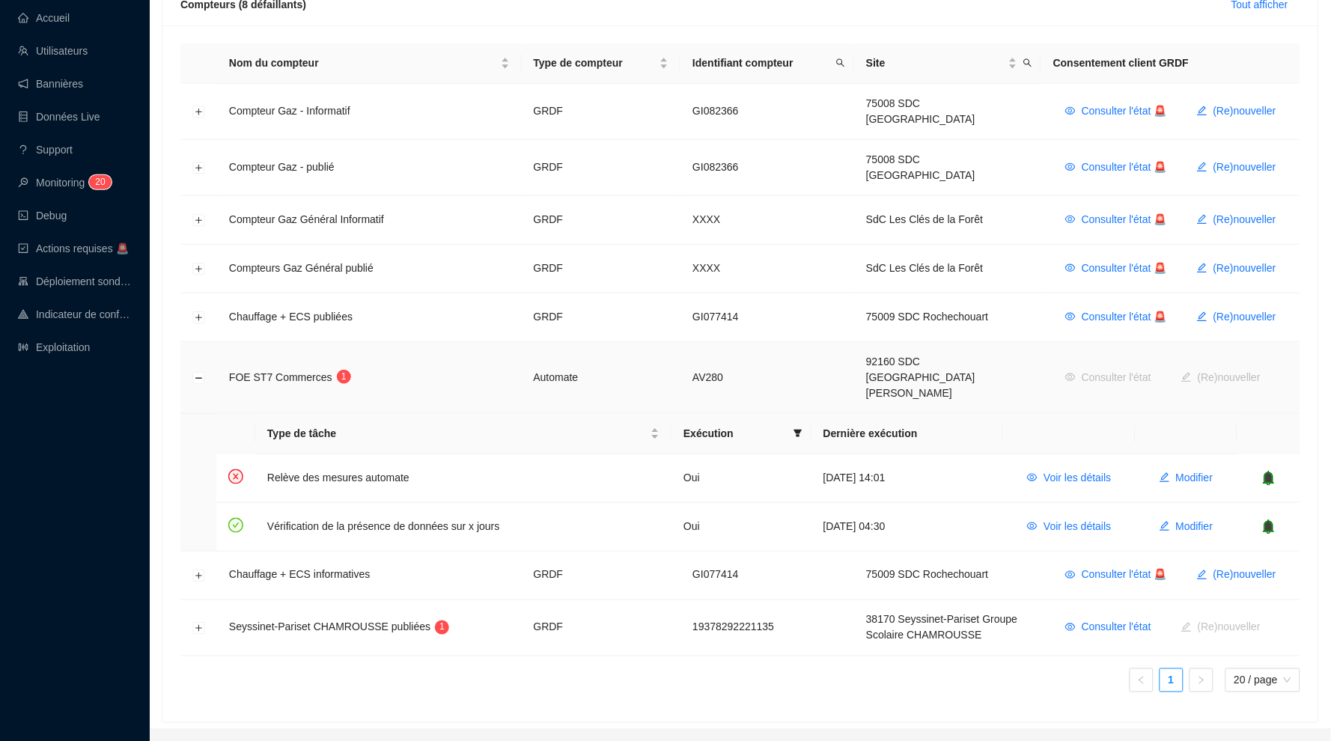
scroll to position [235, 0]
click at [194, 373] on button "Réduire la ligne" at bounding box center [199, 379] width 12 height 12
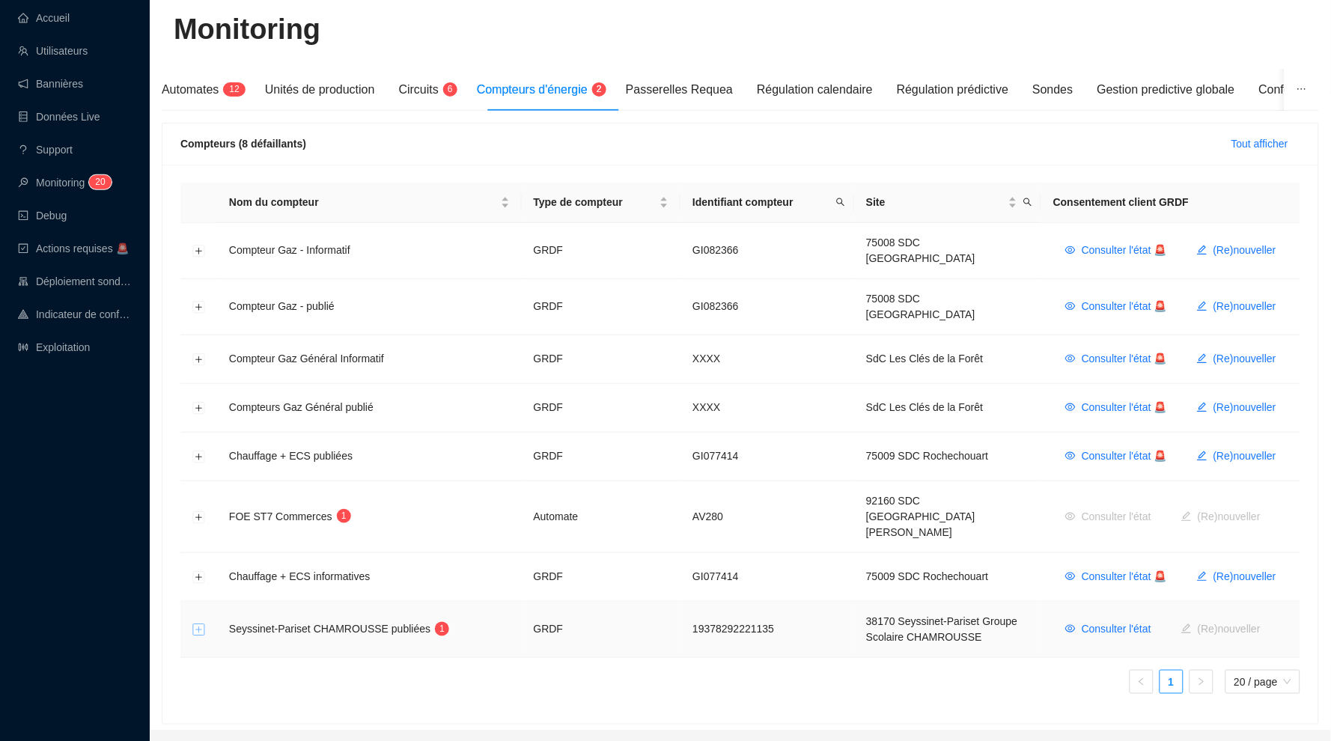
click at [198, 624] on button "Développer la ligne" at bounding box center [199, 630] width 12 height 12
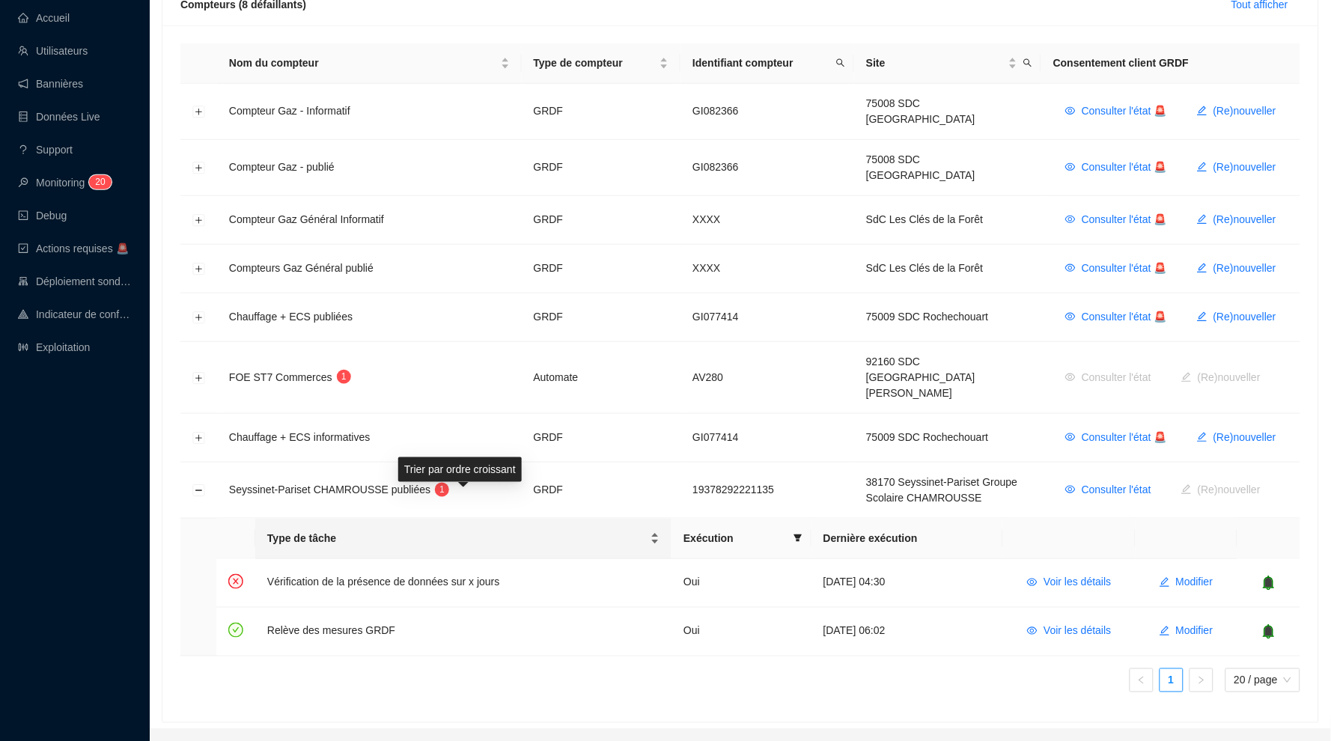
scroll to position [235, 0]
click at [1072, 576] on span "Voir les détails" at bounding box center [1076, 584] width 67 height 16
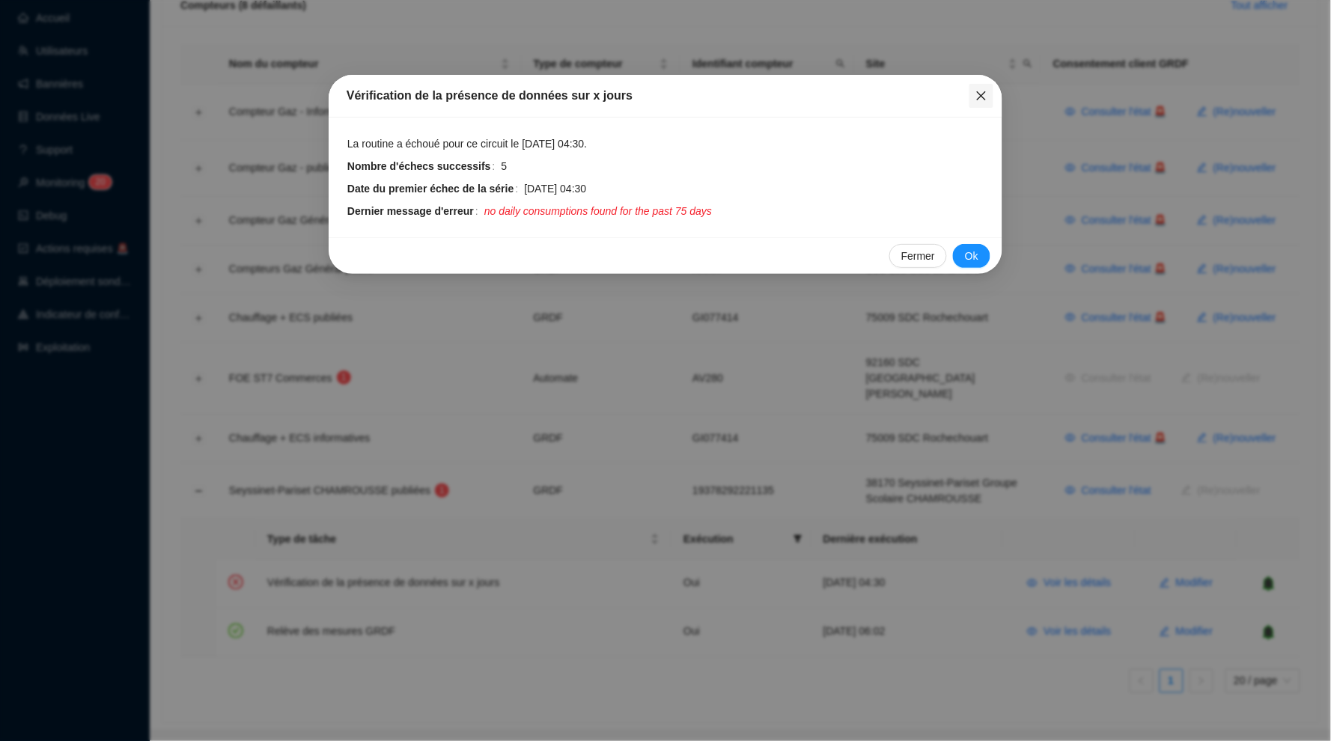
click at [980, 99] on icon "close" at bounding box center [981, 96] width 12 height 12
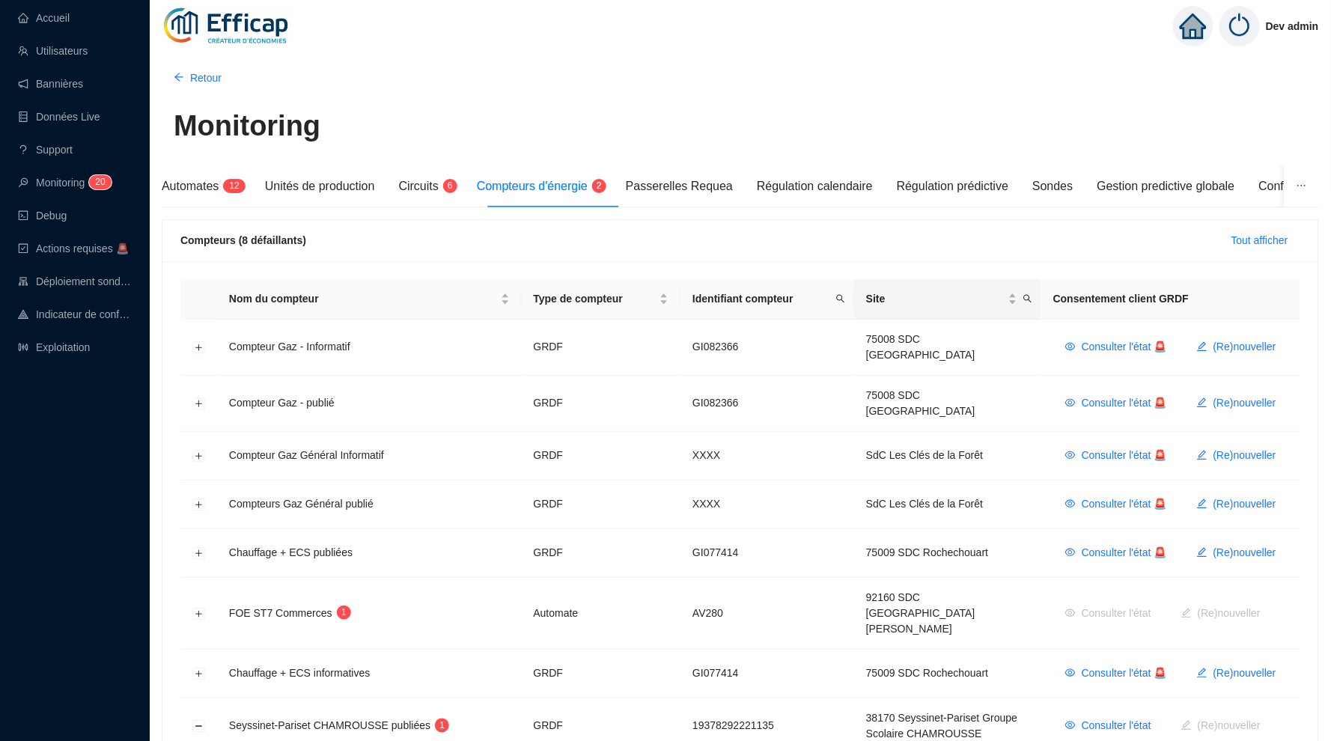
scroll to position [0, 0]
click at [1023, 301] on icon "search" at bounding box center [1027, 298] width 9 height 9
type input "cham"
click at [924, 351] on button "button" at bounding box center [909, 357] width 67 height 18
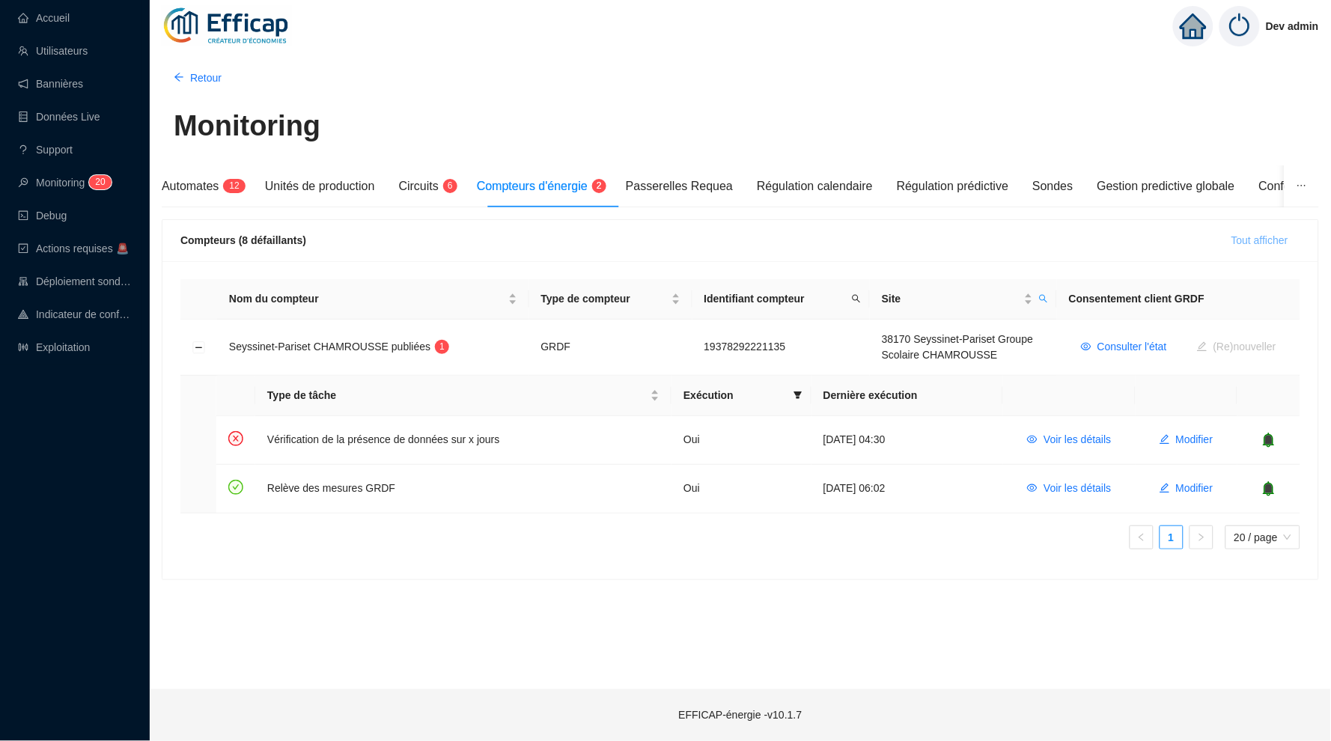
click at [1263, 236] on span "Tout afficher" at bounding box center [1259, 241] width 57 height 16
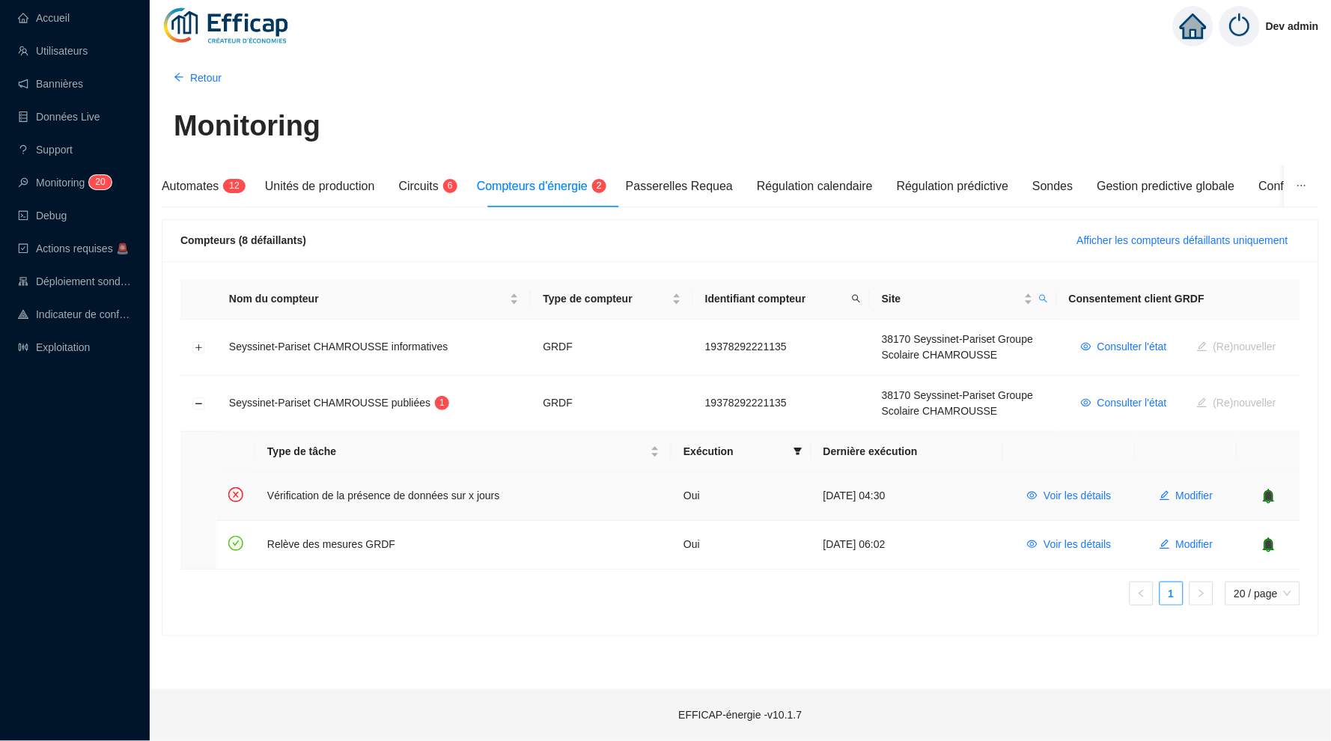
click at [1270, 492] on icon "bell" at bounding box center [1269, 495] width 10 height 10
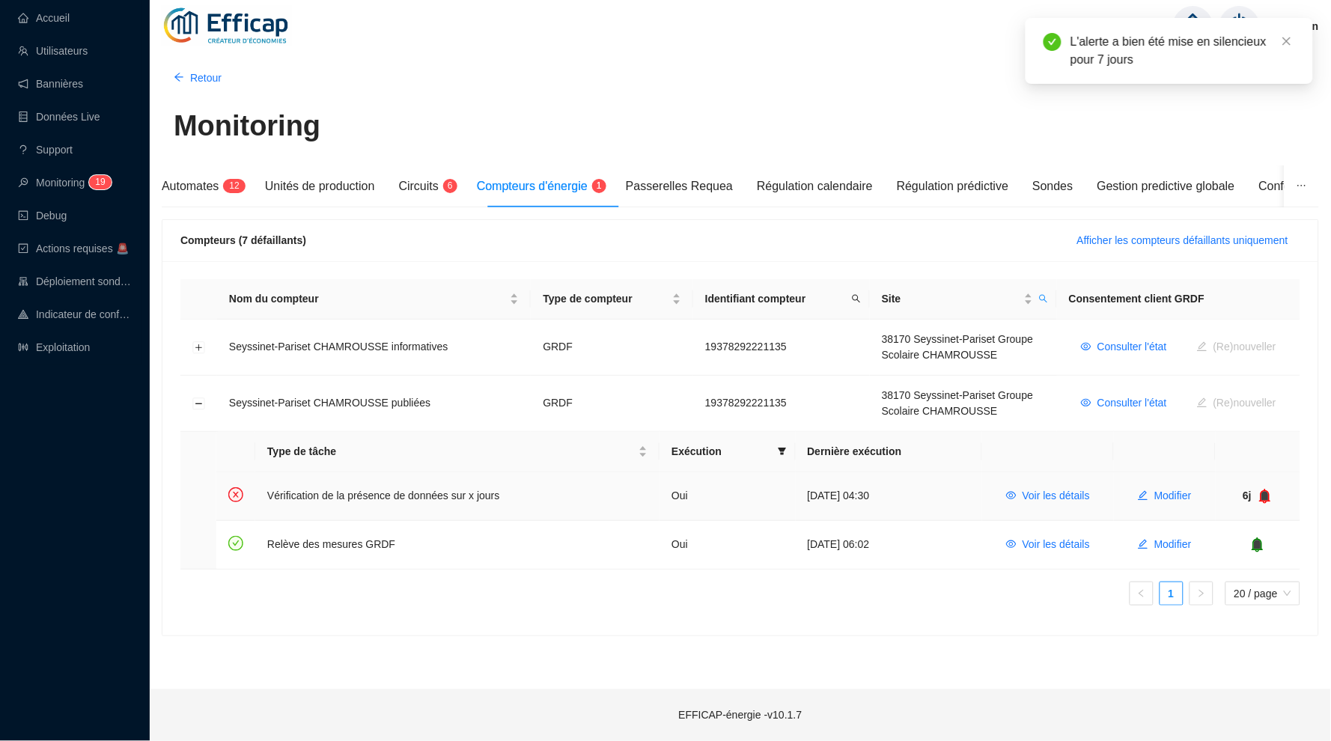
click at [1269, 493] on icon "bell" at bounding box center [1265, 495] width 10 height 10
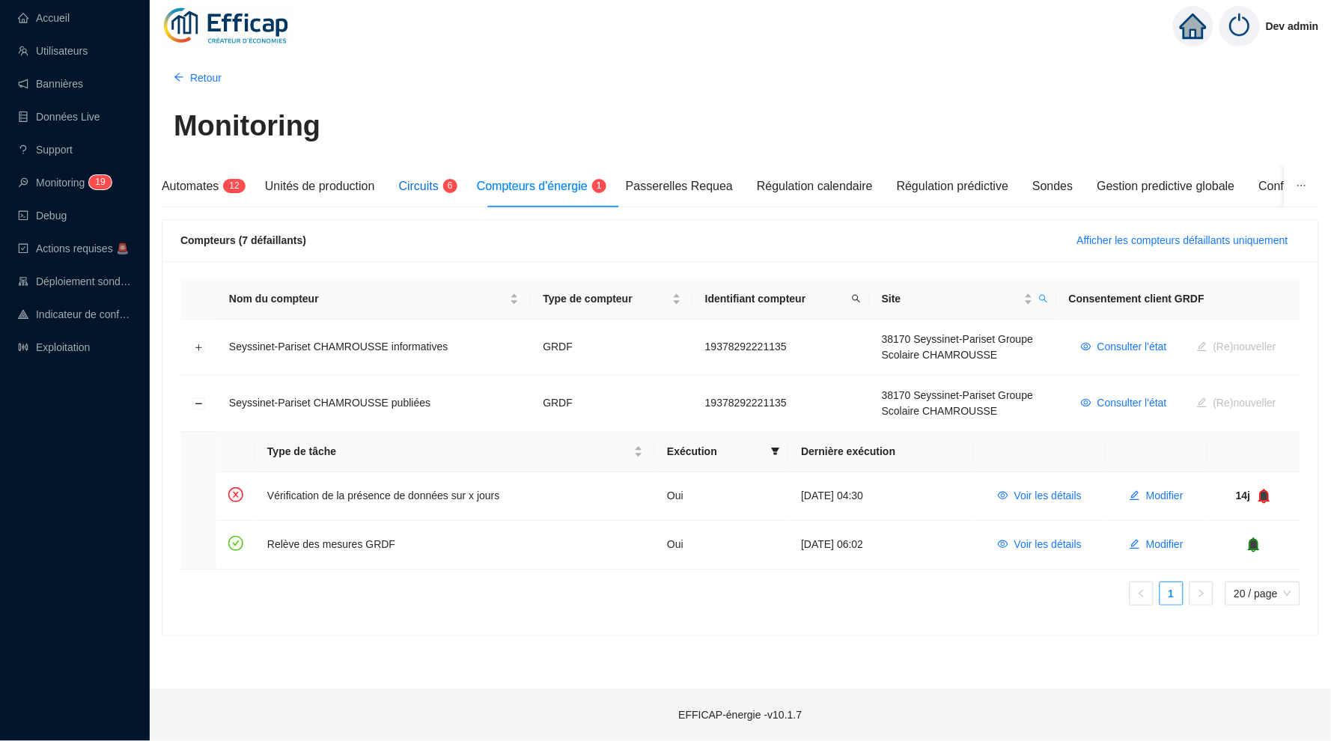
click at [456, 190] on sup "6" at bounding box center [450, 186] width 14 height 14
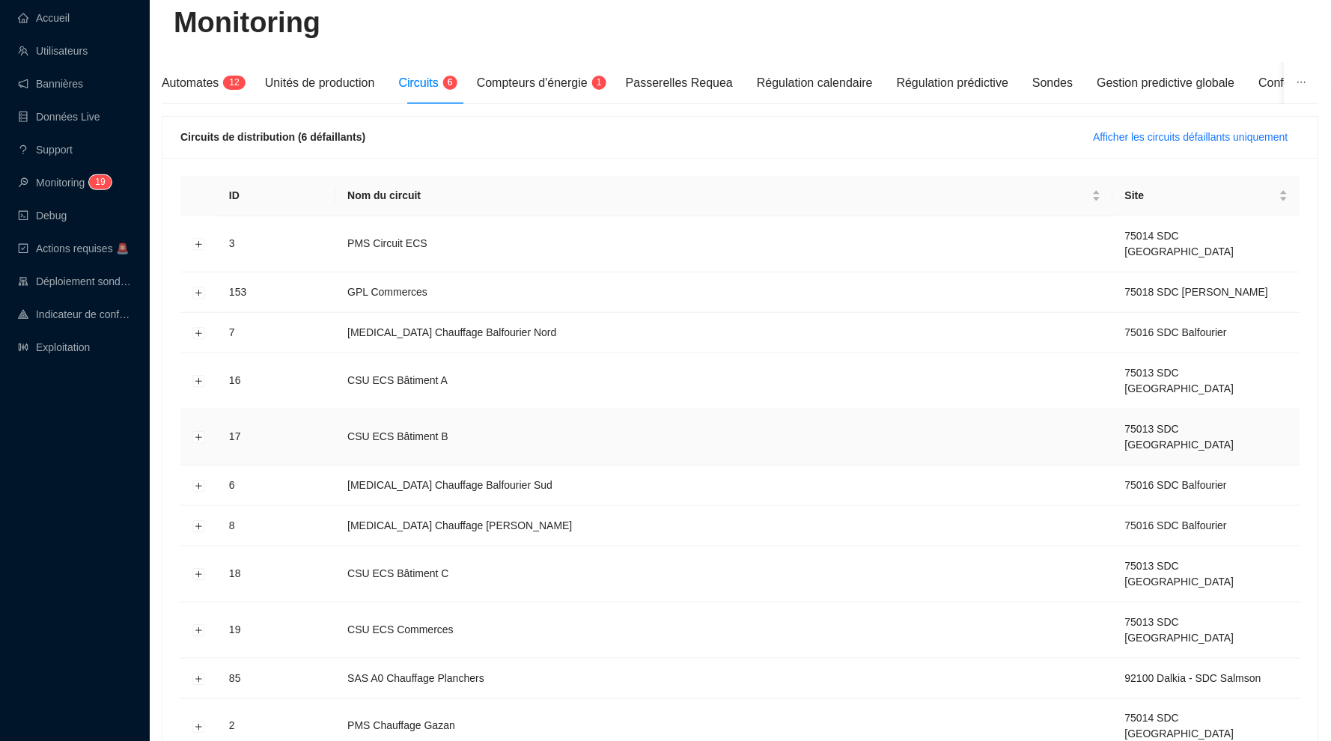
scroll to position [88, 0]
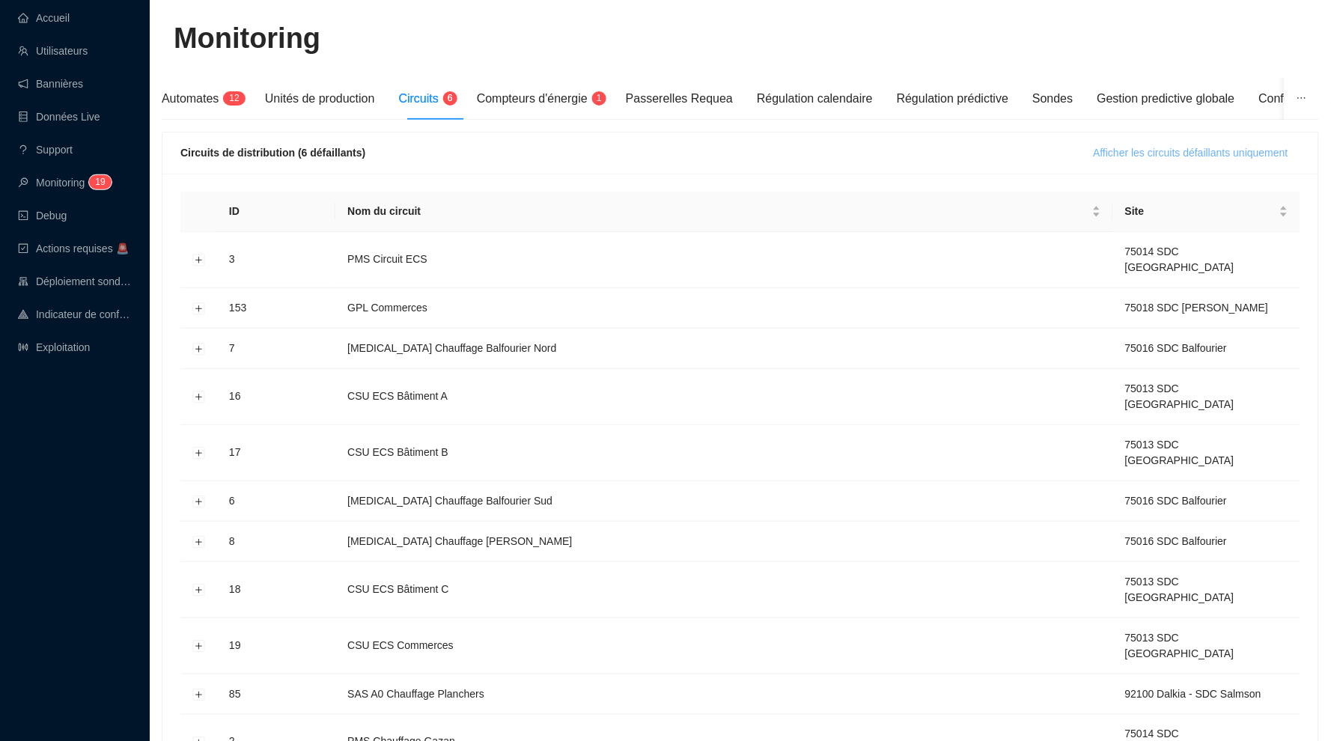
click at [1099, 147] on span "Afficher les circuits défaillants uniquement" at bounding box center [1190, 153] width 195 height 16
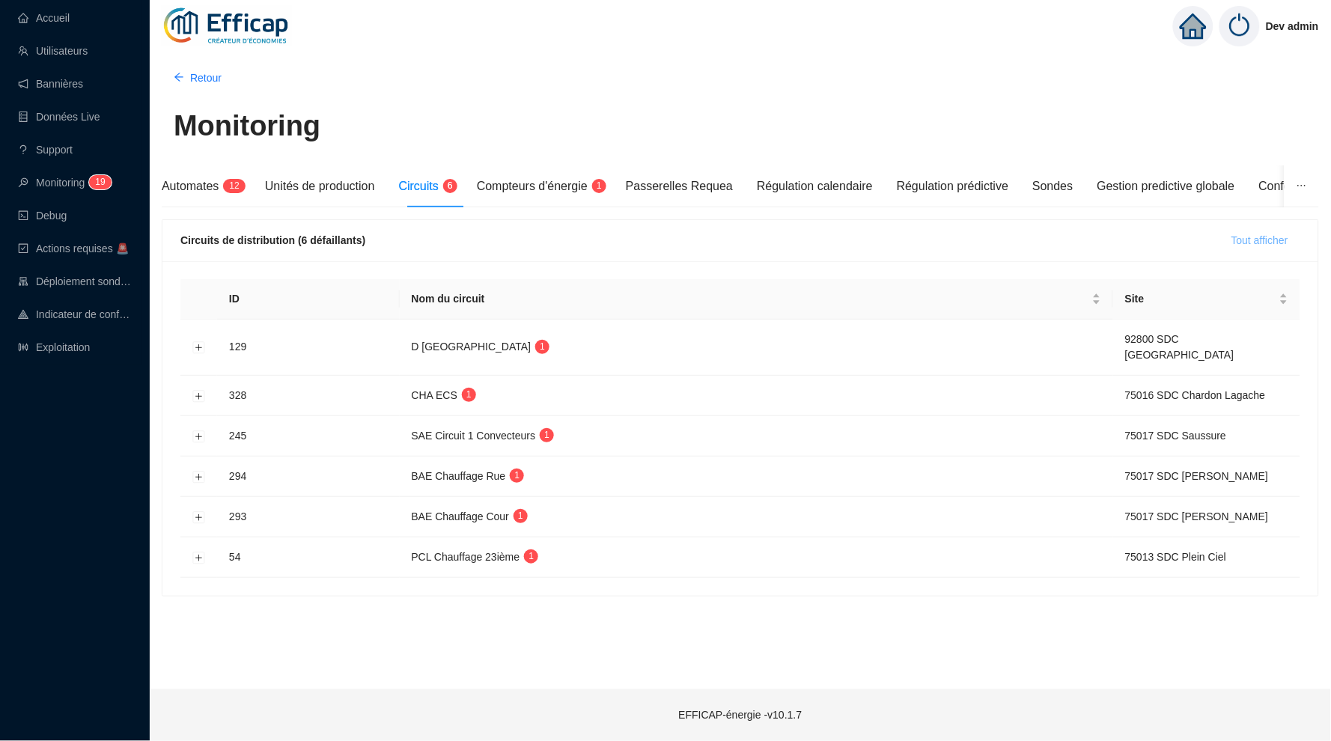
scroll to position [0, 0]
click at [198, 192] on span "Automates" at bounding box center [190, 186] width 57 height 13
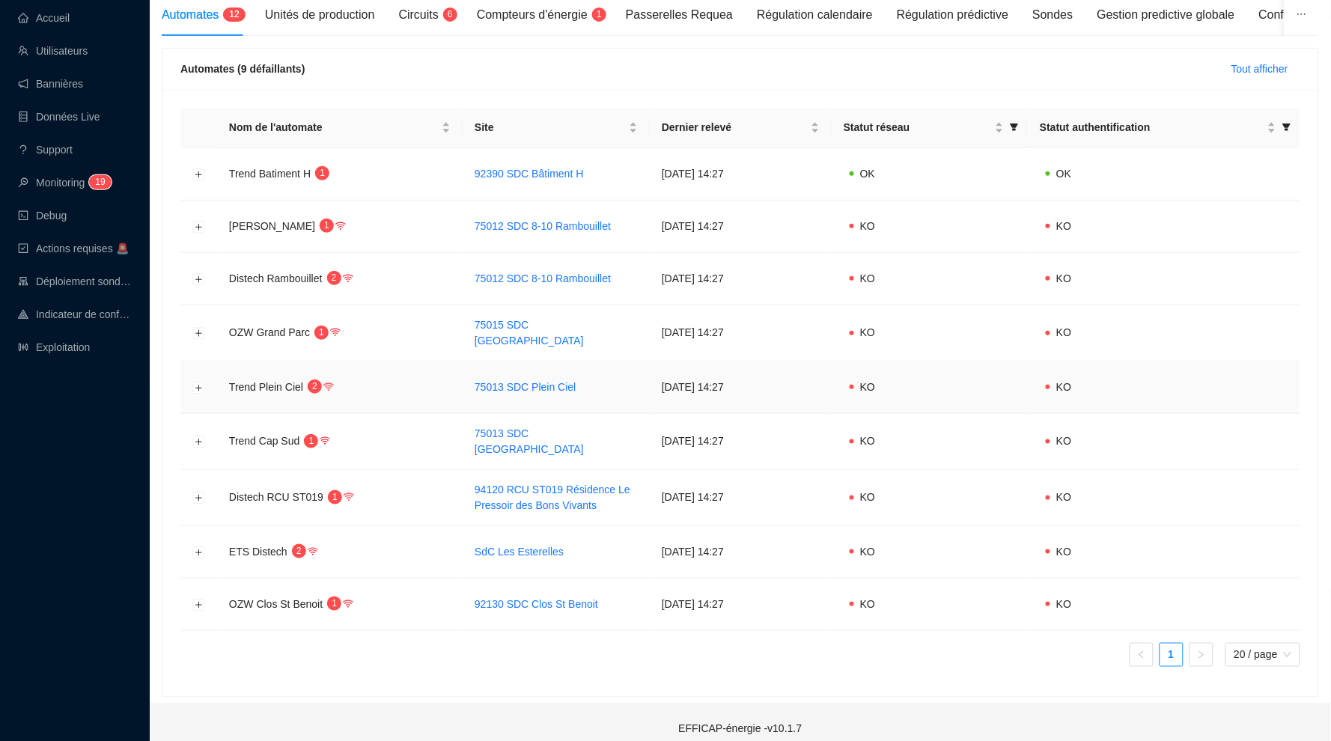
scroll to position [170, 0]
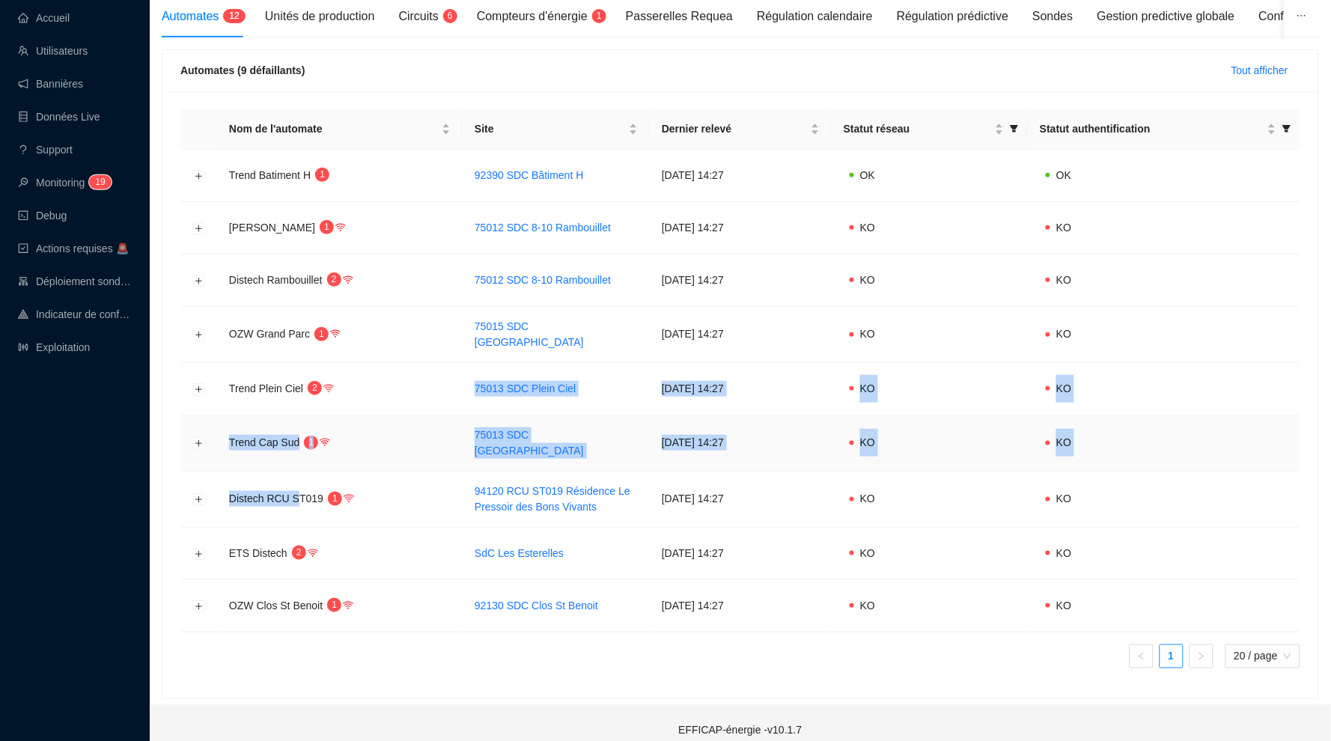
drag, startPoint x: 302, startPoint y: 487, endPoint x: 253, endPoint y: 393, distance: 106.5
click at [253, 393] on tbody "Trend Batiment H 1 92390 SDC Bâtiment H 19 sept. 2025 14:27 OK OK OZW Rambouill…" at bounding box center [740, 391] width 1120 height 483
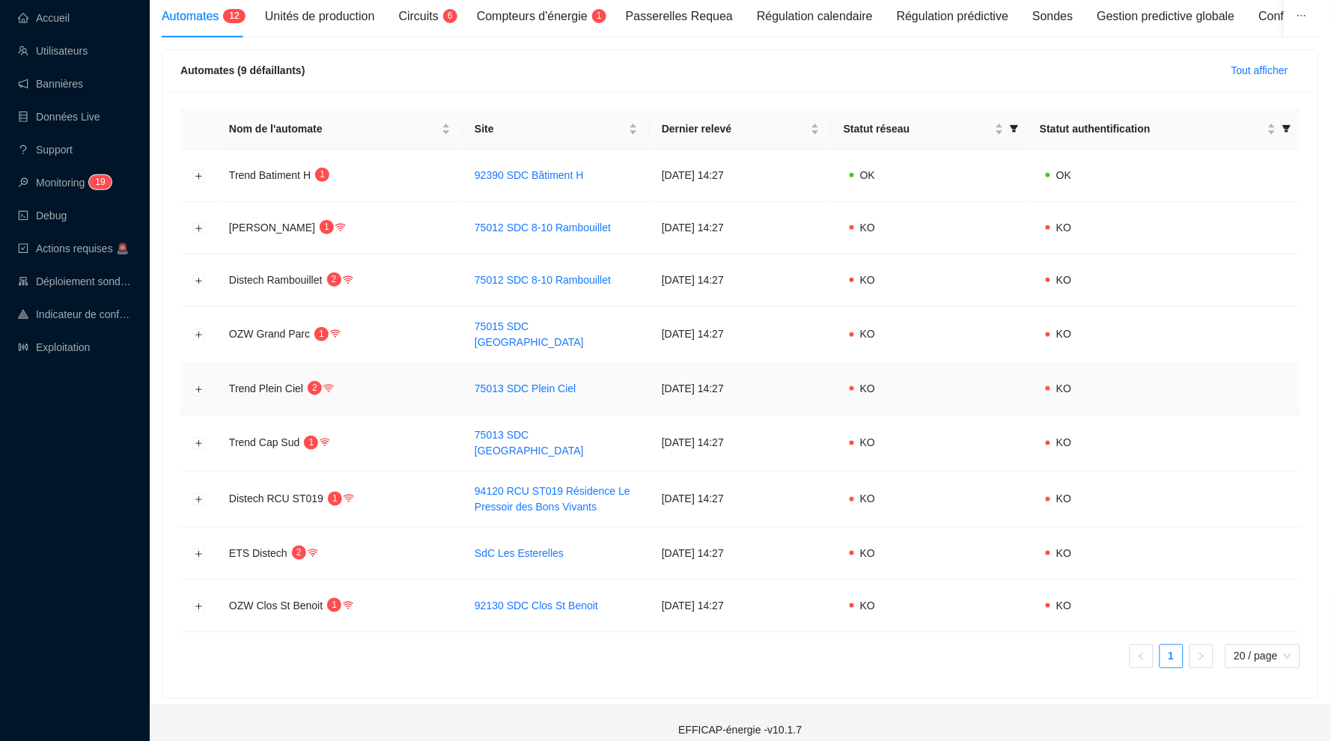
click at [287, 388] on td "Trend Plein Ciel 2" at bounding box center [339, 389] width 245 height 52
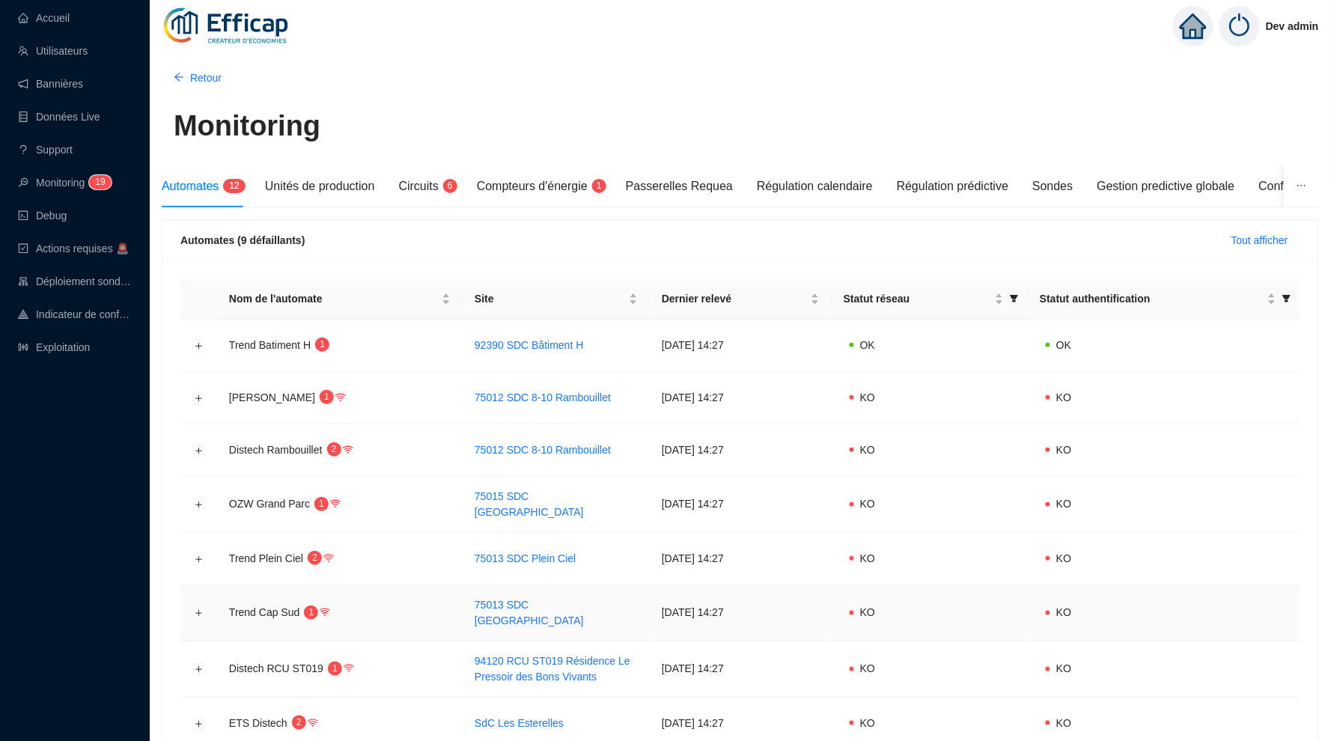
scroll to position [0, 0]
click at [70, 19] on link "Accueil" at bounding box center [44, 18] width 52 height 12
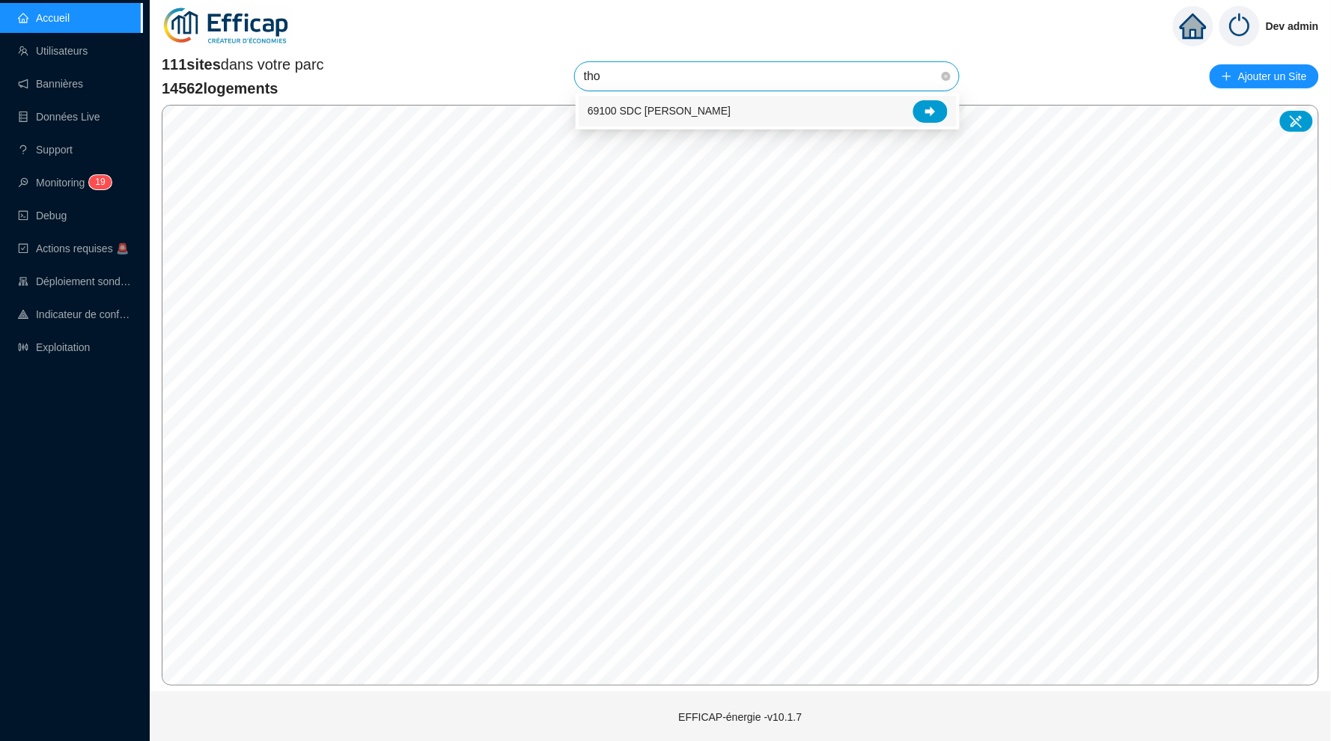
type input "thom"
click at [929, 116] on icon at bounding box center [930, 111] width 10 height 10
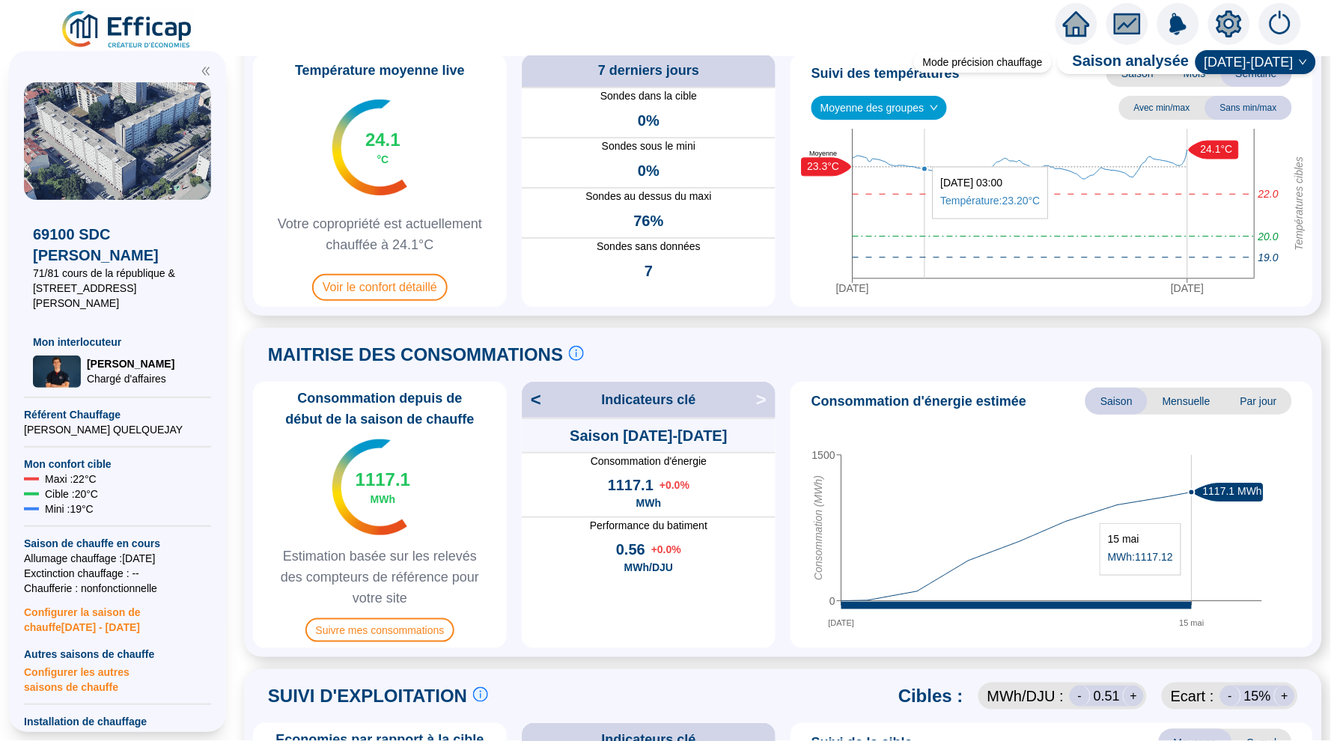
scroll to position [147, 0]
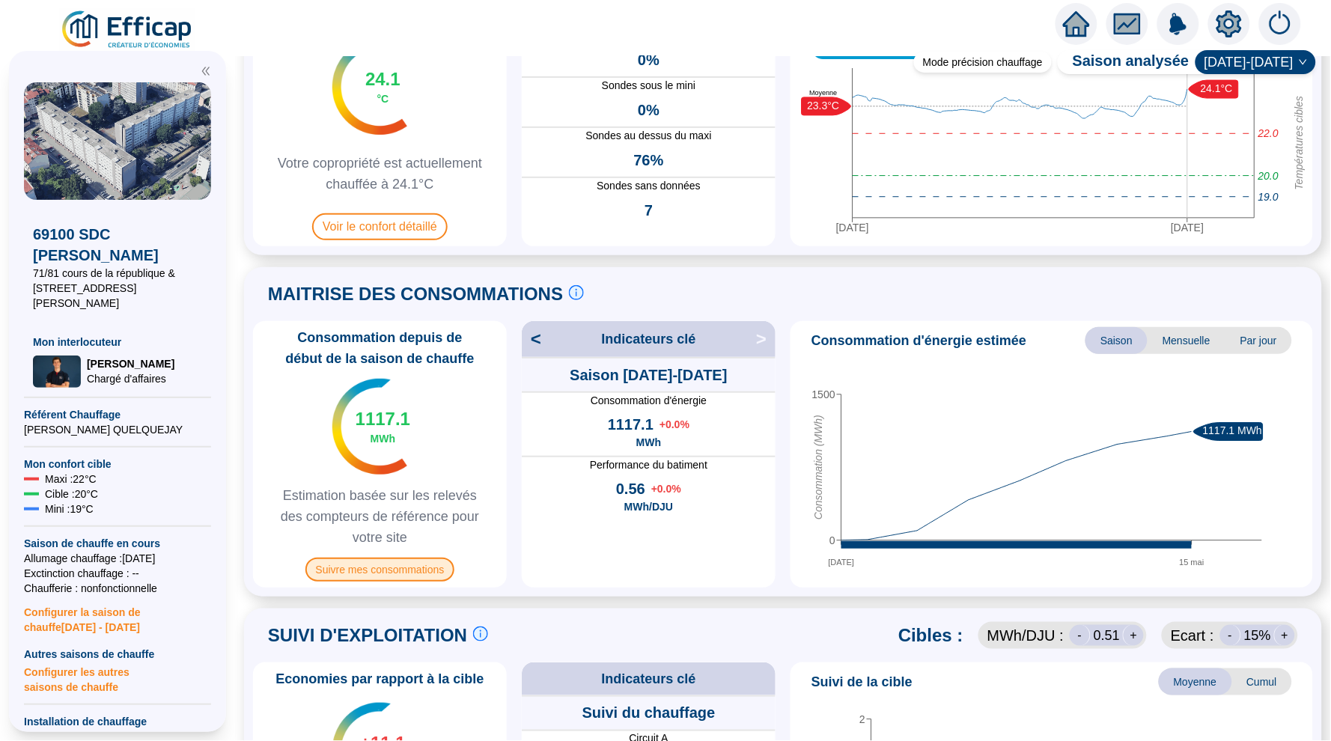
click at [432, 570] on span "Suivre mes consommations" at bounding box center [380, 570] width 150 height 24
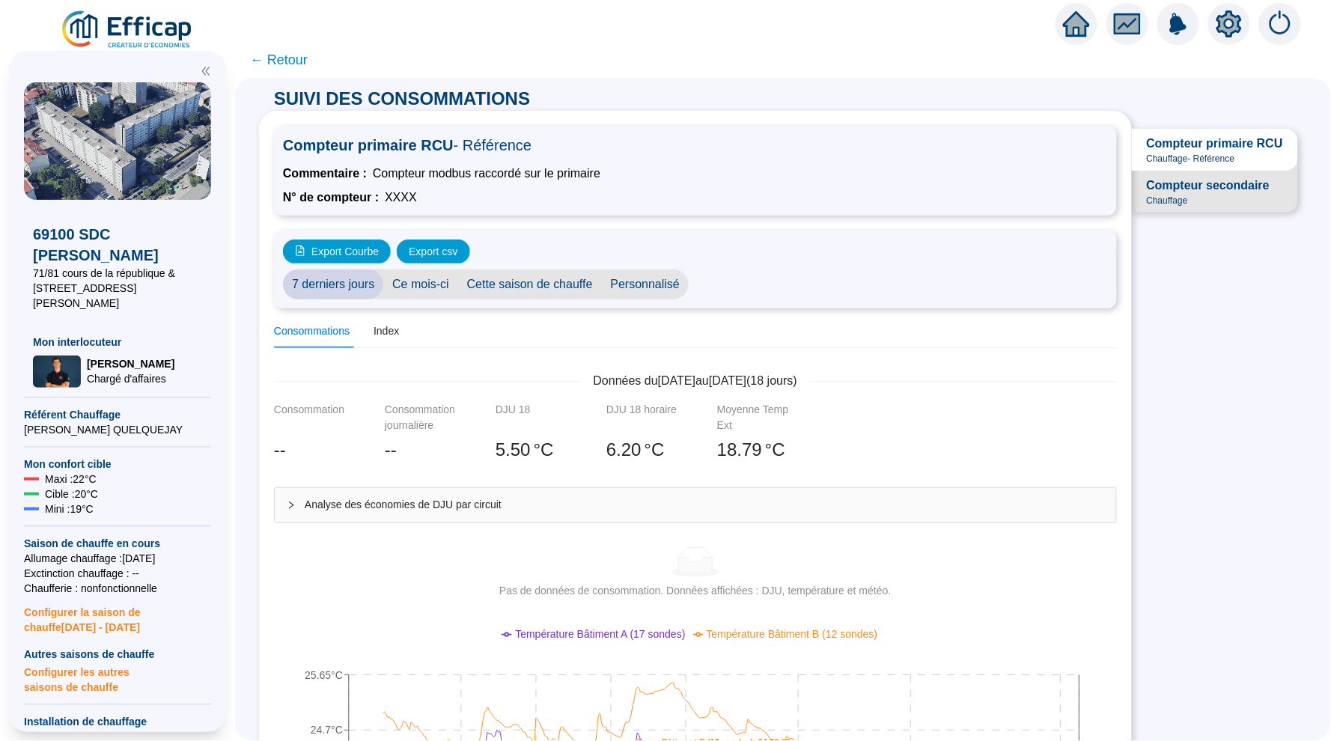
click at [1167, 197] on span "Chauffage" at bounding box center [1167, 201] width 41 height 12
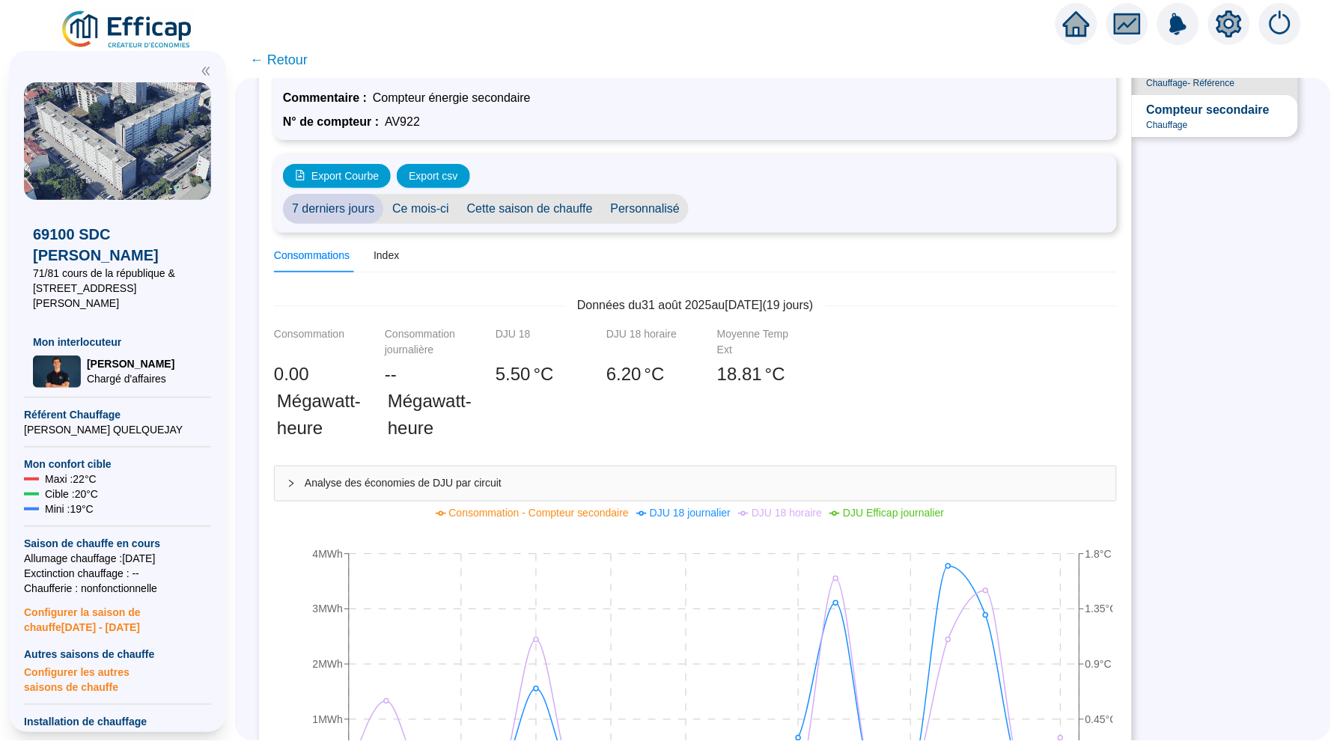
scroll to position [120, 0]
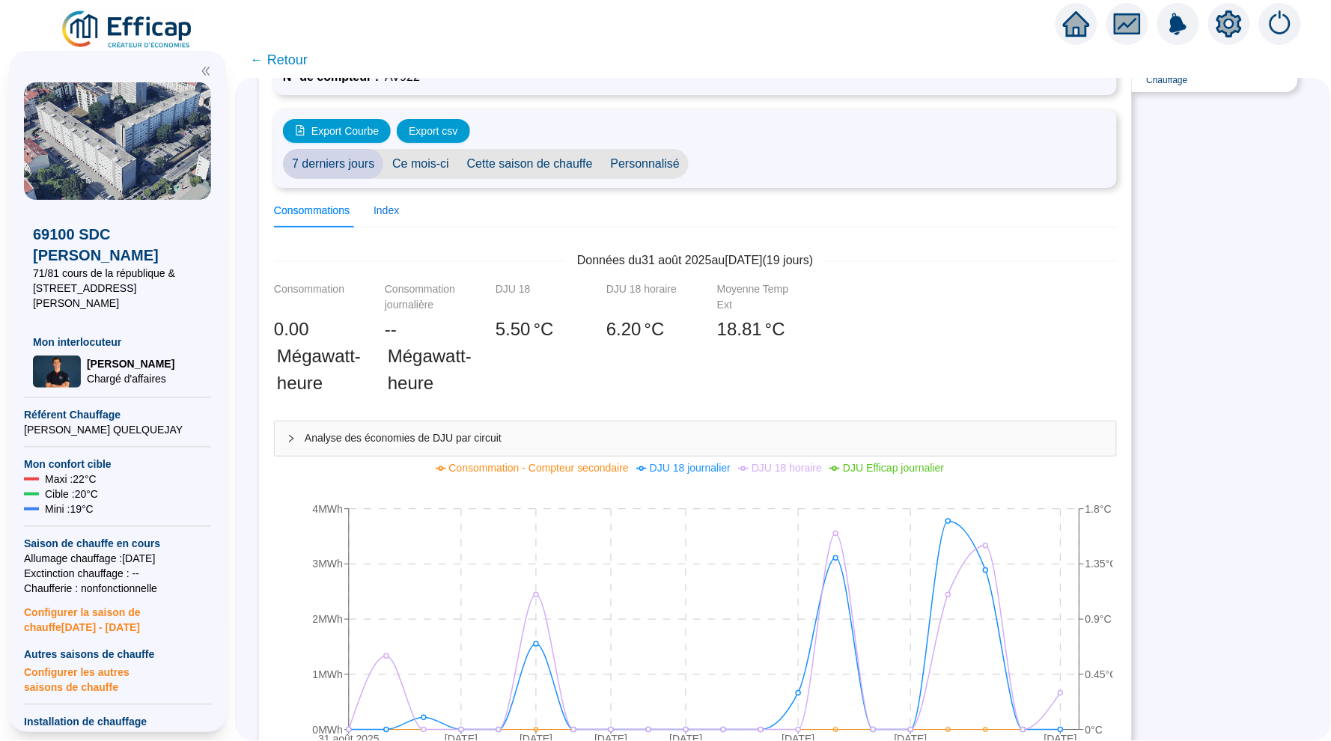
click at [396, 210] on div "Index" at bounding box center [385, 211] width 25 height 16
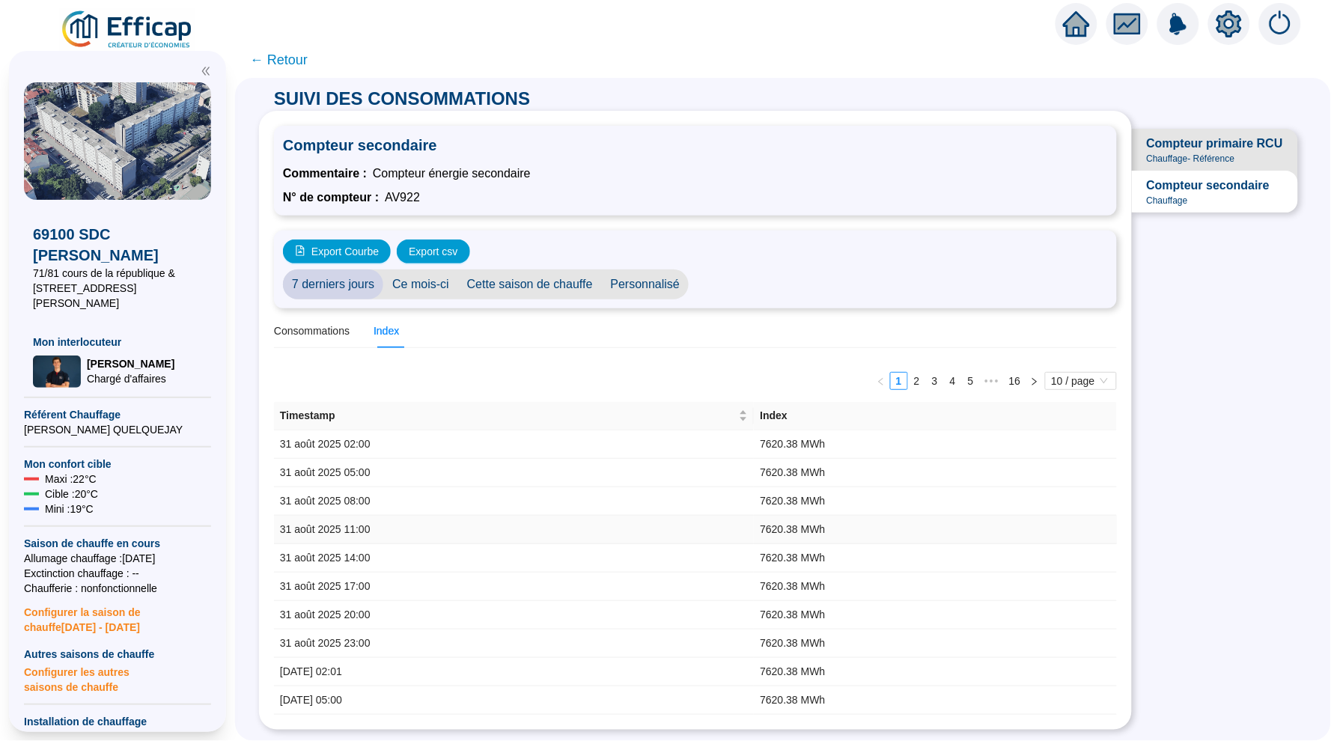
scroll to position [0, 0]
click at [745, 411] on div "Timestamp" at bounding box center [514, 416] width 468 height 16
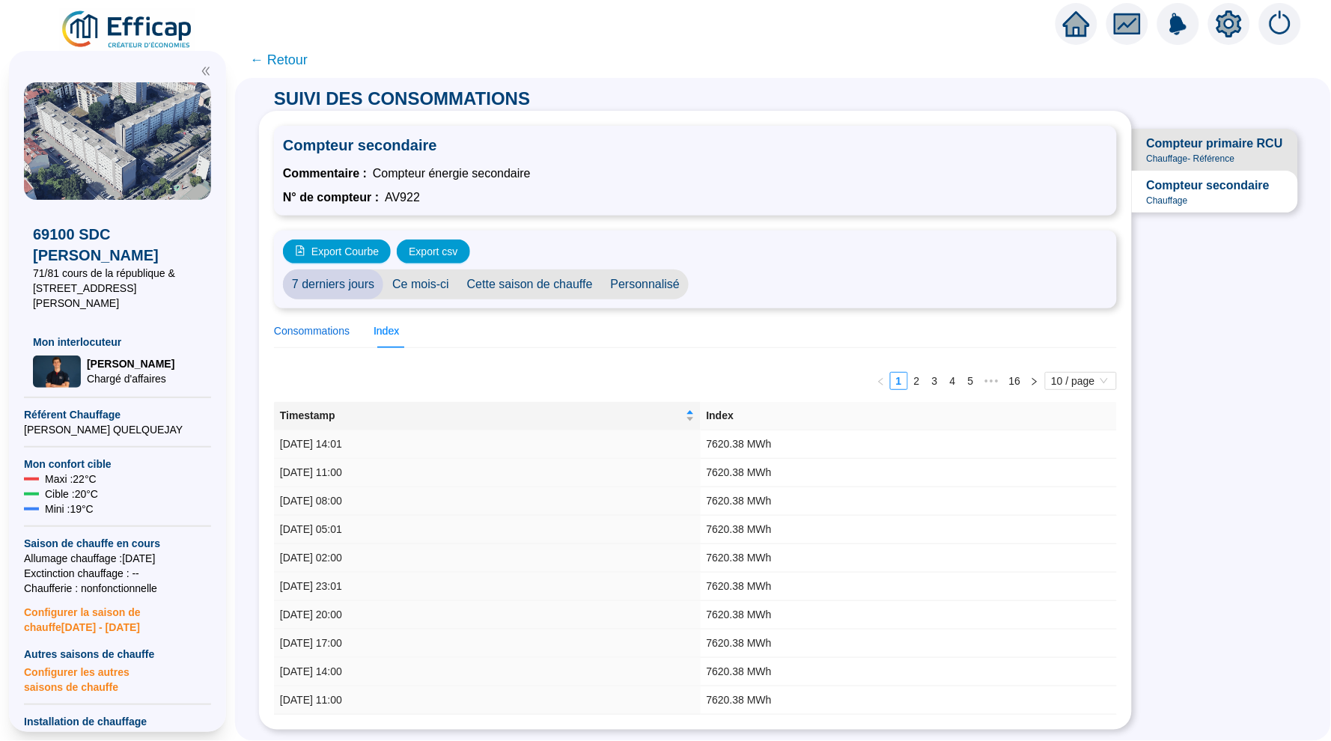
click at [331, 325] on div "Consommations" at bounding box center [312, 331] width 76 height 16
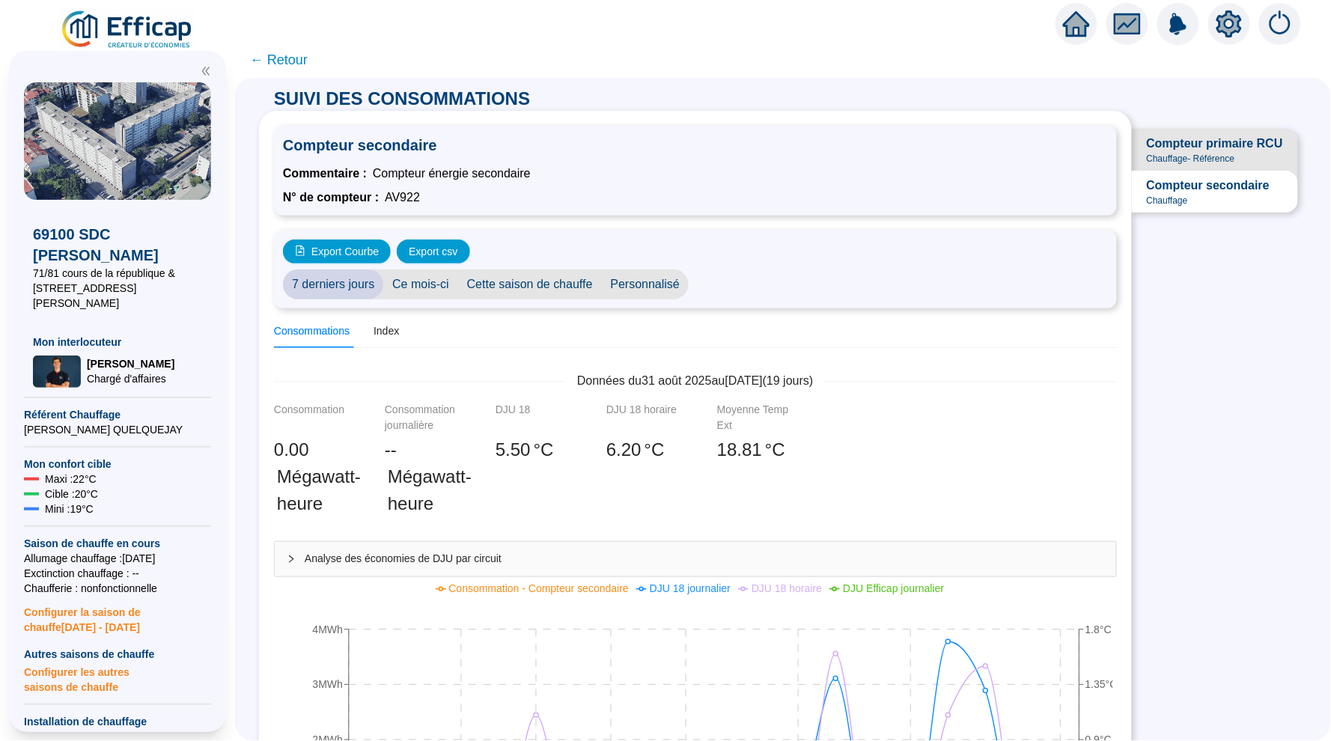
click at [430, 280] on span "Ce mois-ci" at bounding box center [420, 284] width 75 height 30
click at [347, 282] on span "7 derniers jours" at bounding box center [333, 284] width 100 height 30
click at [383, 330] on div "Index" at bounding box center [385, 331] width 25 height 16
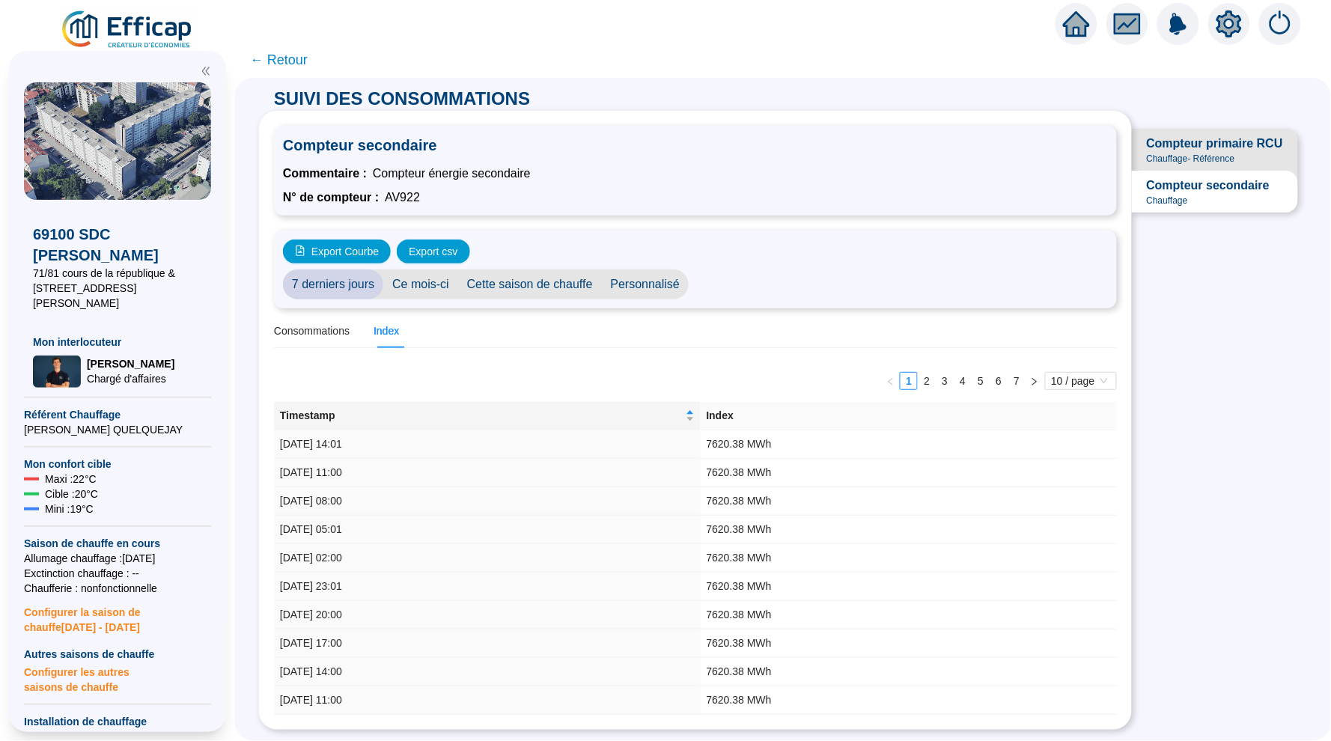
click at [1197, 156] on span "Chauffage - Référence" at bounding box center [1191, 159] width 88 height 12
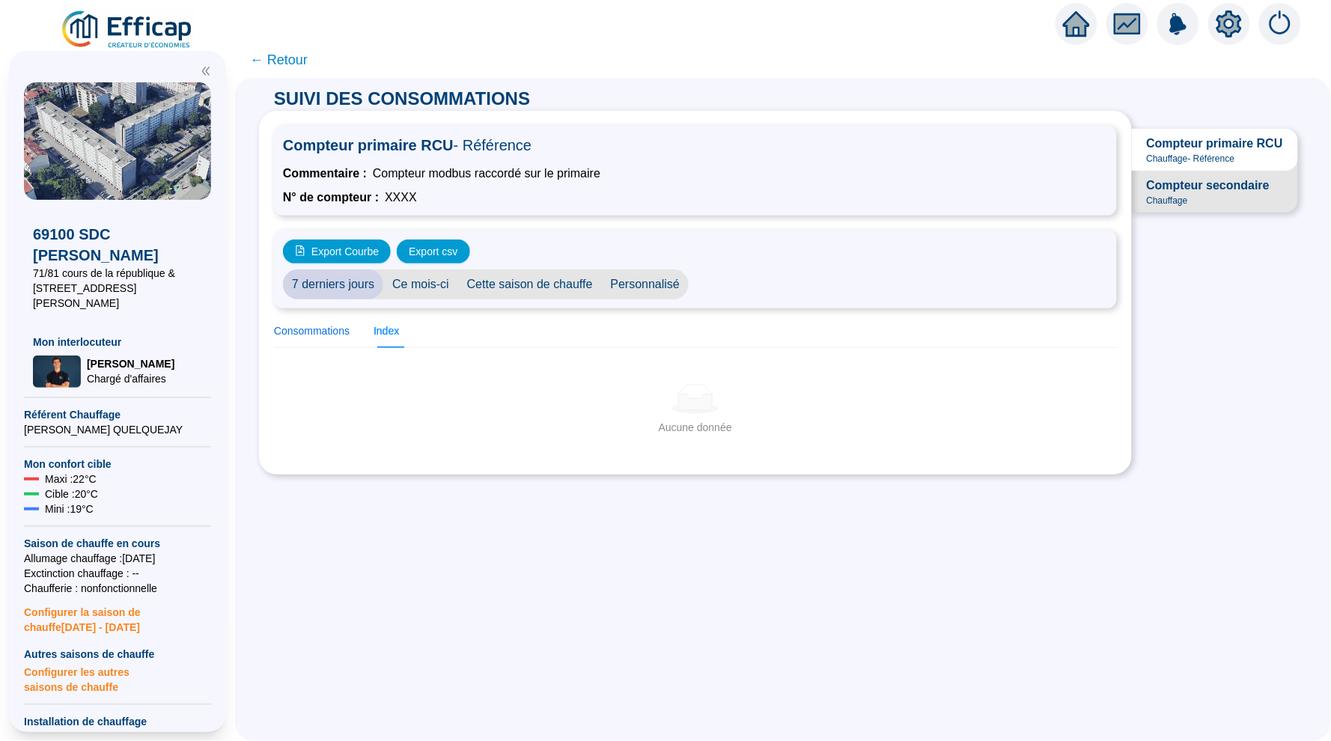
click at [313, 333] on div "Consommations" at bounding box center [312, 331] width 76 height 16
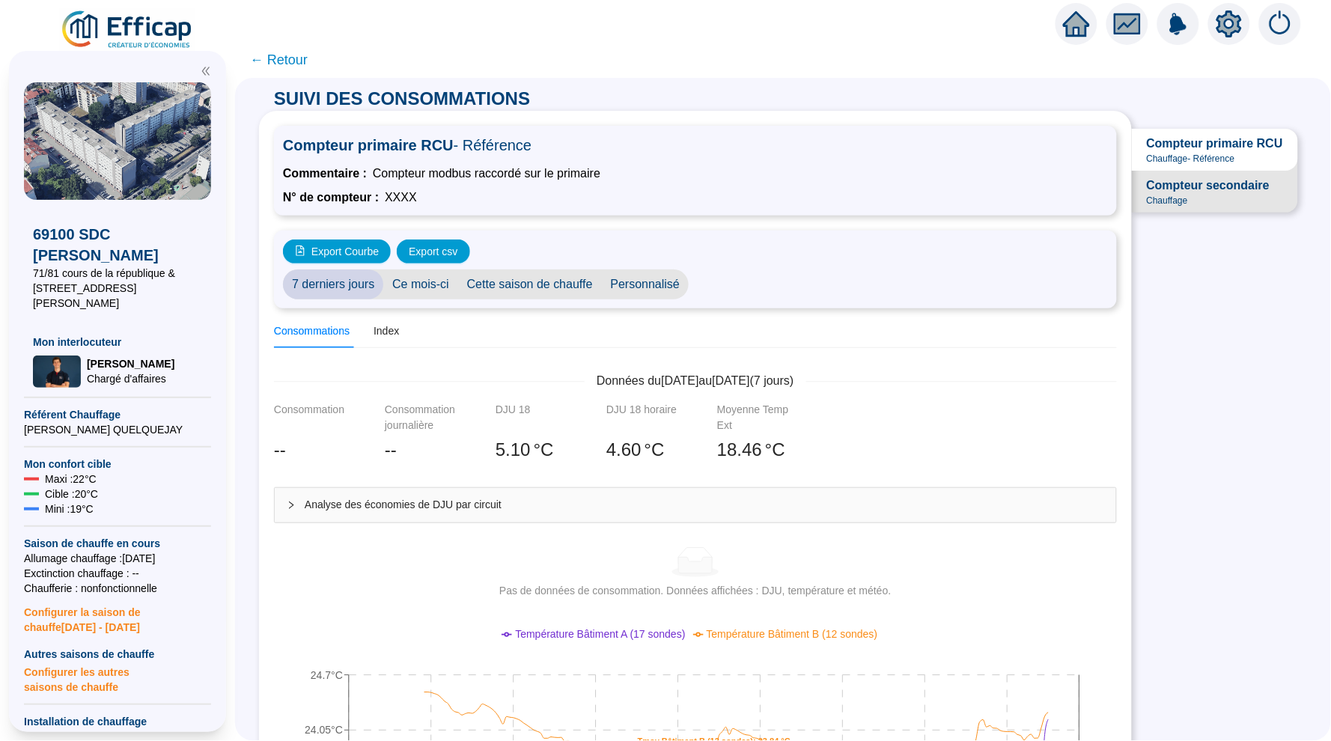
click at [1159, 187] on span "Compteur secondaire" at bounding box center [1208, 186] width 123 height 18
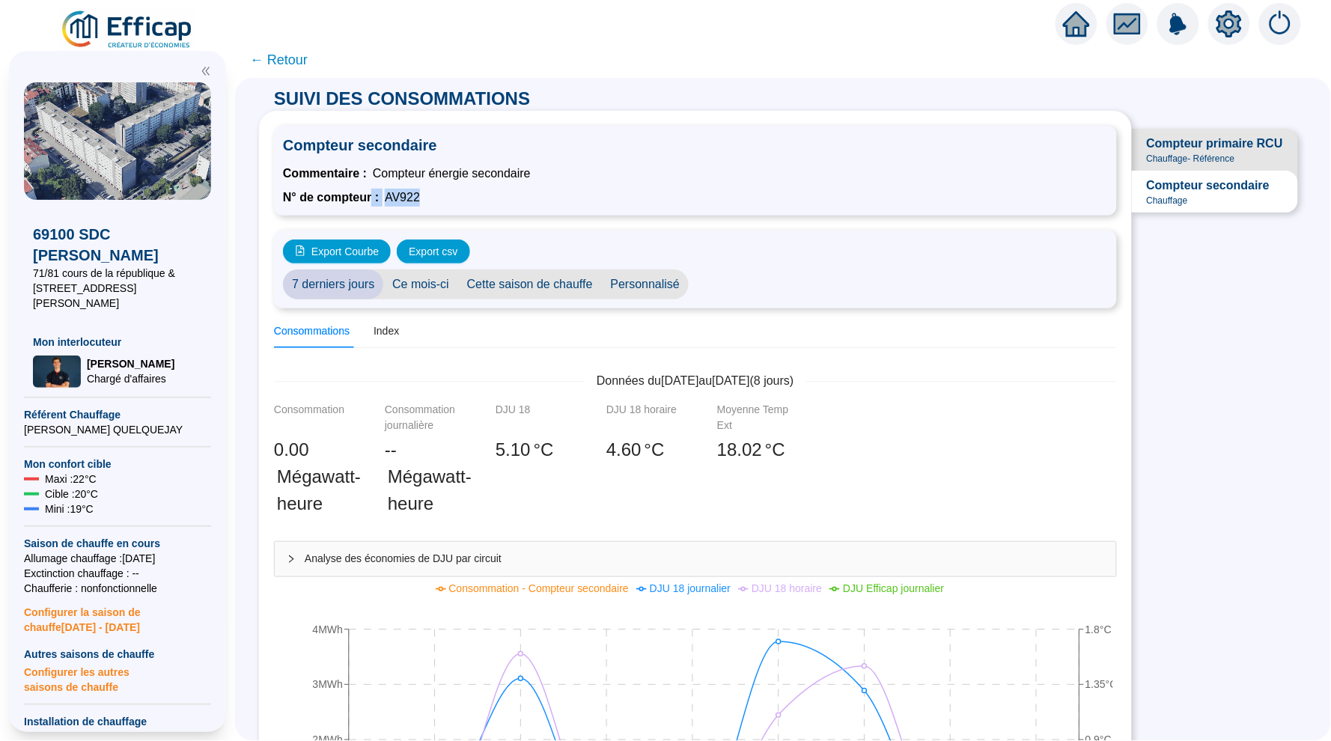
drag, startPoint x: 441, startPoint y: 202, endPoint x: 376, endPoint y: 203, distance: 65.1
click at [376, 202] on div "N° de compteur : AV922" at bounding box center [695, 198] width 825 height 18
click at [441, 201] on div "N° de compteur : AV922" at bounding box center [695, 198] width 825 height 18
drag, startPoint x: 433, startPoint y: 192, endPoint x: 388, endPoint y: 194, distance: 44.2
click at [388, 194] on div "N° de compteur : AV922" at bounding box center [695, 198] width 825 height 18
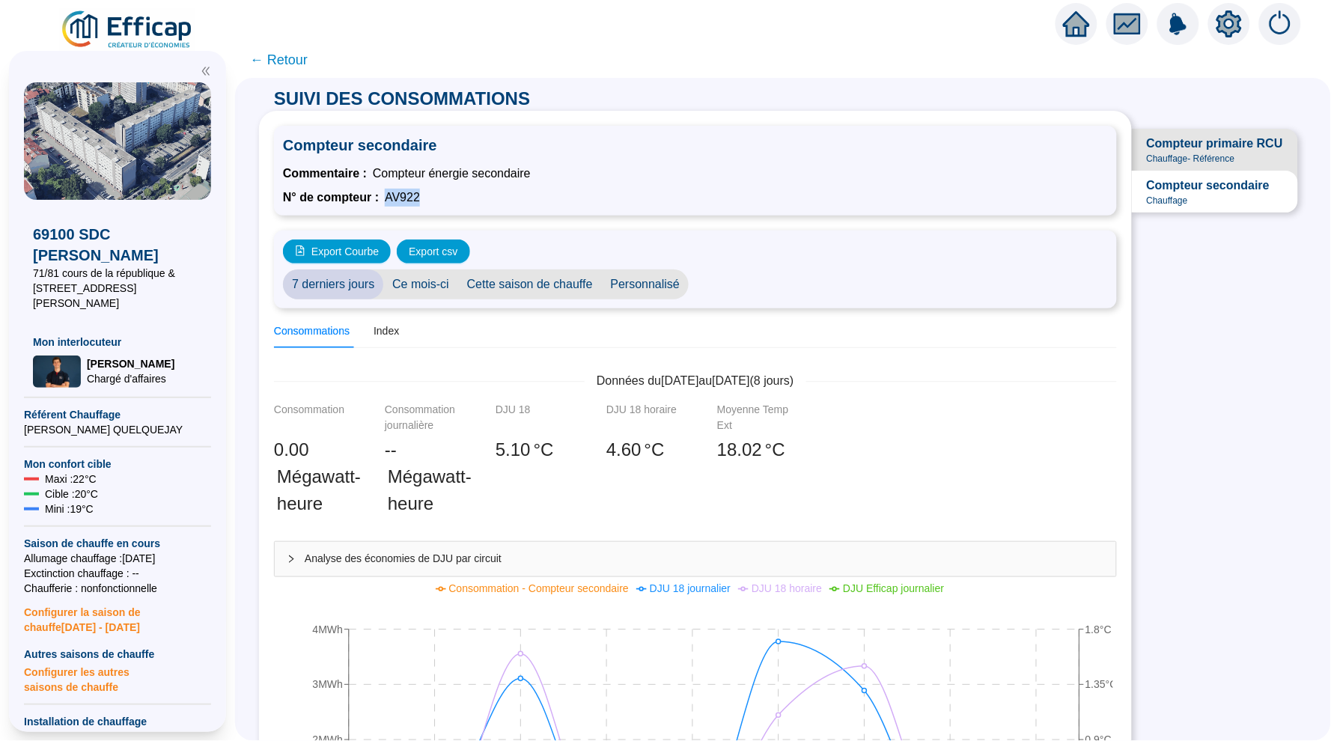
click at [393, 197] on span "AV922" at bounding box center [402, 198] width 35 height 18
drag, startPoint x: 388, startPoint y: 195, endPoint x: 424, endPoint y: 198, distance: 36.0
click at [420, 198] on span "AV922" at bounding box center [402, 198] width 35 height 18
click at [1203, 131] on span "Compteur primaire RCU Chauffage - Référence" at bounding box center [1215, 150] width 166 height 42
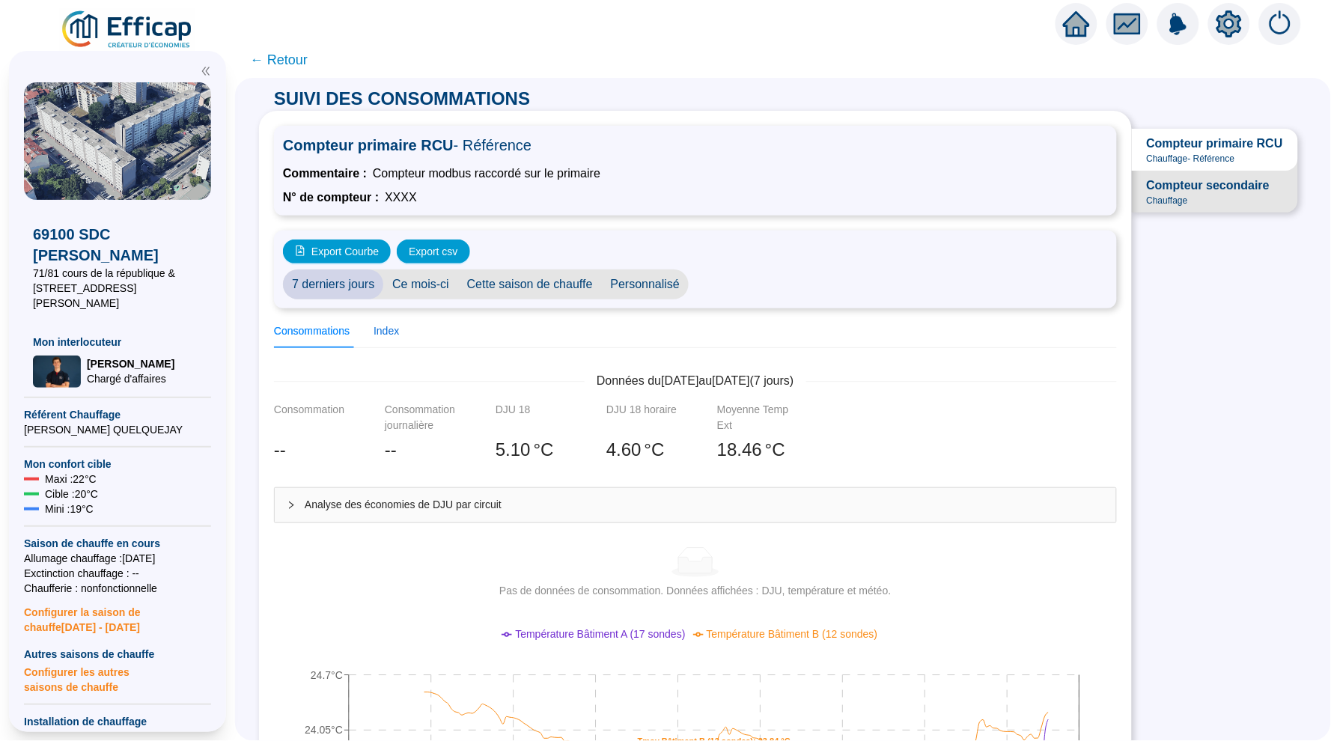
click at [392, 328] on div "Index" at bounding box center [385, 331] width 25 height 16
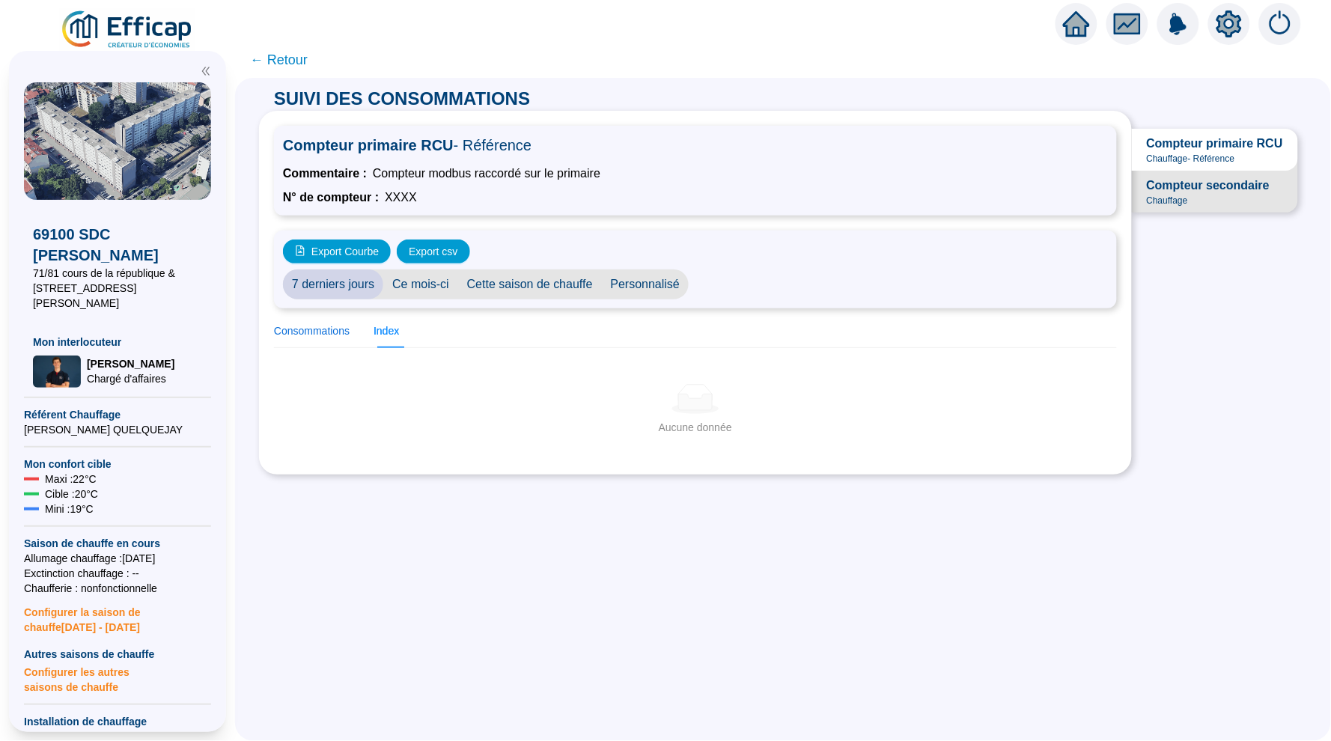
click at [331, 336] on div "Consommations" at bounding box center [312, 331] width 76 height 16
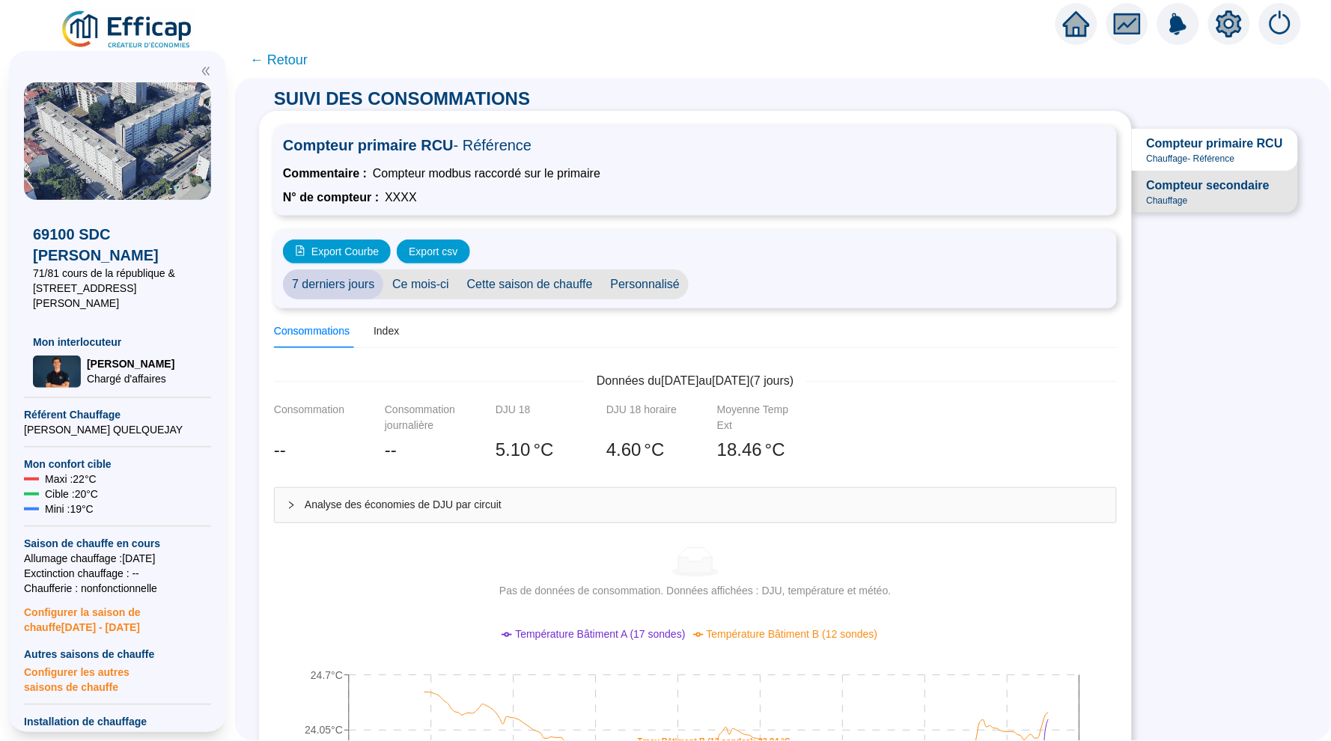
click at [1213, 191] on span "Compteur secondaire" at bounding box center [1208, 186] width 123 height 18
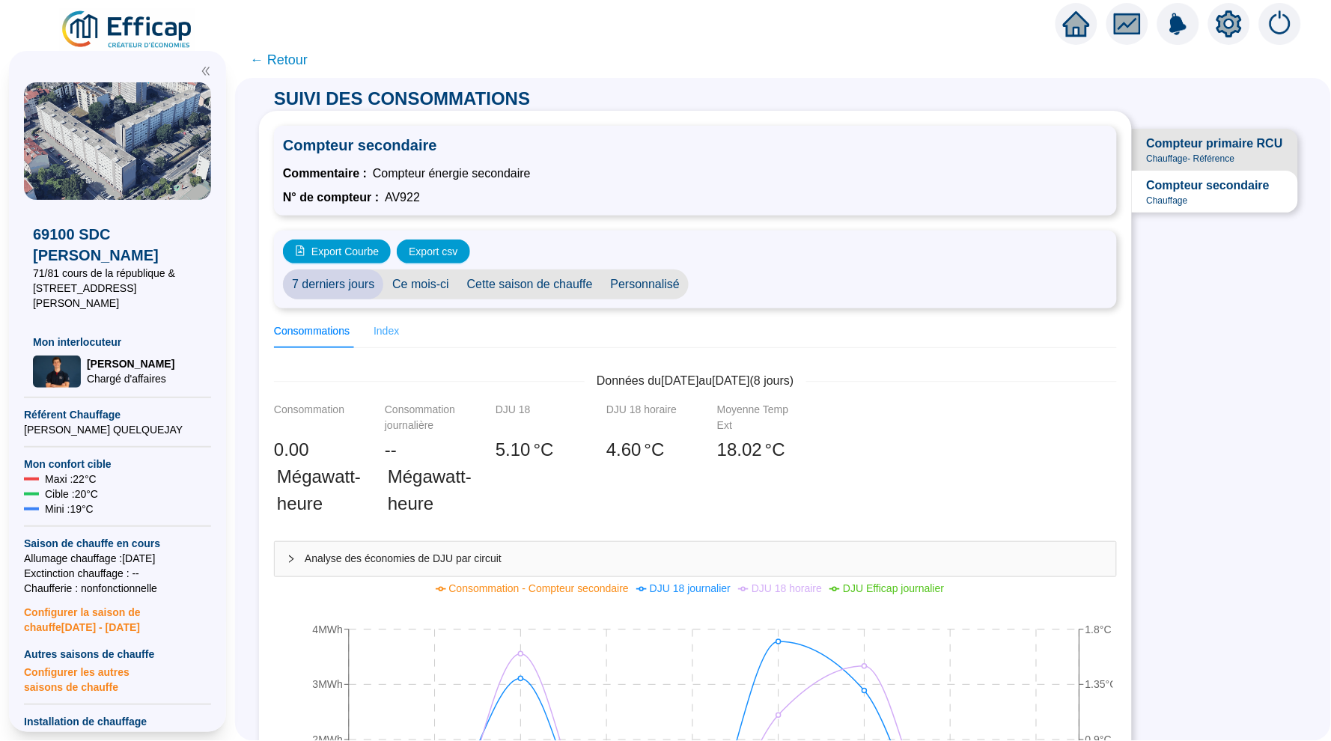
click at [394, 320] on div "Index" at bounding box center [385, 331] width 25 height 34
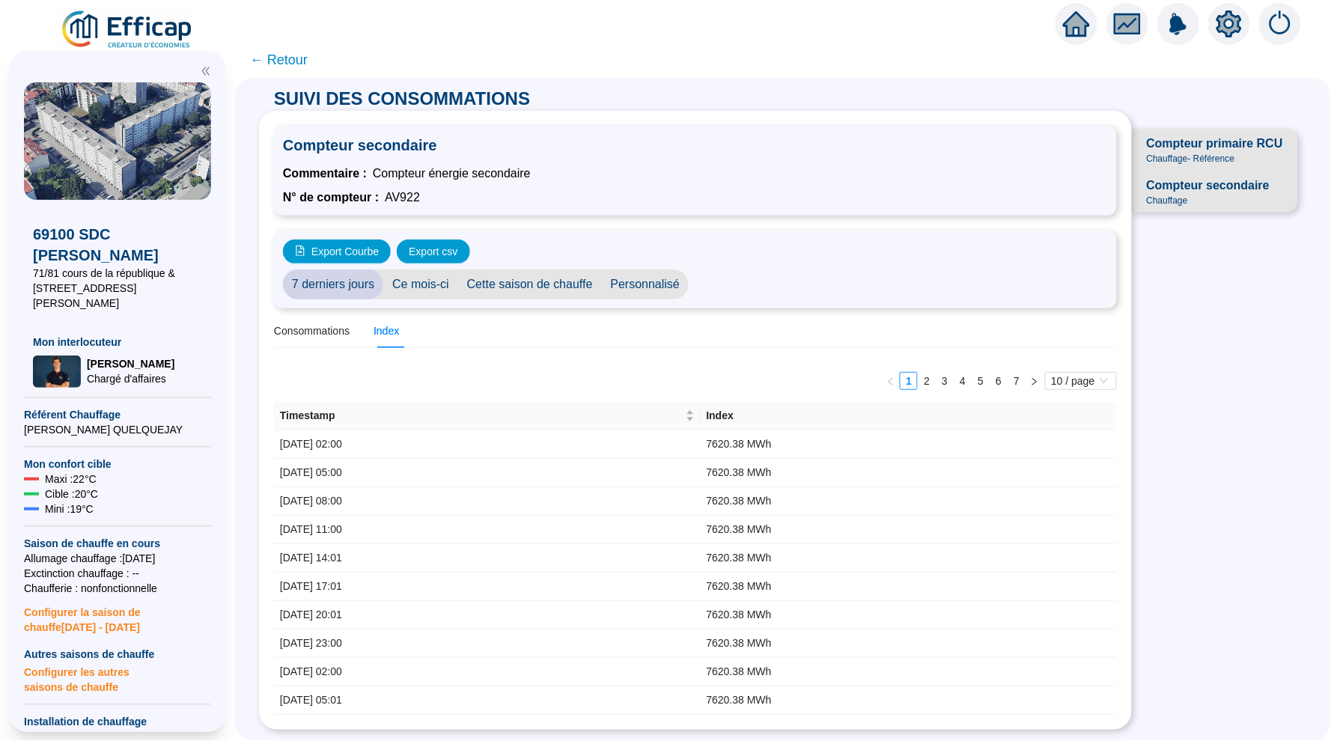
click at [290, 56] on span "← Retour" at bounding box center [279, 59] width 58 height 21
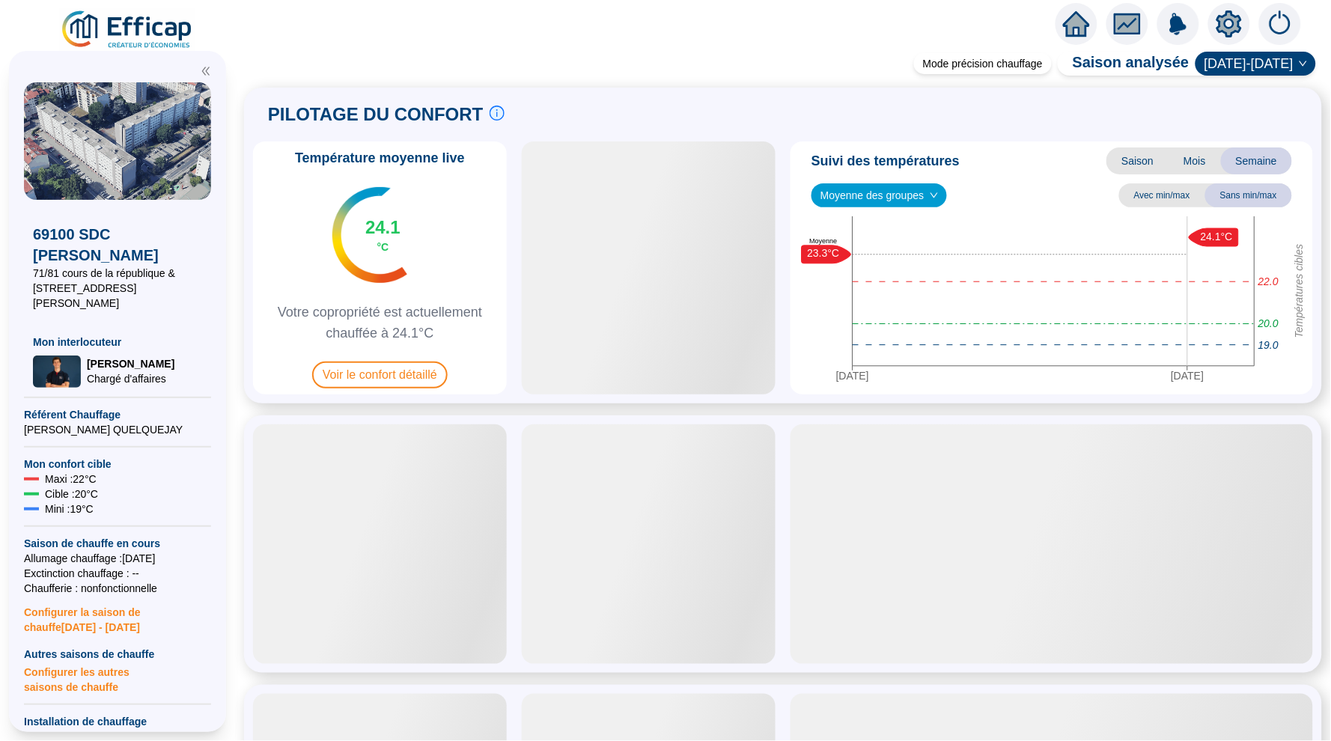
click at [1083, 25] on icon "home" at bounding box center [1076, 23] width 27 height 21
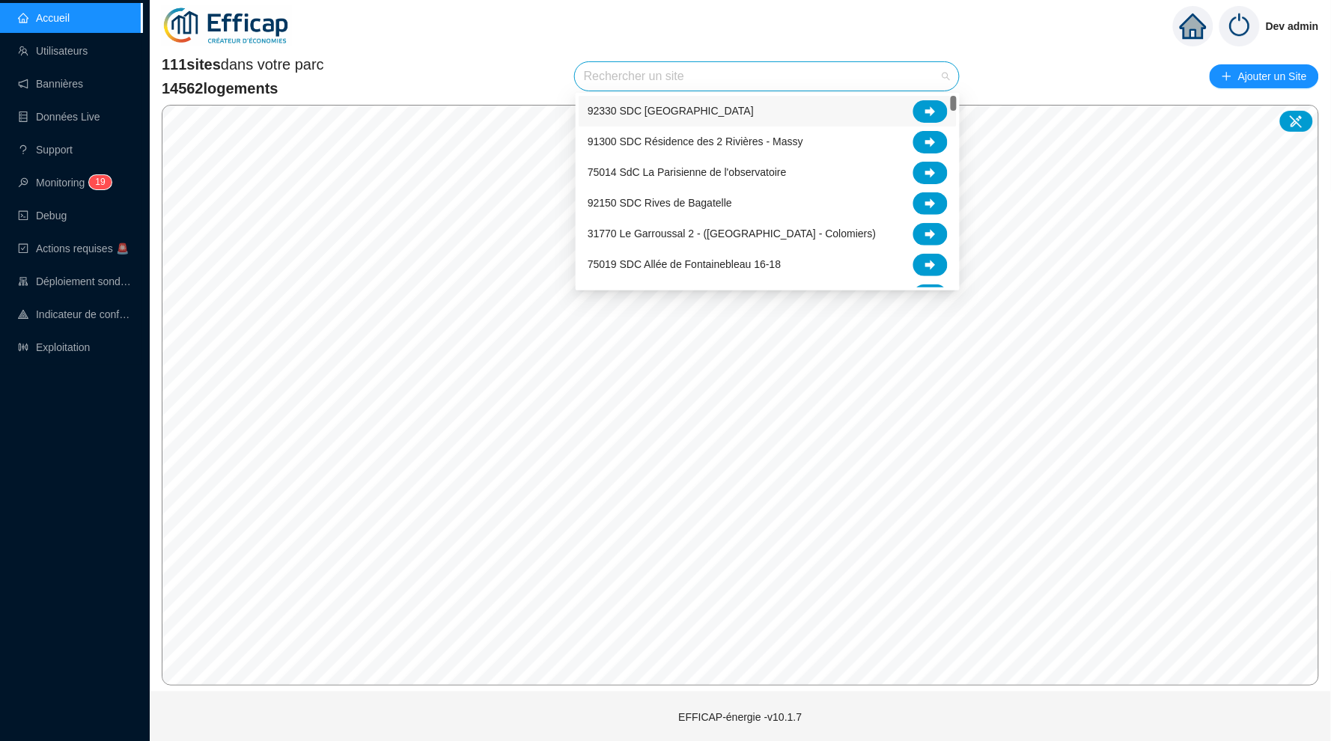
click at [641, 73] on input "search" at bounding box center [760, 76] width 353 height 28
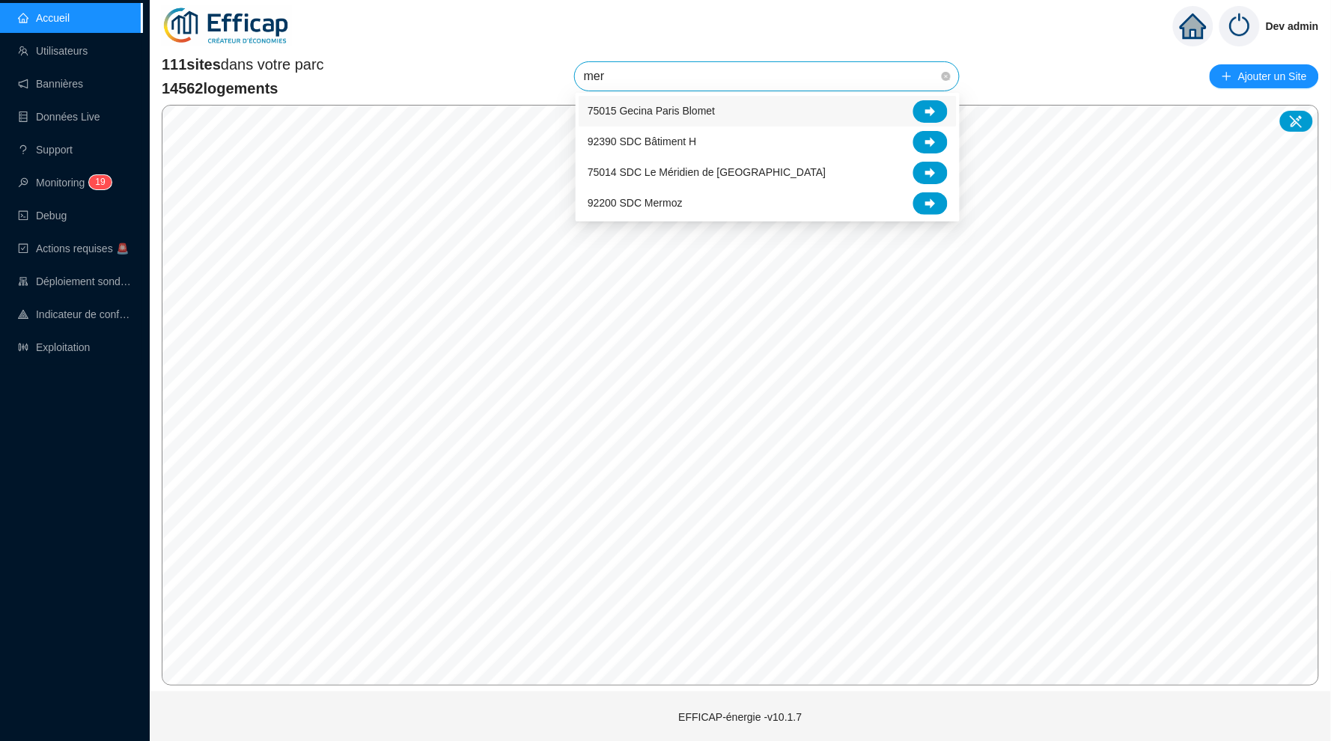
type input "meri"
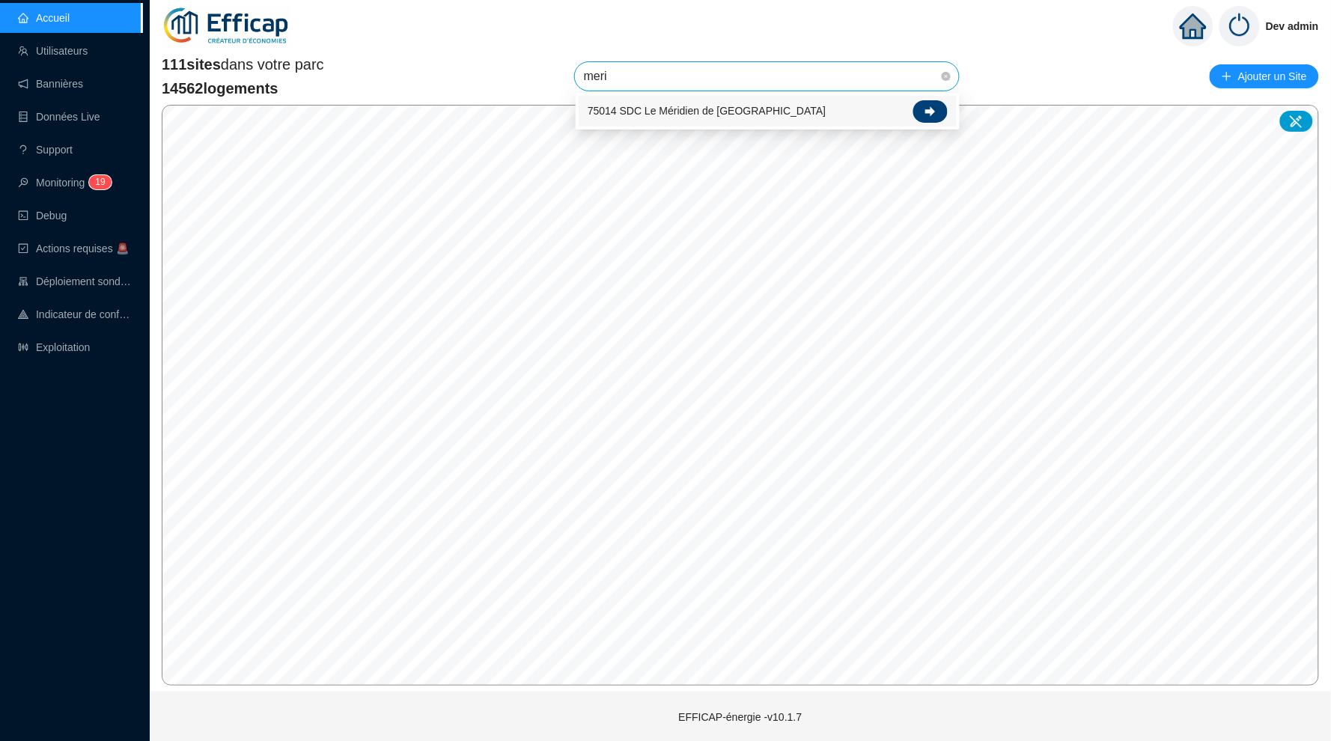
click at [931, 110] on icon at bounding box center [930, 111] width 10 height 10
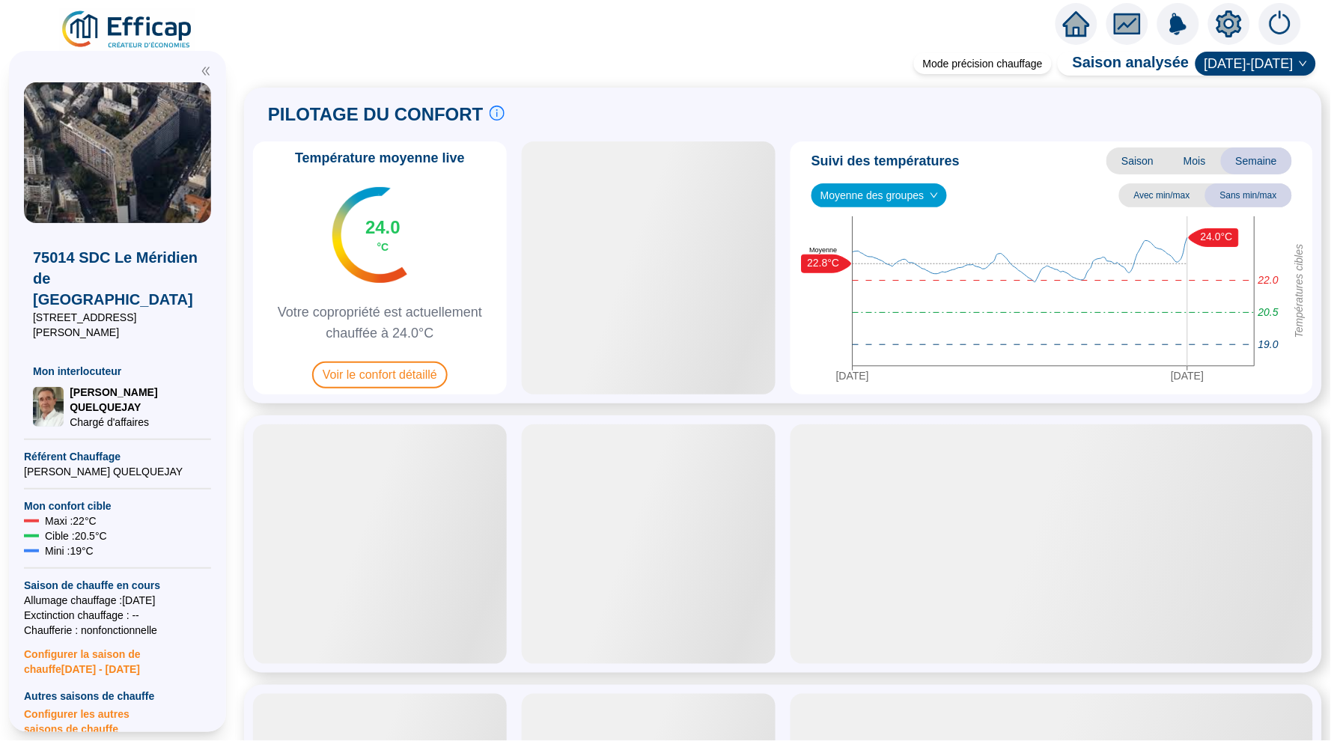
click at [718, 52] on span at bounding box center [783, 50] width 1096 height 16
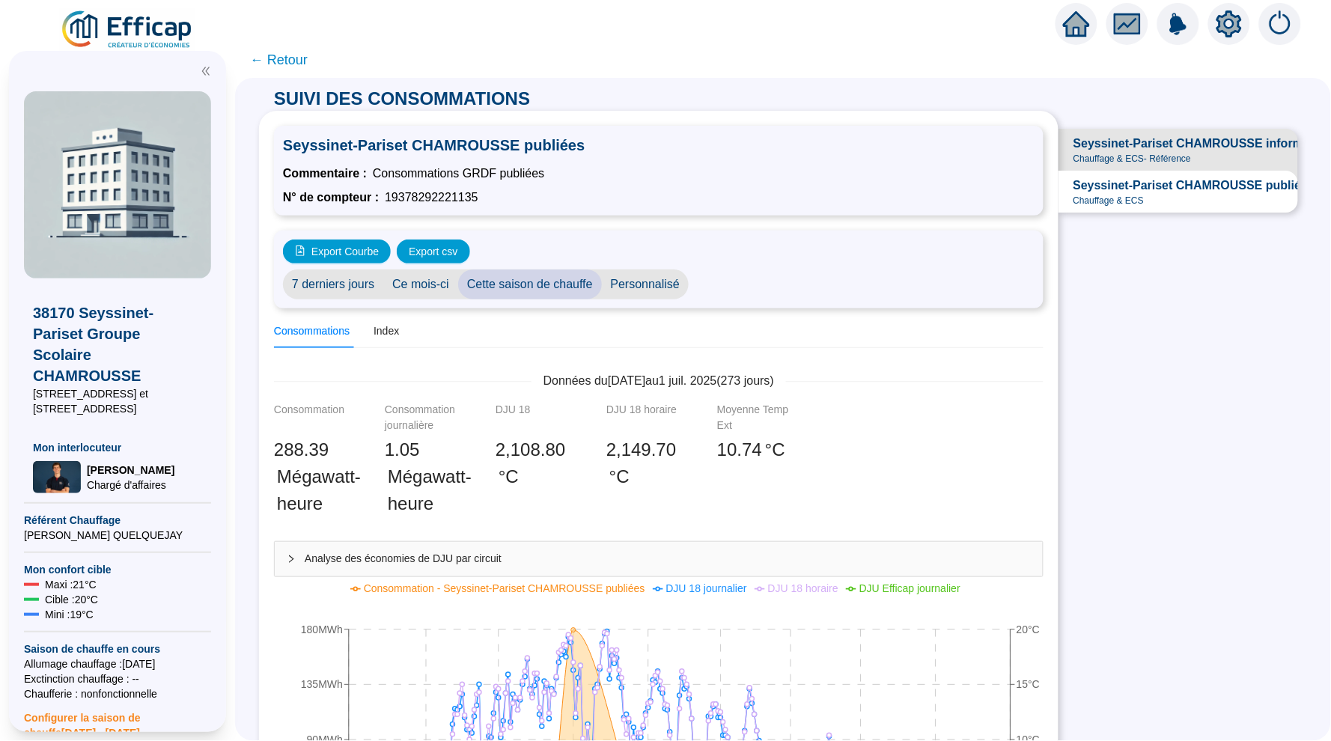
click at [1161, 153] on span "Chauffage & ECS - Référence" at bounding box center [1132, 159] width 118 height 12
